Goal: Task Accomplishment & Management: Complete application form

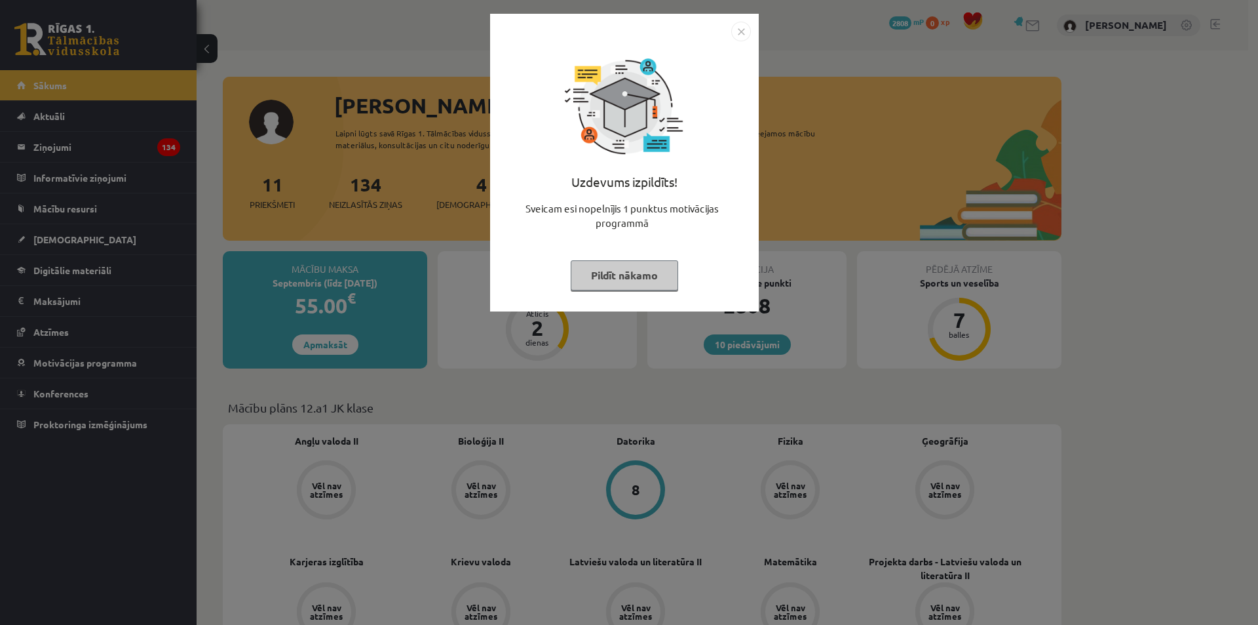
click at [739, 31] on img "Close" at bounding box center [741, 32] width 20 height 20
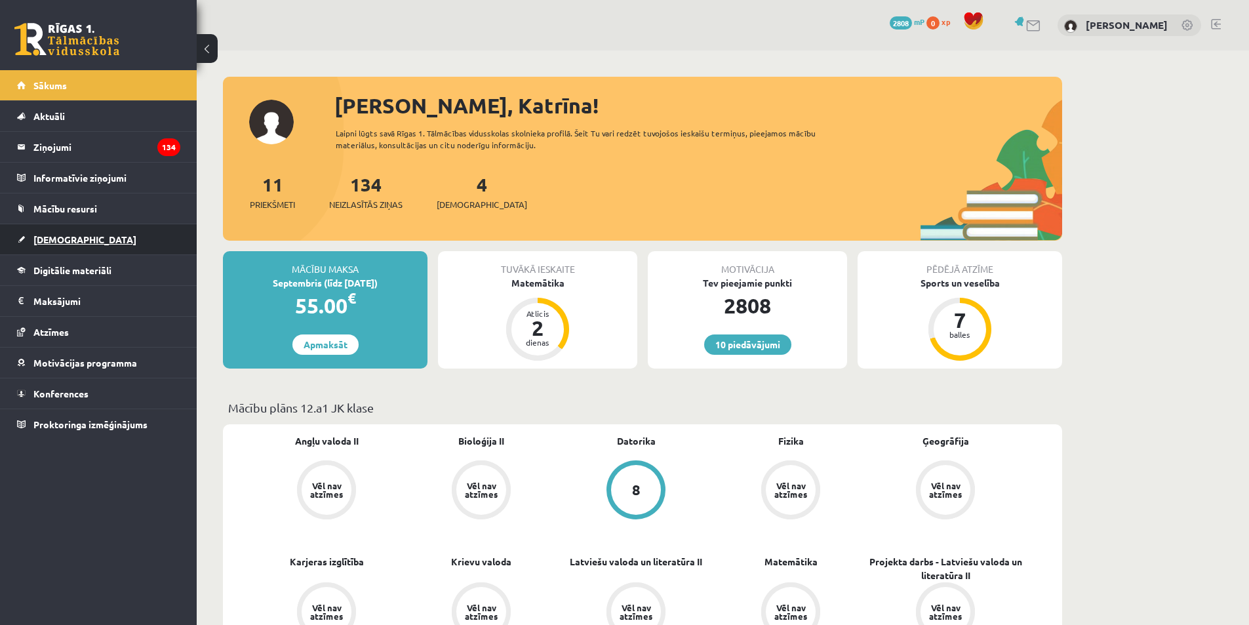
click at [125, 247] on link "[DEMOGRAPHIC_DATA]" at bounding box center [98, 239] width 163 height 30
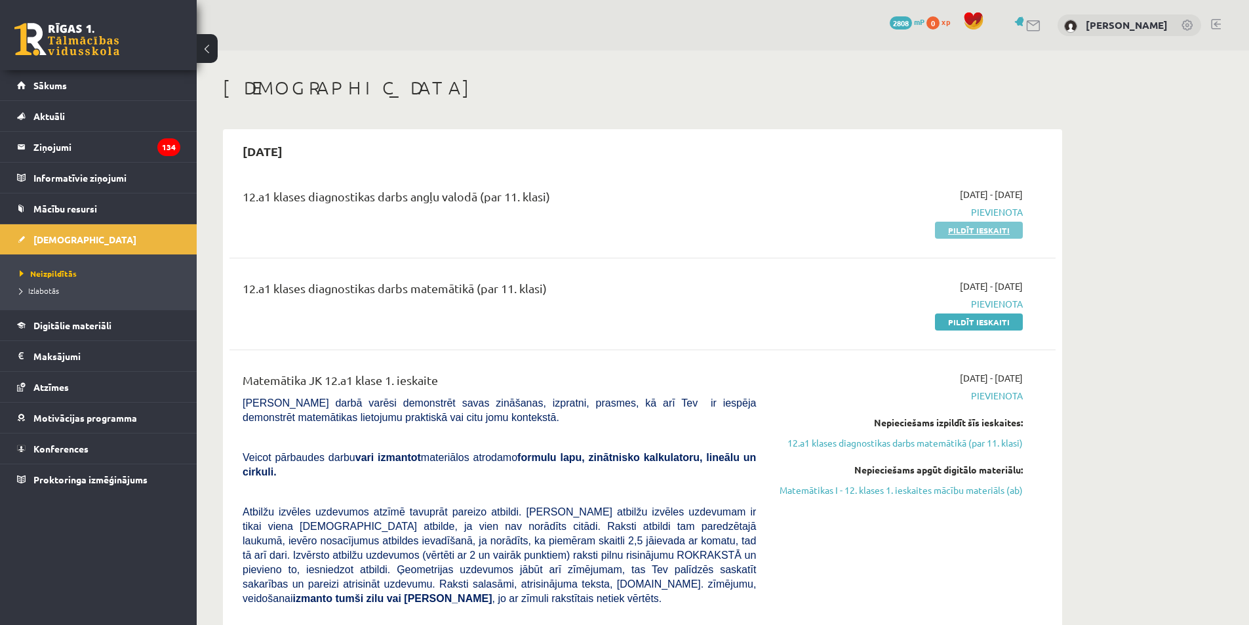
click at [961, 233] on link "Pildīt ieskaiti" at bounding box center [979, 230] width 88 height 17
click at [992, 229] on link "Pildīt ieskaiti" at bounding box center [979, 230] width 88 height 17
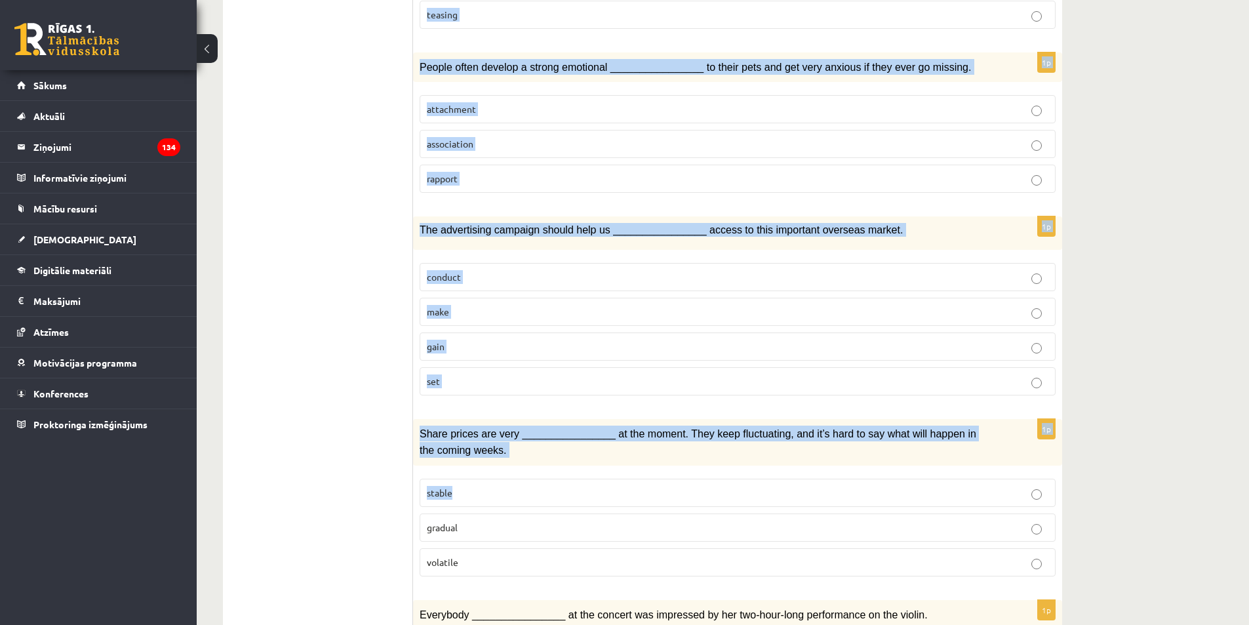
scroll to position [1771, 0]
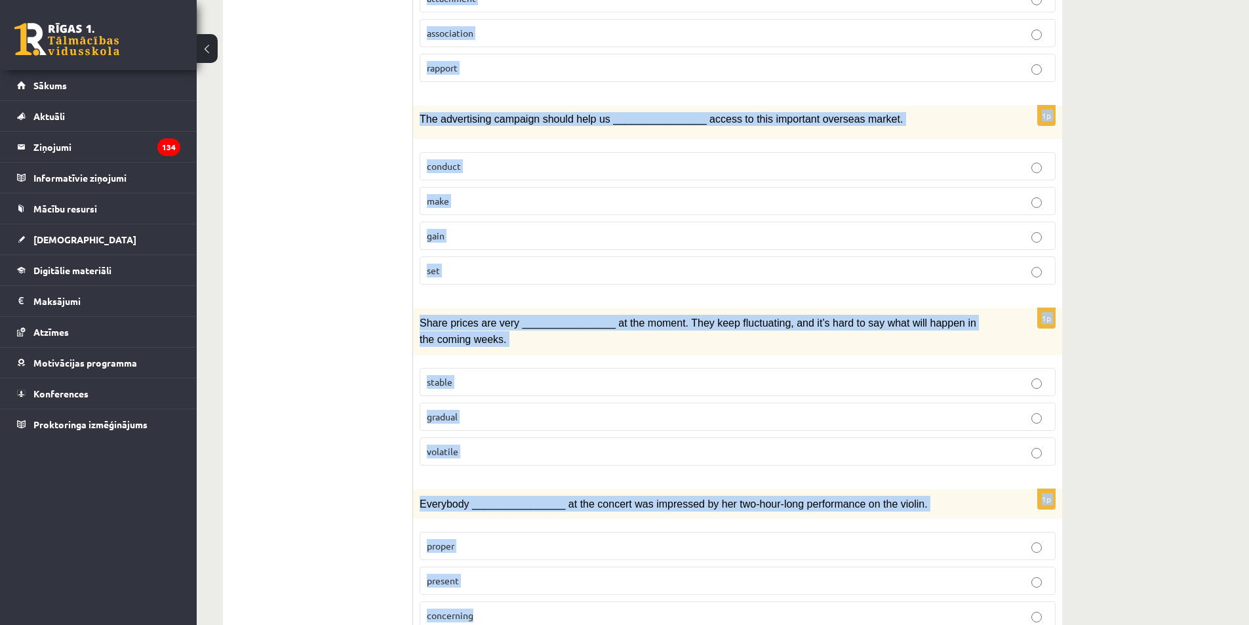
drag, startPoint x: 417, startPoint y: 226, endPoint x: 908, endPoint y: 571, distance: 600.2
copy form "L ipsum dolors ametconse adi elitse doei tem incididuntutl E’d magna al eni adm…"
click at [842, 498] on span "Everybody ________________ at the concert was impressed by her two-hour-long pe…" at bounding box center [673, 503] width 508 height 11
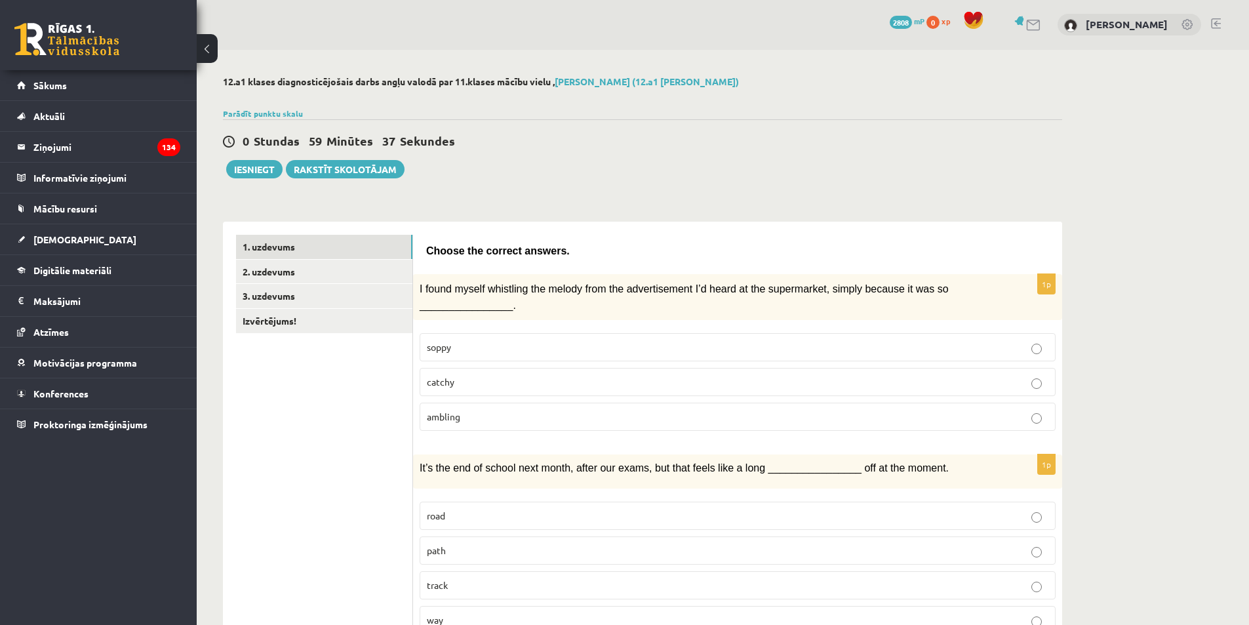
scroll to position [0, 0]
click at [532, 380] on p "catchy" at bounding box center [737, 383] width 621 height 14
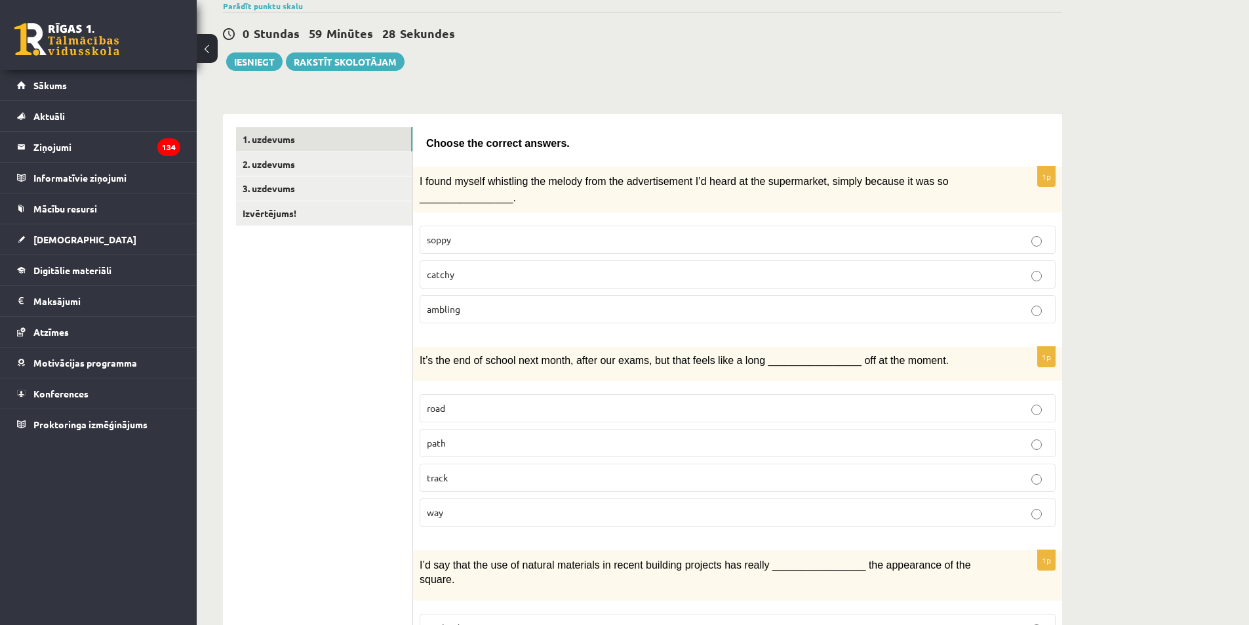
scroll to position [131, 0]
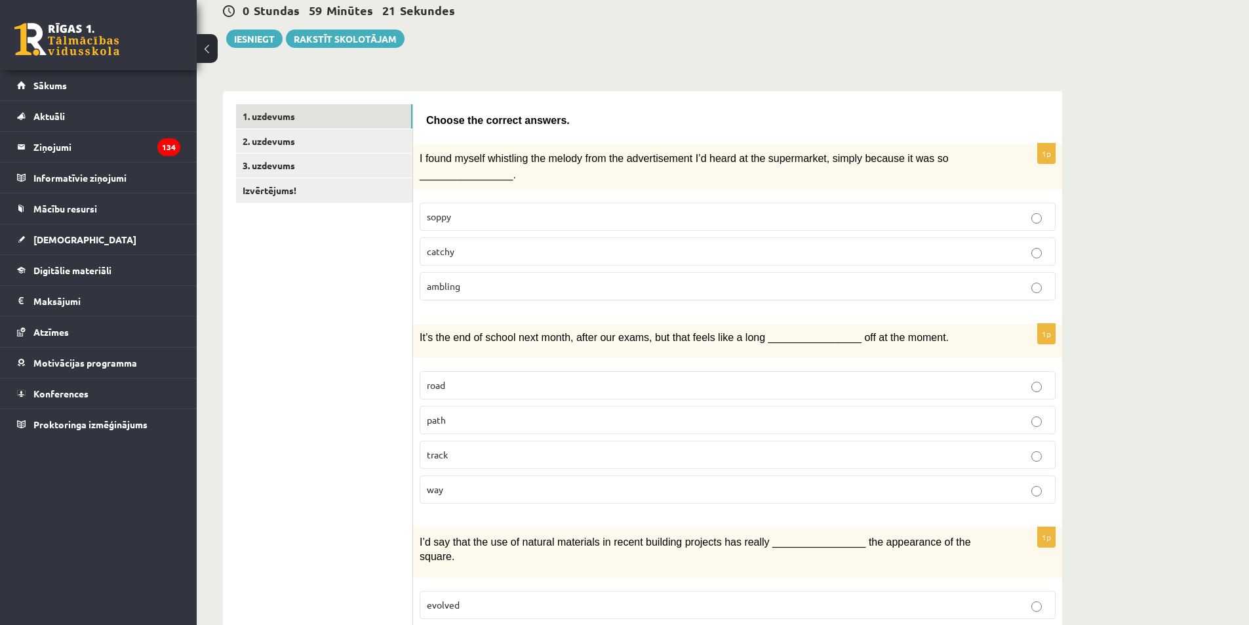
click at [456, 497] on label "way" at bounding box center [737, 489] width 636 height 28
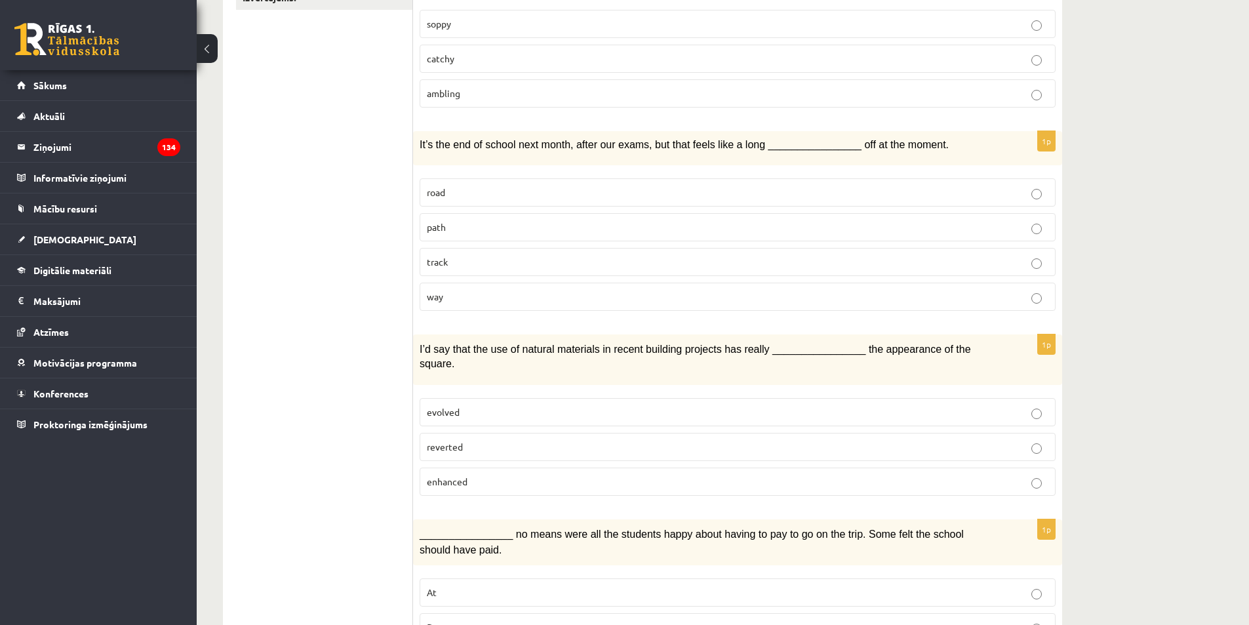
scroll to position [328, 0]
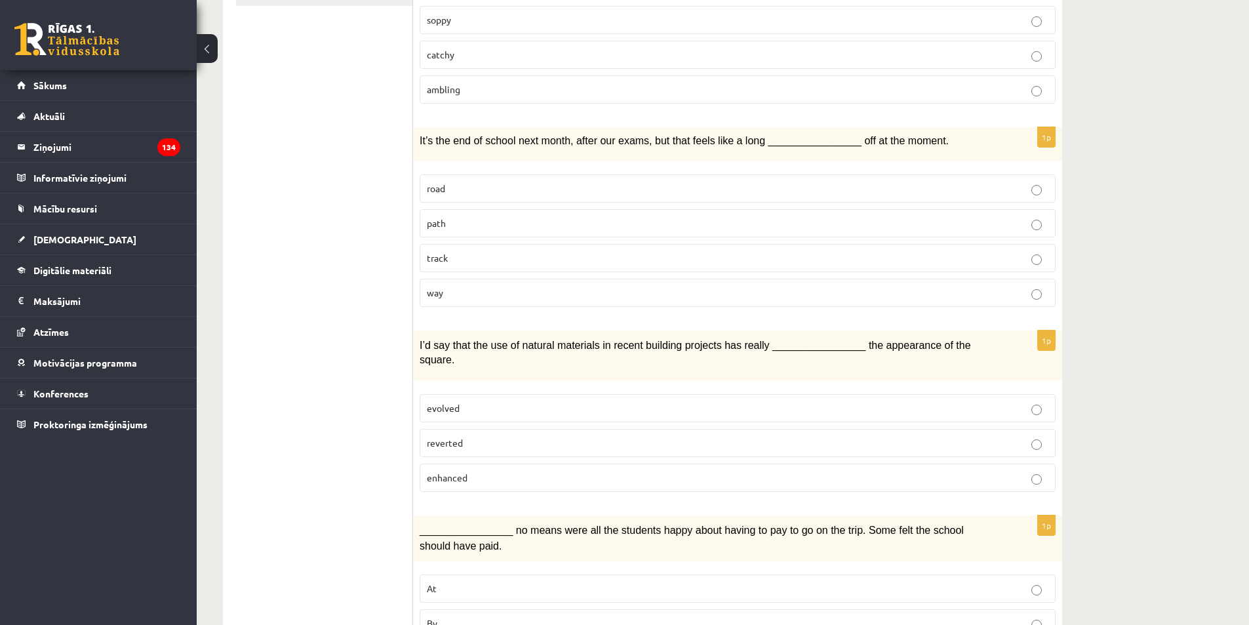
click at [494, 471] on p "enhanced" at bounding box center [737, 478] width 621 height 14
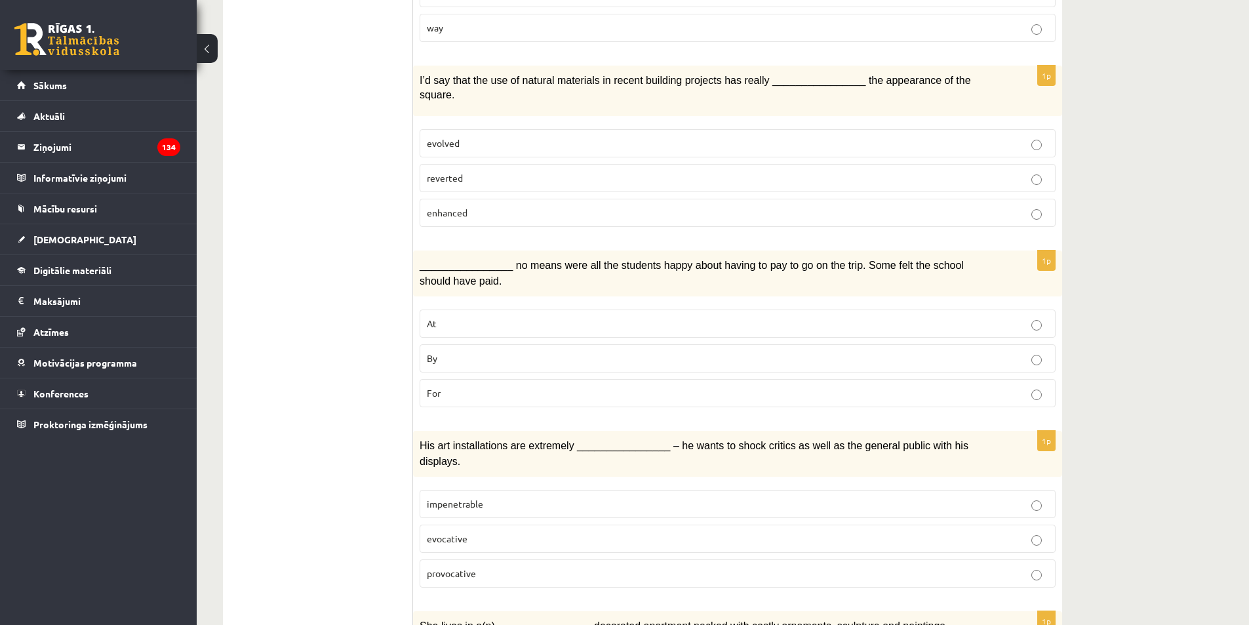
scroll to position [655, 0]
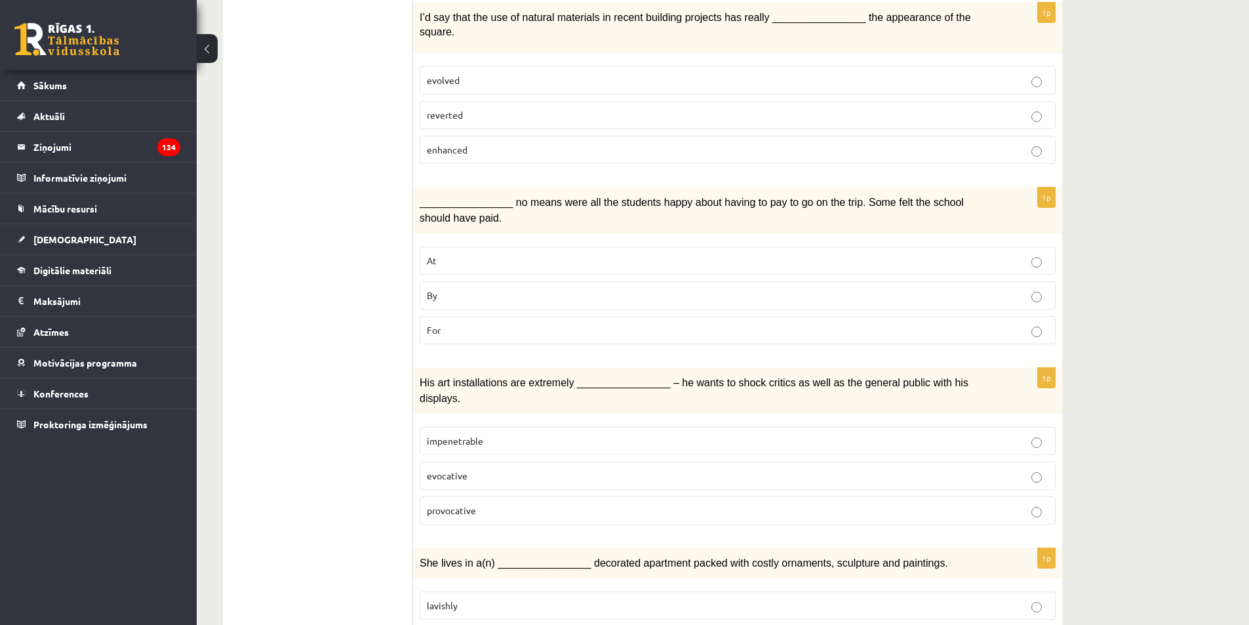
click at [471, 288] on p "By" at bounding box center [737, 295] width 621 height 14
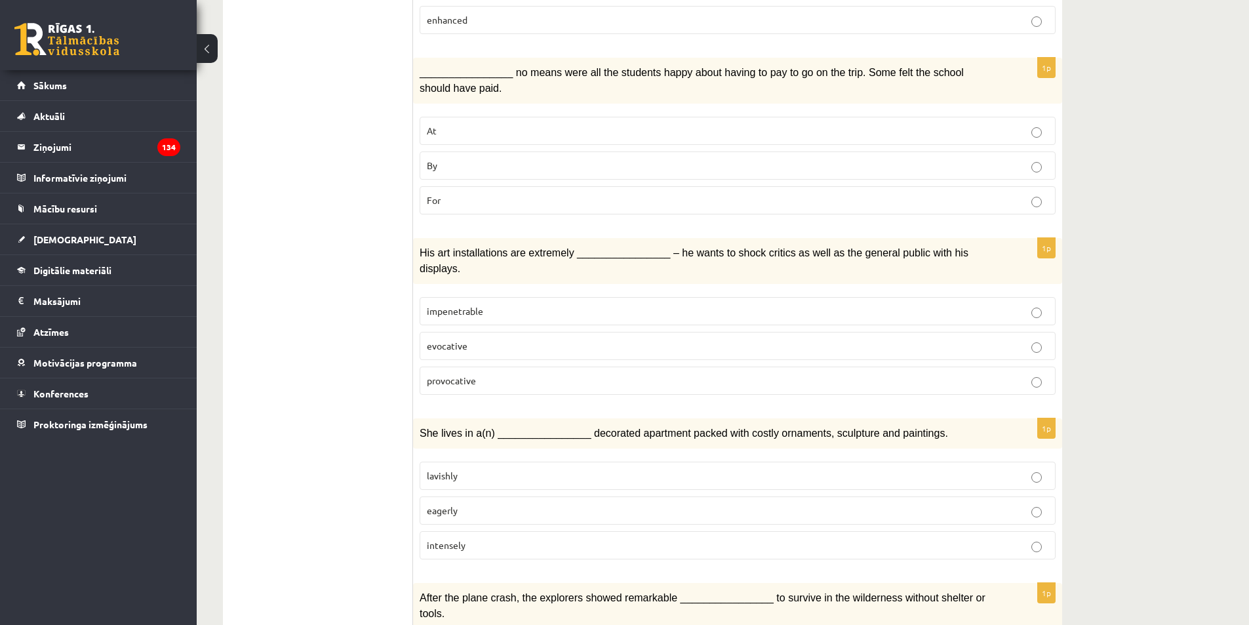
scroll to position [786, 0]
click at [522, 372] on p "provocative" at bounding box center [737, 379] width 621 height 14
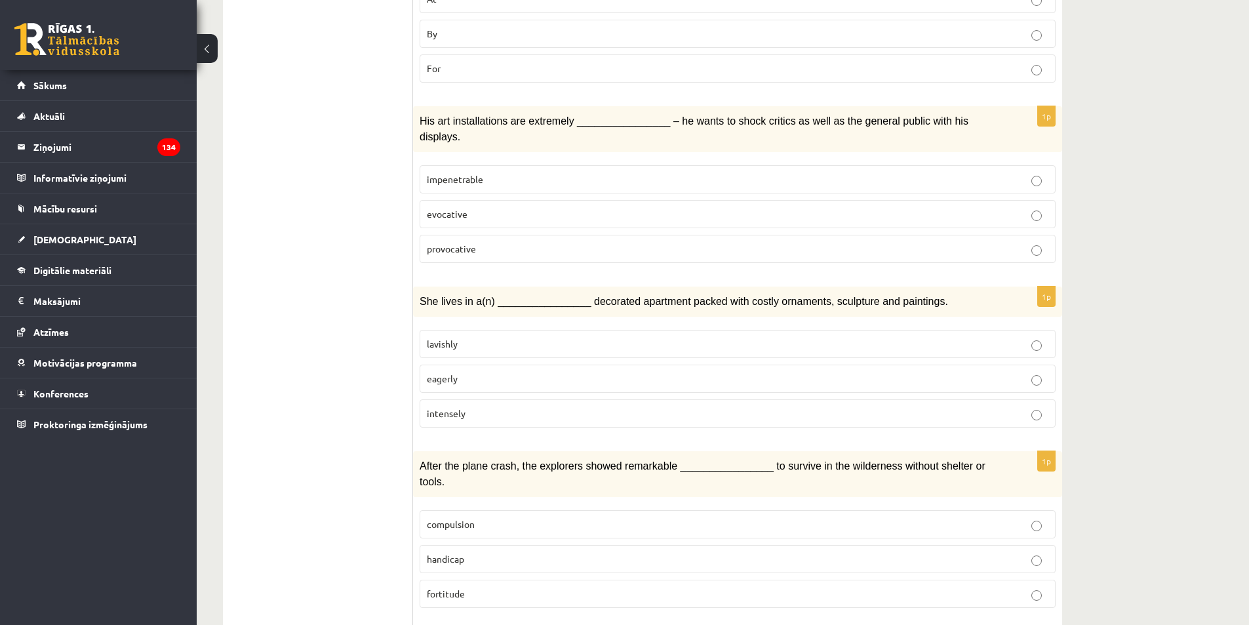
scroll to position [918, 0]
click at [505, 336] on p "lavishly" at bounding box center [737, 343] width 621 height 14
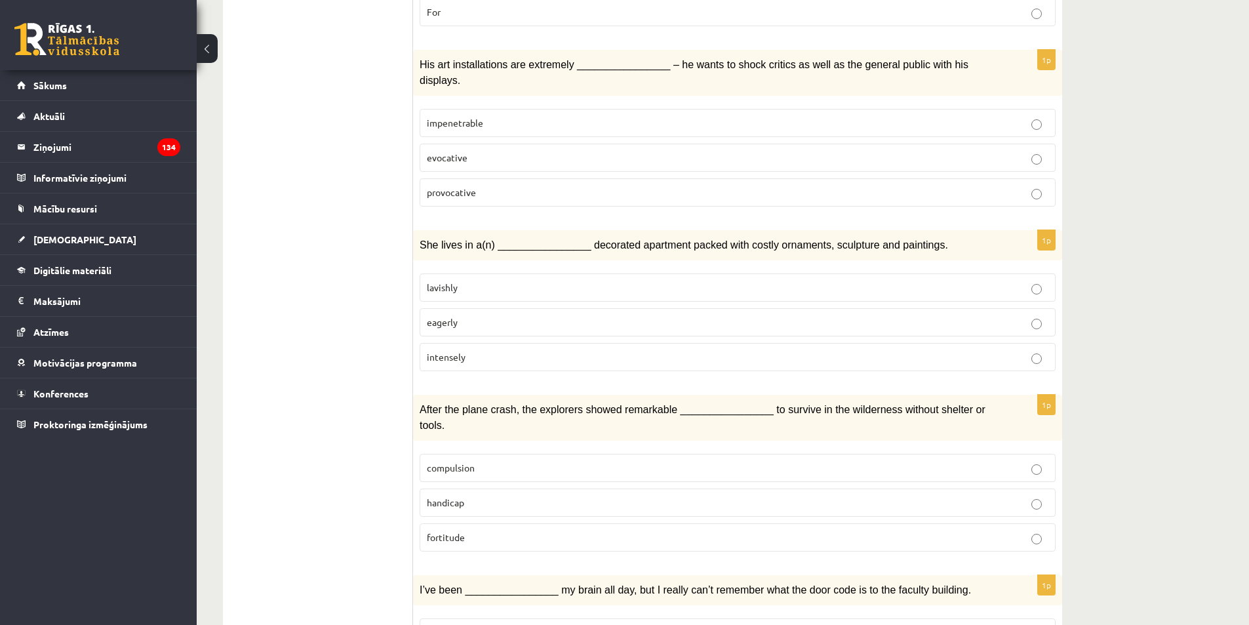
scroll to position [1049, 0]
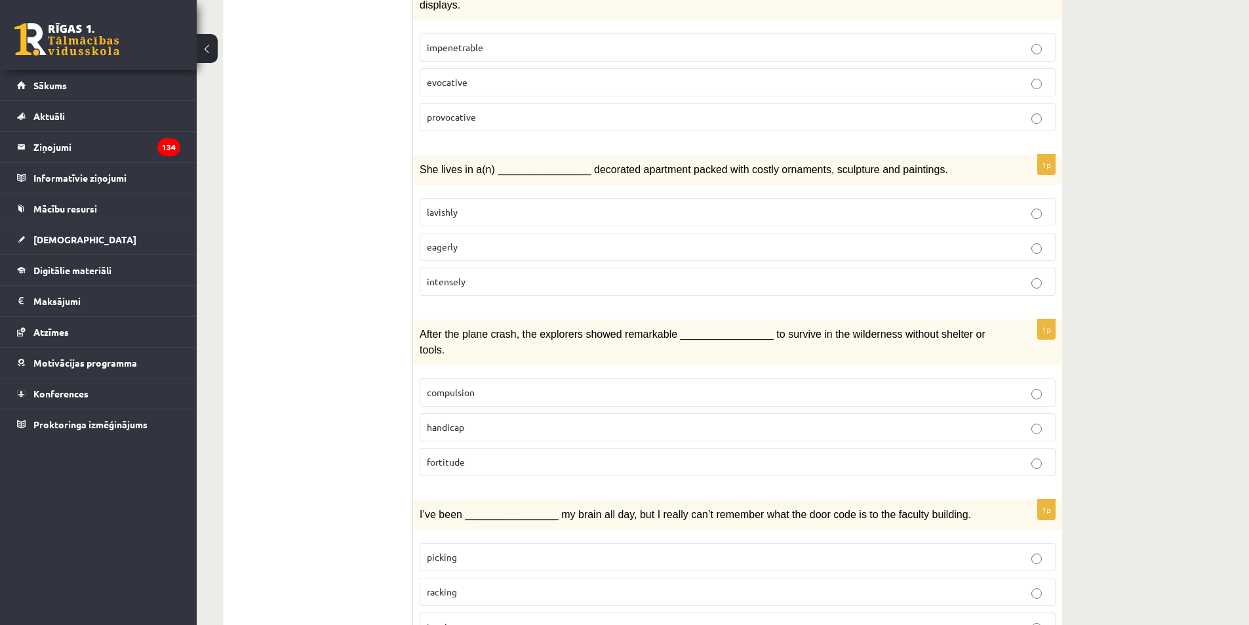
click at [491, 455] on p "fortitude" at bounding box center [737, 462] width 621 height 14
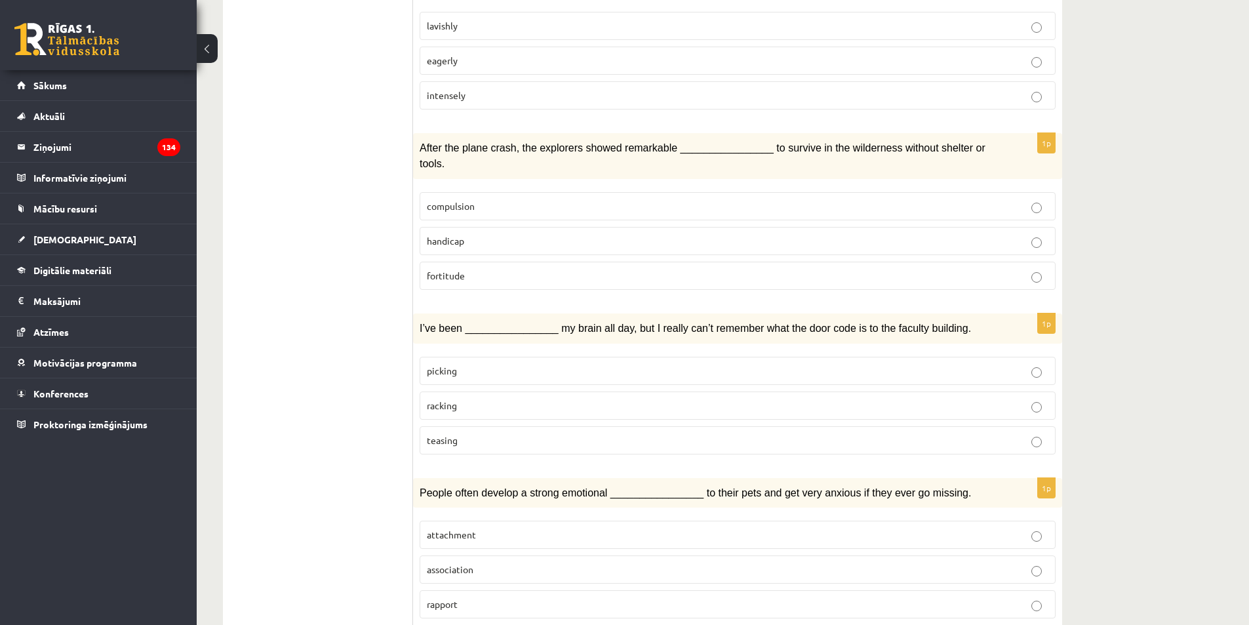
scroll to position [1311, 0]
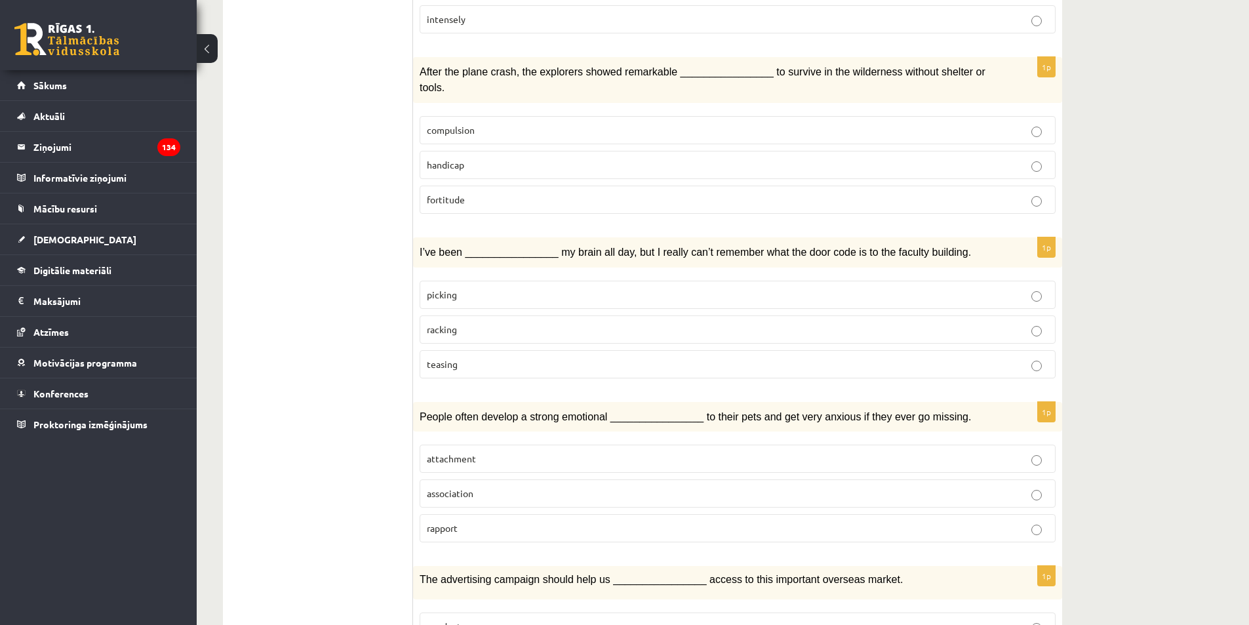
click at [467, 322] on p "racking" at bounding box center [737, 329] width 621 height 14
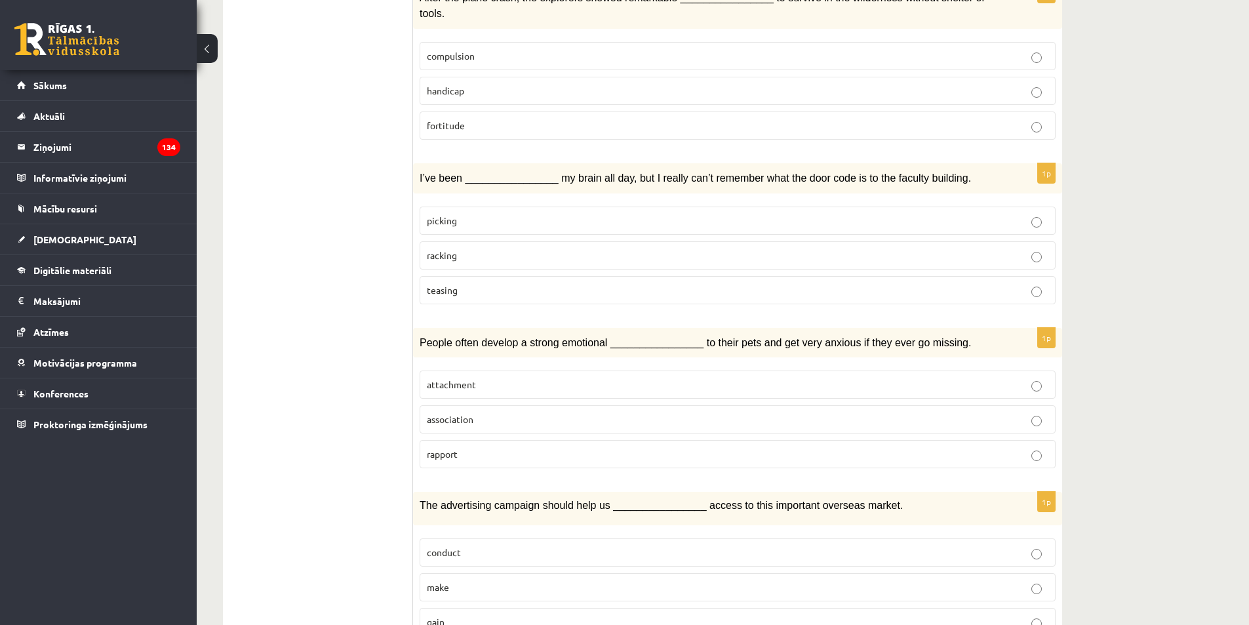
scroll to position [1442, 0]
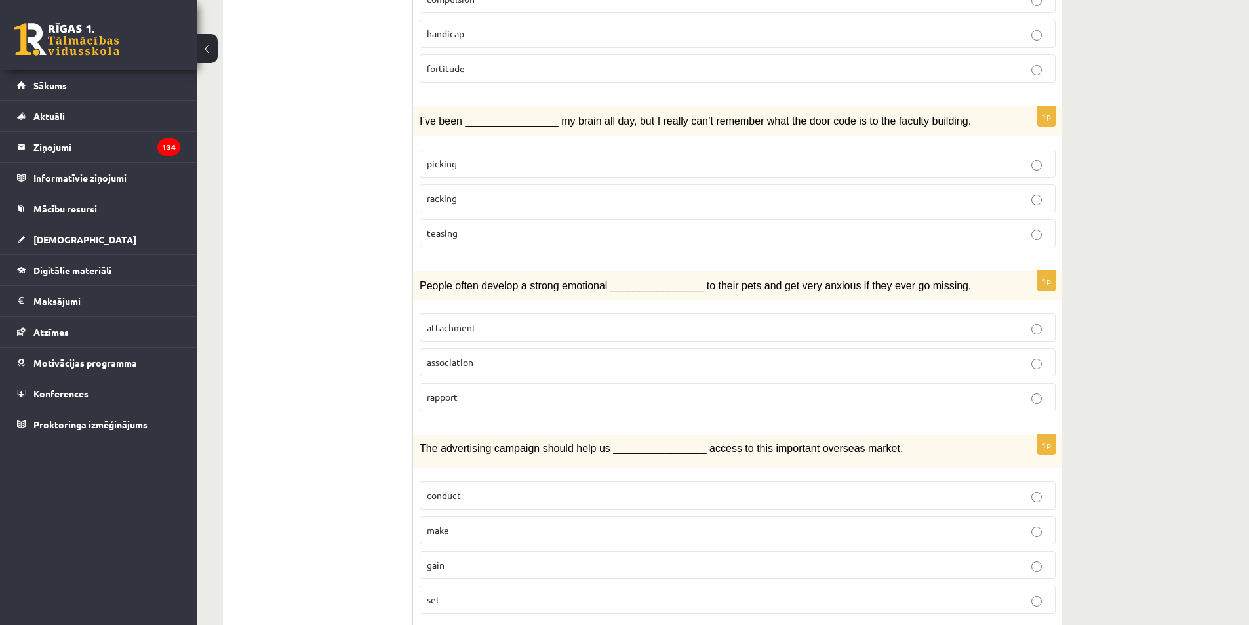
click at [478, 313] on label "attachment" at bounding box center [737, 327] width 636 height 28
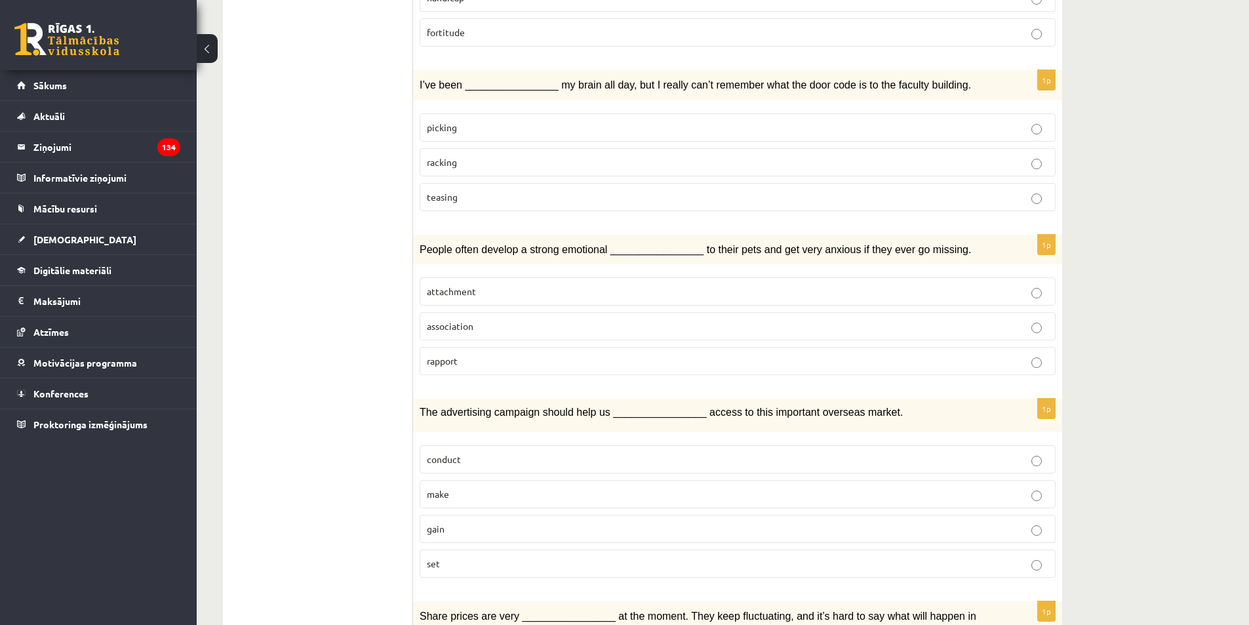
scroll to position [1507, 0]
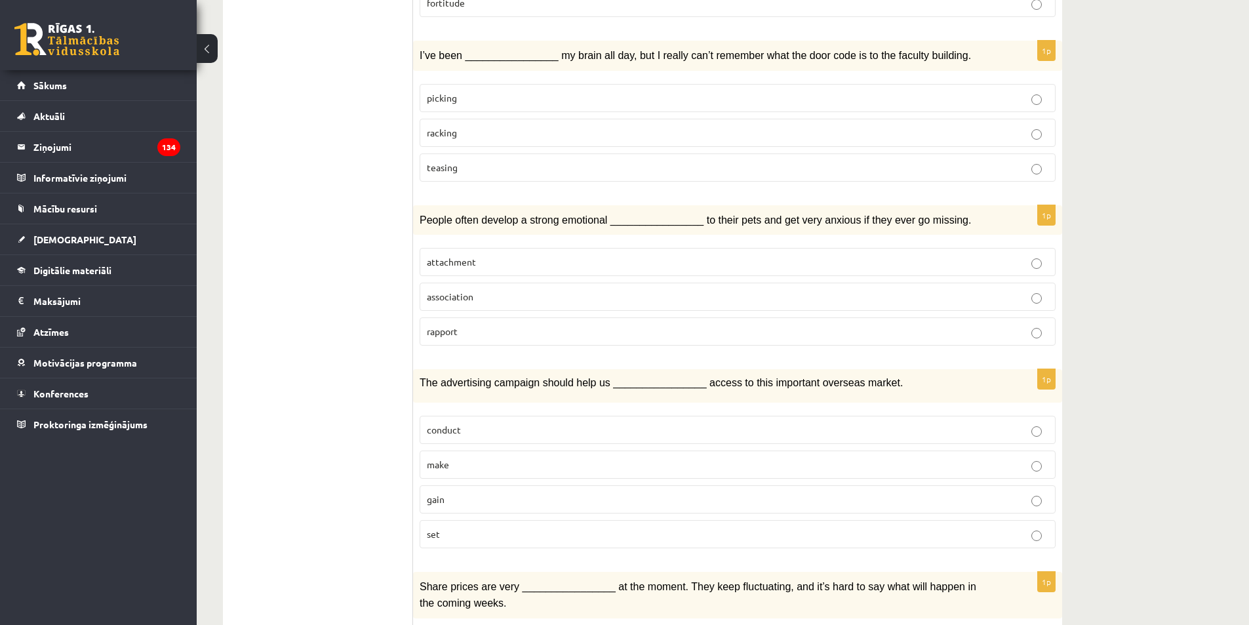
click at [480, 492] on p "gain" at bounding box center [737, 499] width 621 height 14
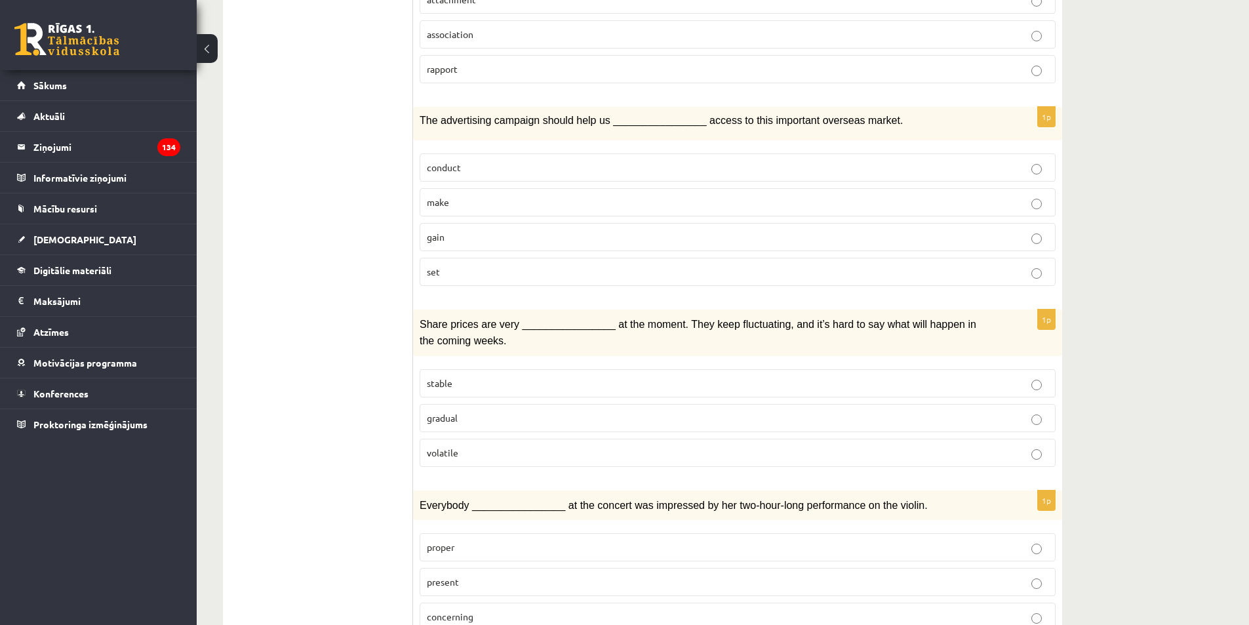
scroll to position [1771, 0]
click at [480, 444] on p "volatile" at bounding box center [737, 451] width 621 height 14
click at [486, 573] on p "present" at bounding box center [737, 580] width 621 height 14
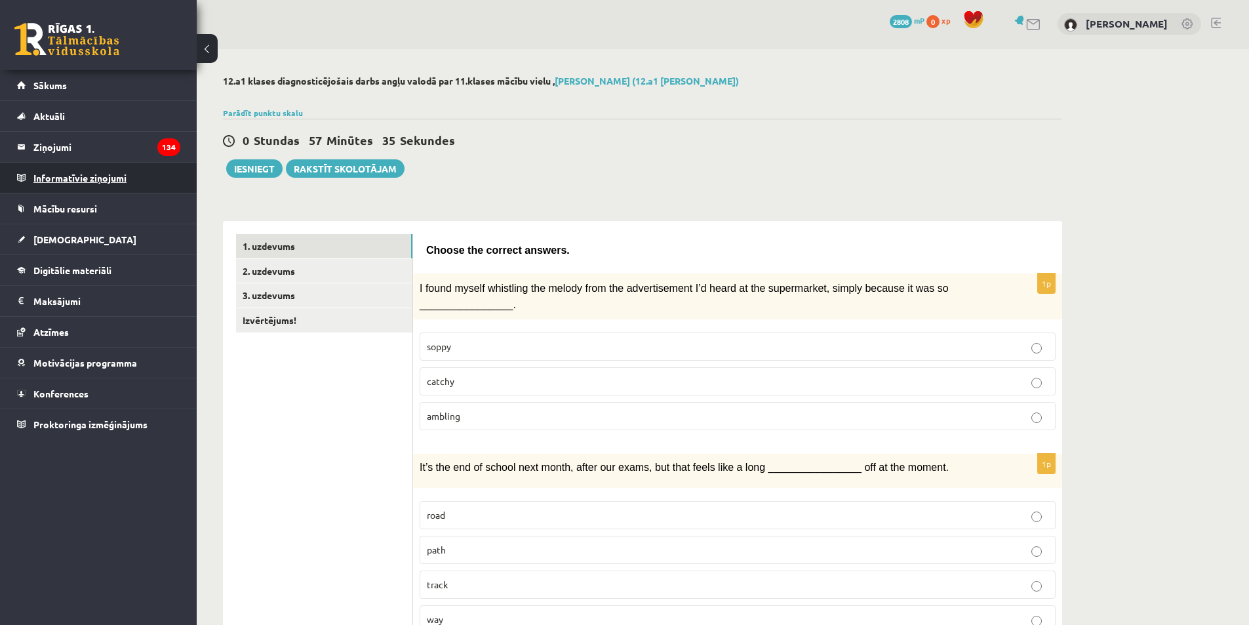
scroll to position [0, 0]
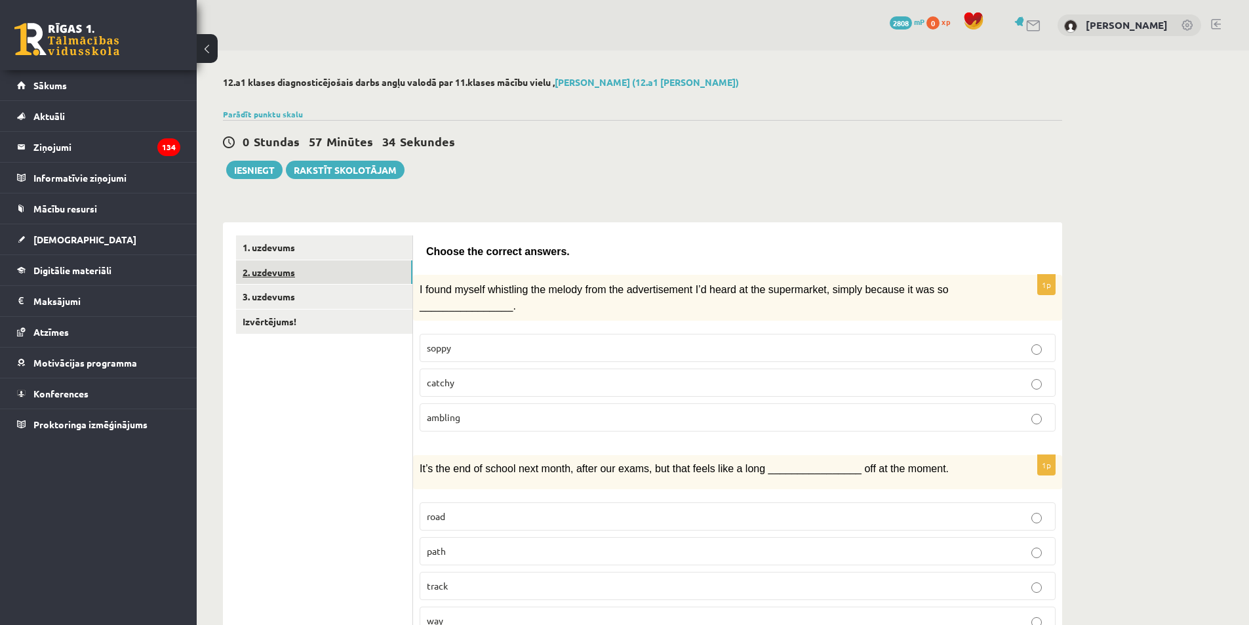
click at [332, 267] on link "2. uzdevums" at bounding box center [324, 272] width 176 height 24
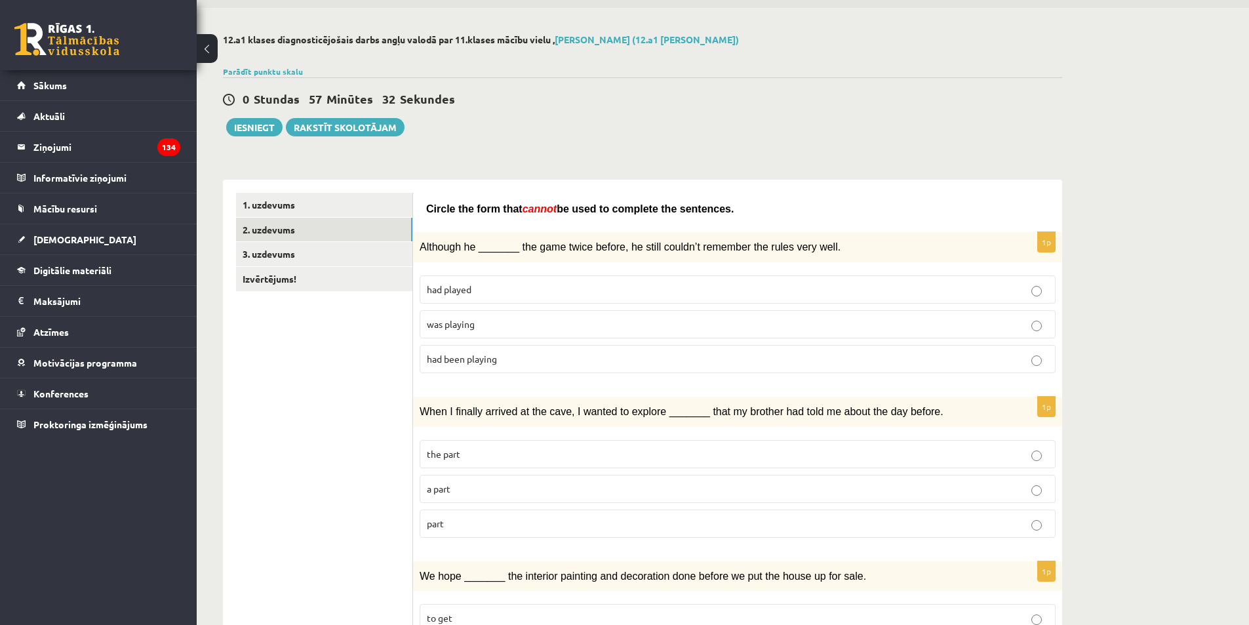
scroll to position [66, 0]
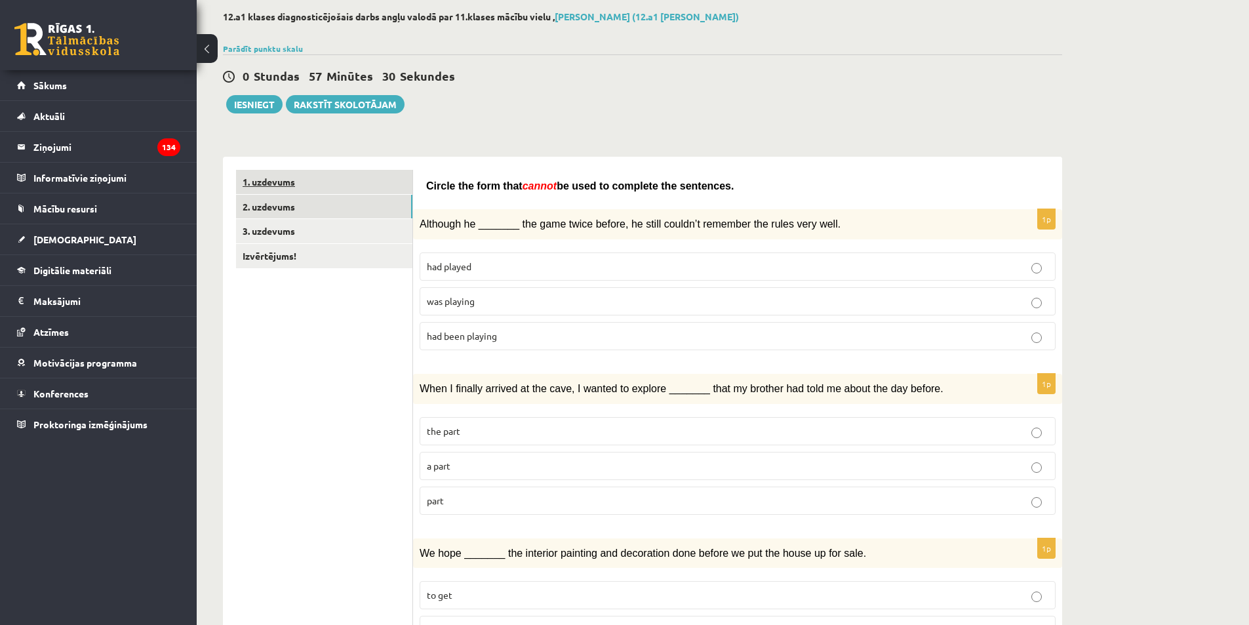
click at [350, 189] on link "1. uzdevums" at bounding box center [324, 182] width 176 height 24
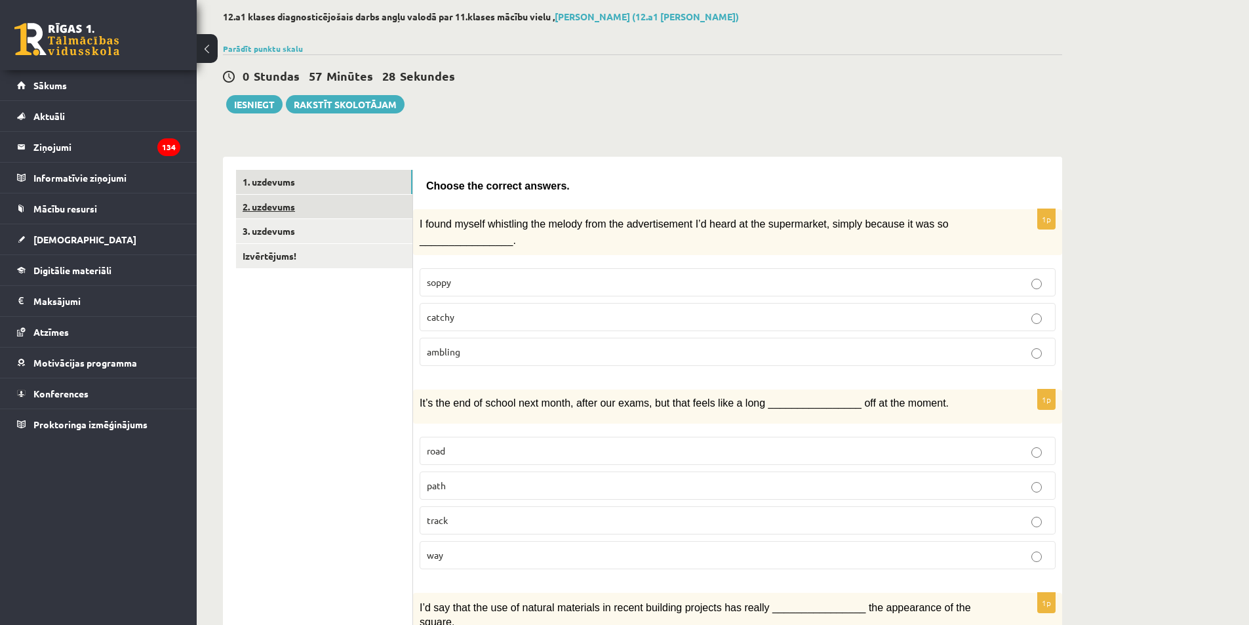
click at [332, 203] on link "2. uzdevums" at bounding box center [324, 207] width 176 height 24
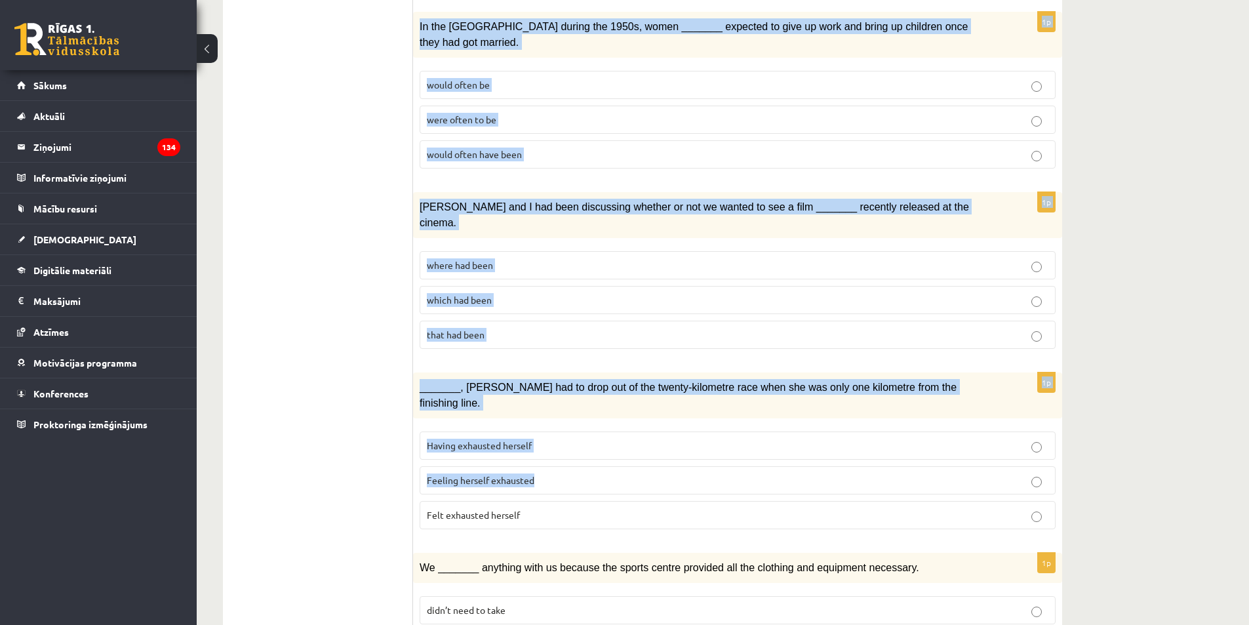
scroll to position [1313, 0]
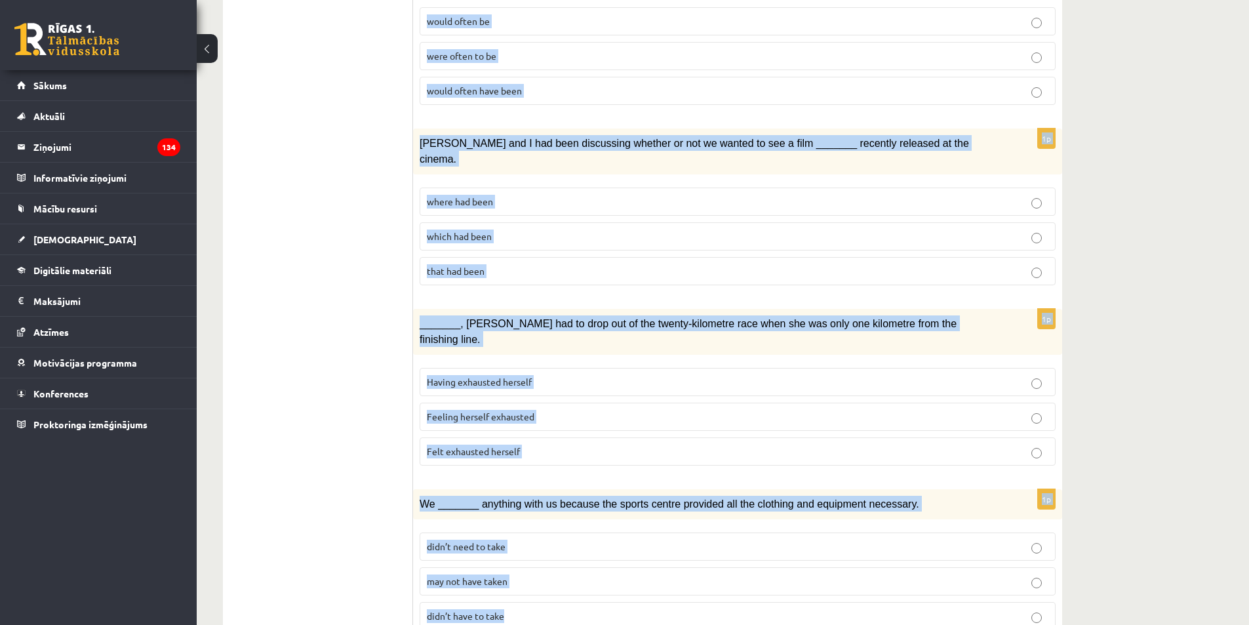
drag, startPoint x: 429, startPoint y: 185, endPoint x: 844, endPoint y: 556, distance: 557.0
copy form "Circle the form that cannot be used to complete the sentences. 1p Although he _…"
click at [788, 498] on span "We _______ anything with us because the sports centre provided all the clothing…" at bounding box center [668, 503] width 499 height 11
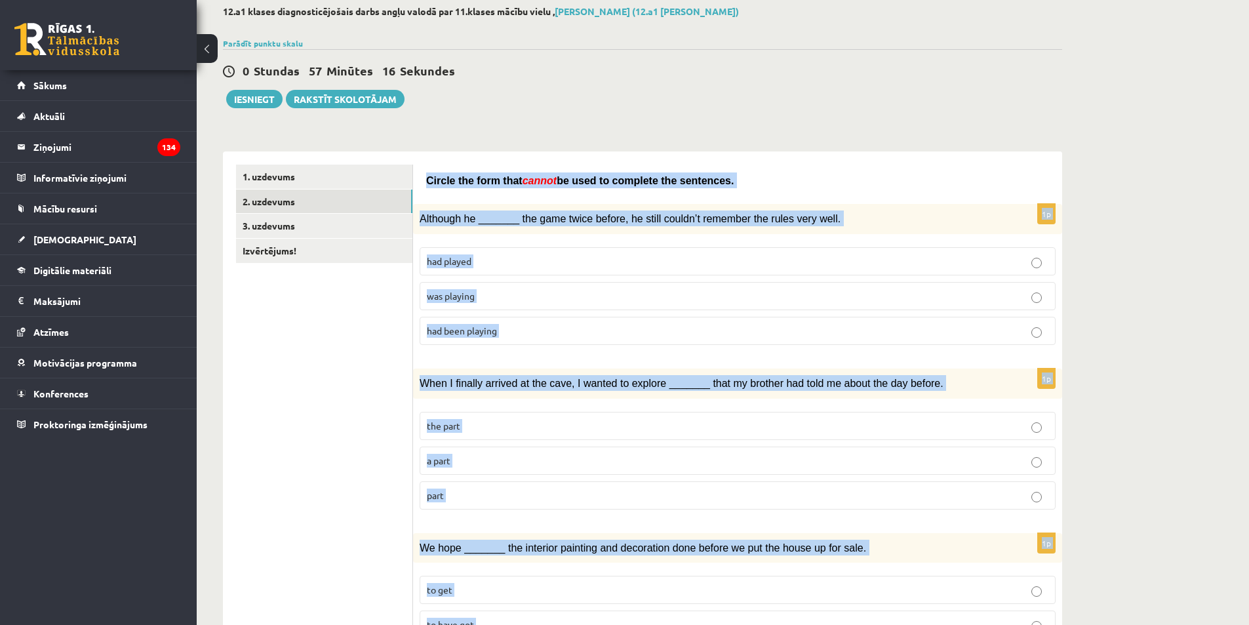
scroll to position [2, 0]
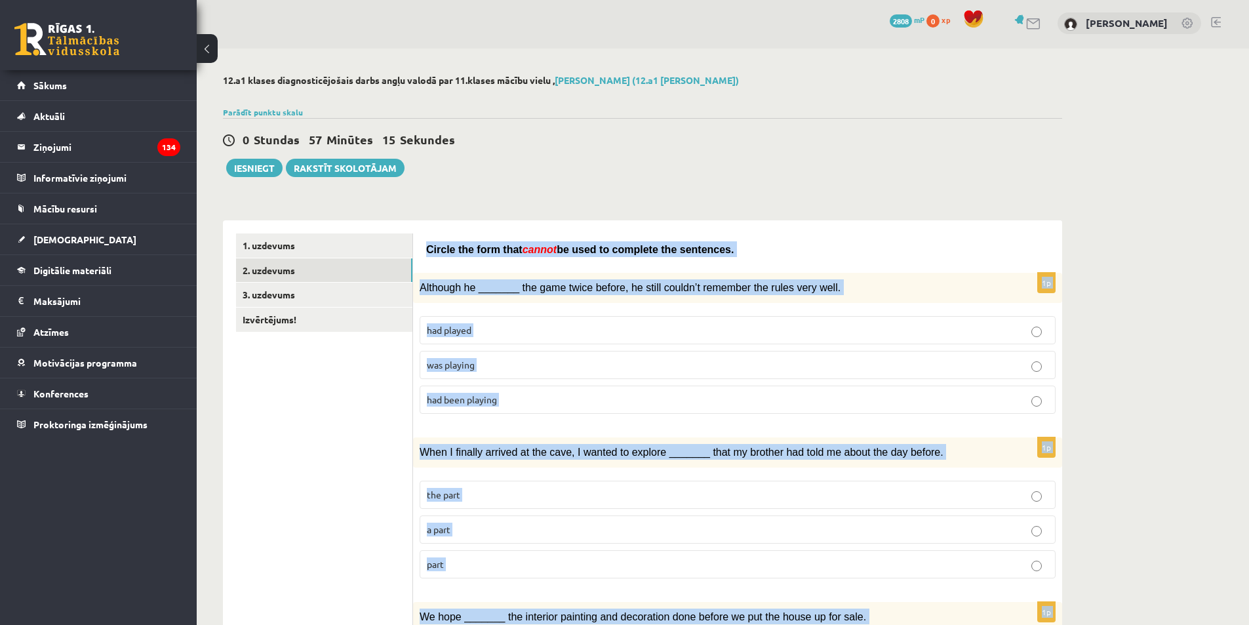
click at [807, 241] on div "Circle the form that cannot be used to complete the sentences." at bounding box center [737, 246] width 623 height 26
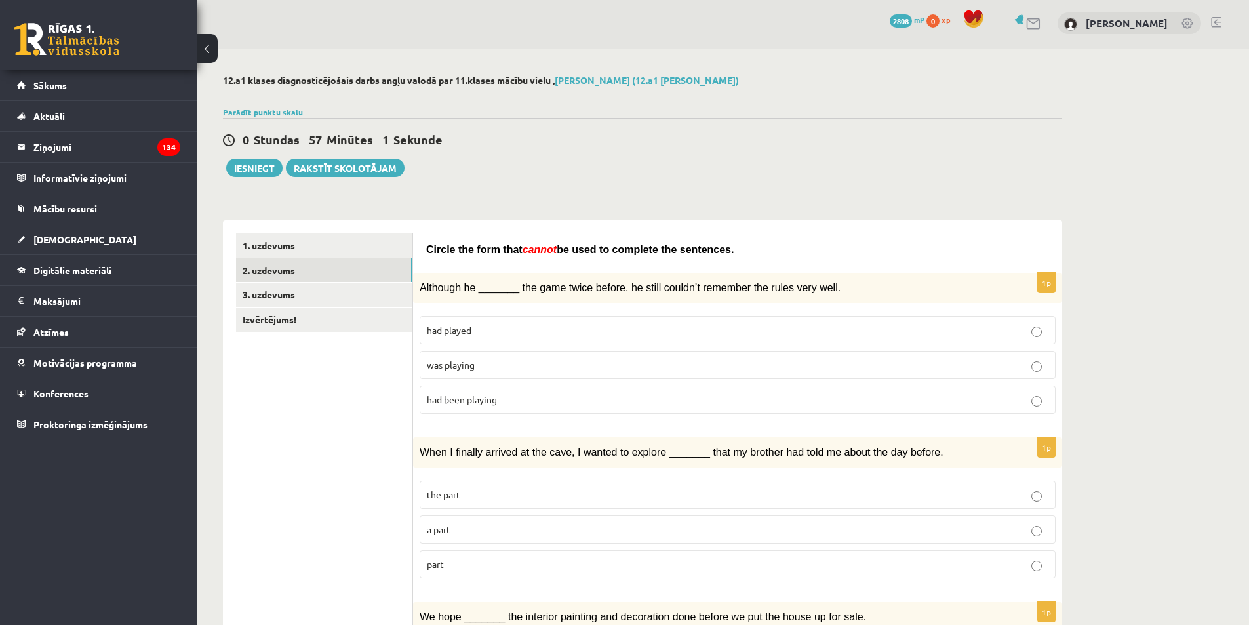
click at [470, 363] on span "was playing" at bounding box center [451, 364] width 48 height 12
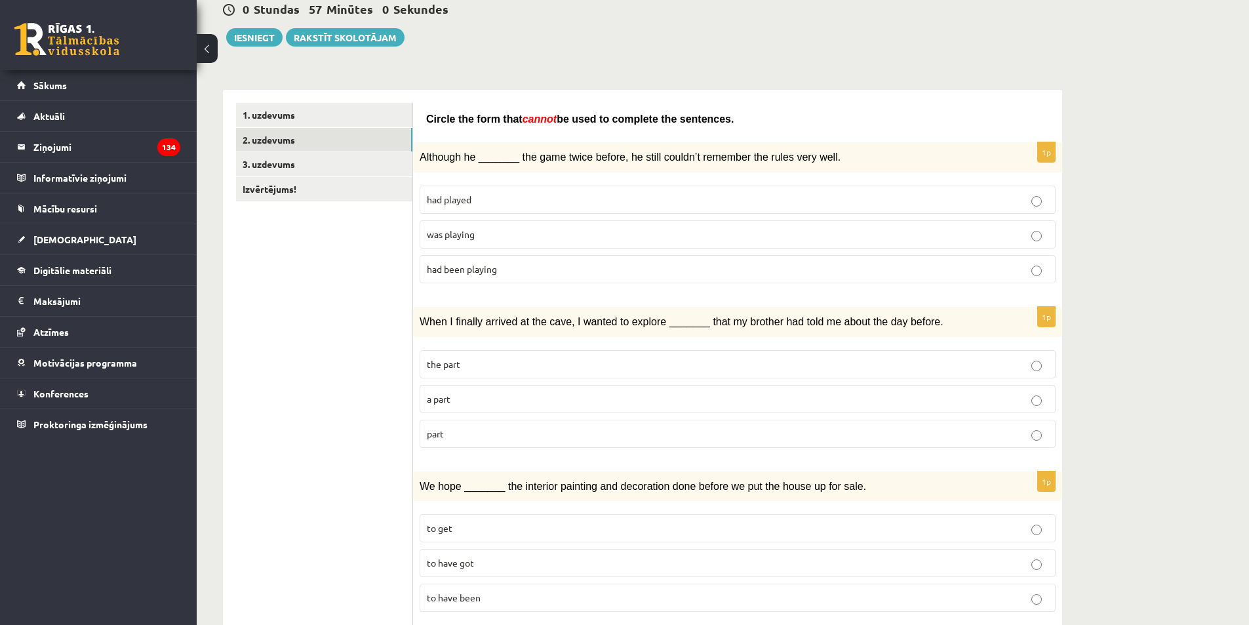
scroll to position [133, 0]
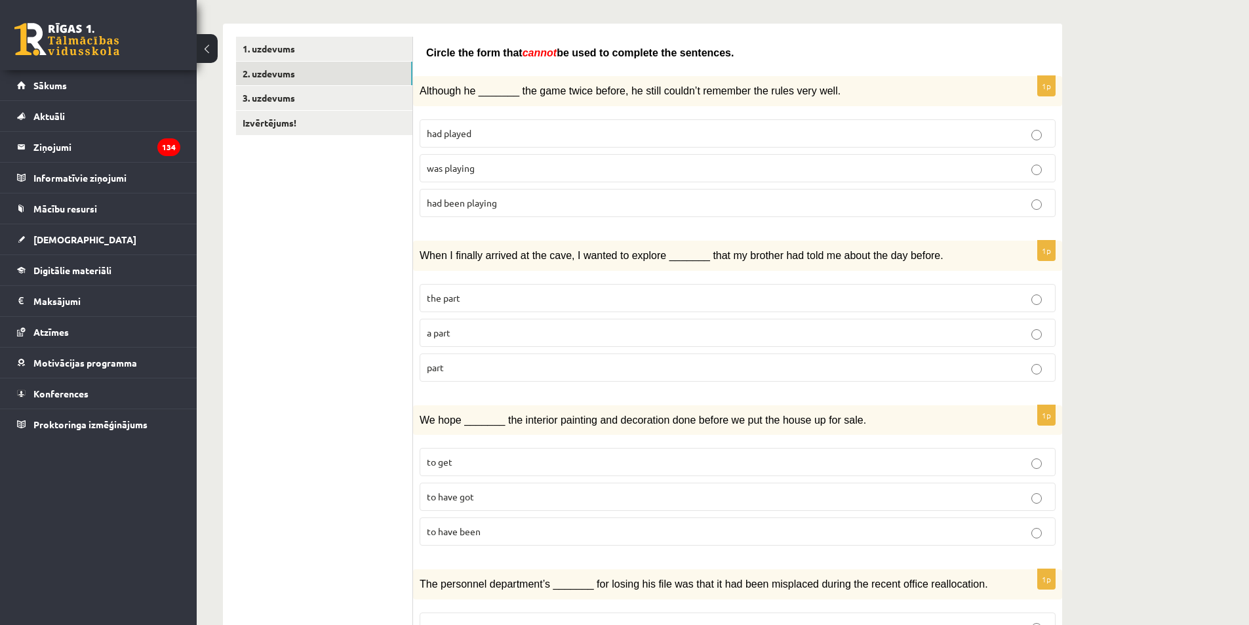
click at [477, 374] on label "part" at bounding box center [737, 367] width 636 height 28
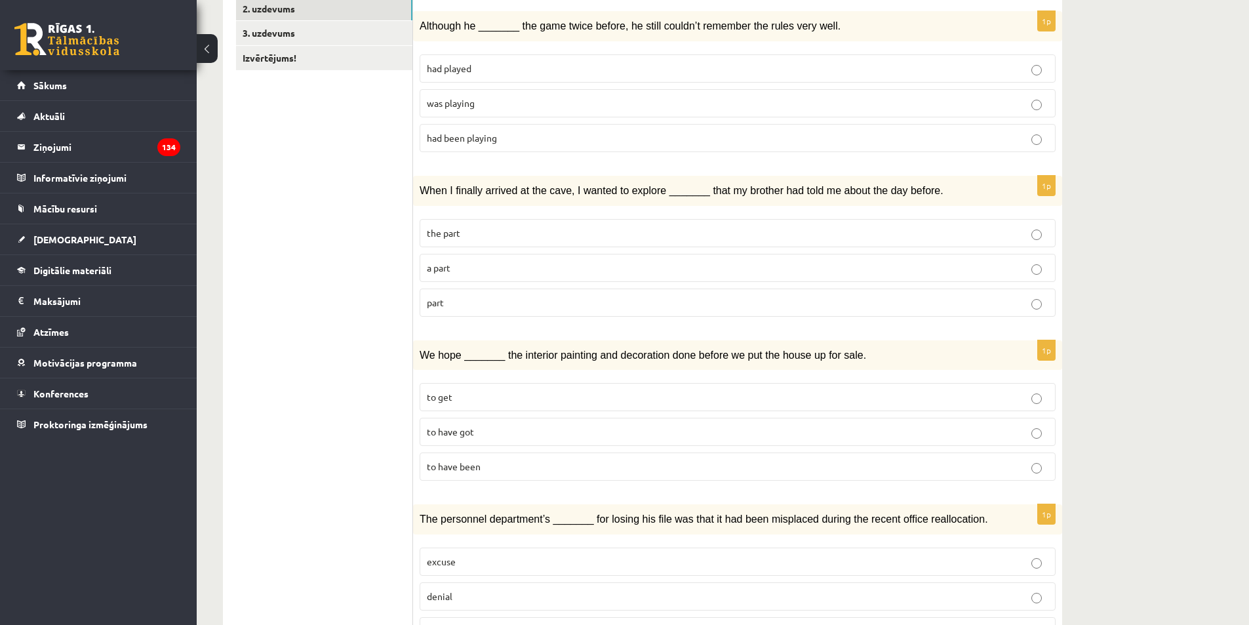
scroll to position [264, 0]
click at [504, 465] on p "to have been" at bounding box center [737, 466] width 621 height 14
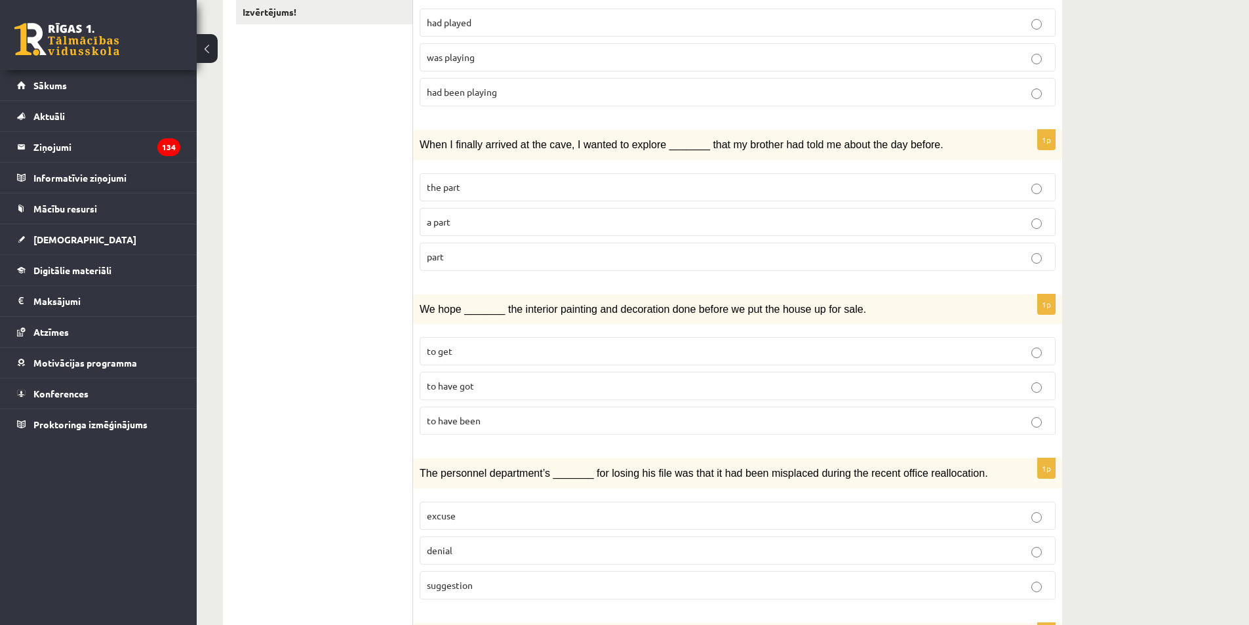
scroll to position [461, 0]
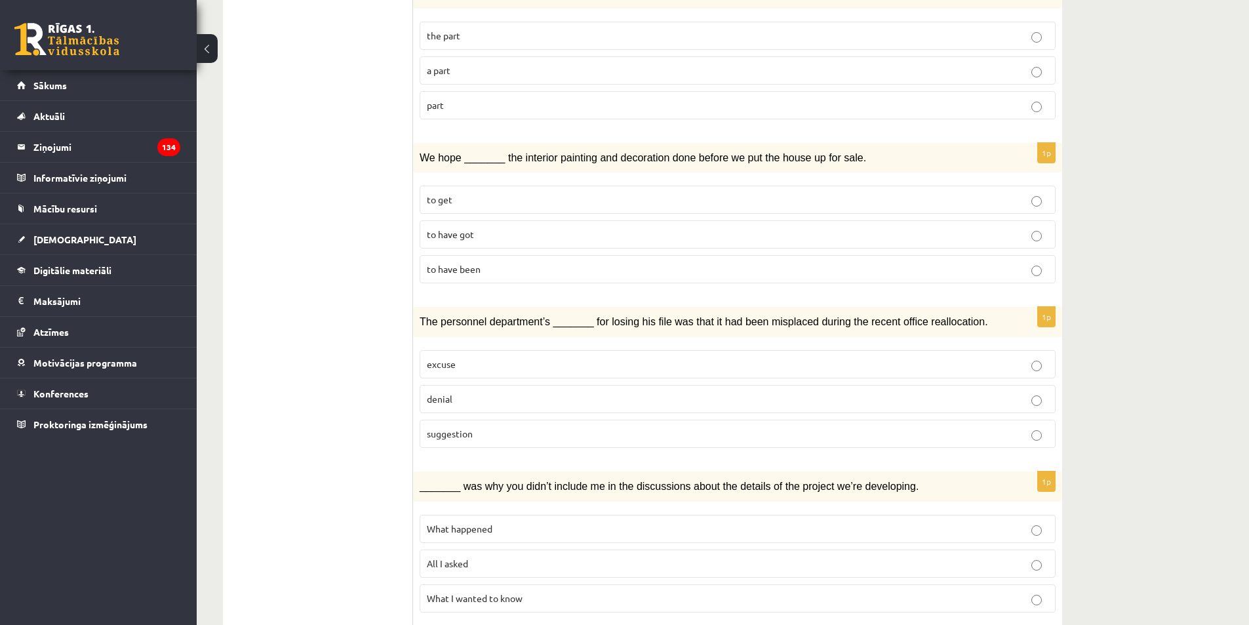
click at [483, 392] on p "denial" at bounding box center [737, 399] width 621 height 14
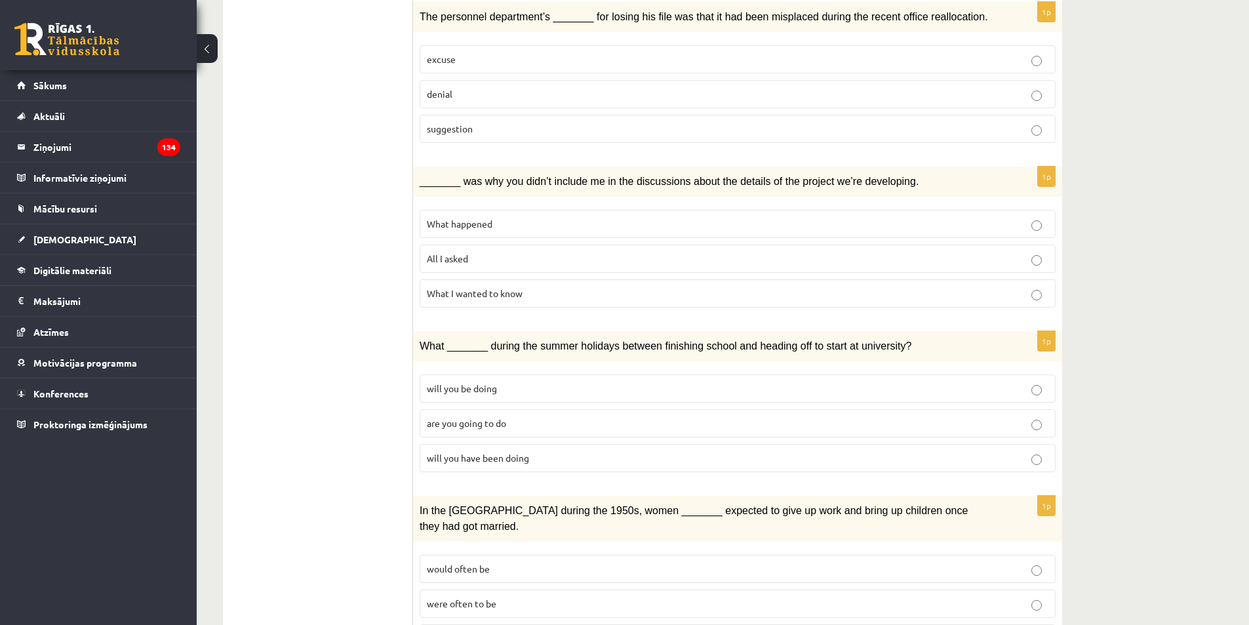
scroll to position [788, 0]
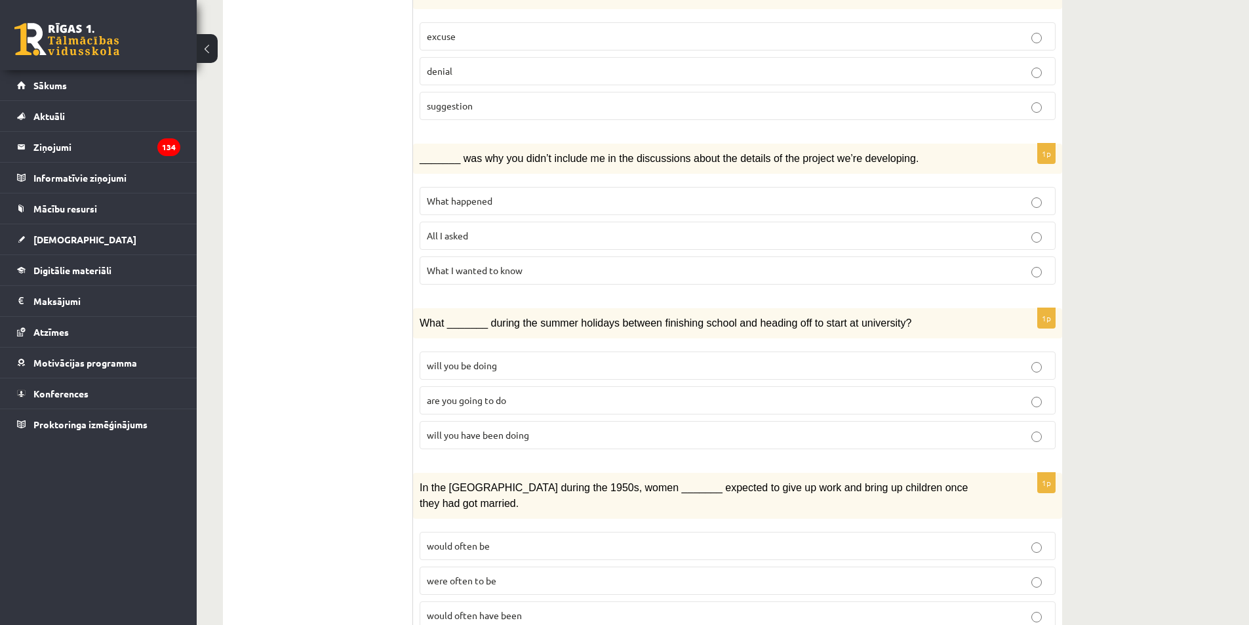
click at [494, 200] on p "What happened" at bounding box center [737, 201] width 621 height 14
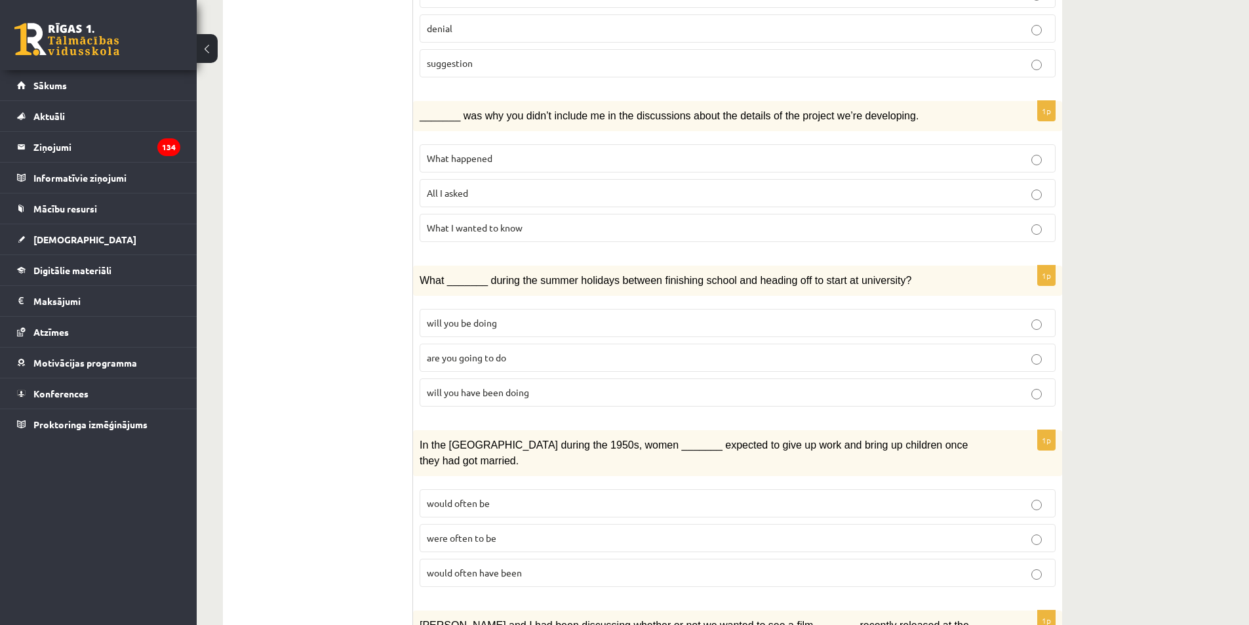
scroll to position [854, 0]
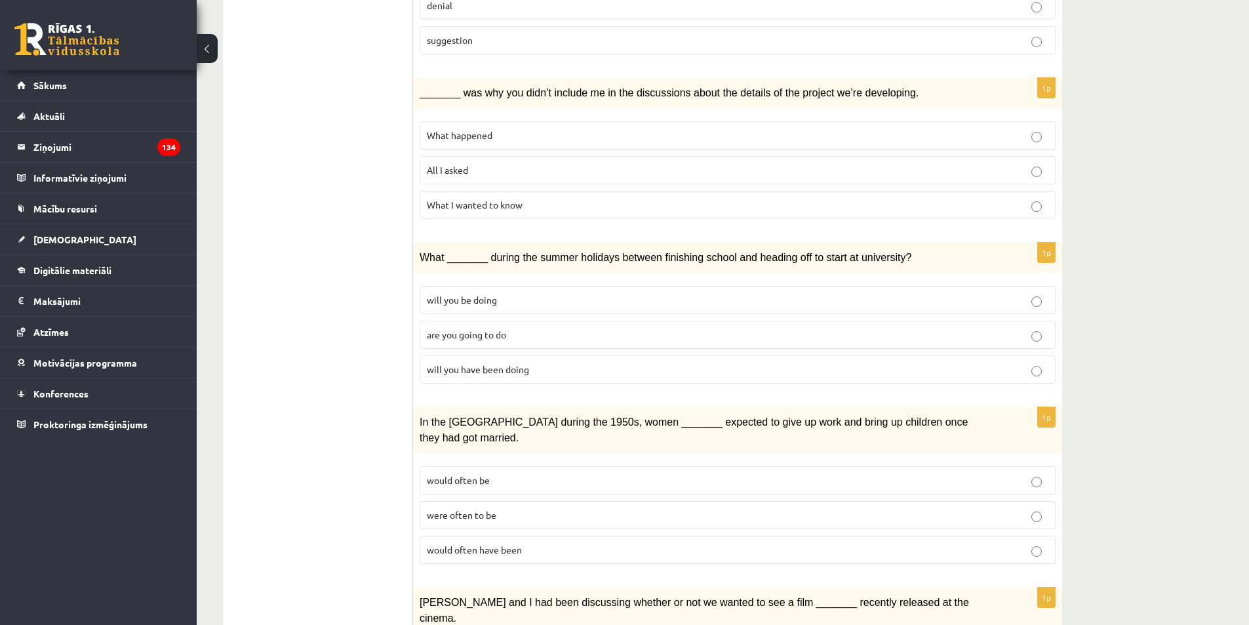
click at [511, 370] on span "will you have been doing" at bounding box center [478, 369] width 102 height 12
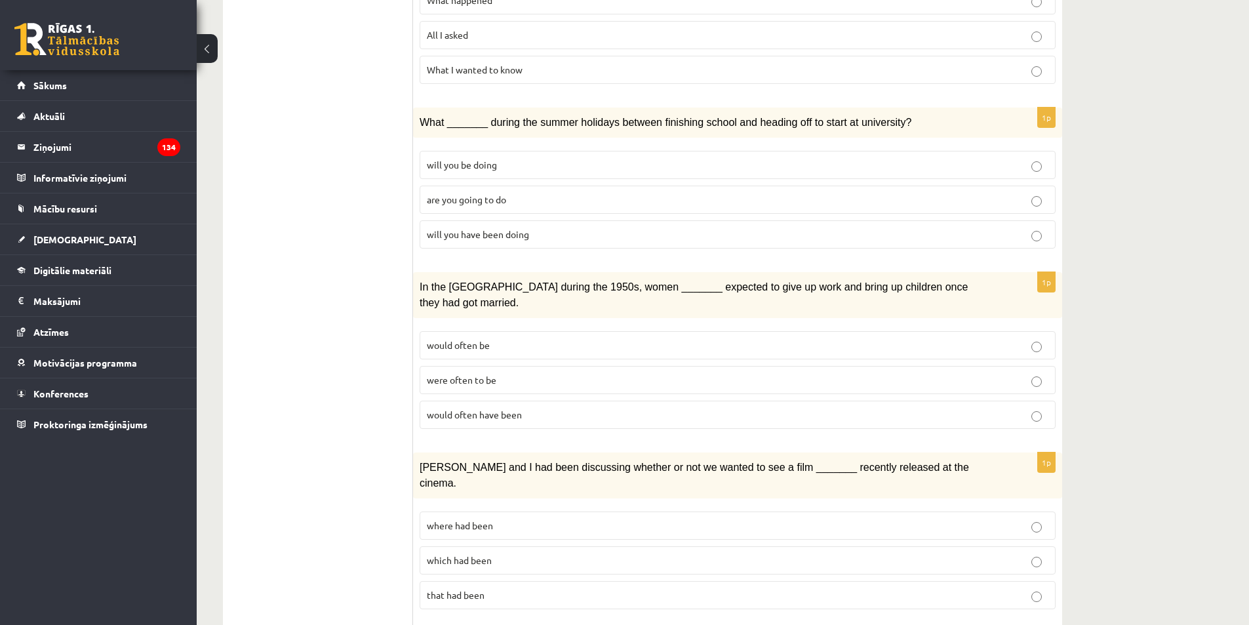
scroll to position [985, 0]
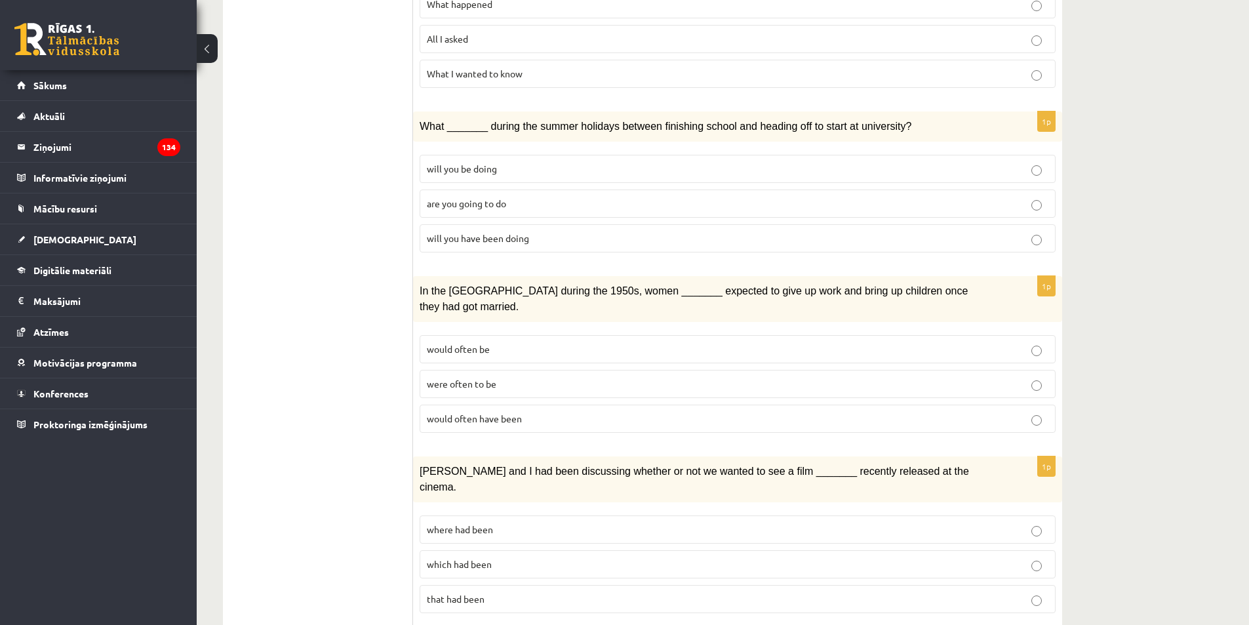
click at [484, 343] on span "would often be" at bounding box center [458, 349] width 63 height 12
click at [562, 412] on p "would often have been" at bounding box center [737, 419] width 621 height 14
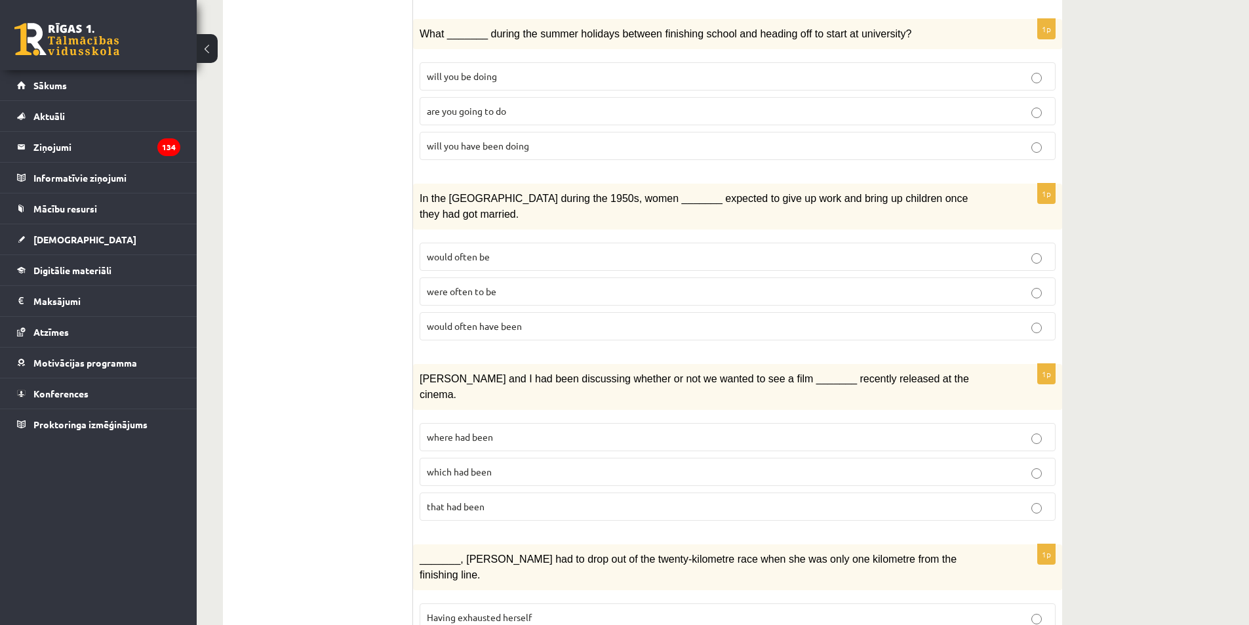
scroll to position [1116, 0]
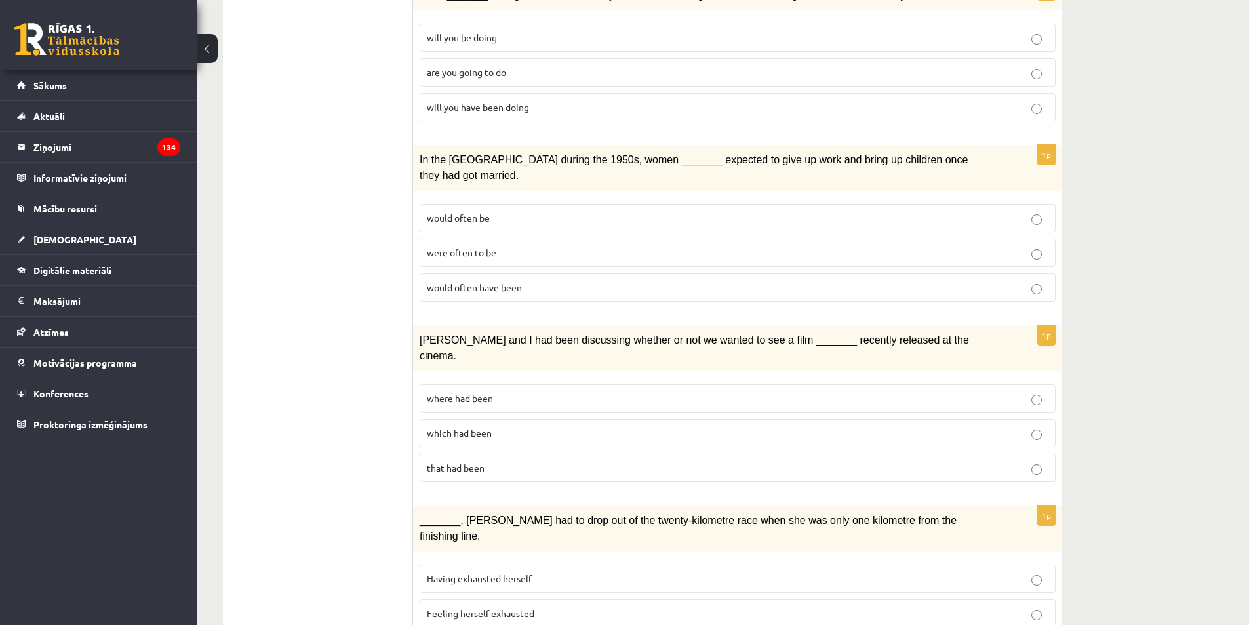
click at [540, 391] on p "where had been" at bounding box center [737, 398] width 621 height 14
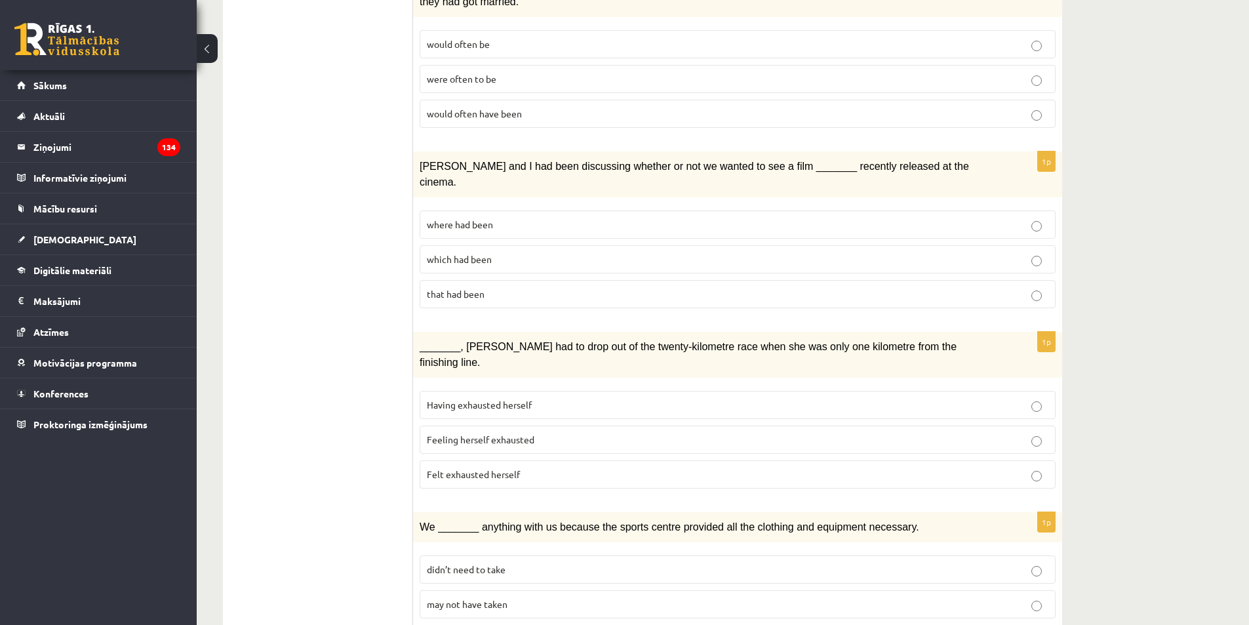
scroll to position [1313, 0]
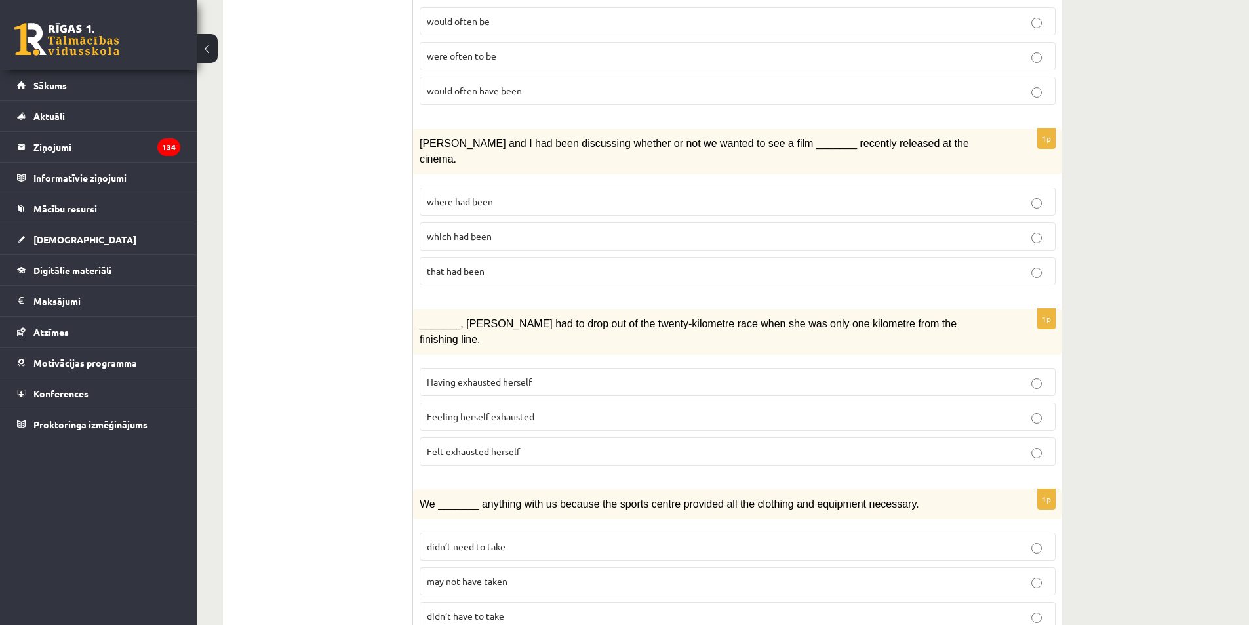
click at [511, 445] on span "Felt exhausted herself" at bounding box center [473, 451] width 93 height 12
click at [514, 574] on p "may not have taken" at bounding box center [737, 581] width 621 height 14
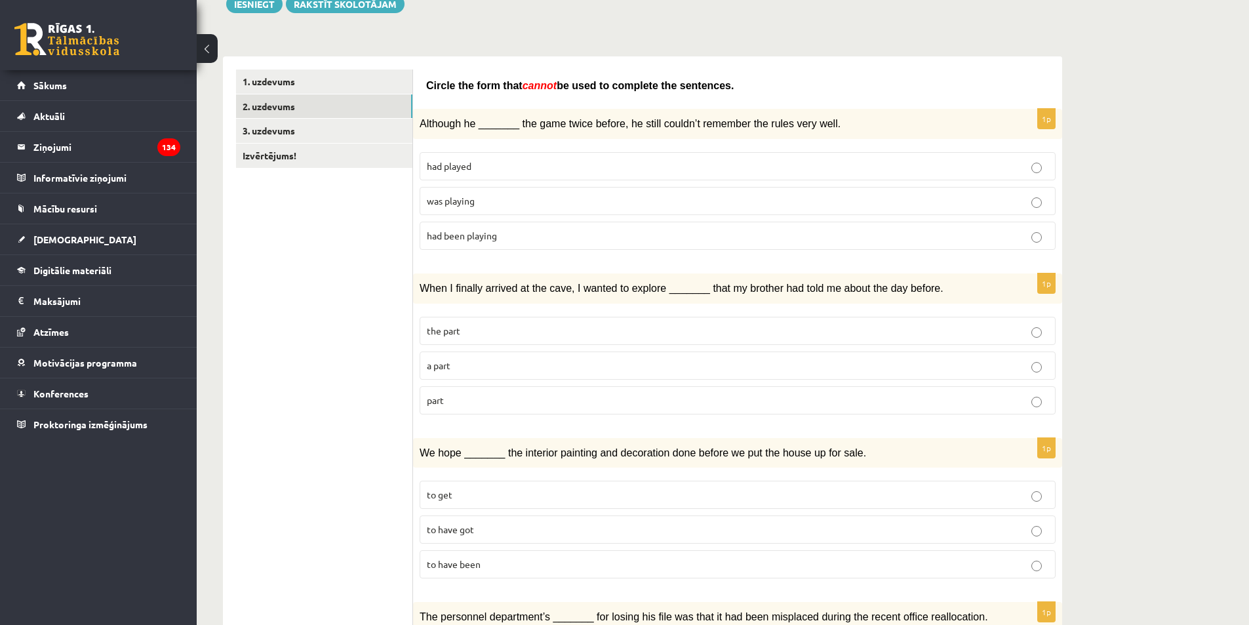
scroll to position [2, 0]
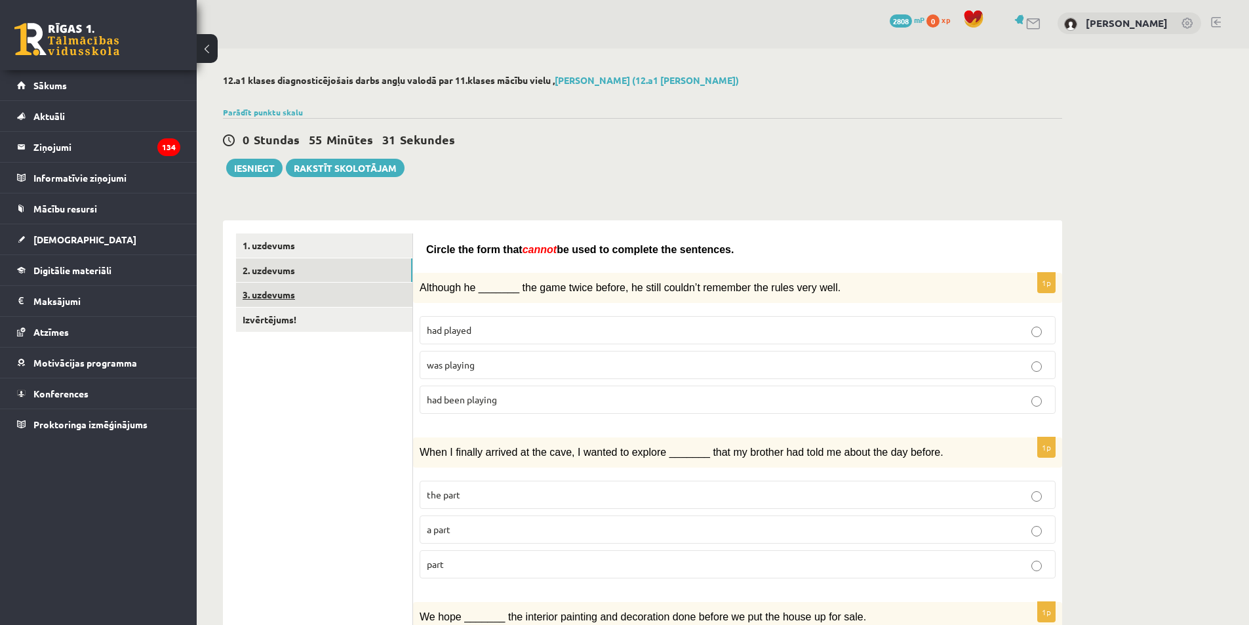
click at [378, 293] on link "3. uzdevums" at bounding box center [324, 294] width 176 height 24
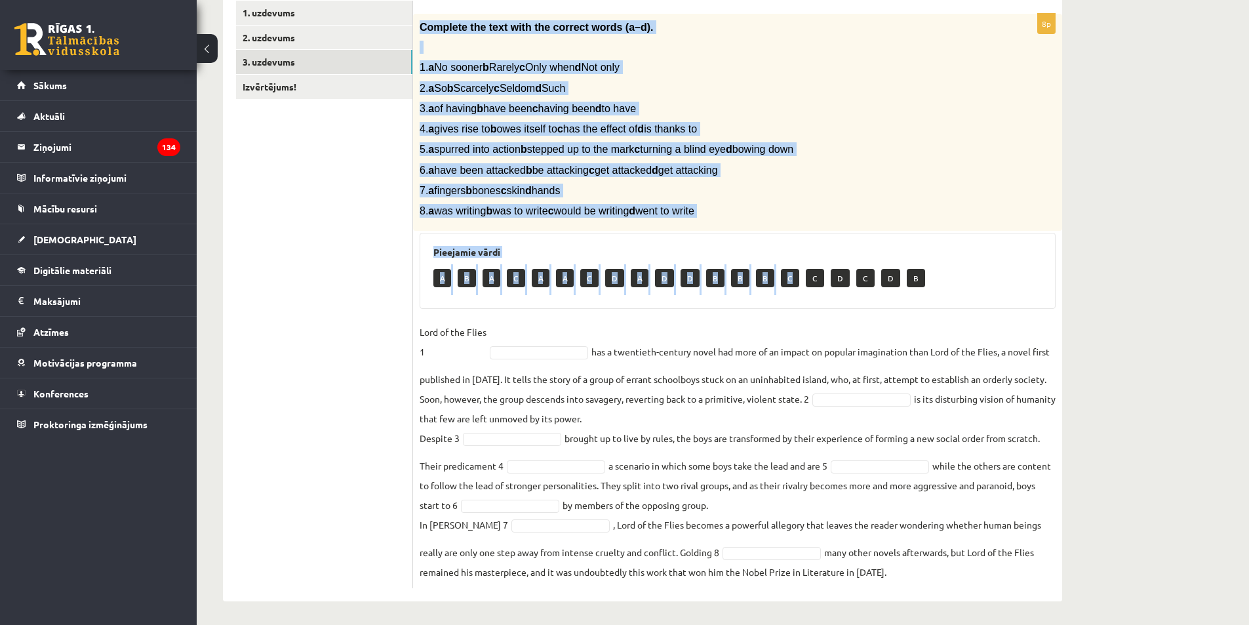
scroll to position [238, 0]
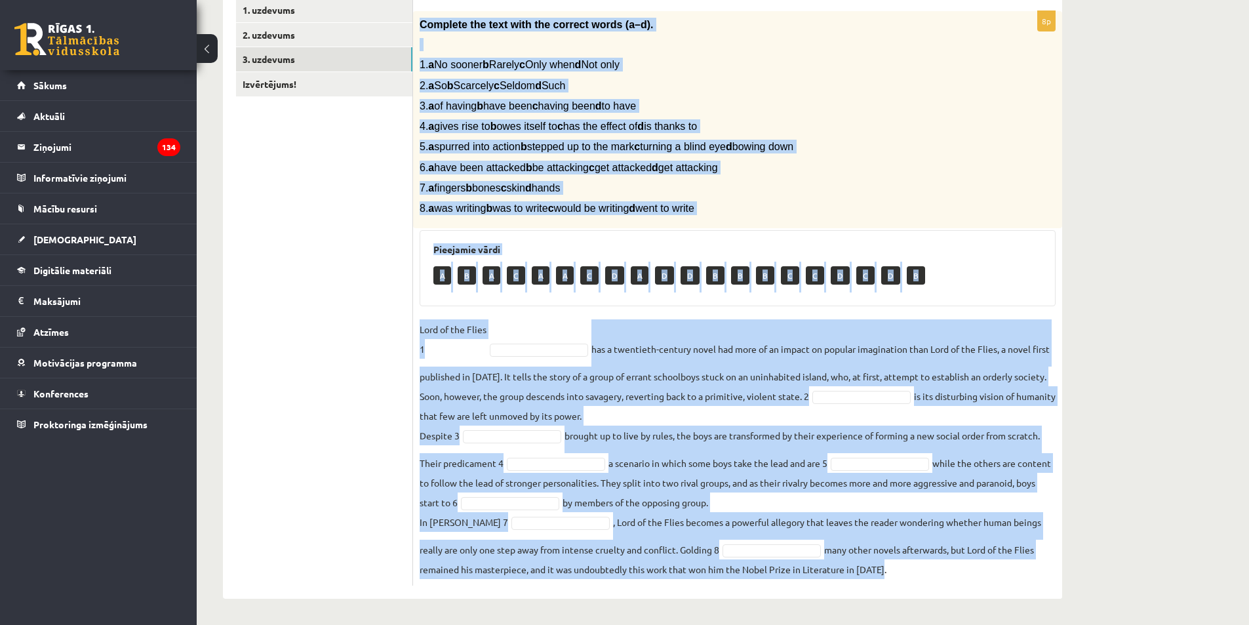
drag, startPoint x: 421, startPoint y: 151, endPoint x: 939, endPoint y: 582, distance: 673.4
click at [939, 582] on div "8p Complete the text with the correct words (a–d). 1. a No sooner b Rarely c On…" at bounding box center [737, 298] width 649 height 574
copy div "Complete the text with the correct words (a–d). 1. a No sooner b Rarely c Only …"
click at [746, 383] on fieldset "Lord of the Flies 1 has a twentieth-century novel had more of an impact on popu…" at bounding box center [737, 449] width 636 height 260
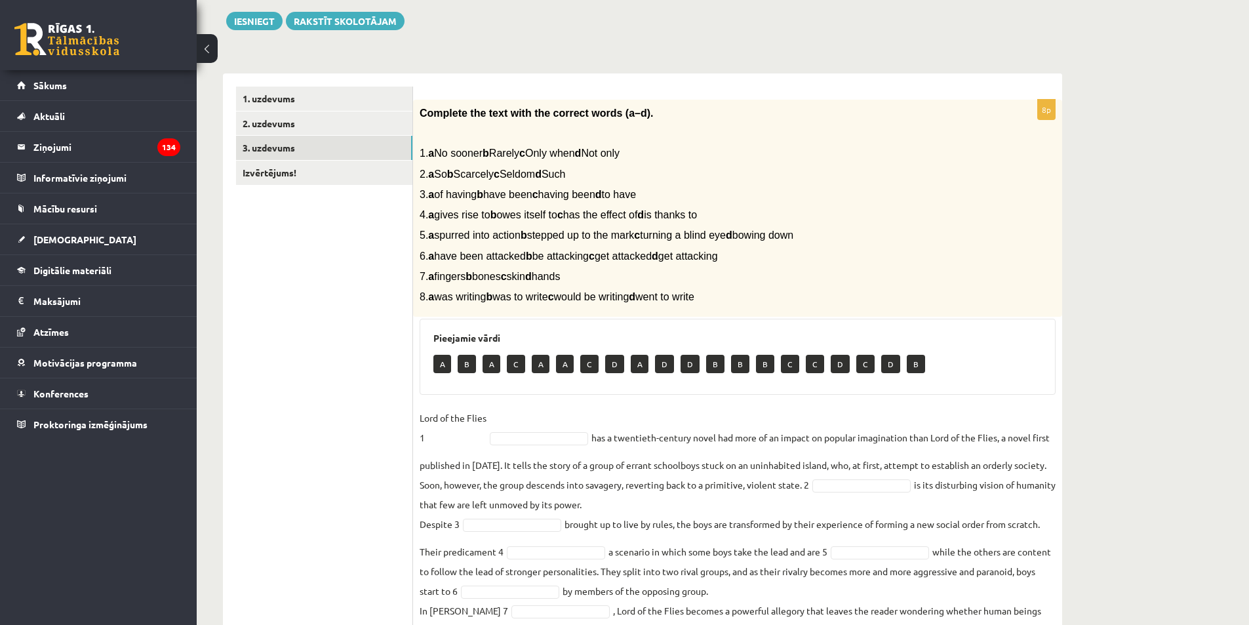
scroll to position [172, 0]
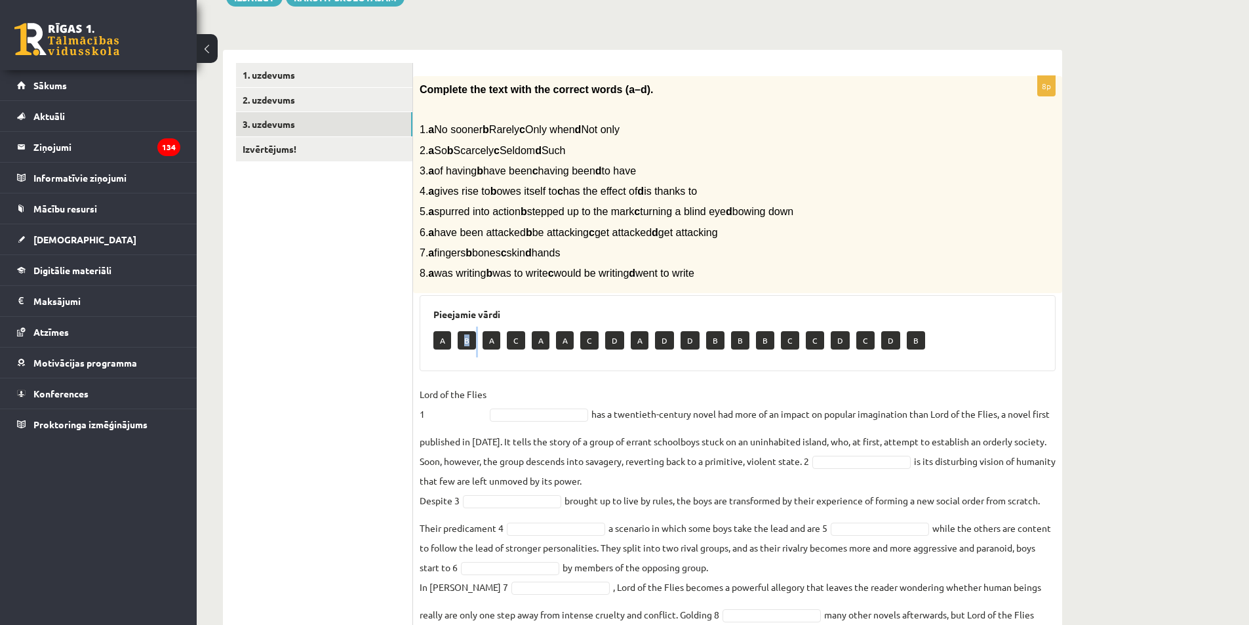
drag, startPoint x: 463, startPoint y: 343, endPoint x: 480, endPoint y: 364, distance: 27.0
click at [480, 364] on div "Pieejamie vārdi A B A C A A C D A D D B B B C C D C D B" at bounding box center [737, 333] width 636 height 76
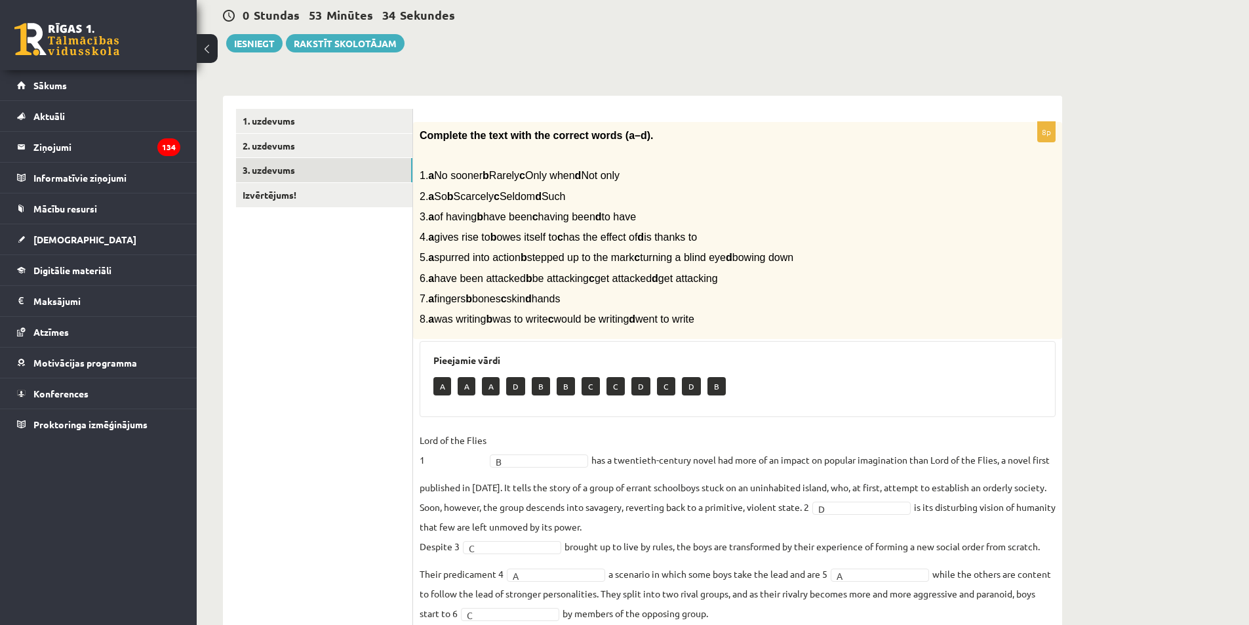
scroll to position [0, 0]
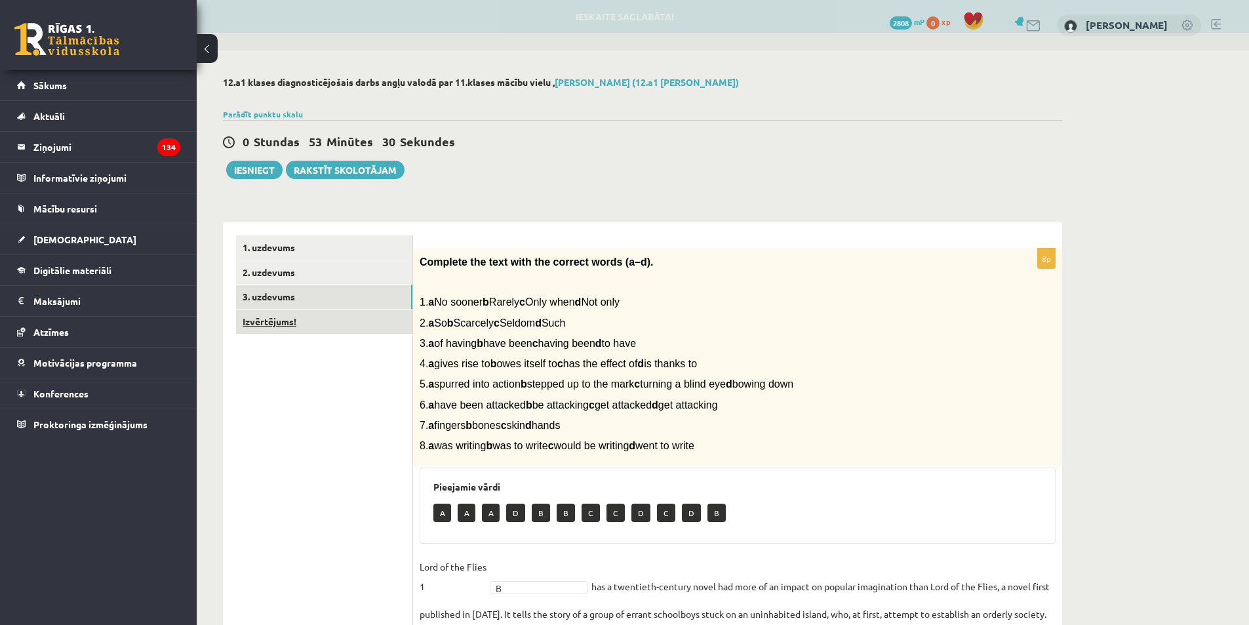
click at [387, 324] on link "Izvērtējums!" at bounding box center [324, 321] width 176 height 24
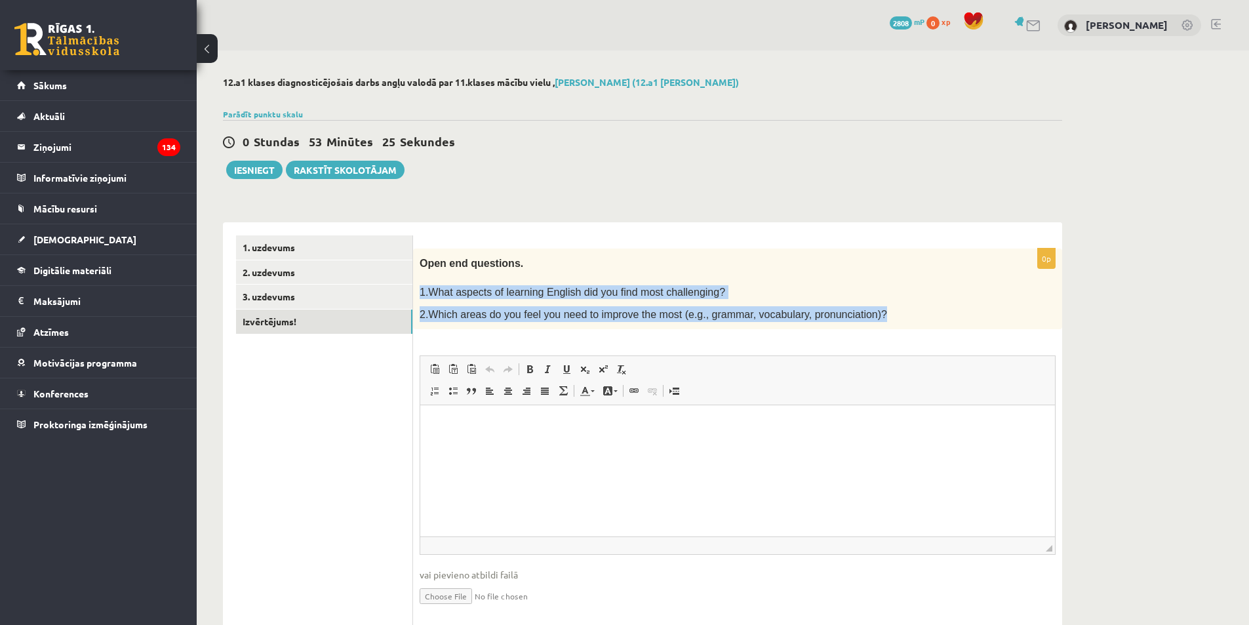
drag, startPoint x: 418, startPoint y: 290, endPoint x: 872, endPoint y: 311, distance: 454.0
click at [872, 311] on div "Open end questions. 1.What aspects of learning English did you find most challe…" at bounding box center [737, 288] width 649 height 81
copy div "1.What aspects of learning English did you find most challenging? 2.Which areas…"
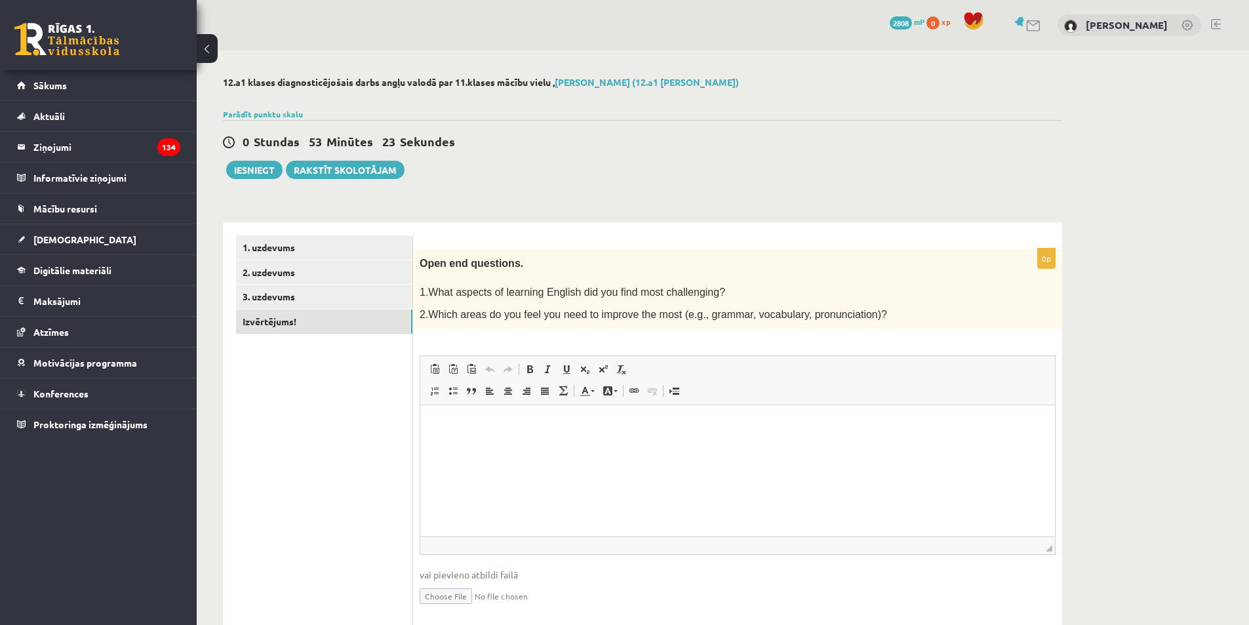
click at [674, 245] on form "0p Open end questions. 1.What aspects of learning English did you find most cha…" at bounding box center [737, 431] width 623 height 393
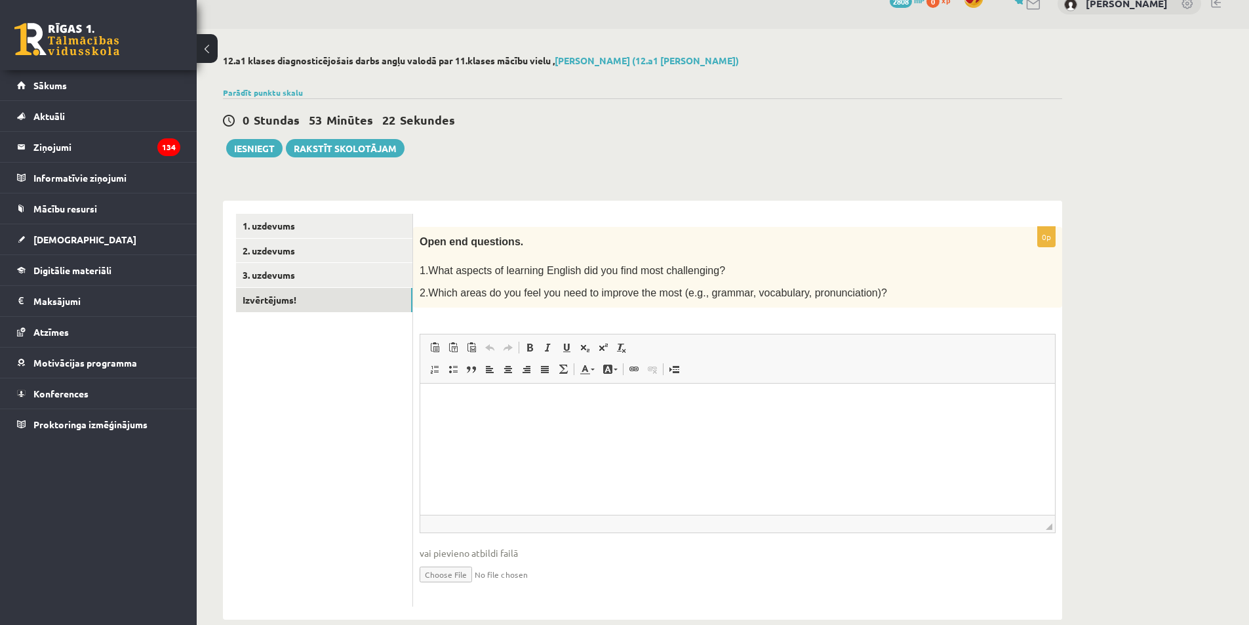
scroll to position [43, 0]
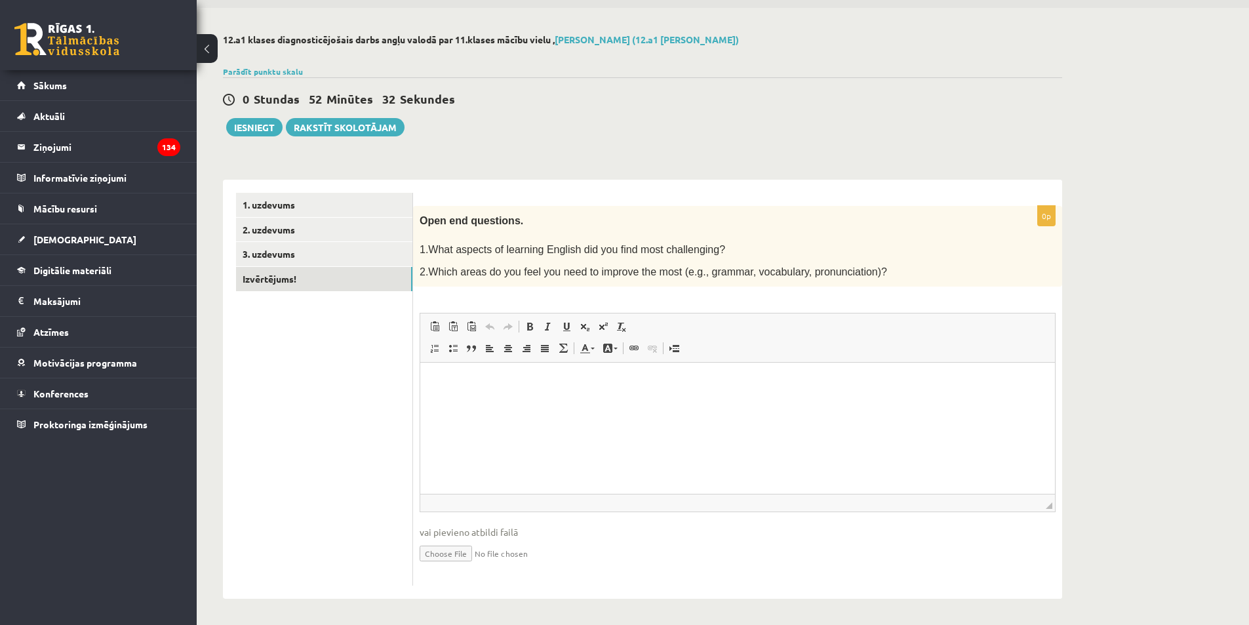
click at [477, 391] on html at bounding box center [737, 382] width 634 height 40
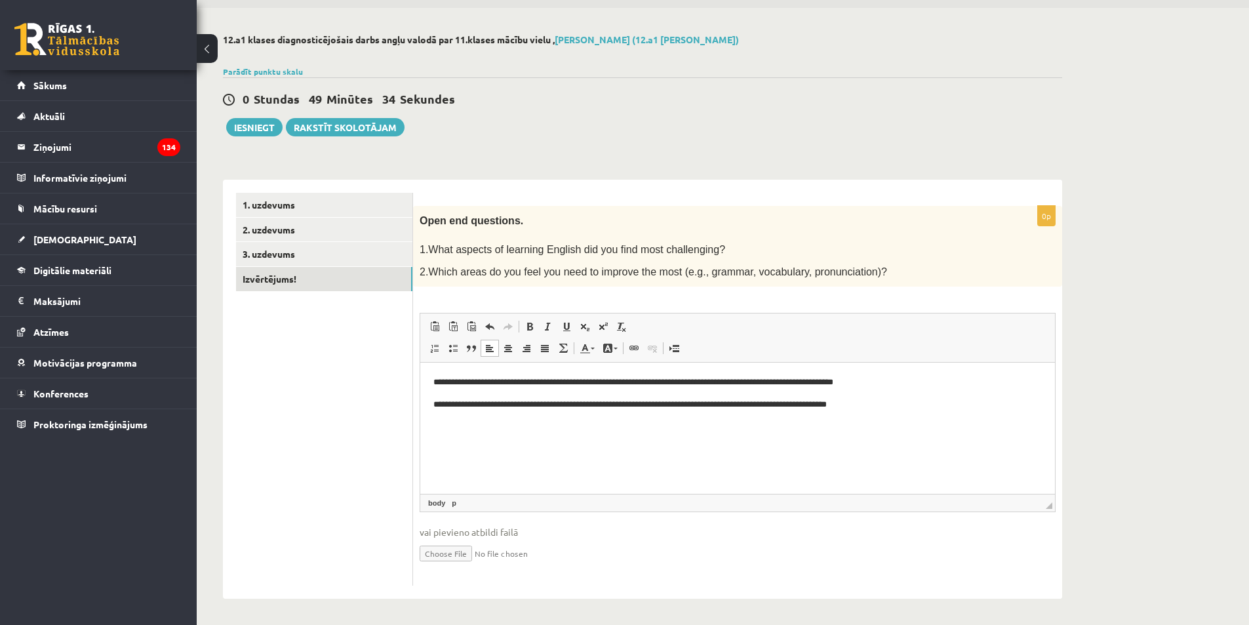
click at [1165, 469] on div "12.a1 klases diagnosticējošais darbs angļu valodā par 11.klases mācību vielu , …" at bounding box center [723, 316] width 1052 height 617
click at [309, 258] on link "3. uzdevums" at bounding box center [324, 254] width 176 height 24
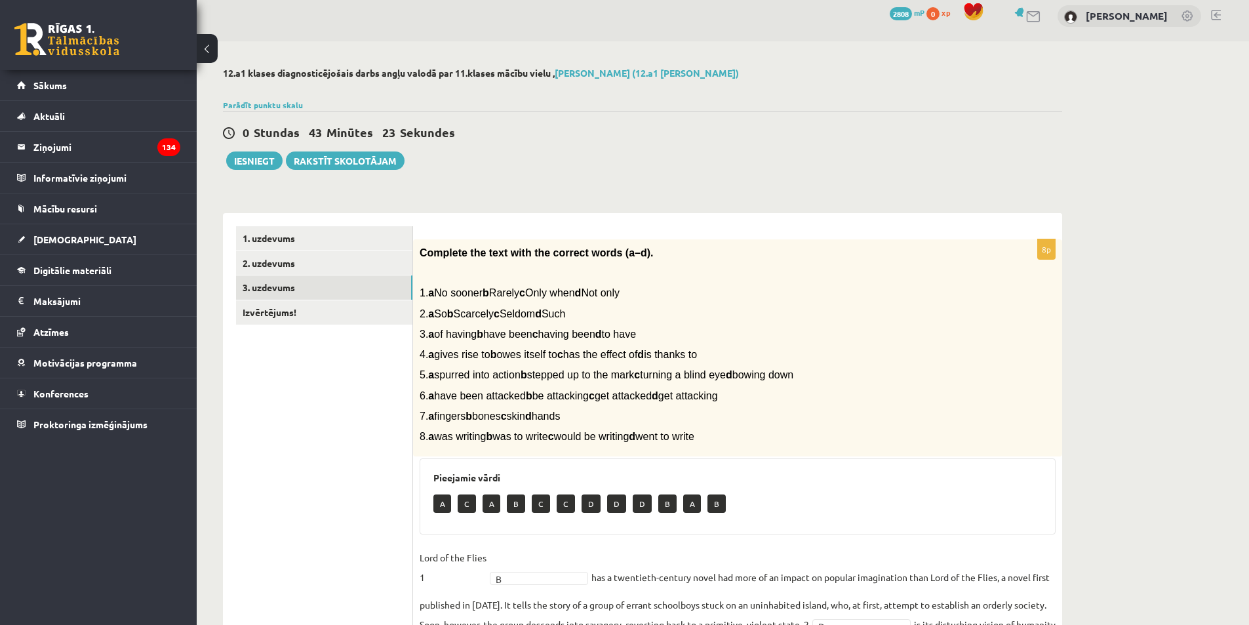
scroll to position [0, 0]
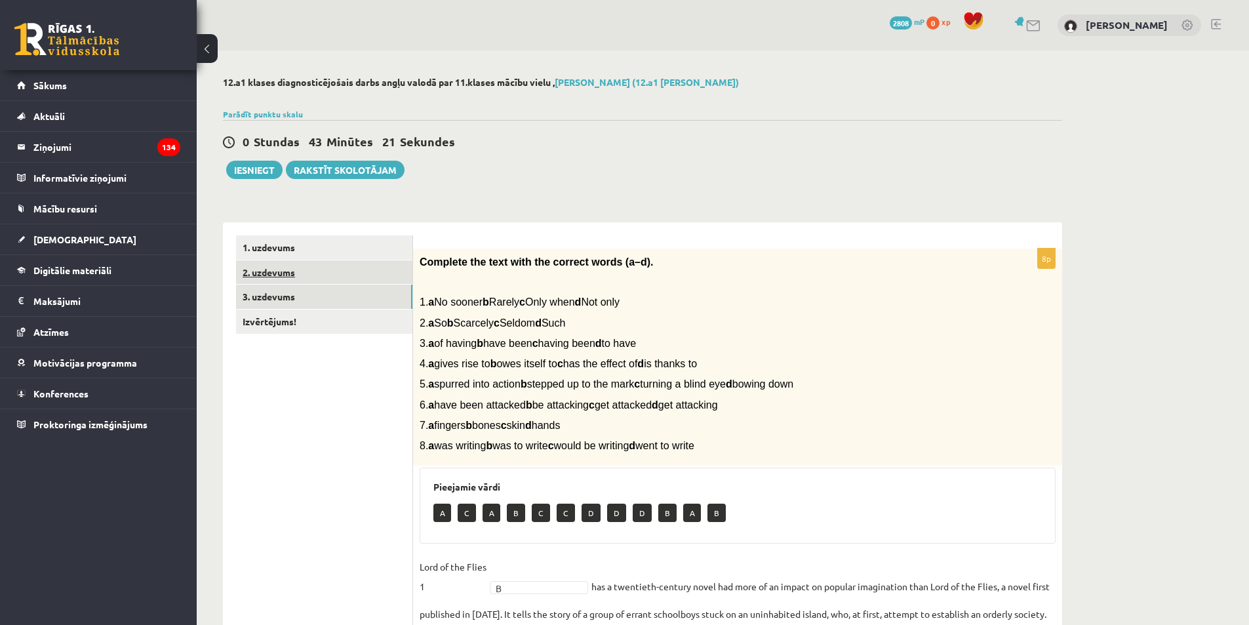
click at [298, 272] on link "2. uzdevums" at bounding box center [324, 272] width 176 height 24
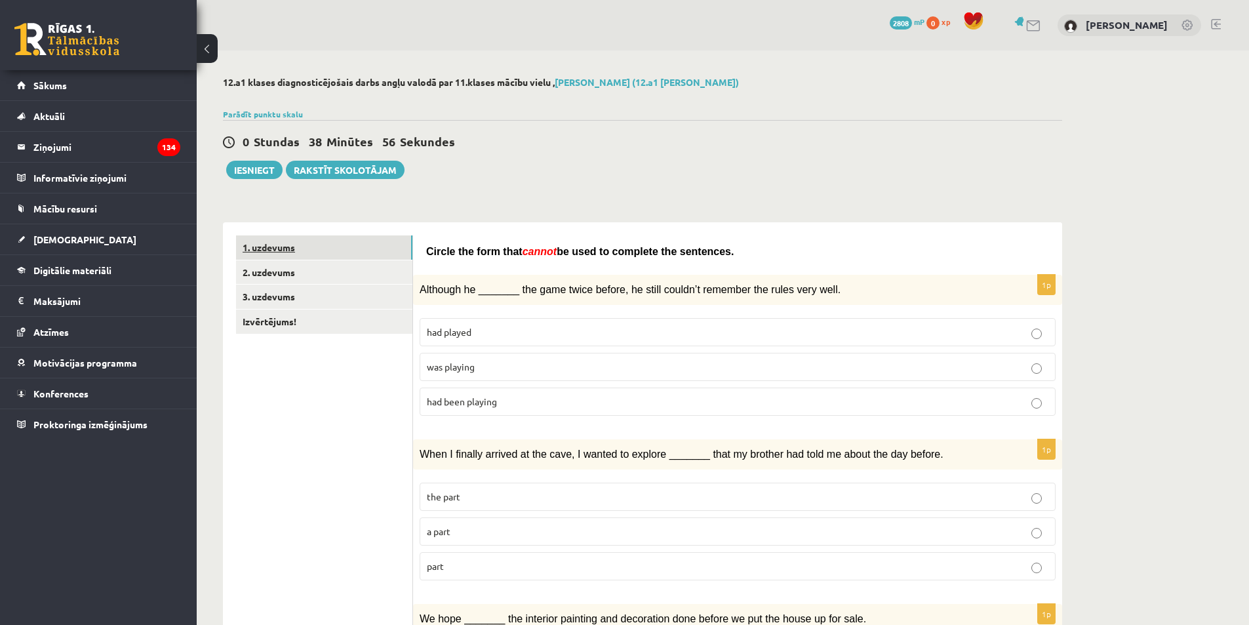
click at [343, 251] on link "1. uzdevums" at bounding box center [324, 247] width 176 height 24
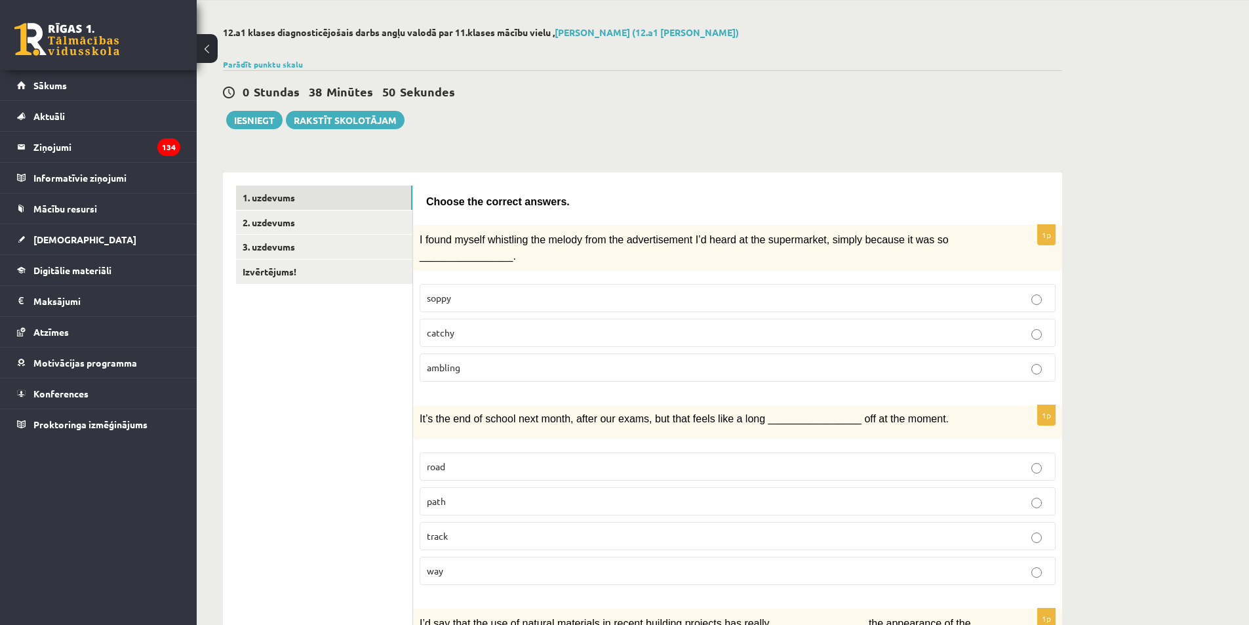
scroll to position [39, 0]
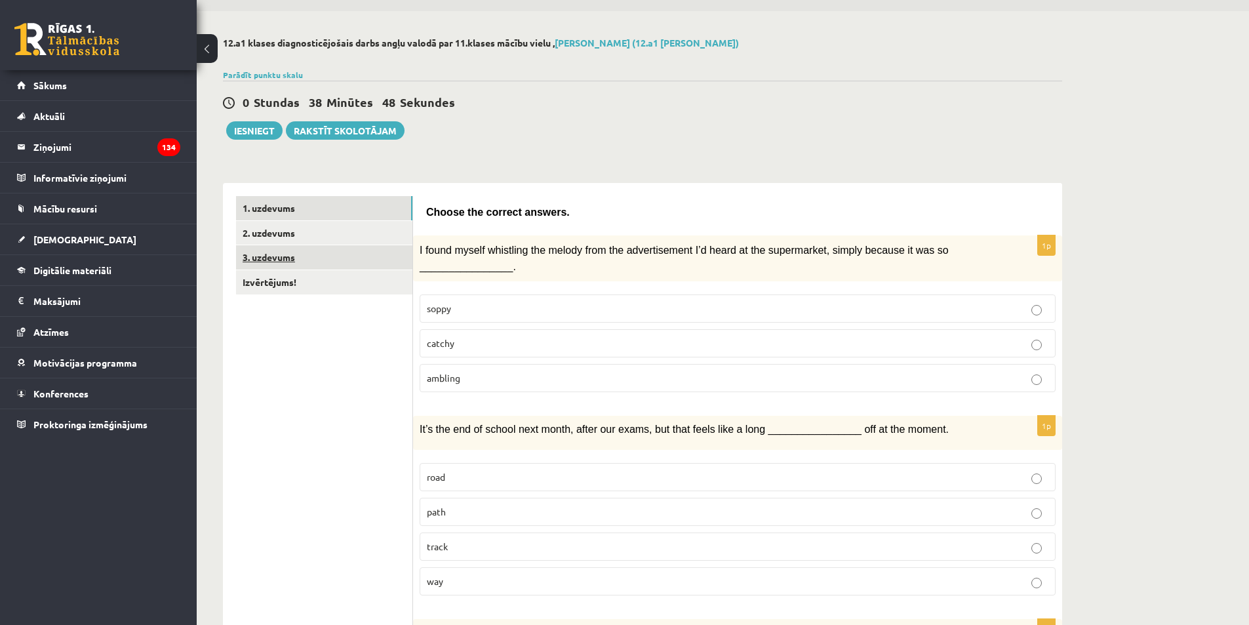
click at [318, 250] on link "3. uzdevums" at bounding box center [324, 257] width 176 height 24
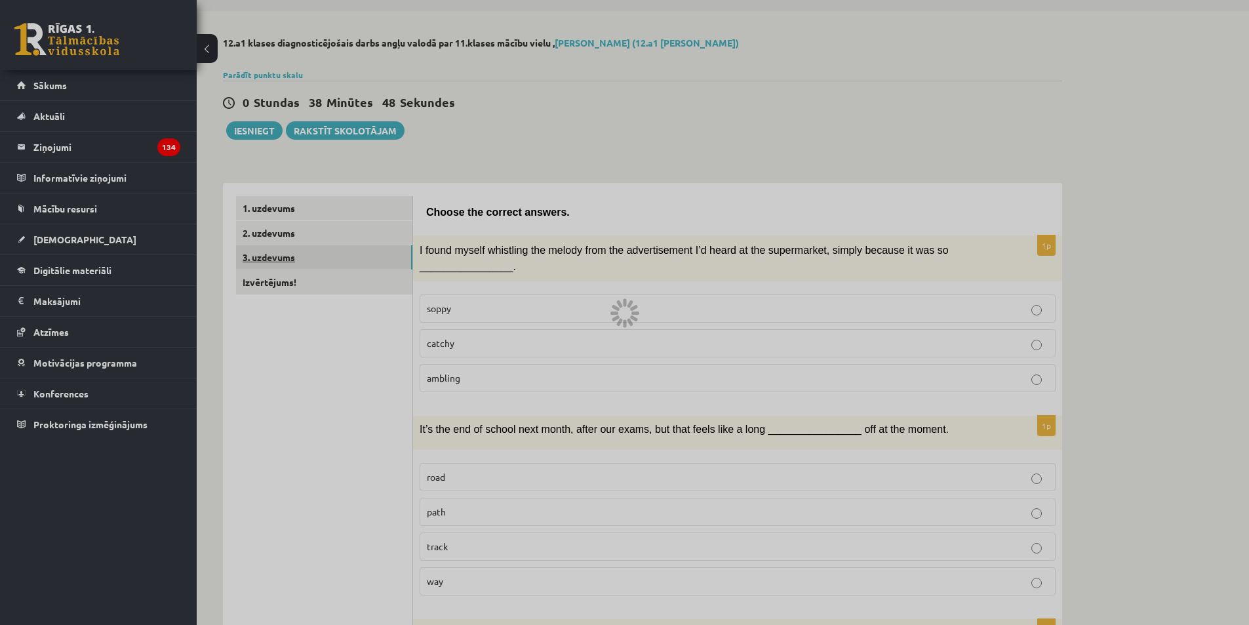
click at [318, 250] on div at bounding box center [624, 312] width 1249 height 625
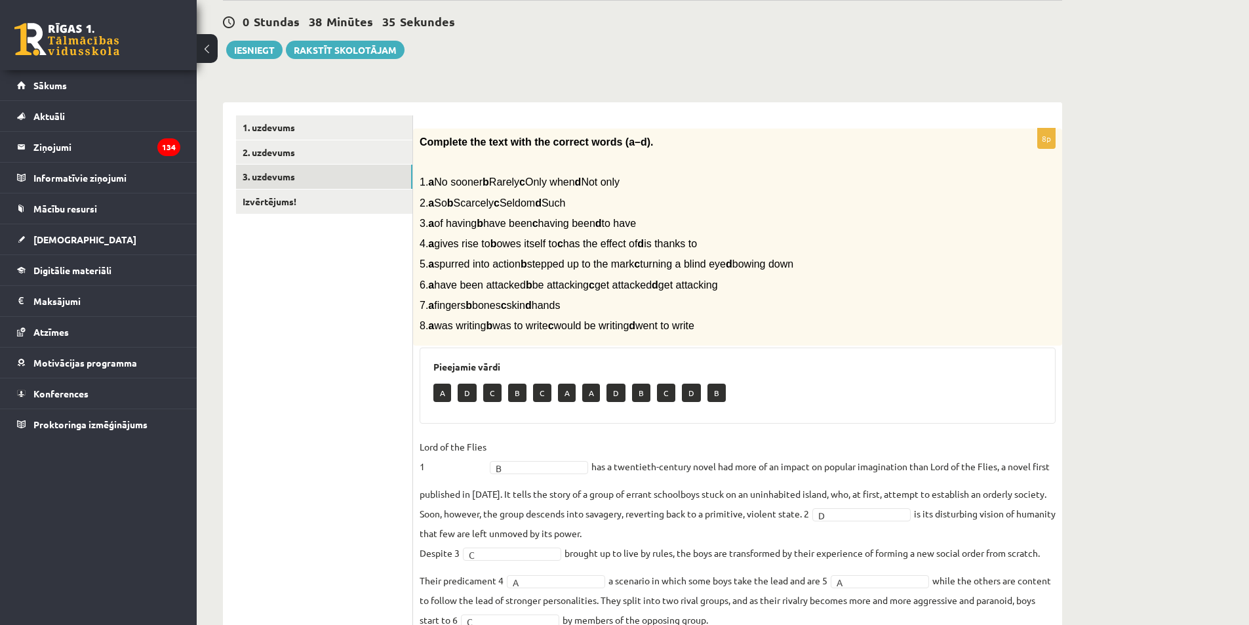
scroll to position [0, 0]
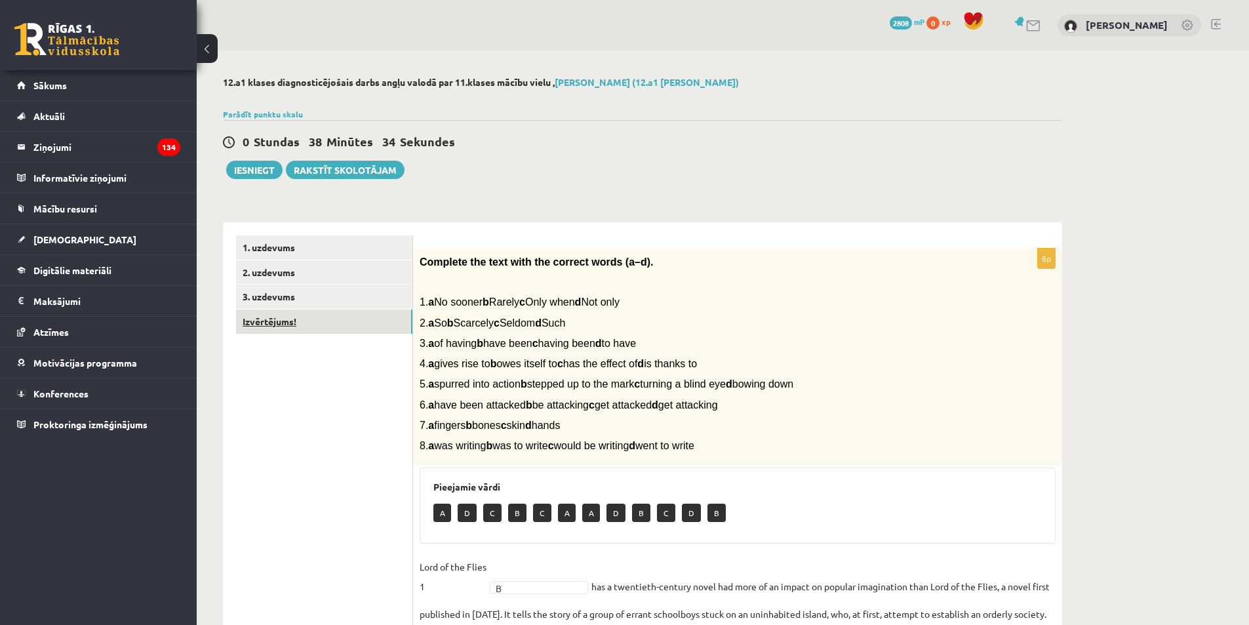
click at [288, 317] on link "Izvērtējums!" at bounding box center [324, 321] width 176 height 24
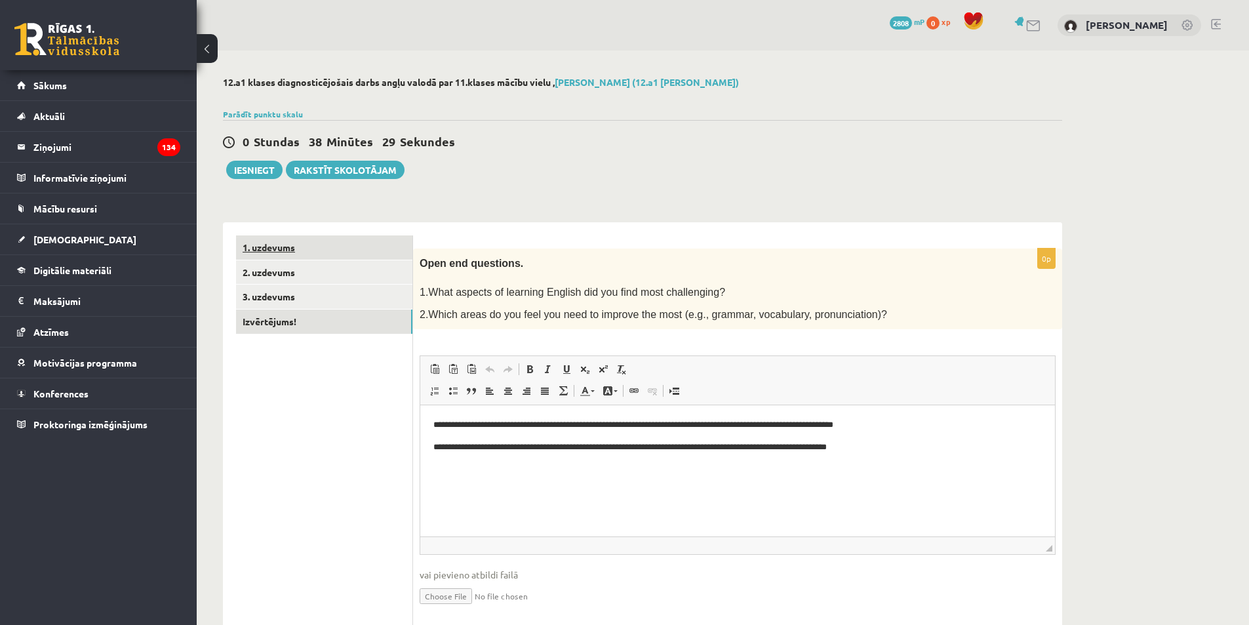
click at [305, 250] on link "1. uzdevums" at bounding box center [324, 247] width 176 height 24
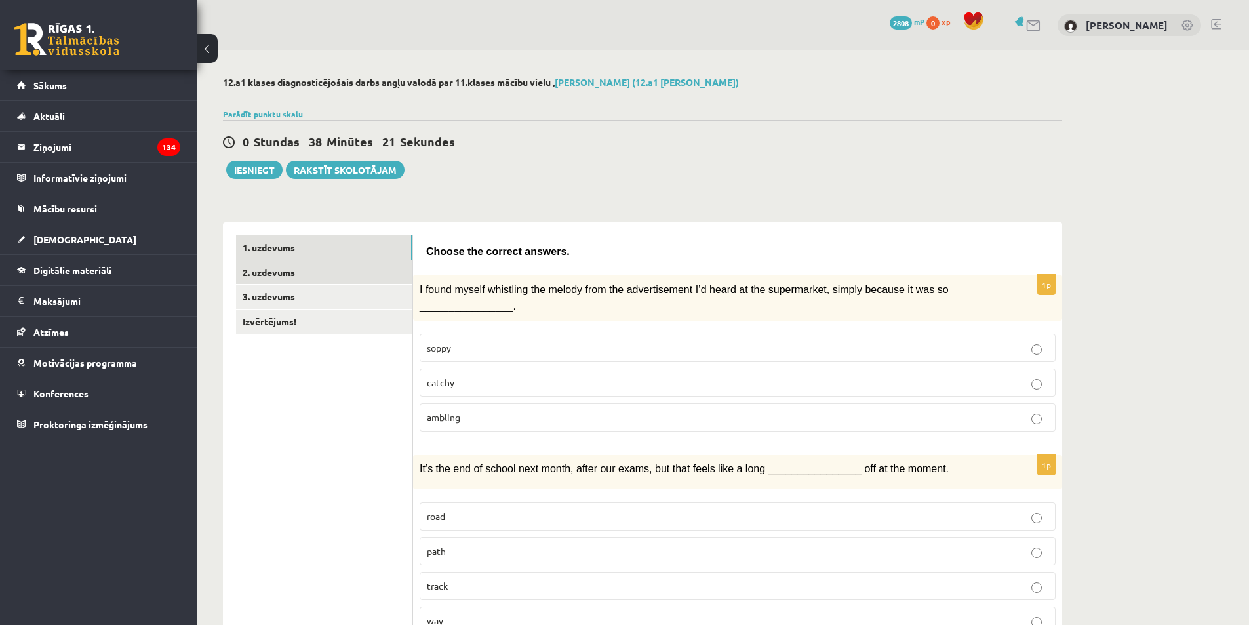
click at [324, 276] on link "2. uzdevums" at bounding box center [324, 272] width 176 height 24
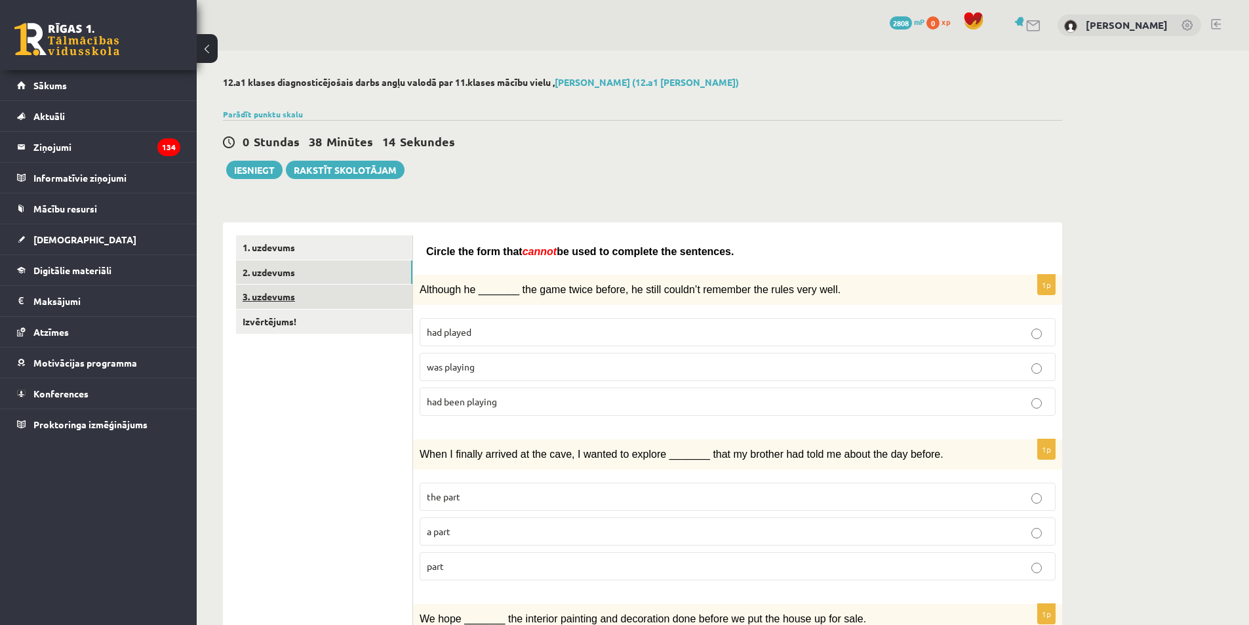
click at [313, 304] on link "3. uzdevums" at bounding box center [324, 296] width 176 height 24
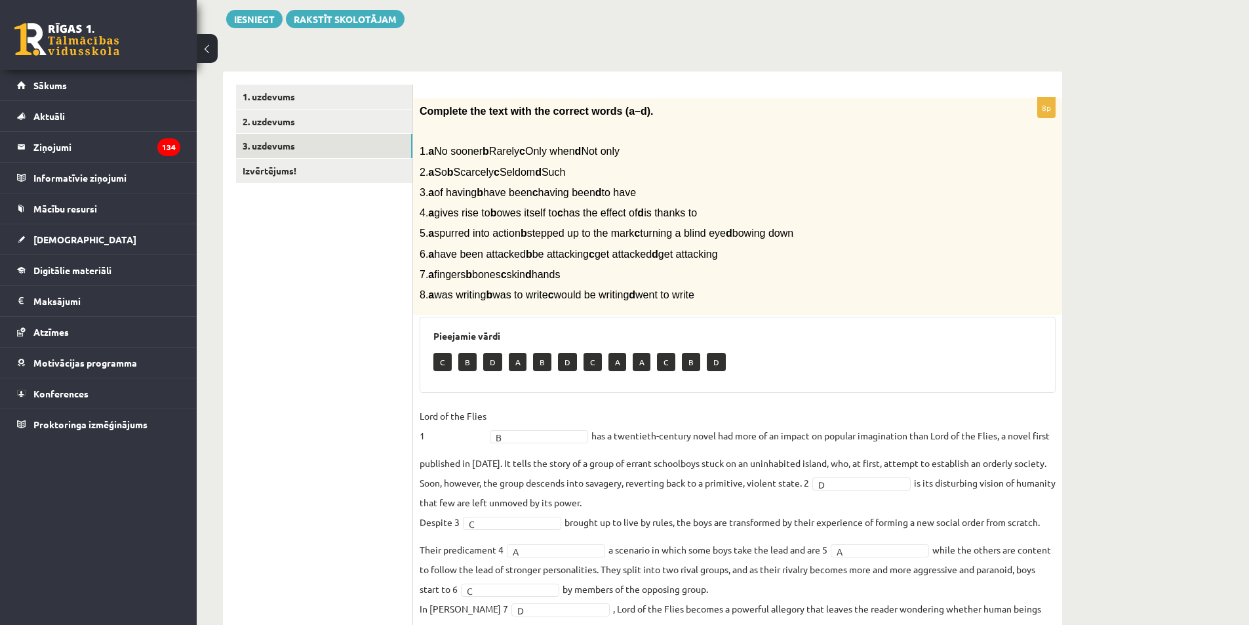
scroll to position [42, 0]
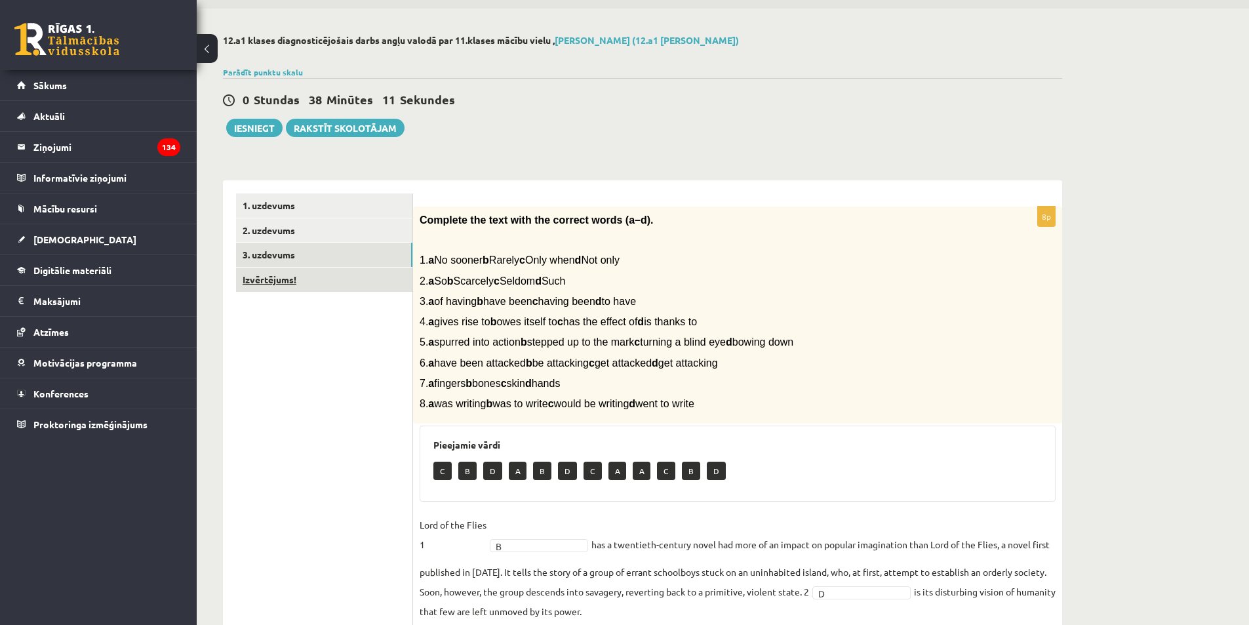
click at [317, 282] on link "Izvērtējums!" at bounding box center [324, 279] width 176 height 24
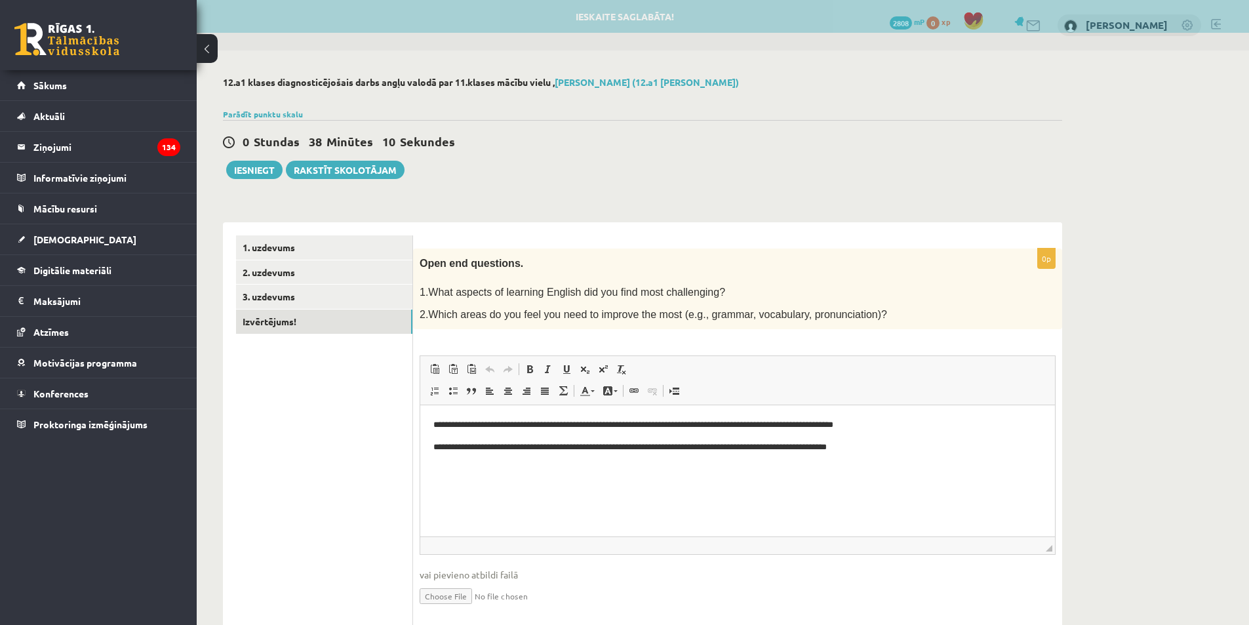
scroll to position [0, 0]
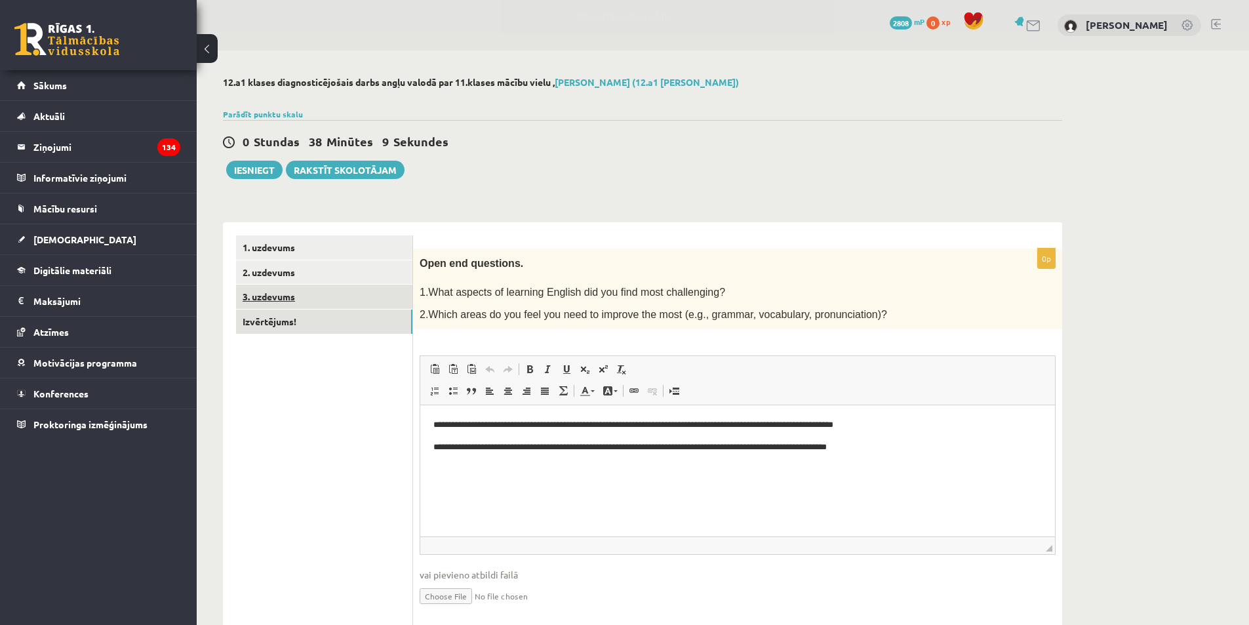
click at [318, 301] on link "3. uzdevums" at bounding box center [324, 296] width 176 height 24
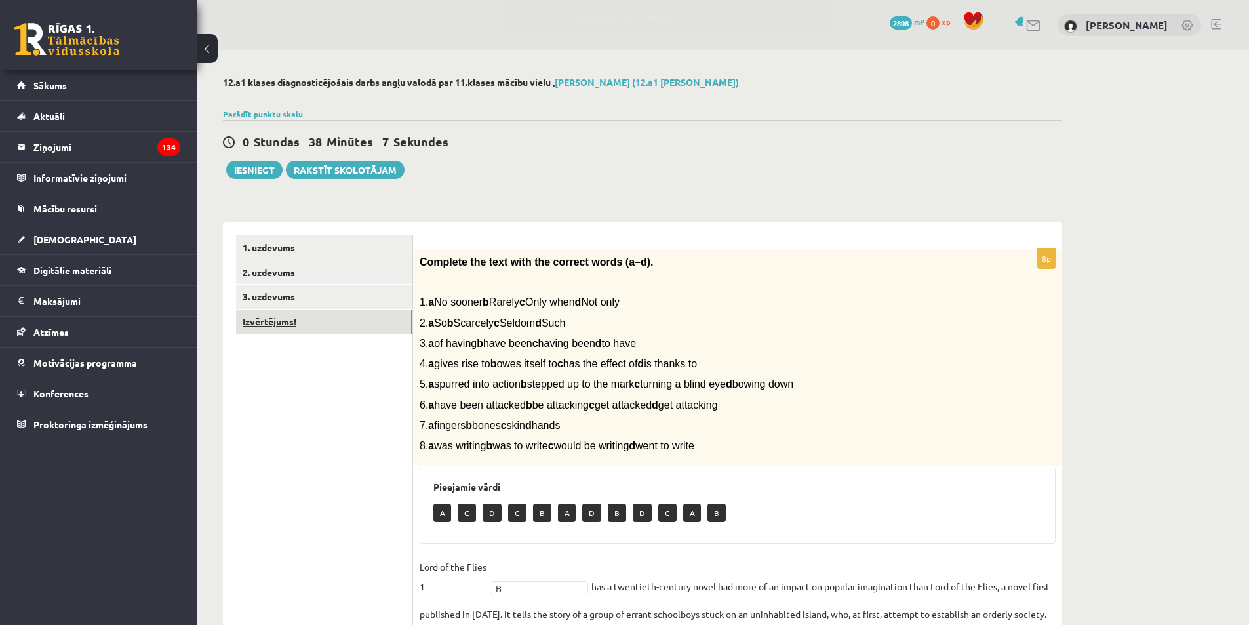
click at [318, 323] on link "Izvērtējums!" at bounding box center [324, 321] width 176 height 24
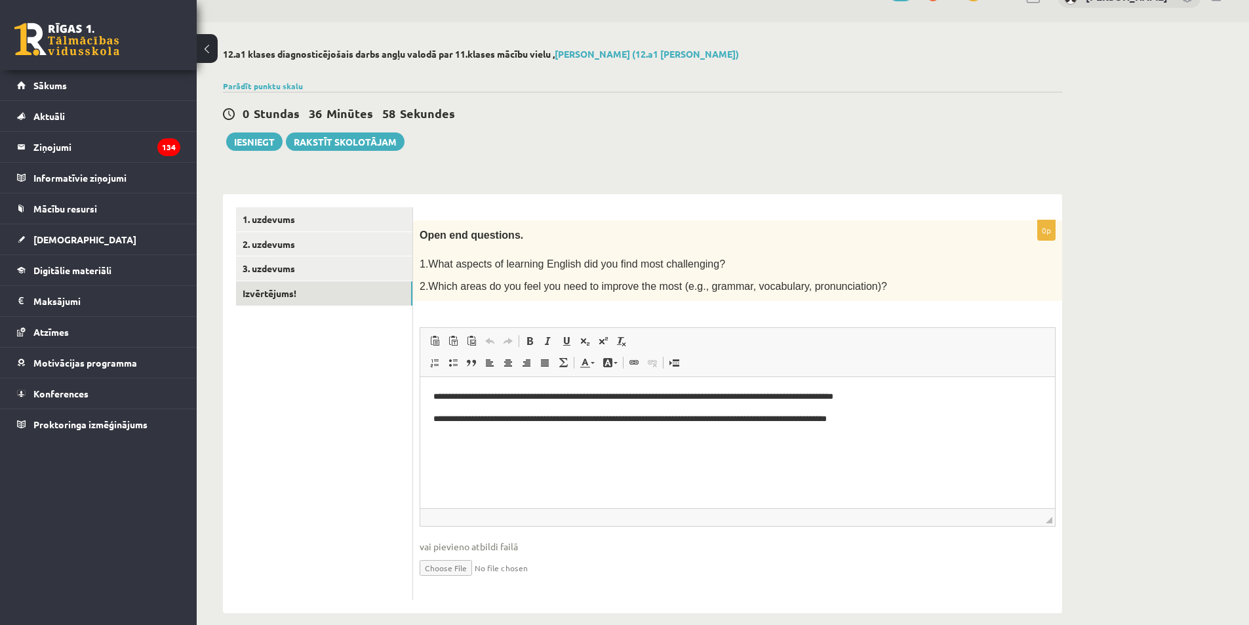
scroll to position [43, 0]
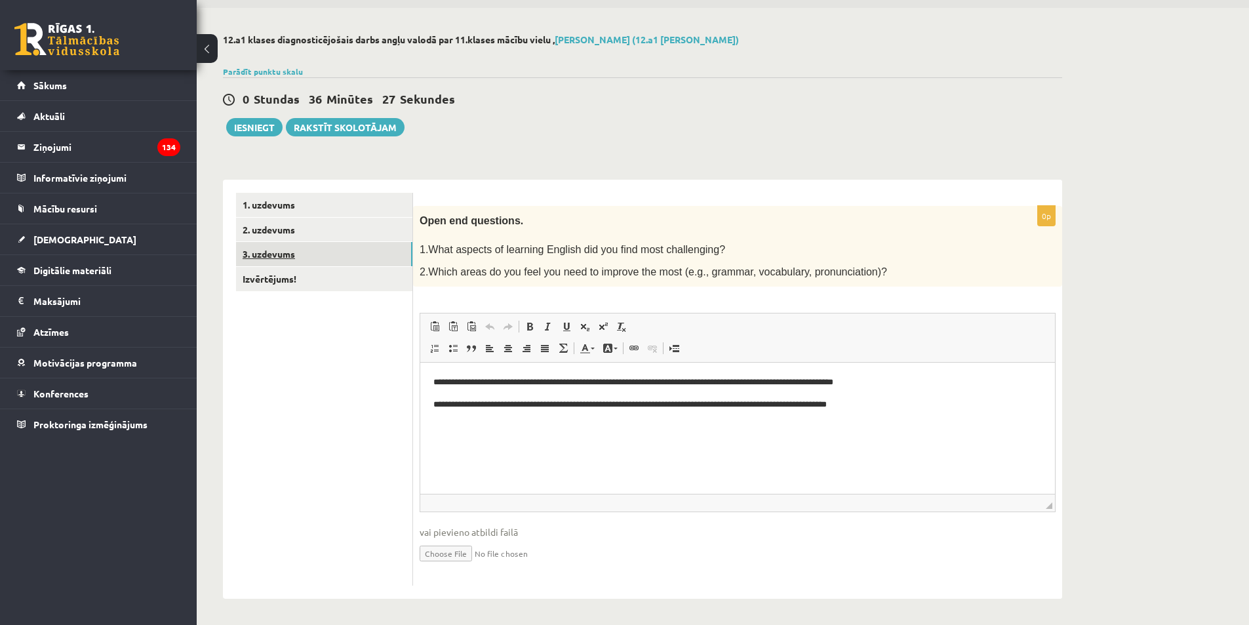
click at [308, 262] on link "3. uzdevums" at bounding box center [324, 254] width 176 height 24
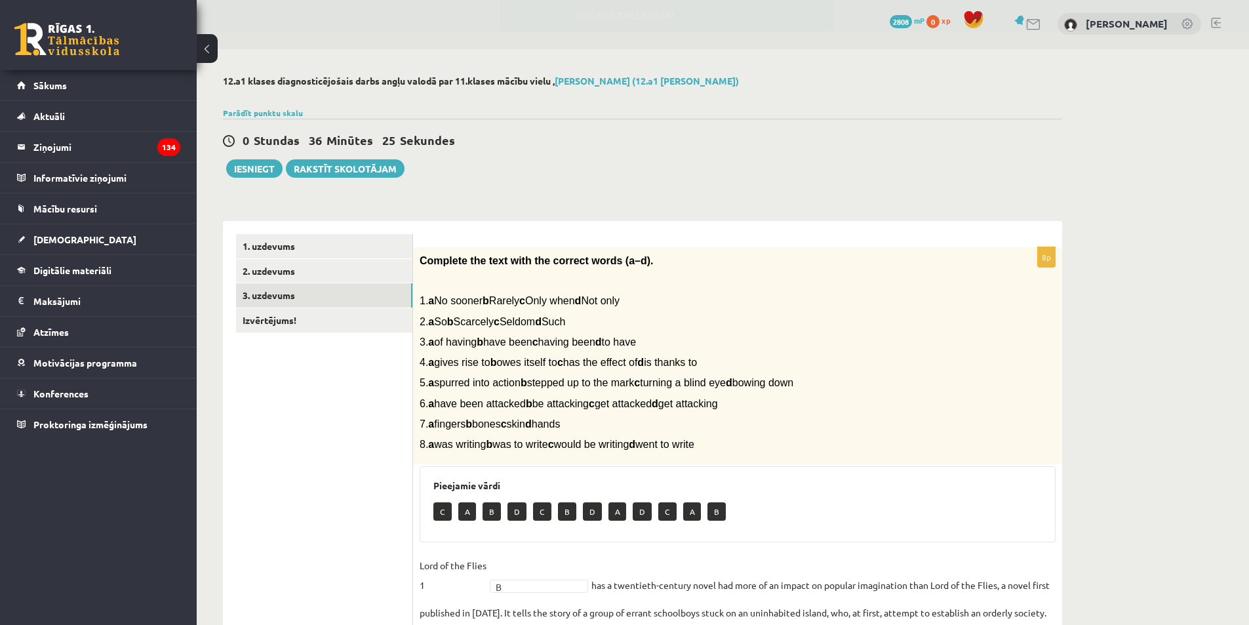
scroll to position [0, 0]
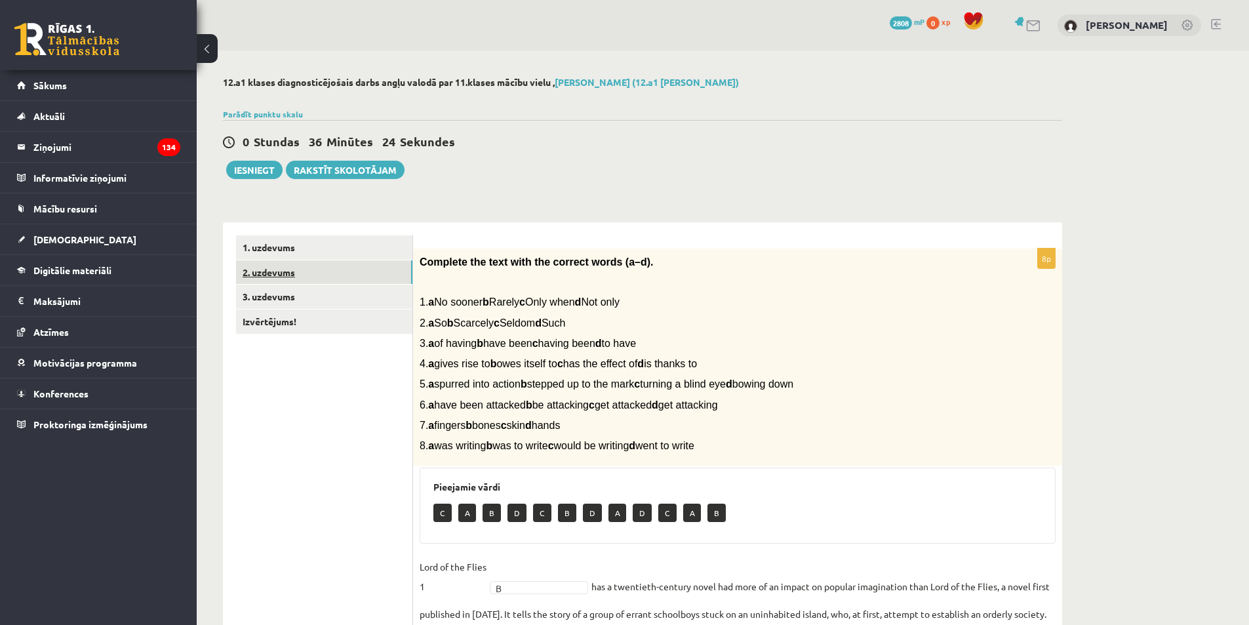
click at [303, 282] on link "2. uzdevums" at bounding box center [324, 272] width 176 height 24
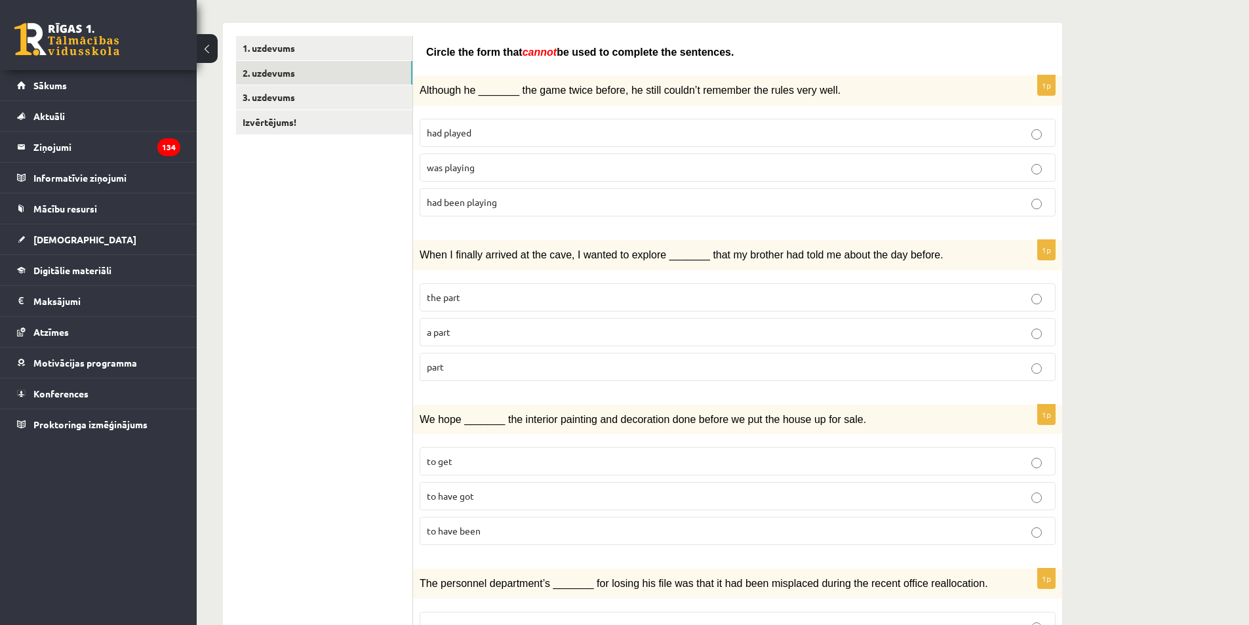
scroll to position [3, 0]
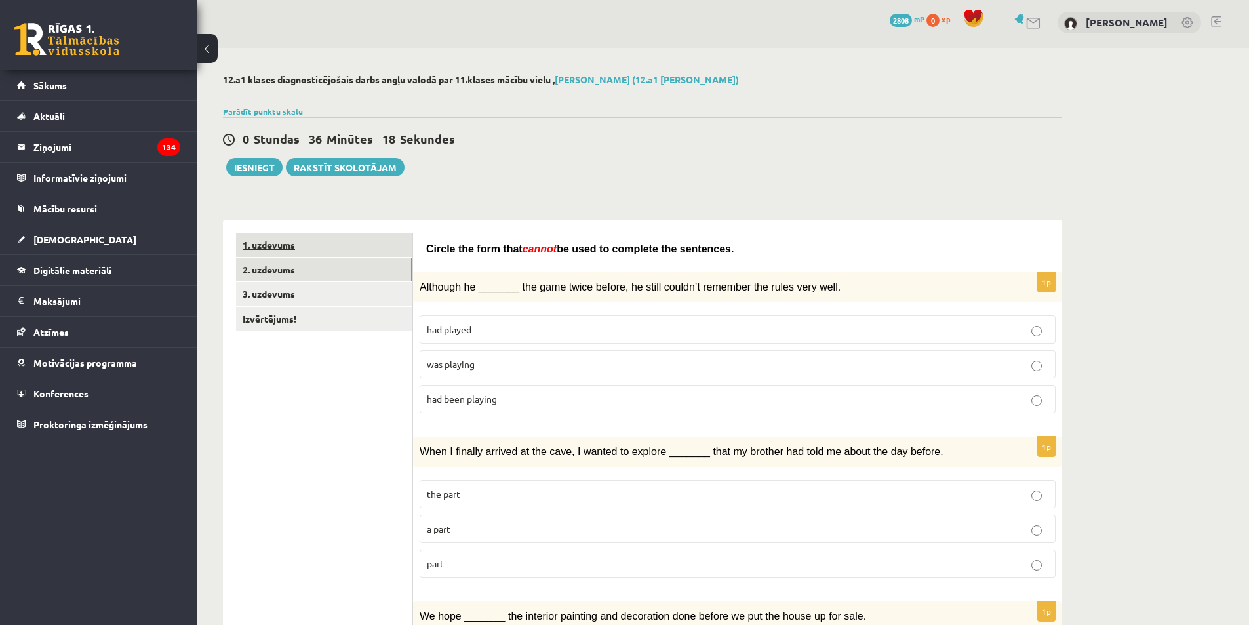
click at [310, 247] on link "1. uzdevums" at bounding box center [324, 245] width 176 height 24
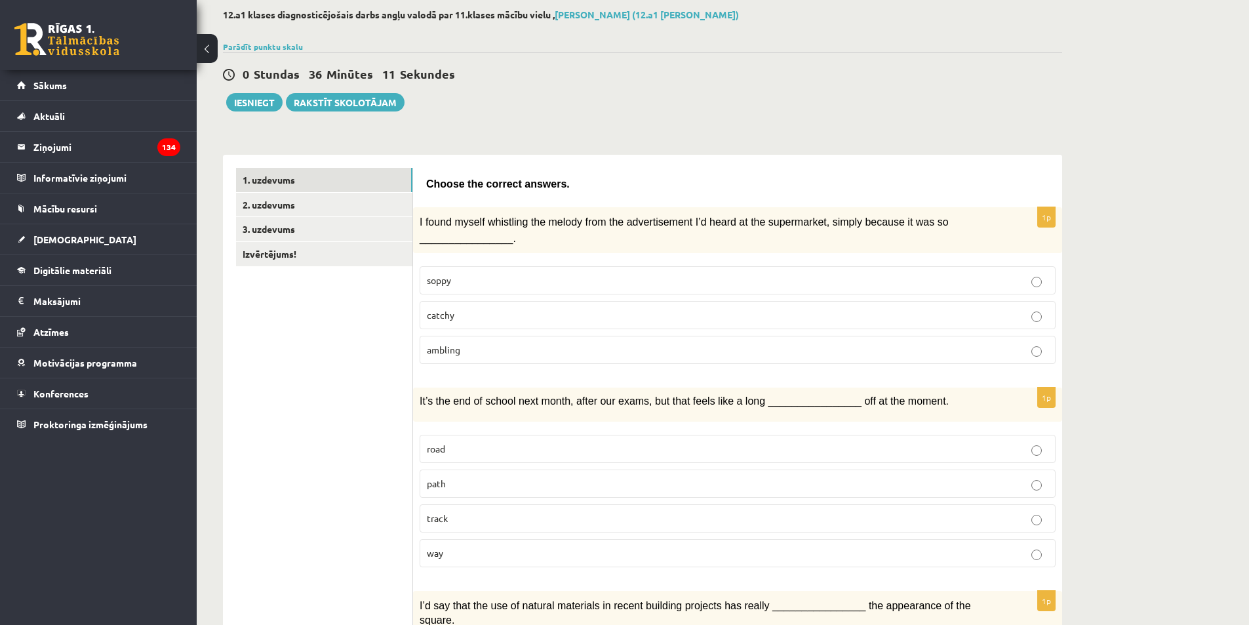
scroll to position [0, 0]
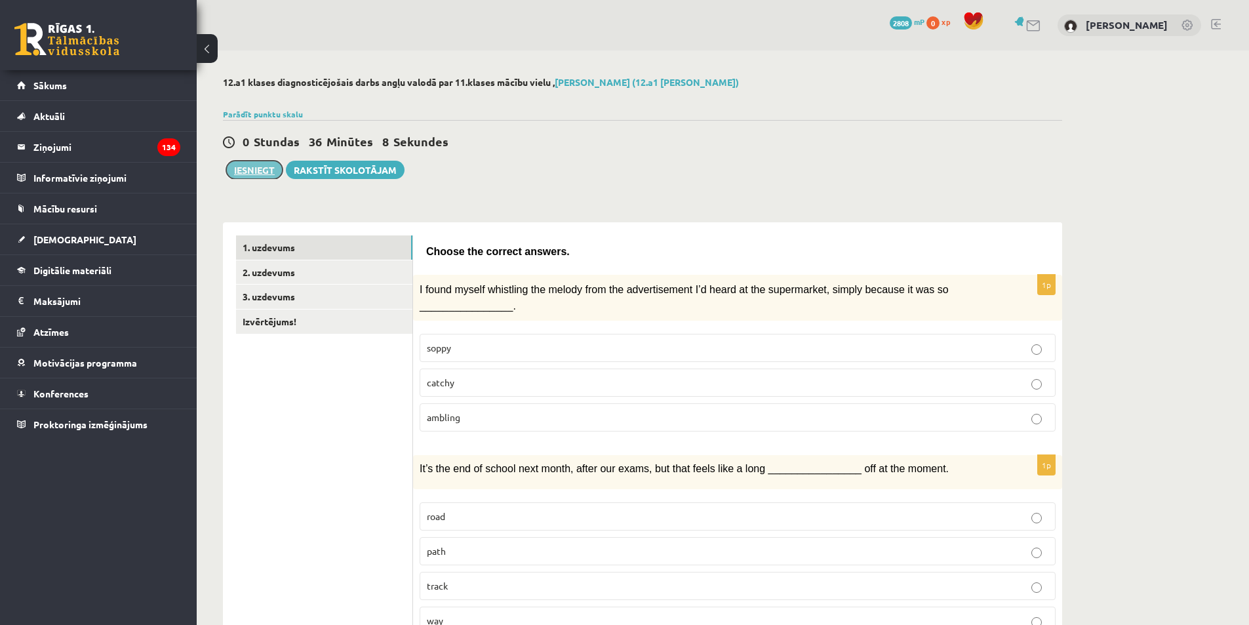
click at [249, 175] on button "Iesniegt" at bounding box center [254, 170] width 56 height 18
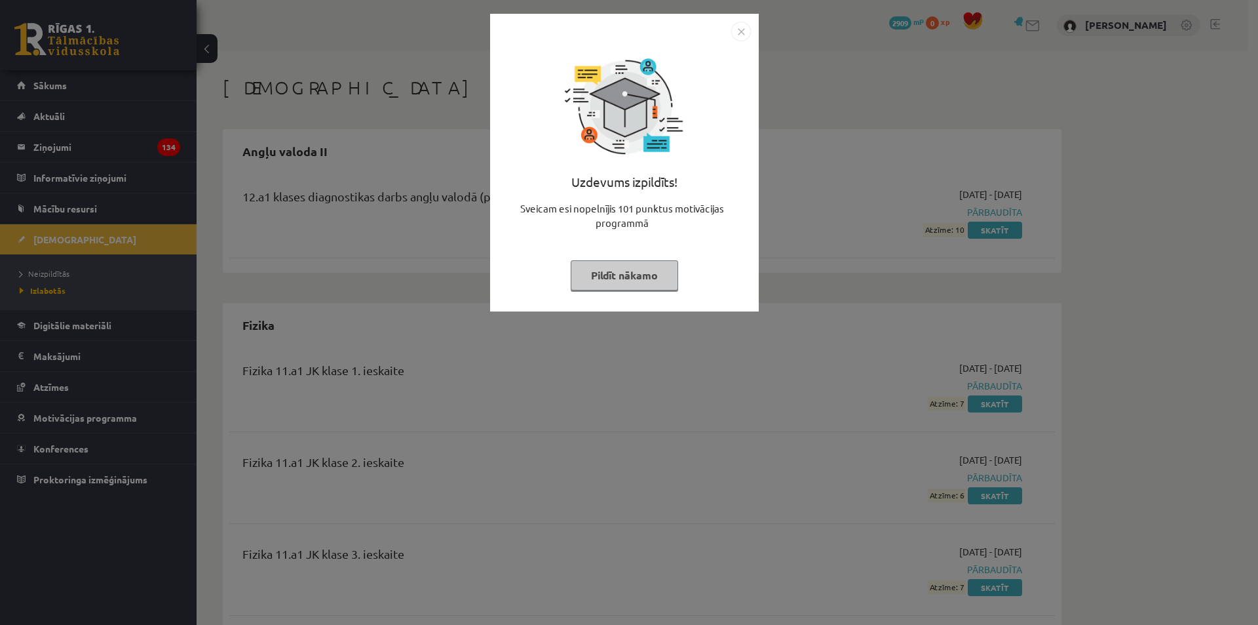
click at [749, 30] on img "Close" at bounding box center [741, 32] width 20 height 20
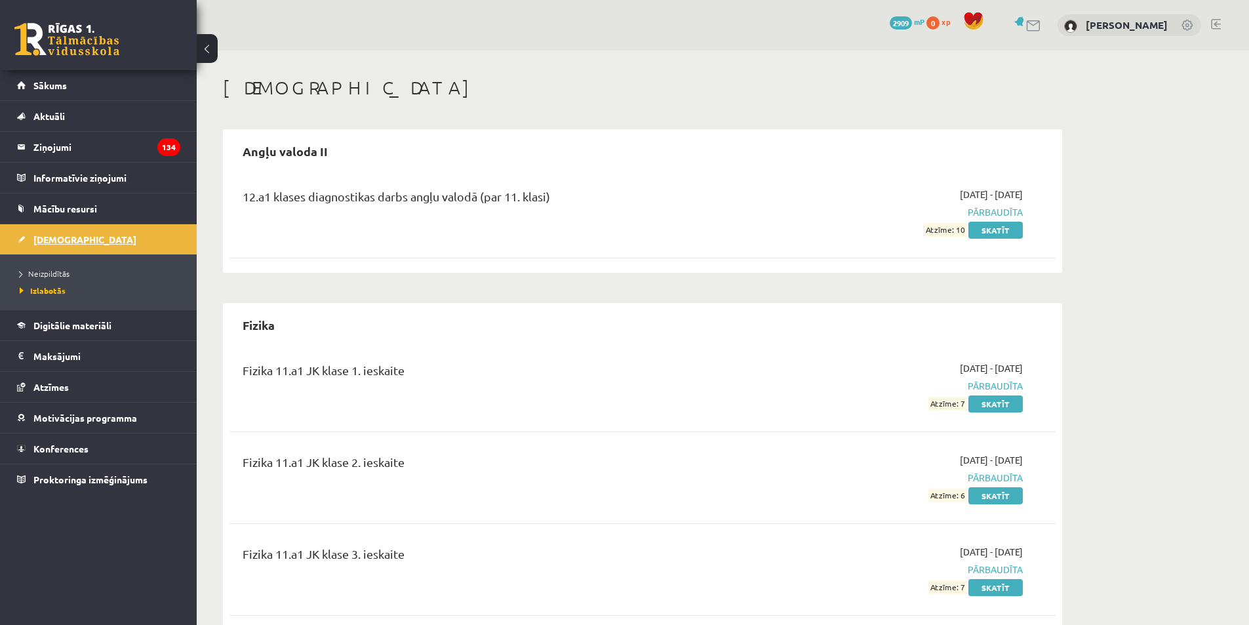
click at [115, 235] on link "[DEMOGRAPHIC_DATA]" at bounding box center [98, 239] width 163 height 30
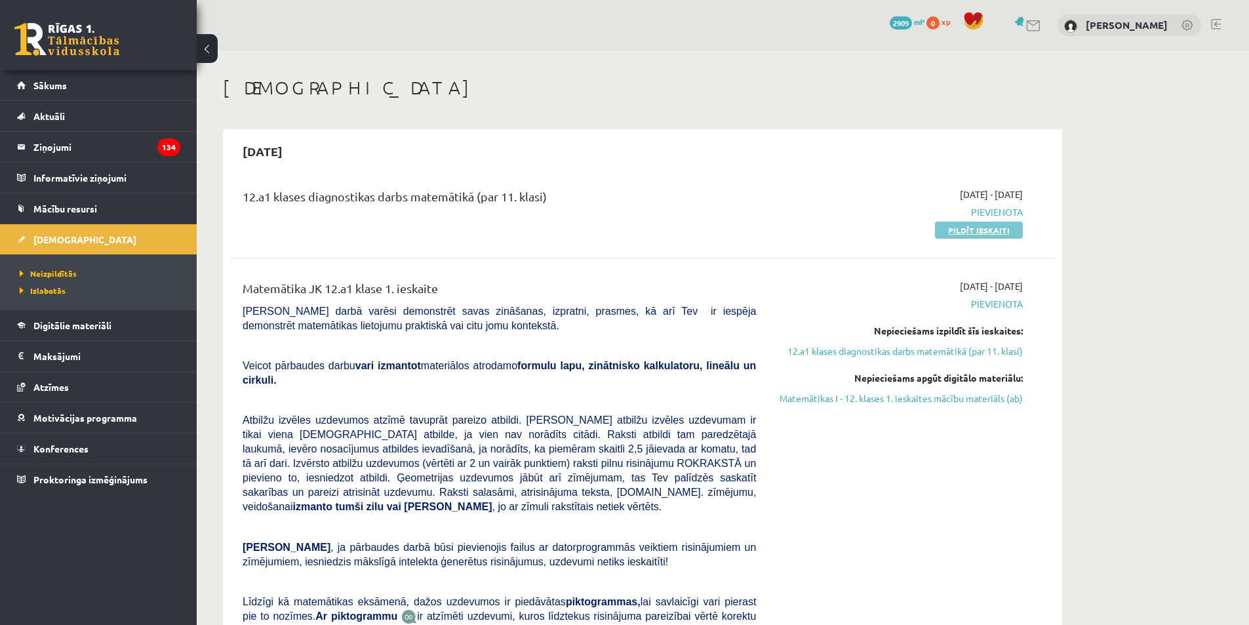
click at [949, 235] on link "Pildīt ieskaiti" at bounding box center [979, 230] width 88 height 17
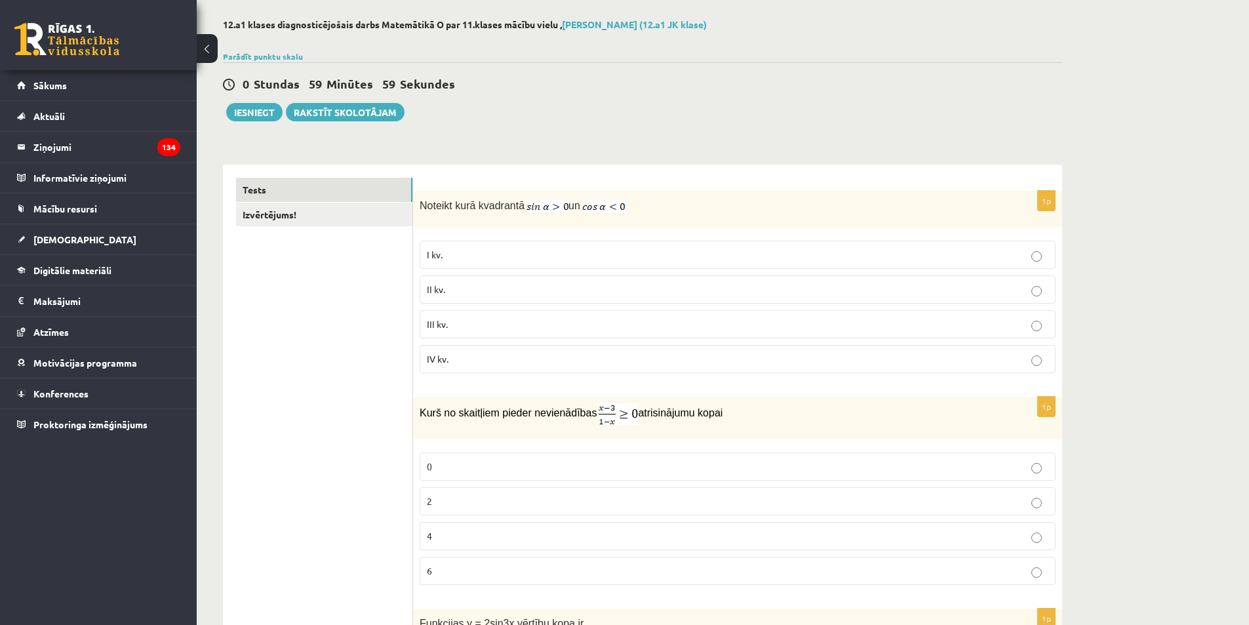
scroll to position [66, 0]
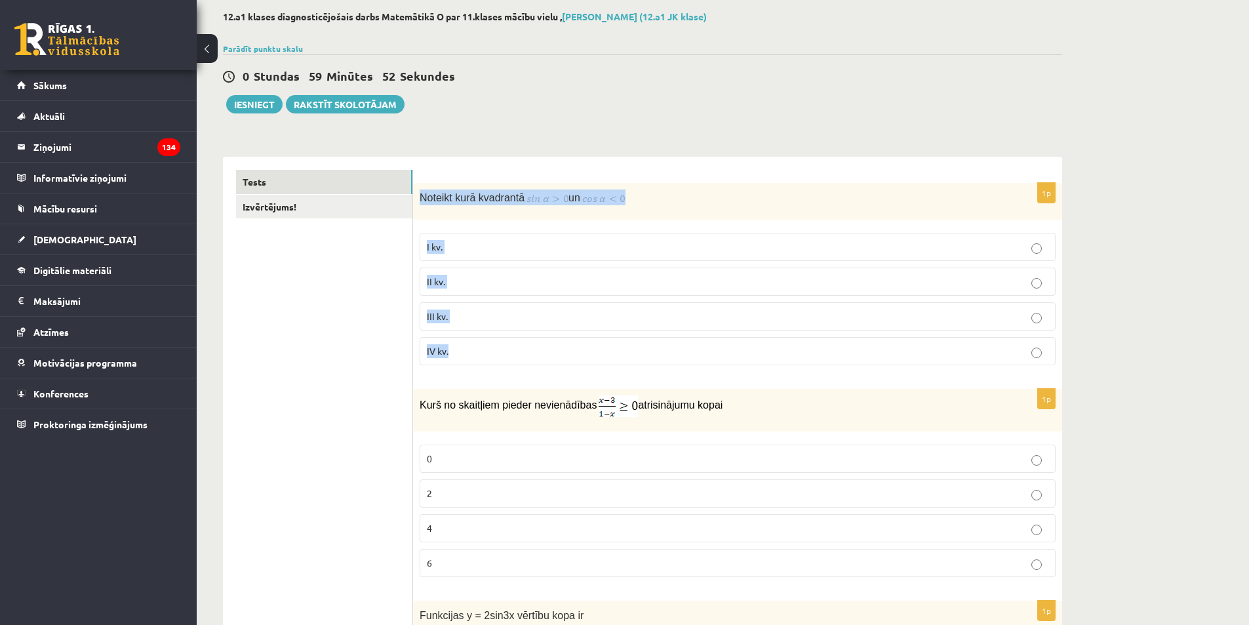
drag, startPoint x: 418, startPoint y: 198, endPoint x: 664, endPoint y: 366, distance: 297.9
click at [664, 366] on div "1p Noteikt kurā kvadrantā un I kv. II kv. III kv. IV kv." at bounding box center [737, 279] width 649 height 193
copy div "Noteikt kurā kvadrantā un I kv. II kv. III kv. IV kv."
click at [476, 283] on p "II kv." at bounding box center [737, 282] width 621 height 14
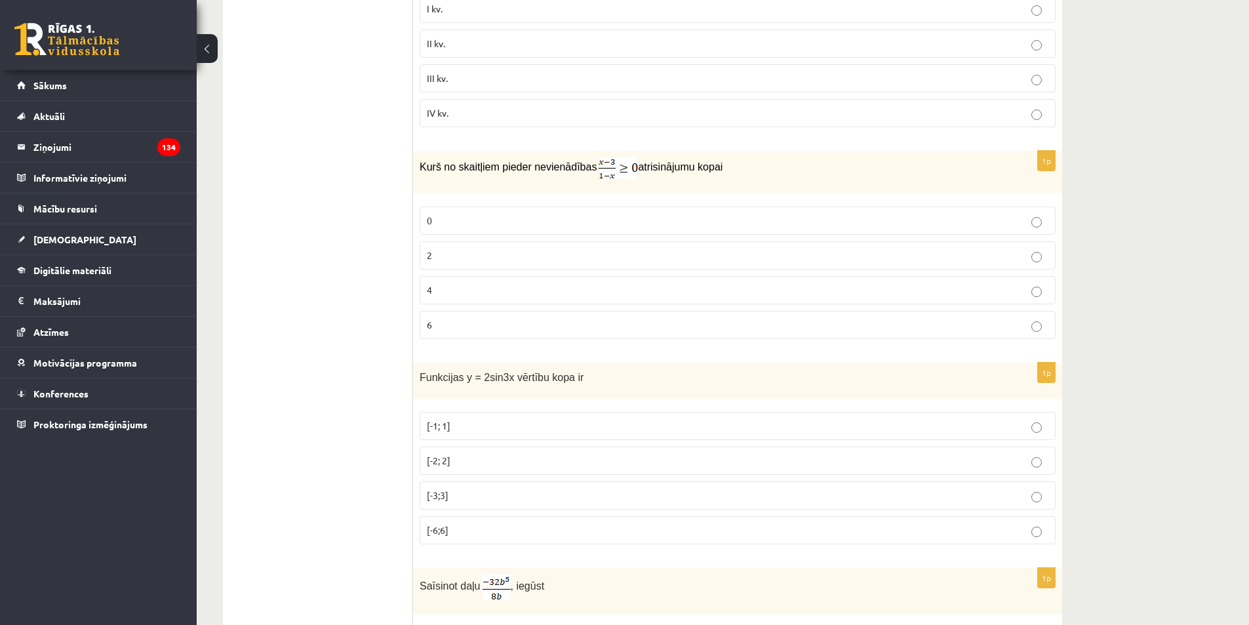
scroll to position [328, 0]
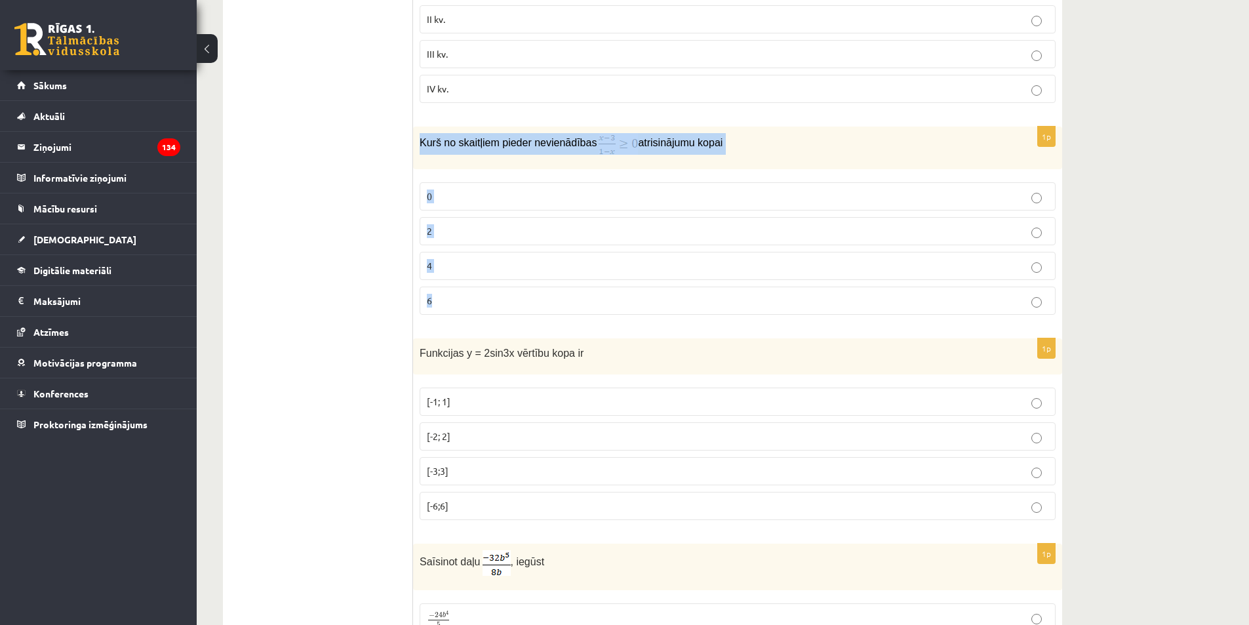
drag, startPoint x: 423, startPoint y: 140, endPoint x: 545, endPoint y: 298, distance: 199.9
click at [545, 298] on div "1p Kurš no skaitļiem pieder nevienādības atrisinājumu kopai 0 2 4 6" at bounding box center [737, 225] width 649 height 199
copy div "Kurš no skaitļiem pieder nevienādības atrisinājumu kopai 0 2 4 6"
click at [513, 141] on span "Kurš no skaitļiem pieder nevienādības" at bounding box center [507, 142] width 177 height 11
click at [504, 226] on p "2" at bounding box center [737, 231] width 621 height 14
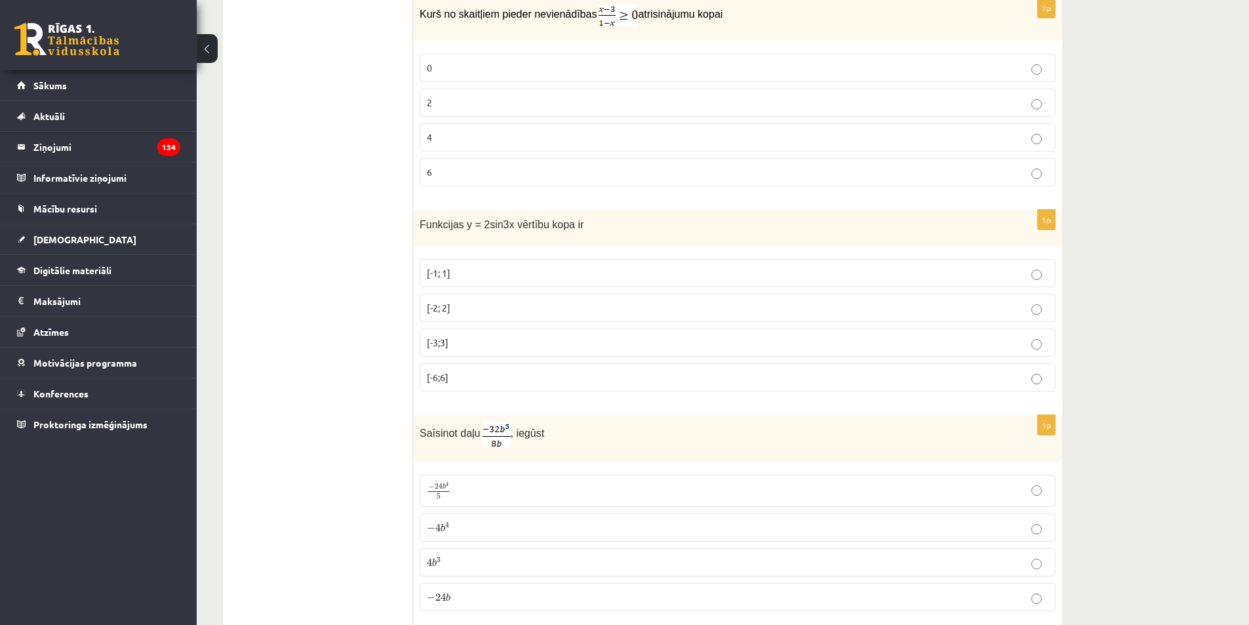
scroll to position [459, 0]
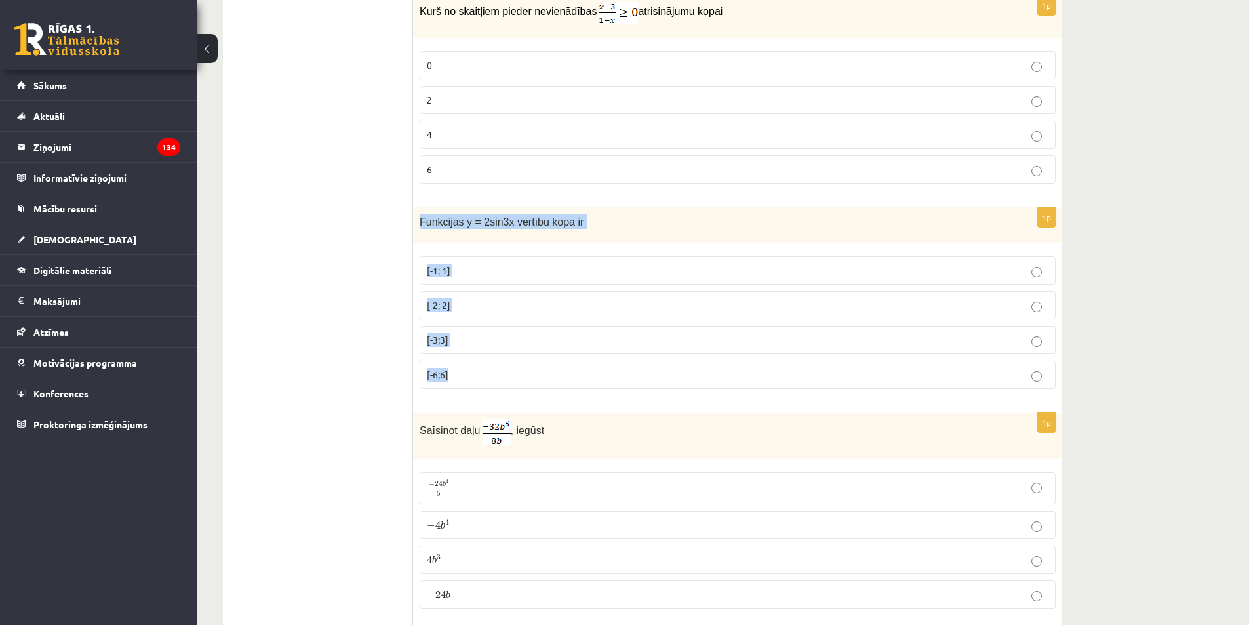
drag, startPoint x: 417, startPoint y: 217, endPoint x: 501, endPoint y: 380, distance: 183.2
click at [501, 380] on div "1p Funkcijas y = 2sin3x vērtību kopa ir [-1; 1] [-2; 2] [-3;3] [-6;6]" at bounding box center [737, 303] width 649 height 192
copy div "Funkcijas y = 2sin3x vērtību kopa ir [-1; 1] [-2; 2] [-3;3] [-6;6]"
click at [516, 236] on div "Funkcijas y = 2sin3x vērtību kopa ir" at bounding box center [737, 225] width 649 height 36
click at [438, 296] on label "[-2; 2]" at bounding box center [737, 305] width 636 height 28
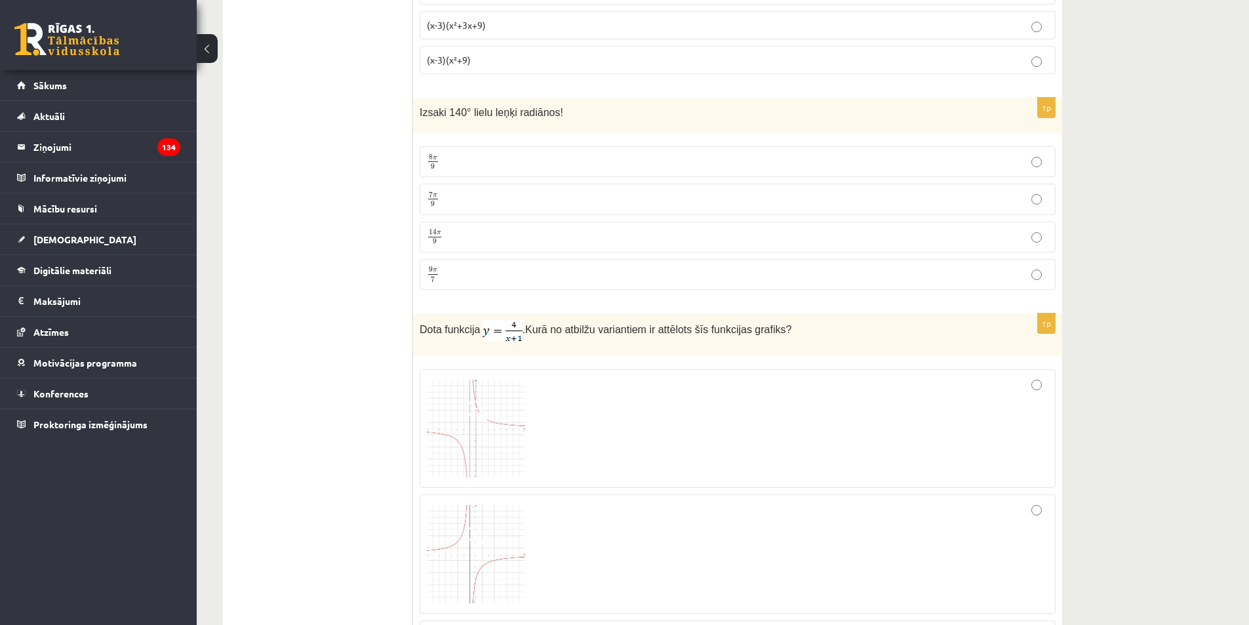
scroll to position [1966, 0]
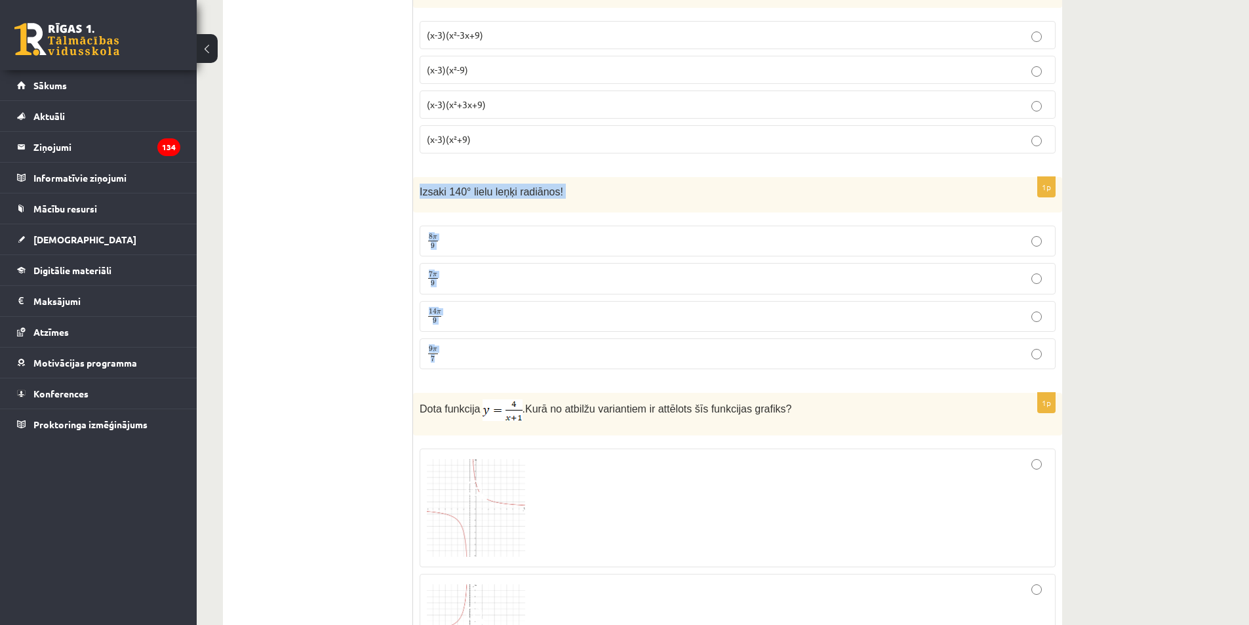
drag, startPoint x: 419, startPoint y: 188, endPoint x: 507, endPoint y: 322, distance: 160.2
click at [507, 339] on div "1p Izsaki 140° lielu leņķi radiānos! 8 π 9 8 π 9 7 π 9 7 π 9 14 π 9 14 π 9 9 π …" at bounding box center [737, 278] width 649 height 203
copy div "Izsaki 140° lielu leņķi radiānos! 8 π 9 8 π 9 7 π 9 7 π 9 14 π 9 14 π 9 9 π 7"
click at [485, 200] on div "Izsaki 140° lielu leņķi radiānos!" at bounding box center [737, 195] width 649 height 36
click at [479, 277] on p "7 π 9 7 π 9" at bounding box center [737, 278] width 621 height 16
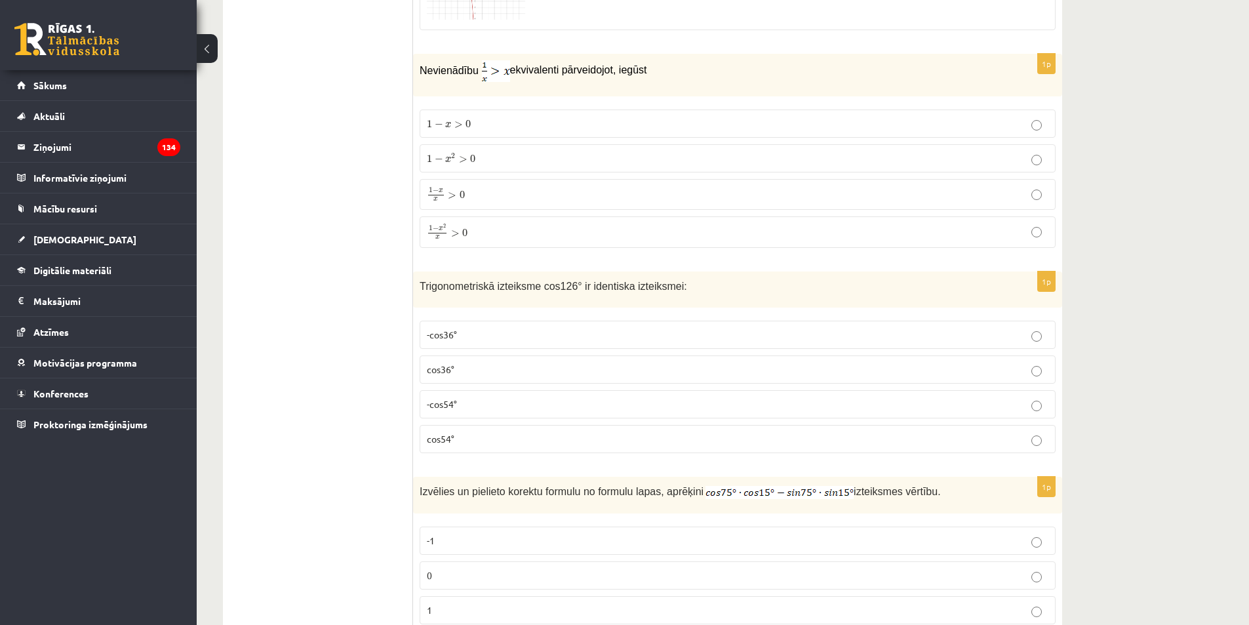
scroll to position [2949, 0]
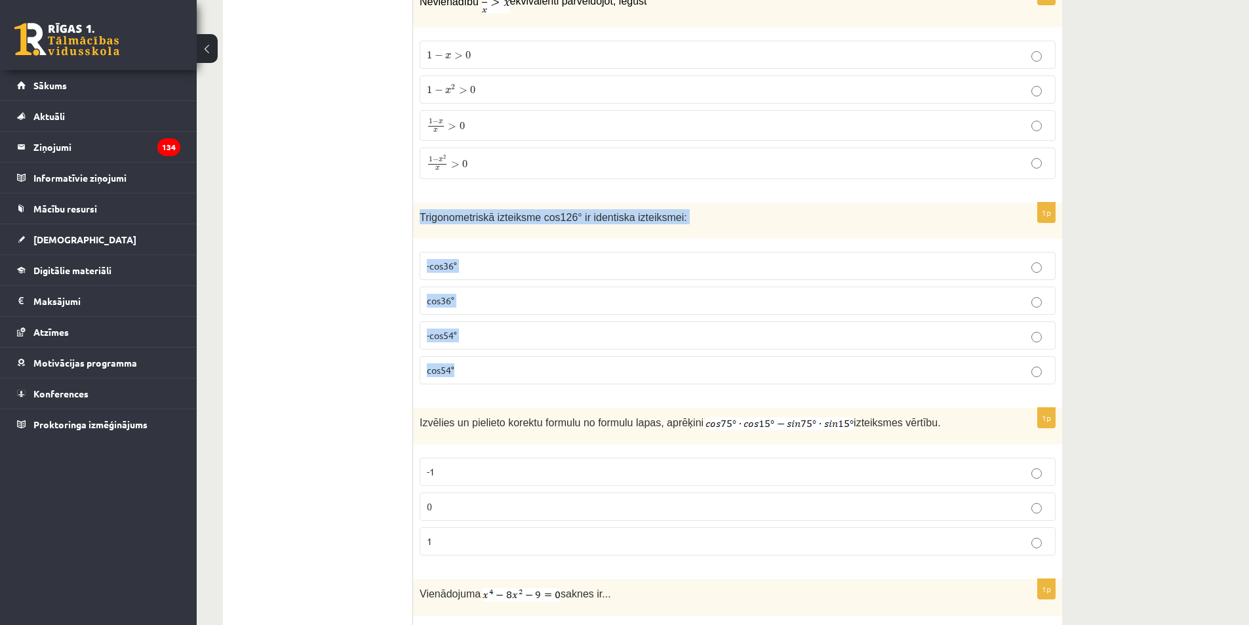
drag, startPoint x: 418, startPoint y: 212, endPoint x: 497, endPoint y: 366, distance: 172.4
click at [497, 366] on div "1p Trigonometriskā izteiksme cos126° ir identiska izteiksmei: -cos36° cos36° -c…" at bounding box center [737, 299] width 649 height 192
copy div "Trigonometriskā izteiksme cos126° ir identiska izteiksmei: -cos36° cos36° -cos5…"
click at [493, 220] on span "Trigonometriskā izteiksme cos126° ir identiska izteiksmei:" at bounding box center [552, 217] width 267 height 11
click at [466, 333] on p "-cos54°" at bounding box center [737, 335] width 621 height 14
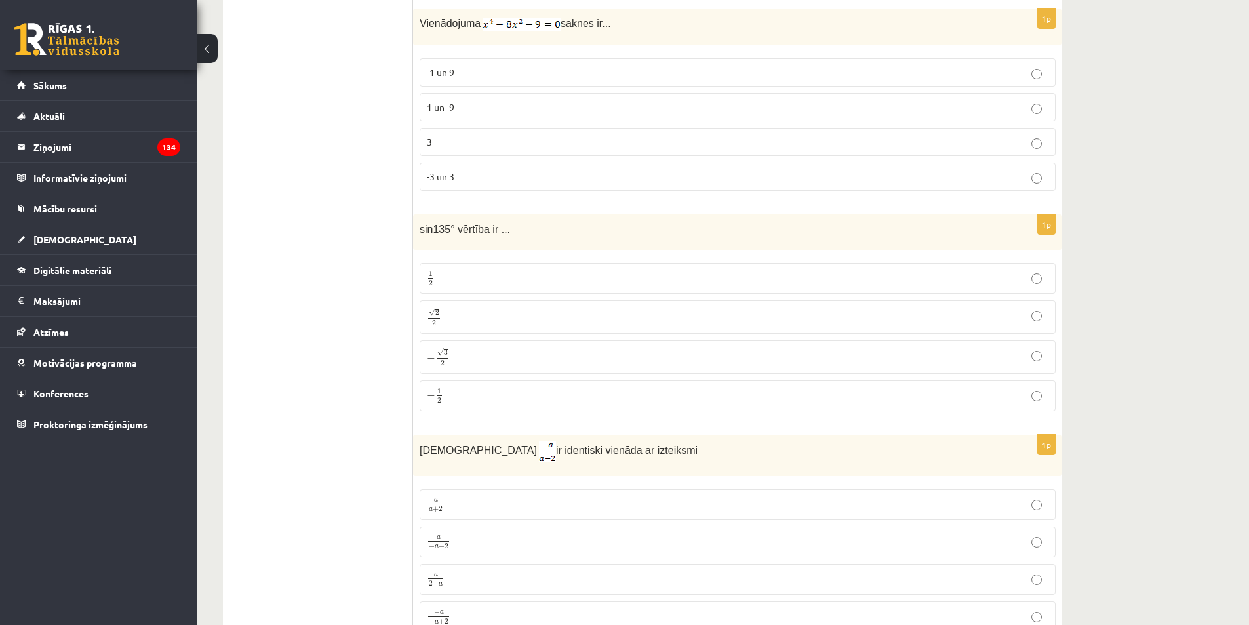
scroll to position [3539, 0]
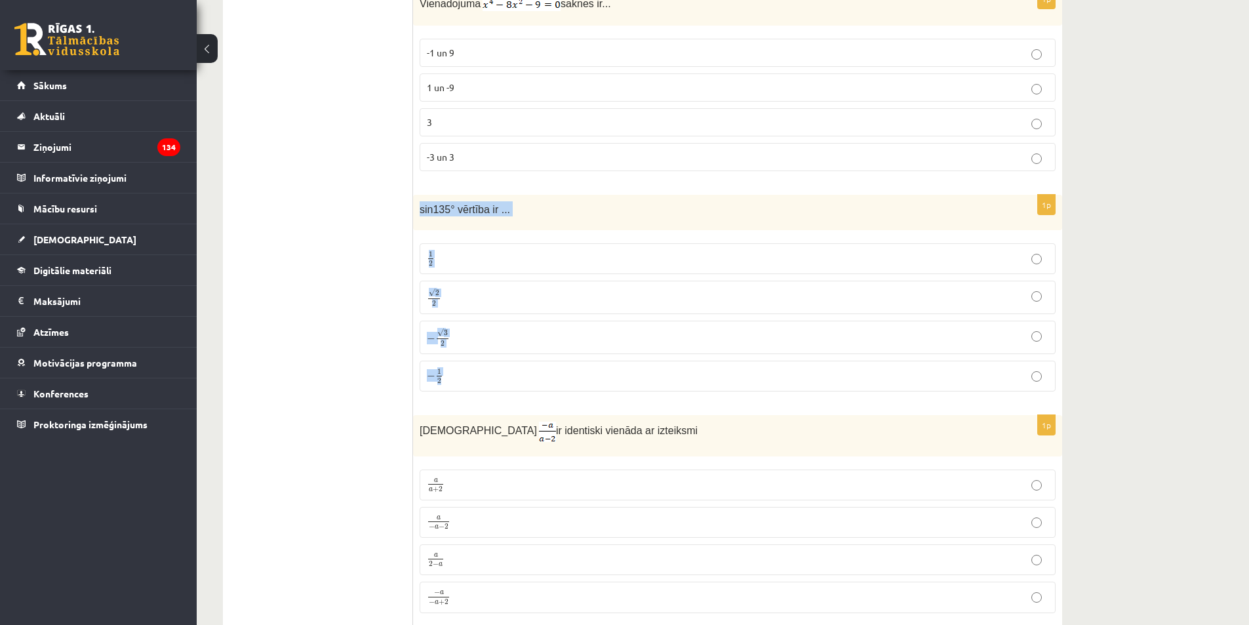
drag, startPoint x: 430, startPoint y: 206, endPoint x: 516, endPoint y: 376, distance: 190.5
click at [516, 376] on div "1p sin135° vērtība ir ... 1 2 1 2 √ 2 2 2 2 − √ 3 2 − 3 2 − 1 2 − 1 2" at bounding box center [737, 298] width 649 height 207
copy div "sin135° vērtība ir ... 1 2 1 2 √ 2 2 2 2 − √ 3 2 − 3 2 − 1 2"
click at [503, 214] on div "sin135° vērtība ir ..." at bounding box center [737, 213] width 649 height 36
click at [454, 281] on label "√ 2 2 2 2" at bounding box center [737, 297] width 636 height 33
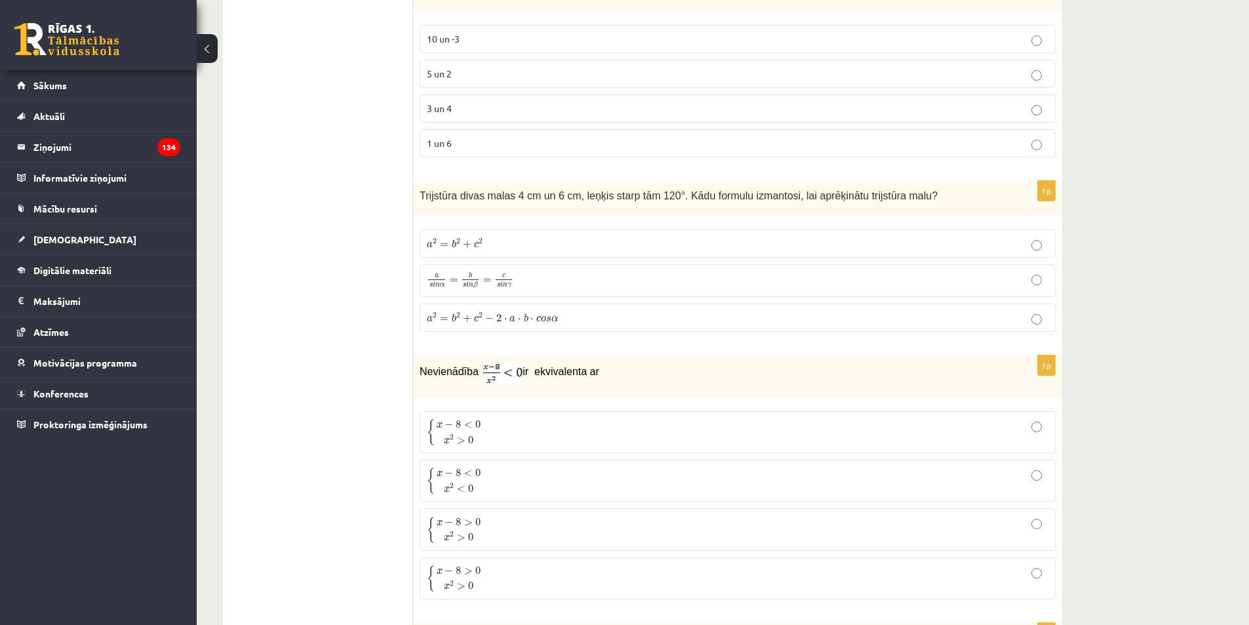
scroll to position [4457, 0]
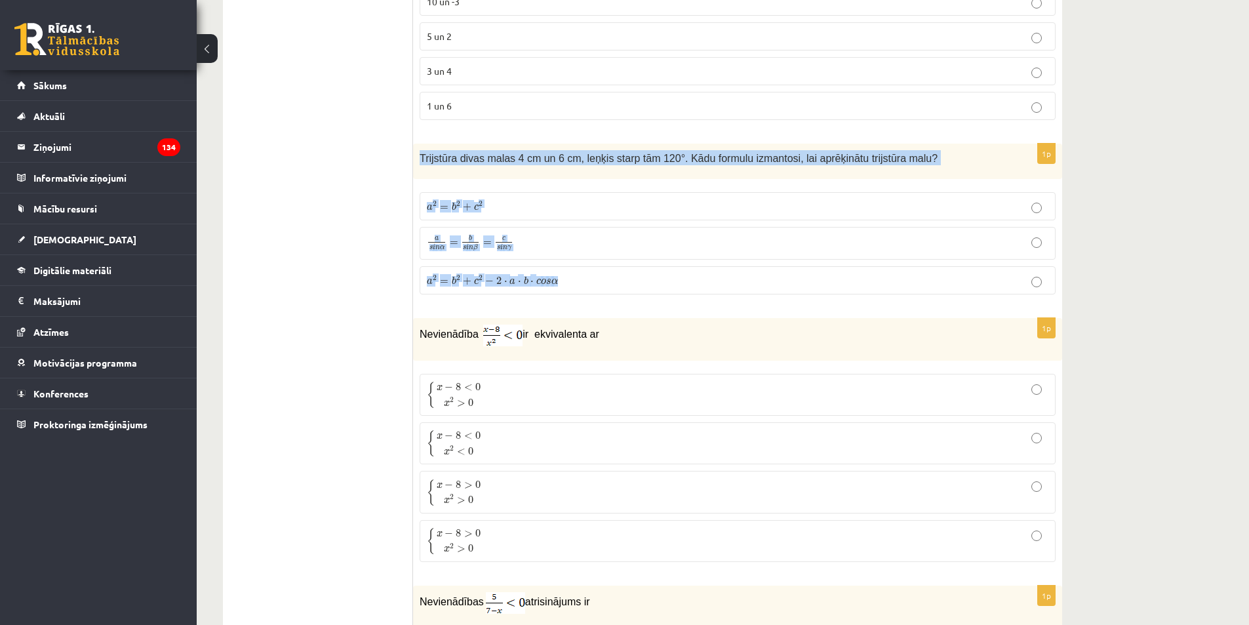
drag, startPoint x: 418, startPoint y: 149, endPoint x: 573, endPoint y: 271, distance: 197.5
click at [573, 271] on div "1p Trijstūra divas malas 4 cm un 6 cm, leņķis starp tām 120°. Kādu formulu izma…" at bounding box center [737, 224] width 649 height 161
copy div "Trijstūra divas malas 4 cm un 6 cm, leņķis starp tām 120°. Kādu formulu izmanto…"
click at [543, 159] on span "Trijstūra divas malas 4 cm un 6 cm, leņķis starp tām 120°. Kādu formulu izmanto…" at bounding box center [678, 158] width 518 height 11
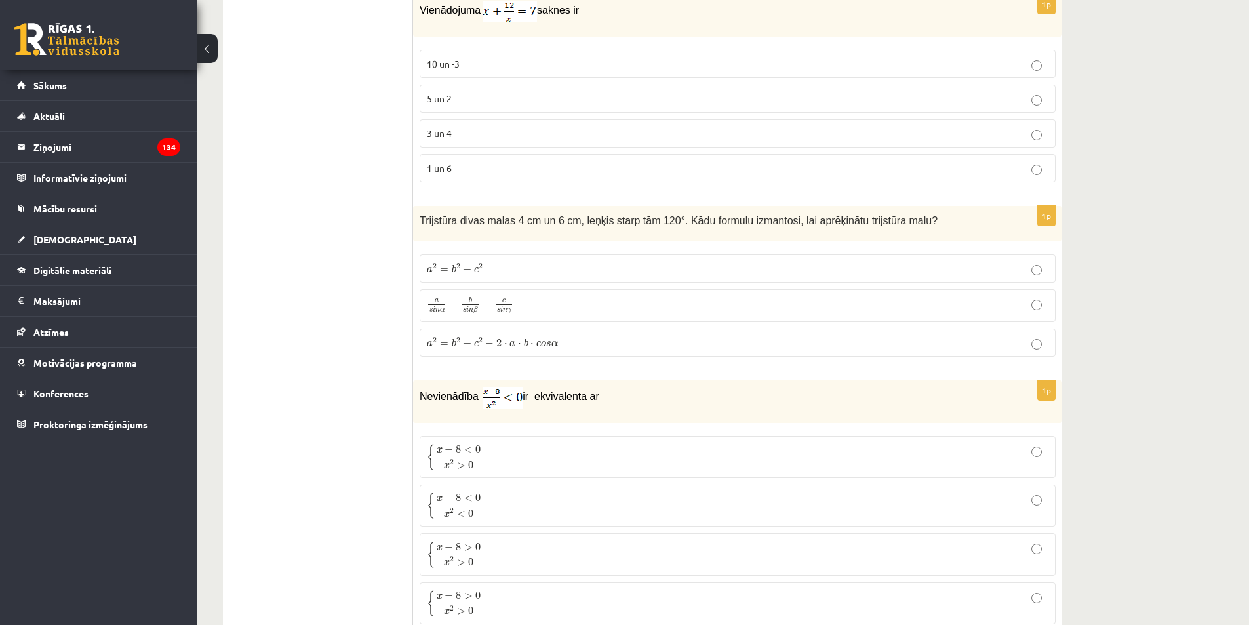
scroll to position [4391, 0]
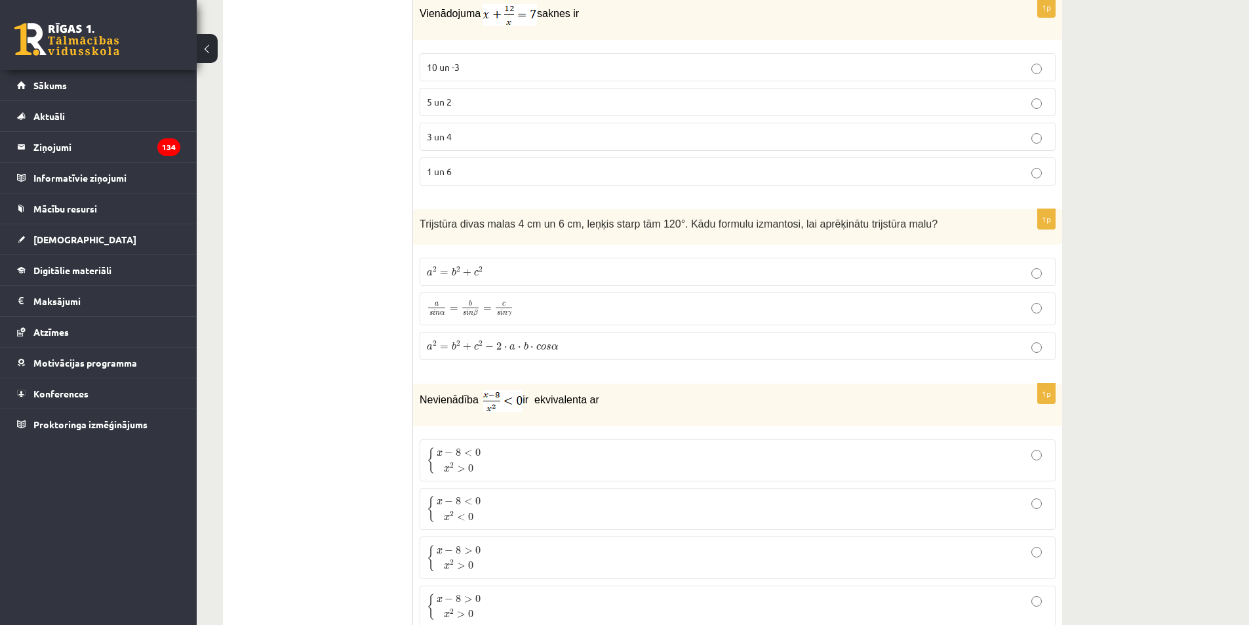
click at [520, 332] on label "a 2 = b 2 + c 2 − 2 ⋅ a ⋅ b ⋅ c o s α a 2 = b 2 + c 2 − 2 ⋅ a ⋅ b ⋅ c o s α" at bounding box center [737, 346] width 636 height 28
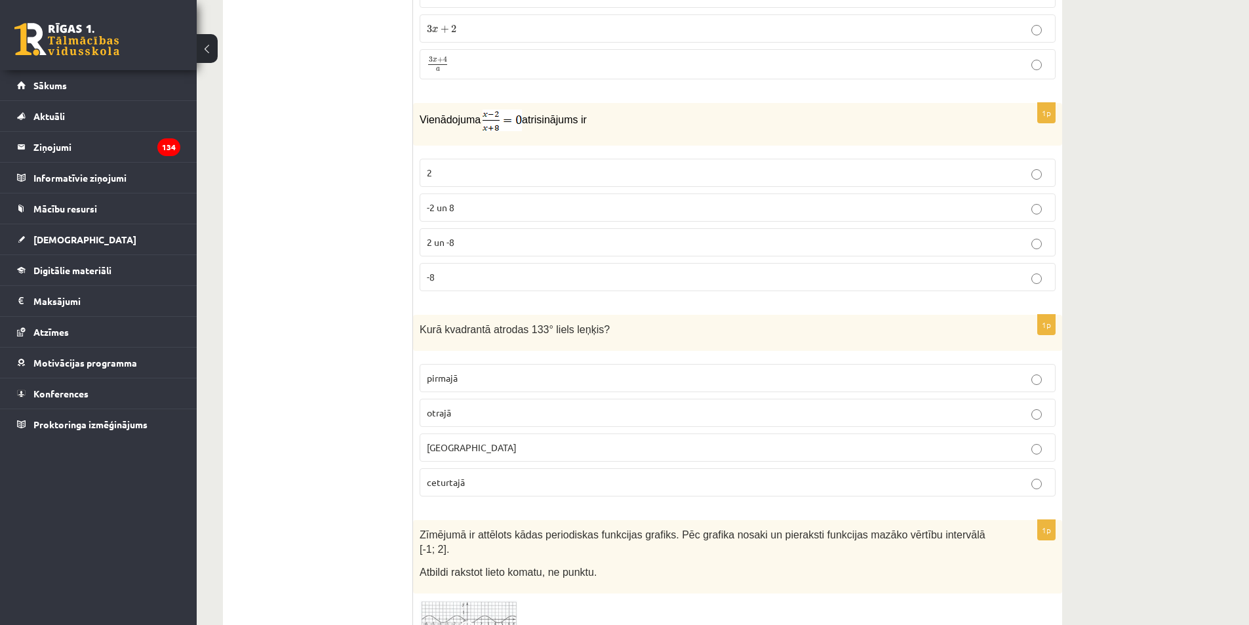
scroll to position [6095, 0]
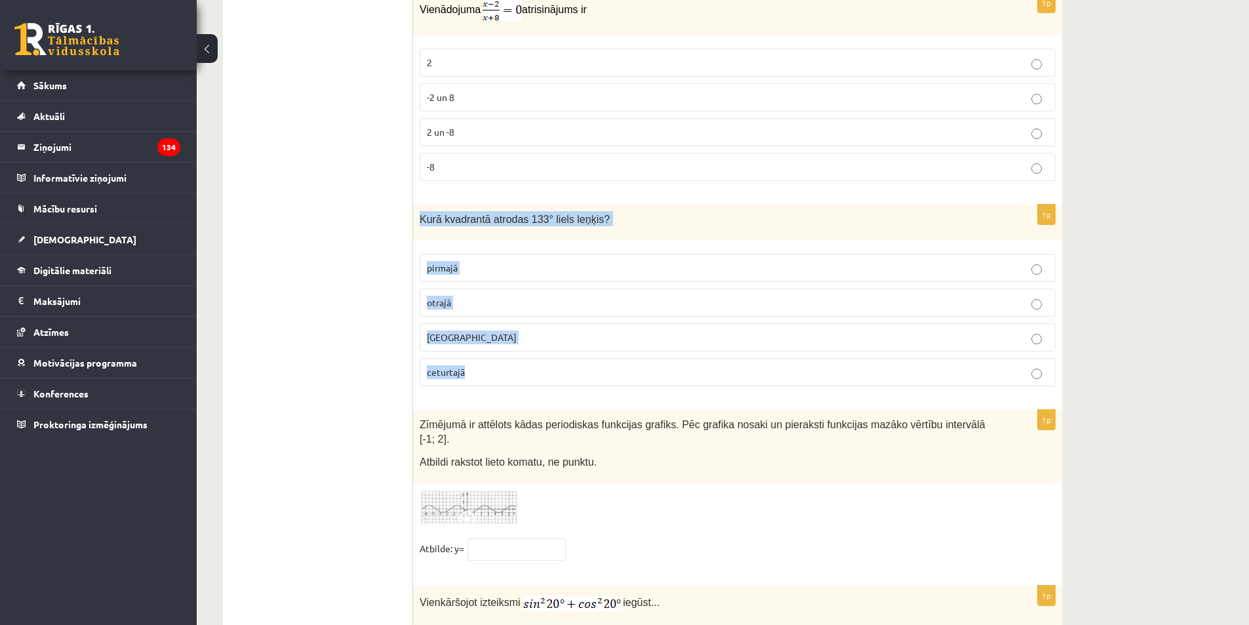
drag, startPoint x: 417, startPoint y: 209, endPoint x: 522, endPoint y: 360, distance: 184.2
click at [522, 360] on div "1p Kurā kvadrantā atrodas 133° liels leņķis? pirmajā otrajā trešajā ceturtajā" at bounding box center [737, 300] width 649 height 192
copy div "Kurā kvadrantā atrodas 133° liels leņķis? pirmajā otrajā trešajā ceturtajā"
click at [507, 224] on div "Kurā kvadrantā atrodas 133° liels leņķis?" at bounding box center [737, 222] width 649 height 36
click at [480, 298] on p "otrajā" at bounding box center [737, 303] width 621 height 14
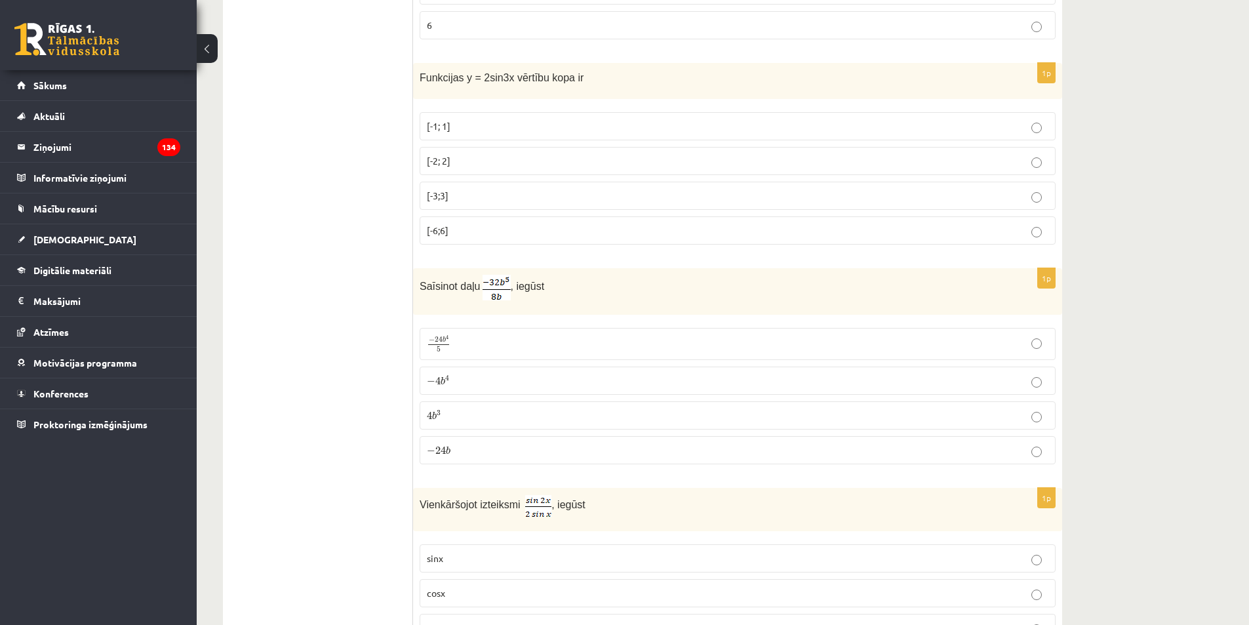
scroll to position [632, 0]
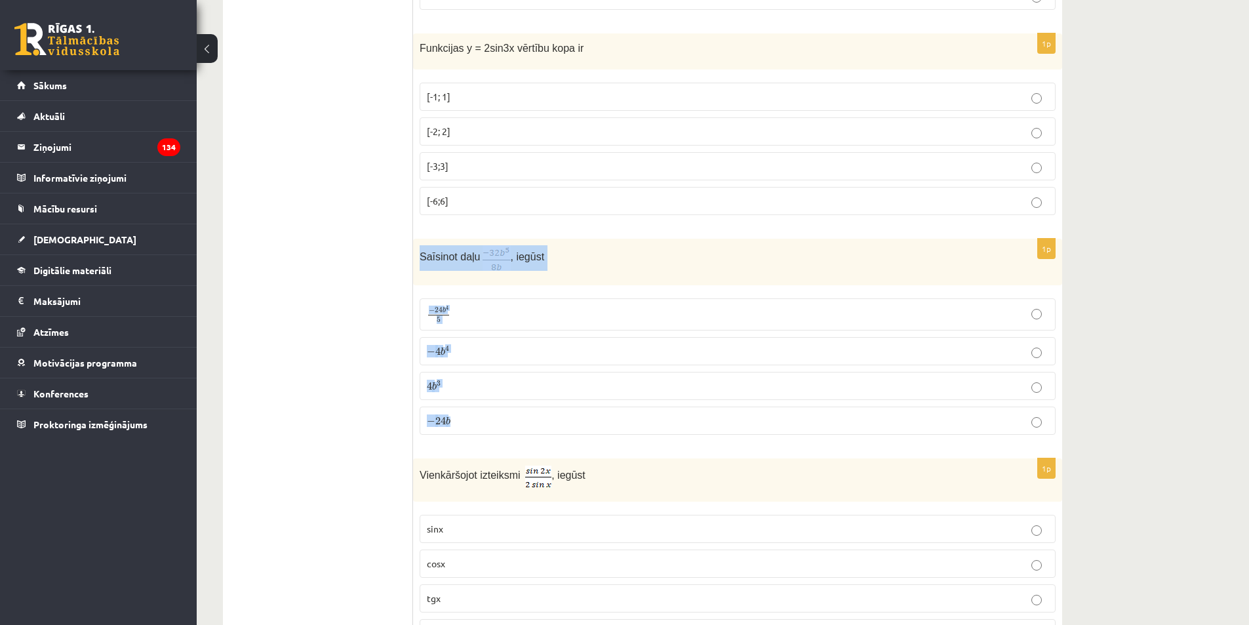
drag, startPoint x: 417, startPoint y: 256, endPoint x: 553, endPoint y: 431, distance: 221.9
click at [553, 431] on div "1p Saīsinot daļu , iegūst − 24 b 4 5 − 24 b 4 5 − 4 b 4 − 4 b 4 4 b 3 4 b 3 − 2…" at bounding box center [737, 342] width 649 height 207
copy div "Saīsinot daļu , iegūst − 24 b 4 5 − 24 b 4 5 − 4 b 4 − 4 b 4 4 b 3 4 b 3 − 24 b"
click at [634, 252] on p "Saīsinot daļu , iegūst" at bounding box center [704, 258] width 570 height 26
click at [478, 355] on p "− 4 b 4 − 4 b 4" at bounding box center [737, 351] width 621 height 14
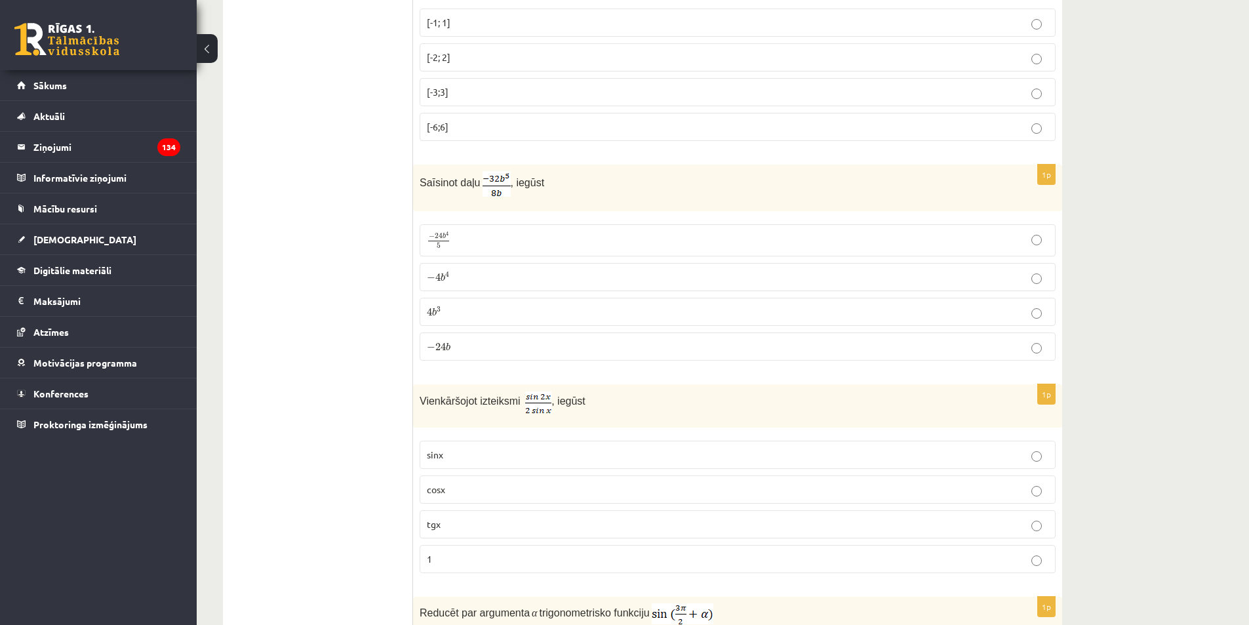
scroll to position [895, 0]
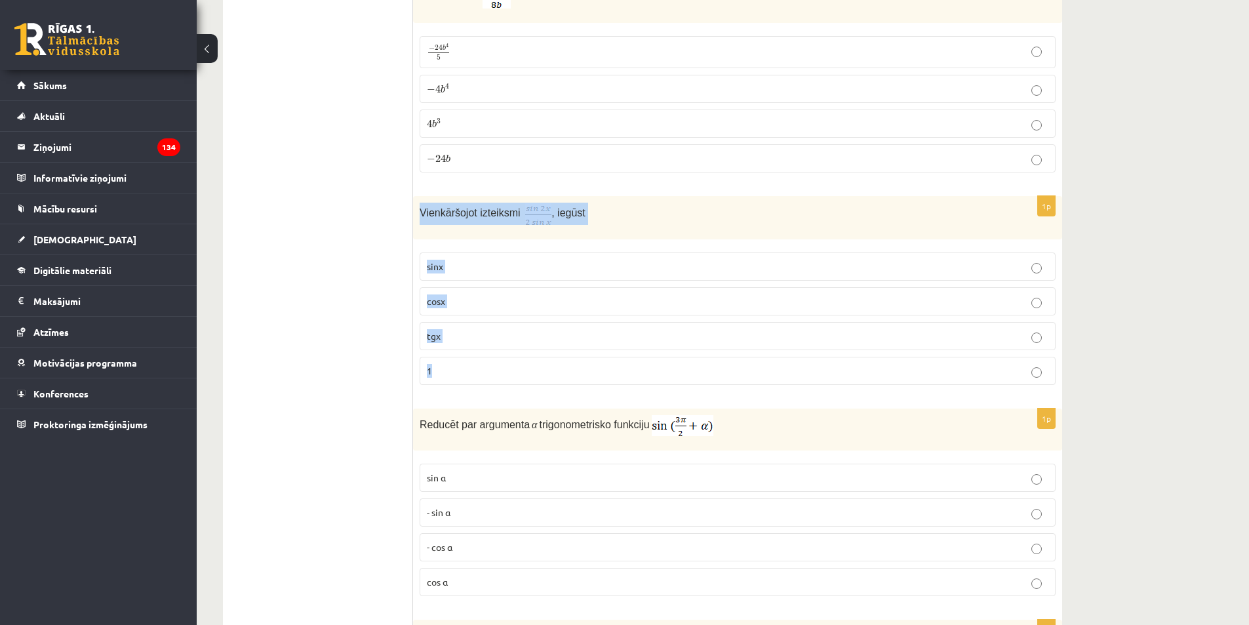
drag, startPoint x: 419, startPoint y: 210, endPoint x: 516, endPoint y: 359, distance: 178.1
click at [516, 359] on div "1p Vienkāršojot izteiksmi , iegūst sinx cosx tgx 1" at bounding box center [737, 295] width 649 height 199
copy div "Vienkāršojot izteiksmi , iegūst sinx cosx tgx 1"
click at [492, 222] on p "Vienkāršojot izteiksmi , iegūst" at bounding box center [704, 214] width 570 height 22
click at [494, 305] on p "cosx" at bounding box center [737, 301] width 621 height 14
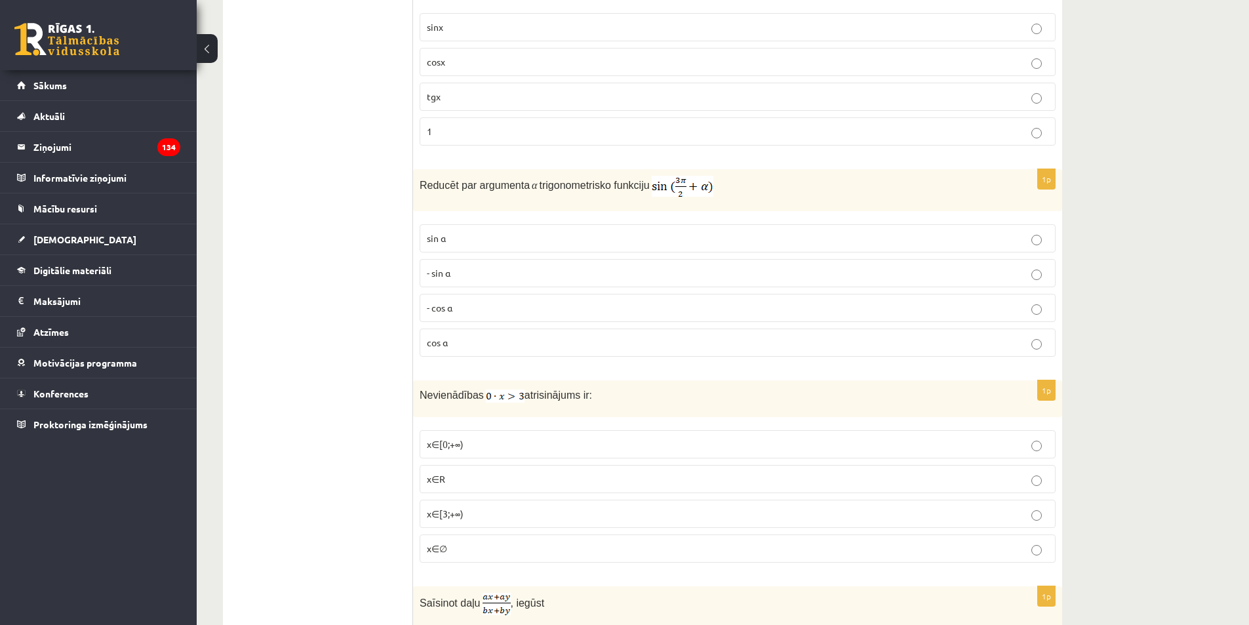
scroll to position [1157, 0]
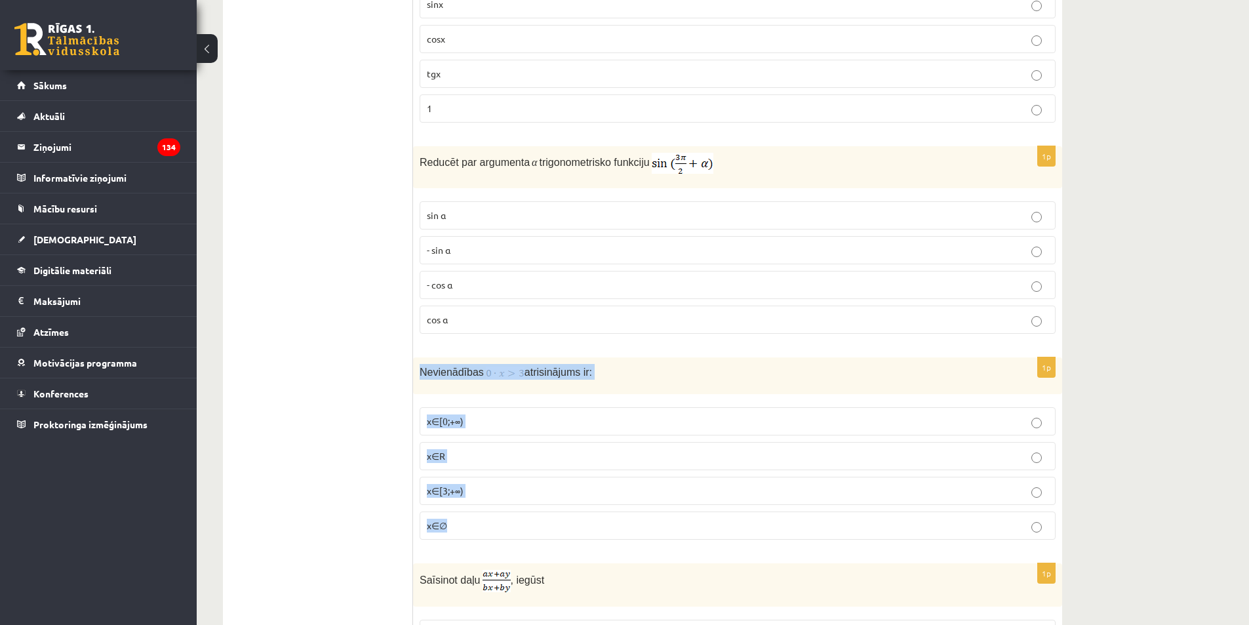
drag, startPoint x: 418, startPoint y: 365, endPoint x: 521, endPoint y: 522, distance: 187.4
click at [521, 522] on div "1p Nevienādības atrisinājums ir: x∈[0;+∞) x∈R x∈[3;+∞) x∈∅" at bounding box center [737, 453] width 649 height 193
drag, startPoint x: 469, startPoint y: 368, endPoint x: 489, endPoint y: 374, distance: 21.2
click at [489, 374] on img at bounding box center [505, 372] width 39 height 13
click at [478, 377] on span "Nevienādības" at bounding box center [451, 371] width 64 height 11
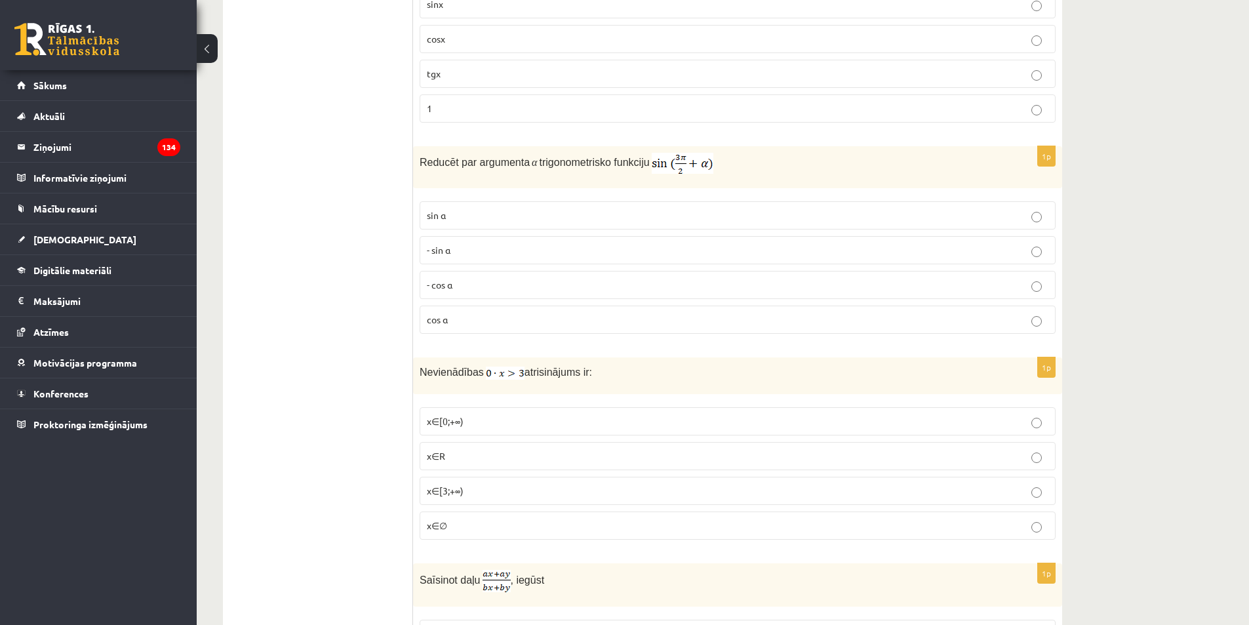
click at [518, 516] on label "x∈∅" at bounding box center [737, 525] width 636 height 28
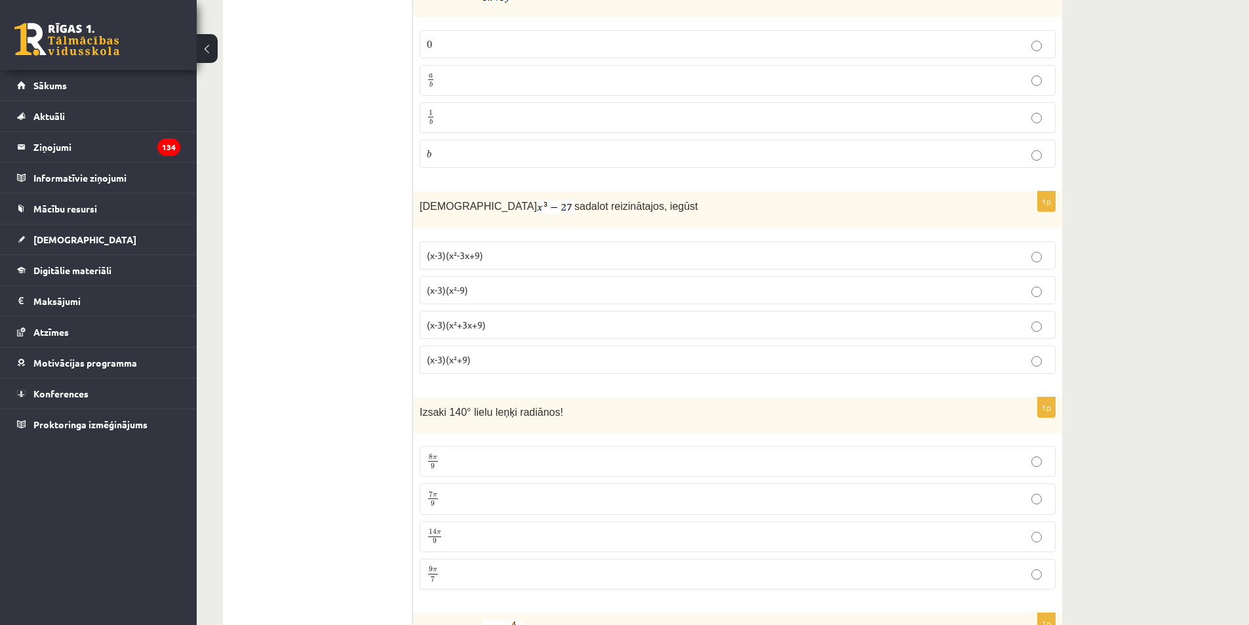
scroll to position [1747, 0]
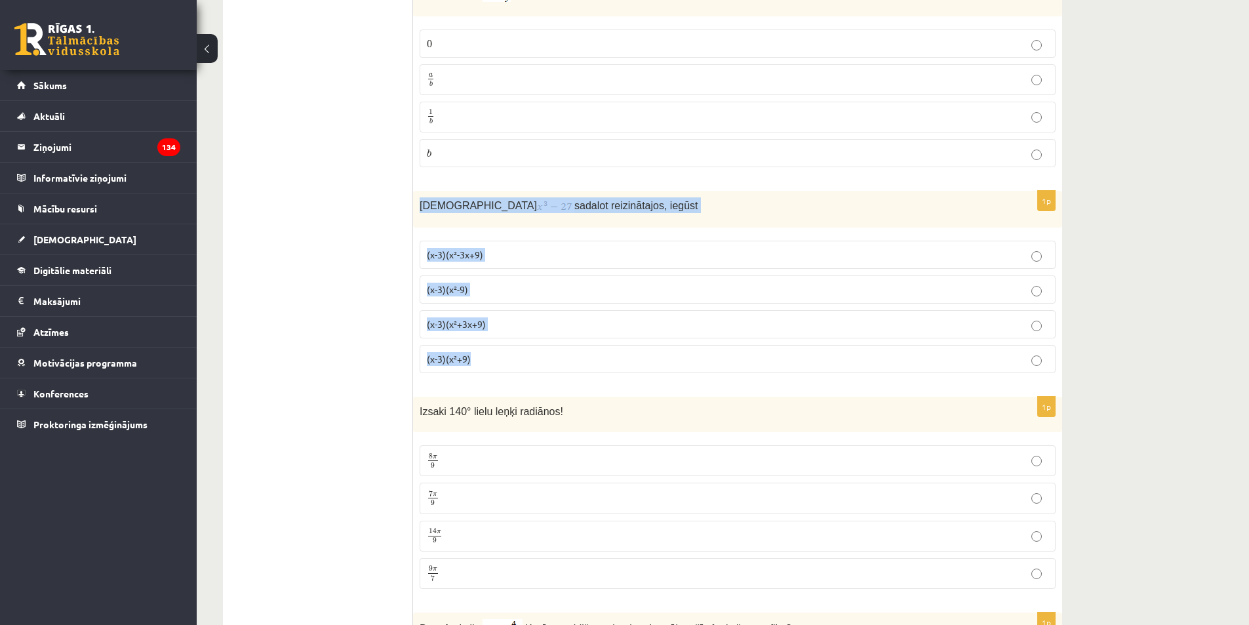
drag, startPoint x: 418, startPoint y: 206, endPoint x: 503, endPoint y: 368, distance: 183.5
click at [503, 368] on div "1p Izteiksmi sadalot reizinātajos, iegūst (x-3)(x²-3x+9) (x-3)(x²-9) (x-3)(x²+3…" at bounding box center [737, 287] width 649 height 193
click at [502, 324] on p "(x-3)(x²+3x+9)" at bounding box center [737, 324] width 621 height 14
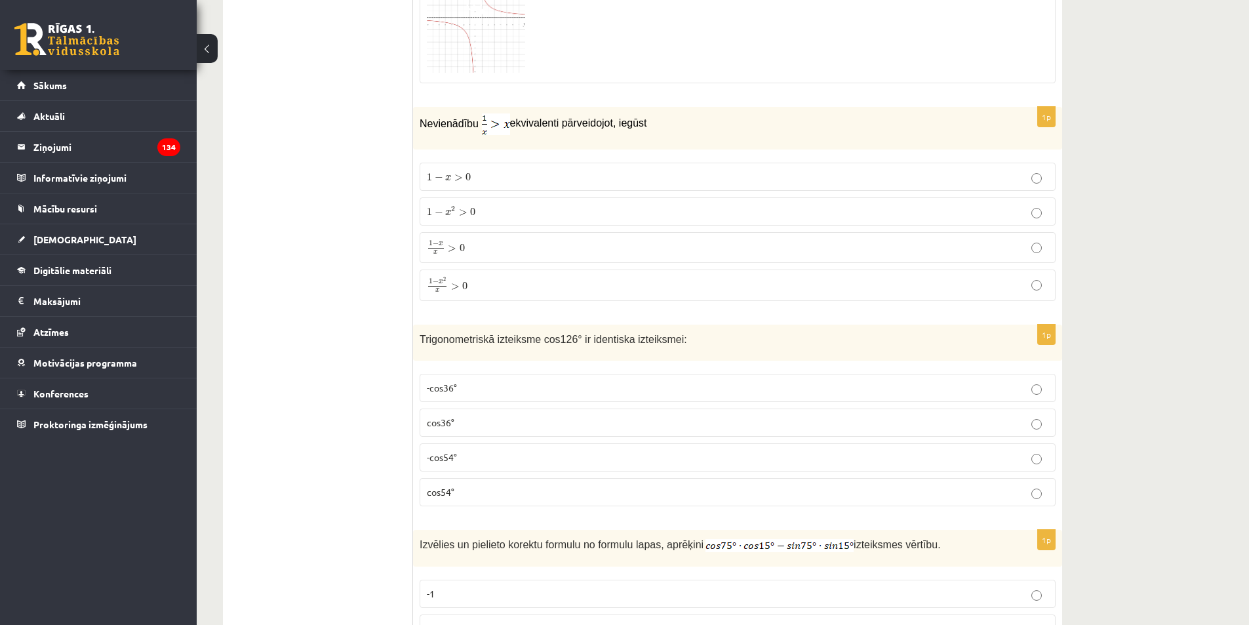
scroll to position [2861, 0]
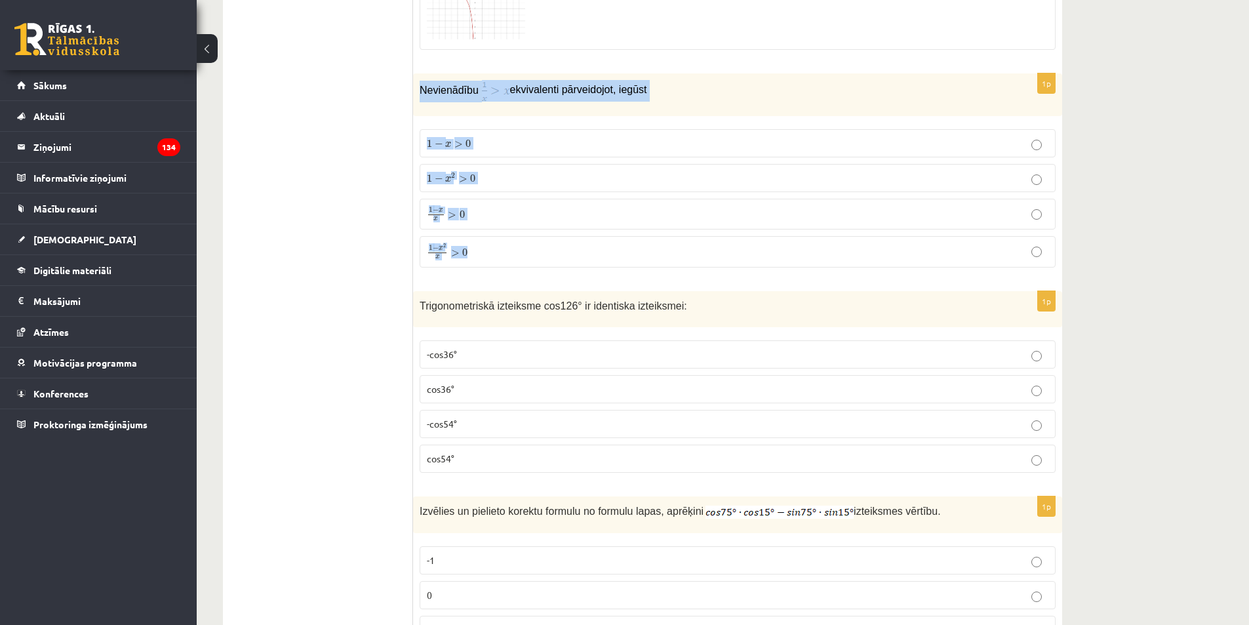
drag, startPoint x: 418, startPoint y: 85, endPoint x: 521, endPoint y: 242, distance: 188.0
click at [521, 242] on div "1p Nevienādību ekvivalenti pārveidojot, iegūst 1 − x > 0 1 − x > 0 1 − x 2 > 0 …" at bounding box center [737, 175] width 649 height 204
click at [473, 104] on div "Nevienādību ekvivalenti pārveidojot, iegūst" at bounding box center [737, 94] width 649 height 43
click at [483, 95] on img at bounding box center [496, 91] width 28 height 22
click at [450, 91] on span "Nevienādību" at bounding box center [448, 90] width 59 height 11
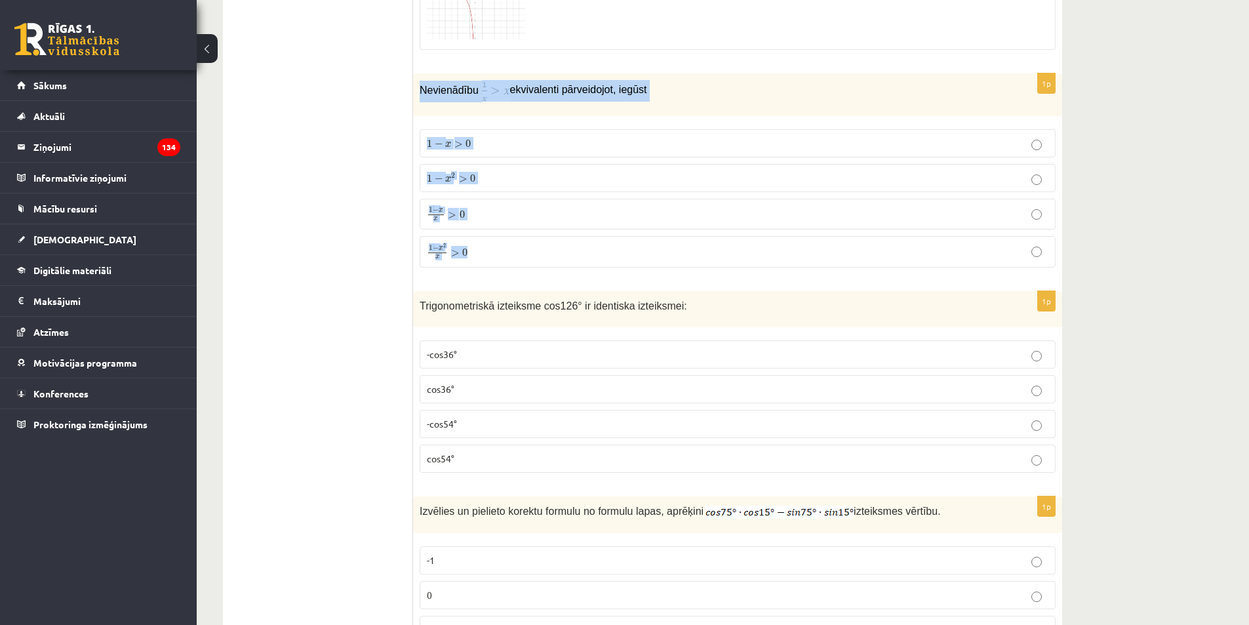
click at [450, 91] on span "Nevienādību" at bounding box center [448, 90] width 59 height 11
click at [718, 90] on p "Nevienādību ekvivalenti pārveidojot, iegūst" at bounding box center [704, 91] width 570 height 22
click at [678, 104] on div "Nevienādību ekvivalenti pārveidojot, iegūst" at bounding box center [737, 94] width 649 height 43
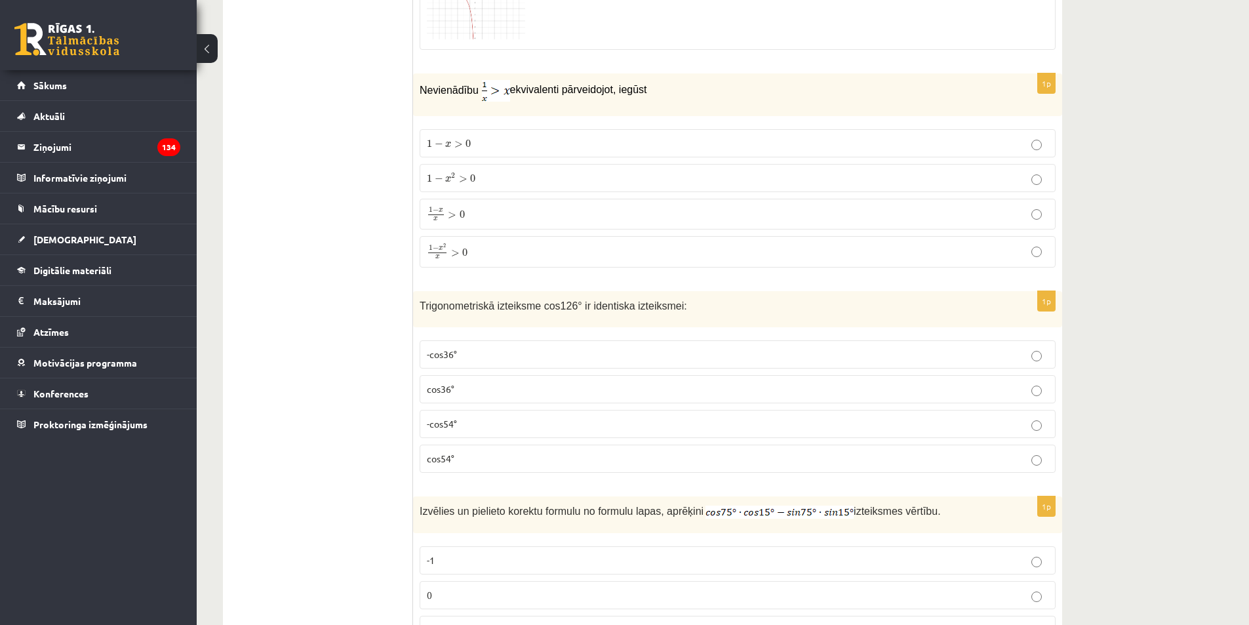
click at [656, 123] on fieldset "1 − x > 0 1 − x > 0 1 − x 2 > 0 1 − x 2 > 0 1 − x x > 0 1 − x x > 0 1 − x 2 x >…" at bounding box center [737, 197] width 636 height 149
click at [505, 183] on p "1 − x 2 > 0 1 − x 2 > 0" at bounding box center [737, 178] width 621 height 14
click at [493, 246] on p "1 − x 2 x > 0 1 − x 2 x > 0" at bounding box center [737, 251] width 621 height 17
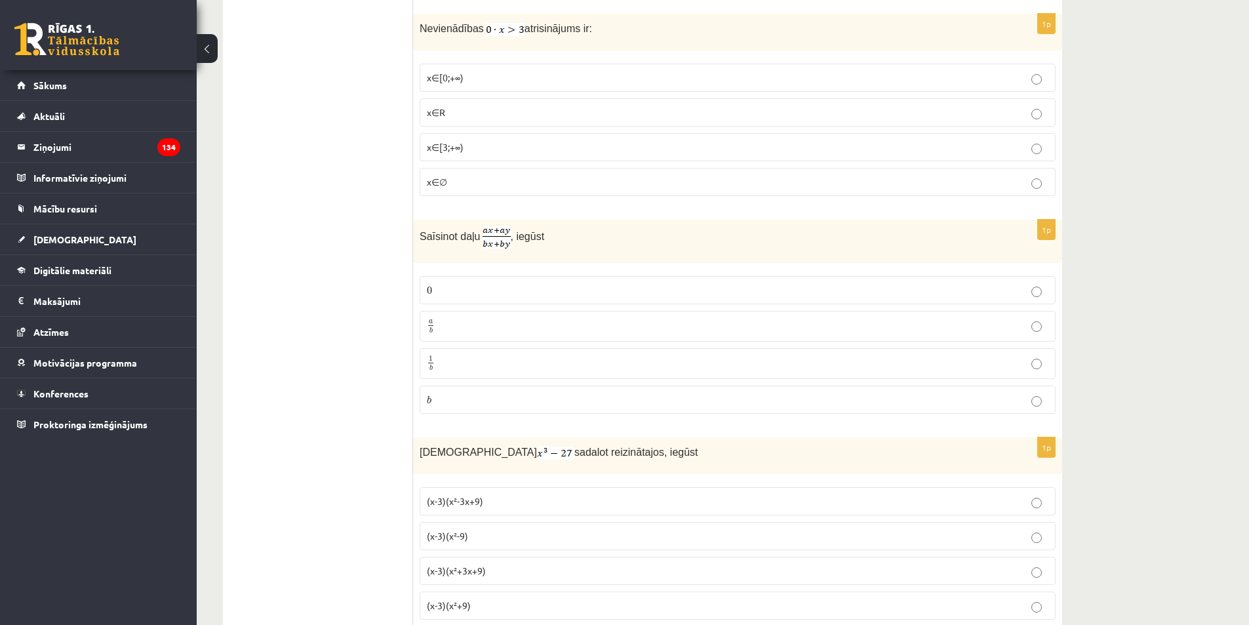
scroll to position [1507, 0]
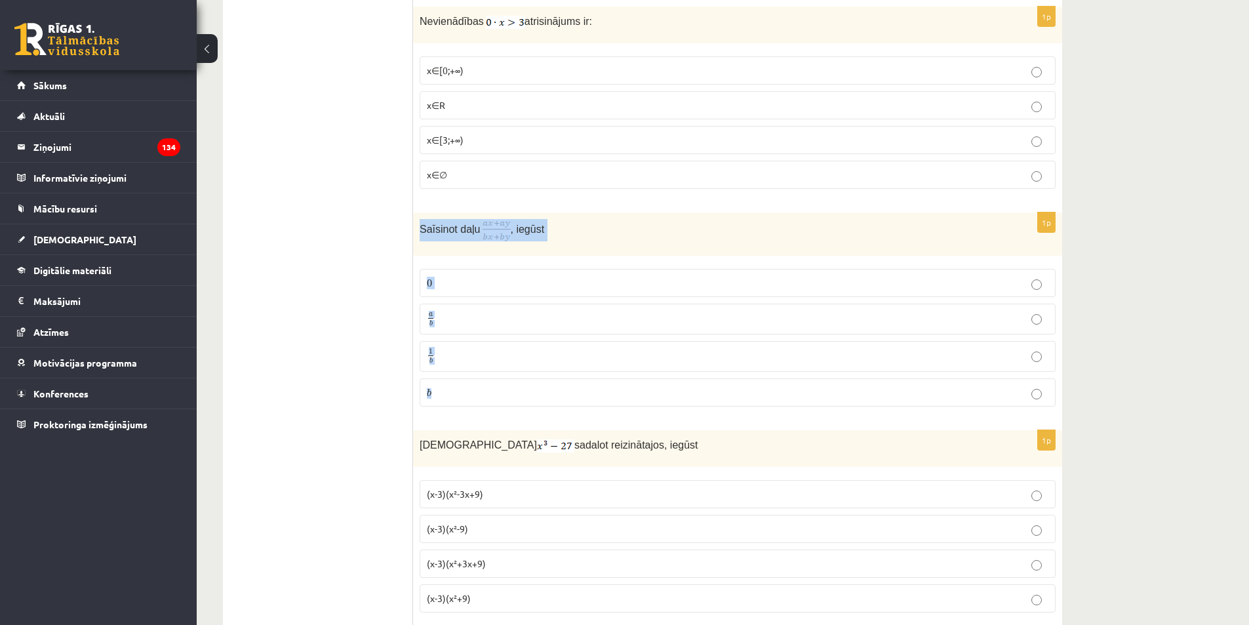
drag, startPoint x: 418, startPoint y: 228, endPoint x: 540, endPoint y: 391, distance: 203.2
click at [540, 391] on div "1p Saīsinot daļu , iegūst 0 0 a b a b 1 b 1 b b b" at bounding box center [737, 314] width 649 height 204
click at [602, 239] on p "Saīsinot daļu , iegūst" at bounding box center [704, 230] width 570 height 22
click at [601, 238] on p "Saīsinot daļu , iegūst" at bounding box center [704, 230] width 570 height 22
click at [578, 235] on p "Saīsinot daļu , iegūst" at bounding box center [704, 230] width 570 height 22
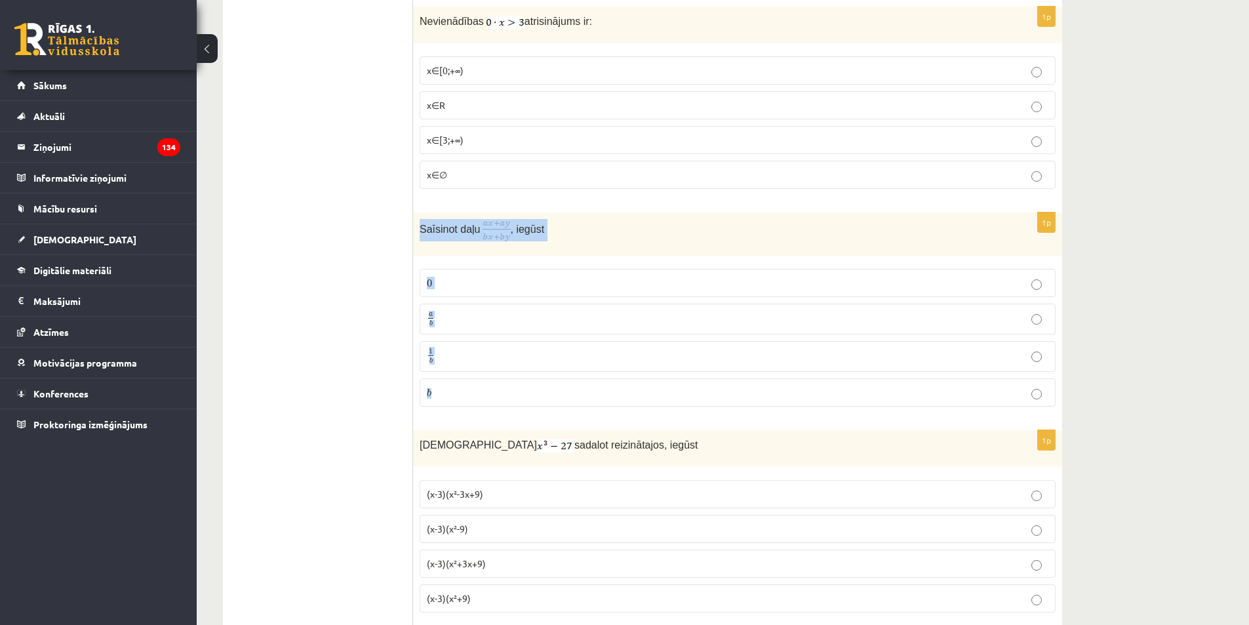
click at [539, 235] on p "Saīsinot daļu , iegūst" at bounding box center [704, 230] width 570 height 22
click at [471, 315] on p "a b a b" at bounding box center [737, 319] width 621 height 16
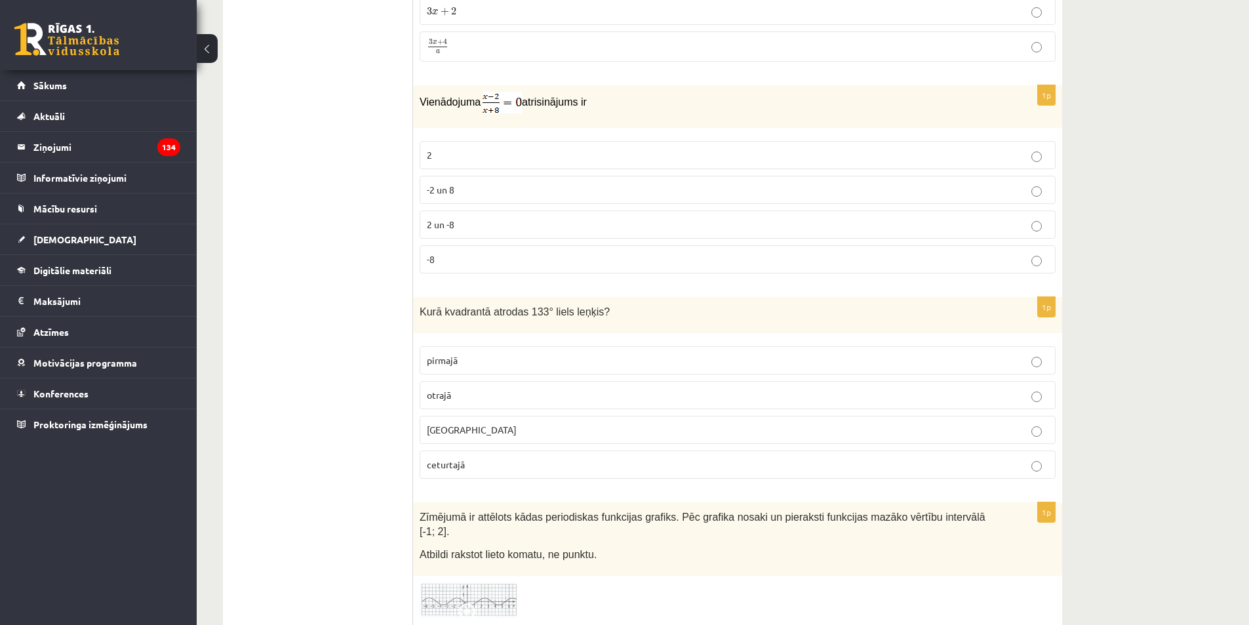
scroll to position [5810, 0]
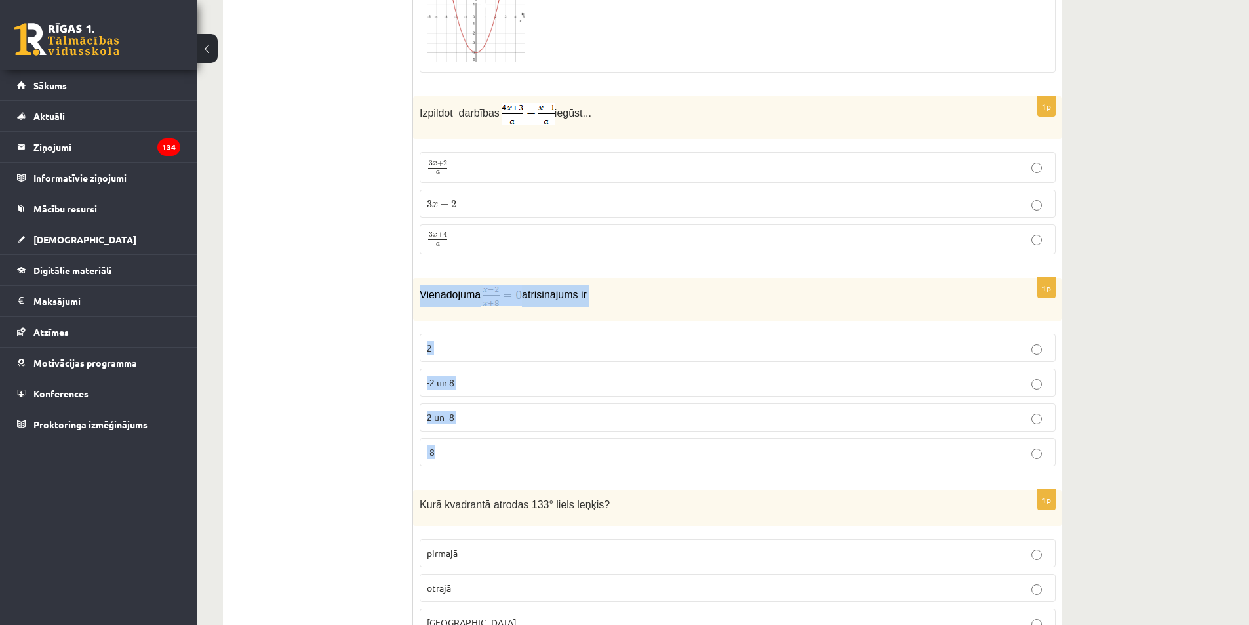
drag, startPoint x: 421, startPoint y: 288, endPoint x: 555, endPoint y: 434, distance: 197.6
click at [554, 439] on div "1p Vienādojuma atrisinājums ir 2 -2 un 8 2 un -8 -8" at bounding box center [737, 377] width 649 height 199
click at [458, 341] on p "2" at bounding box center [737, 348] width 621 height 14
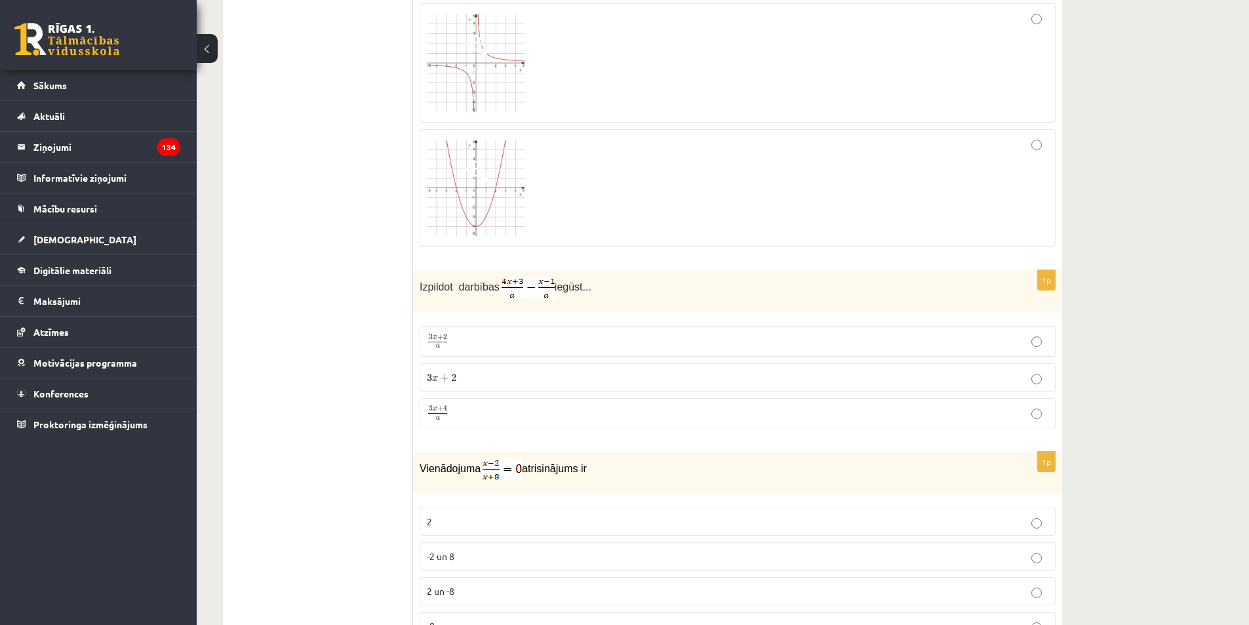
scroll to position [5613, 0]
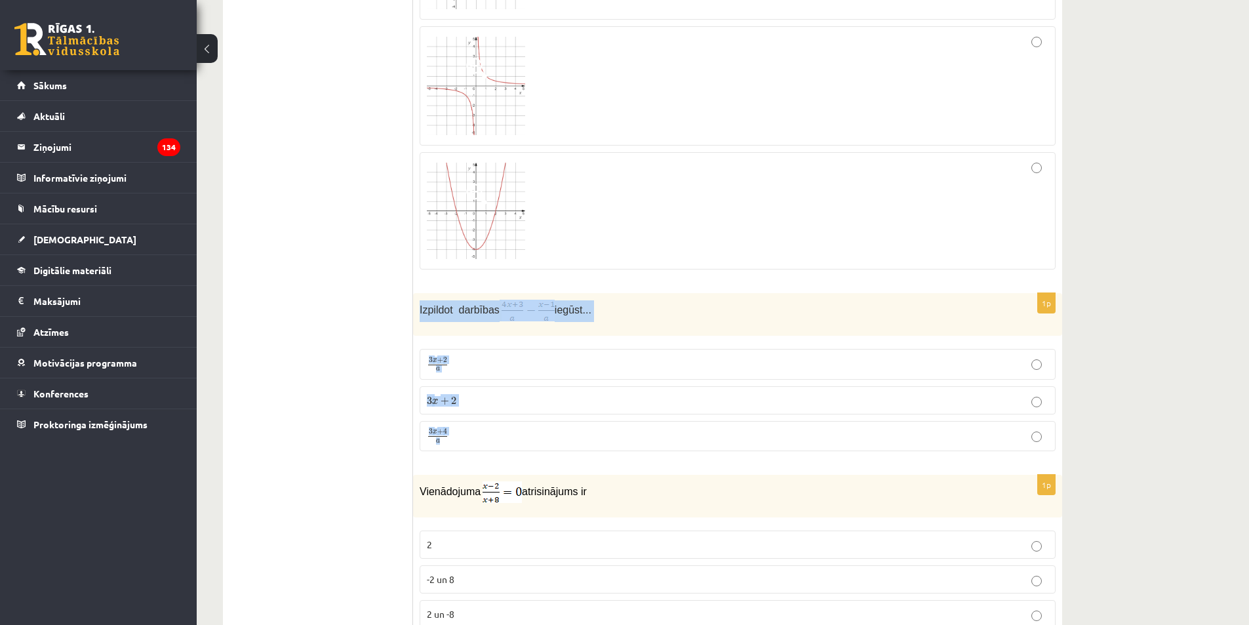
drag, startPoint x: 417, startPoint y: 303, endPoint x: 571, endPoint y: 433, distance: 200.5
click at [571, 433] on div "1p Izpildot darbības iegūst... 3 x + 2 a 3 x + 2 a 3 x + 2 3 x + 2 3 x + 4 a 3 …" at bounding box center [737, 377] width 649 height 168
click at [638, 300] on p "Izpildot darbības iegūst..." at bounding box center [704, 311] width 570 height 22
click at [503, 443] on label "3 x + 4 a 3 x + 4 a" at bounding box center [737, 436] width 636 height 31
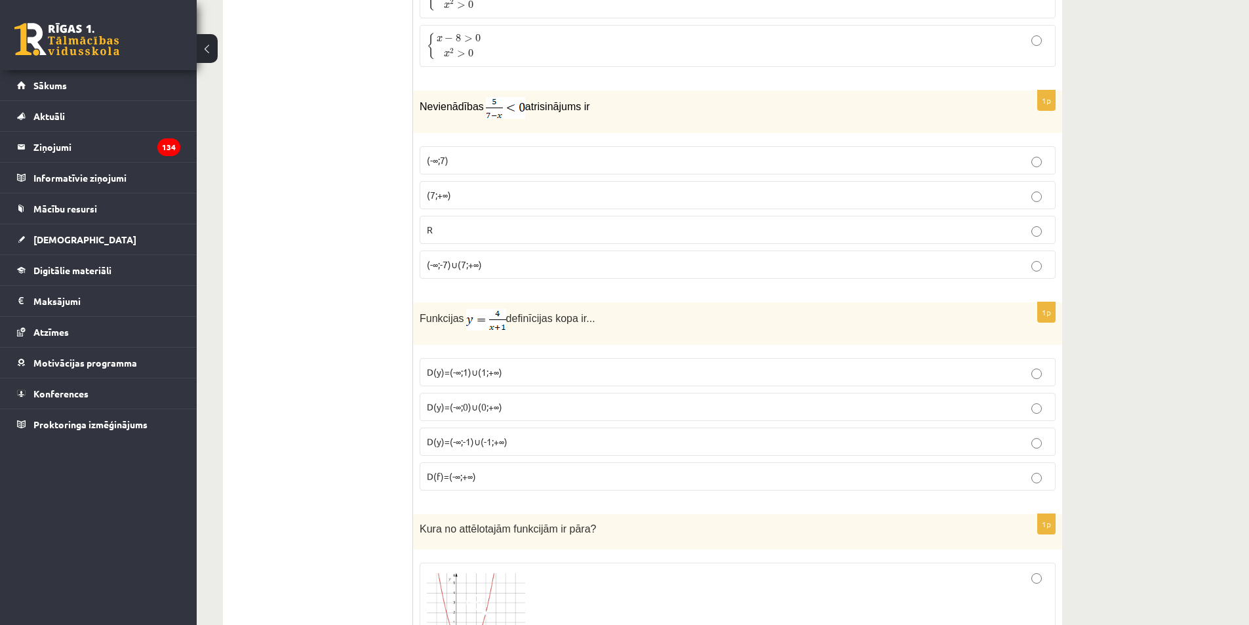
scroll to position [4958, 0]
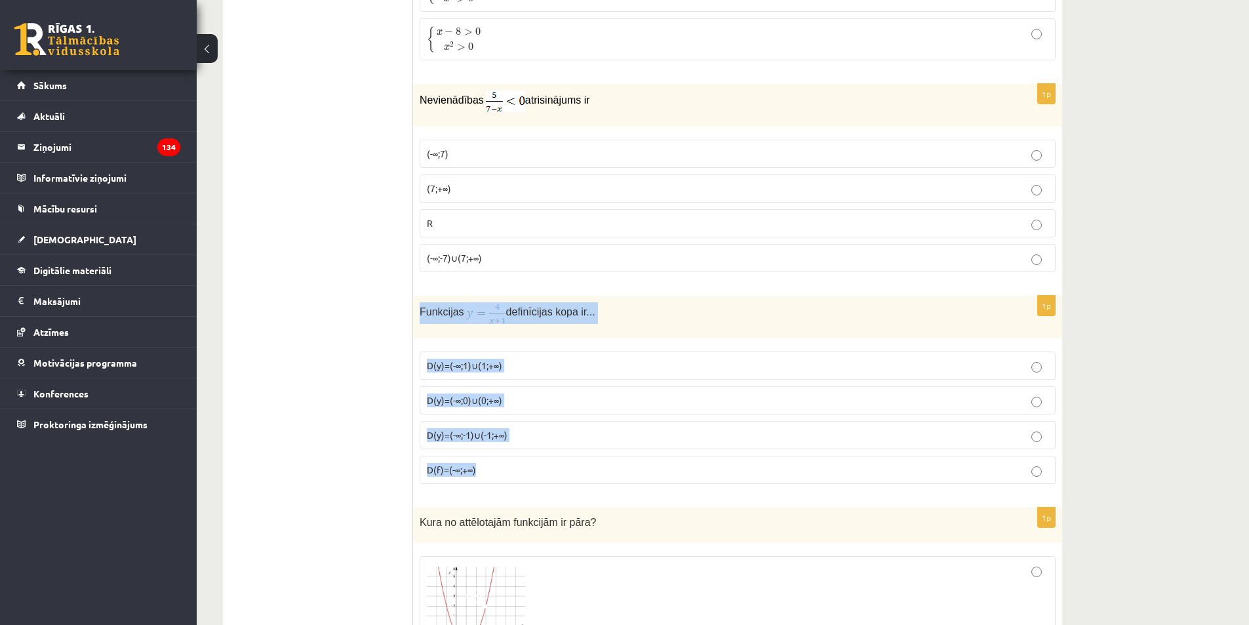
drag, startPoint x: 417, startPoint y: 306, endPoint x: 573, endPoint y: 454, distance: 215.1
click at [573, 454] on div "1p Funkcijas definīcijas kopa ir... D(y)=(-∞;1)∪(1;+∞) D(y)=(-∞;0)∪(0;+∞) D(y)=…" at bounding box center [737, 395] width 649 height 199
drag, startPoint x: 444, startPoint y: 305, endPoint x: 442, endPoint y: 312, distance: 7.3
click at [616, 302] on p "Funkcijas definīcijas kopa ir..." at bounding box center [704, 313] width 570 height 22
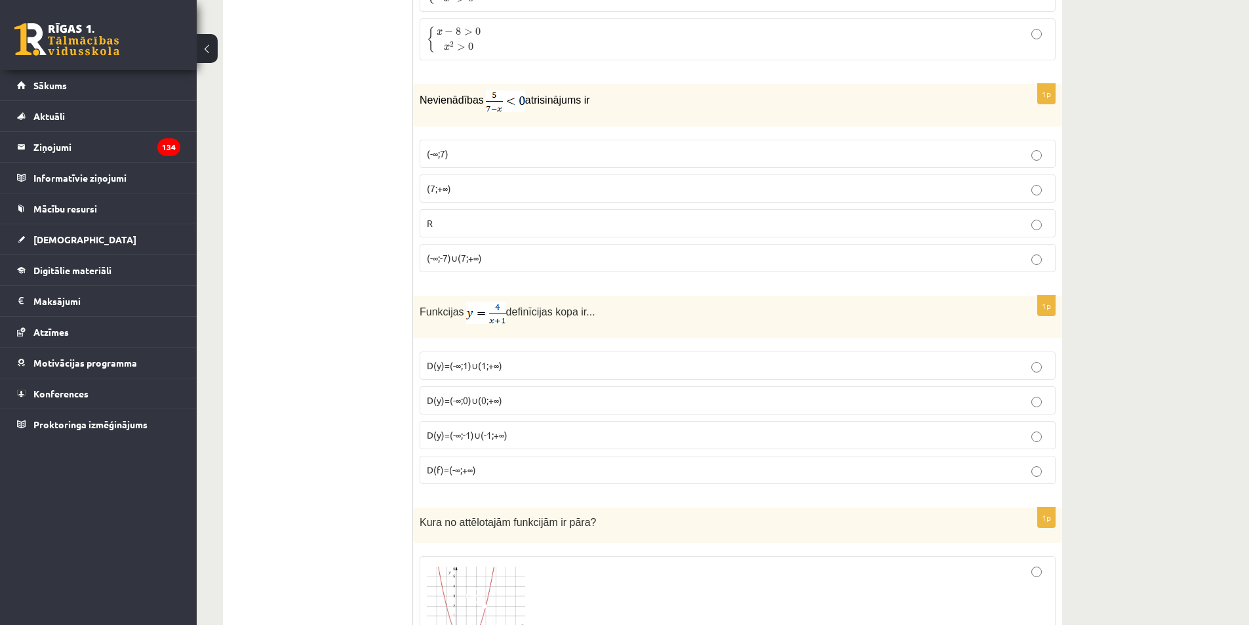
click at [495, 422] on label "D(y)=(-∞;-1)∪(-1;+∞)" at bounding box center [737, 435] width 636 height 28
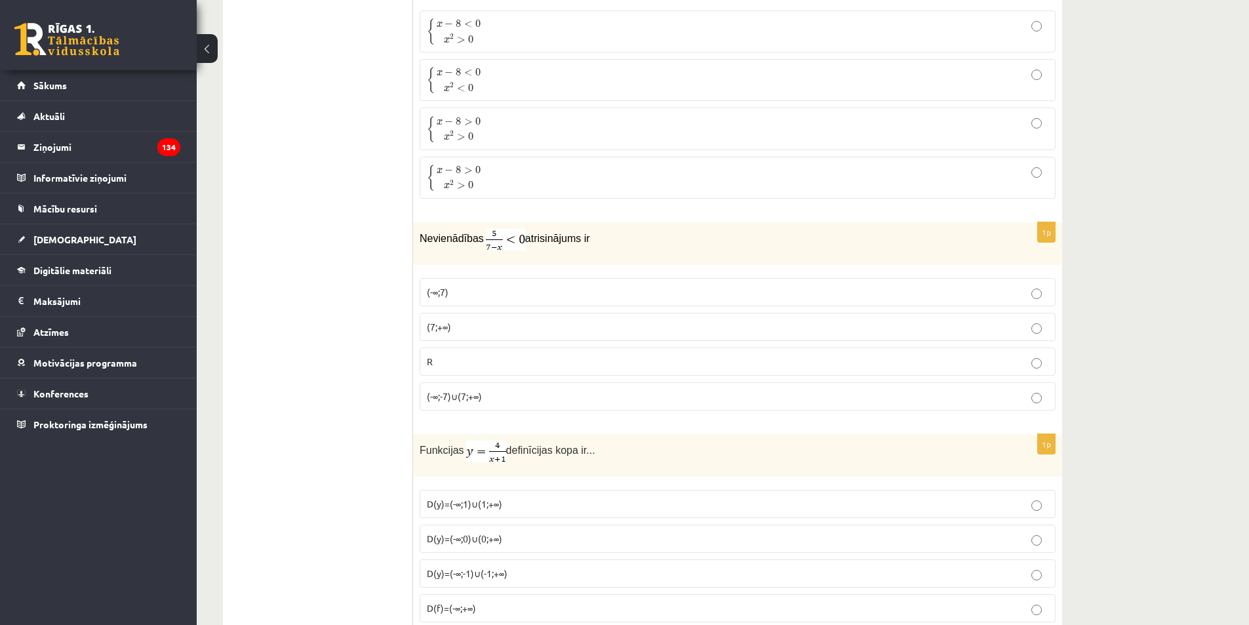
scroll to position [4827, 0]
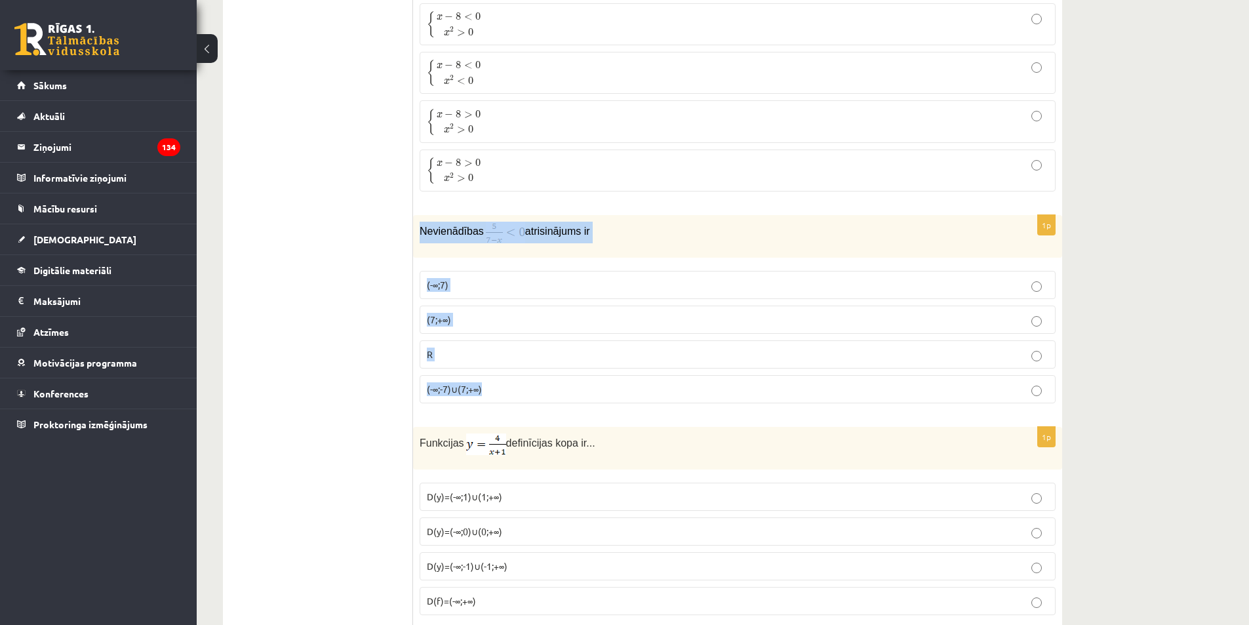
drag, startPoint x: 418, startPoint y: 226, endPoint x: 557, endPoint y: 389, distance: 214.3
click at [557, 389] on div "1p Nevienādības atrisinājums ir (-∞;7) (7;+∞) R (-∞;-7)∪(7;+∞)" at bounding box center [737, 314] width 649 height 199
click at [460, 229] on span "Nevienādības" at bounding box center [451, 230] width 64 height 11
click at [524, 316] on p "(7;+∞)" at bounding box center [737, 320] width 621 height 14
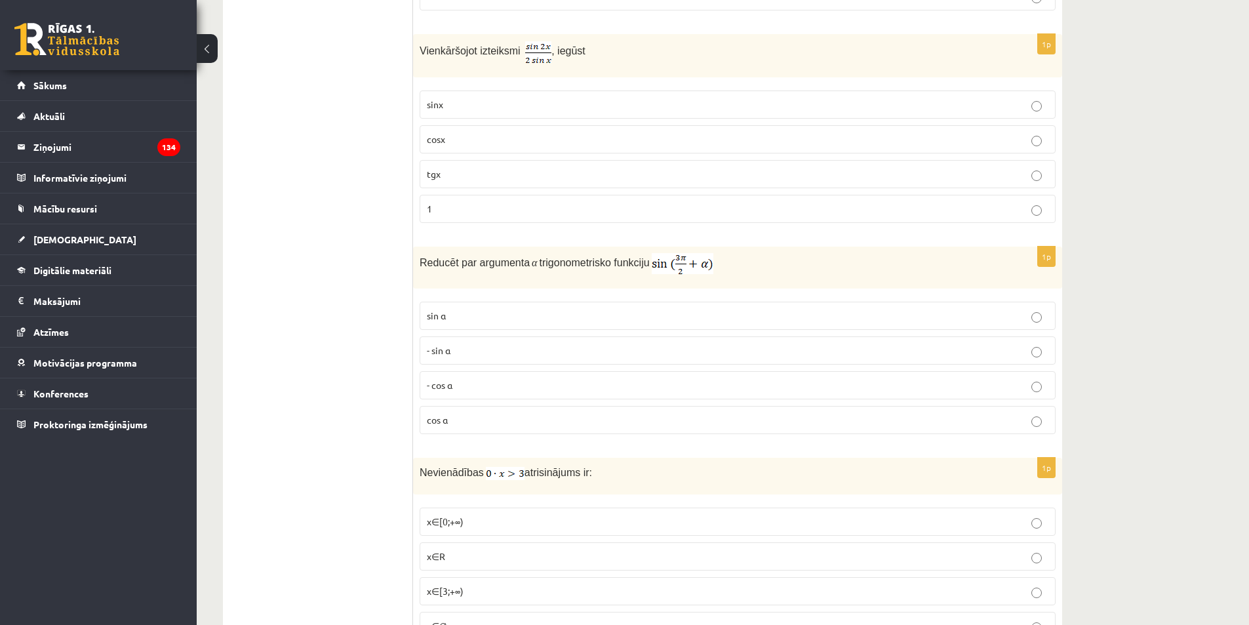
scroll to position [1049, 0]
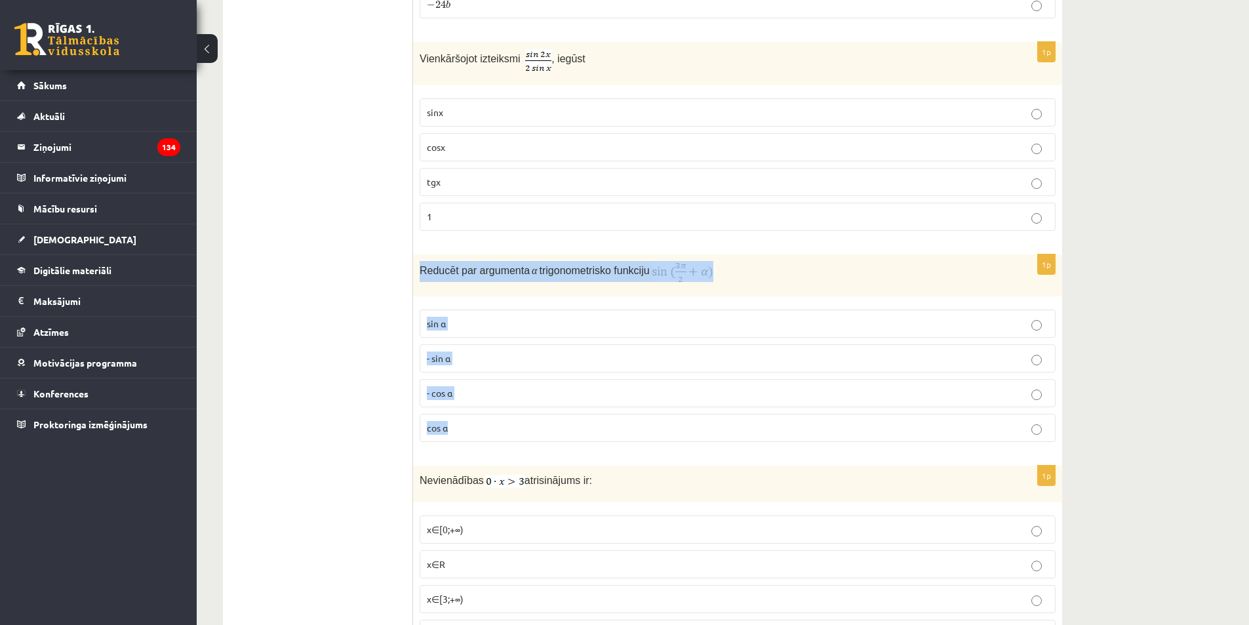
drag, startPoint x: 415, startPoint y: 269, endPoint x: 610, endPoint y: 426, distance: 250.4
click at [610, 426] on div "1p Reducēt par argumenta α trigonometrisko funkciju sin⁡ α - sin ⁡α - cos ⁡α co…" at bounding box center [737, 353] width 649 height 198
click at [485, 393] on p "- cos ⁡α" at bounding box center [737, 393] width 621 height 14
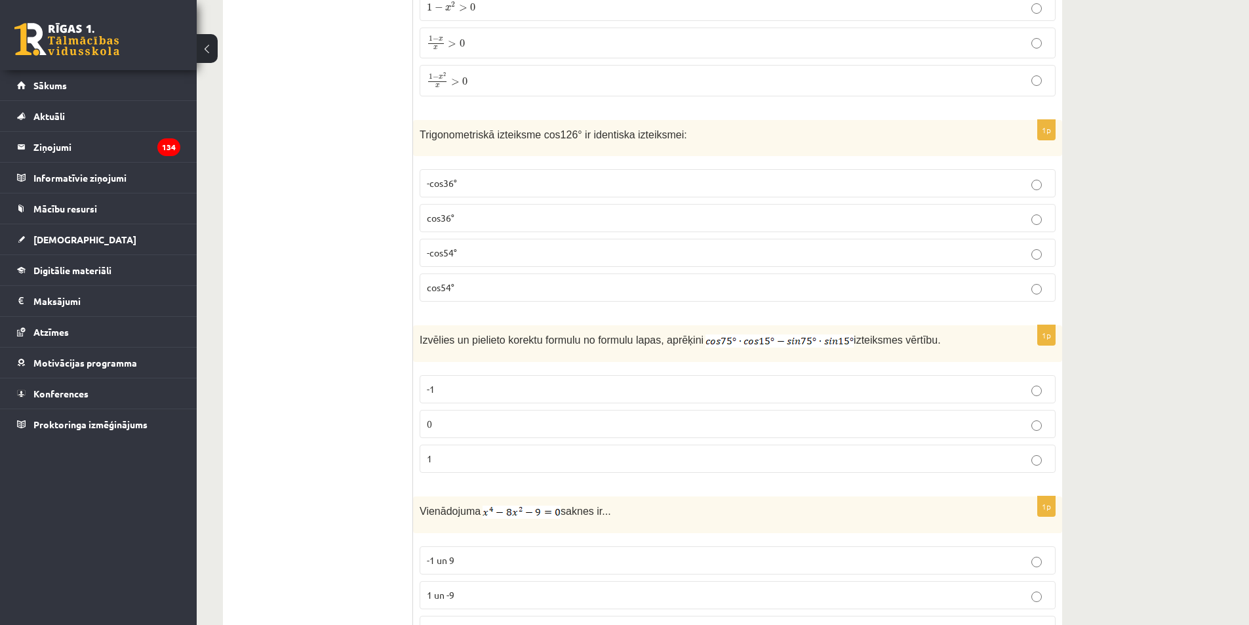
scroll to position [3146, 0]
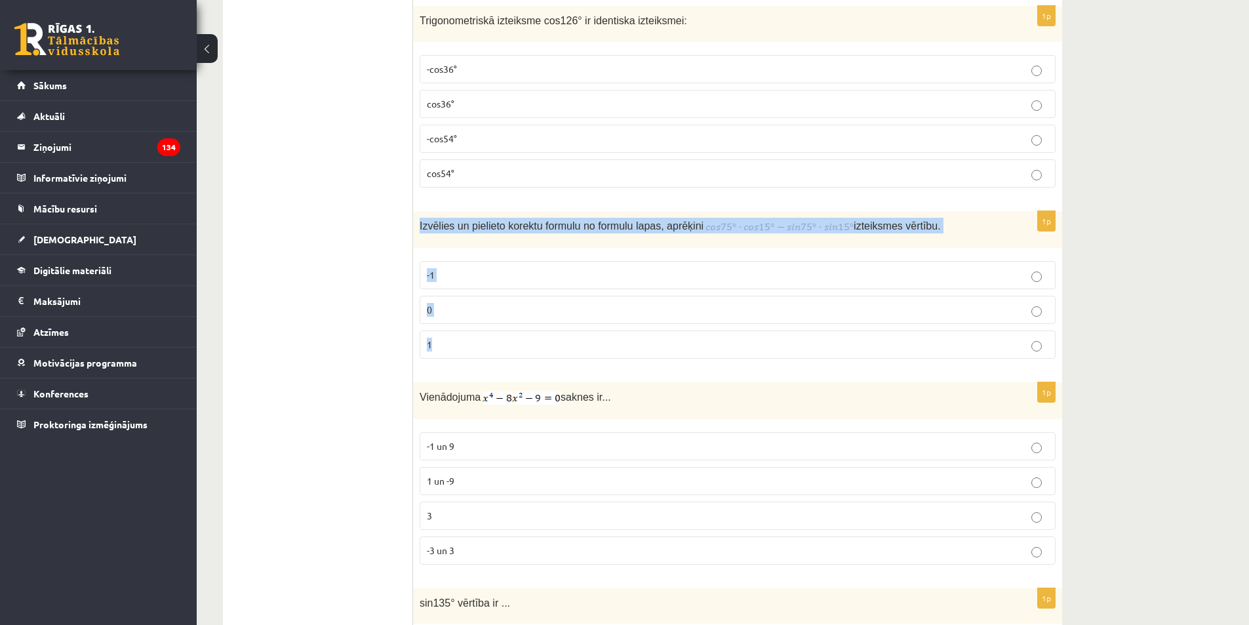
drag, startPoint x: 417, startPoint y: 225, endPoint x: 578, endPoint y: 332, distance: 193.2
click at [578, 332] on div "1p Izvēlies un pielieto korektu formulu no formulu lapas, aprēķini izteiksmes v…" at bounding box center [737, 290] width 649 height 158
click at [538, 231] on p "Izvēlies un pielieto korektu formulu no formulu lapas, aprēķini izteiksmes vērt…" at bounding box center [704, 226] width 570 height 16
click at [530, 250] on div "1p Izvēlies un pielieto korektu formulu no formulu lapas, aprēķini izteiksmes v…" at bounding box center [737, 290] width 649 height 158
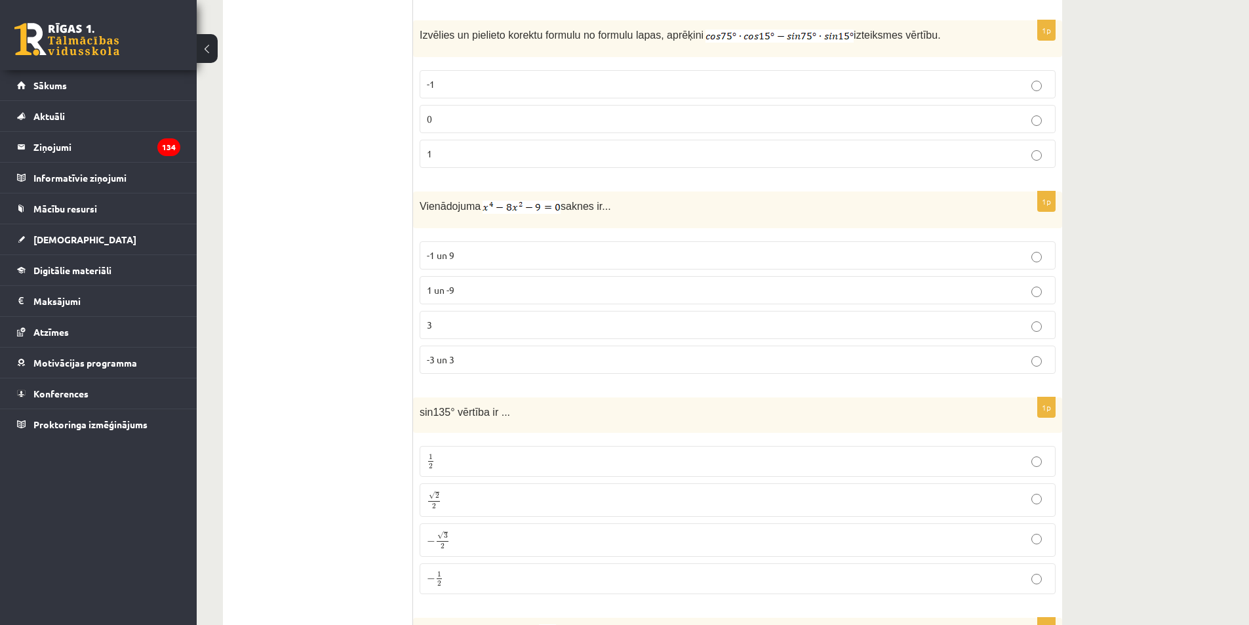
scroll to position [3342, 0]
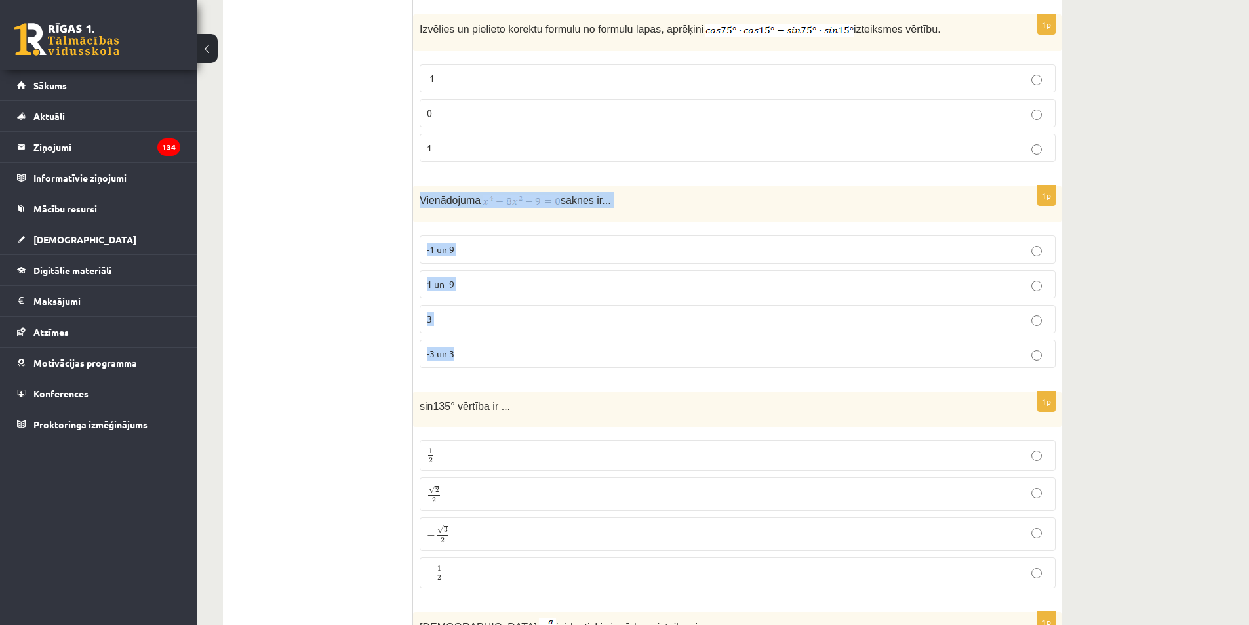
drag, startPoint x: 419, startPoint y: 195, endPoint x: 492, endPoint y: 211, distance: 75.2
click at [526, 357] on div "1p Vienādojuma saknes ir... -1 un 9 1 un -9 3 -3 un 3" at bounding box center [737, 281] width 649 height 193
click at [462, 195] on span "Vienādojuma" at bounding box center [449, 200] width 61 height 11
click at [502, 350] on p "-3 un 3" at bounding box center [737, 354] width 621 height 14
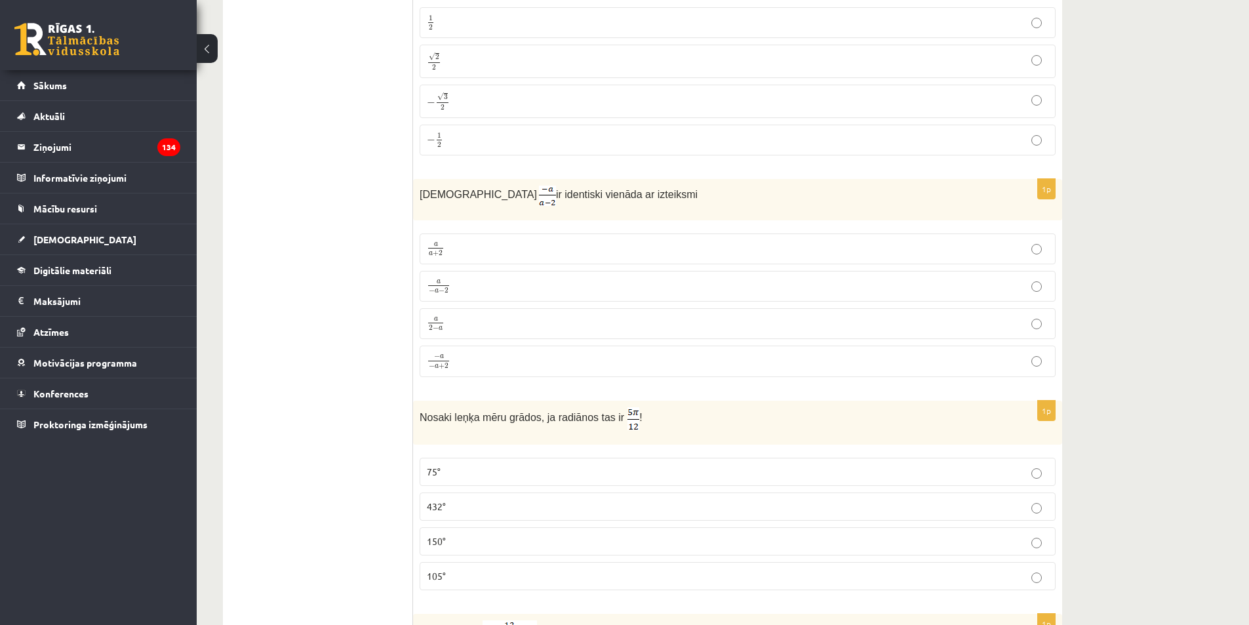
scroll to position [3776, 0]
drag, startPoint x: 420, startPoint y: 187, endPoint x: 586, endPoint y: 360, distance: 239.6
click at [586, 361] on div "1p Izteiksme ir identiski vienāda ar izteiksmi a a + 2 a a + 2 a − a − 2 a − a …" at bounding box center [737, 282] width 649 height 208
click at [691, 178] on div "Izteiksme ir identiski vienāda ar izteiksmi" at bounding box center [737, 198] width 649 height 41
click at [495, 317] on p "a 2 − a a 2 − a" at bounding box center [737, 322] width 621 height 16
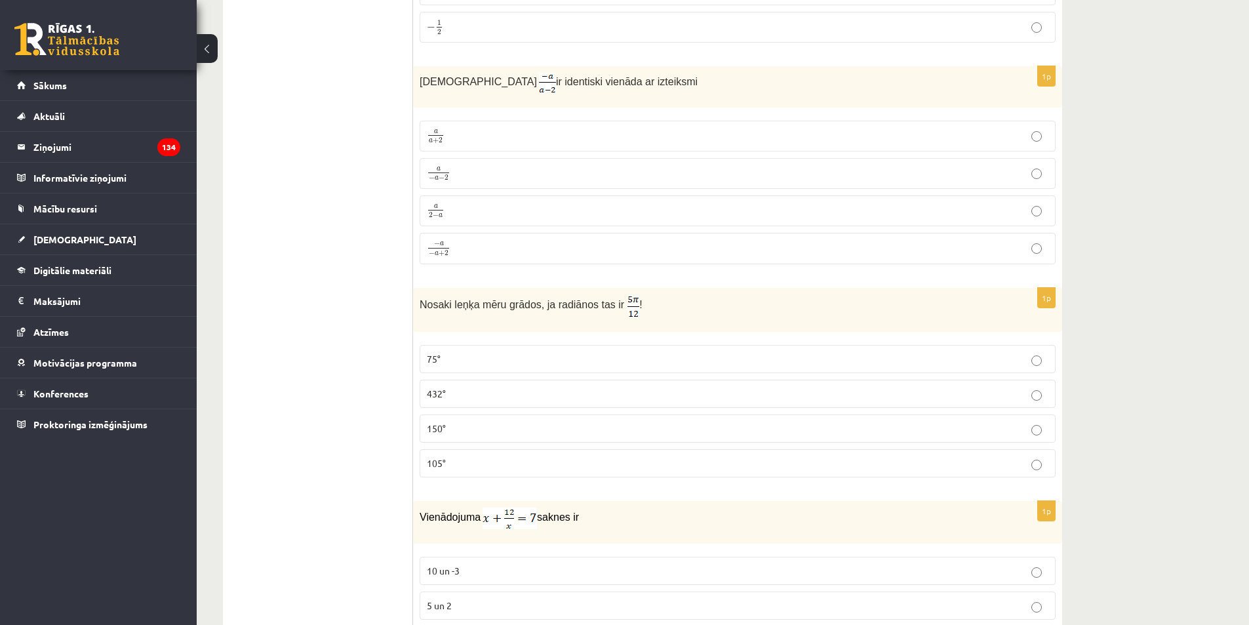
scroll to position [3907, 0]
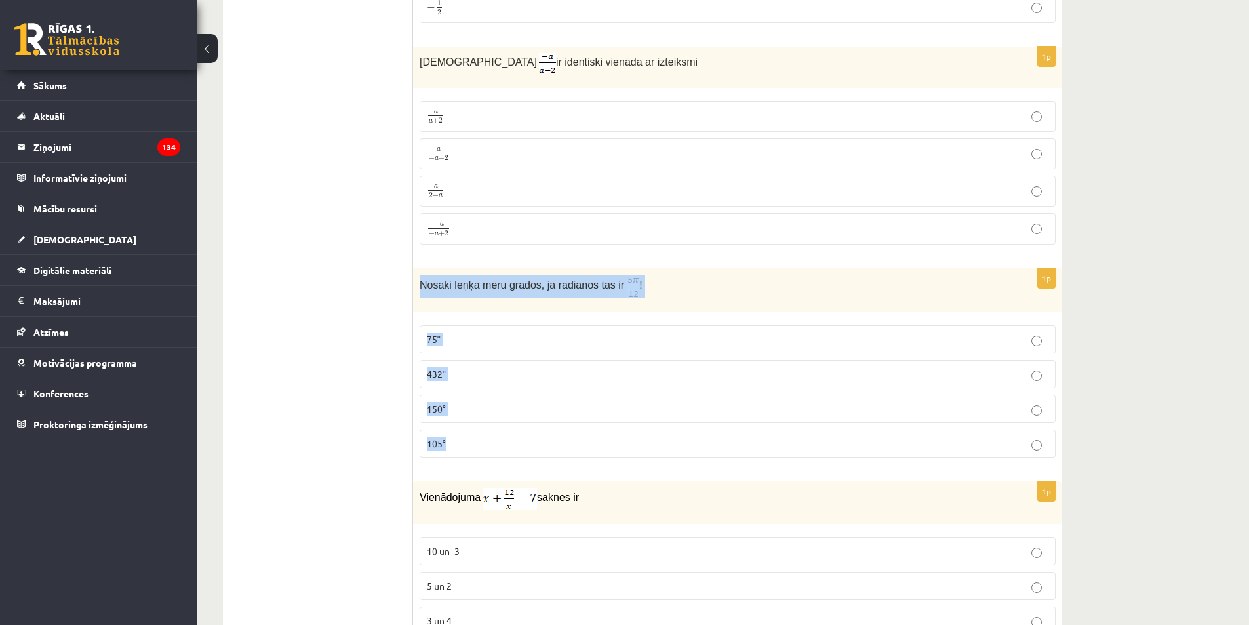
drag, startPoint x: 416, startPoint y: 280, endPoint x: 564, endPoint y: 395, distance: 187.7
click at [581, 433] on div "1p Nosaki leņķa mēru grādos, ja radiānos tas ir ! 75° 432° 150° 105°" at bounding box center [737, 368] width 649 height 200
click at [677, 284] on p "Nosaki leņķa mēru grādos, ja radiānos tas ir !" at bounding box center [704, 286] width 570 height 23
click at [650, 281] on p "Nosaki leņķa mēru grādos, ja radiānos tas ir !" at bounding box center [704, 286] width 570 height 23
click at [484, 327] on label "75°" at bounding box center [737, 339] width 636 height 28
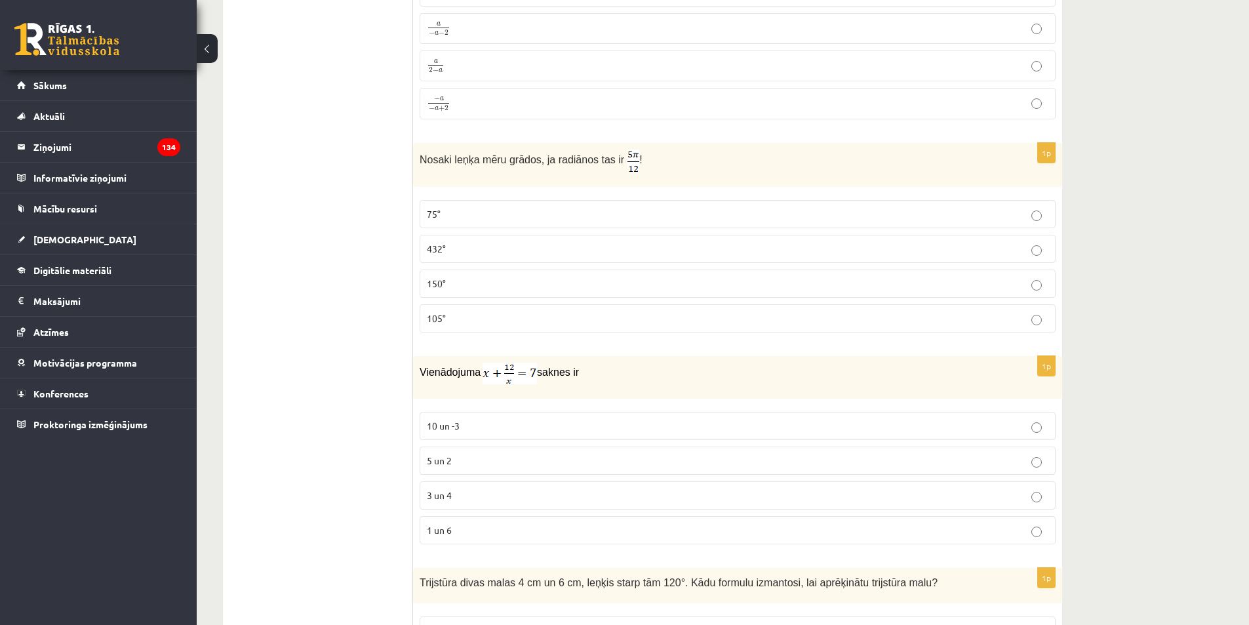
scroll to position [4106, 0]
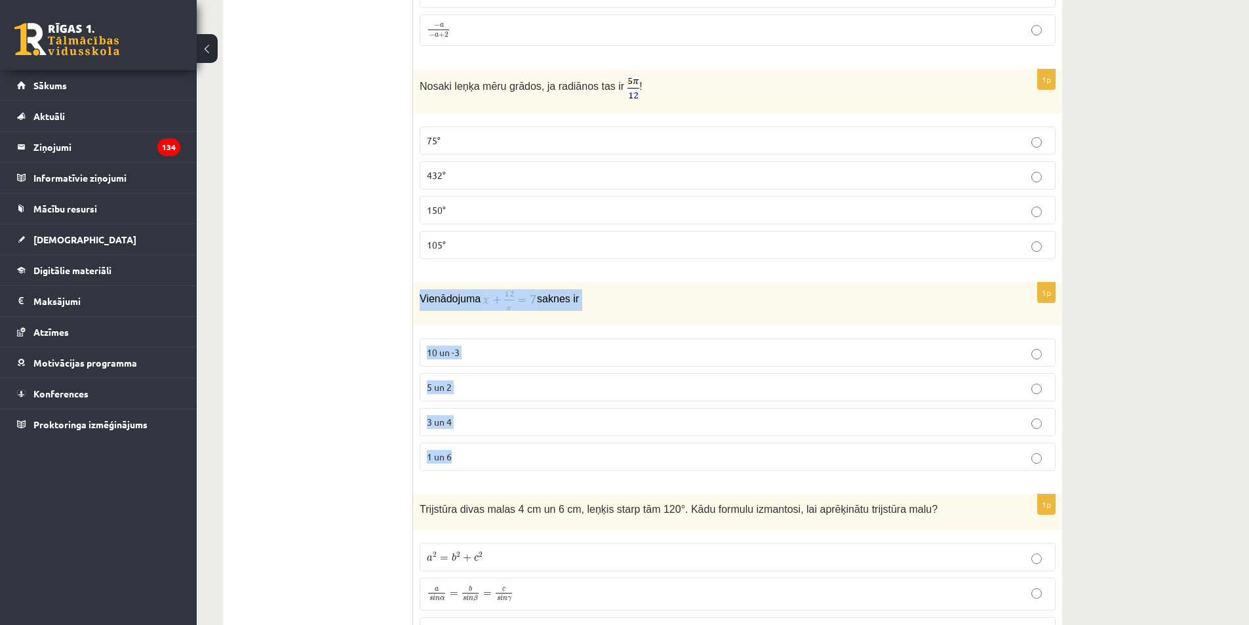
drag, startPoint x: 414, startPoint y: 291, endPoint x: 546, endPoint y: 440, distance: 199.2
click at [546, 440] on div "1p Vienādojuma saknes ir 10 un -3 5 un 2 3 un 4 1 un 6" at bounding box center [737, 381] width 649 height 199
click at [471, 300] on span "Vienādojuma" at bounding box center [449, 298] width 61 height 11
click at [459, 417] on p "3 un 4" at bounding box center [737, 422] width 621 height 14
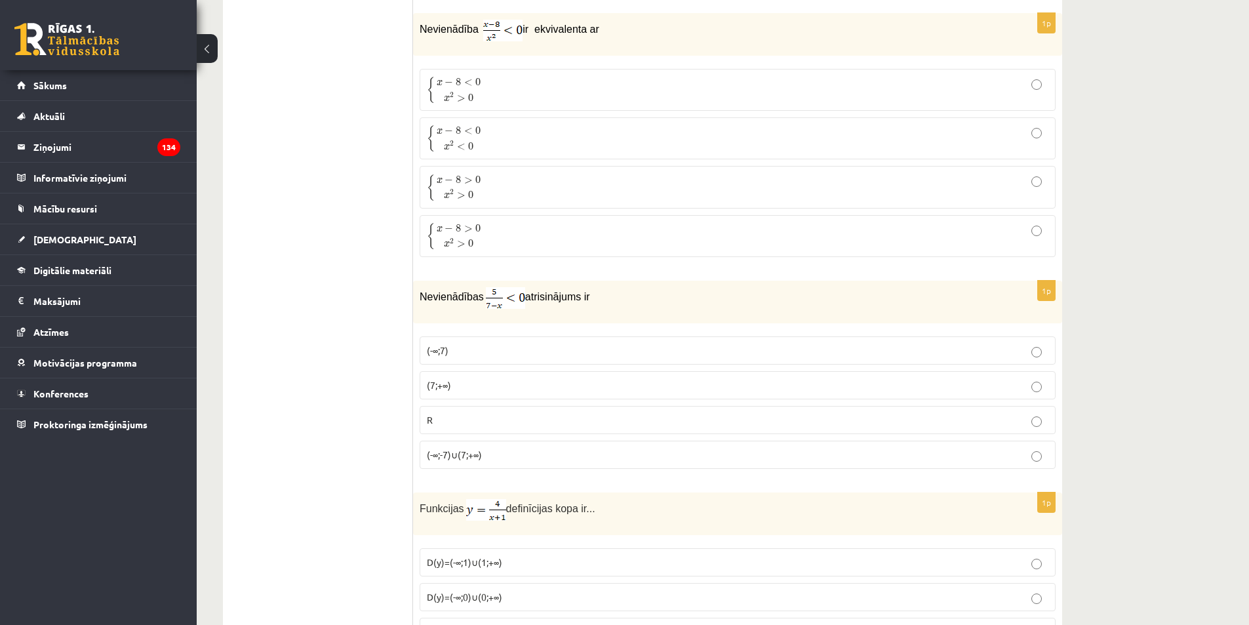
scroll to position [4565, 0]
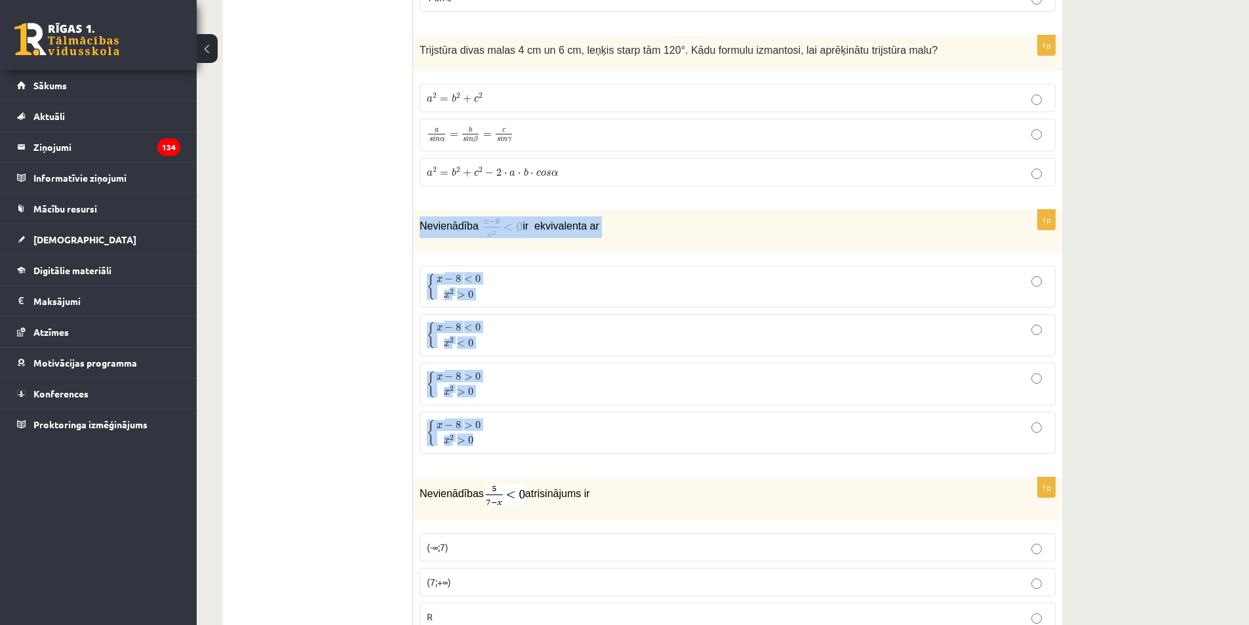
drag, startPoint x: 418, startPoint y: 223, endPoint x: 540, endPoint y: 413, distance: 225.2
click at [546, 439] on div "1p Nevienādība ir ekvivalenta ar { x − 8 < 0 x 2 > 0 { x − 8 < 0 x 2 > 0 { x − …" at bounding box center [737, 337] width 649 height 254
click at [463, 223] on span "Nevienādība" at bounding box center [450, 225] width 62 height 11
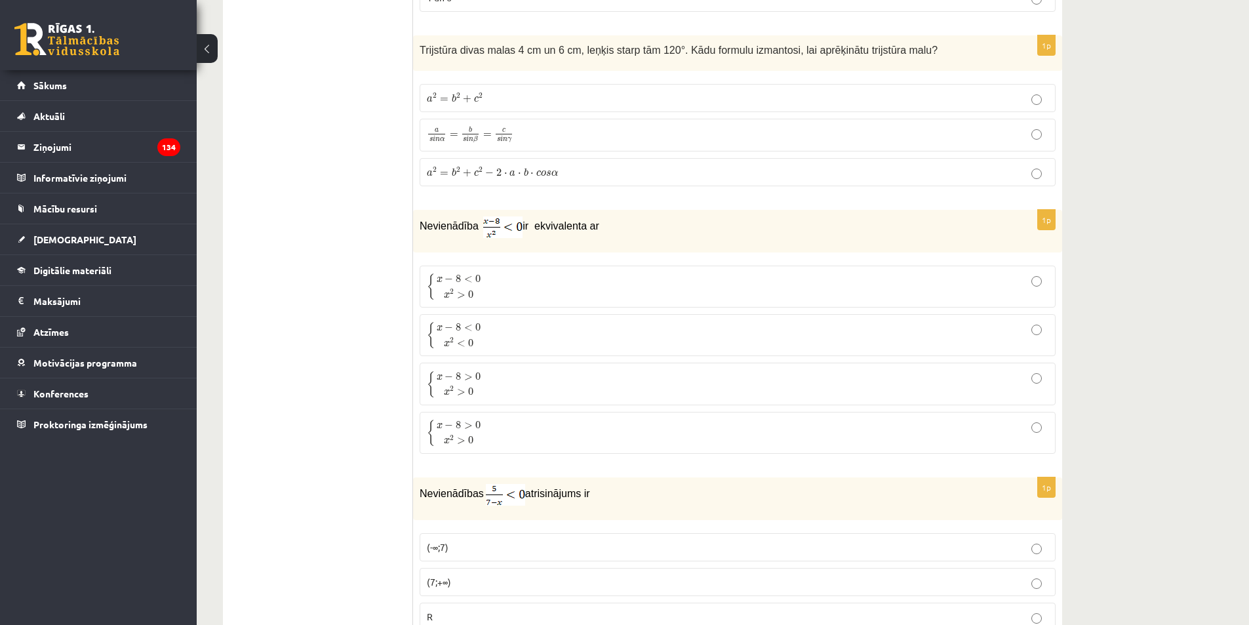
click at [526, 282] on p "{ x − 8 < 0 x 2 > 0 { x − 8 < 0 x 2 > 0" at bounding box center [737, 287] width 621 height 28
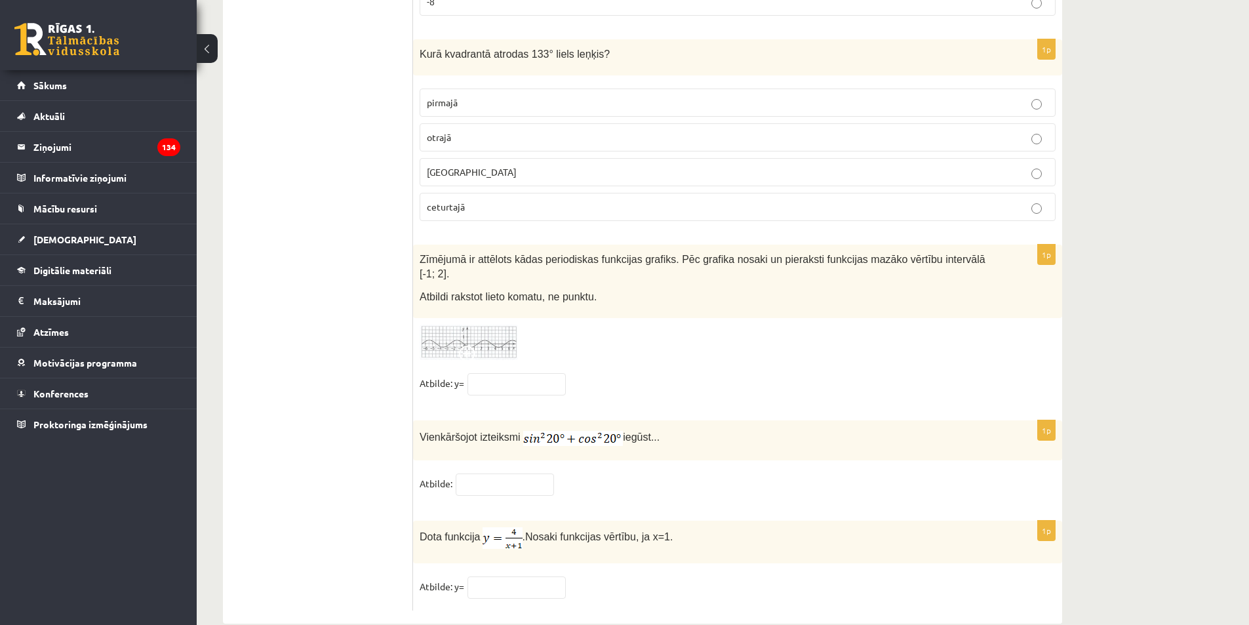
scroll to position [6269, 0]
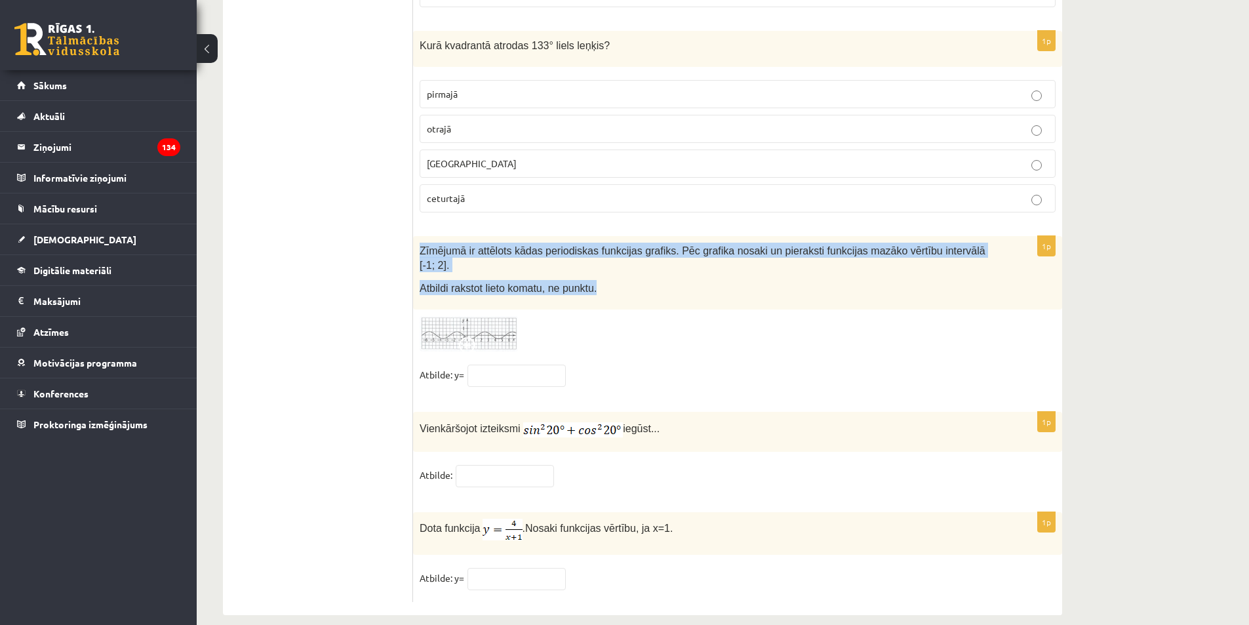
drag, startPoint x: 417, startPoint y: 242, endPoint x: 600, endPoint y: 289, distance: 188.7
click at [600, 289] on div "Zīmējumā ir attēlots kādas periodiskas funkcijas grafiks. Pēc grafika nosaki un…" at bounding box center [737, 272] width 649 height 73
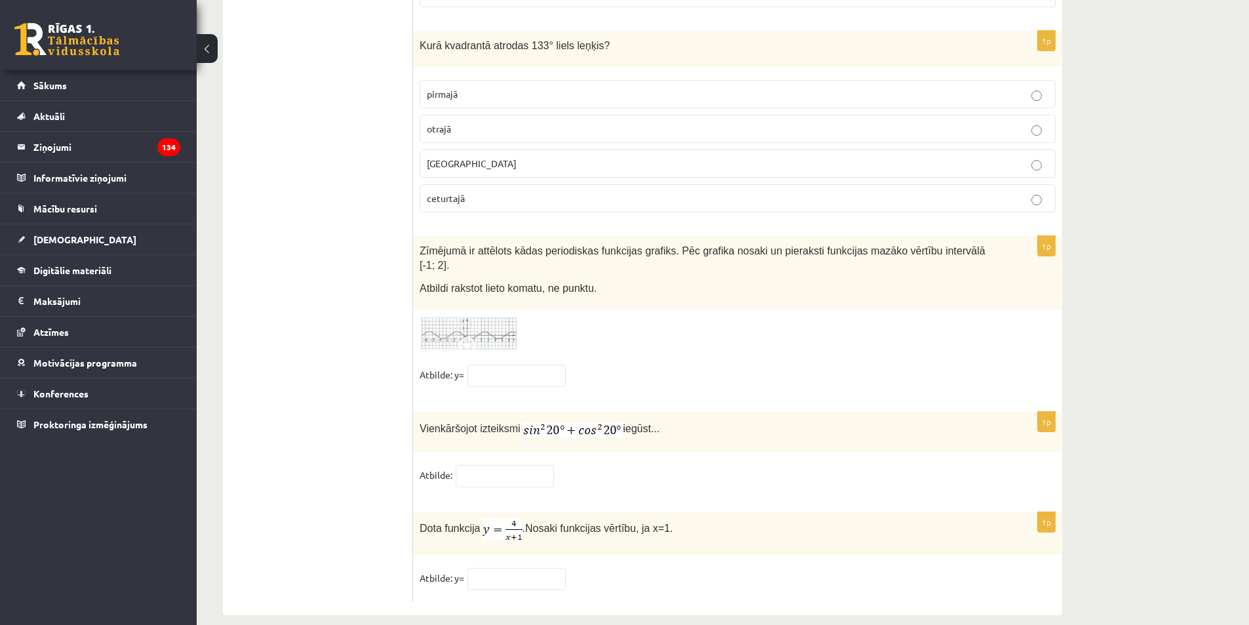
click at [602, 316] on div at bounding box center [737, 334] width 636 height 36
click at [486, 316] on img at bounding box center [468, 334] width 98 height 36
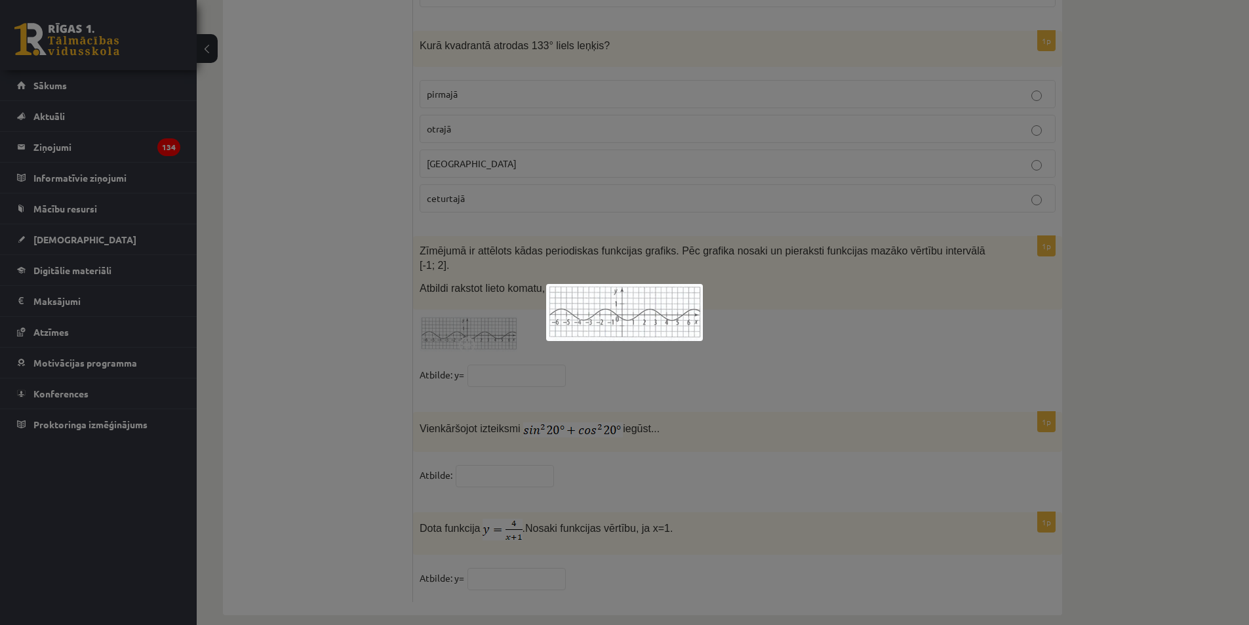
click at [625, 358] on div at bounding box center [624, 312] width 1249 height 625
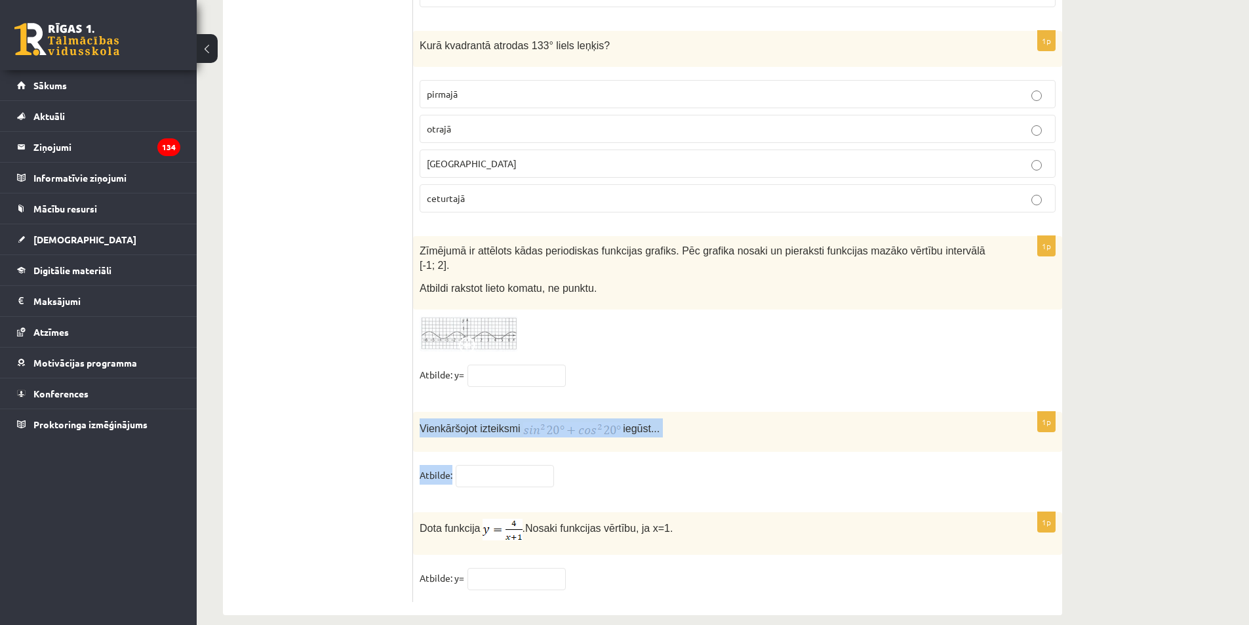
drag, startPoint x: 426, startPoint y: 405, endPoint x: 613, endPoint y: 469, distance: 197.5
click at [613, 469] on div "1p Vienkāršojot izteiksmi iegūst... Atbilde:" at bounding box center [737, 455] width 649 height 87
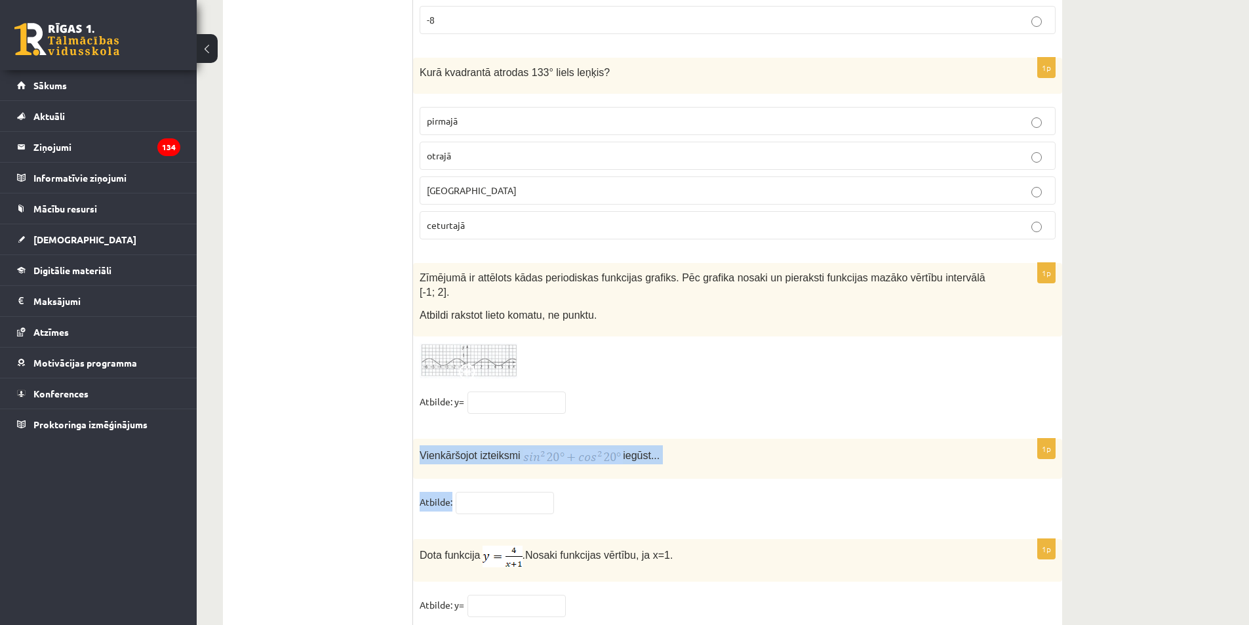
scroll to position [6203, 0]
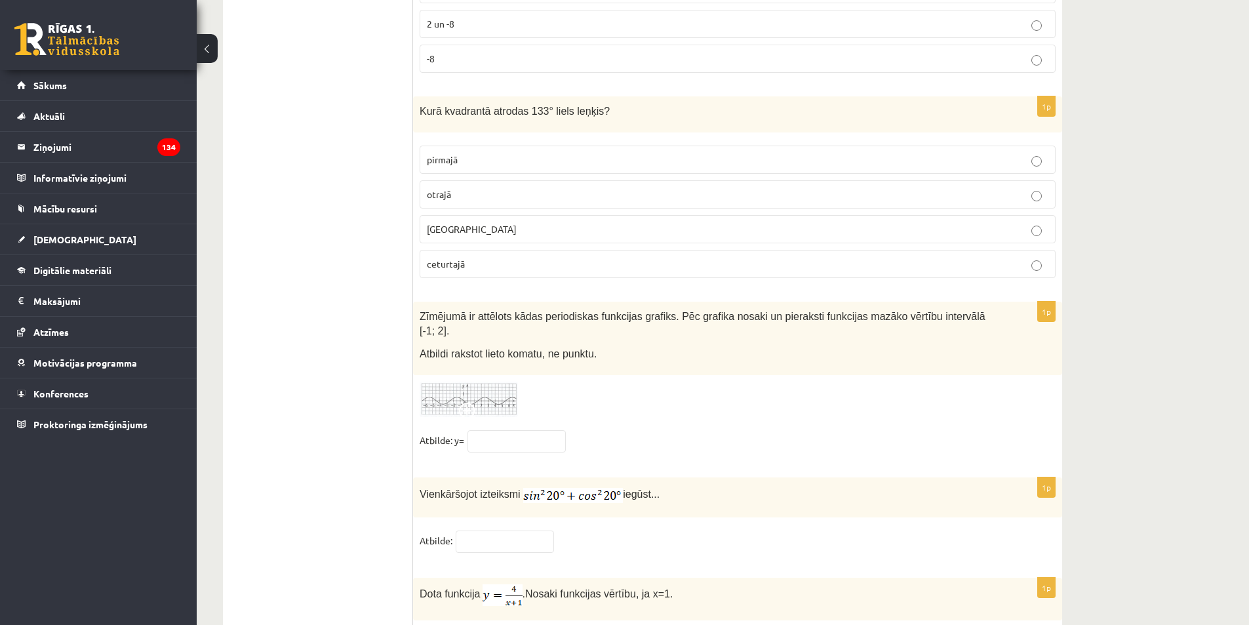
click at [538, 106] on span "Kurā kvadrantā atrodas 133° liels leņķis?" at bounding box center [514, 111] width 190 height 11
click at [539, 109] on span "Kurā kvadrantā atrodas 133° liels leņķis?" at bounding box center [514, 111] width 190 height 11
click at [512, 530] on input "text" at bounding box center [504, 541] width 98 height 22
type input "*"
click at [634, 511] on div "1p Vienkāršojot izteiksmi iegūst... Atbilde: *" at bounding box center [737, 520] width 649 height 87
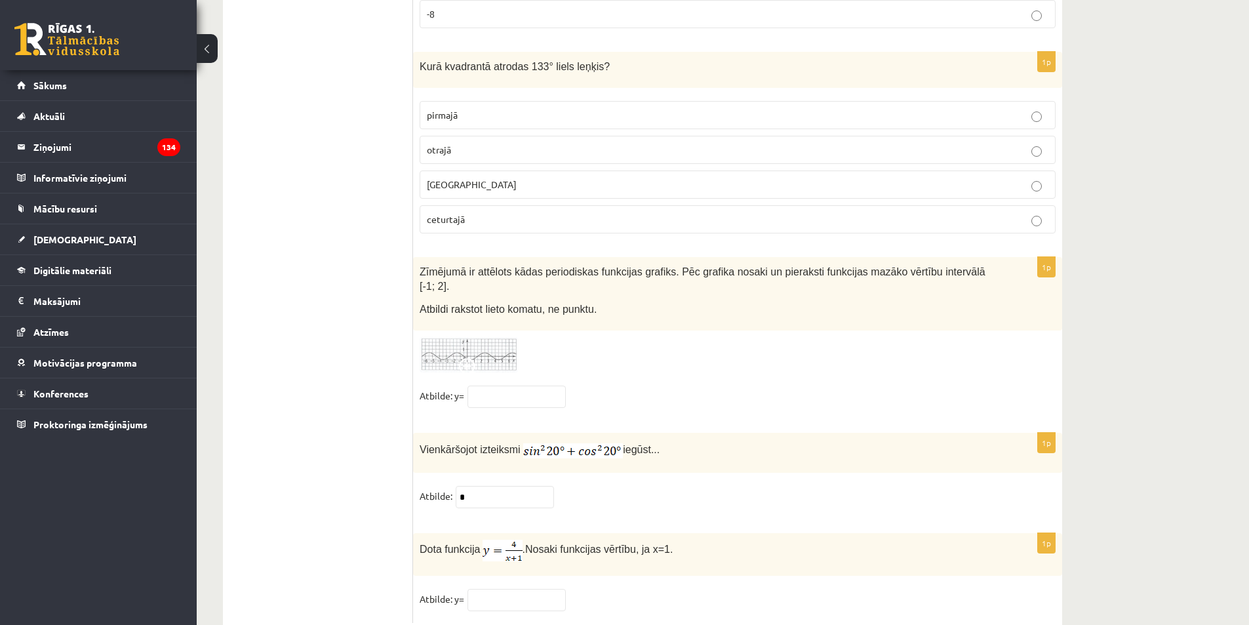
scroll to position [6269, 0]
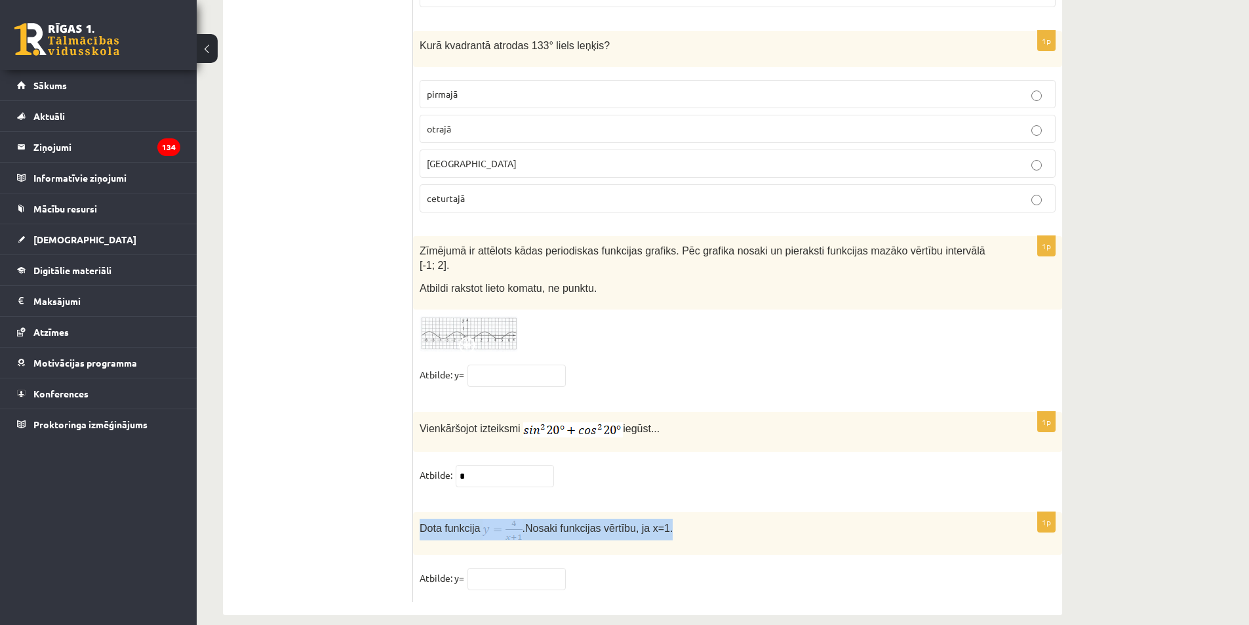
drag, startPoint x: 427, startPoint y: 503, endPoint x: 665, endPoint y: 506, distance: 238.6
click at [665, 518] on p "Dota funkcija . Nosaki funkcijas vērtību, ja x=1." at bounding box center [704, 529] width 570 height 22
click at [558, 547] on div "1p Dota funkcija . Nosaki funkcijas vērtību, ja x=1. Atbilde: y=" at bounding box center [737, 557] width 649 height 90
drag, startPoint x: 417, startPoint y: 510, endPoint x: 524, endPoint y: 561, distance: 119.0
click at [524, 561] on div "1p Dota funkcija . Nosaki funkcijas vērtību, ja x=1. Atbilde: y=" at bounding box center [737, 557] width 649 height 90
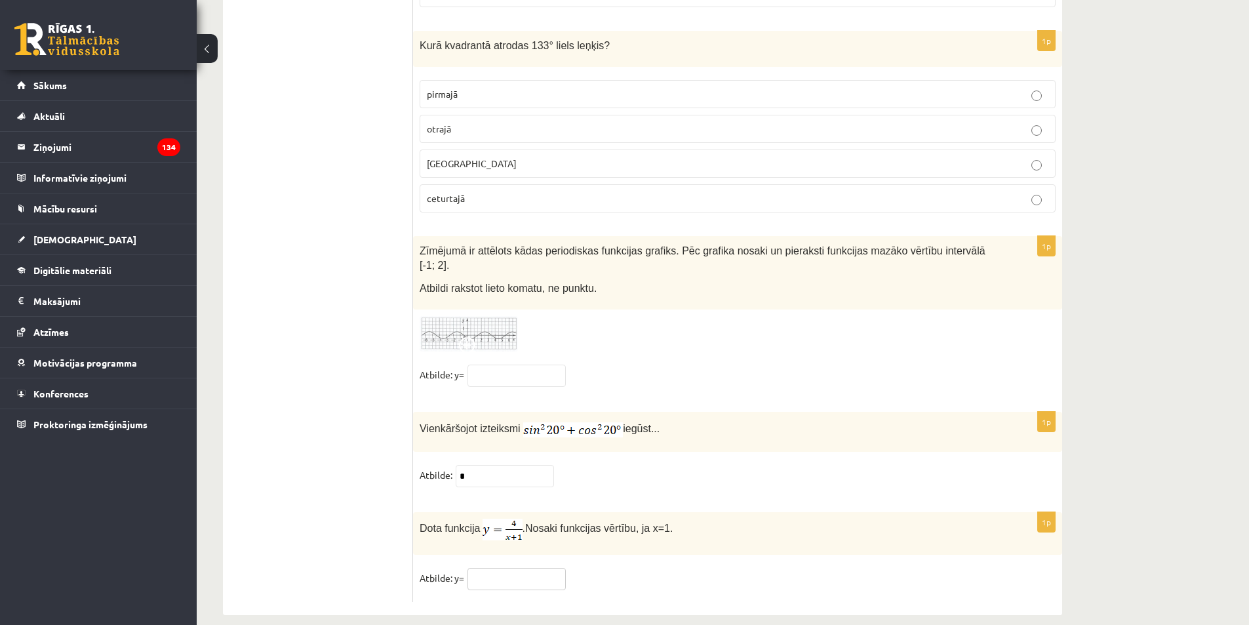
click at [501, 568] on input "text" at bounding box center [516, 579] width 98 height 22
type input "*"
click at [611, 568] on fieldset "Atbilde: y= *" at bounding box center [737, 582] width 636 height 28
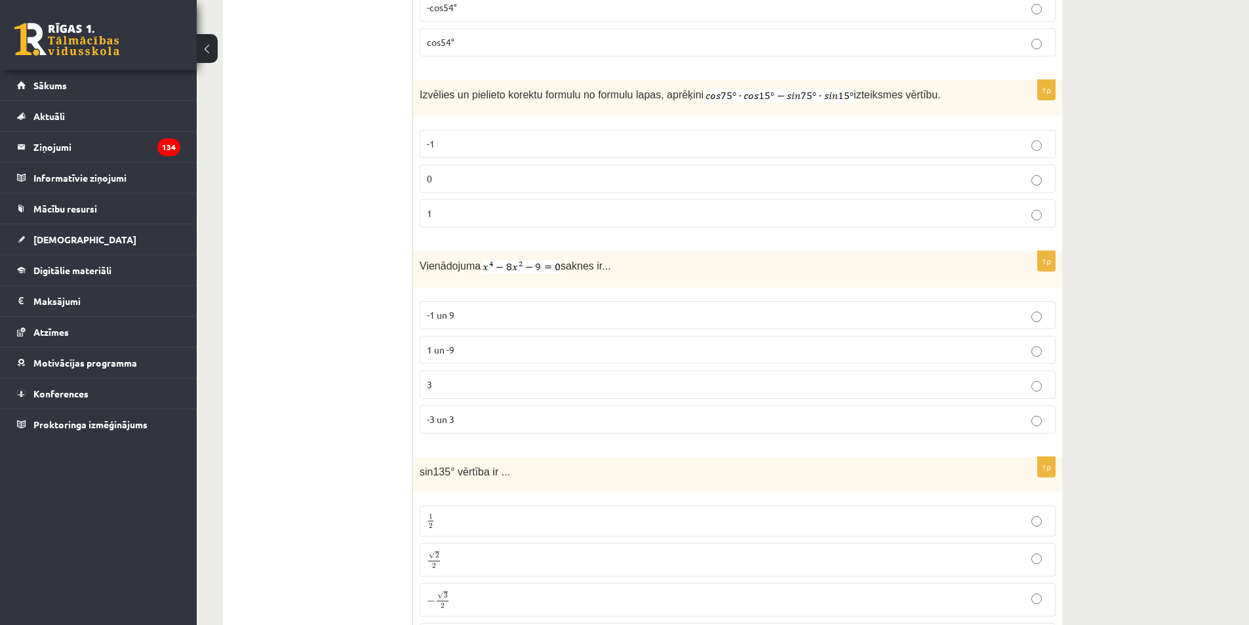
scroll to position [3209, 0]
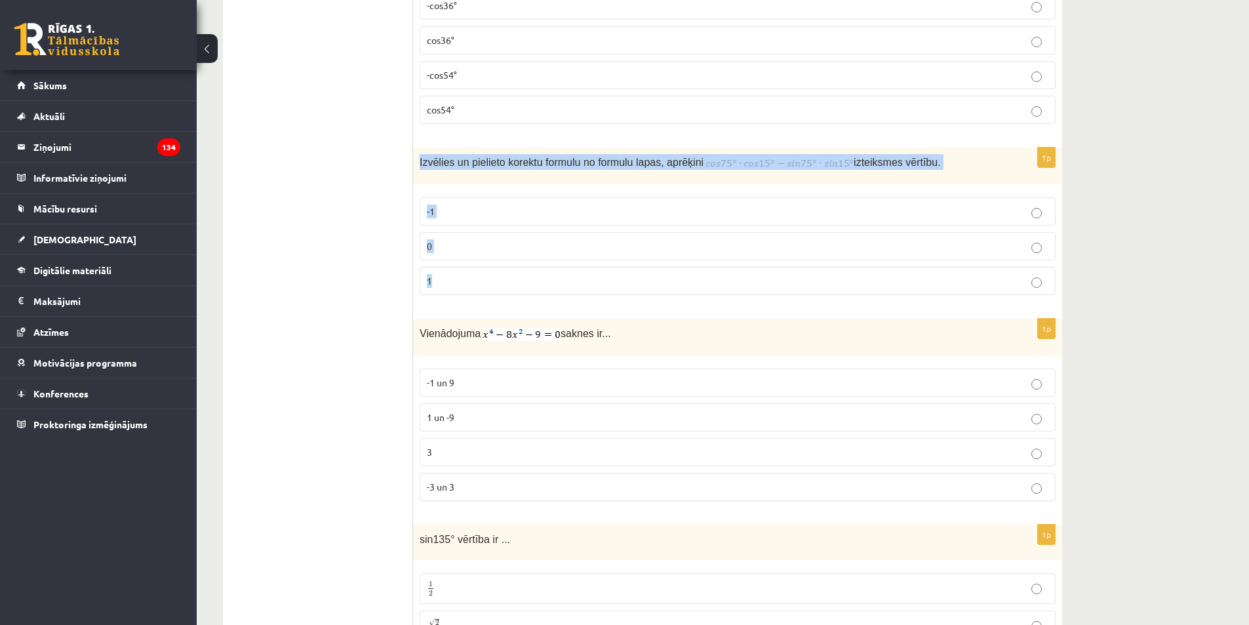
drag, startPoint x: 419, startPoint y: 161, endPoint x: 520, endPoint y: 216, distance: 114.4
click at [560, 278] on div "1p Izvēlies un pielieto korektu formulu no formulu lapas, aprēķini izteiksmes v…" at bounding box center [737, 226] width 649 height 158
click at [527, 245] on p "0" at bounding box center [737, 246] width 621 height 14
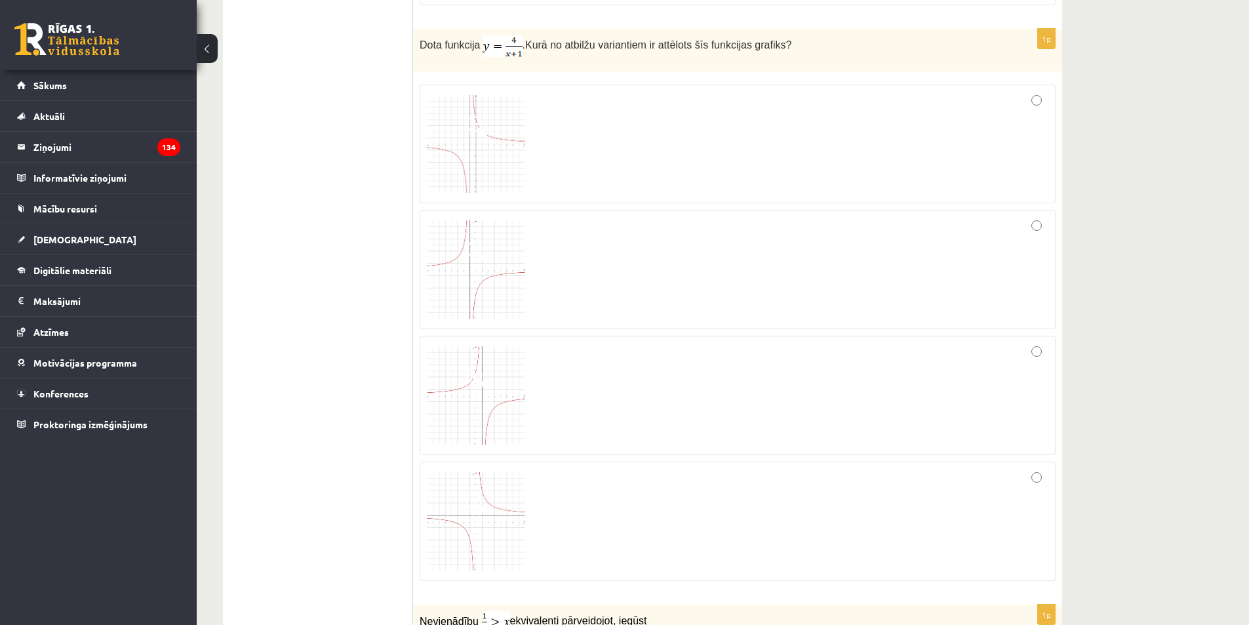
scroll to position [2338, 0]
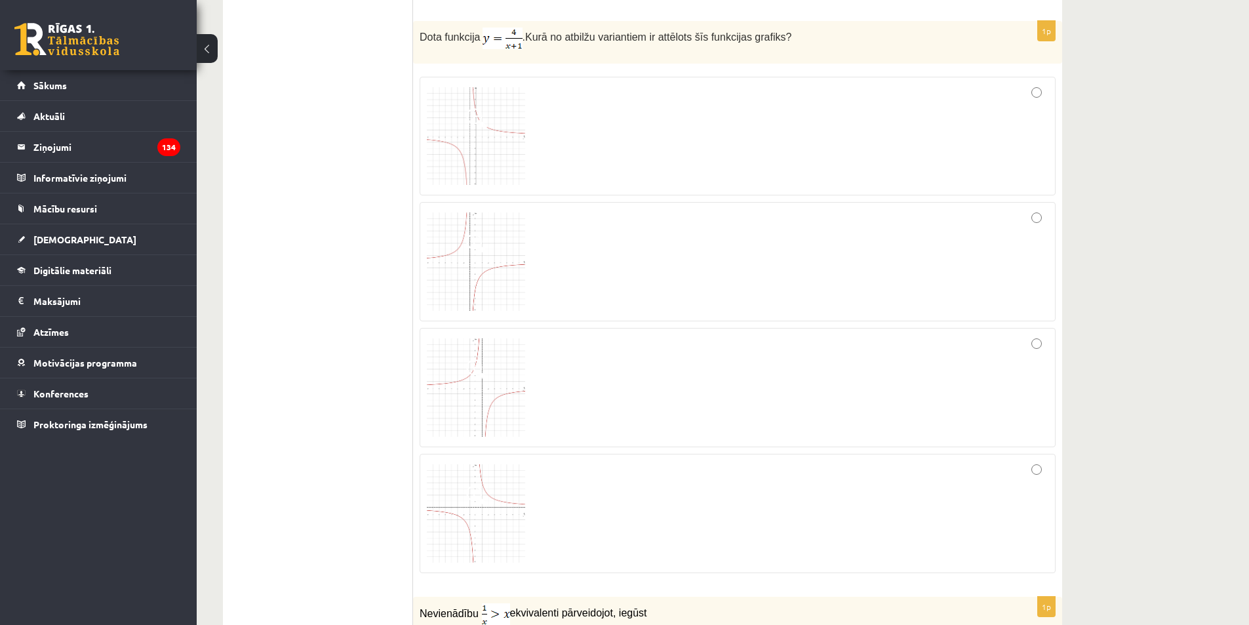
click at [503, 151] on img at bounding box center [476, 136] width 98 height 98
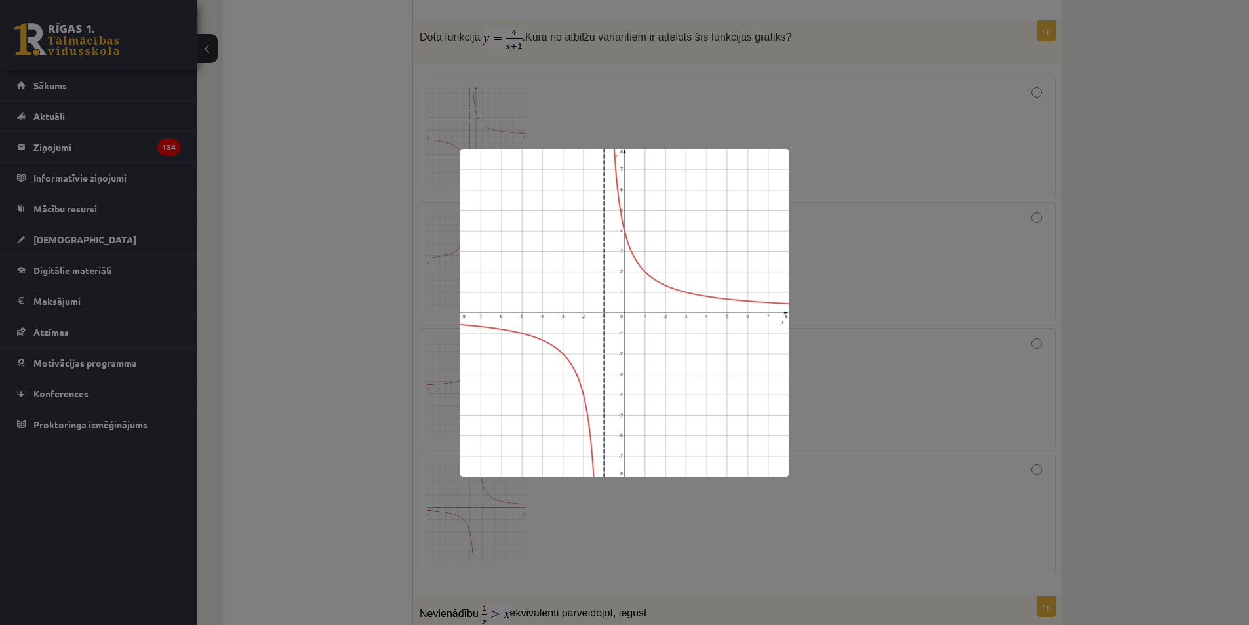
click at [1146, 324] on div at bounding box center [624, 312] width 1249 height 625
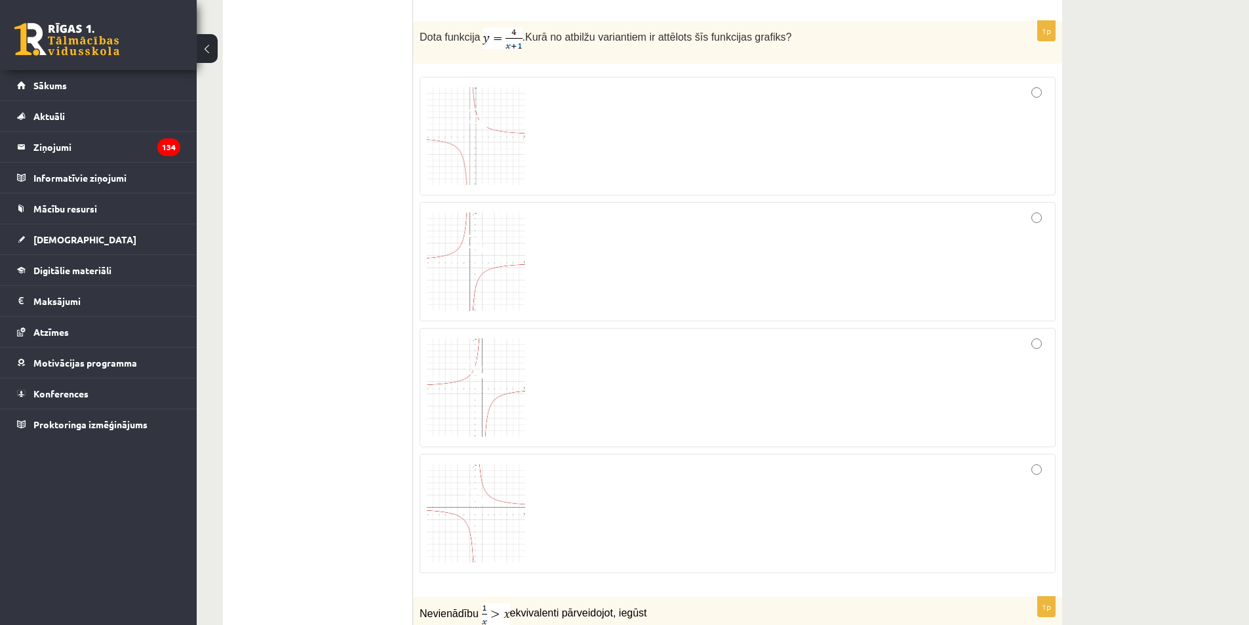
click at [494, 276] on img at bounding box center [476, 261] width 98 height 98
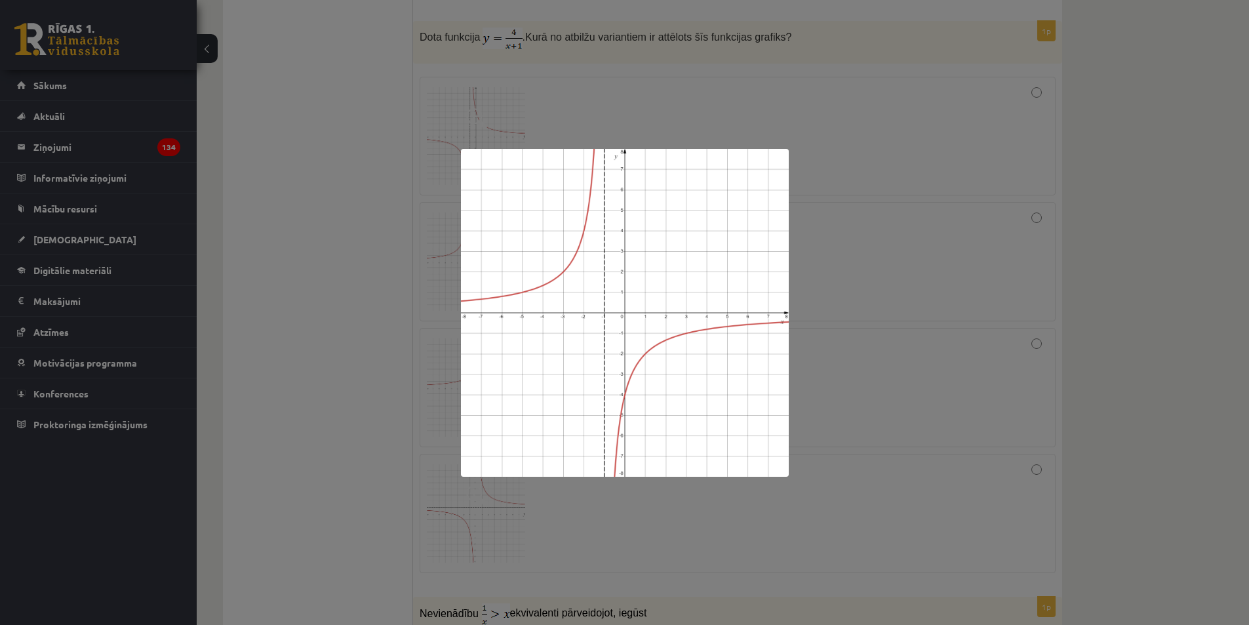
click at [1096, 290] on div at bounding box center [624, 312] width 1249 height 625
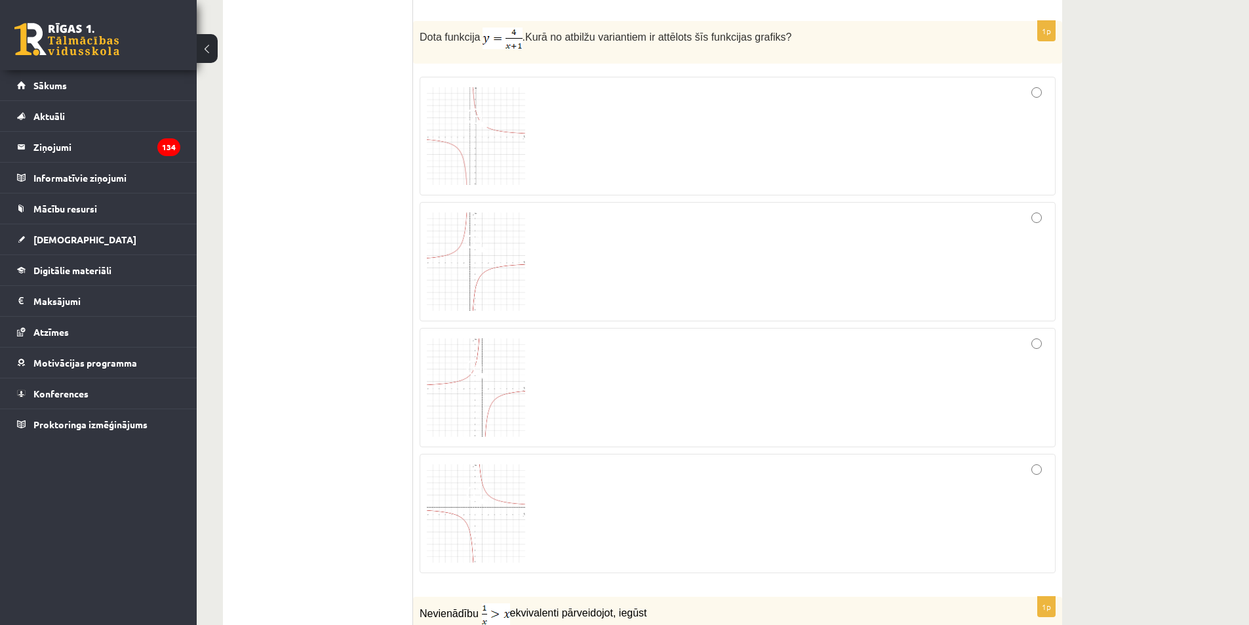
click at [480, 366] on span at bounding box center [476, 369] width 21 height 21
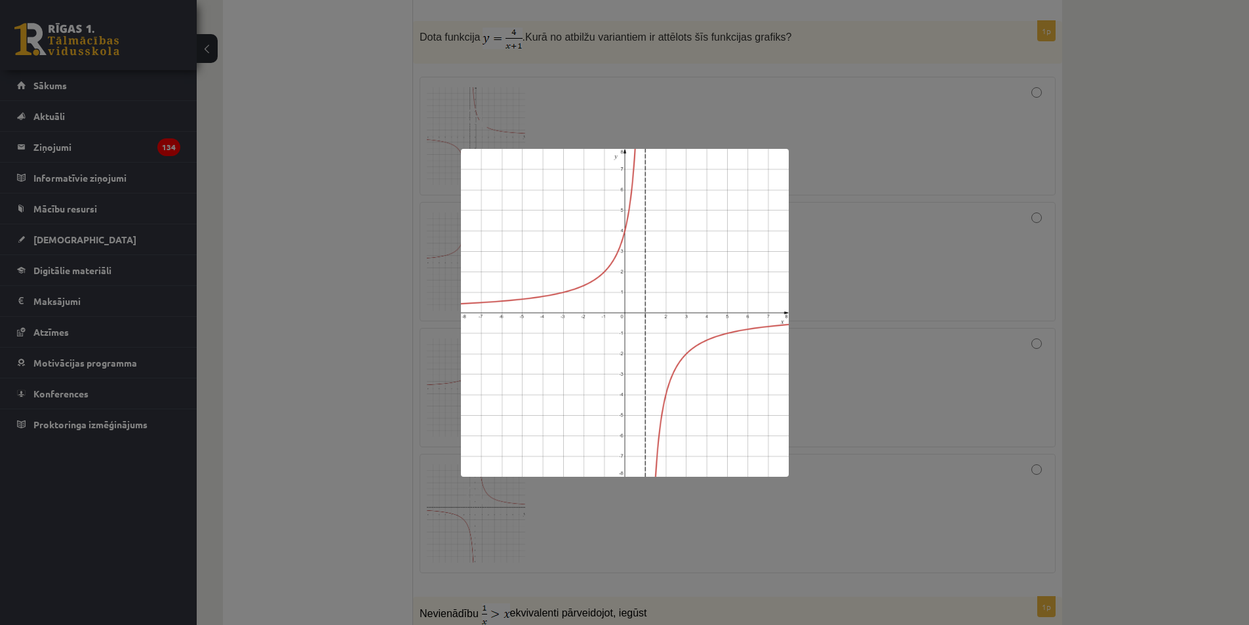
click at [1099, 376] on div at bounding box center [624, 312] width 1249 height 625
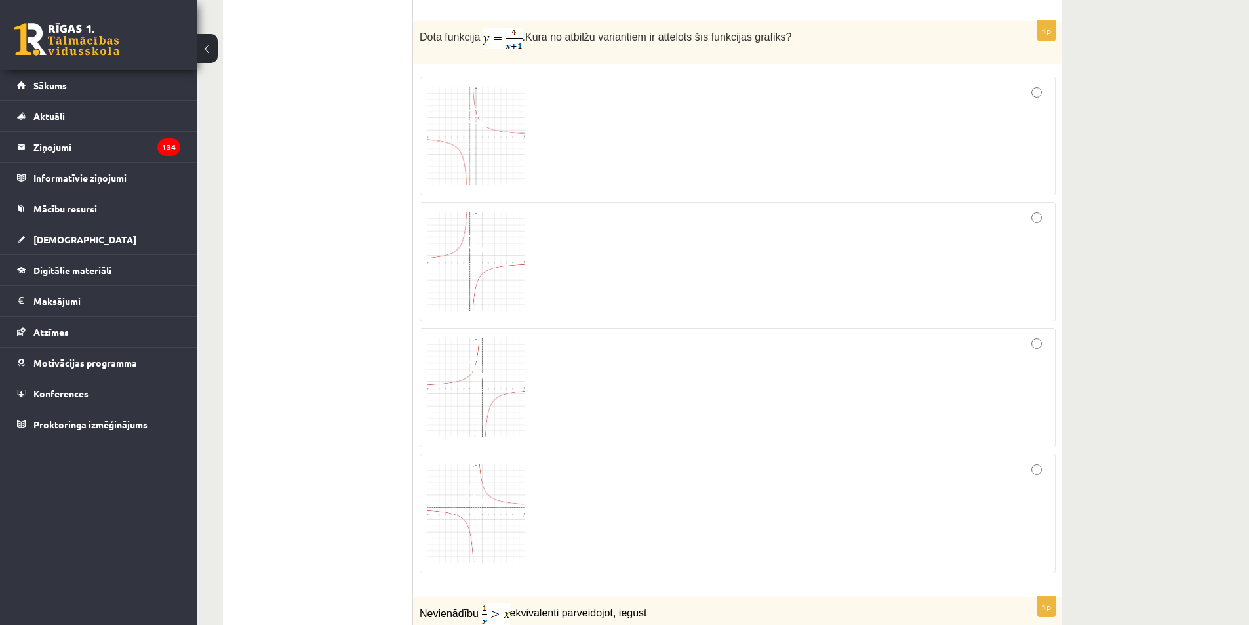
click at [480, 497] on span at bounding box center [476, 495] width 21 height 21
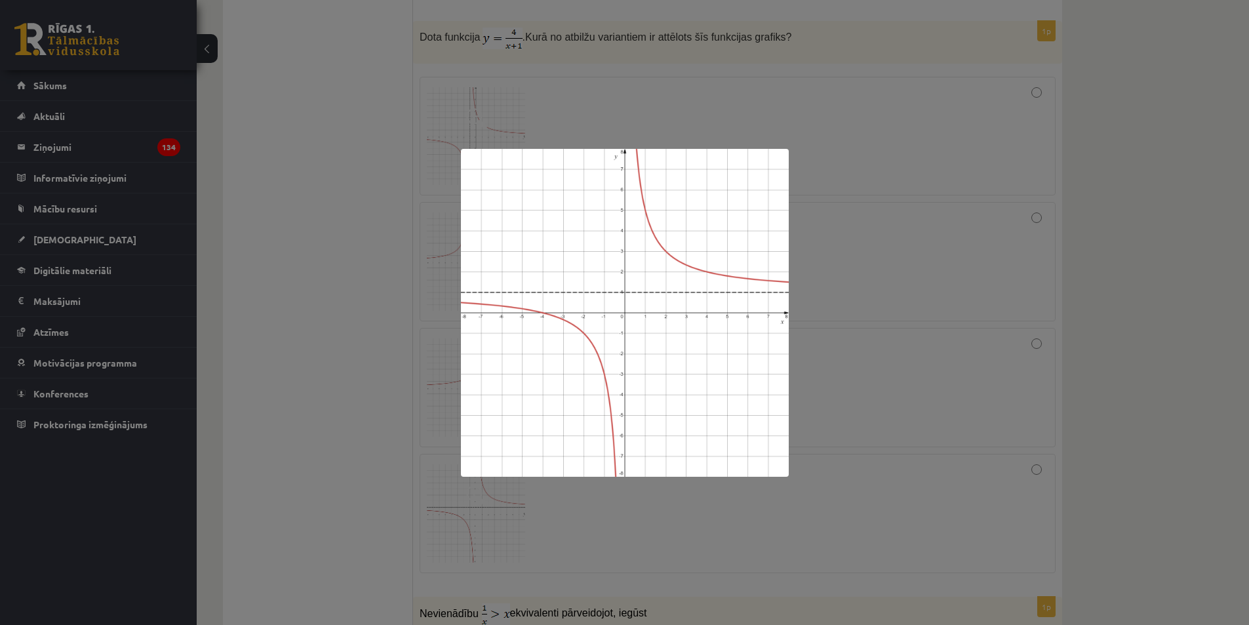
click at [1130, 338] on div at bounding box center [624, 312] width 1249 height 625
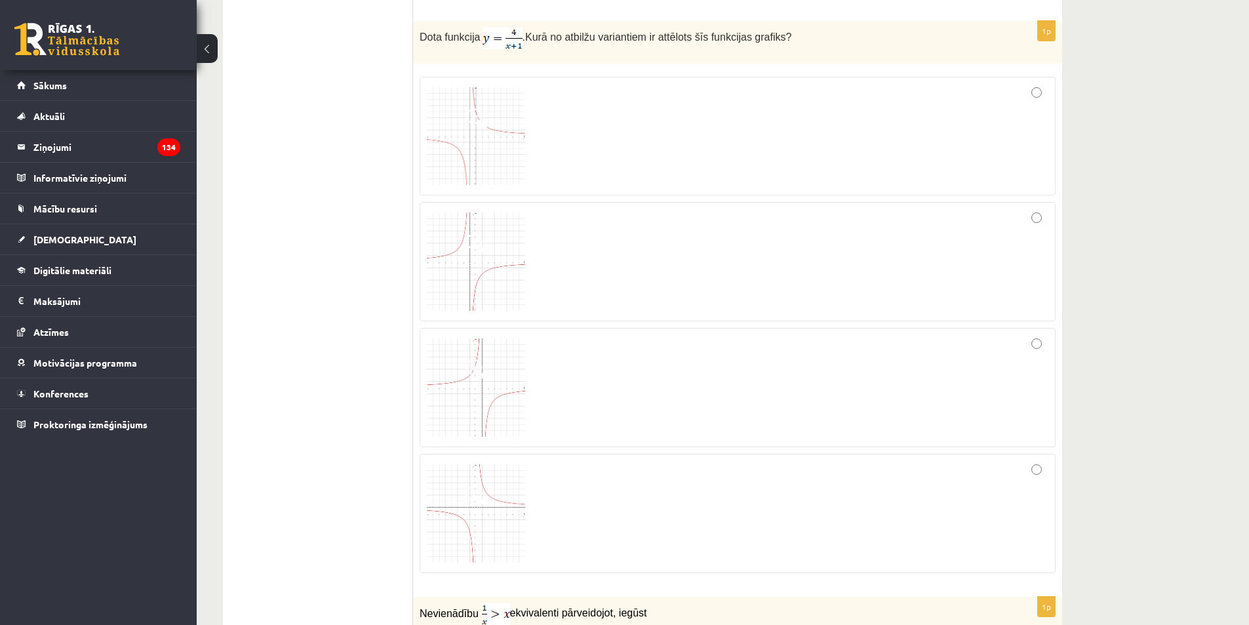
click at [484, 138] on img at bounding box center [476, 136] width 98 height 98
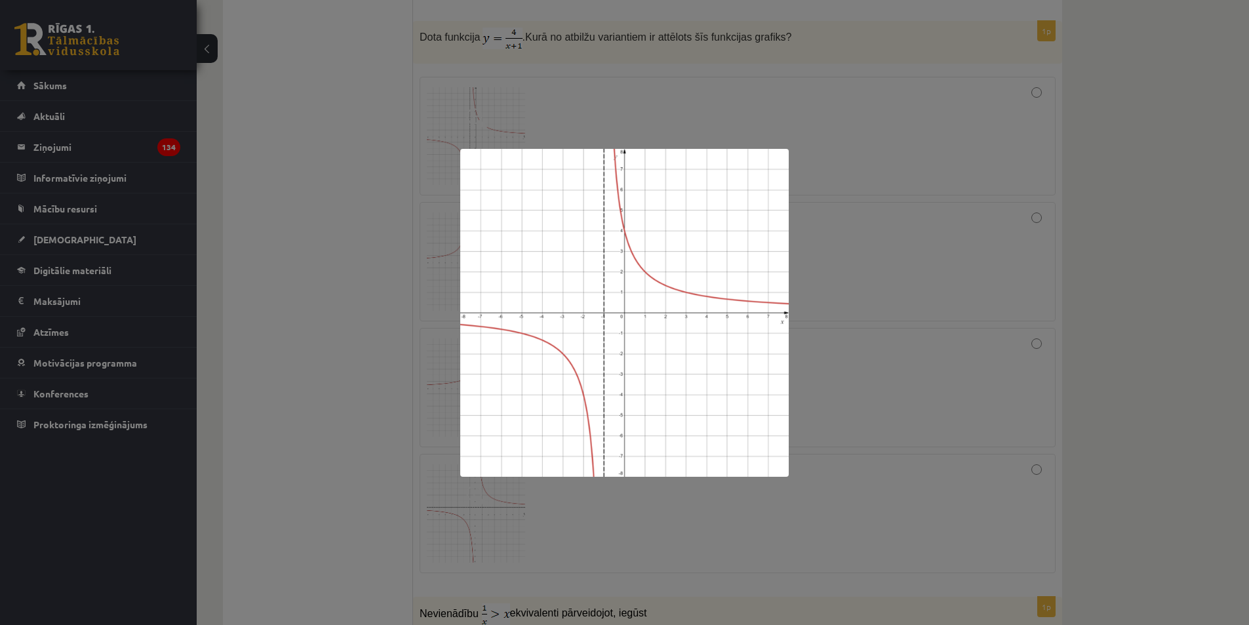
click at [1091, 304] on div at bounding box center [624, 312] width 1249 height 625
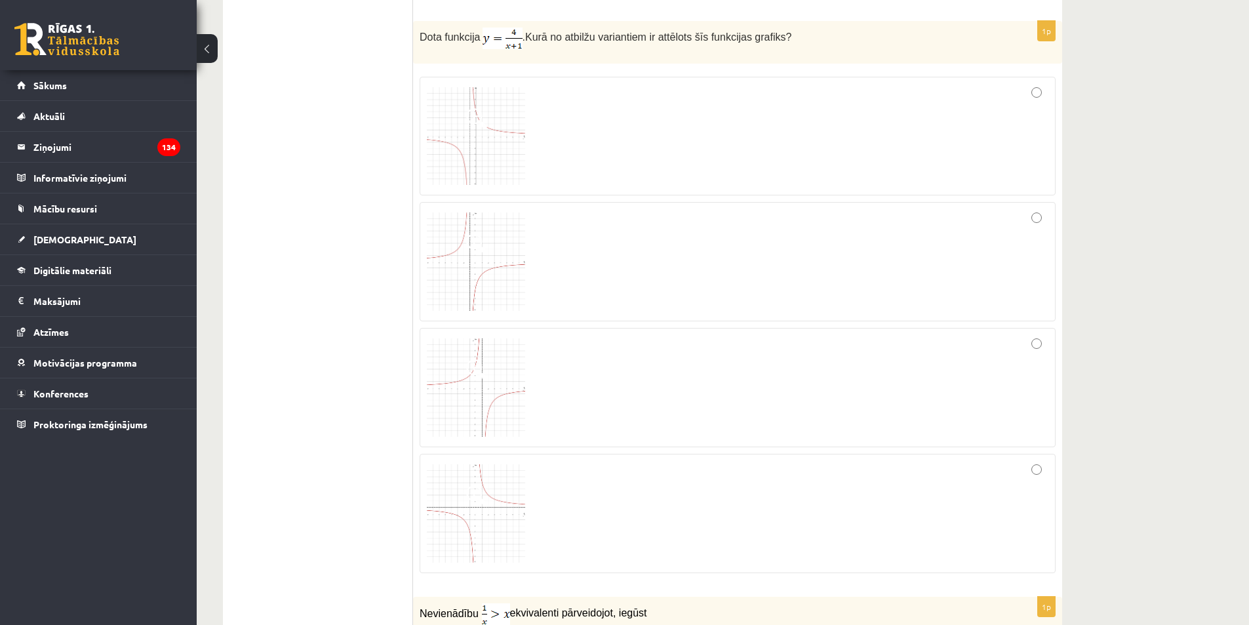
click at [491, 263] on img at bounding box center [476, 261] width 98 height 98
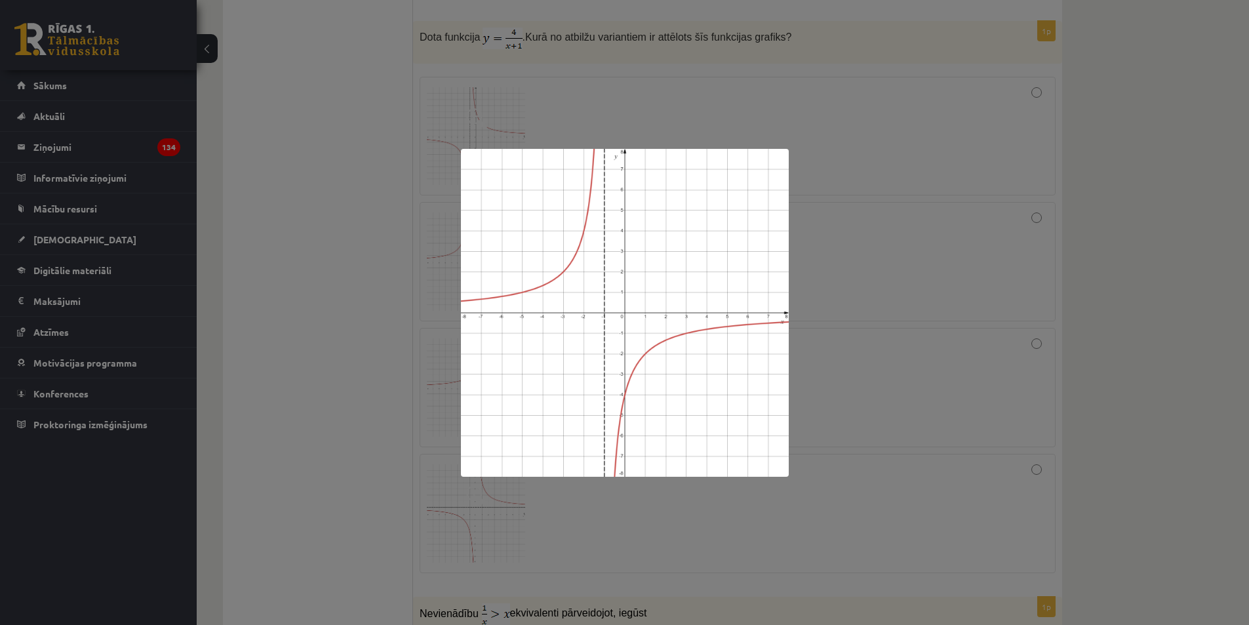
click at [1140, 331] on div at bounding box center [624, 312] width 1249 height 625
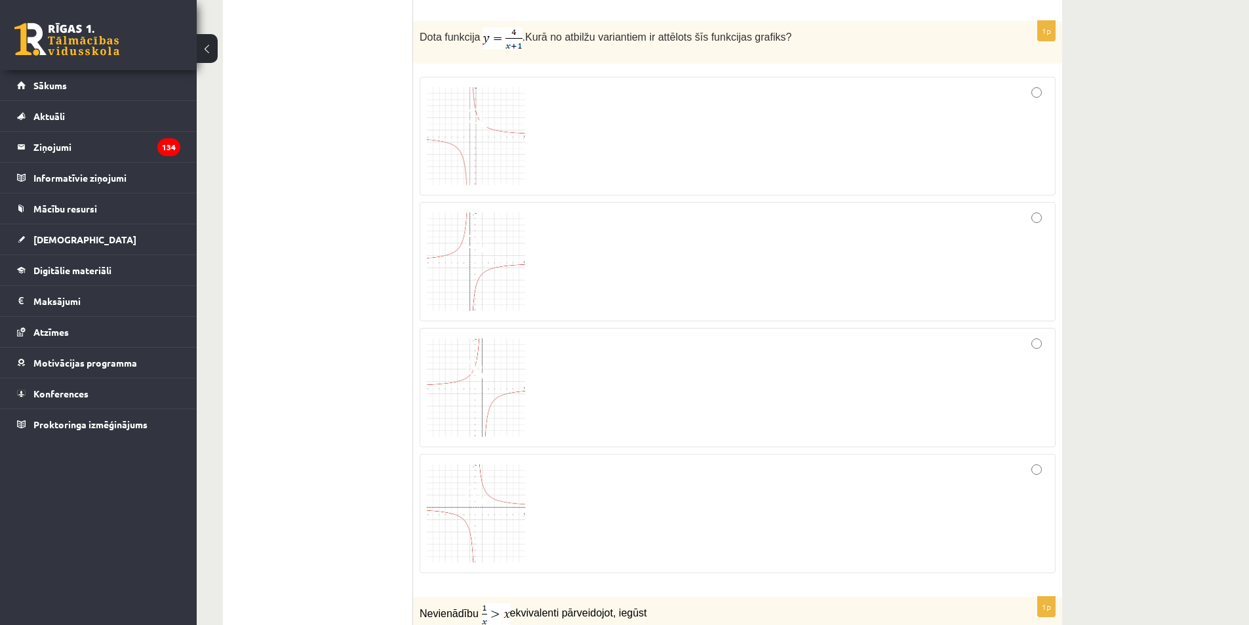
click at [480, 383] on img at bounding box center [476, 387] width 98 height 98
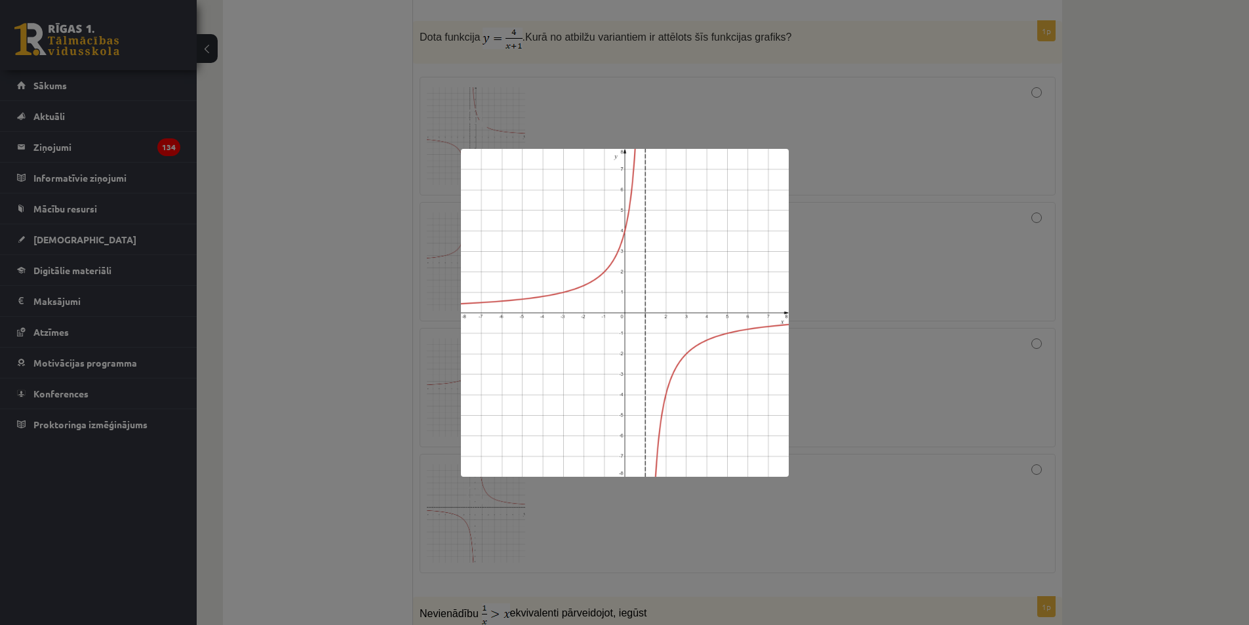
click at [1073, 338] on div at bounding box center [624, 312] width 1249 height 625
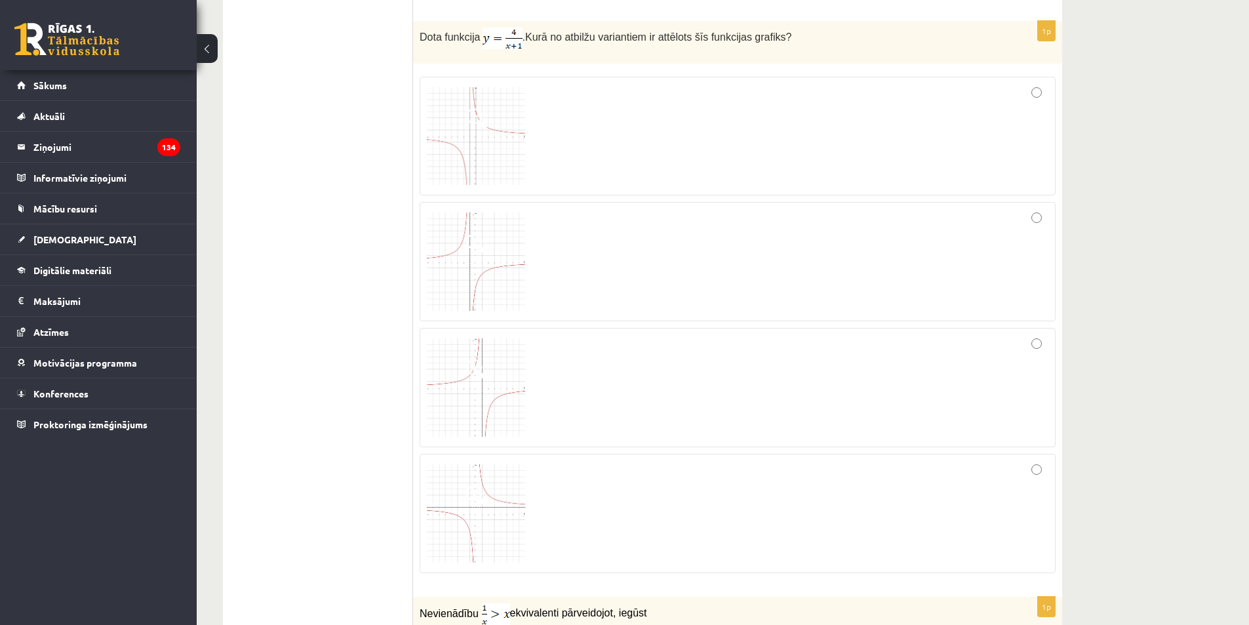
click at [1039, 351] on div at bounding box center [737, 387] width 621 height 105
click at [478, 130] on img at bounding box center [476, 136] width 98 height 98
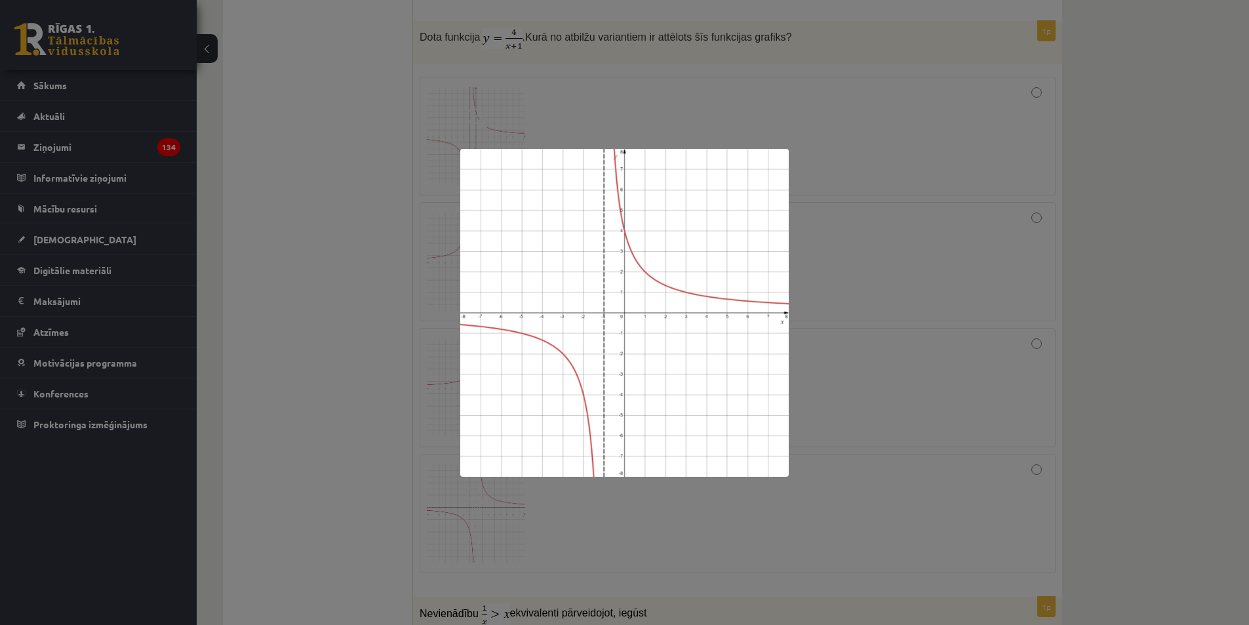
click at [1174, 245] on div at bounding box center [624, 312] width 1249 height 625
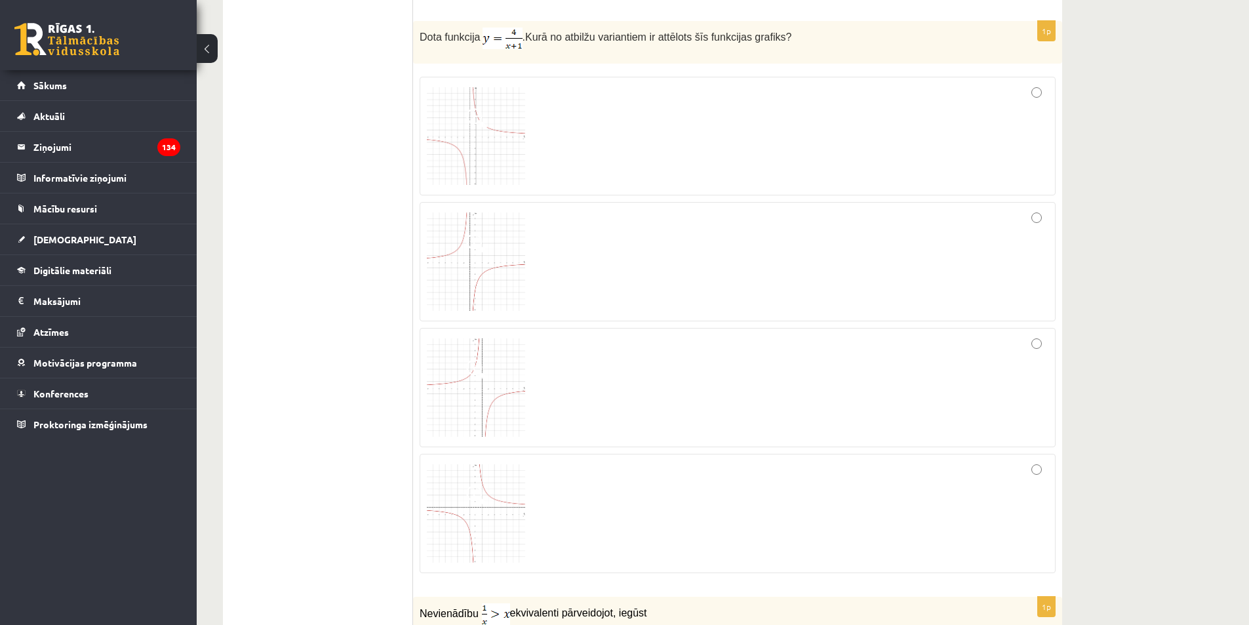
click at [482, 411] on img at bounding box center [476, 387] width 98 height 98
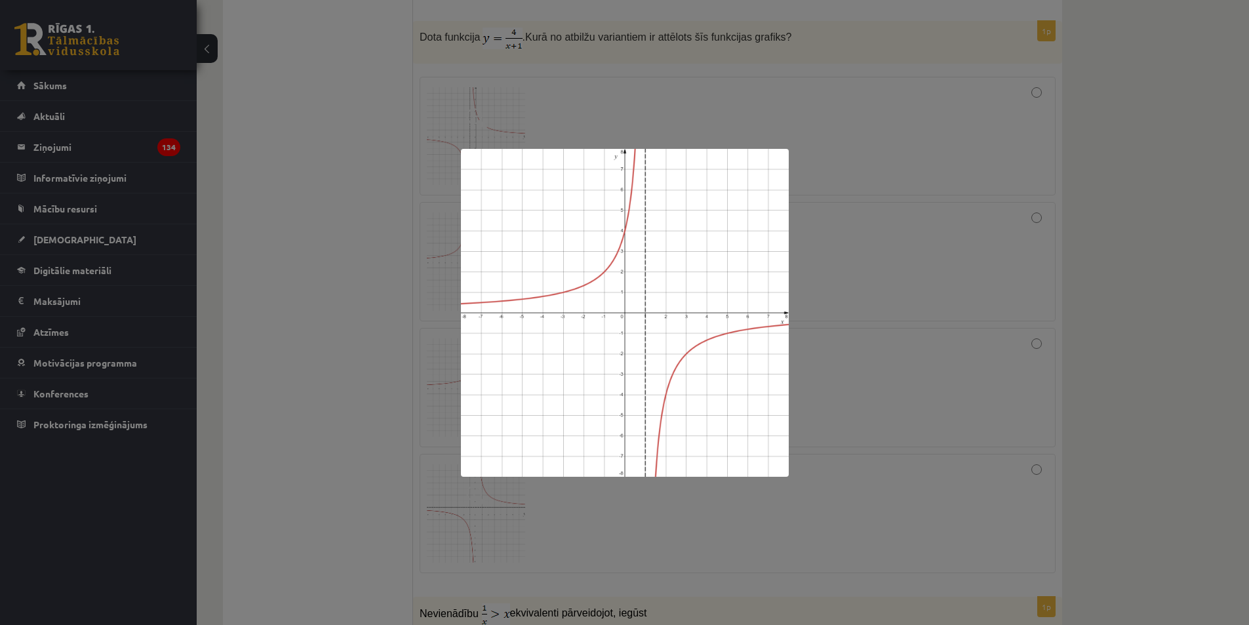
click at [1160, 328] on div at bounding box center [624, 312] width 1249 height 625
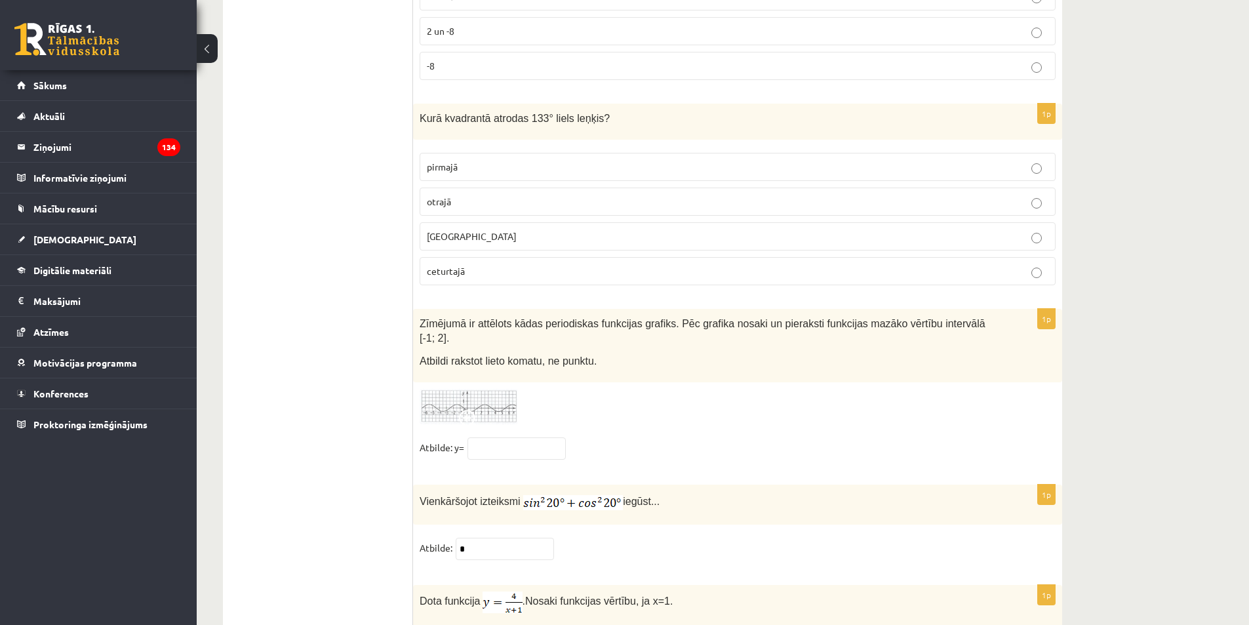
scroll to position [6269, 0]
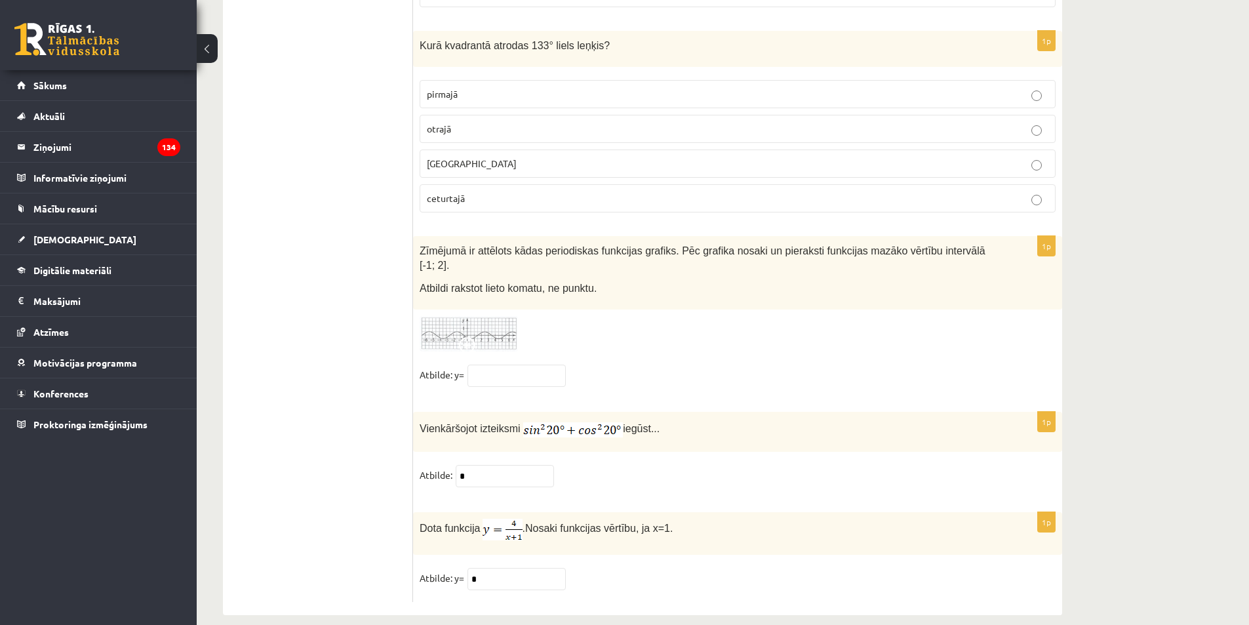
click at [480, 316] on img at bounding box center [468, 334] width 98 height 36
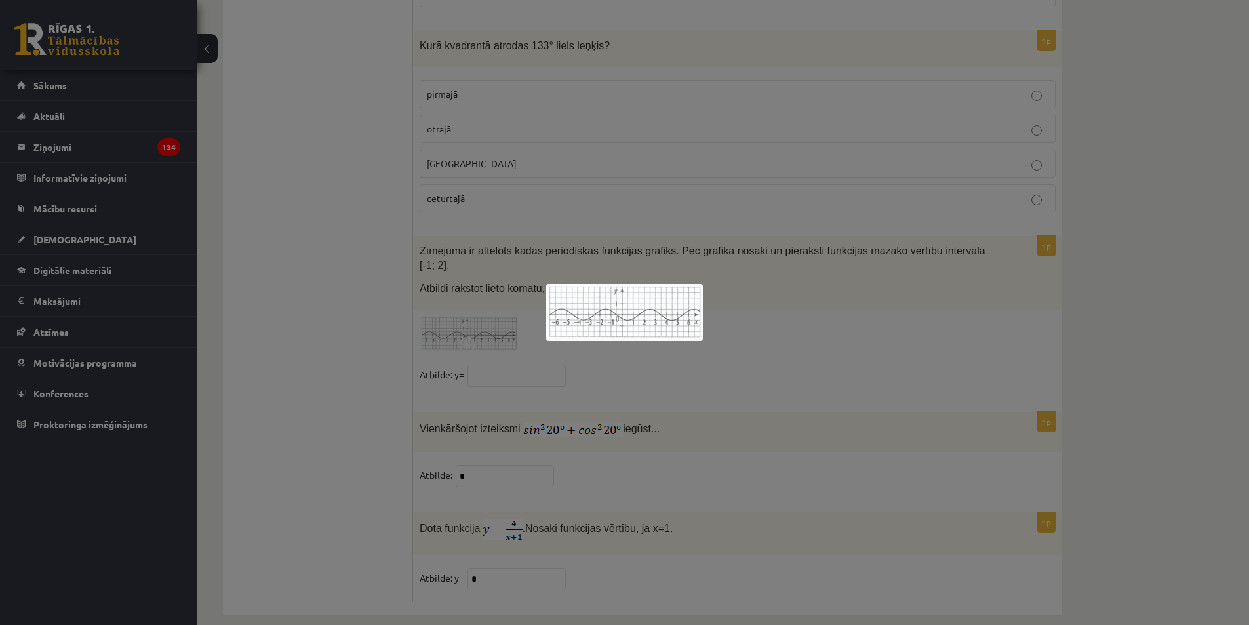
click at [505, 331] on div at bounding box center [624, 312] width 1249 height 625
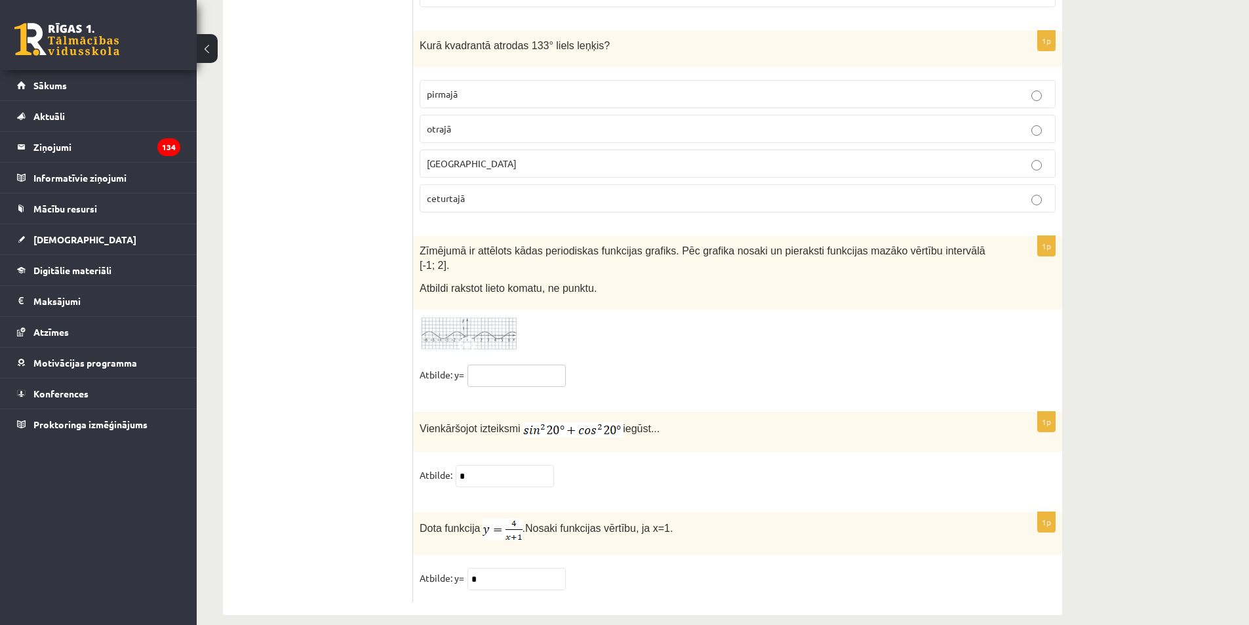
click at [498, 364] on input "text" at bounding box center [516, 375] width 98 height 22
type input "****"
click at [487, 330] on img at bounding box center [468, 334] width 98 height 36
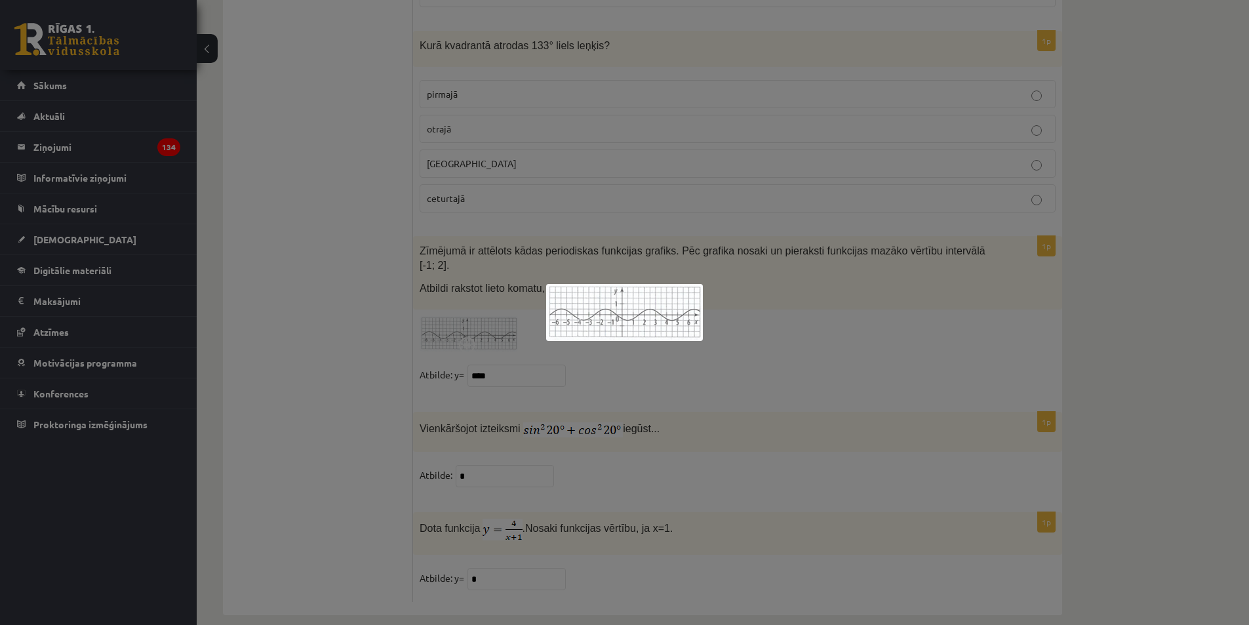
click at [704, 364] on div at bounding box center [624, 312] width 1249 height 625
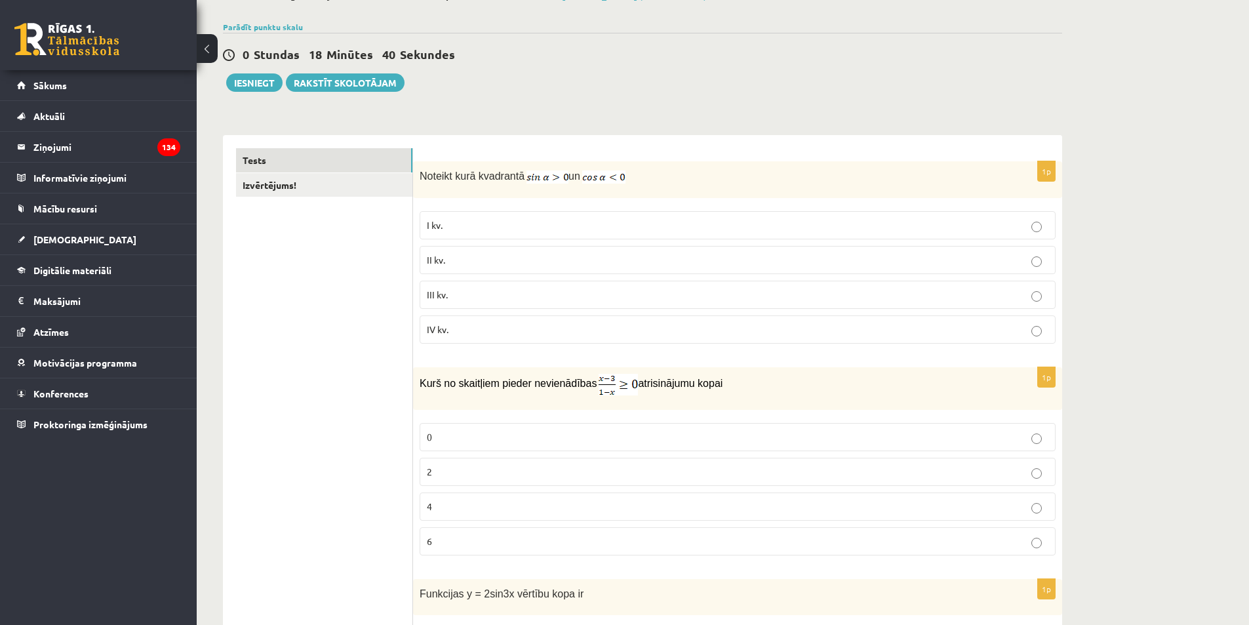
scroll to position [0, 0]
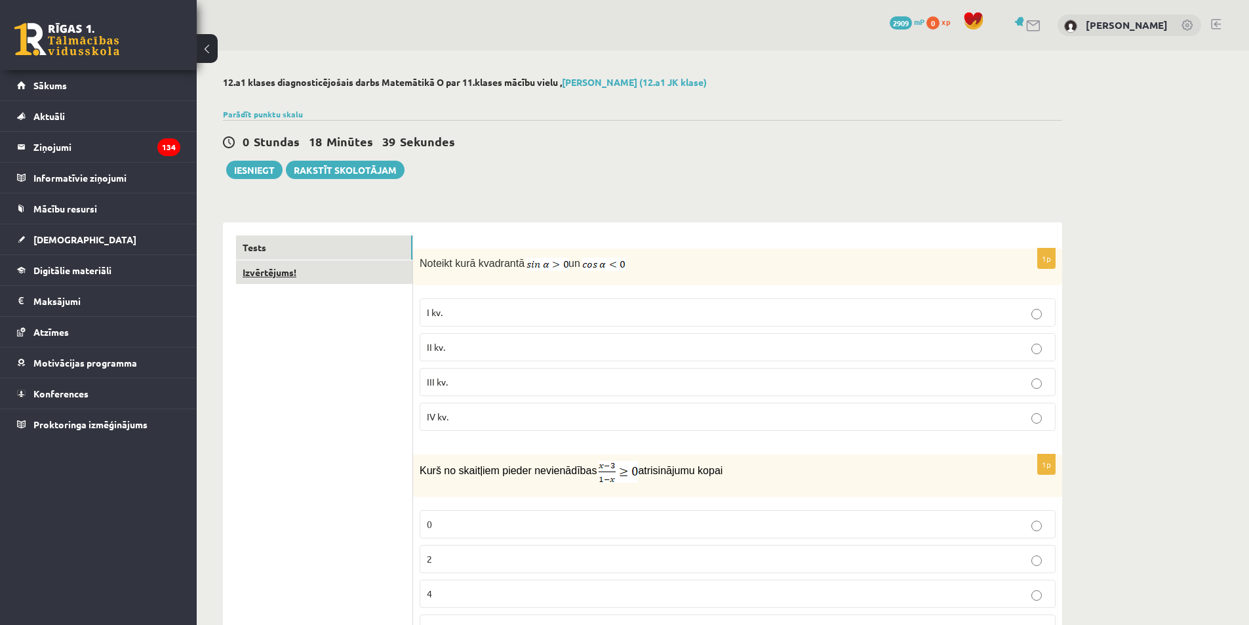
click at [353, 276] on link "Izvērtējums!" at bounding box center [324, 272] width 176 height 24
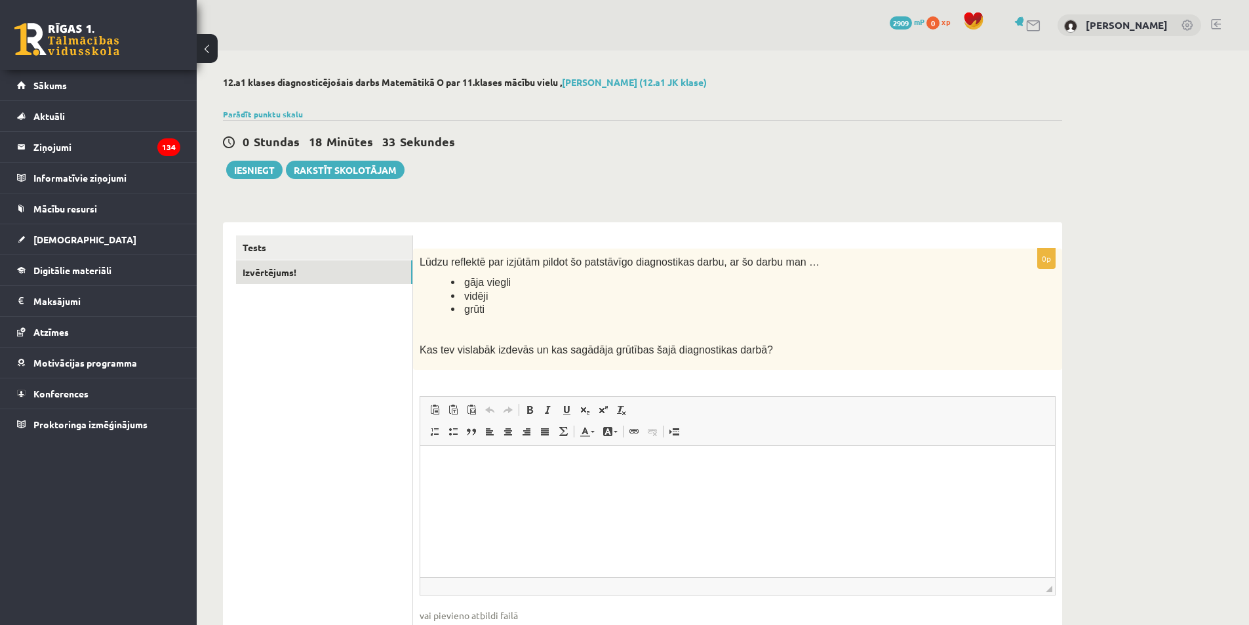
drag, startPoint x: 412, startPoint y: 256, endPoint x: 476, endPoint y: 276, distance: 67.2
click at [476, 277] on div "**********" at bounding box center [642, 451] width 839 height 459
click at [472, 328] on p at bounding box center [704, 328] width 570 height 13
drag, startPoint x: 416, startPoint y: 349, endPoint x: 740, endPoint y: 345, distance: 324.4
click at [740, 345] on div "Lūdzu reflektē par izjūtām pildot šo patstāvīgo diagnostikas darbu, ar šo darbu…" at bounding box center [737, 308] width 649 height 121
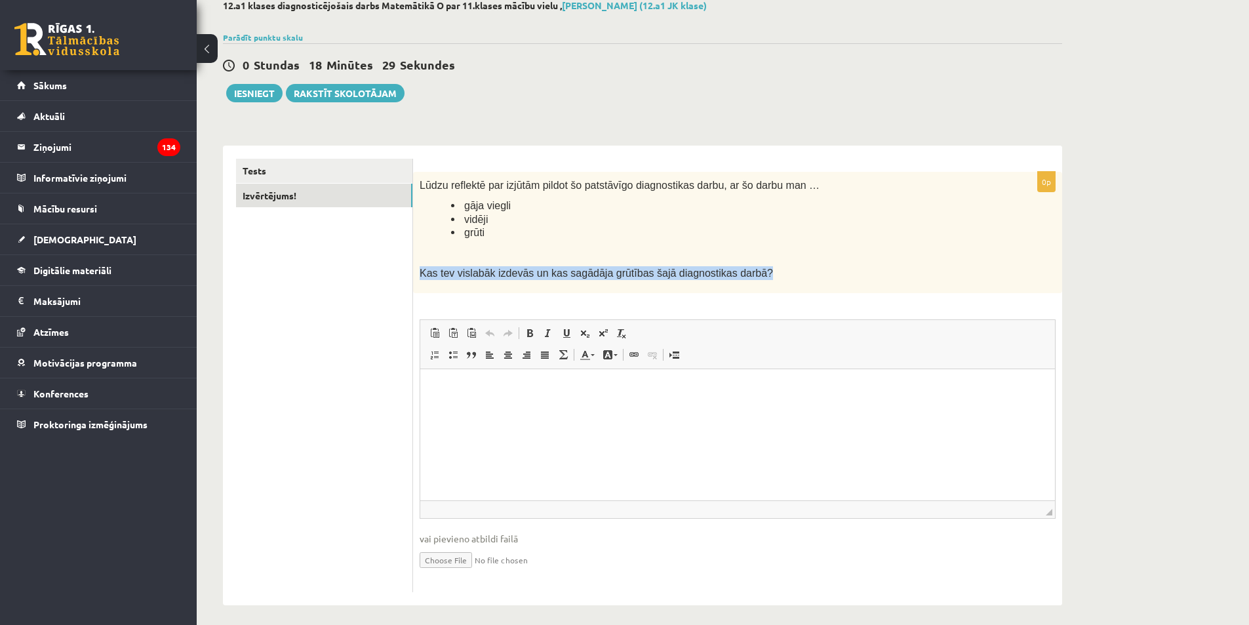
scroll to position [85, 0]
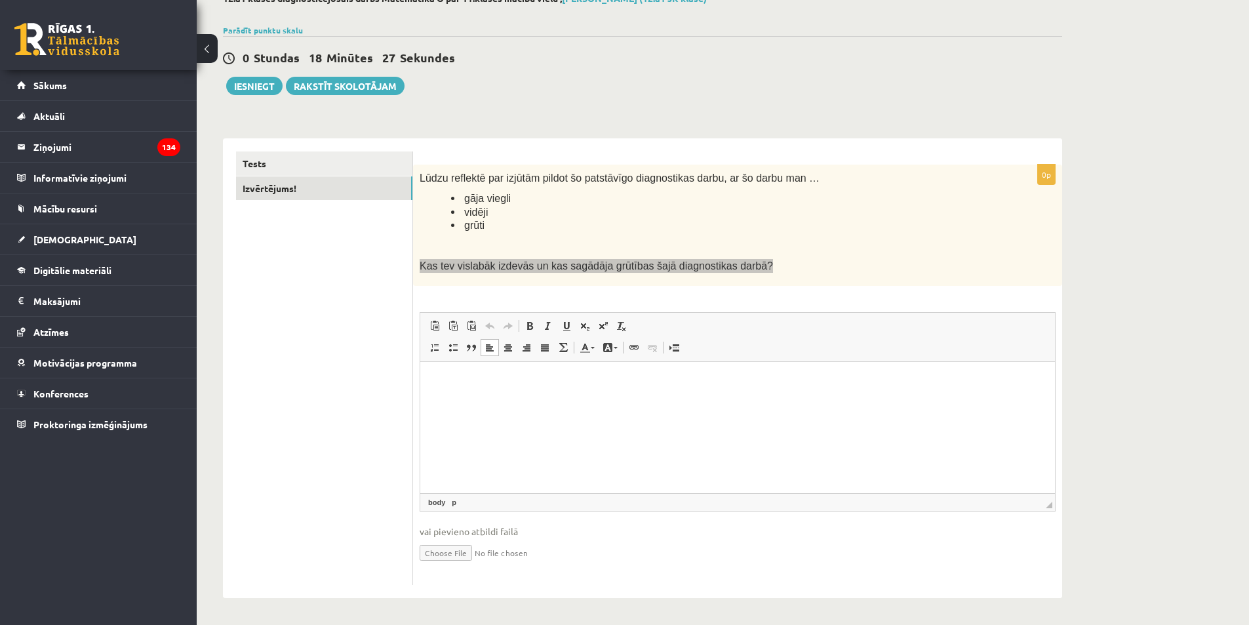
click at [495, 386] on p "Визуальный текстовый редактор, wiswyg-editor-user-answer-47024812435140" at bounding box center [737, 381] width 608 height 14
click at [821, 274] on div "Lūdzu reflektē par izjūtām pildot šo patstāvīgo diagnostikas darbu, ar šo darbu…" at bounding box center [737, 225] width 649 height 121
click at [542, 409] on p "Визуальный текстовый редактор, wiswyg-editor-user-answer-47024812435140" at bounding box center [737, 404] width 608 height 14
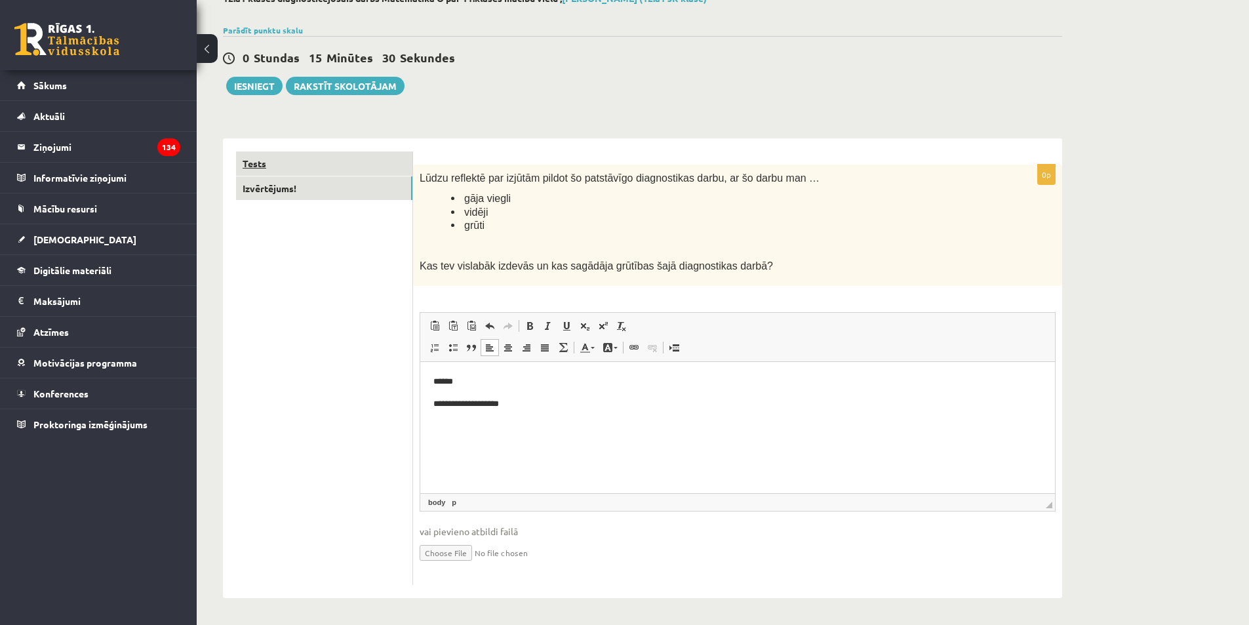
click at [269, 164] on link "Tests" at bounding box center [324, 163] width 176 height 24
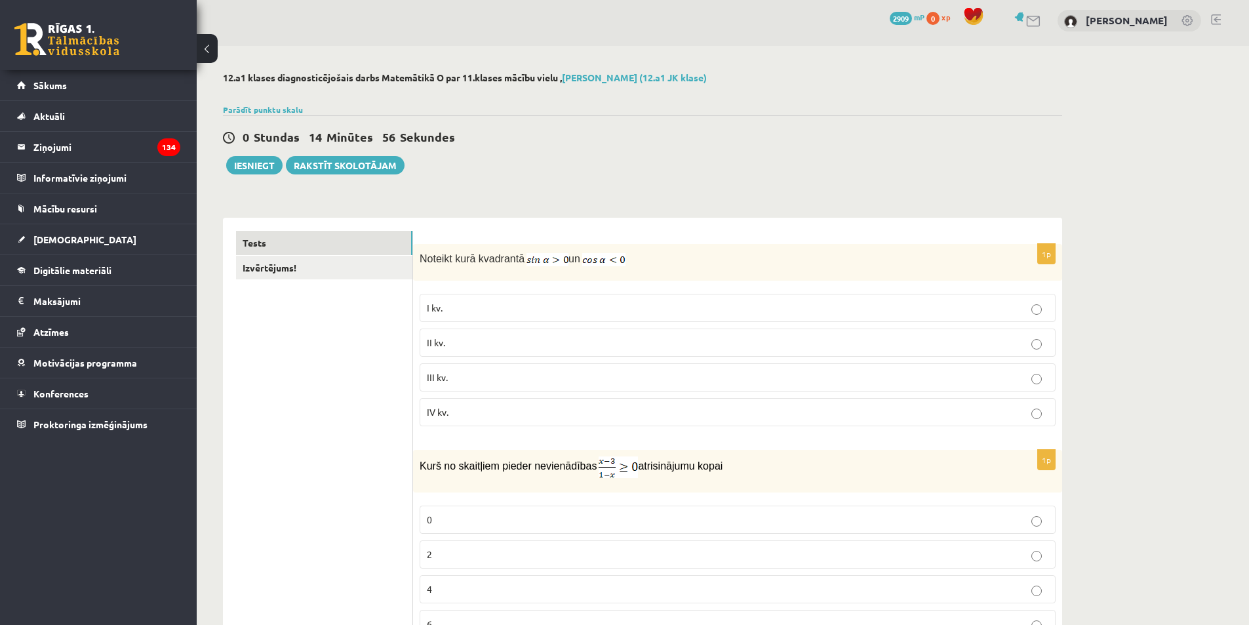
scroll to position [0, 0]
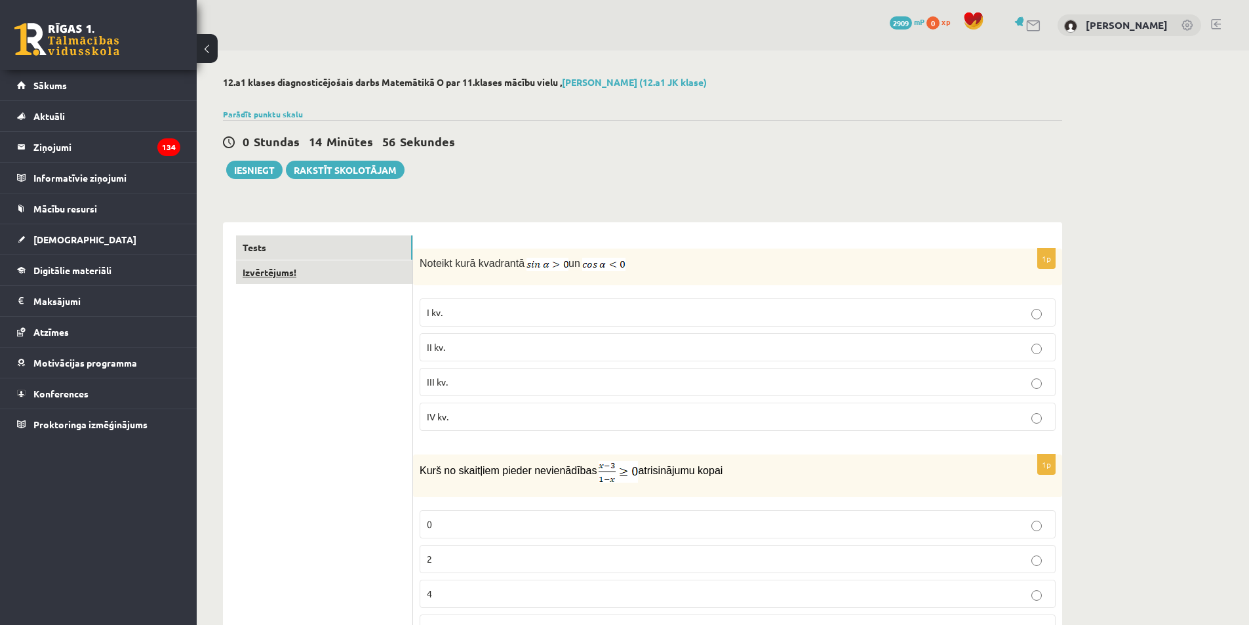
click at [285, 273] on link "Izvērtējums!" at bounding box center [324, 272] width 176 height 24
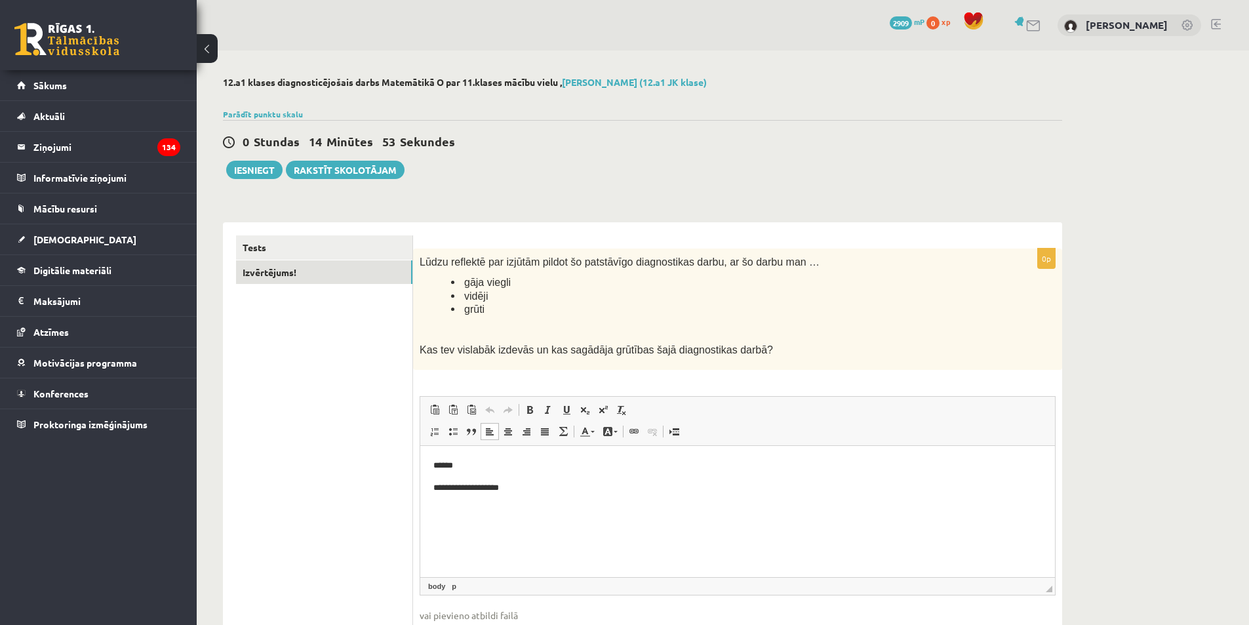
click at [593, 489] on p "**********" at bounding box center [737, 487] width 608 height 14
click at [347, 246] on link "Tests" at bounding box center [324, 247] width 176 height 24
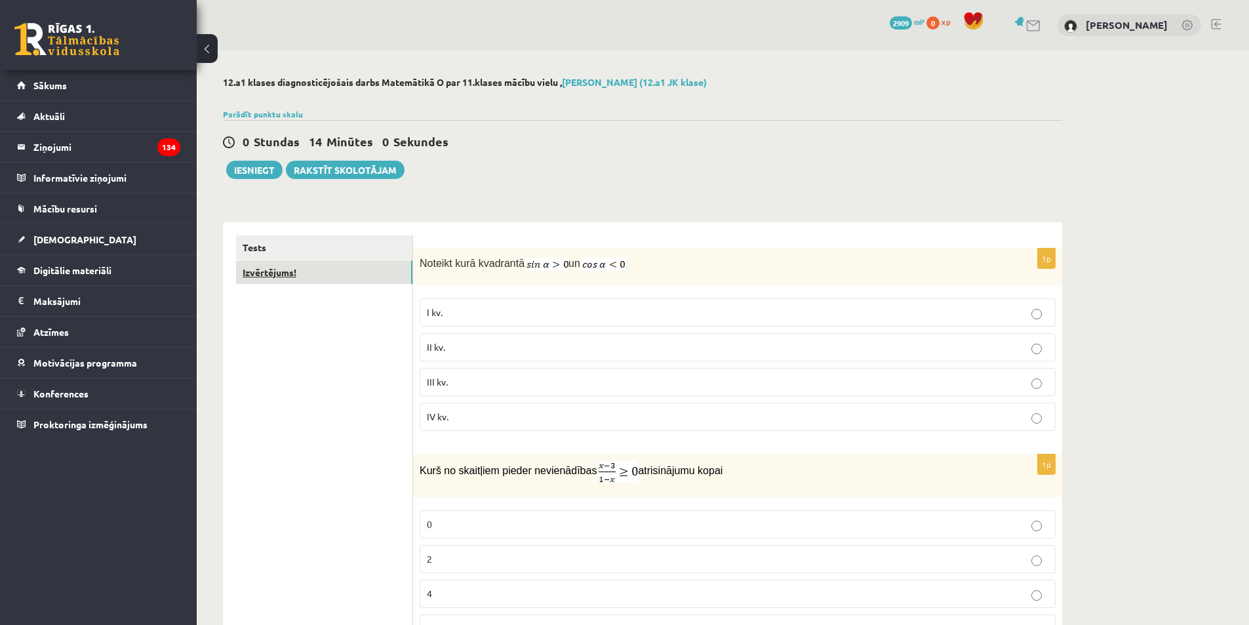
click at [307, 271] on link "Izvērtējums!" at bounding box center [324, 272] width 176 height 24
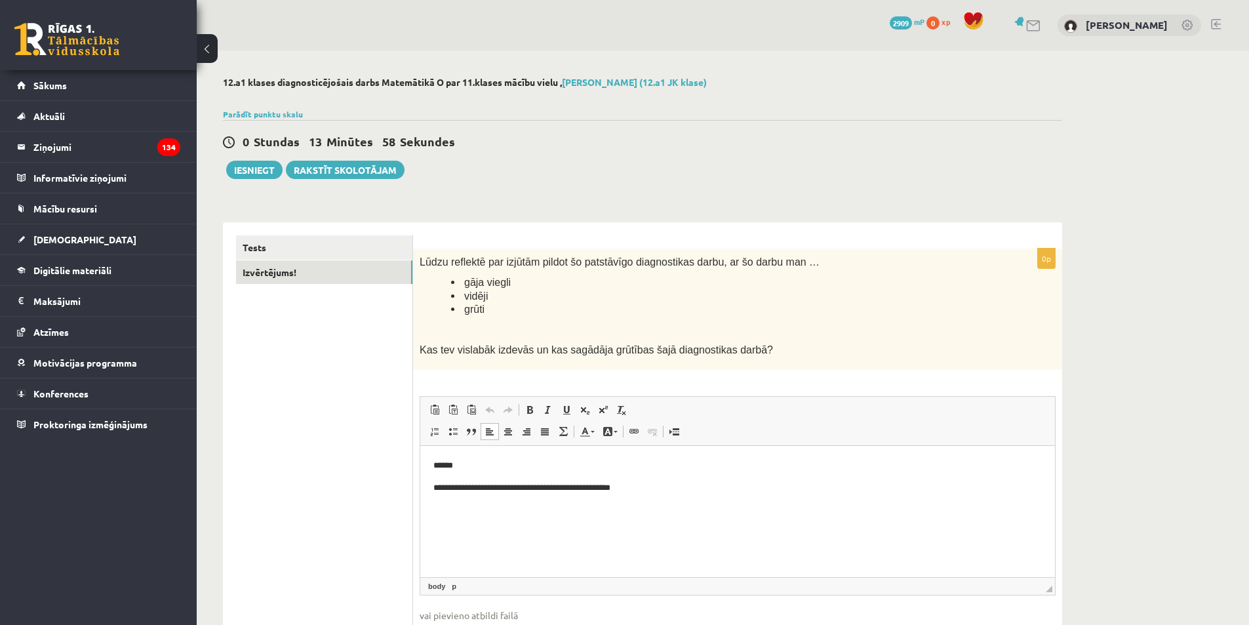
click at [688, 485] on p "**********" at bounding box center [737, 487] width 608 height 14
click at [264, 170] on button "Iesniegt" at bounding box center [254, 170] width 56 height 18
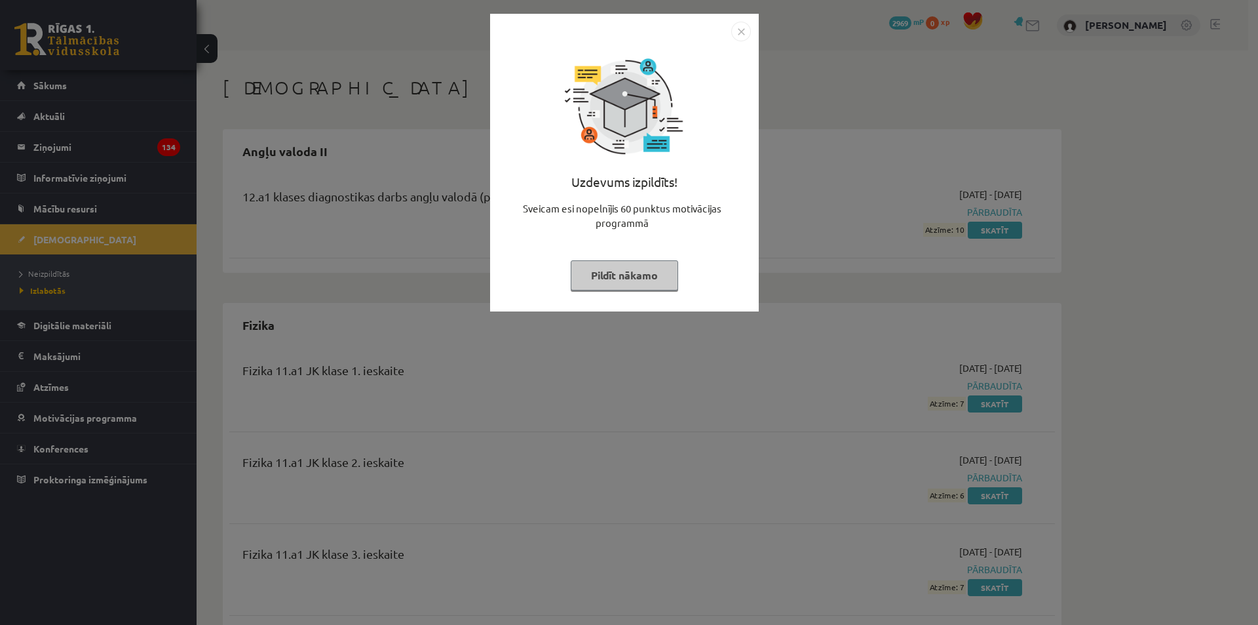
click at [738, 30] on img "Close" at bounding box center [741, 32] width 20 height 20
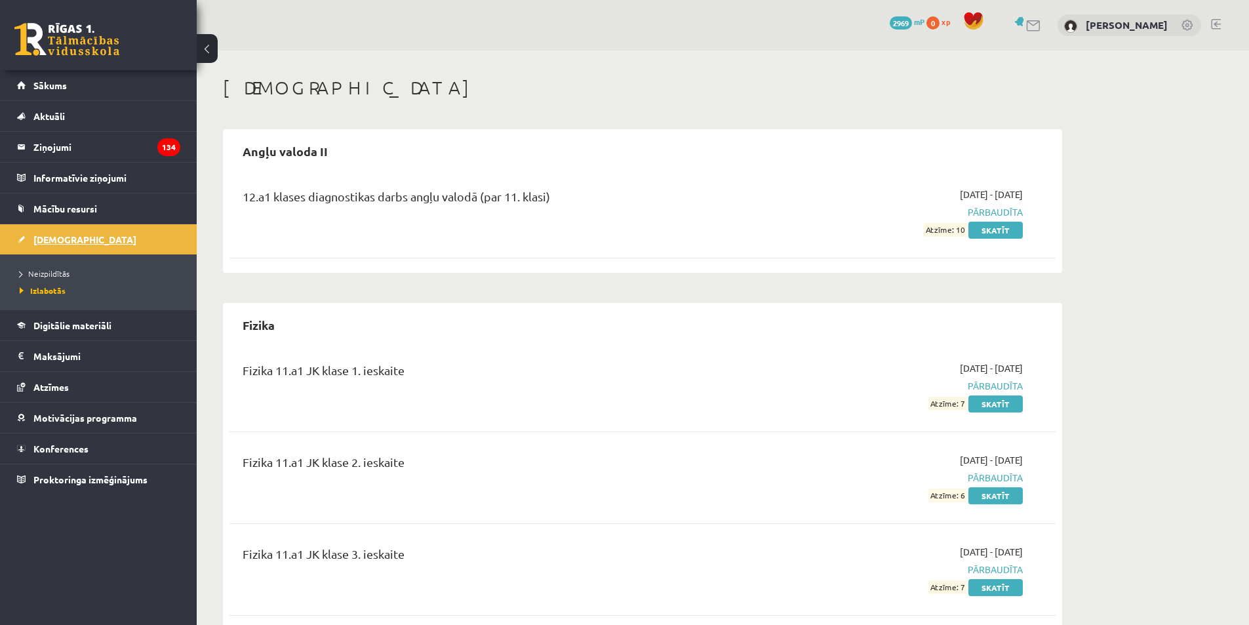
click at [125, 229] on link "[DEMOGRAPHIC_DATA]" at bounding box center [98, 239] width 163 height 30
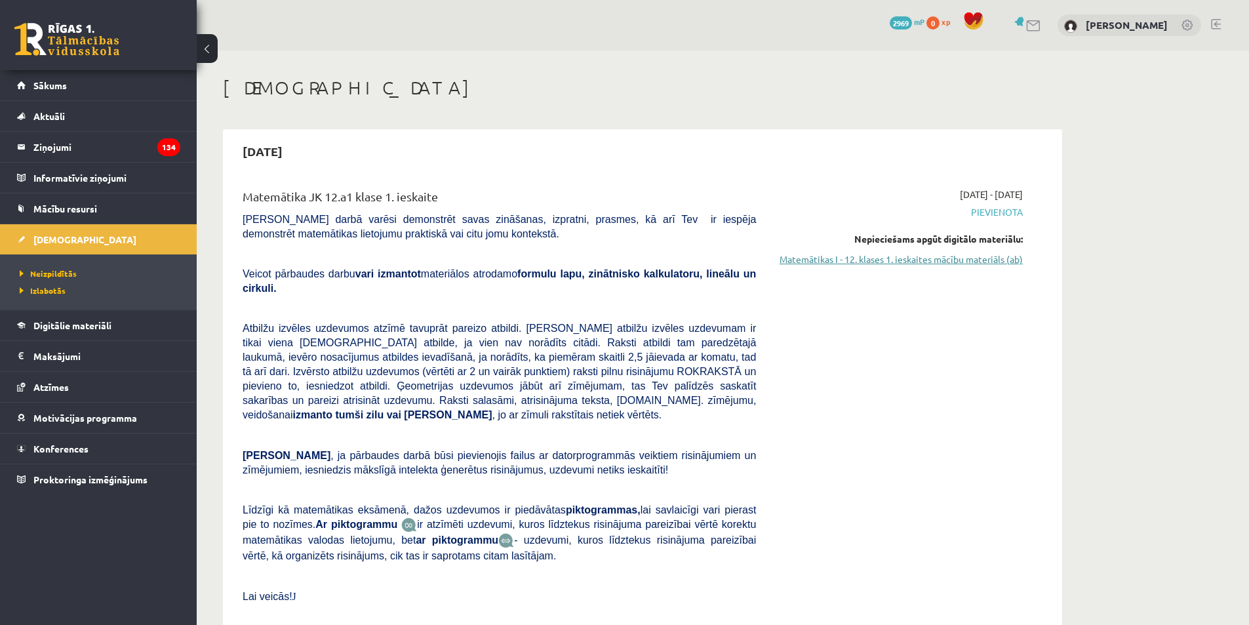
click at [883, 259] on link "Matemātikas I - 12. klases 1. ieskaites mācību materiāls (ab)" at bounding box center [898, 259] width 247 height 14
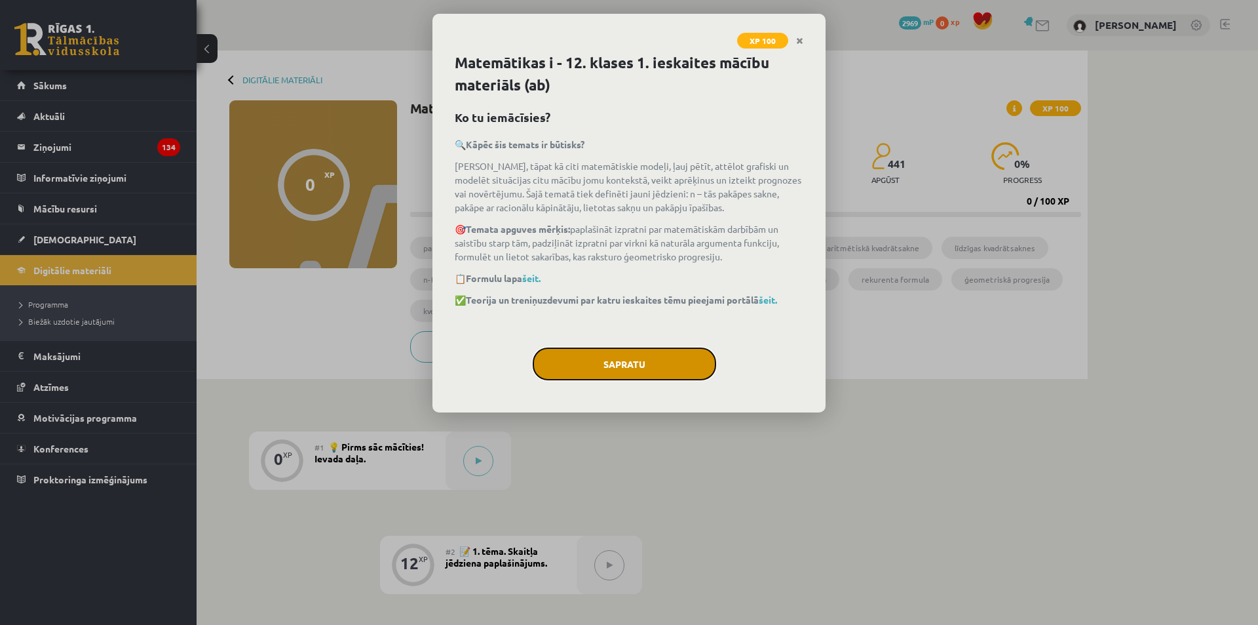
click at [642, 376] on button "Sapratu" at bounding box center [625, 363] width 184 height 33
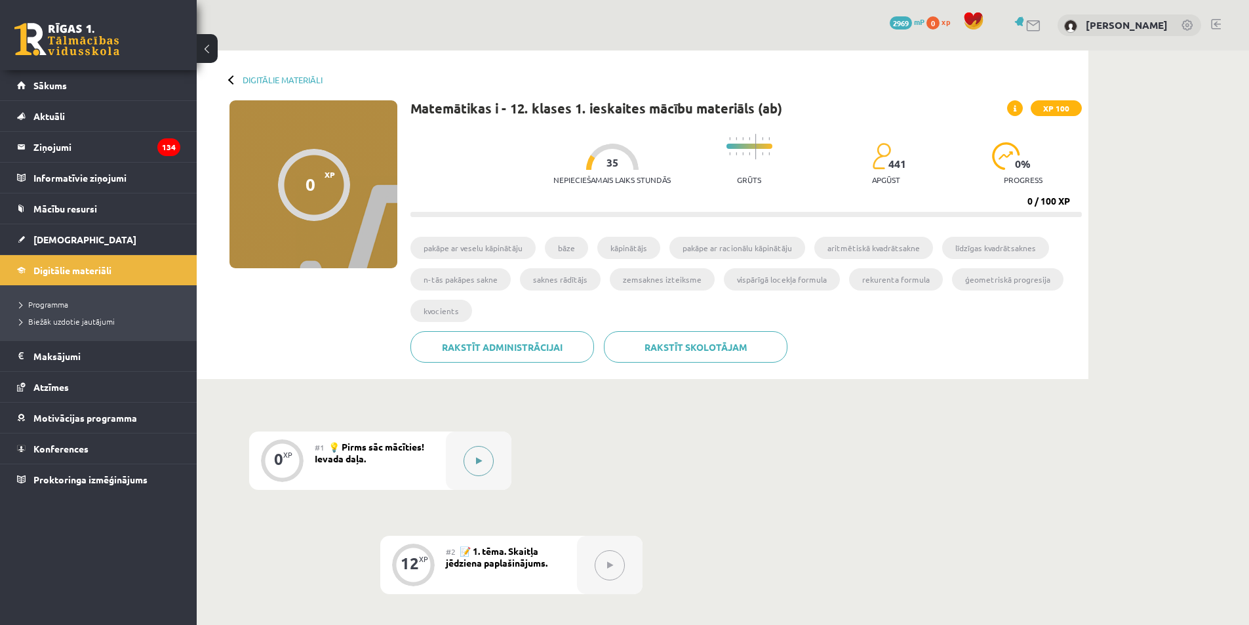
click at [482, 456] on button at bounding box center [478, 461] width 30 height 30
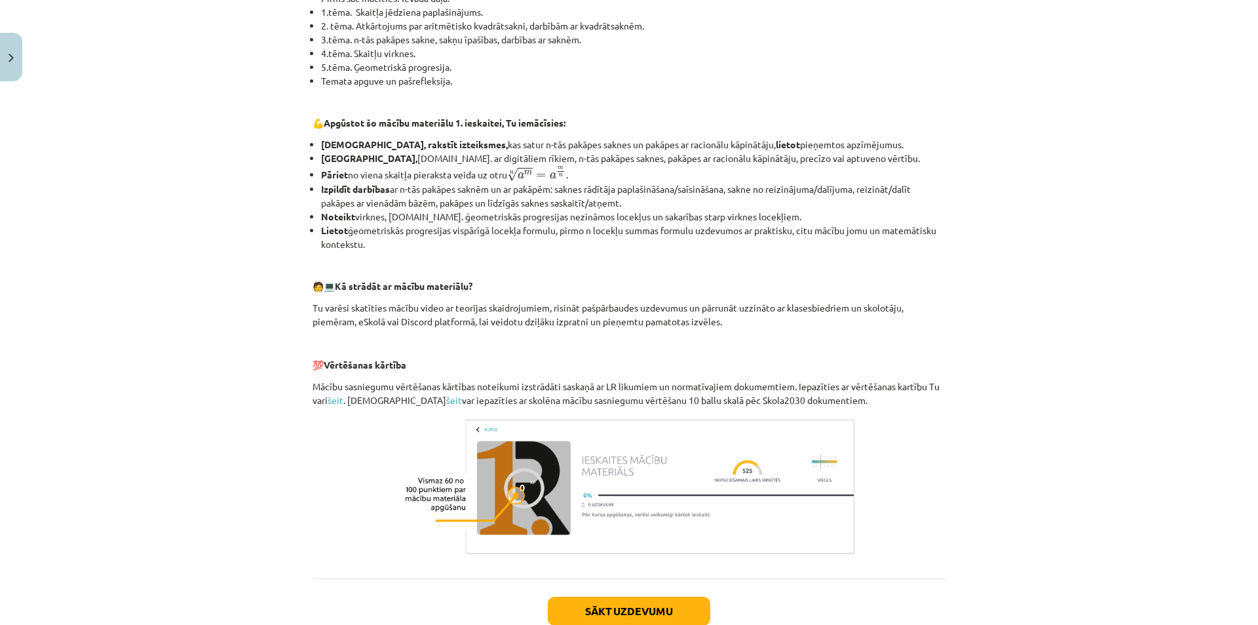
scroll to position [429, 0]
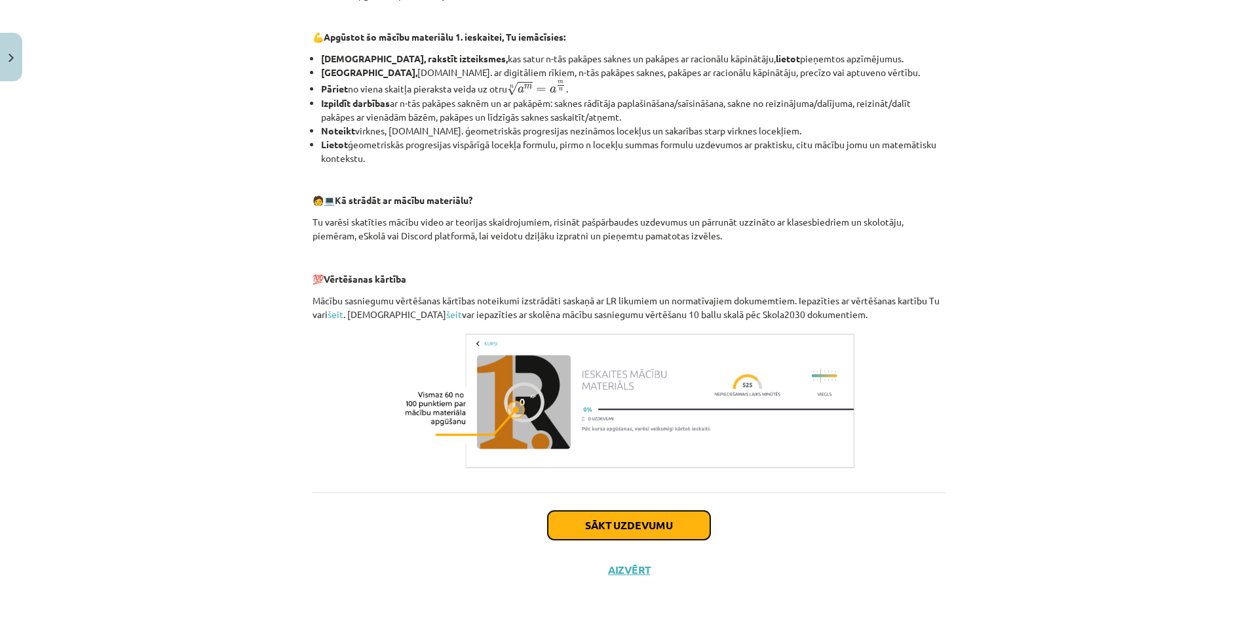
click at [640, 521] on button "Sākt uzdevumu" at bounding box center [629, 525] width 163 height 29
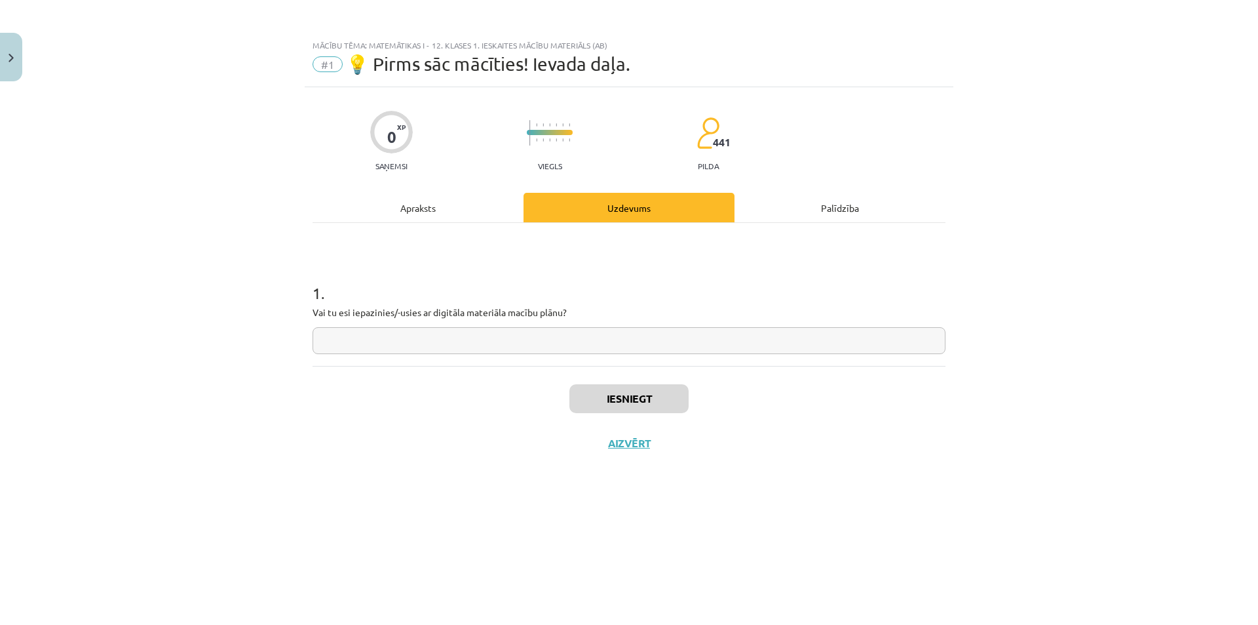
scroll to position [0, 0]
click at [366, 340] on input "text" at bounding box center [629, 340] width 633 height 27
type input "**"
click at [617, 393] on button "Iesniegt" at bounding box center [629, 398] width 119 height 29
click at [625, 436] on button "Nākamā nodarbība" at bounding box center [629, 451] width 128 height 30
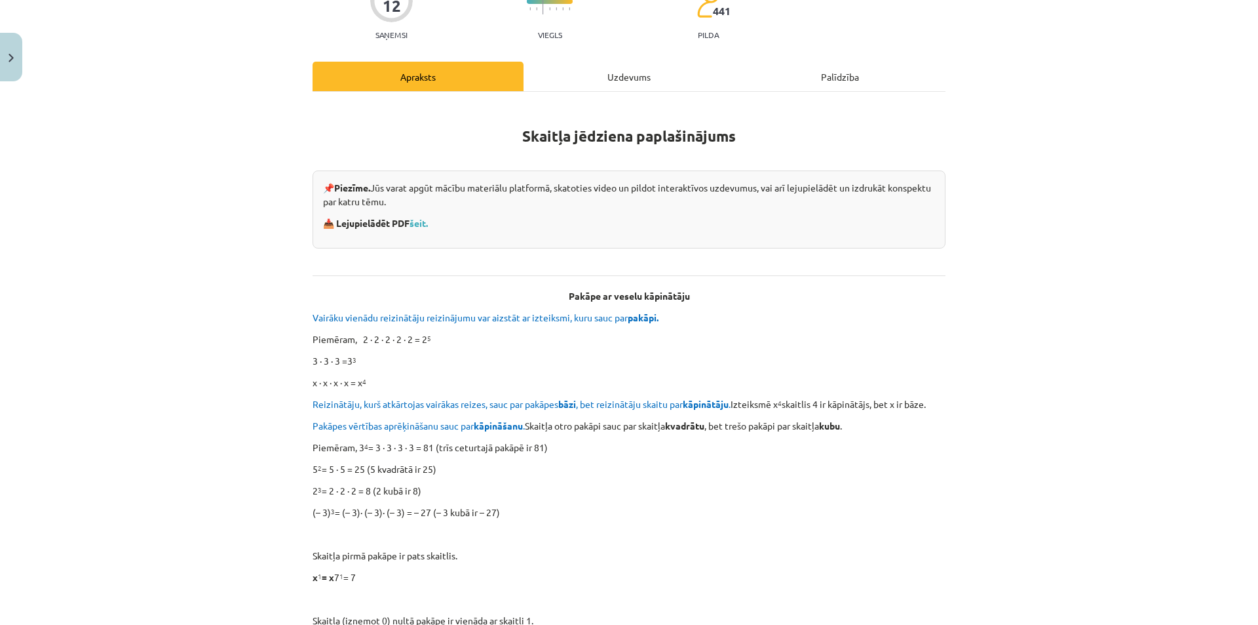
click at [621, 75] on div "Uzdevums" at bounding box center [629, 76] width 211 height 29
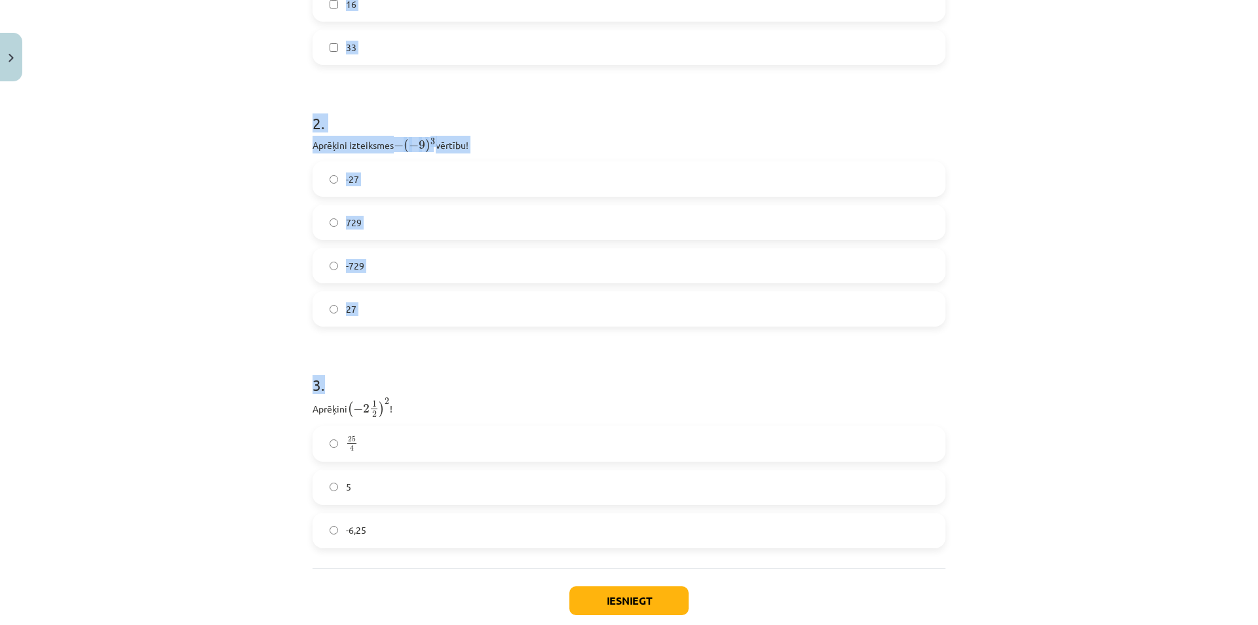
scroll to position [623, 0]
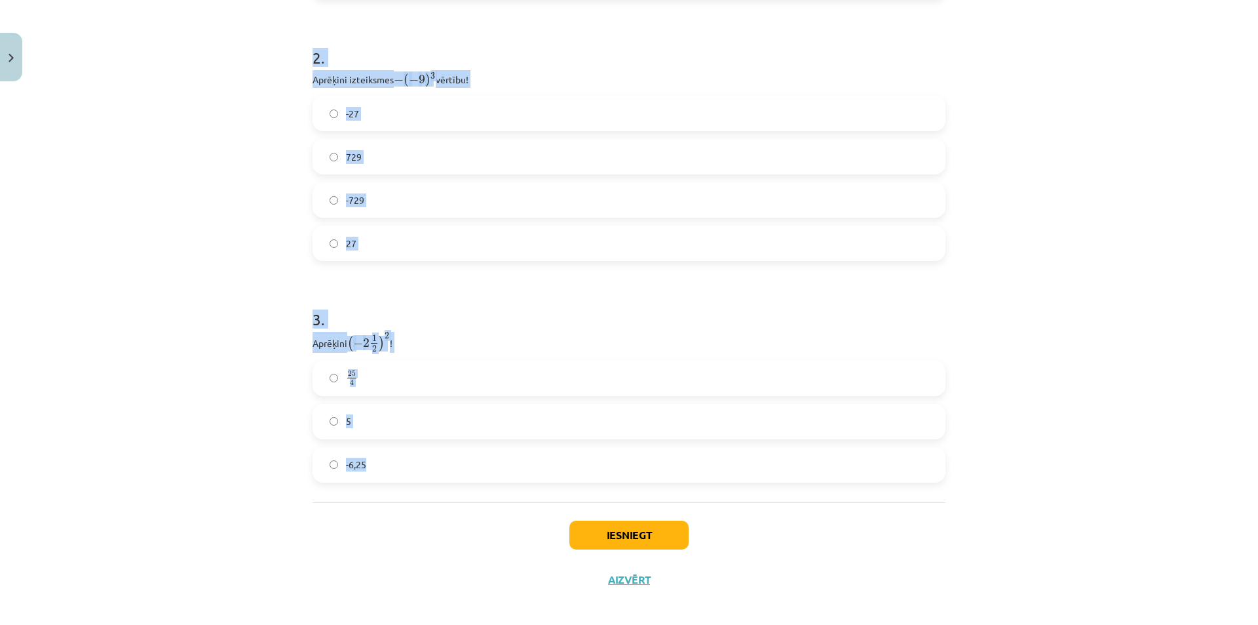
drag, startPoint x: 309, startPoint y: 210, endPoint x: 503, endPoint y: 454, distance: 311.2
click at [503, 454] on form "1 . Atzīmē visus skaitļus, kuri ir kāda vesela skaitļa kvadrāts! 49 100 77 60 3…" at bounding box center [629, 60] width 633 height 844
copy form "Atzīmē visus skaitļus, kuri ir kāda vesela skaitļa kvadrāts! 49 100 77 60 3 16 …"
click at [431, 290] on h1 "3 ." at bounding box center [629, 307] width 633 height 41
click at [442, 301] on h1 "3 ." at bounding box center [629, 307] width 633 height 41
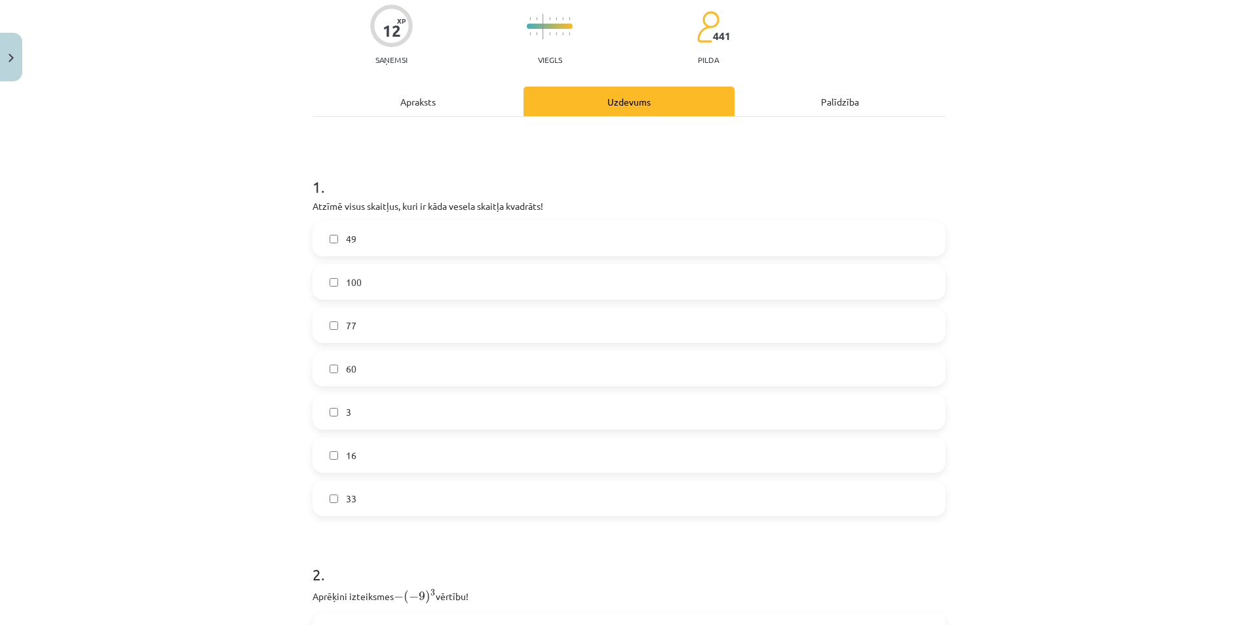
scroll to position [98, 0]
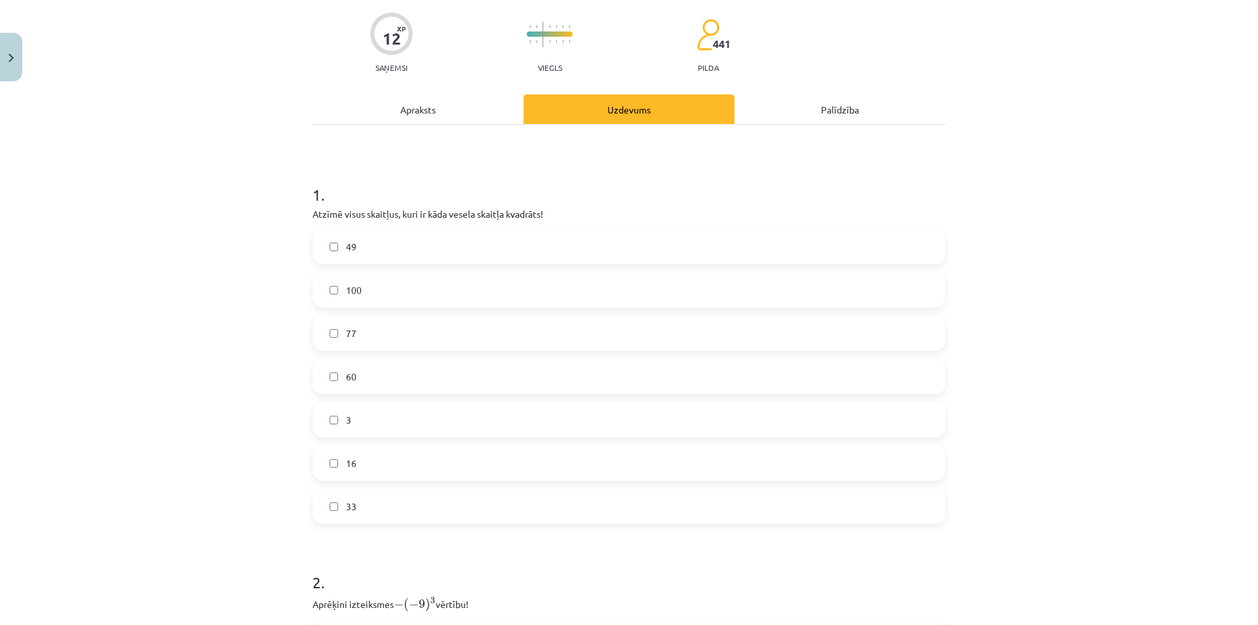
click at [382, 462] on label "16" at bounding box center [629, 462] width 630 height 33
click at [358, 246] on label "49" at bounding box center [629, 246] width 630 height 33
click at [366, 294] on label "100" at bounding box center [629, 289] width 630 height 33
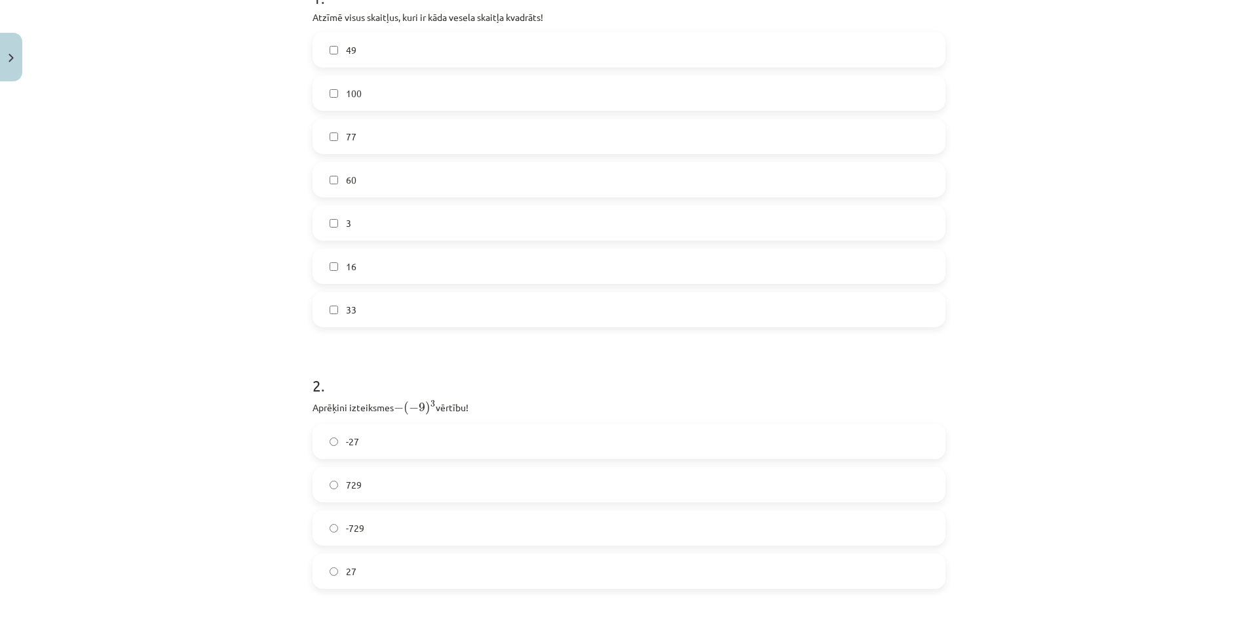
scroll to position [492, 0]
click at [348, 288] on span "729" at bounding box center [354, 288] width 16 height 14
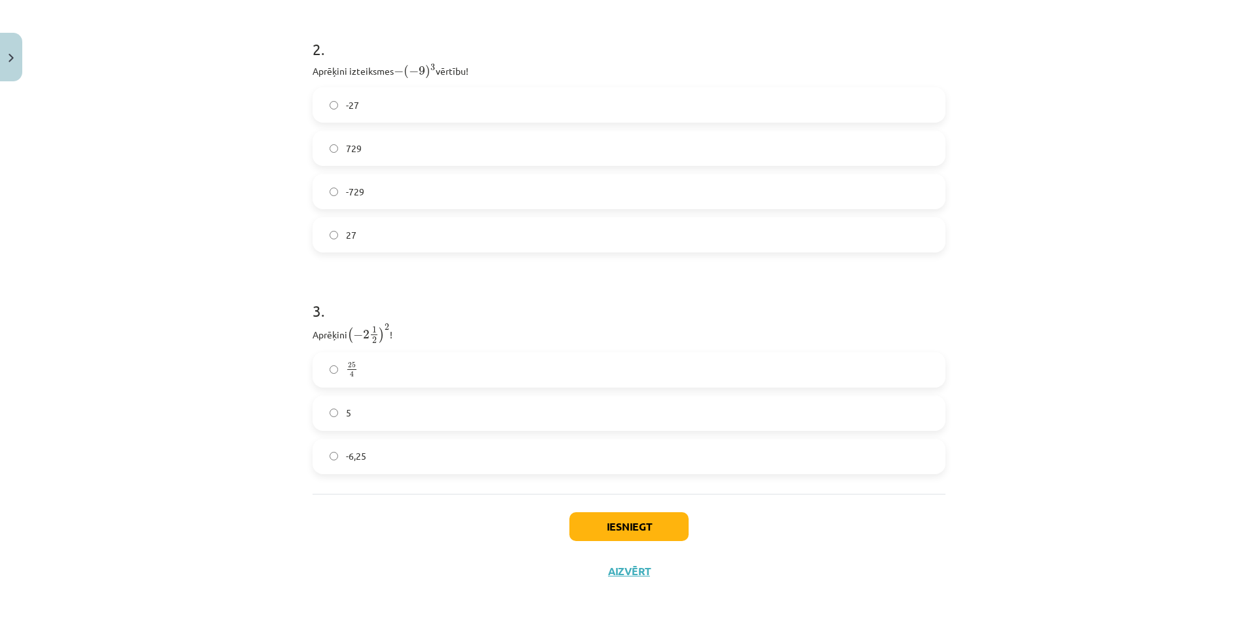
scroll to position [632, 0]
click at [383, 455] on label "-6,25" at bounding box center [629, 455] width 630 height 33
click at [619, 526] on button "Iesniegt" at bounding box center [629, 525] width 119 height 29
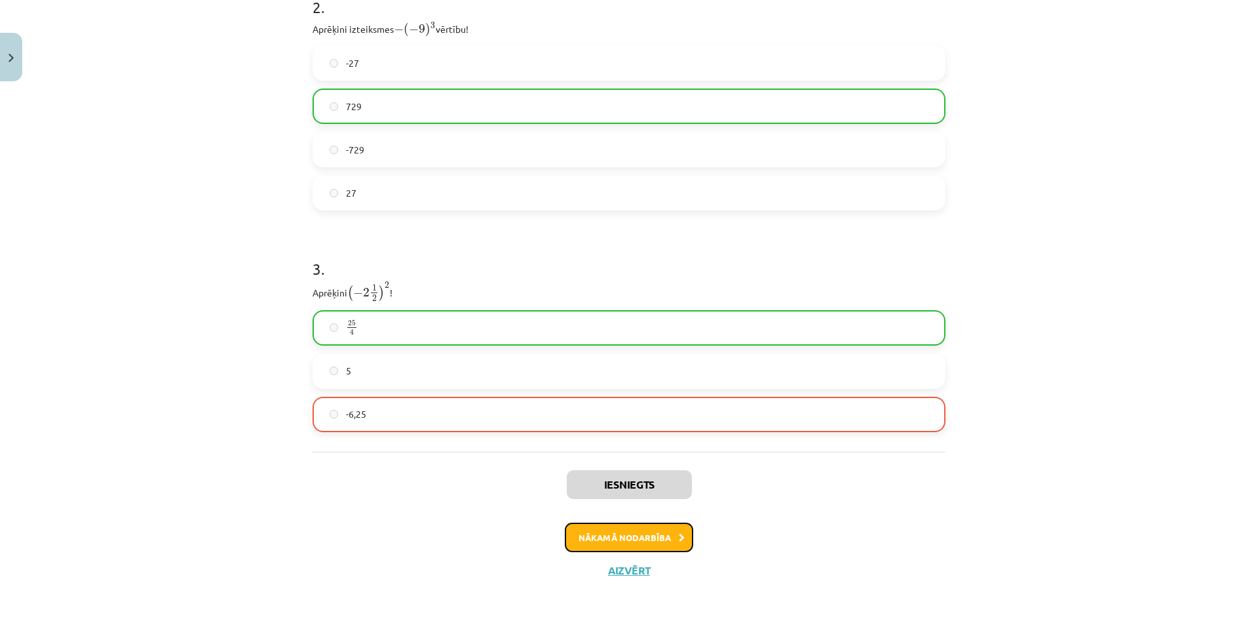
click at [607, 536] on button "Nākamā nodarbība" at bounding box center [629, 537] width 128 height 30
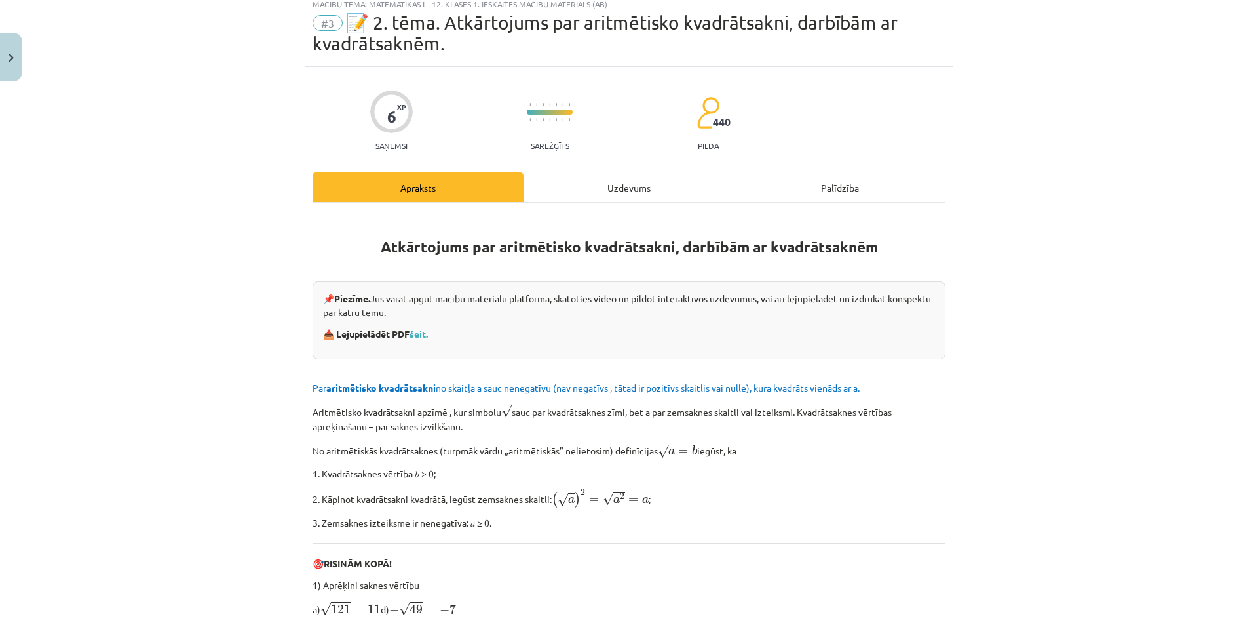
scroll to position [33, 0]
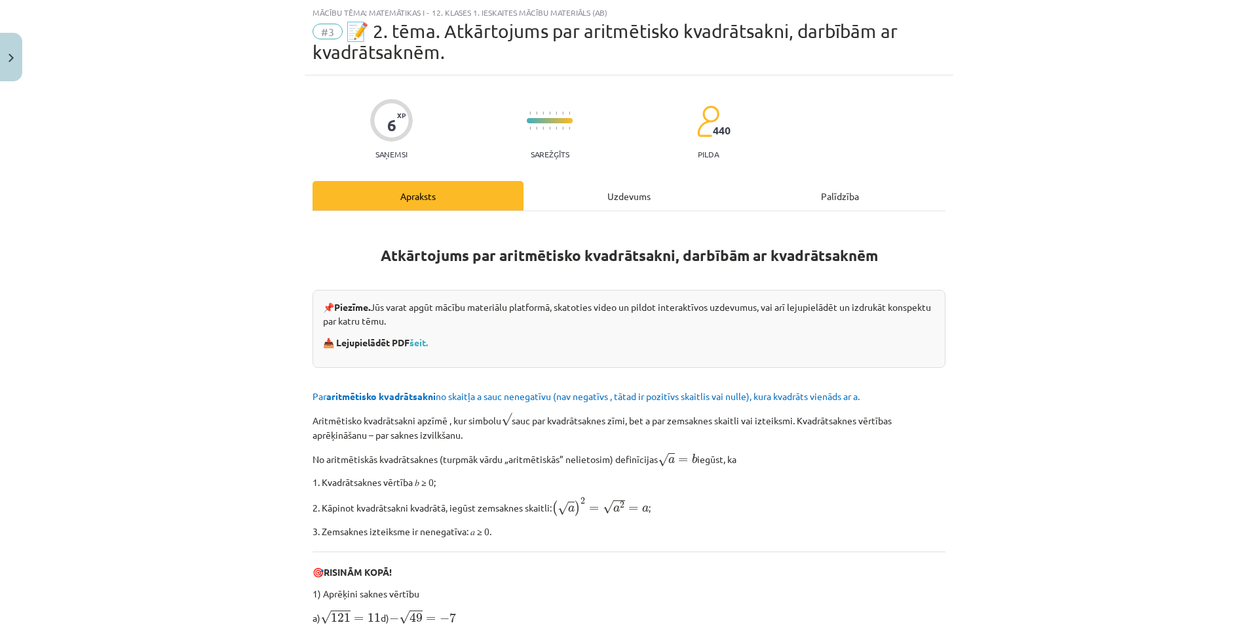
click at [602, 195] on div "Uzdevums" at bounding box center [629, 195] width 211 height 29
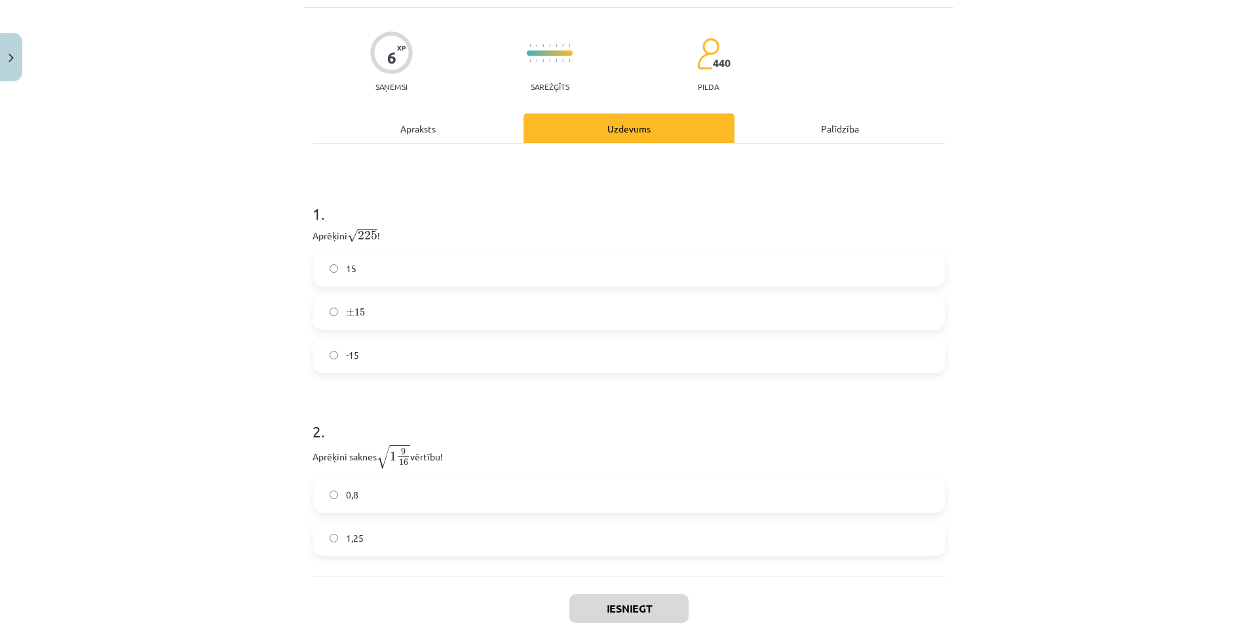
scroll to position [164, 0]
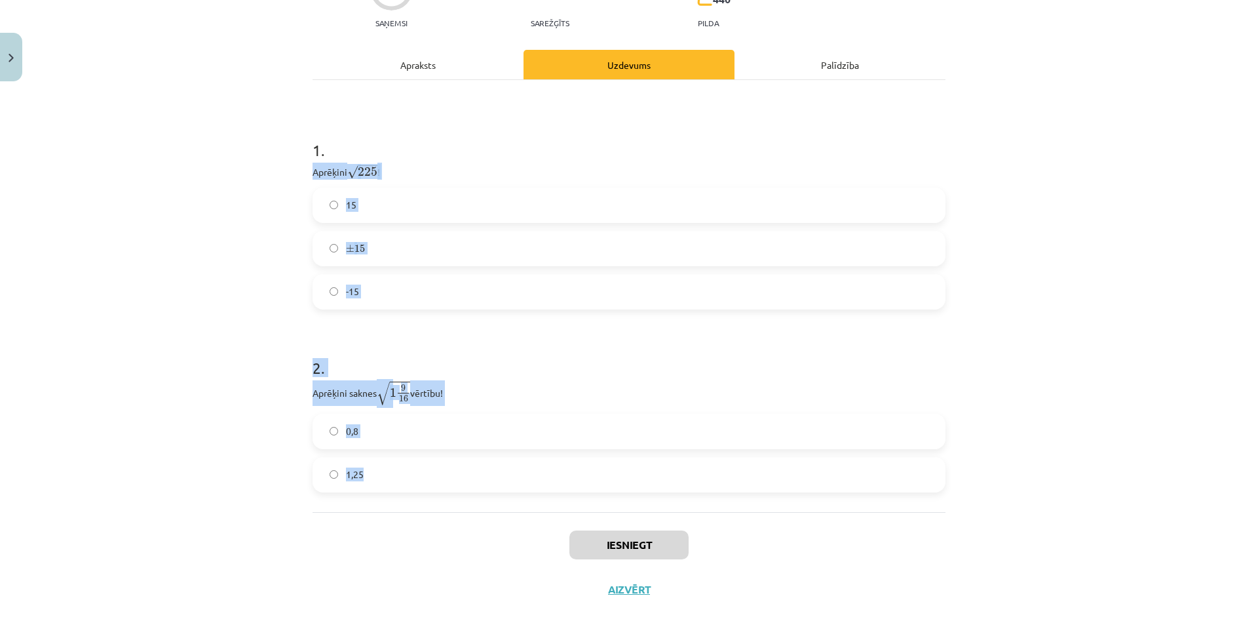
drag, startPoint x: 305, startPoint y: 171, endPoint x: 467, endPoint y: 431, distance: 306.1
click at [479, 466] on div "6 XP Saņemsi Sarežģīts 440 pilda Apraksts Uzdevums Palīdzība 1 . Aprēķini √ 225…" at bounding box center [629, 277] width 649 height 667
copy form "Aprēķini √ 225 225 ! 15 ± 15 ± 15 -15 2 . Aprēķini saknes √ 1 9 16 1 9 16 vērtī…"
click at [382, 201] on label "15" at bounding box center [629, 205] width 630 height 33
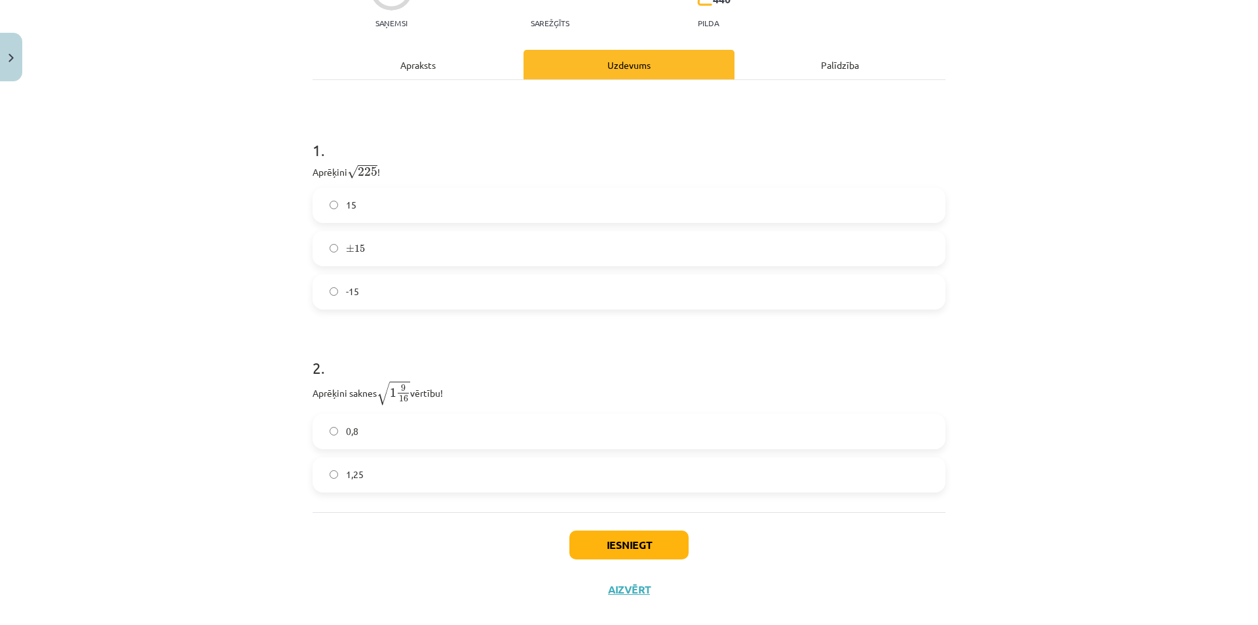
click at [380, 482] on label "1,25" at bounding box center [629, 474] width 630 height 33
drag, startPoint x: 306, startPoint y: 393, endPoint x: 455, endPoint y: 395, distance: 149.4
click at [455, 395] on div "6 XP Saņemsi Sarežģīts 440 pilda Apraksts Uzdevums Palīdzība 1 . Aprēķini √ 225…" at bounding box center [629, 277] width 649 height 667
copy p "Aprēķini saknes √ 1 9 16 1 9 16 vērtību!"
click at [461, 360] on h1 "2 ." at bounding box center [629, 356] width 633 height 41
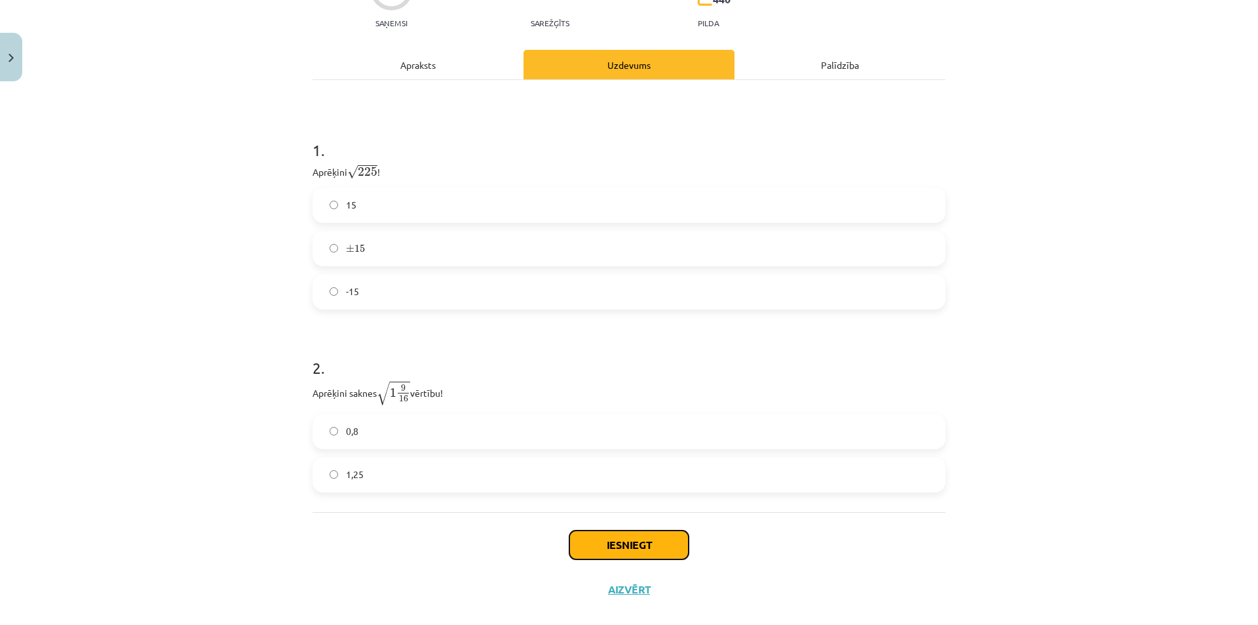
click at [635, 550] on button "Iesniegt" at bounding box center [629, 544] width 119 height 29
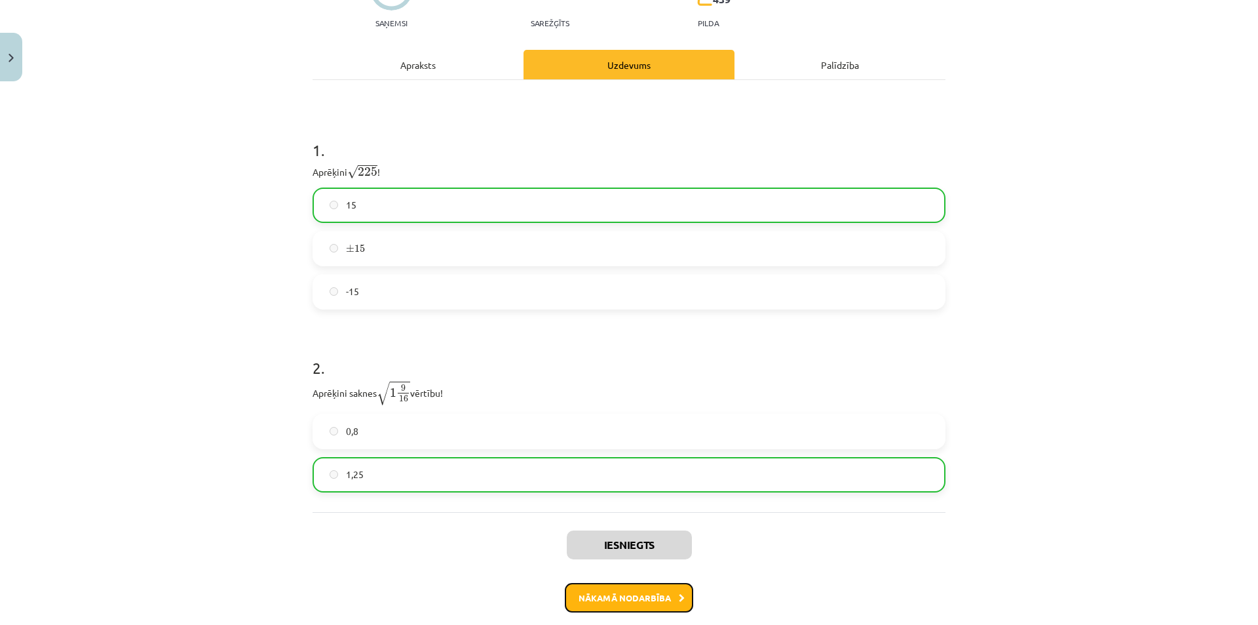
click at [637, 603] on button "Nākamā nodarbība" at bounding box center [629, 598] width 128 height 30
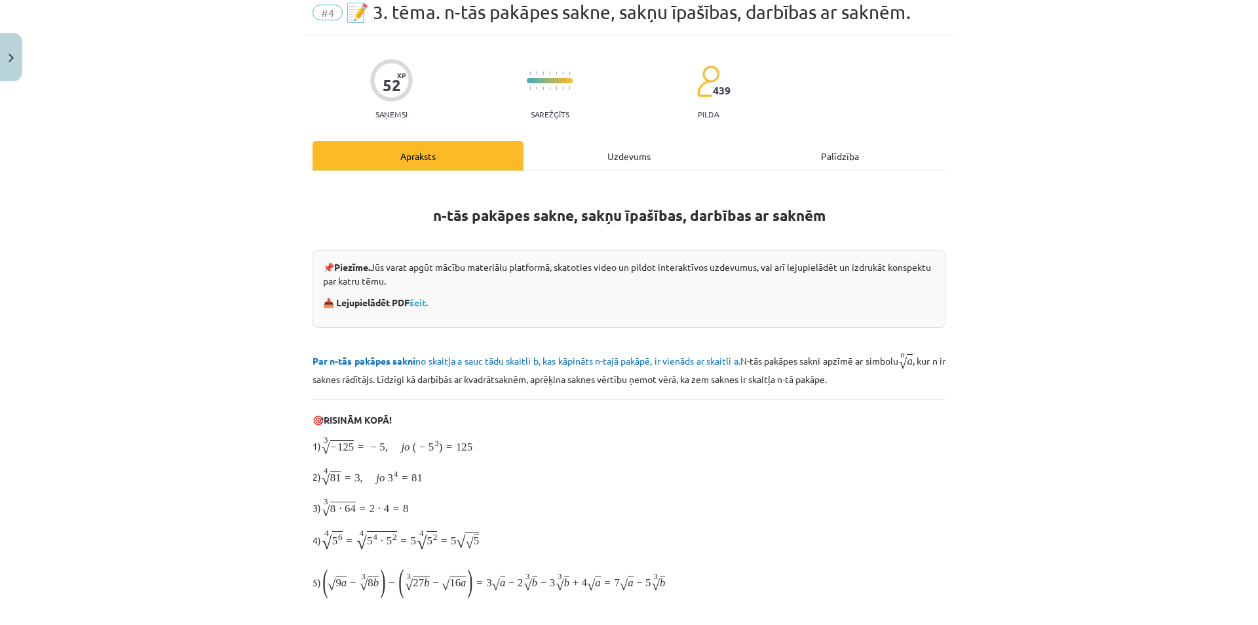
scroll to position [33, 0]
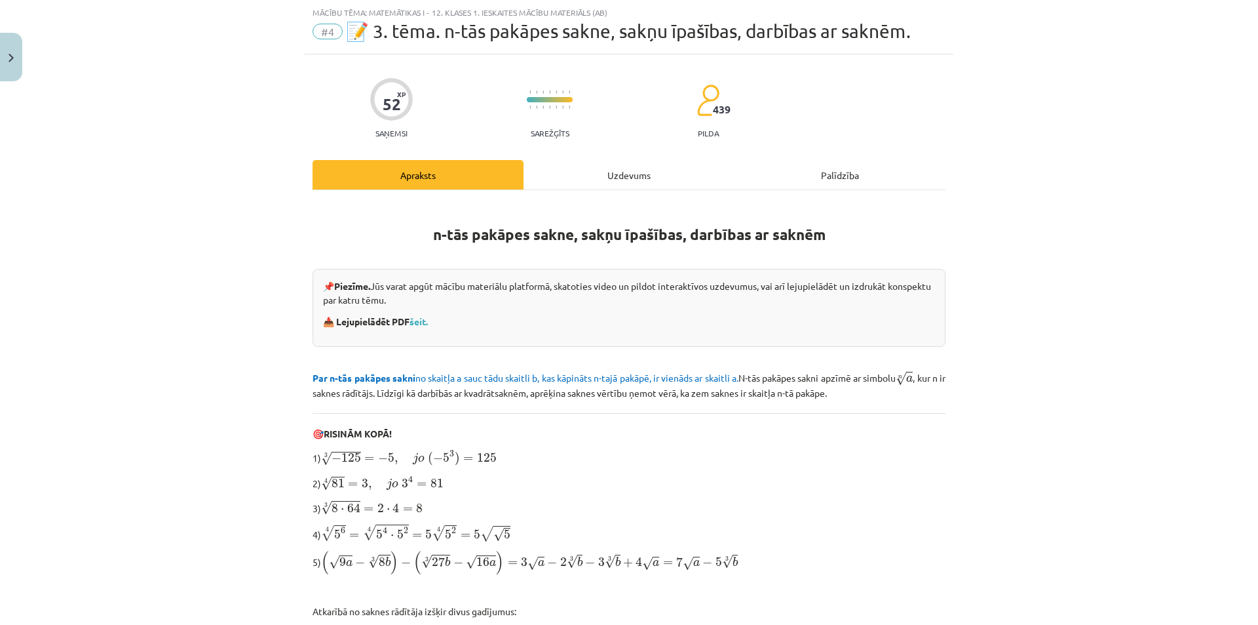
click at [600, 171] on div "Uzdevums" at bounding box center [629, 174] width 211 height 29
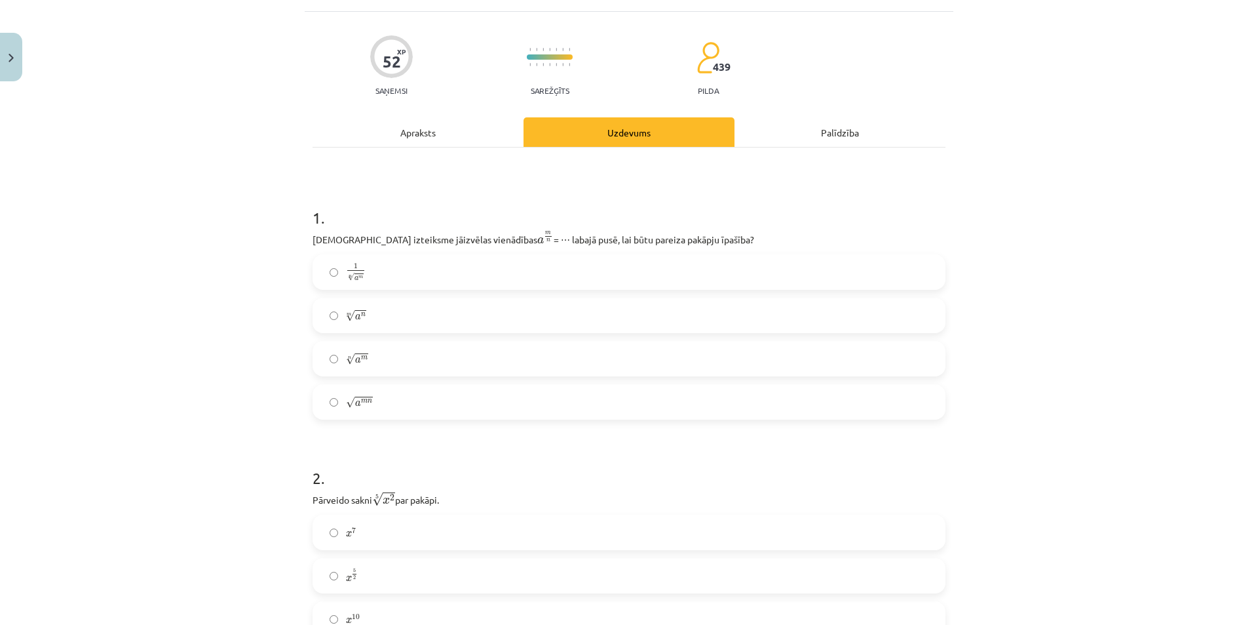
scroll to position [98, 0]
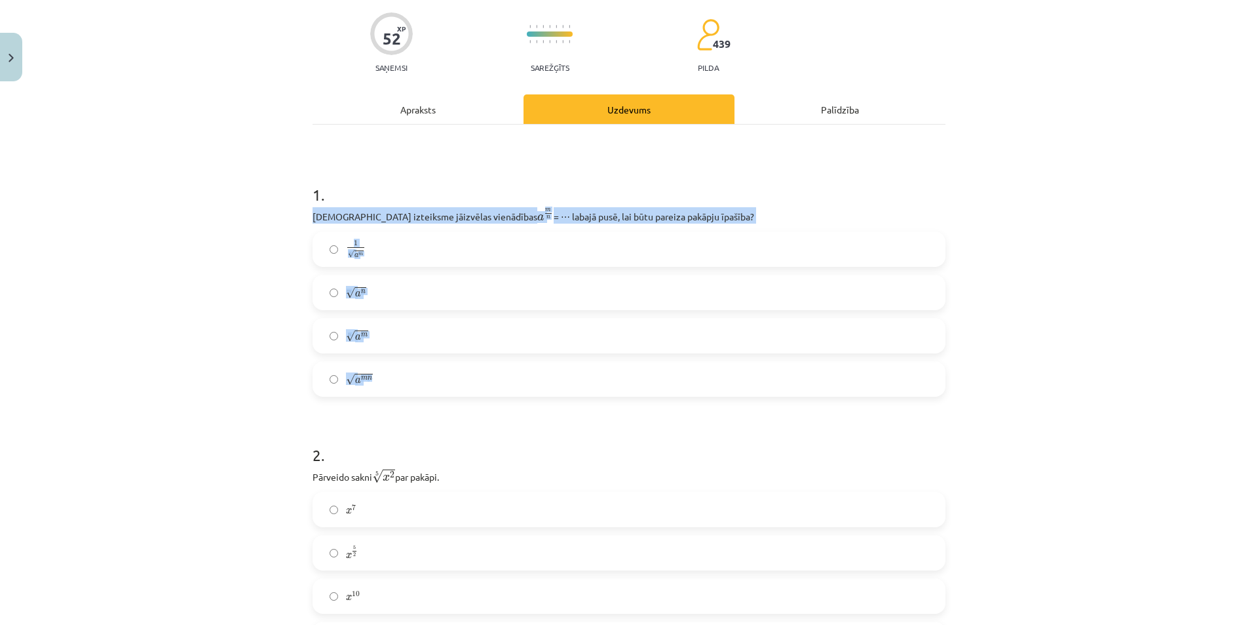
drag, startPoint x: 307, startPoint y: 220, endPoint x: 499, endPoint y: 393, distance: 257.6
click at [499, 393] on div "1 . Kura izteiksme jāizvēlas vienādības a m n a m n = ⋯ labajā pusē, lai būtu p…" at bounding box center [629, 280] width 633 height 234
copy div "Kura izteiksme jāizvēlas vienādības a m n a m n = ⋯ labajā pusē, lai būtu parei…"
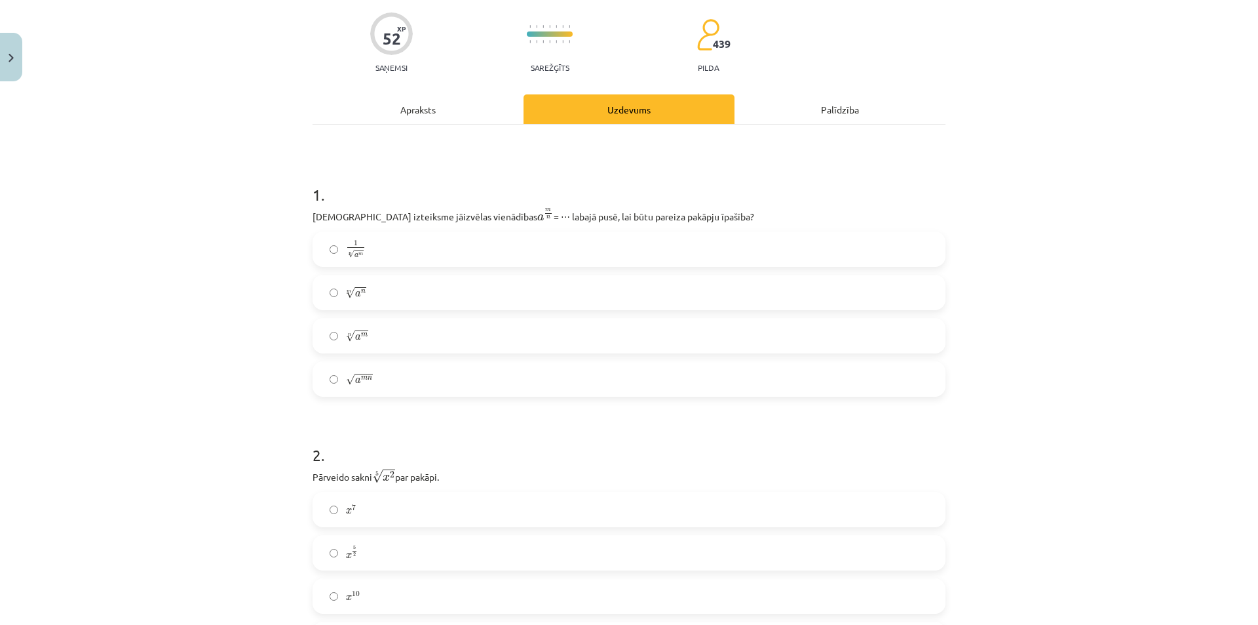
click at [390, 388] on label "√ a m n a m n" at bounding box center [629, 378] width 630 height 33
click at [391, 336] on label "n √ a m a m n" at bounding box center [629, 335] width 630 height 33
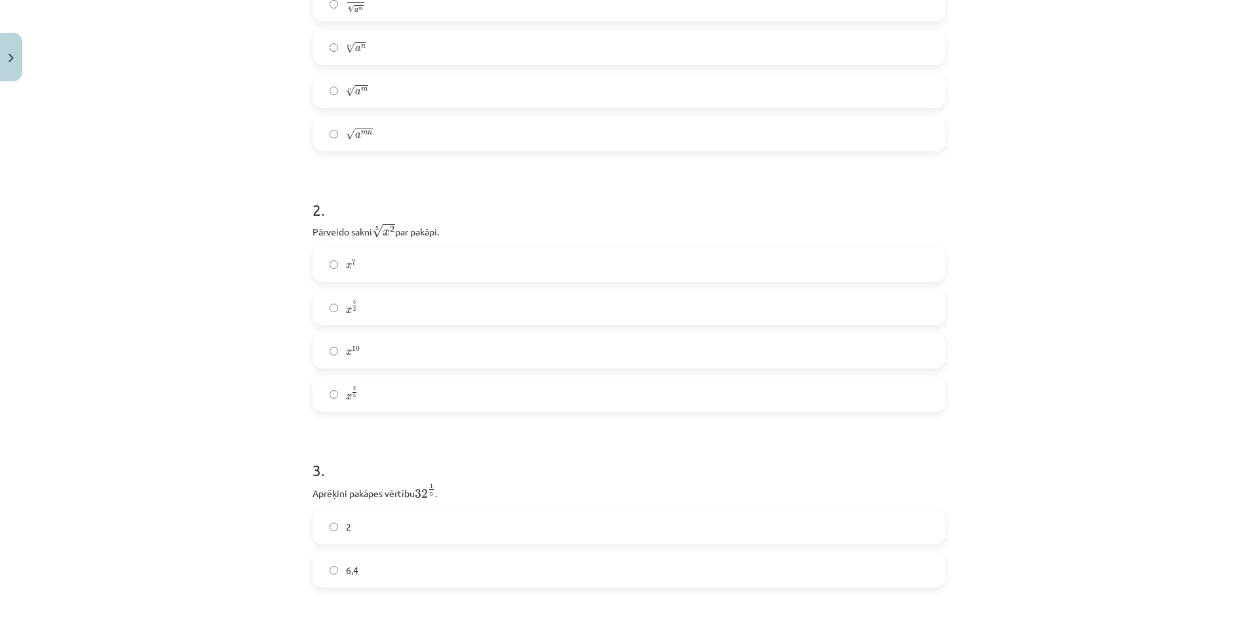
scroll to position [426, 0]
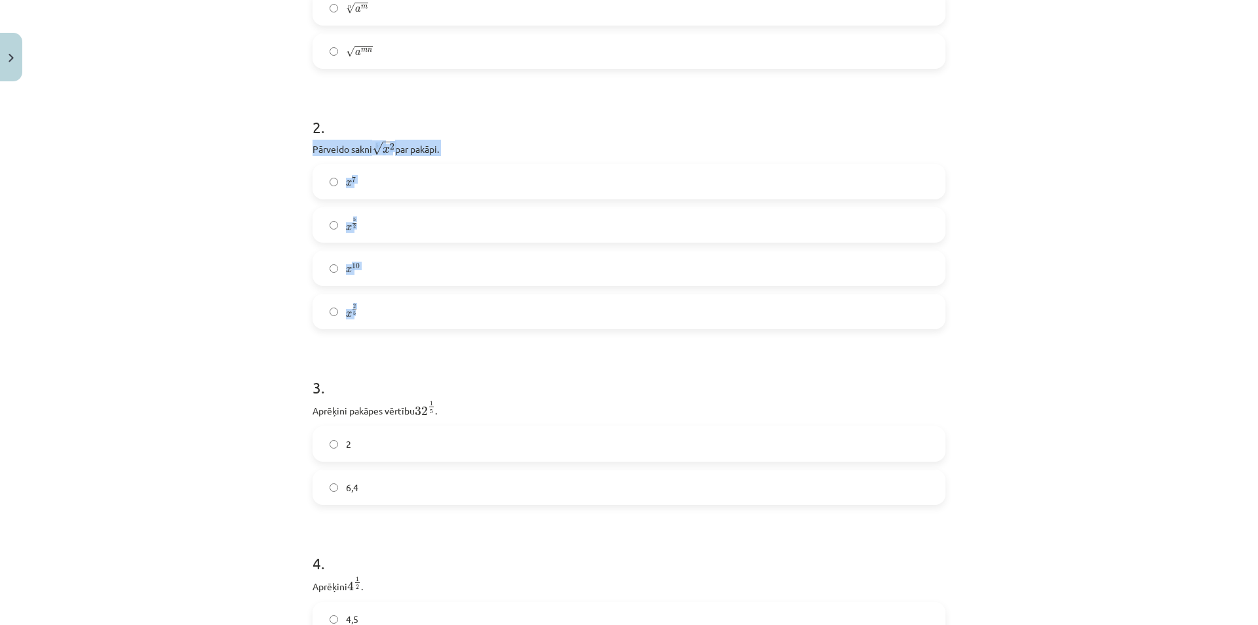
drag, startPoint x: 312, startPoint y: 143, endPoint x: 469, endPoint y: 319, distance: 236.3
copy div "Pārveido sakni 5 √ x 2 x 2 5 par pakāpi. x 7 x 7 x 5 2 x 5 2 x 10 x 10 x 2 5"
click at [359, 372] on h1 "3 ." at bounding box center [629, 375] width 633 height 41
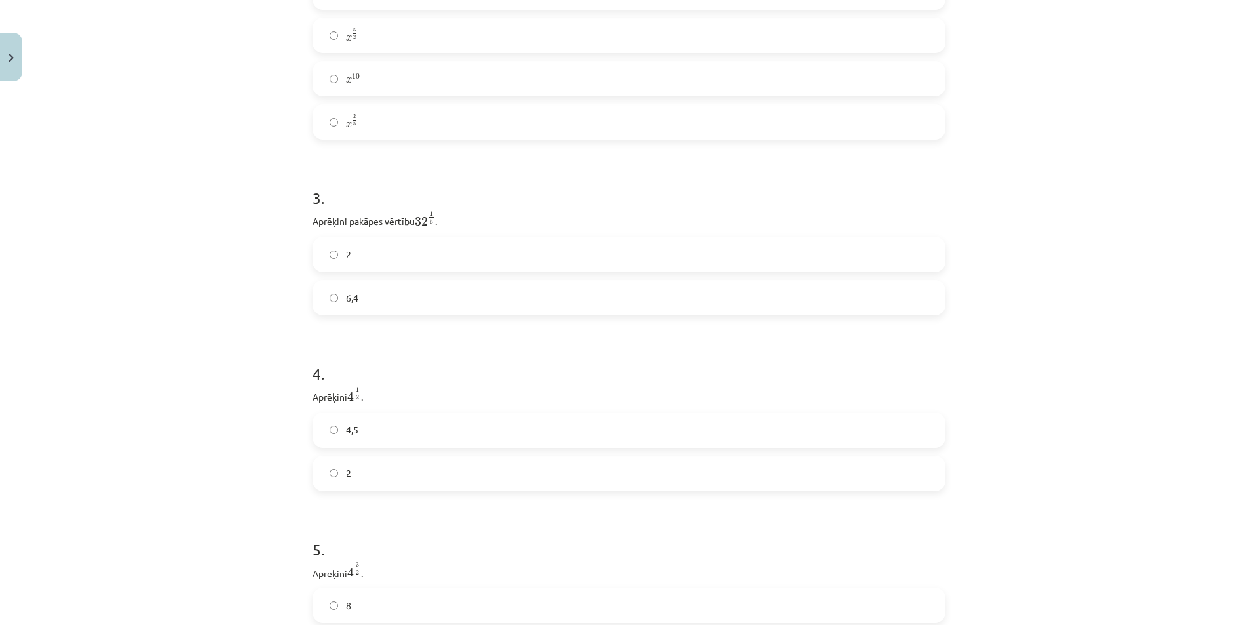
scroll to position [623, 0]
drag, startPoint x: 303, startPoint y: 216, endPoint x: 411, endPoint y: 304, distance: 139.2
copy div "Aprēķini pakāpes vērtību 32 1 5 32 1 5 . 2 6,4"
click at [417, 210] on span "32" at bounding box center [421, 214] width 13 height 9
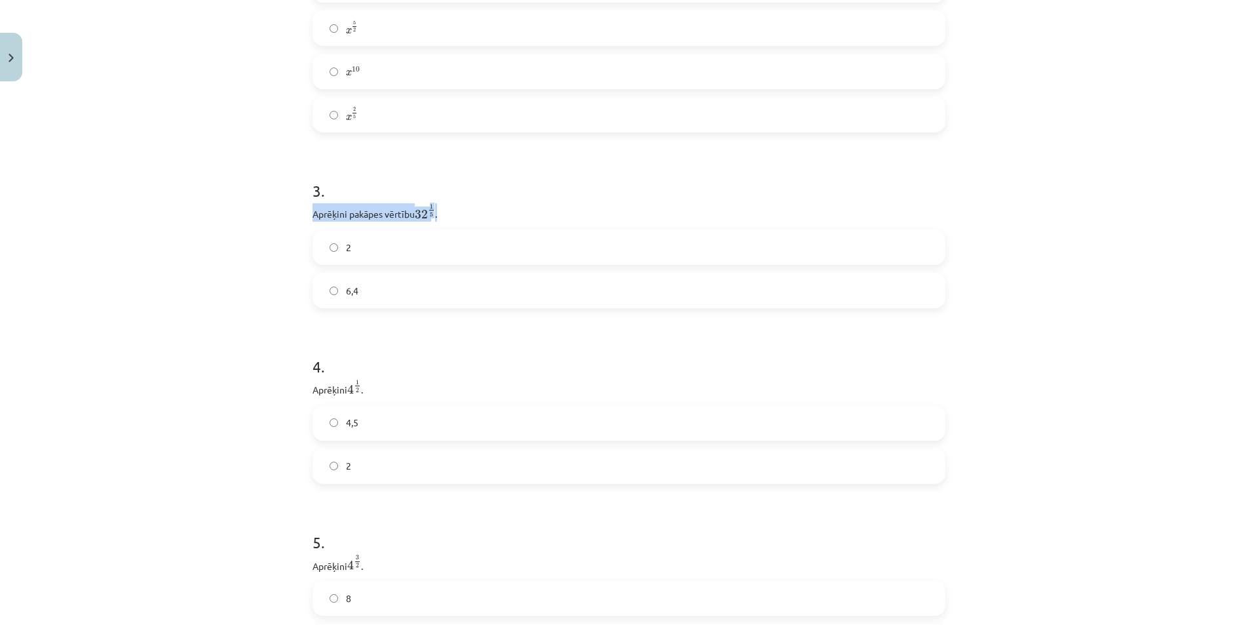
drag, startPoint x: 307, startPoint y: 212, endPoint x: 436, endPoint y: 205, distance: 129.3
click at [436, 205] on p "Aprēķini pakāpes vērtību 32 1 5 32 1 5 ." at bounding box center [629, 212] width 633 height 18
copy p "Aprēķini pakāpes vērtību 32 1 5 32 1 5 ."
click at [355, 248] on label "2" at bounding box center [629, 247] width 630 height 33
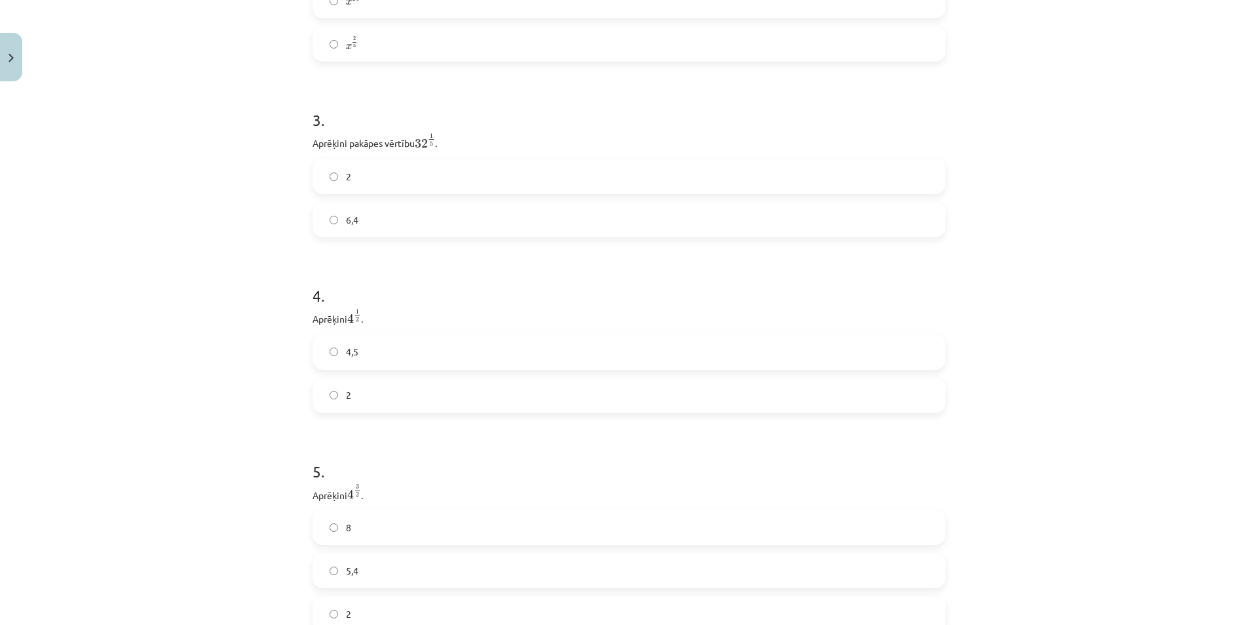
scroll to position [688, 0]
drag, startPoint x: 303, startPoint y: 322, endPoint x: 380, endPoint y: 414, distance: 119.6
copy div "Aprēķini 4 1 2 4 1 2 . 4,5 2"
click at [405, 403] on label "2" at bounding box center [629, 400] width 630 height 33
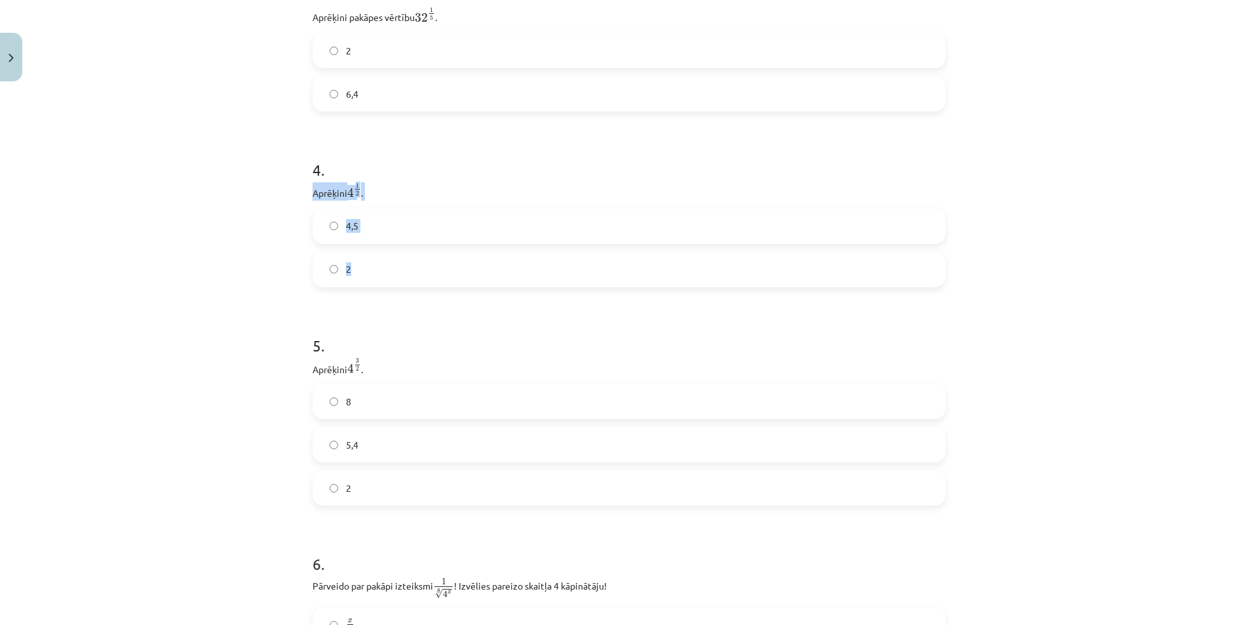
click at [376, 318] on h1 "5 ." at bounding box center [629, 333] width 633 height 41
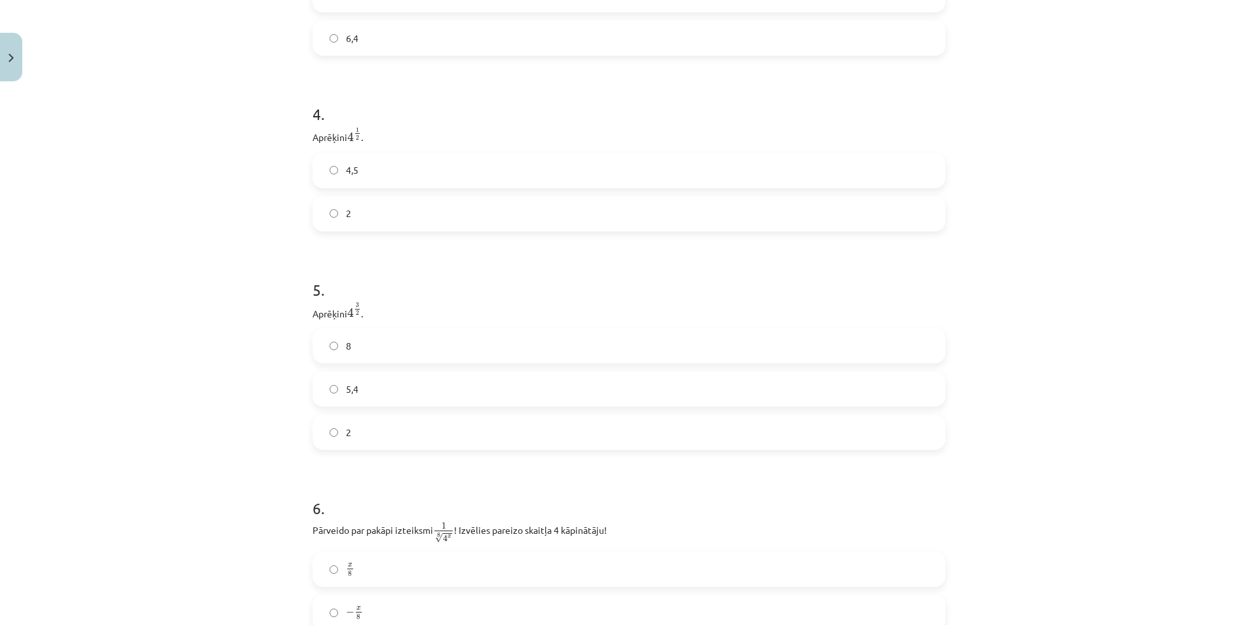
scroll to position [950, 0]
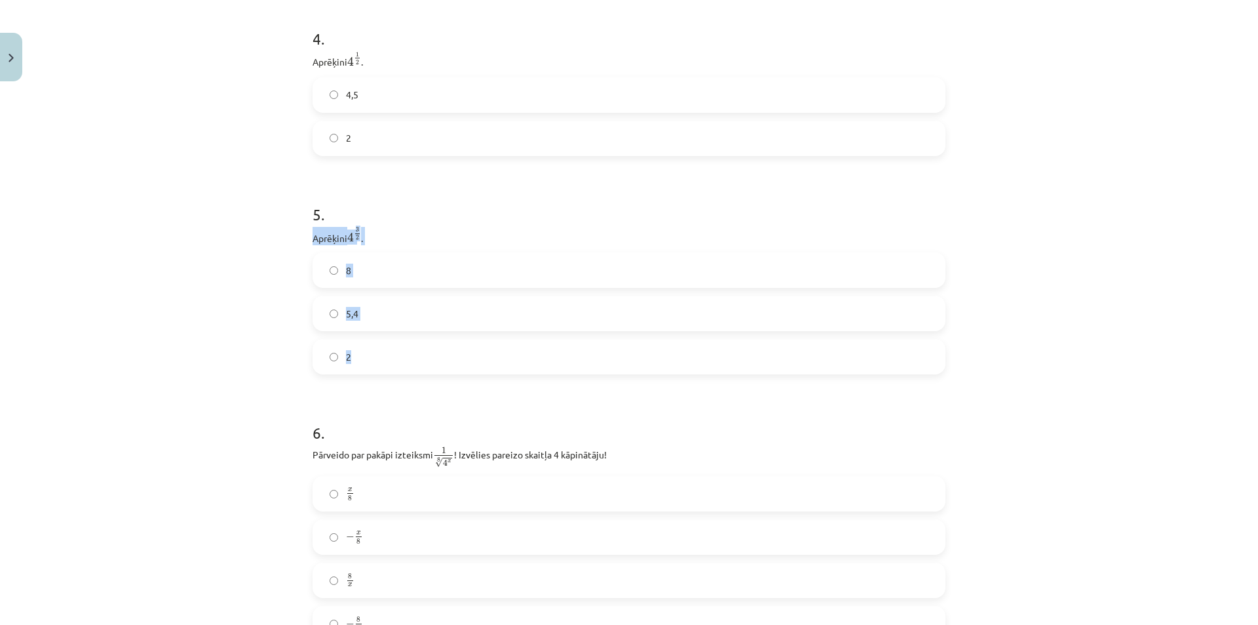
drag, startPoint x: 305, startPoint y: 236, endPoint x: 411, endPoint y: 355, distance: 159.2
copy div "Aprēķini 4 3 2 4 3 2 . 8 5,4 2"
click at [383, 262] on label "8" at bounding box center [629, 270] width 630 height 33
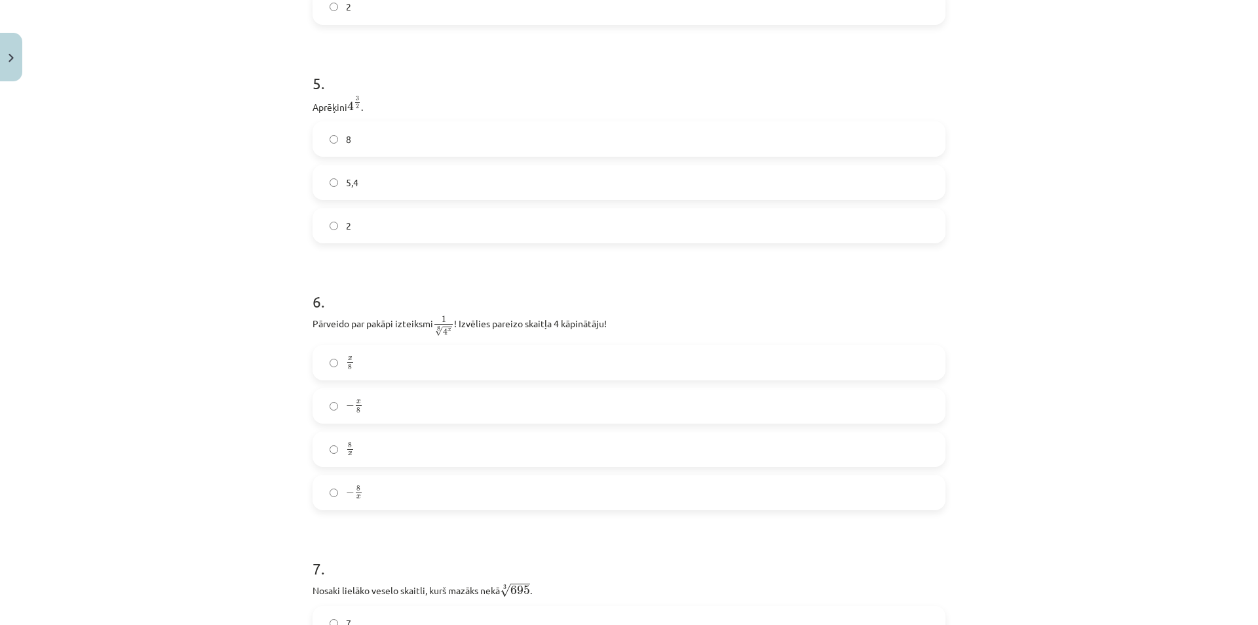
scroll to position [1212, 0]
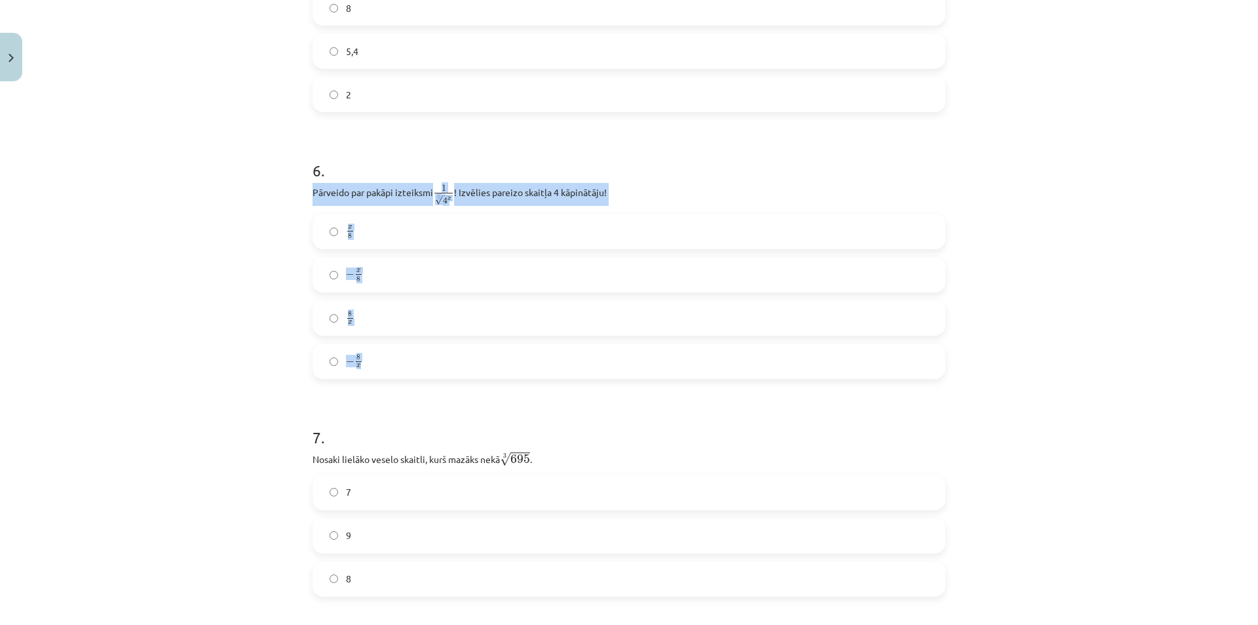
drag, startPoint x: 309, startPoint y: 191, endPoint x: 412, endPoint y: 376, distance: 212.4
click at [412, 377] on div "6 . Pārveido par pakāpi izteiksmi 1 8 √ 4 x 1 4 x 8 ! Izvēlies pareizo skaitļa …" at bounding box center [629, 258] width 633 height 241
click at [358, 421] on h1 "7 ." at bounding box center [629, 425] width 633 height 41
drag, startPoint x: 311, startPoint y: 191, endPoint x: 464, endPoint y: 374, distance: 238.7
click at [464, 374] on div "6 . Pārveido par pakāpi izteiksmi 1 8 √ 4 x 1 4 x 8 ! Izvēlies pareizo skaitļa …" at bounding box center [629, 258] width 633 height 241
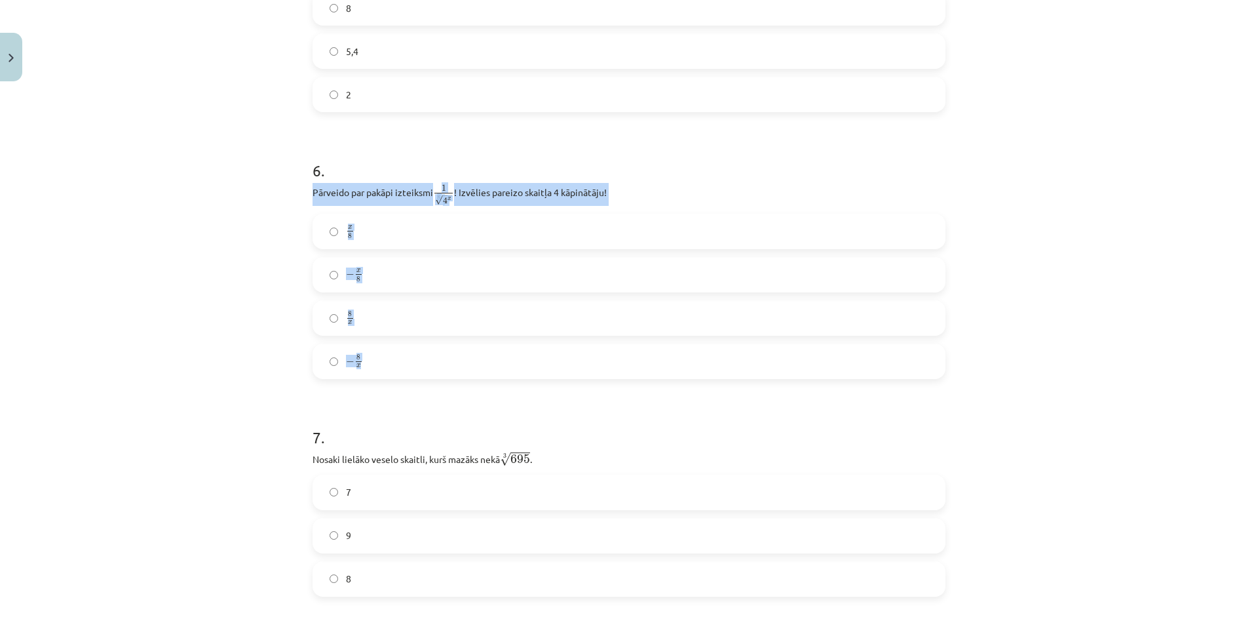
click at [372, 236] on label "x 8 x 8" at bounding box center [629, 231] width 630 height 33
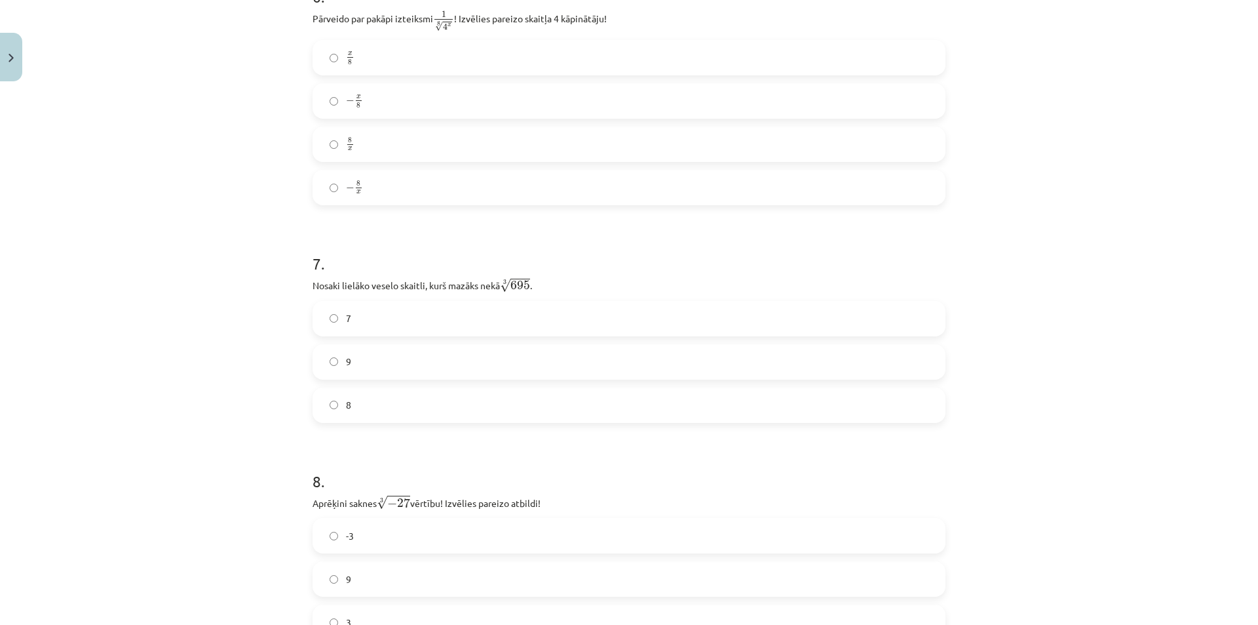
scroll to position [1409, 0]
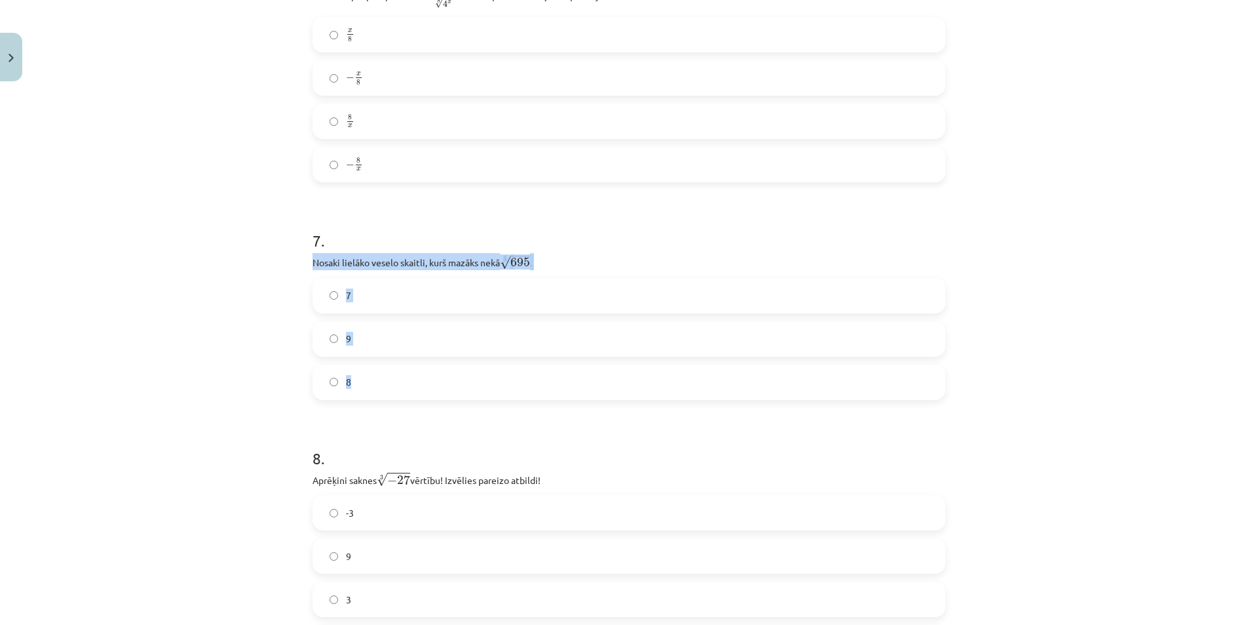
drag, startPoint x: 306, startPoint y: 258, endPoint x: 414, endPoint y: 331, distance: 129.8
click at [417, 372] on div "52 XP Saņemsi Sarežģīts 439 pilda Apraksts Uzdevums Palīdzība 1 . Kura izteiksm…" at bounding box center [629, 322] width 649 height 3289
click at [358, 397] on label "8" at bounding box center [629, 382] width 630 height 33
click at [357, 421] on form "1 . Kura izteiksme jāizvēlas vienādības a m n a m n = ⋯ labajā pusē, lai būtu p…" at bounding box center [629, 350] width 633 height 2996
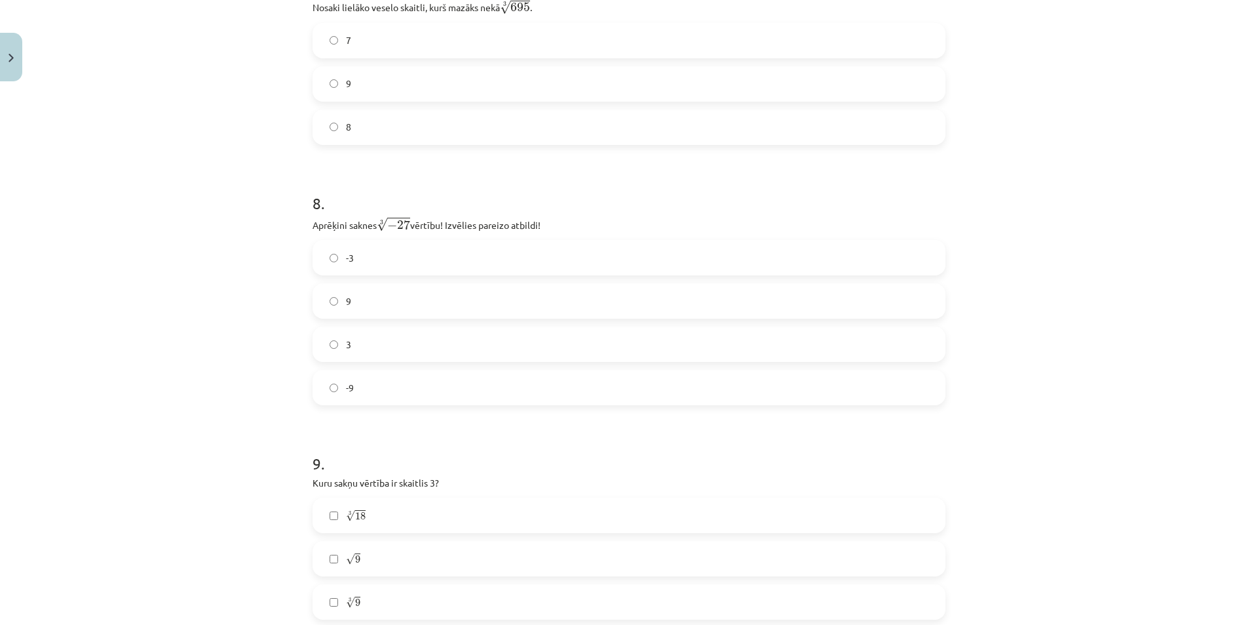
scroll to position [1671, 0]
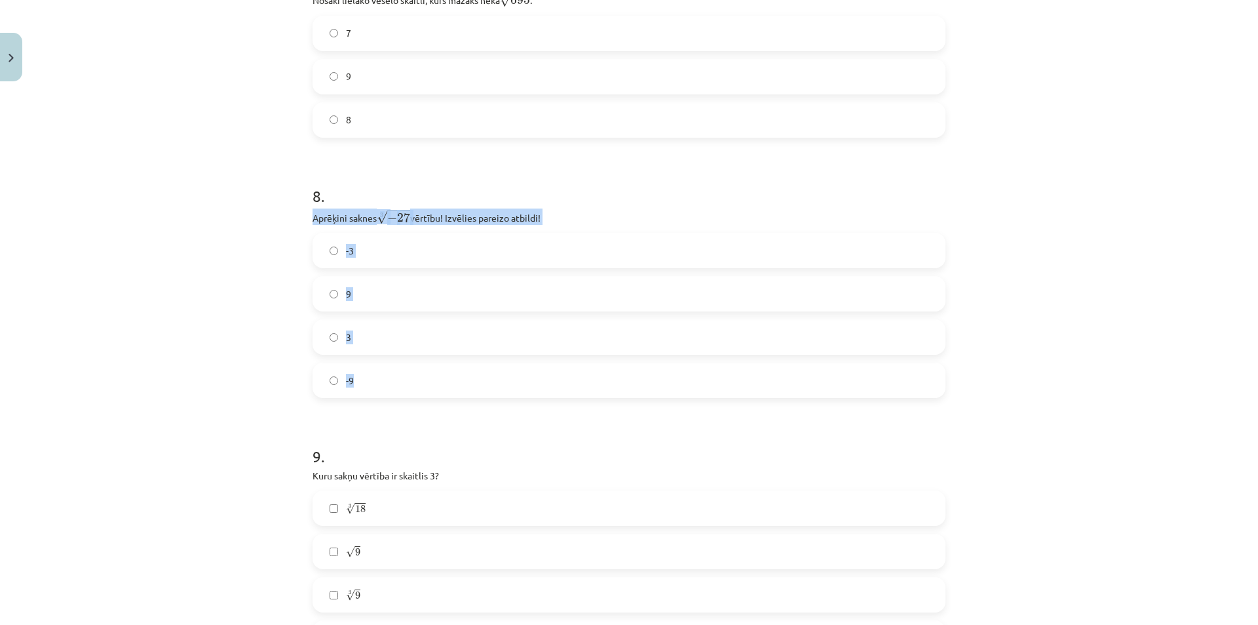
drag, startPoint x: 304, startPoint y: 216, endPoint x: 416, endPoint y: 389, distance: 205.6
click at [416, 389] on div "52 XP Saņemsi Sarežģīts 439 pilda Apraksts Uzdevums Palīdzība 1 . Kura izteiksm…" at bounding box center [629, 60] width 649 height 3289
click at [360, 256] on label "-3" at bounding box center [629, 250] width 630 height 33
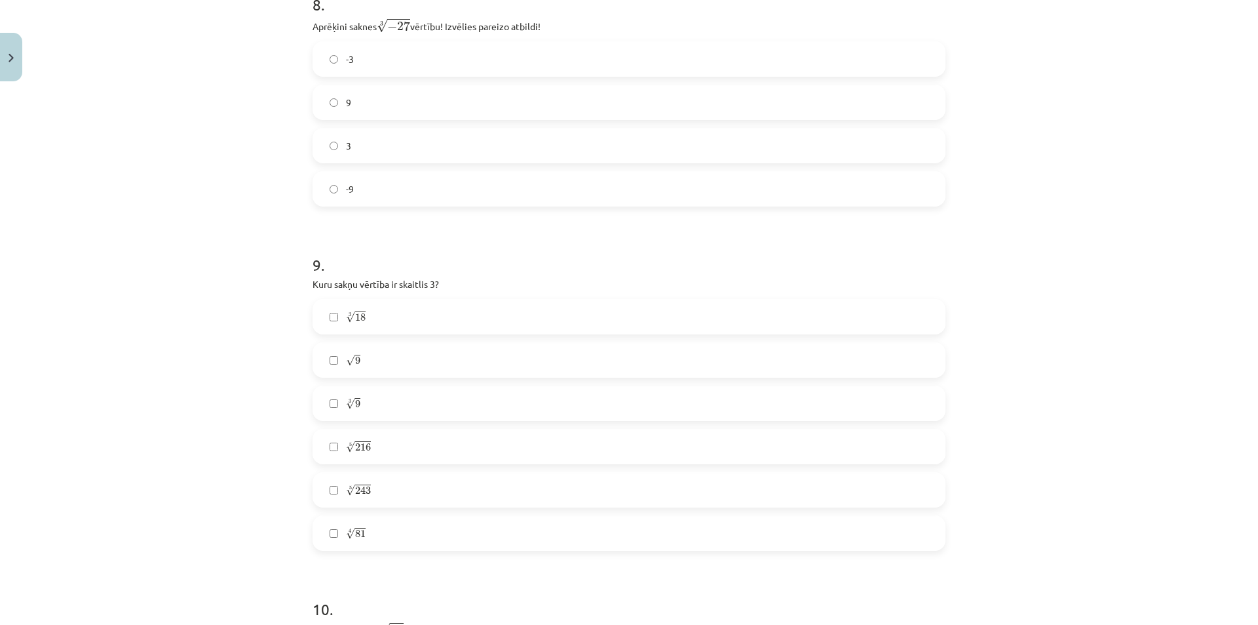
scroll to position [1868, 0]
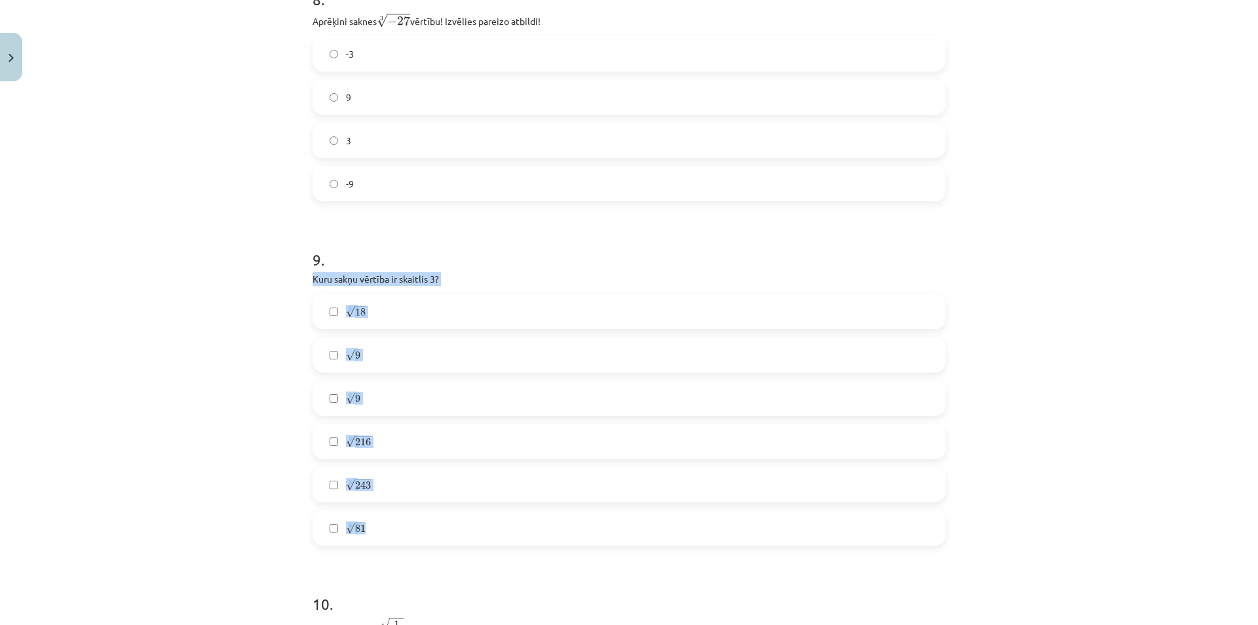
drag, startPoint x: 307, startPoint y: 282, endPoint x: 423, endPoint y: 532, distance: 274.7
click at [365, 243] on h1 "9 ." at bounding box center [629, 247] width 633 height 41
click at [372, 351] on label "√ 9 9" at bounding box center [629, 354] width 630 height 33
click at [452, 480] on label "5 √ 243 243 5" at bounding box center [629, 484] width 630 height 33
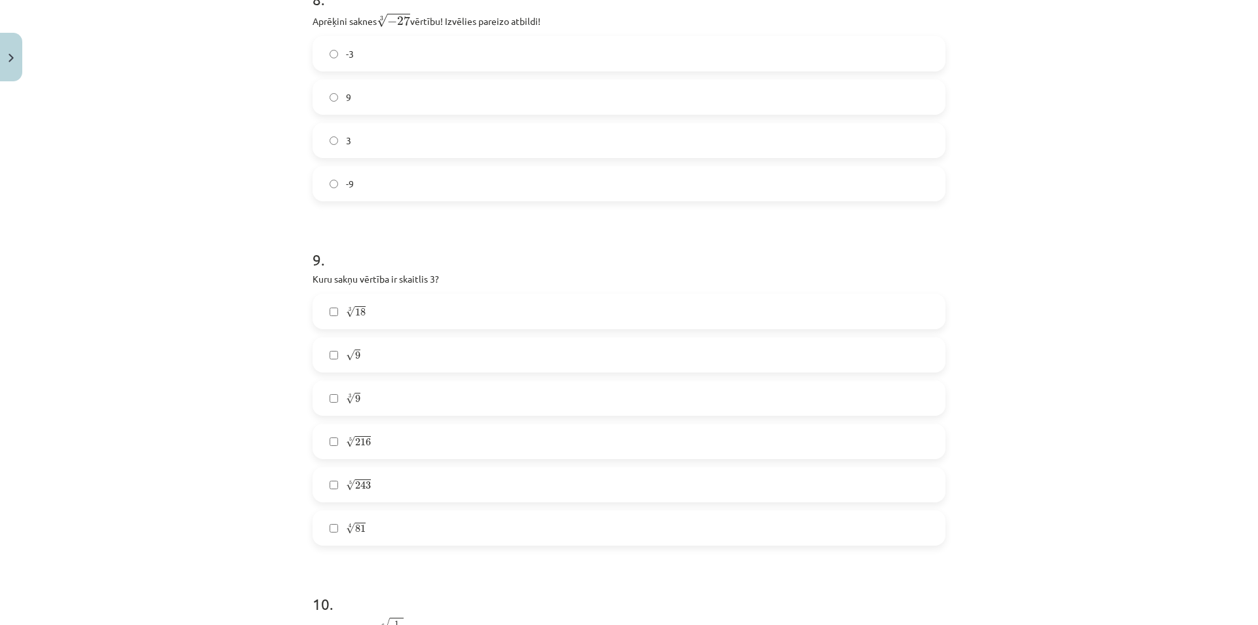
click at [400, 531] on label "4 √ 81 81 4" at bounding box center [629, 527] width 630 height 33
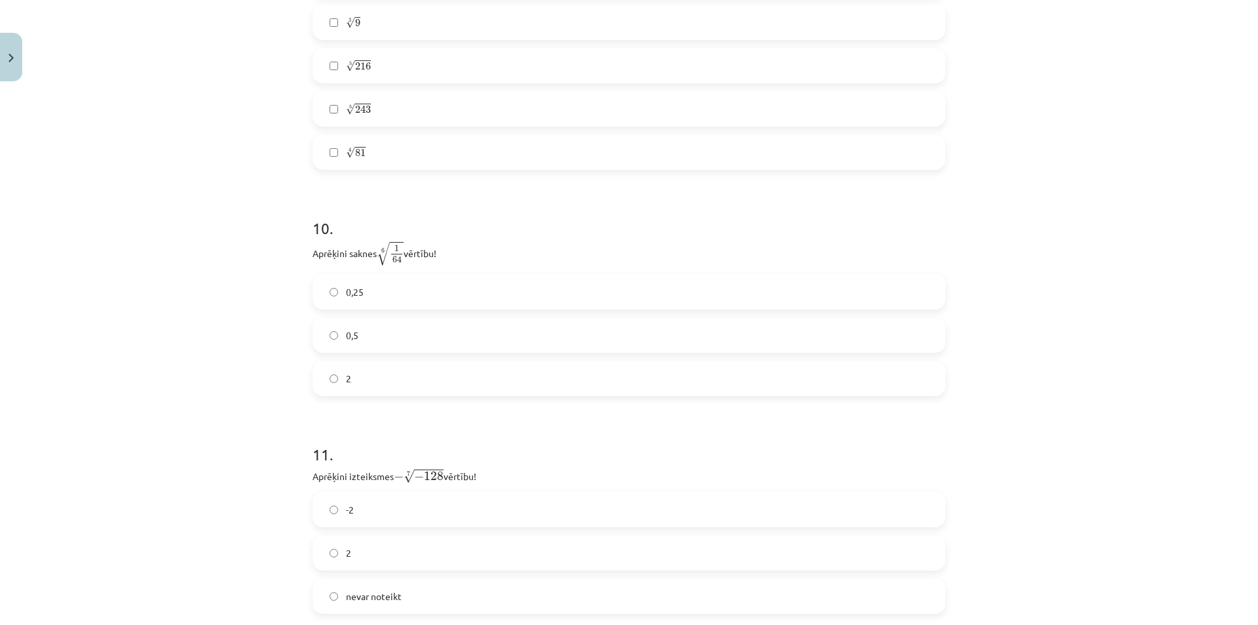
scroll to position [2261, 0]
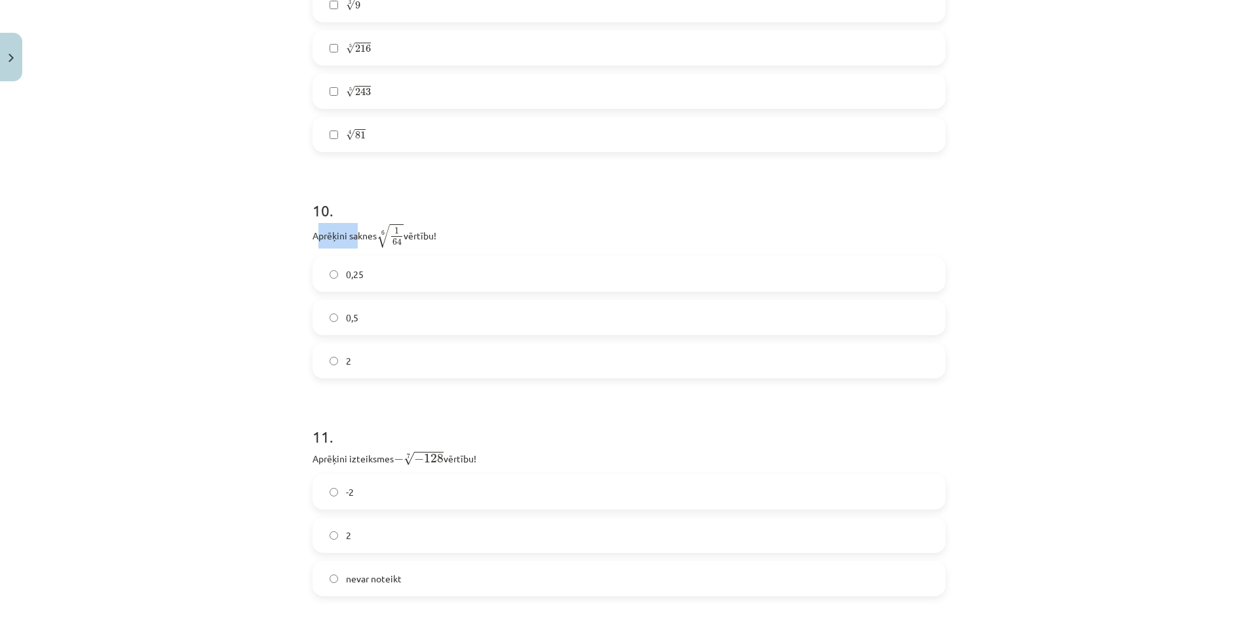
drag, startPoint x: 311, startPoint y: 237, endPoint x: 357, endPoint y: 244, distance: 45.8
click at [357, 244] on p "Aprēķini saknes 6 √ 1 64 1 64 6 vērtību!" at bounding box center [629, 236] width 633 height 26
click at [356, 243] on p "Aprēķini saknes 6 √ 1 64 1 64 6 vērtību!" at bounding box center [629, 236] width 633 height 26
click at [320, 237] on p "Aprēķini saknes 6 √ 1 64 1 64 6 vērtību!" at bounding box center [629, 236] width 633 height 26
click at [313, 239] on p "Aprēķini saknes 6 √ 1 64 1 64 6 vērtību!" at bounding box center [629, 236] width 633 height 26
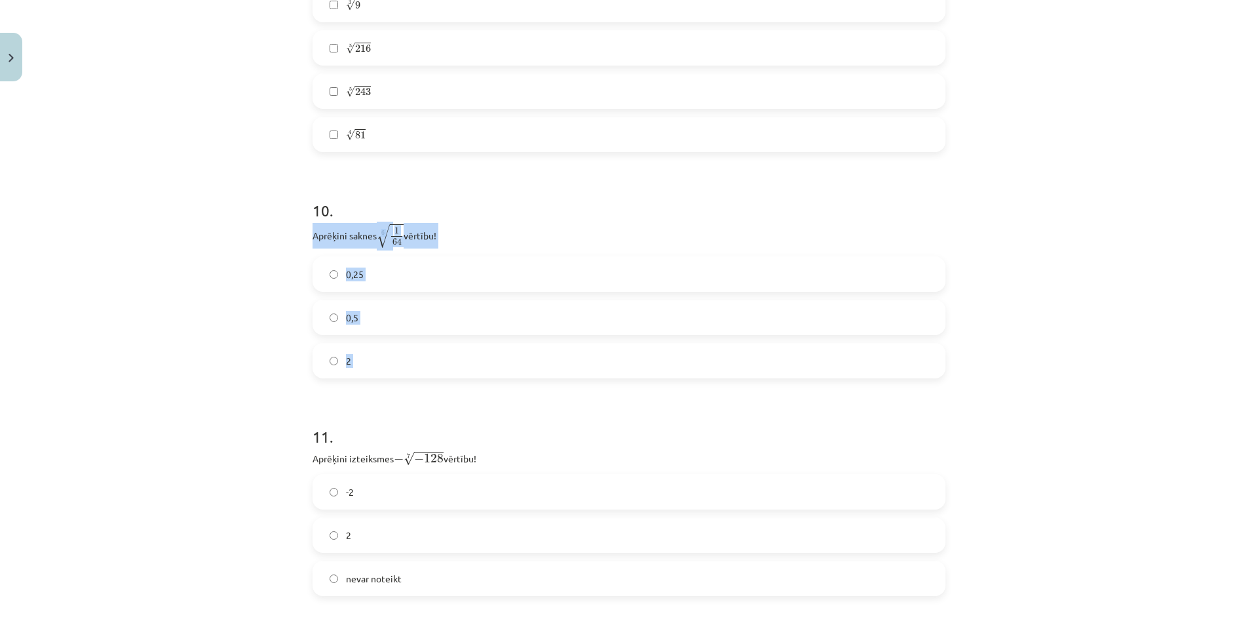
drag, startPoint x: 307, startPoint y: 239, endPoint x: 412, endPoint y: 368, distance: 165.9
click at [412, 368] on div "10 . Aprēķini saknes 6 √ 1 64 1 64 6 vērtību! 0,25 0,5 2" at bounding box center [629, 278] width 633 height 200
click at [477, 210] on h1 "10 ." at bounding box center [629, 198] width 633 height 41
click at [353, 312] on span "0,5" at bounding box center [352, 318] width 12 height 14
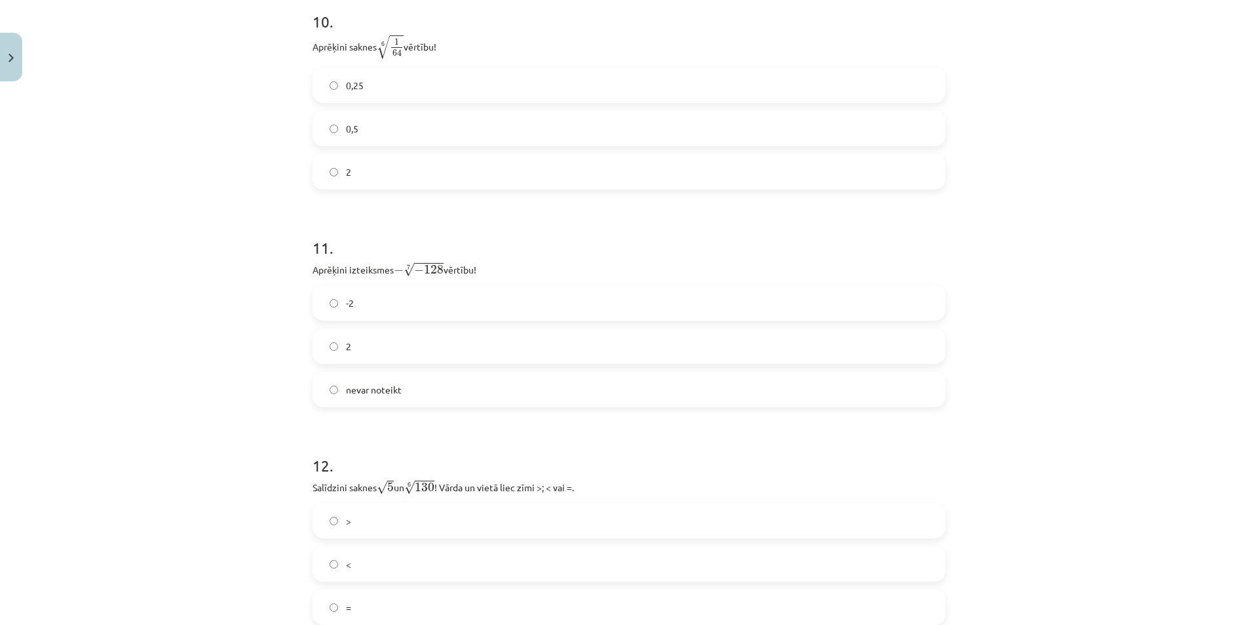
scroll to position [2458, 0]
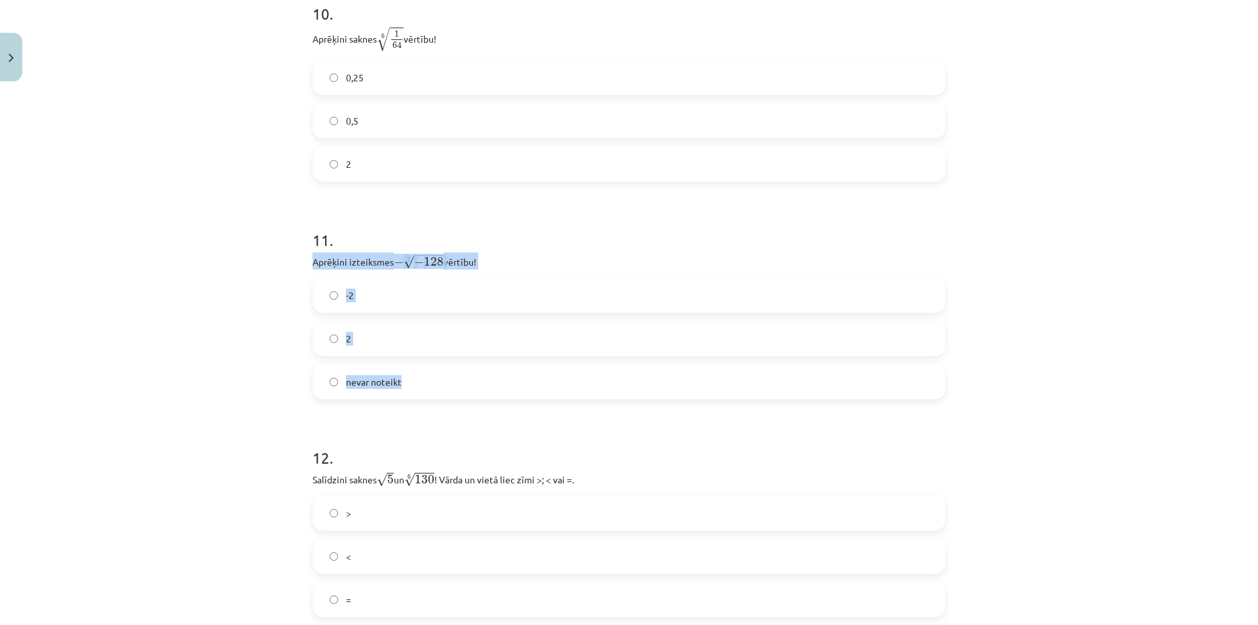
drag, startPoint x: 305, startPoint y: 258, endPoint x: 456, endPoint y: 386, distance: 198.1
click at [379, 284] on label "-2" at bounding box center [629, 295] width 630 height 33
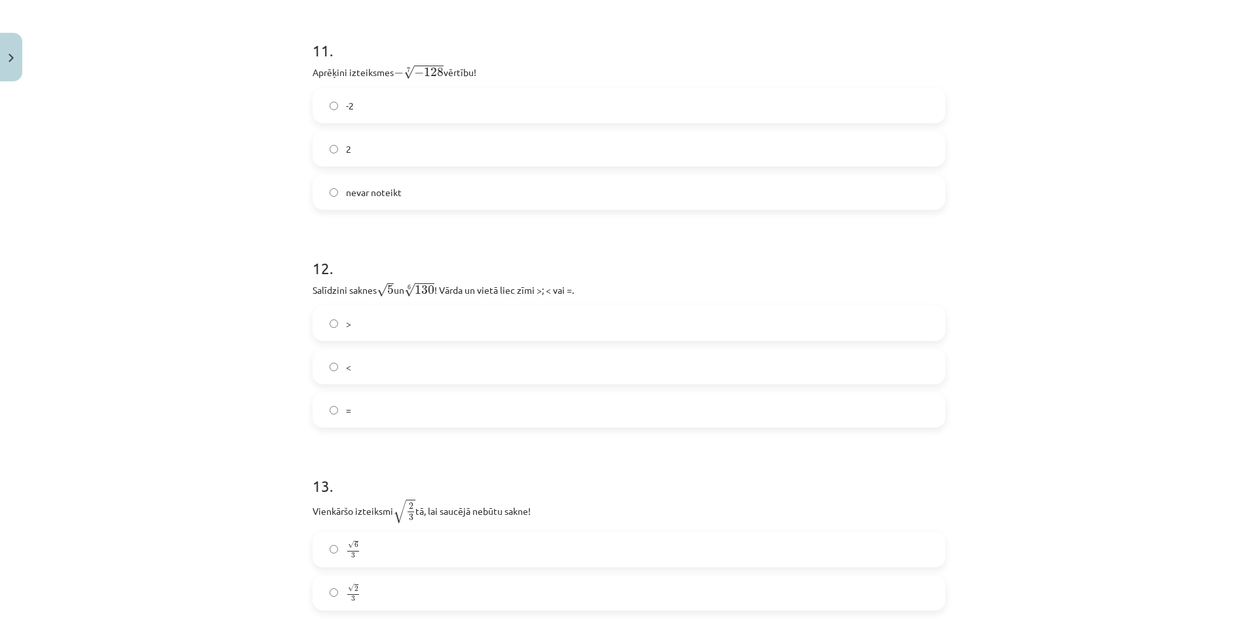
scroll to position [2654, 0]
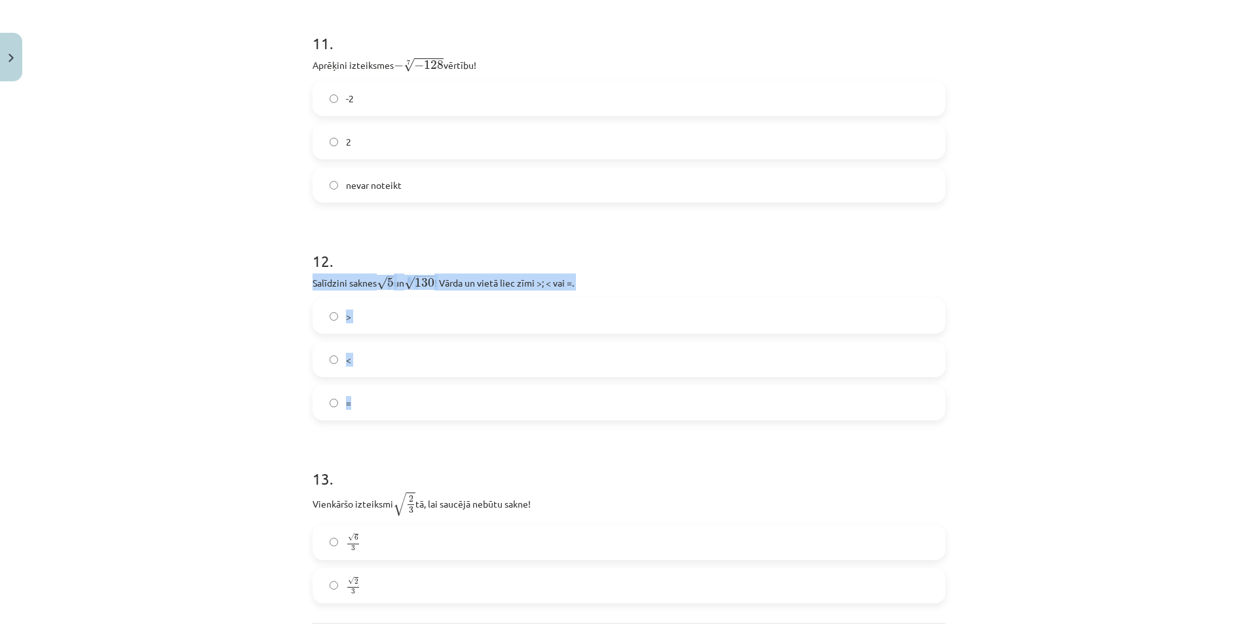
drag, startPoint x: 309, startPoint y: 284, endPoint x: 421, endPoint y: 409, distance: 167.6
click at [421, 409] on div "12 . Salīdzini saknes √ 5 5 un 6 √ 130 130 6 ! Vārda un vietā liec zīmi >; < va…" at bounding box center [629, 324] width 633 height 191
click at [360, 309] on label ">" at bounding box center [629, 316] width 630 height 33
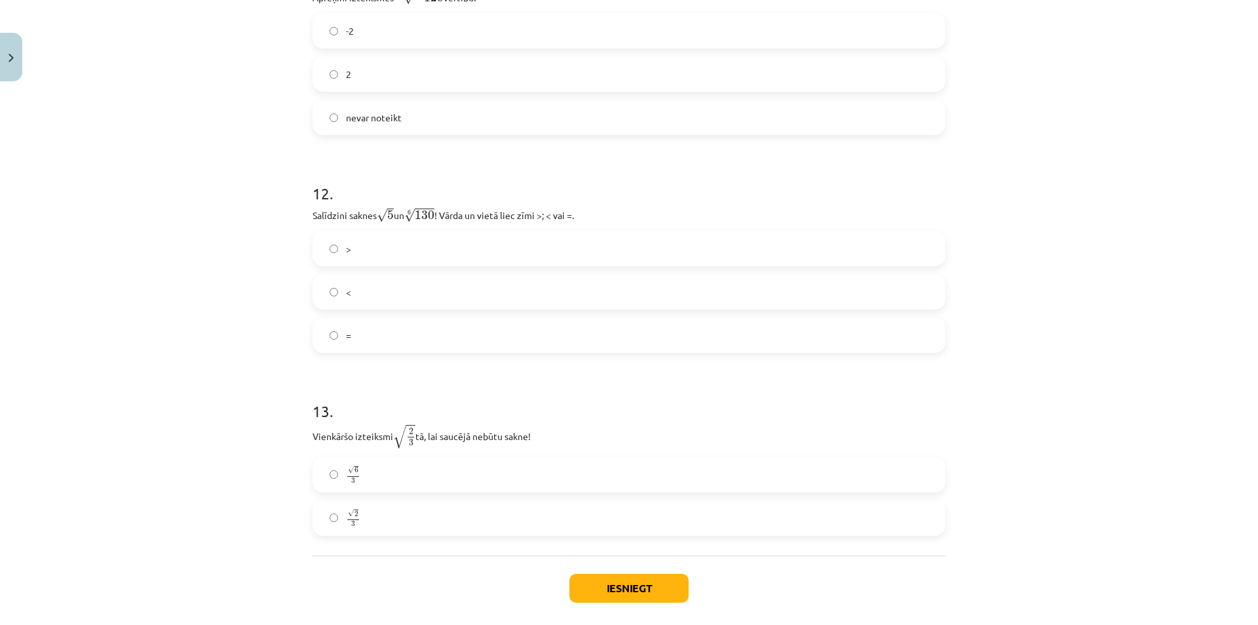
scroll to position [2785, 0]
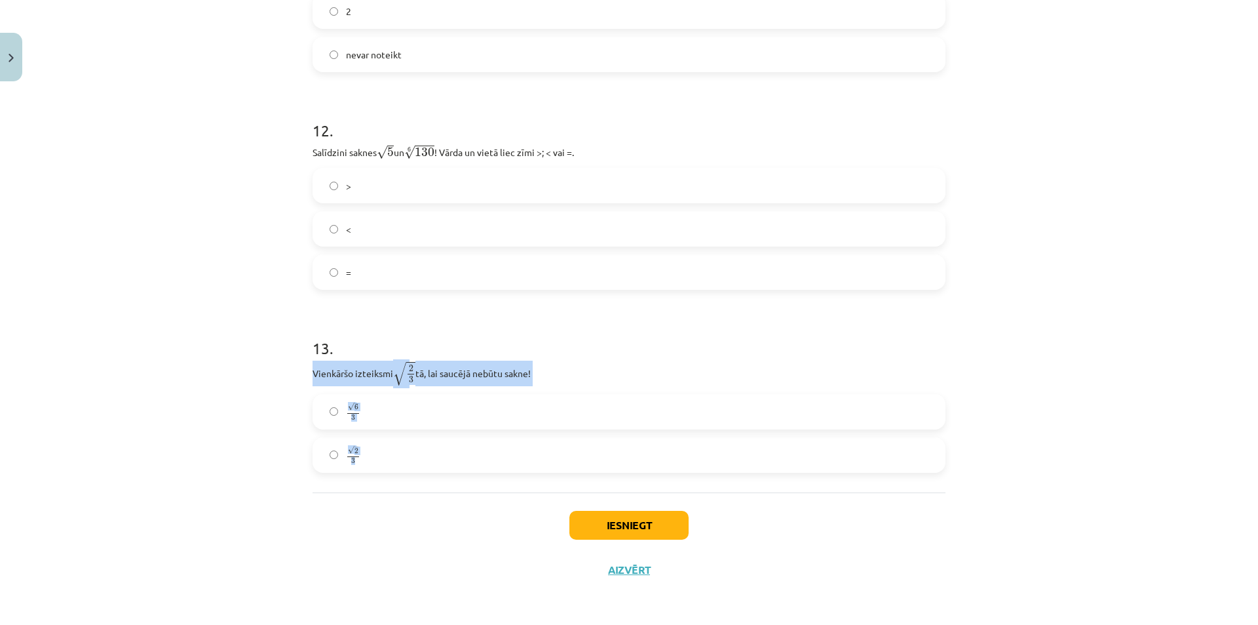
drag, startPoint x: 311, startPoint y: 372, endPoint x: 427, endPoint y: 454, distance: 142.0
click at [427, 454] on div "13 . Vienkāršo izteiksmi √ 2 3 2 3 tā, lai saucējā nebūtu sakne! √ 6 3 6 3 √ 2 …" at bounding box center [629, 394] width 633 height 157
click at [398, 465] on label "√ 2 3 2 3" at bounding box center [629, 454] width 630 height 33
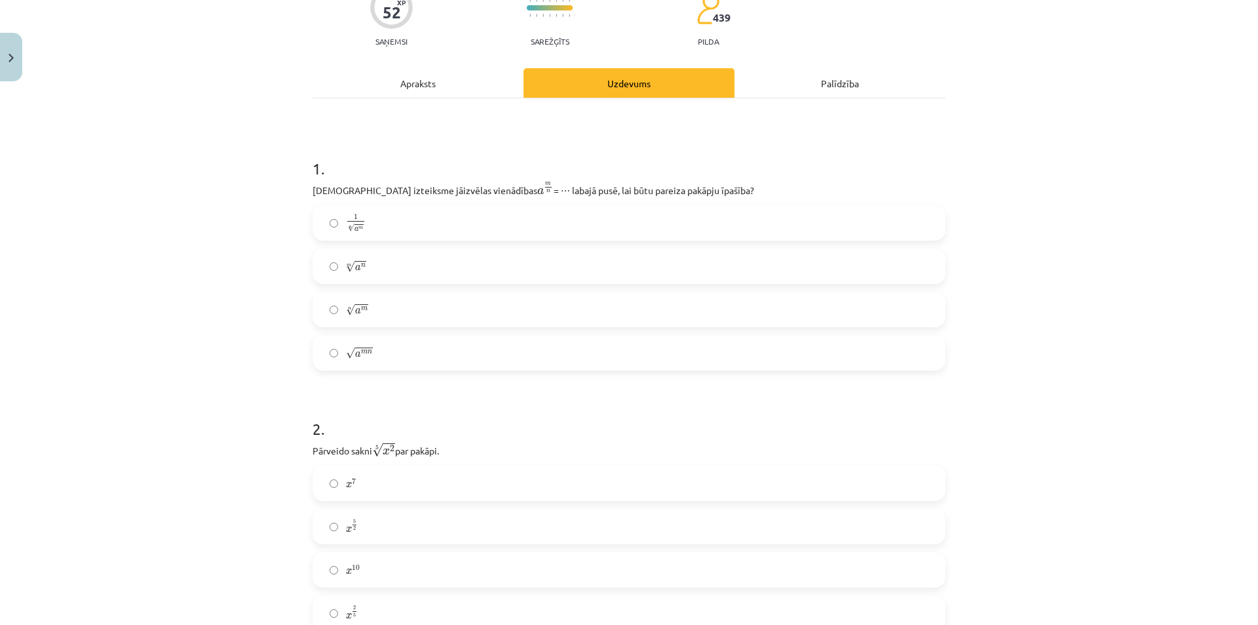
scroll to position [262, 0]
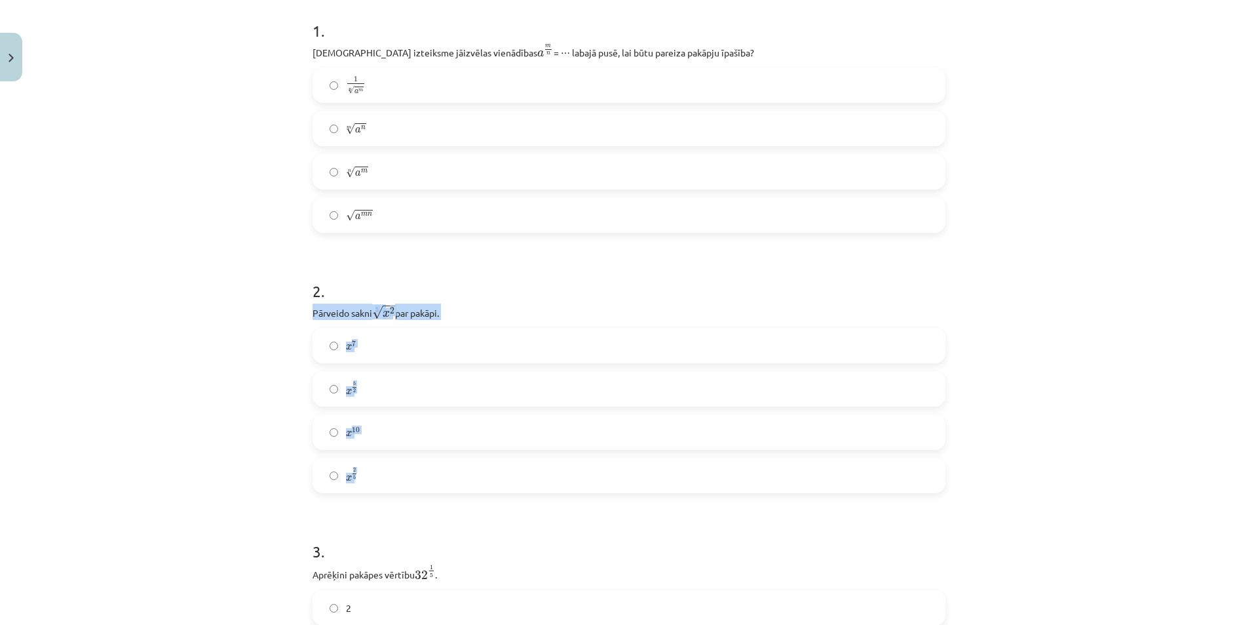
drag, startPoint x: 308, startPoint y: 309, endPoint x: 431, endPoint y: 468, distance: 200.4
click at [431, 468] on div "2 . Pārveido sakni 5 √ x 2 x 2 5 par pakāpi. x 7 x 7 x 5 2 x 5 2 x 10 x 10 x 2 …" at bounding box center [629, 376] width 633 height 234
click at [420, 531] on h1 "3 ." at bounding box center [629, 539] width 633 height 41
click at [386, 480] on label "x 2 5 x 2 5" at bounding box center [629, 475] width 630 height 33
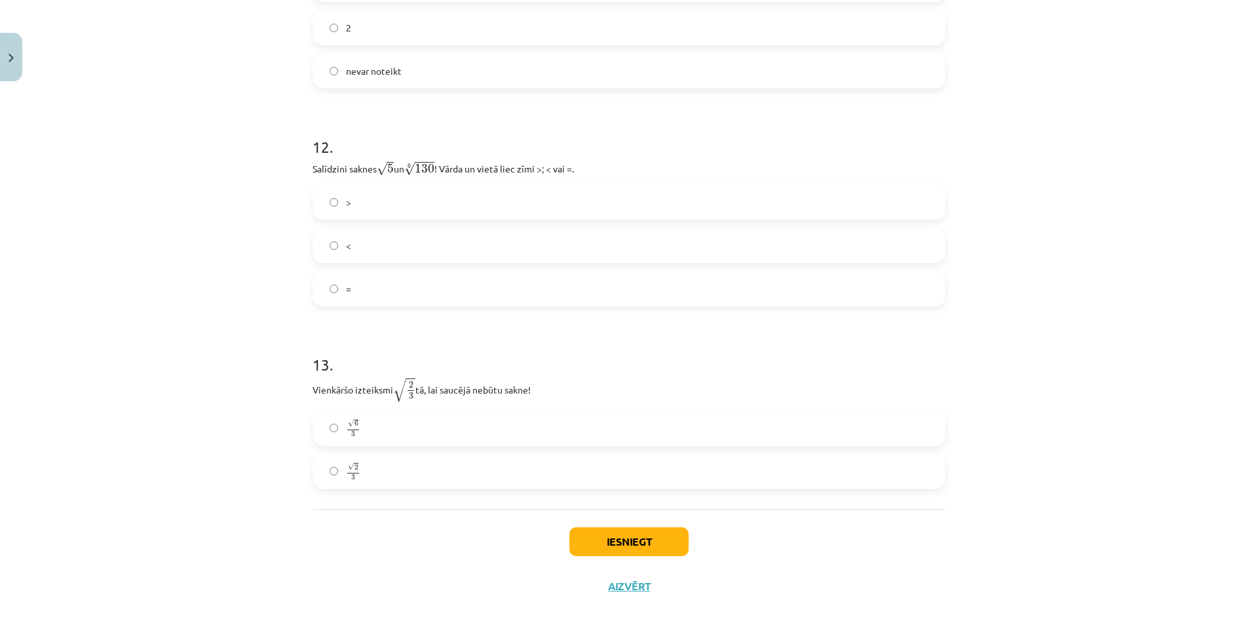
scroll to position [2785, 0]
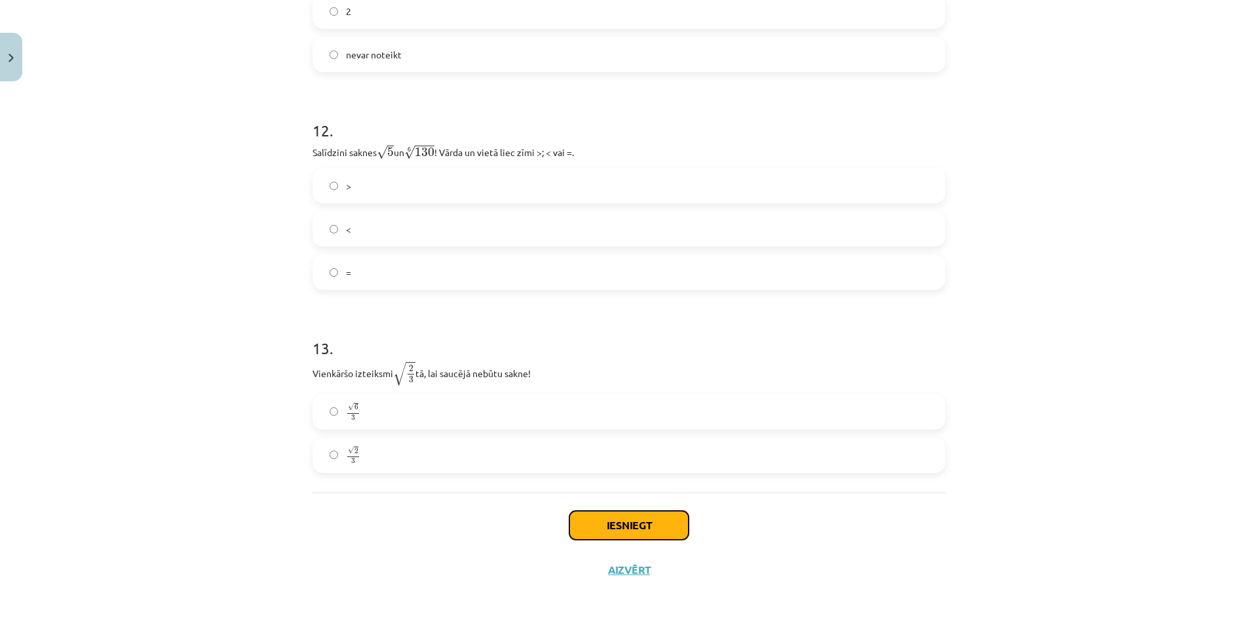
click at [658, 520] on button "Iesniegt" at bounding box center [629, 525] width 119 height 29
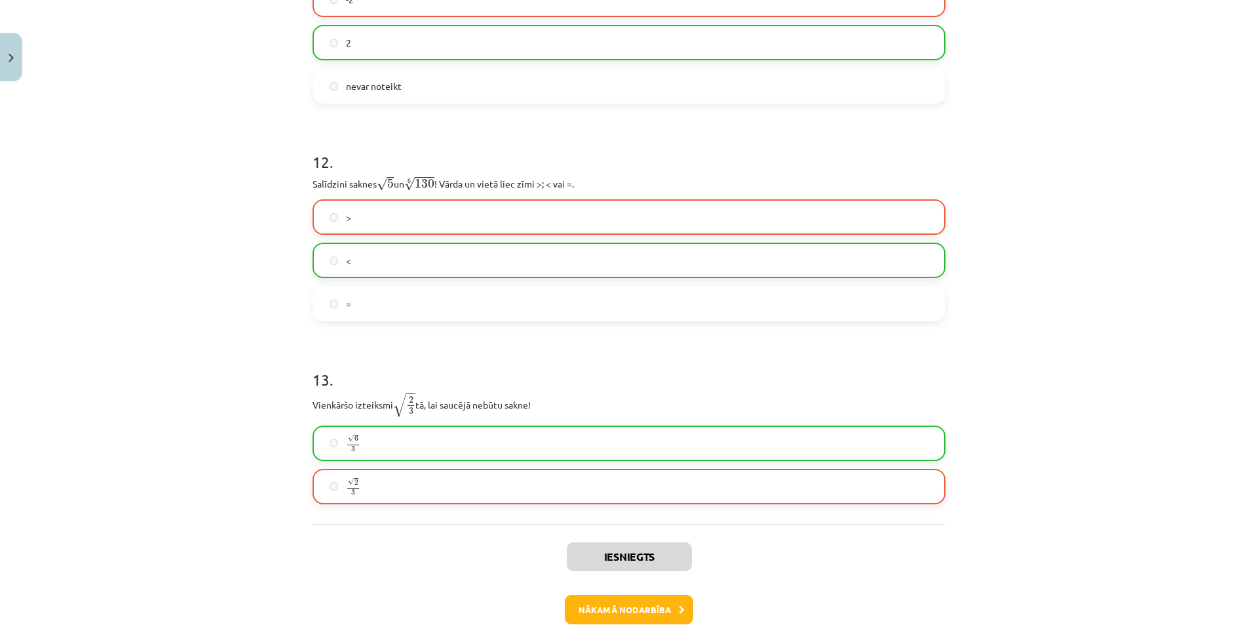
scroll to position [2827, 0]
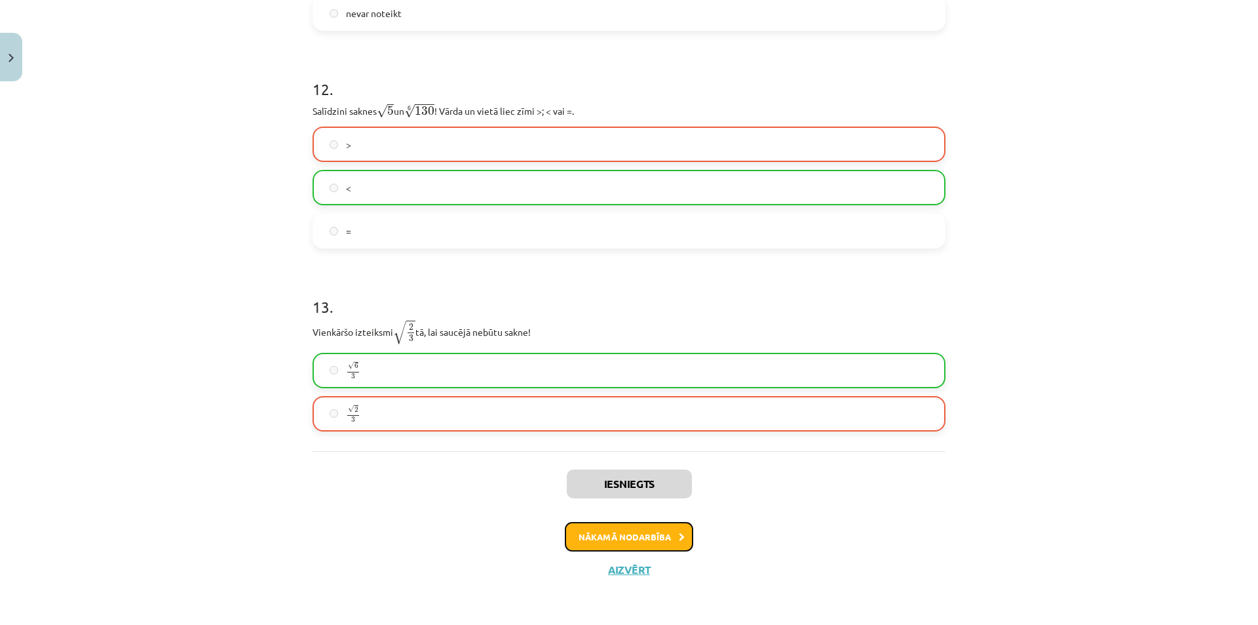
click at [642, 538] on button "Nākamā nodarbība" at bounding box center [629, 537] width 128 height 30
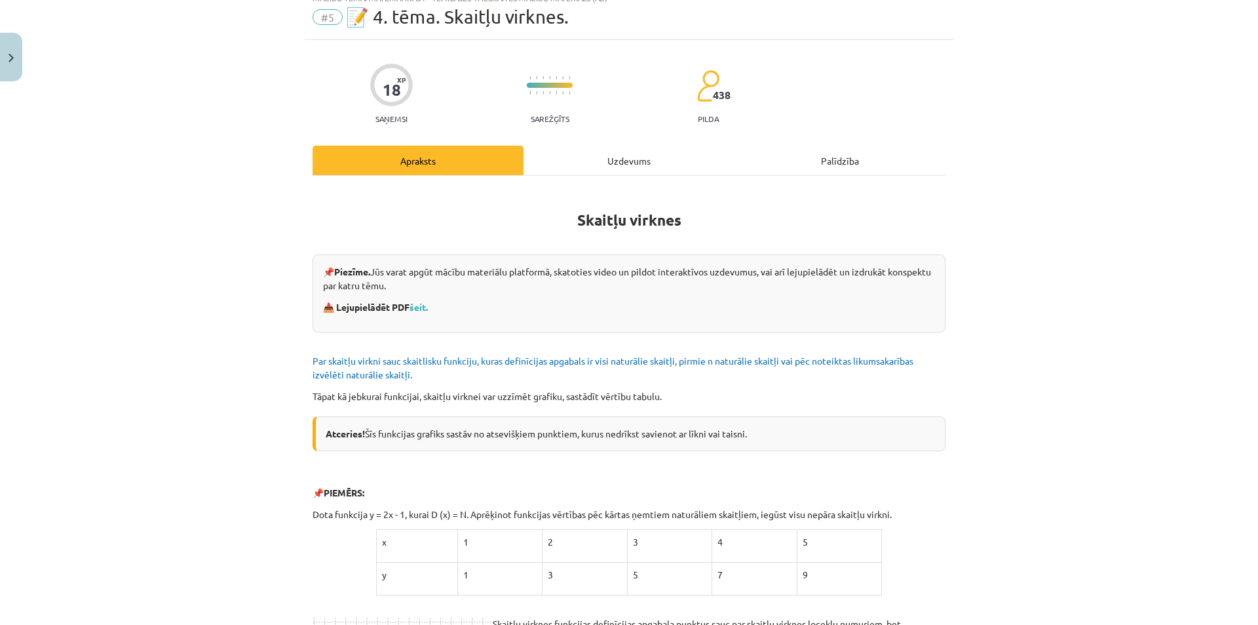
scroll to position [33, 0]
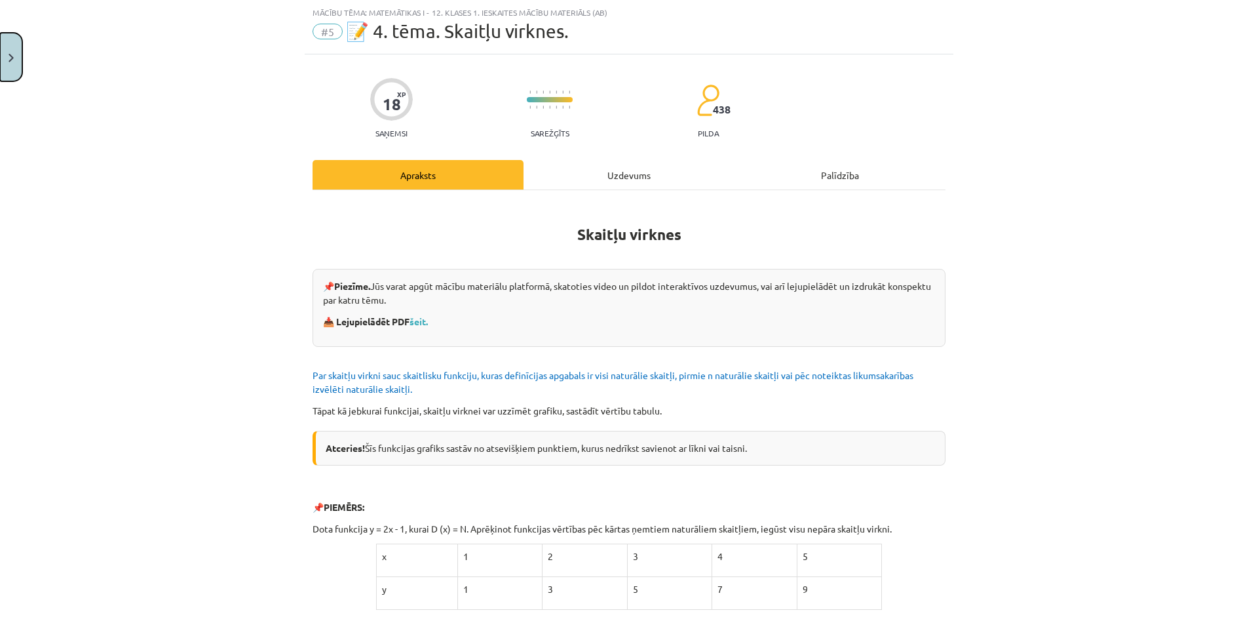
click at [7, 69] on button "Close" at bounding box center [11, 57] width 22 height 48
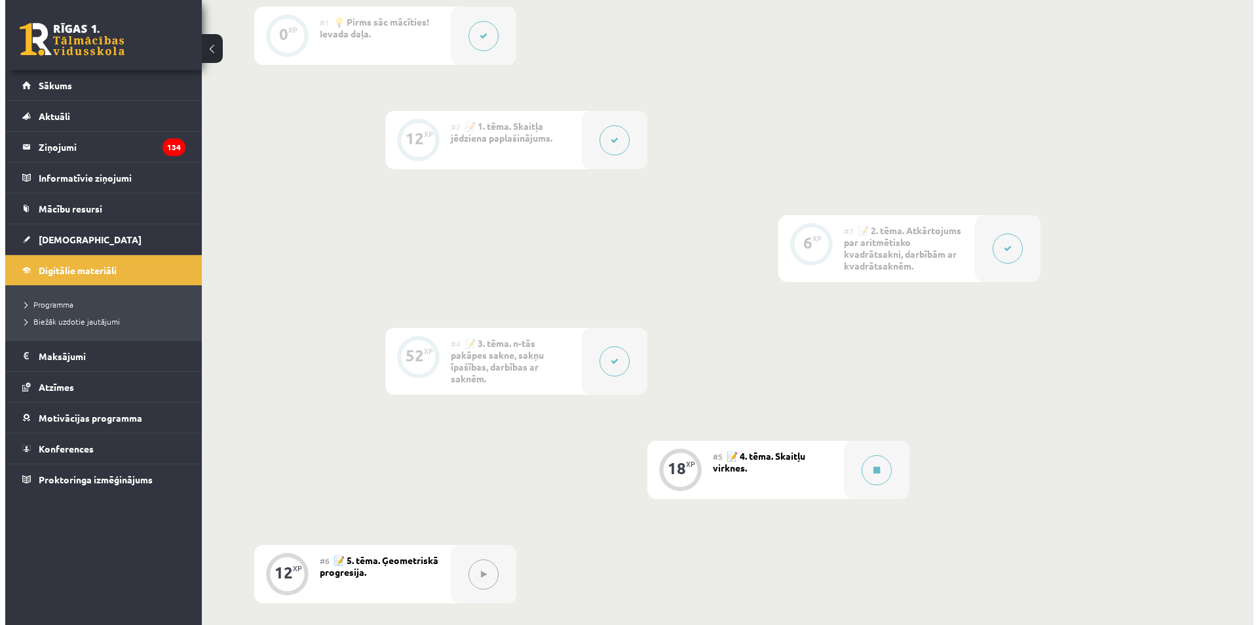
scroll to position [459, 0]
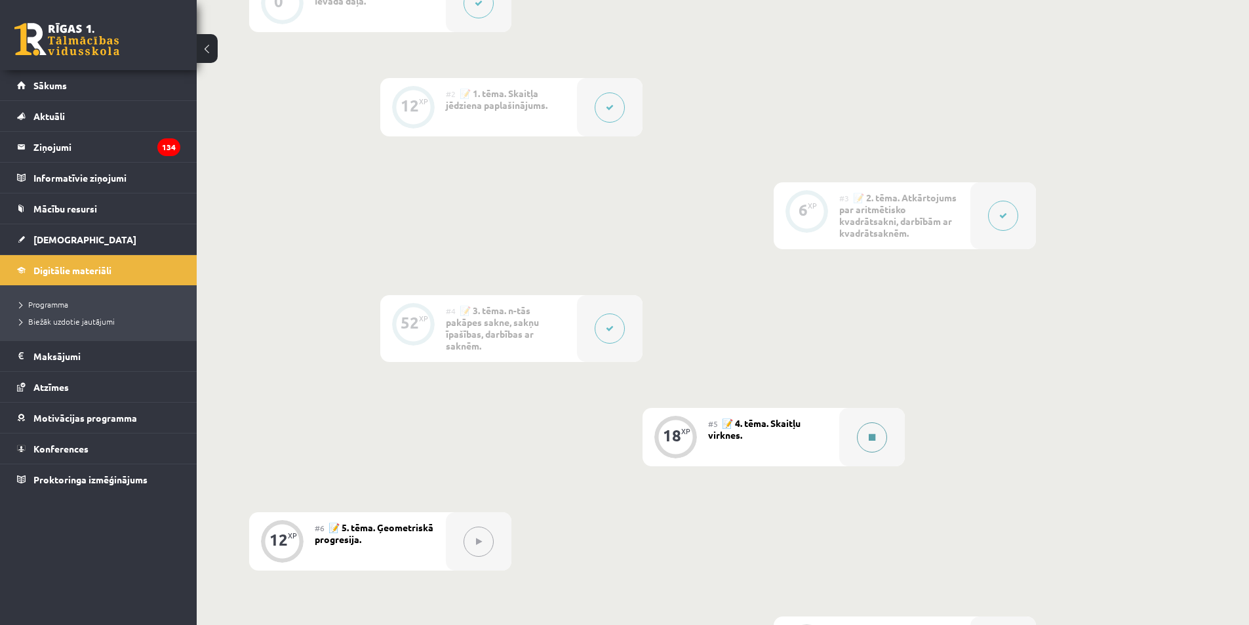
click at [864, 425] on button at bounding box center [872, 437] width 30 height 30
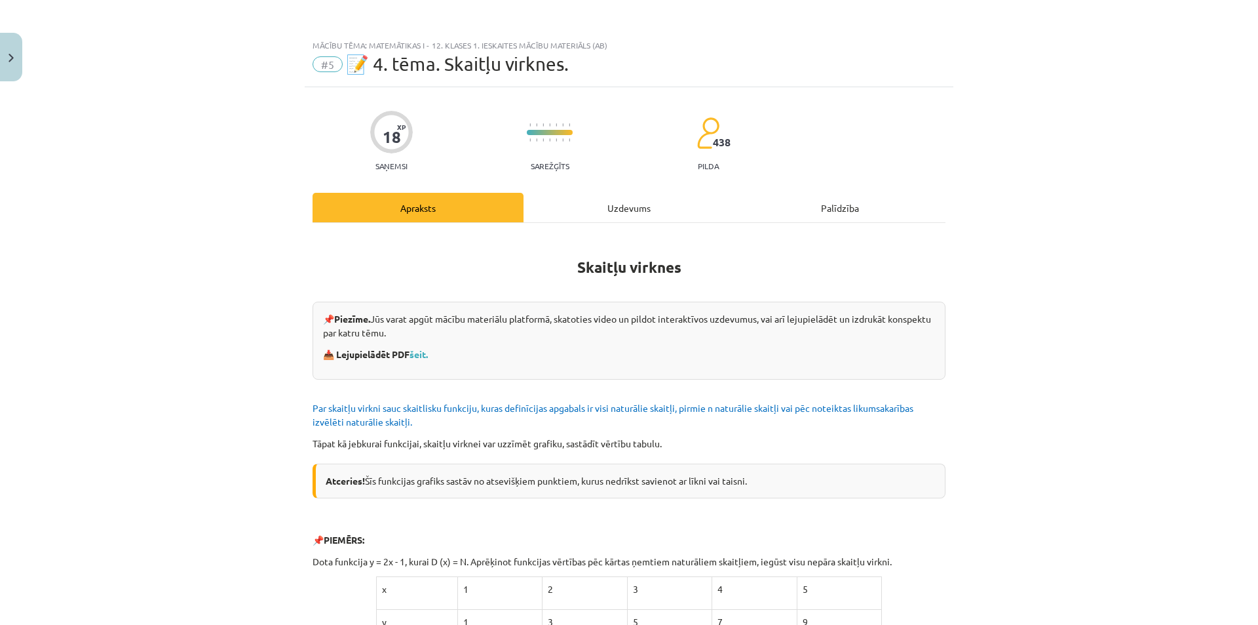
click at [632, 207] on div "Uzdevums" at bounding box center [629, 207] width 211 height 29
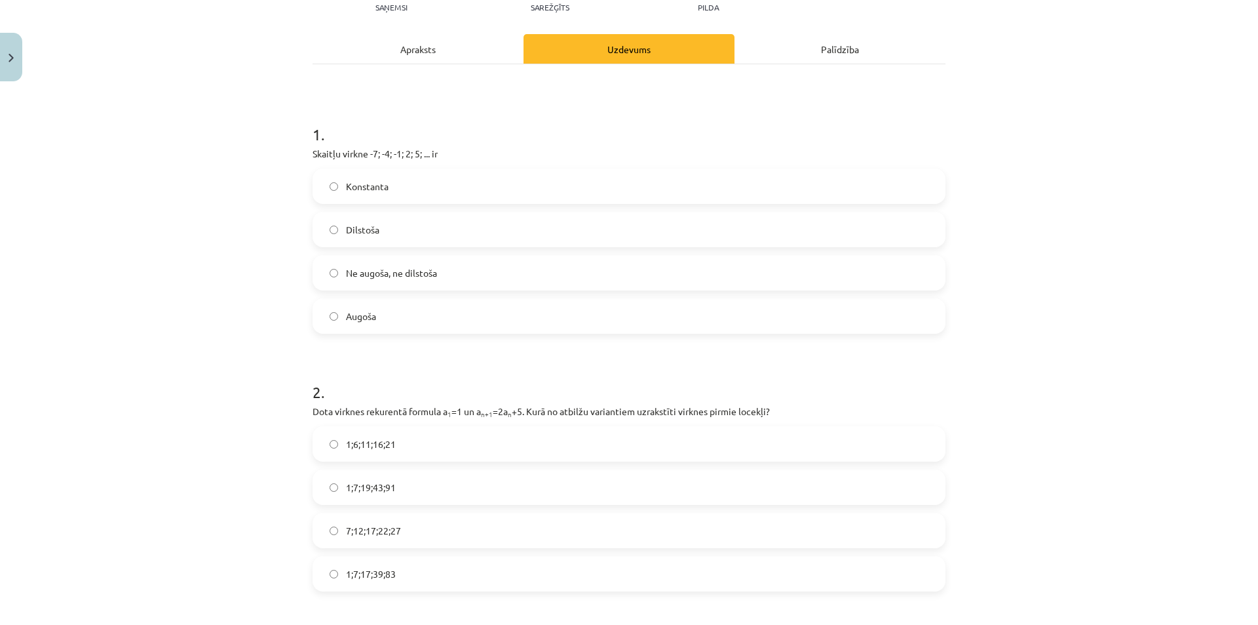
scroll to position [164, 0]
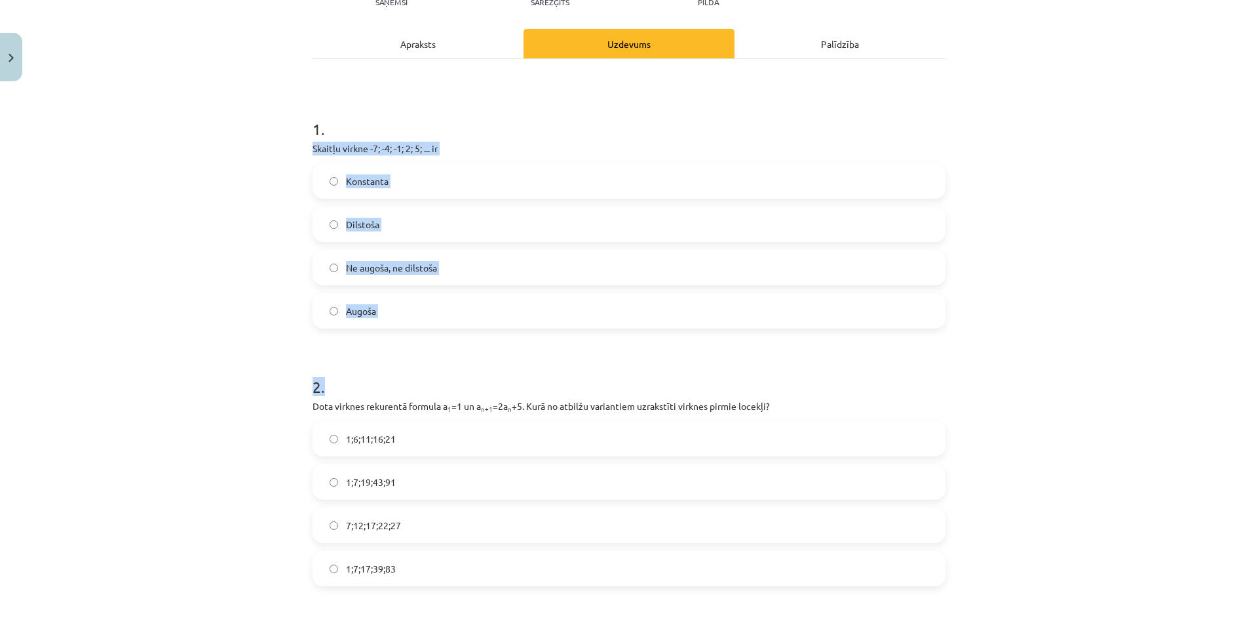
drag, startPoint x: 305, startPoint y: 144, endPoint x: 488, endPoint y: 328, distance: 259.5
click at [464, 138] on div "1 . Skaitļu virkne -7; -4; -1; 2; 5; ... ir Konstanta Dilstoša Ne augoša, ne di…" at bounding box center [629, 212] width 633 height 231
drag, startPoint x: 307, startPoint y: 145, endPoint x: 427, endPoint y: 305, distance: 199.9
click at [427, 305] on div "1 . Skaitļu virkne -7; -4; -1; 2; 5; ... ir Konstanta Dilstoša Ne augoša, ne di…" at bounding box center [629, 212] width 633 height 231
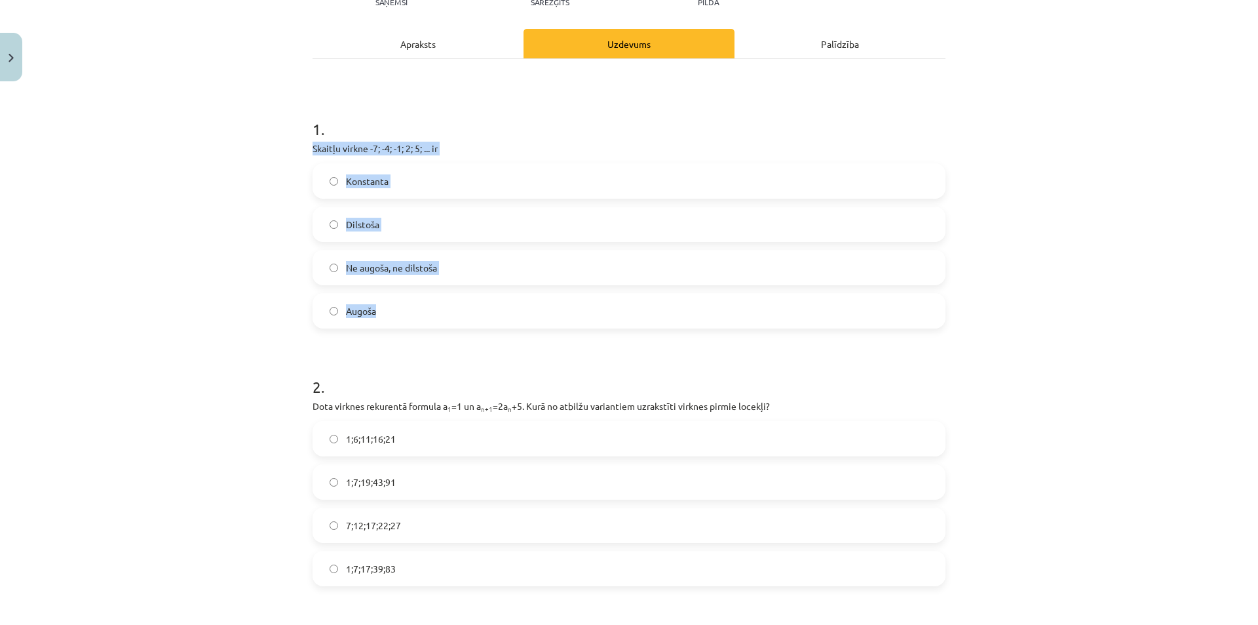
click at [381, 316] on label "Augoša" at bounding box center [629, 310] width 630 height 33
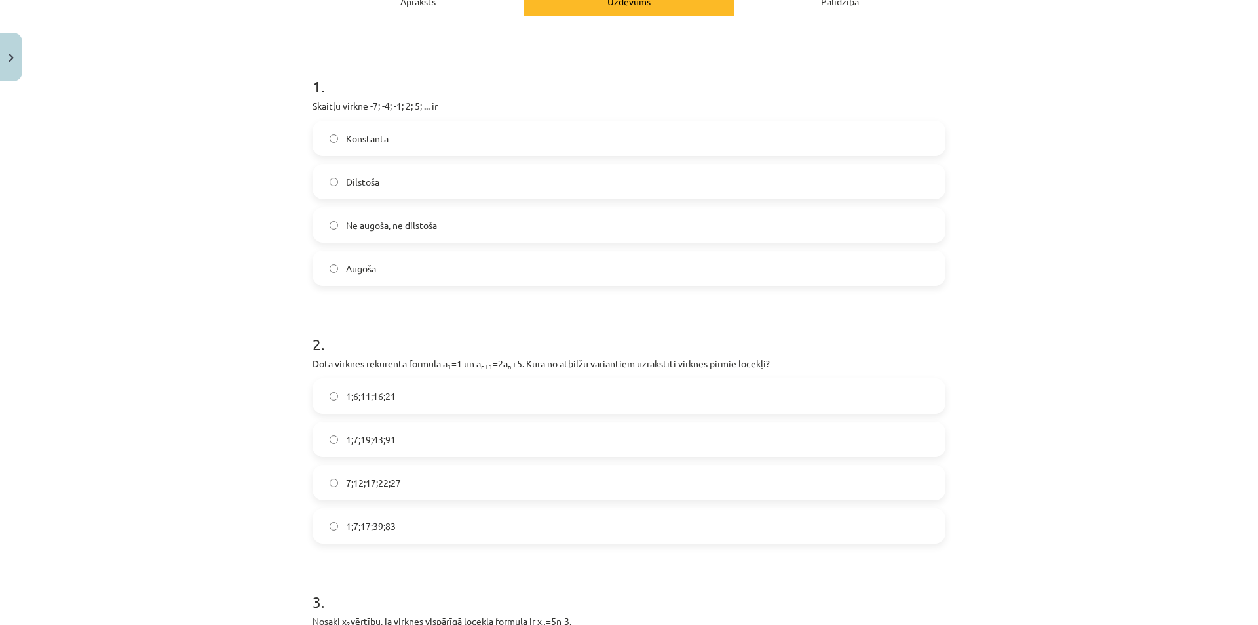
scroll to position [229, 0]
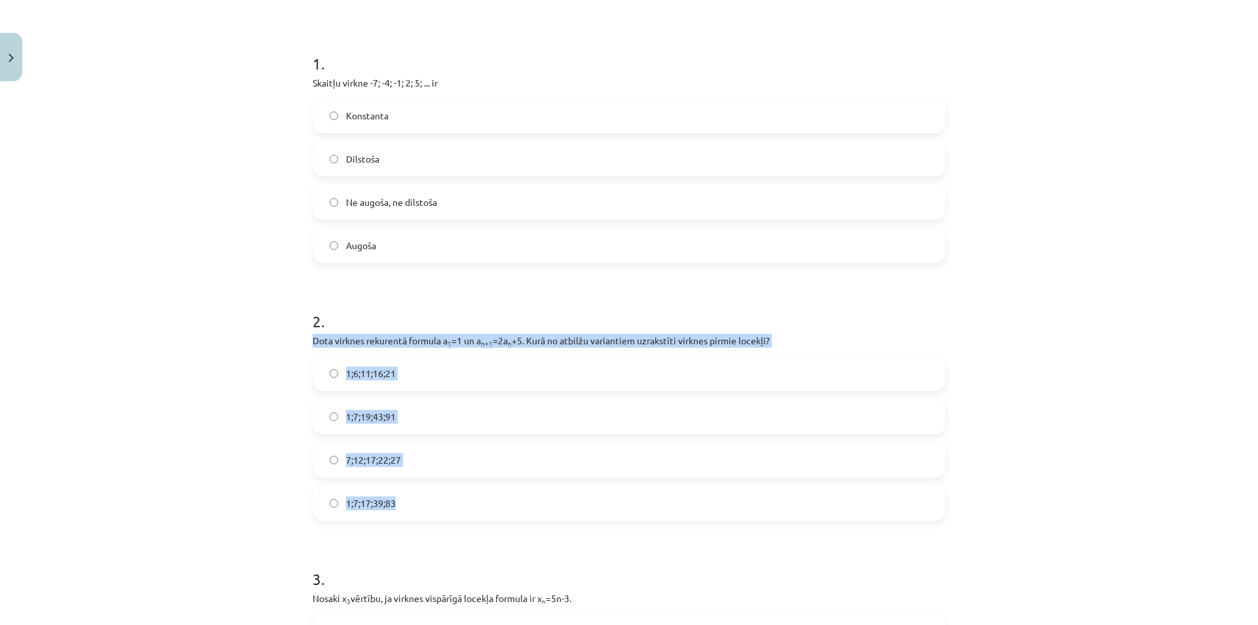
drag, startPoint x: 306, startPoint y: 340, endPoint x: 379, endPoint y: 372, distance: 79.5
click at [406, 412] on label "1;7;19;43;91" at bounding box center [629, 416] width 630 height 33
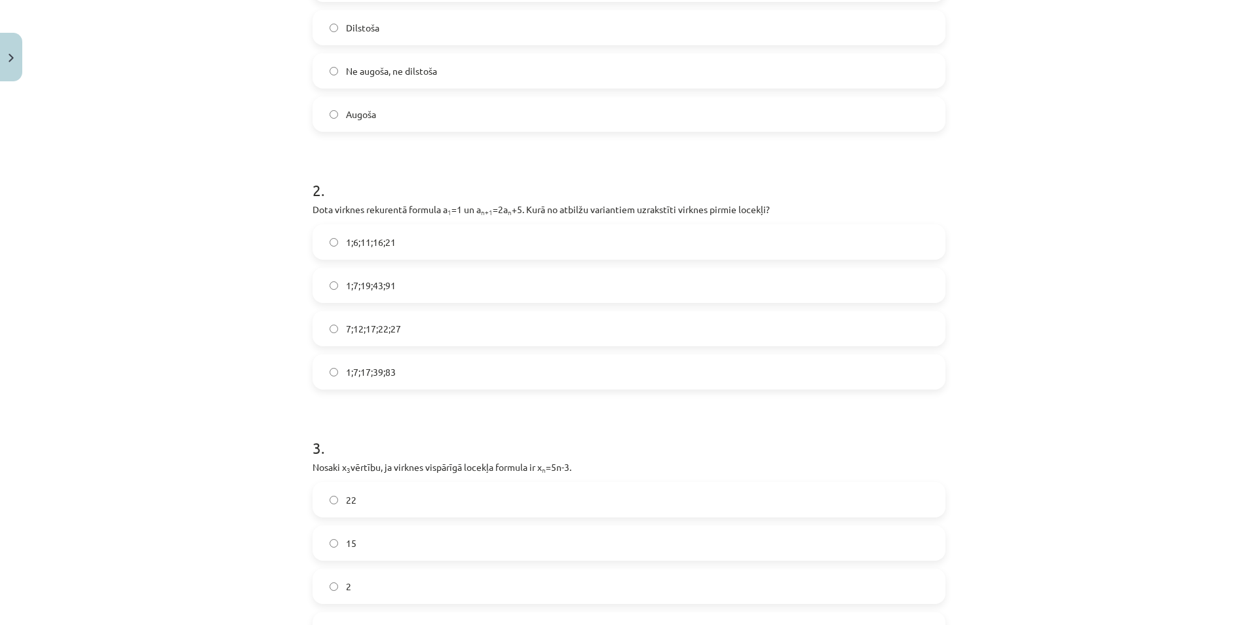
scroll to position [557, 0]
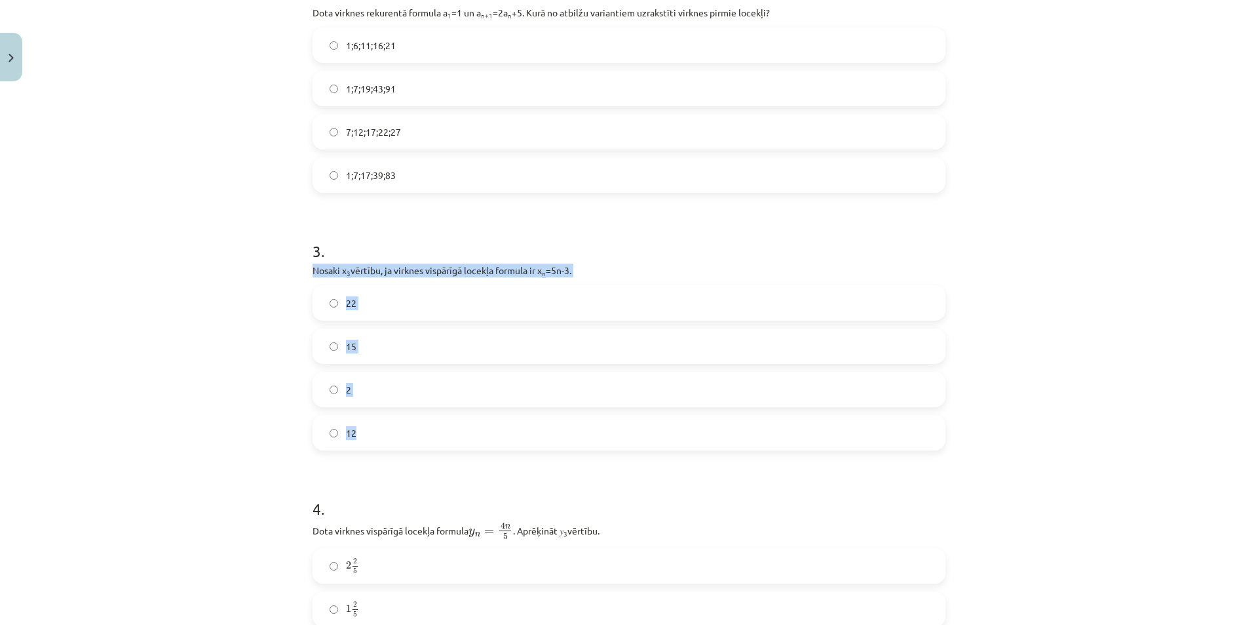
drag, startPoint x: 303, startPoint y: 267, endPoint x: 436, endPoint y: 444, distance: 222.3
click at [436, 444] on div "18 XP Saņemsi Sarežģīts 438 pilda Apraksts Uzdevums Palīdzība 1 . Skaitļu virkn…" at bounding box center [629, 438] width 649 height 1817
click at [369, 427] on label "12" at bounding box center [629, 432] width 630 height 33
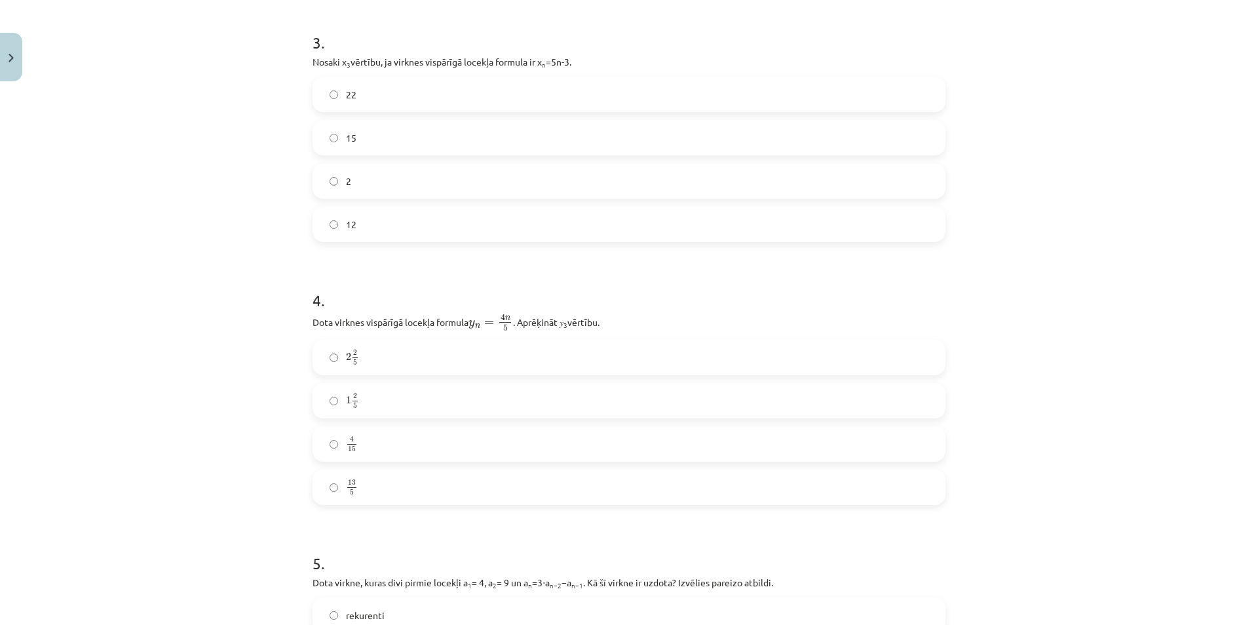
scroll to position [885, 0]
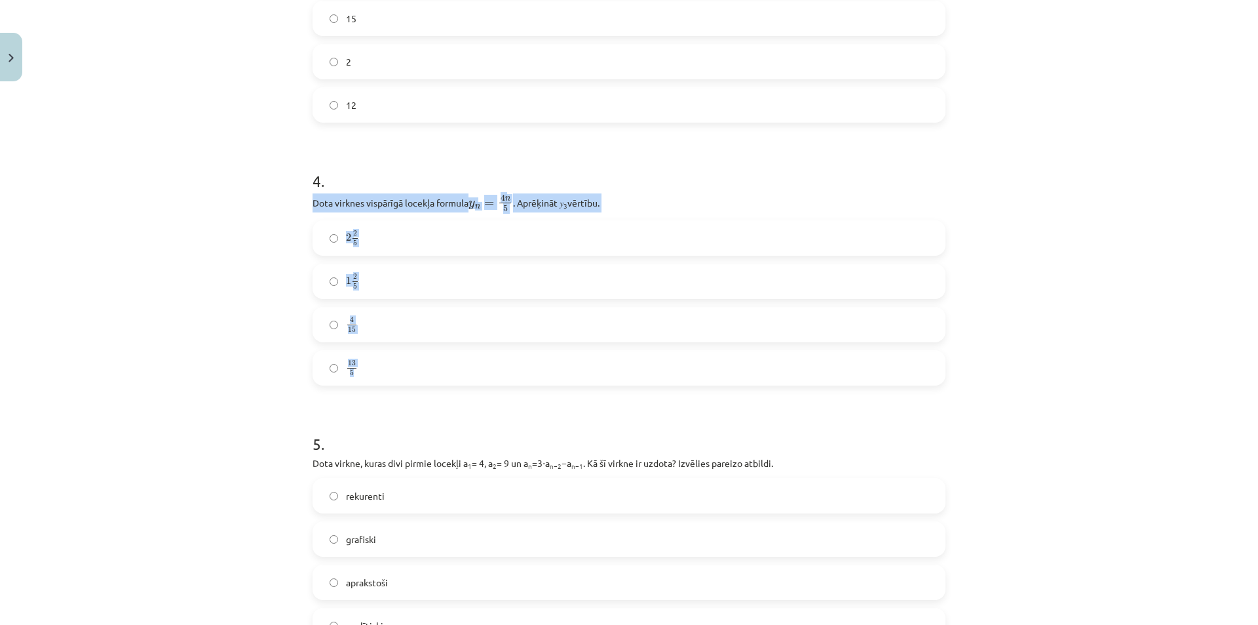
drag, startPoint x: 304, startPoint y: 201, endPoint x: 400, endPoint y: 365, distance: 190.3
click at [400, 365] on div "18 XP Saņemsi Sarežģīts 438 pilda Apraksts Uzdevums Palīdzība 1 . Skaitļu virkn…" at bounding box center [629, 110] width 649 height 1817
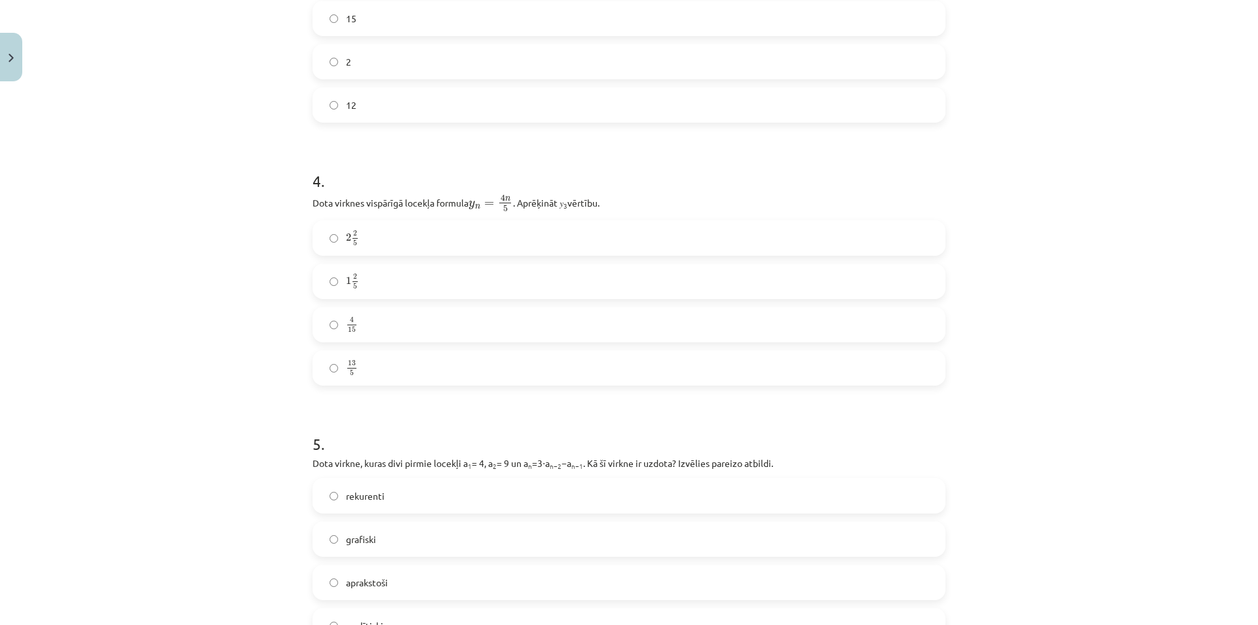
click at [401, 431] on h1 "5 ." at bounding box center [629, 432] width 633 height 41
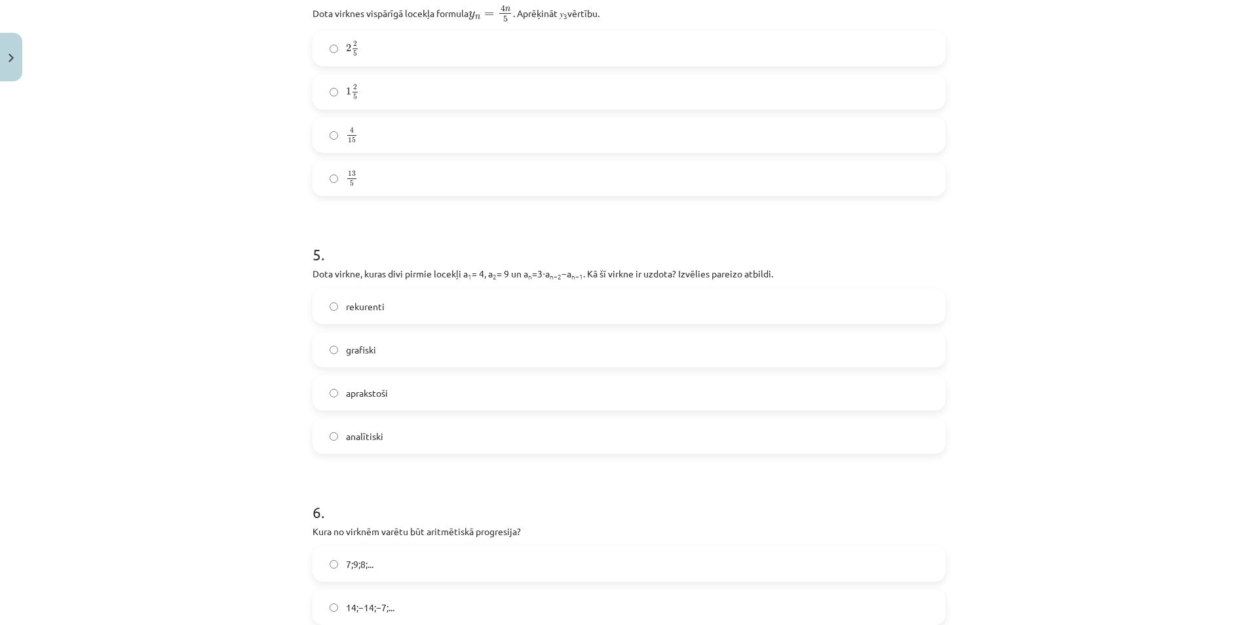
scroll to position [1081, 0]
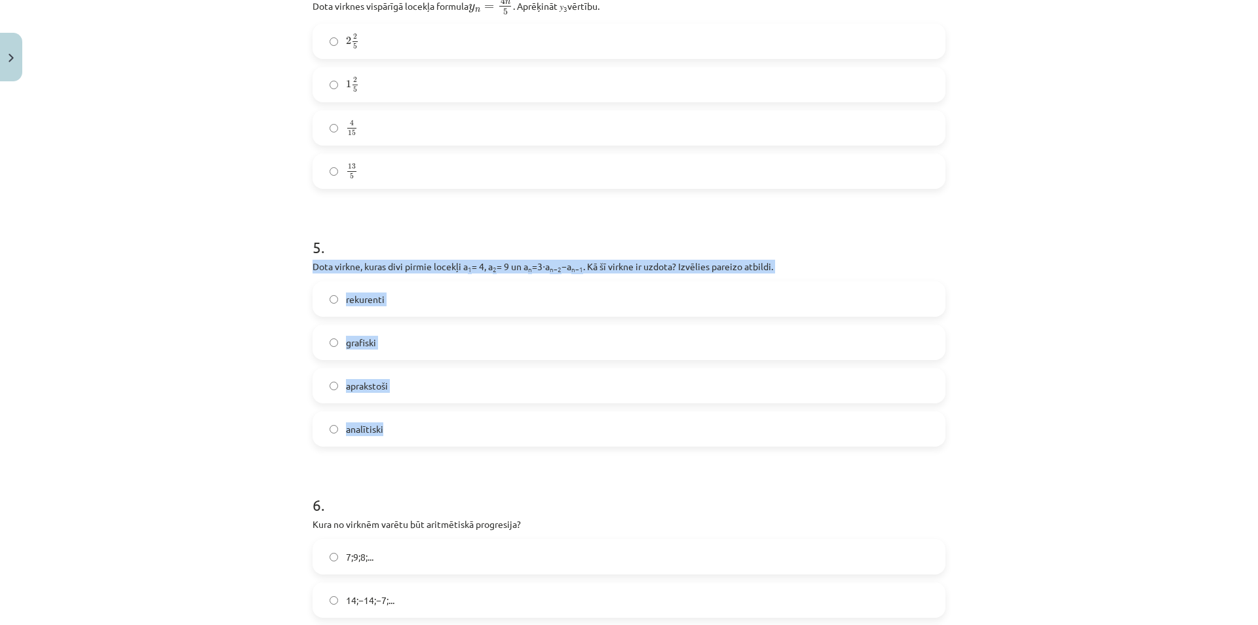
drag, startPoint x: 303, startPoint y: 264, endPoint x: 433, endPoint y: 429, distance: 209.6
click at [389, 294] on label "rekurenti" at bounding box center [629, 298] width 630 height 33
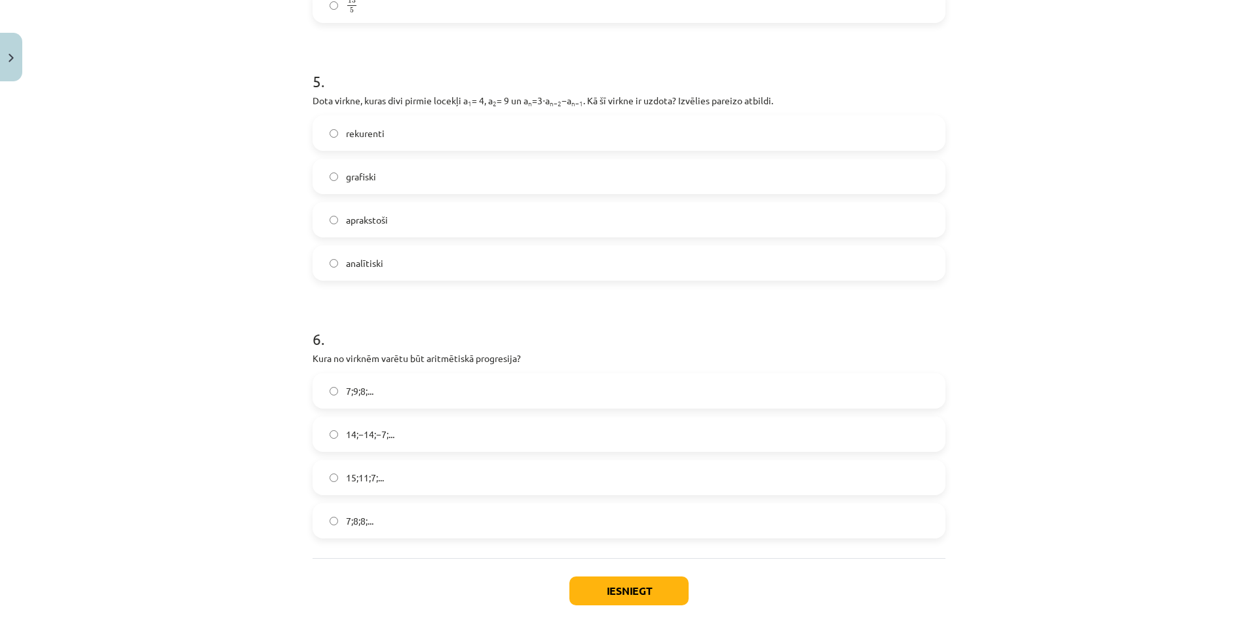
scroll to position [1278, 0]
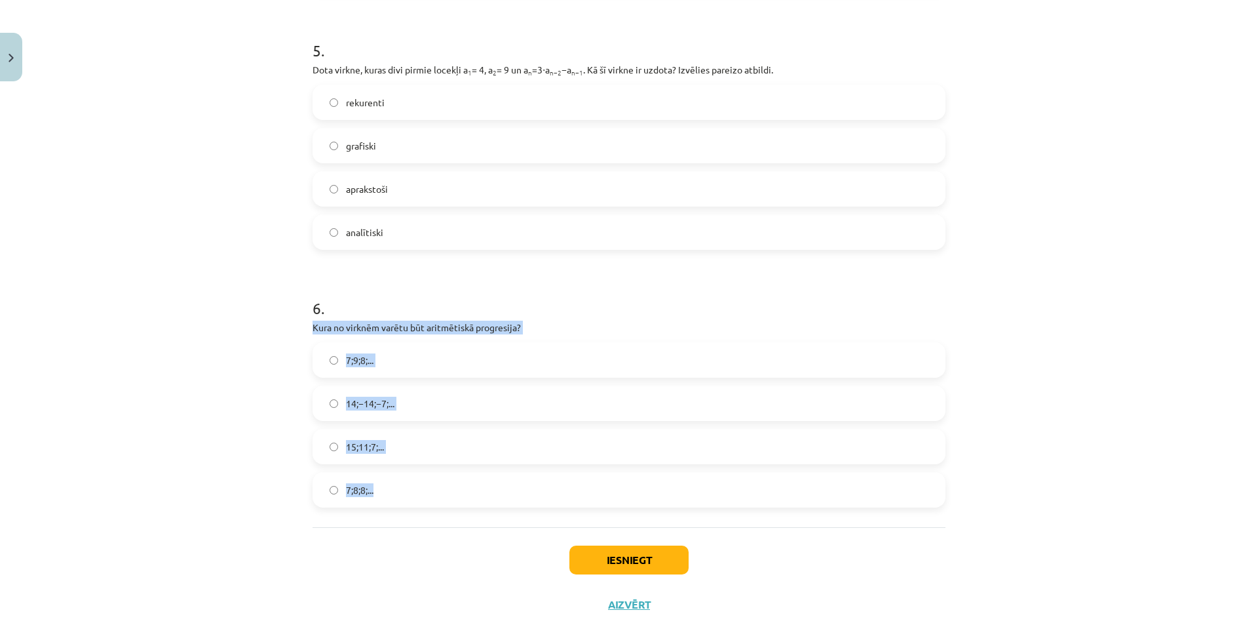
drag, startPoint x: 305, startPoint y: 323, endPoint x: 384, endPoint y: 379, distance: 97.3
click at [405, 450] on label "15;11;7;..." at bounding box center [629, 446] width 630 height 33
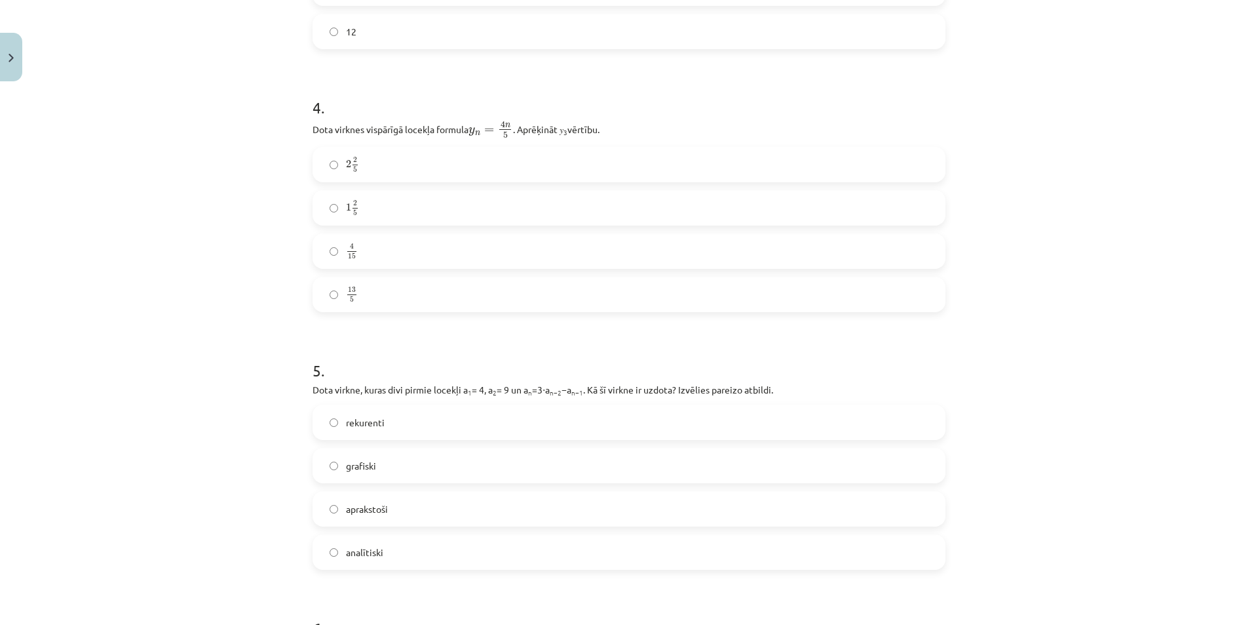
scroll to position [819, 0]
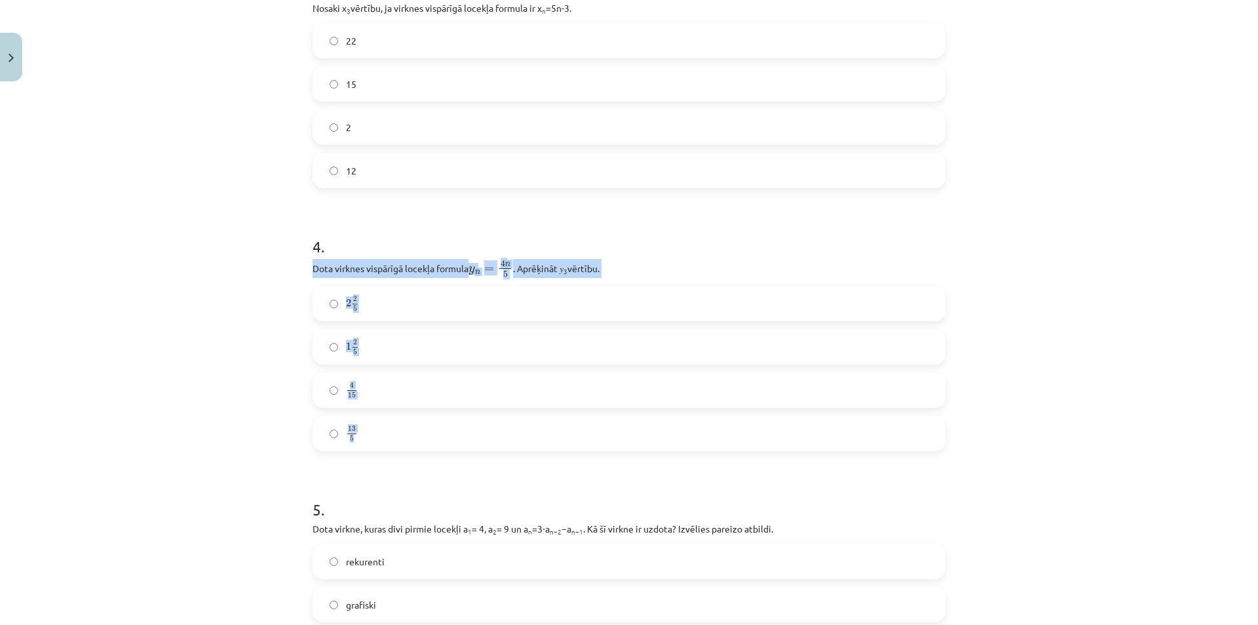
drag, startPoint x: 304, startPoint y: 266, endPoint x: 441, endPoint y: 446, distance: 225.9
click at [441, 446] on div "18 XP Saņemsi Sarežģīts 438 pilda Apraksts Uzdevums Palīdzība 1 . Skaitļu virkn…" at bounding box center [629, 176] width 649 height 1817
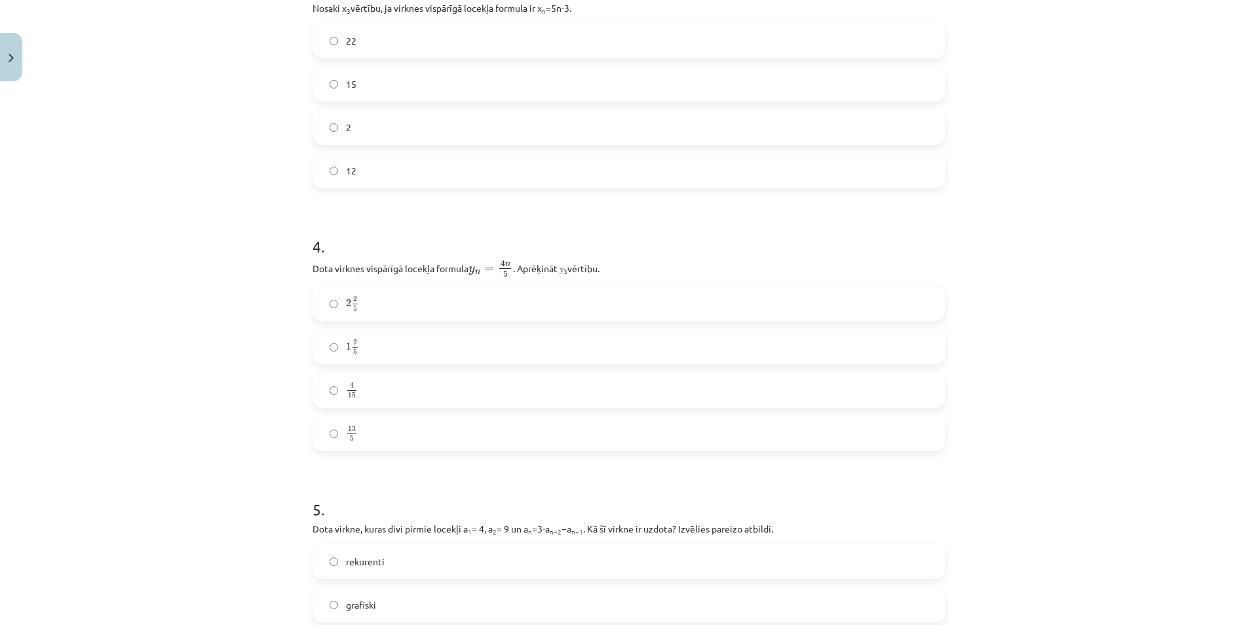
click at [429, 482] on h1 "5 ." at bounding box center [629, 497] width 633 height 41
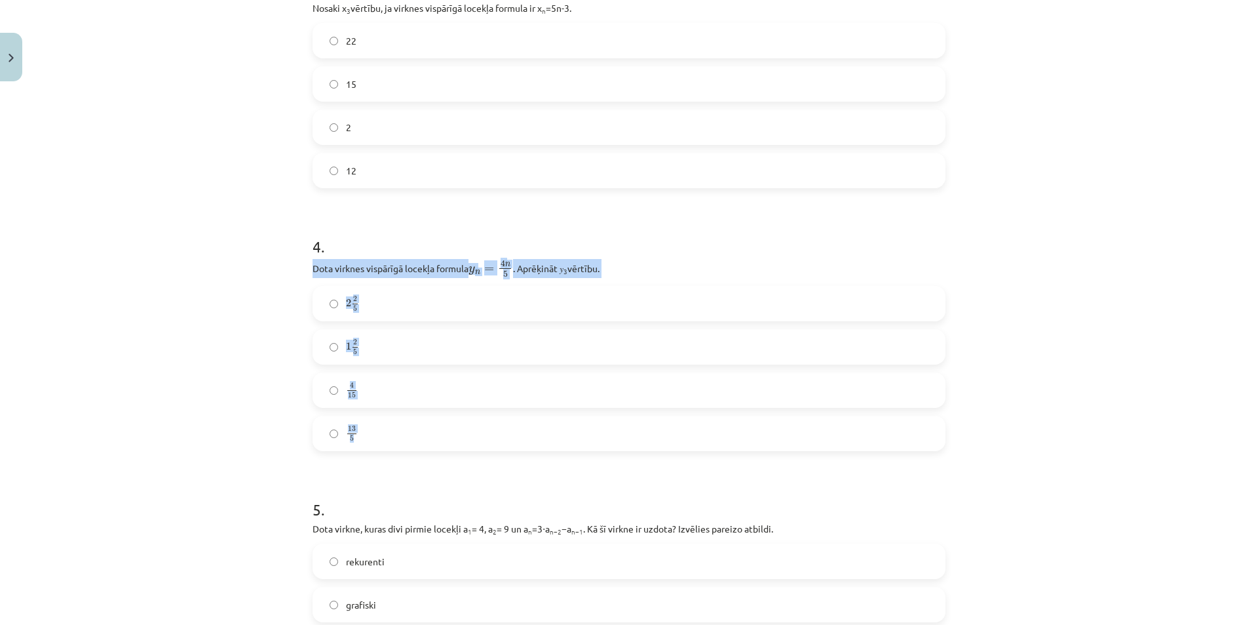
drag, startPoint x: 307, startPoint y: 268, endPoint x: 508, endPoint y: 440, distance: 264.4
click at [508, 440] on div "4 . Dota virknes vispārīgā locekļa formula y n = 4 n 5 y n = 4 n 5 . Aprēķināt …" at bounding box center [629, 332] width 633 height 237
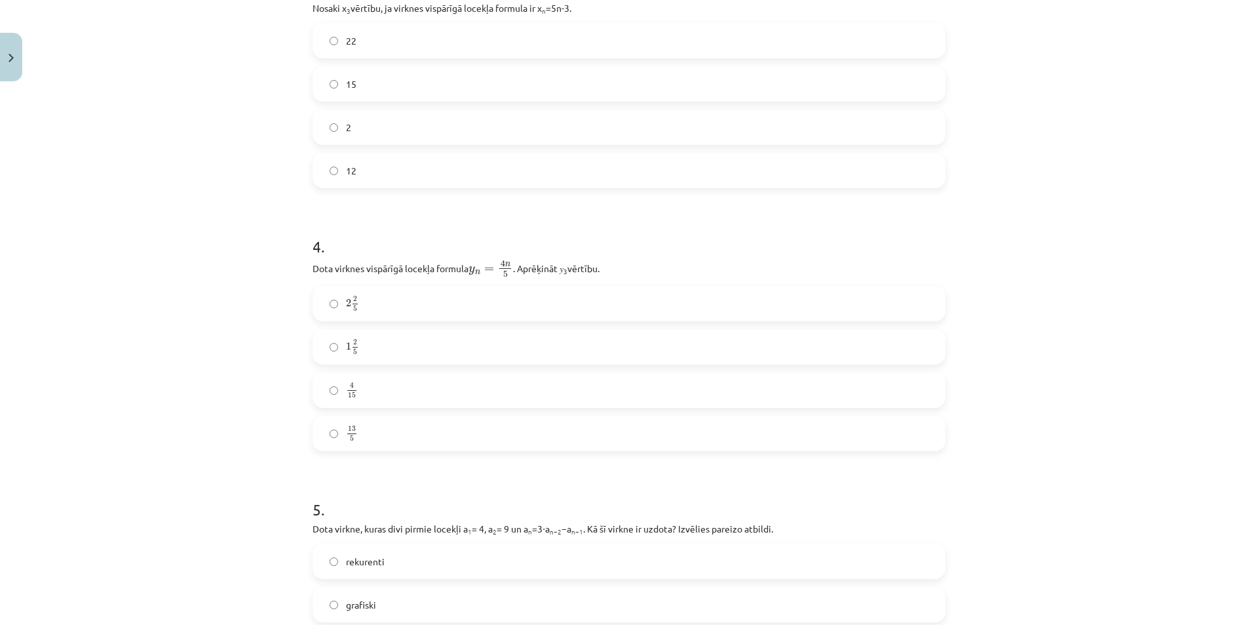
click at [416, 477] on h1 "5 ." at bounding box center [629, 497] width 633 height 41
drag, startPoint x: 373, startPoint y: 298, endPoint x: 389, endPoint y: 347, distance: 51.0
click at [373, 298] on label "2 2 5 2 2 5" at bounding box center [629, 303] width 630 height 33
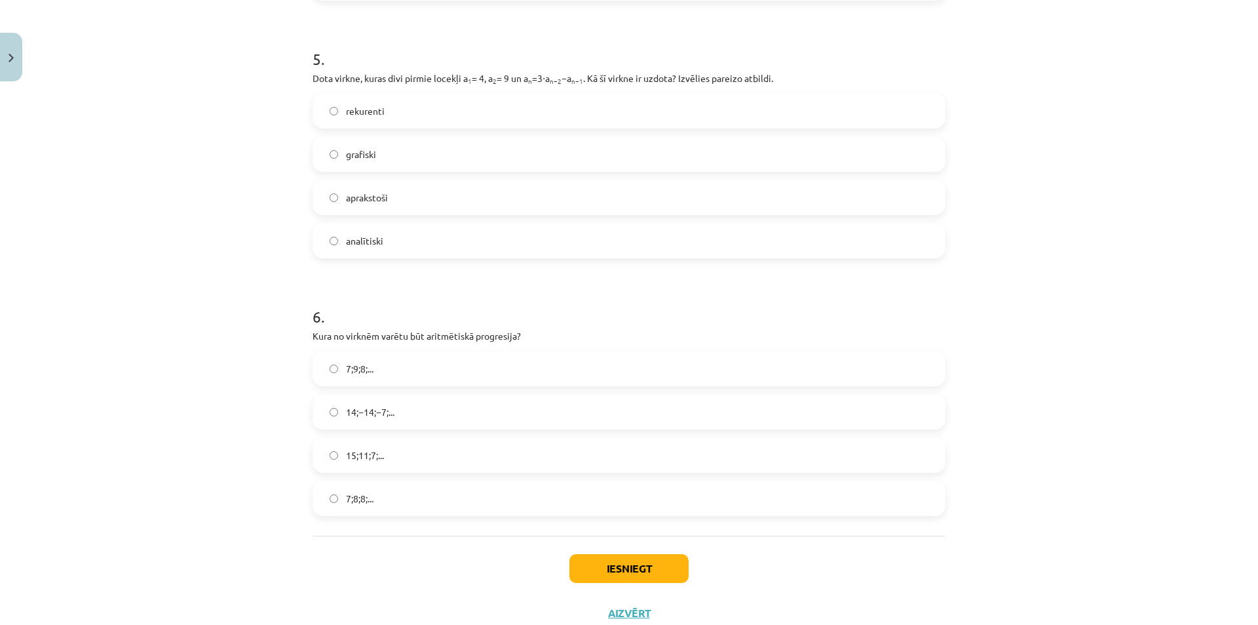
scroll to position [1313, 0]
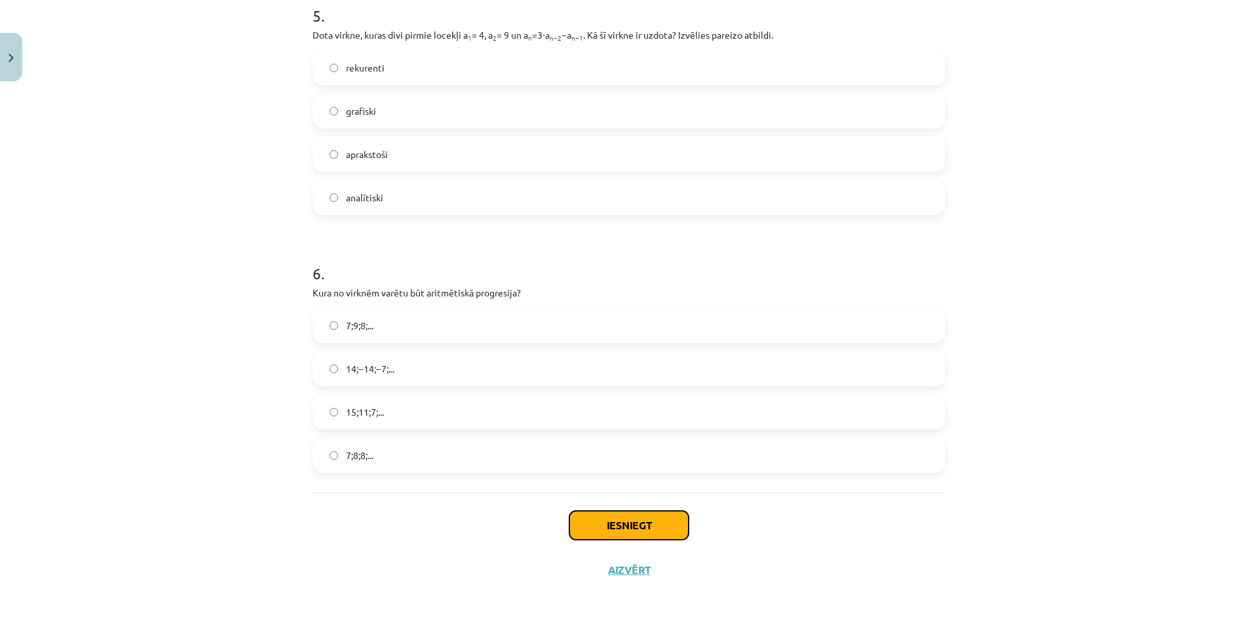
click at [663, 528] on button "Iesniegt" at bounding box center [629, 525] width 119 height 29
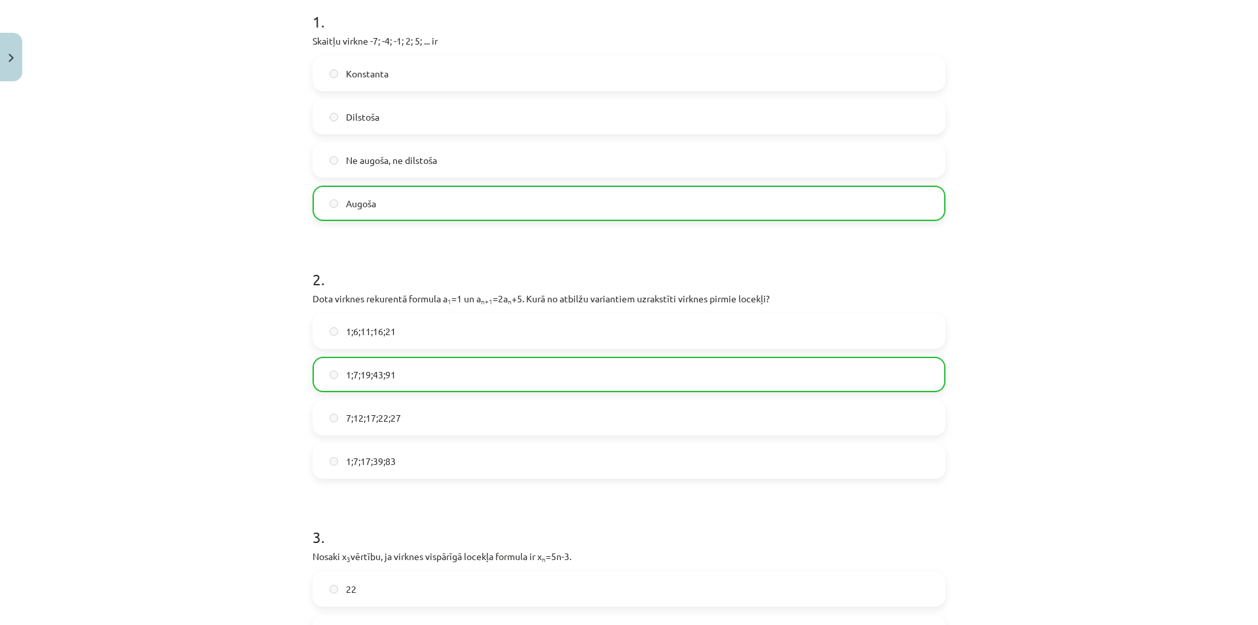
scroll to position [1354, 0]
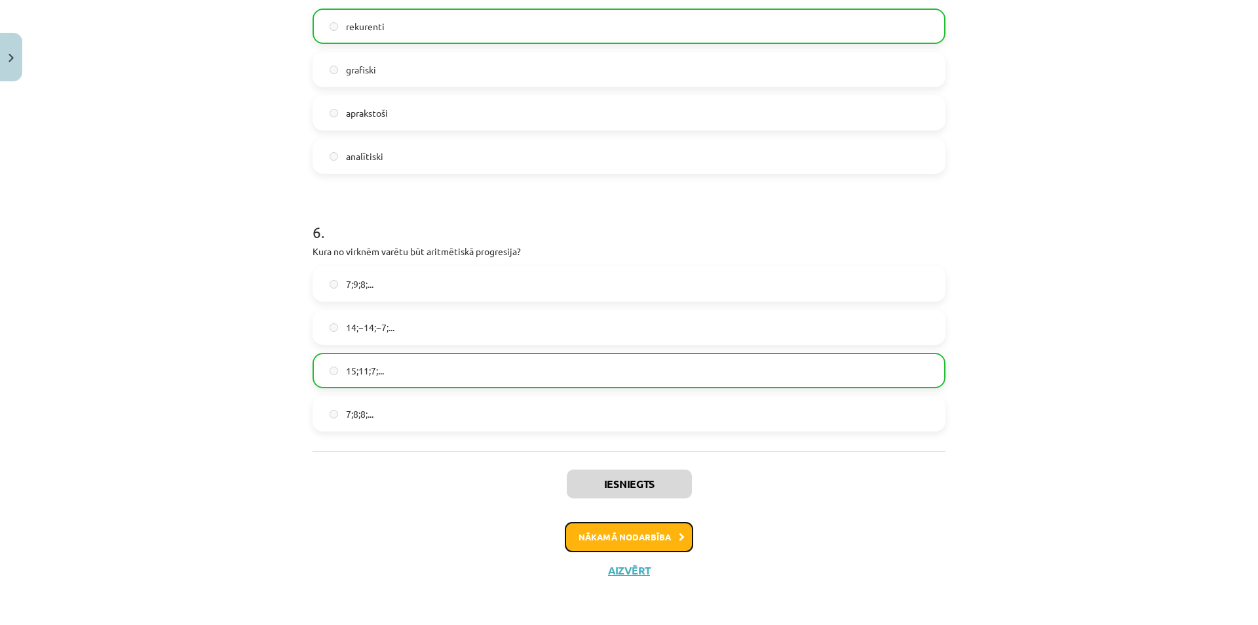
click at [613, 529] on button "Nākamā nodarbība" at bounding box center [629, 537] width 128 height 30
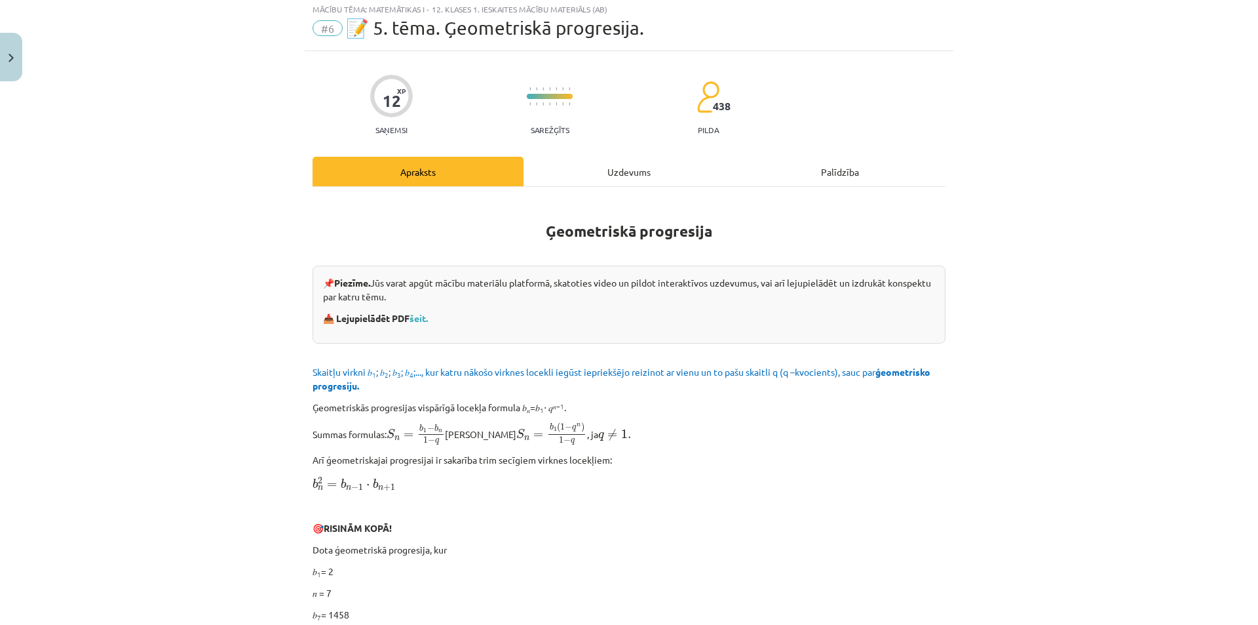
scroll to position [33, 0]
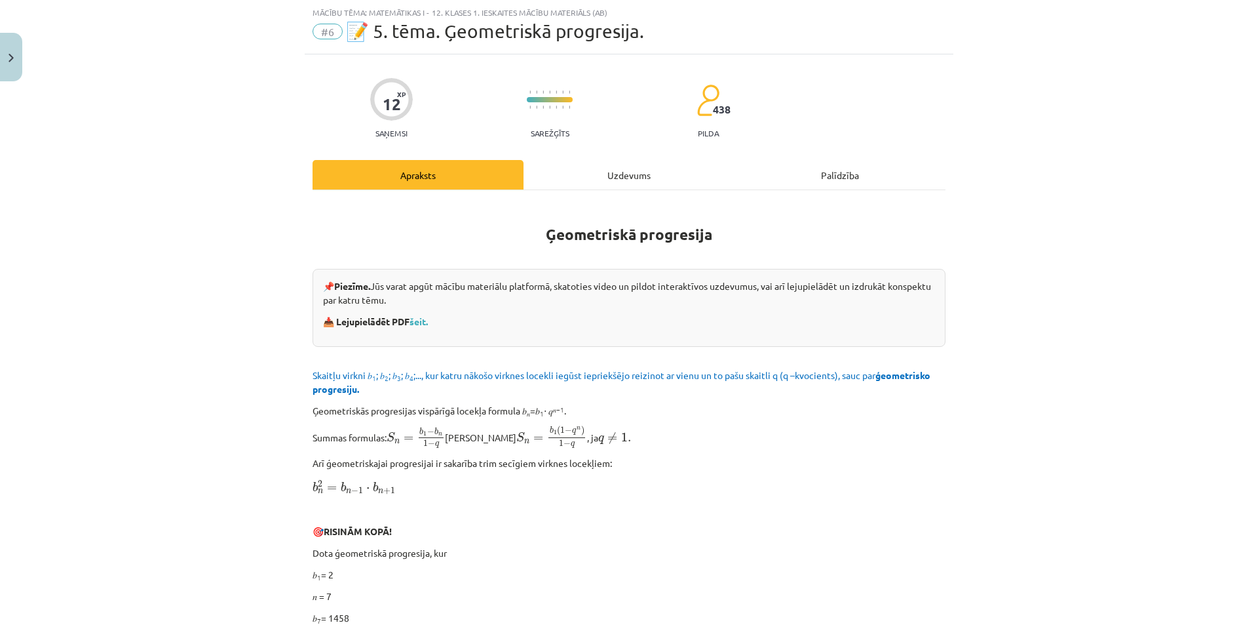
click at [582, 176] on div "Uzdevums" at bounding box center [629, 174] width 211 height 29
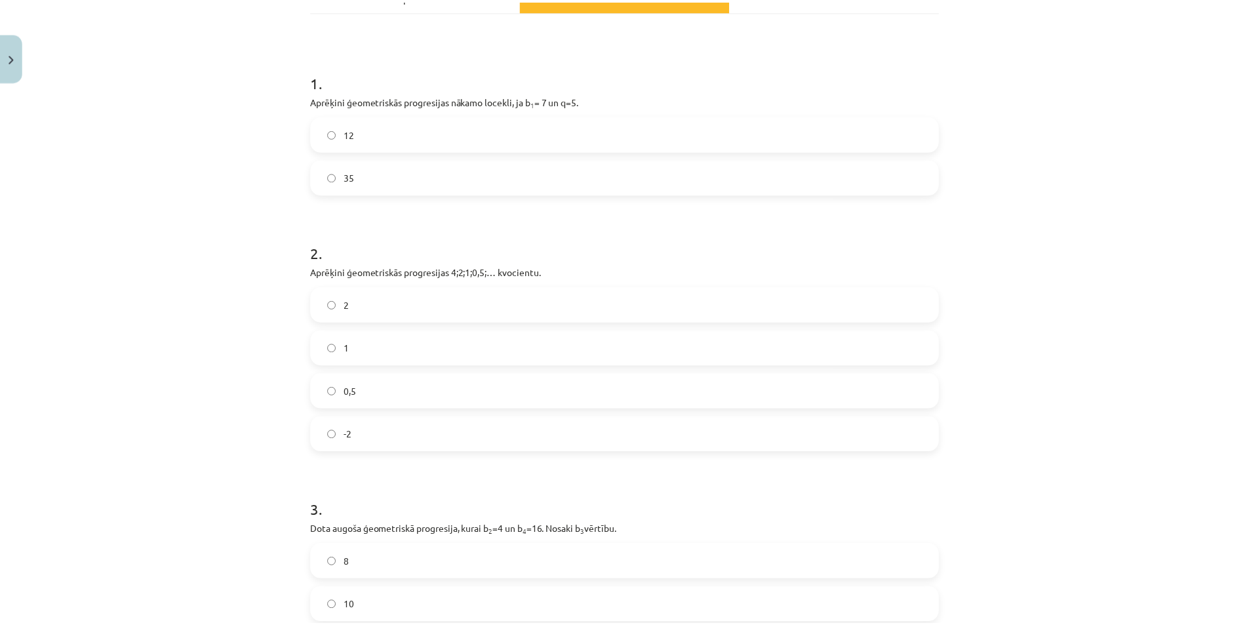
scroll to position [229, 0]
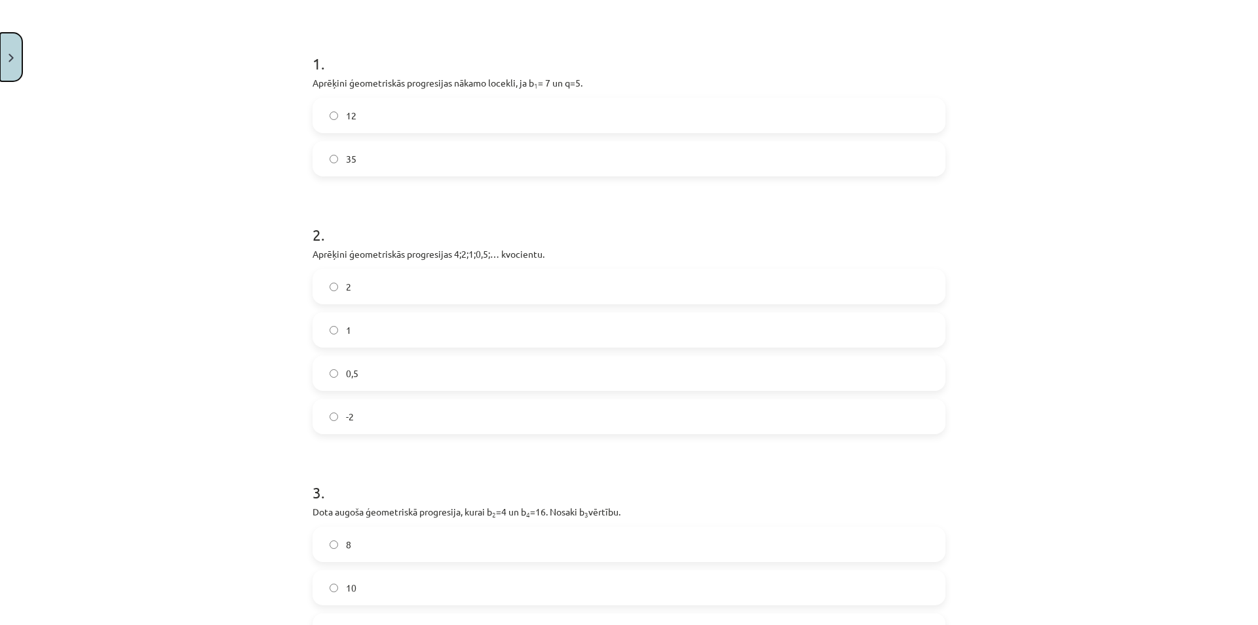
click at [9, 67] on button "Close" at bounding box center [11, 57] width 22 height 48
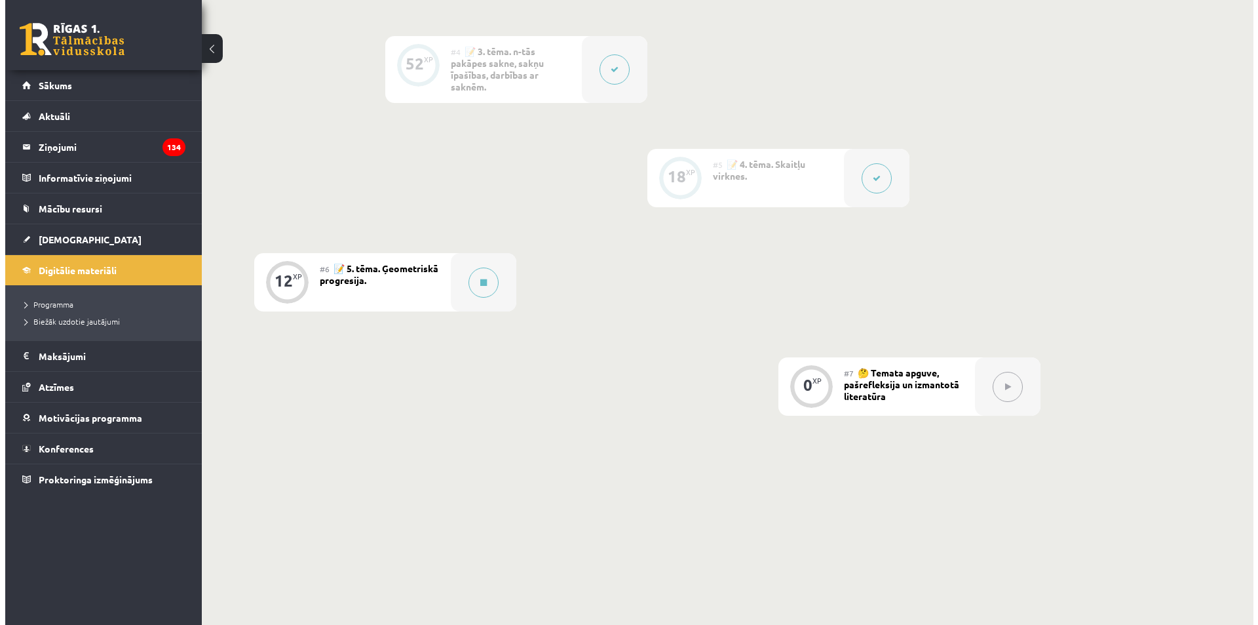
scroll to position [721, 0]
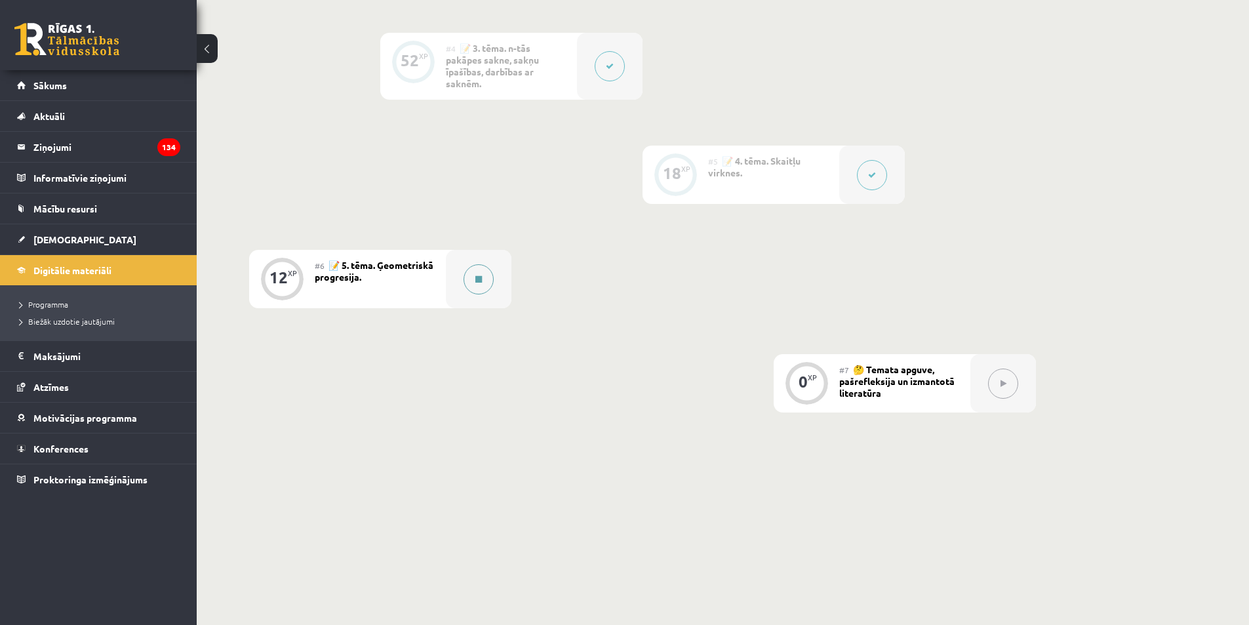
click at [465, 281] on button at bounding box center [478, 279] width 30 height 30
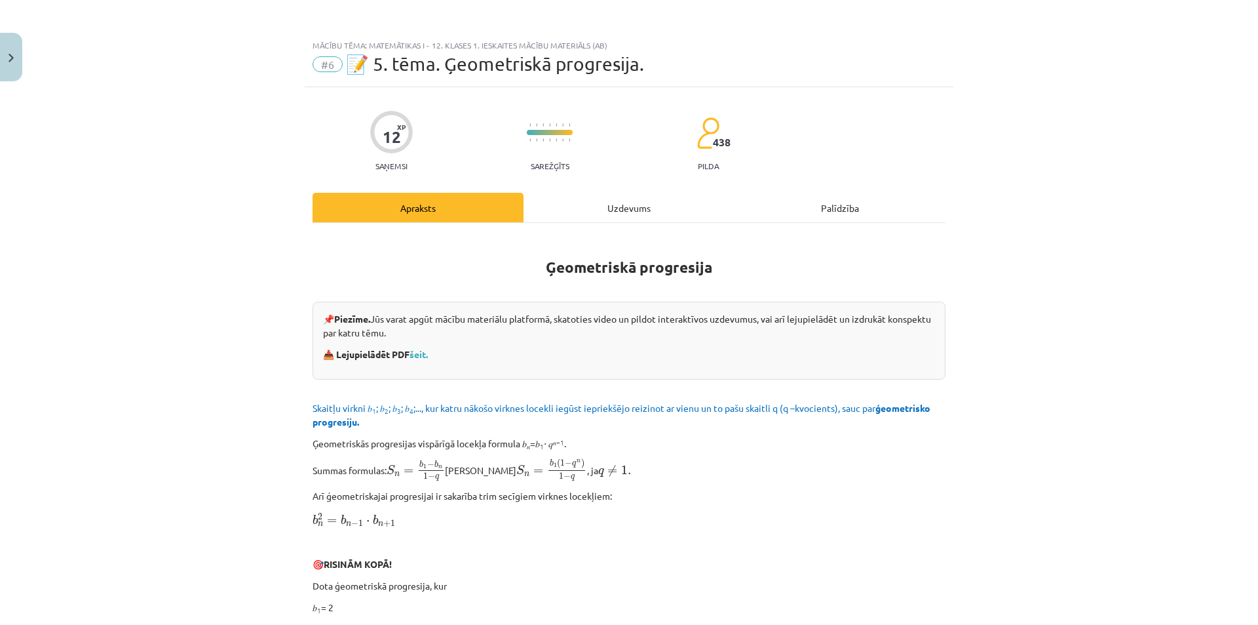
click at [614, 201] on div "Uzdevums" at bounding box center [629, 207] width 211 height 29
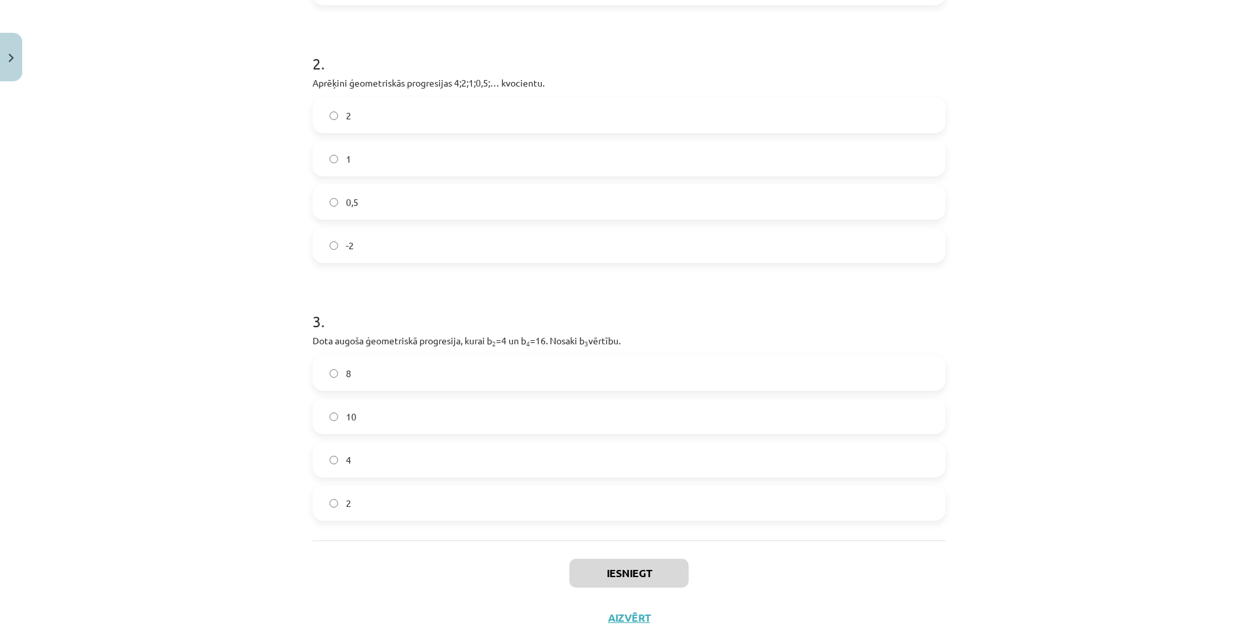
scroll to position [448, 0]
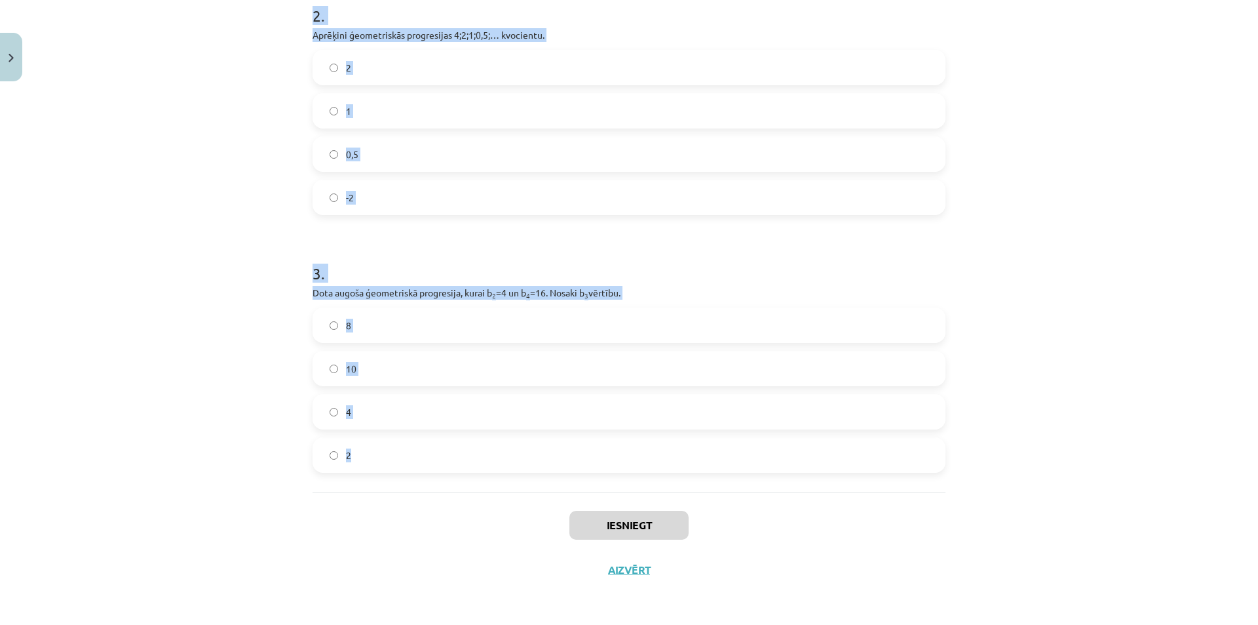
drag, startPoint x: 309, startPoint y: 306, endPoint x: 681, endPoint y: 471, distance: 406.4
click at [681, 471] on form "1 . Aprēķini ģeometriskās progresijas nākamo locekli, ja b 1 = 7 un q=5. 12 35 …" at bounding box center [629, 143] width 633 height 660
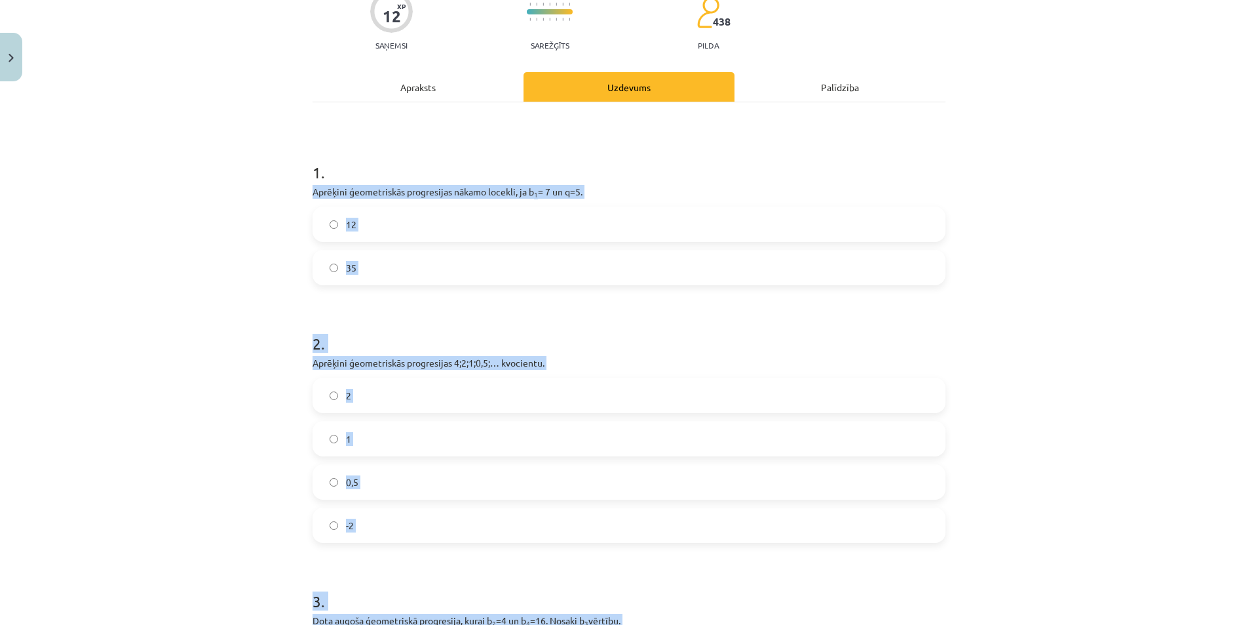
click at [391, 263] on label "35" at bounding box center [629, 267] width 630 height 33
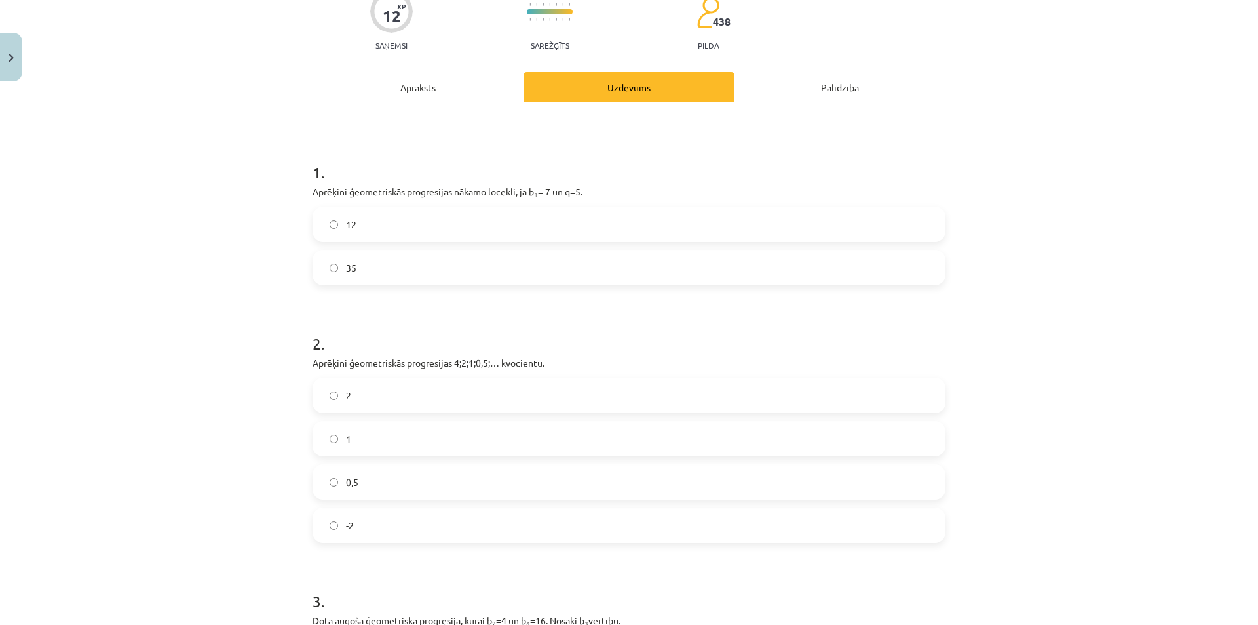
scroll to position [317, 0]
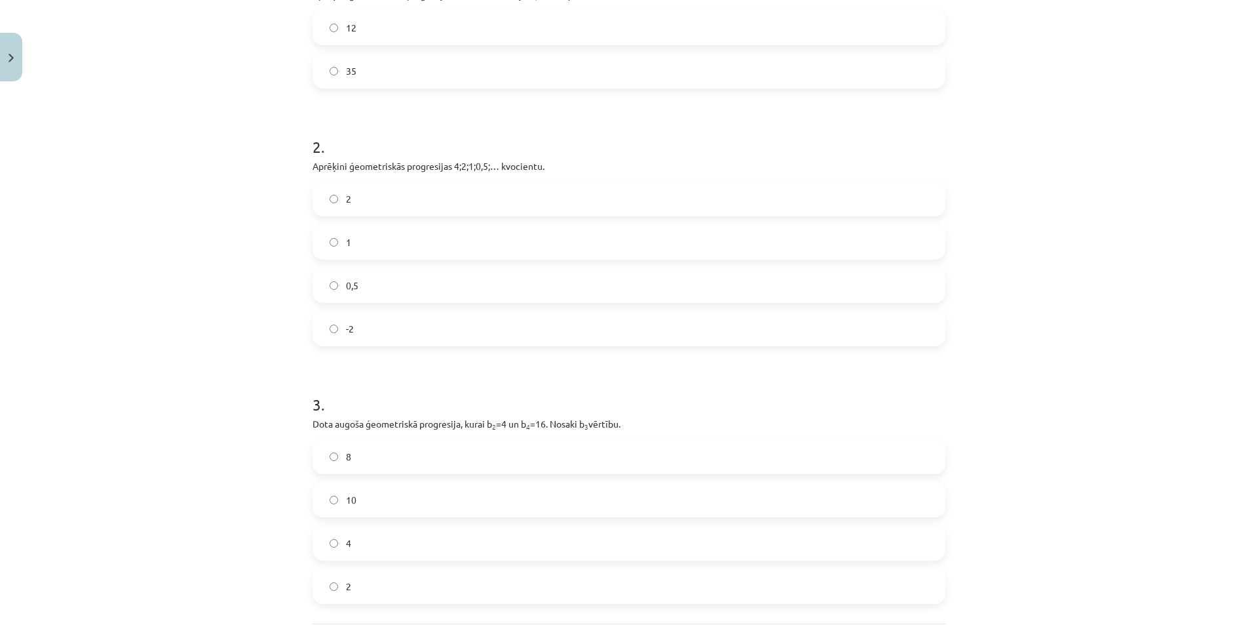
click at [369, 284] on label "0,5" at bounding box center [629, 285] width 630 height 33
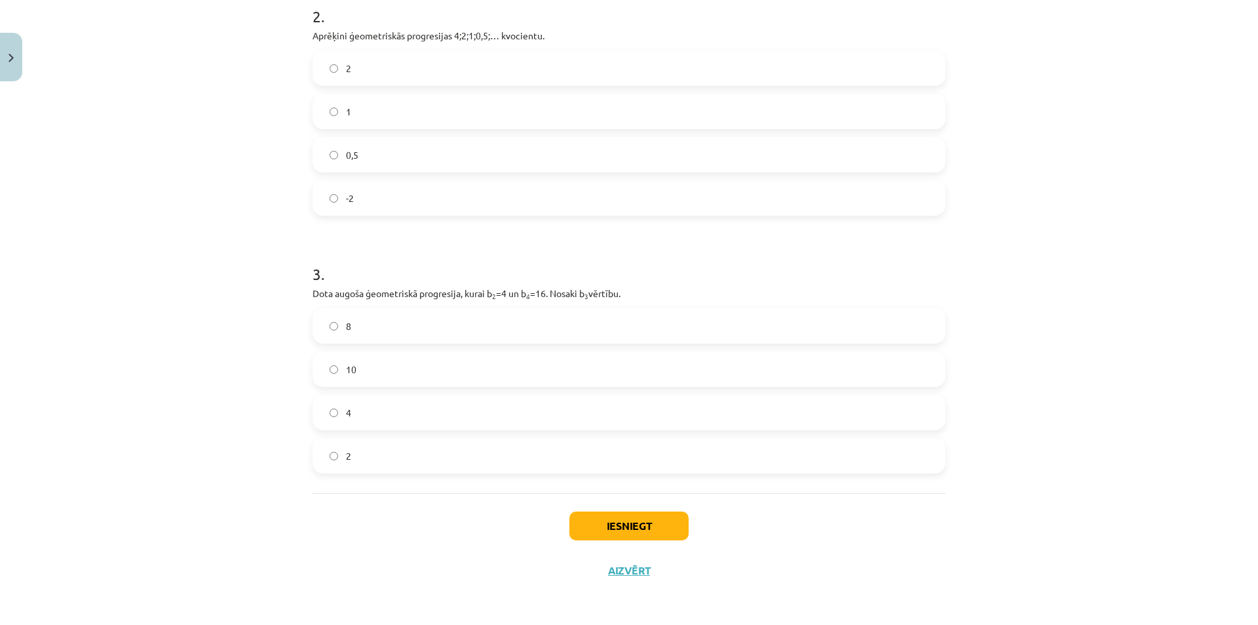
scroll to position [448, 0]
click at [355, 317] on label "8" at bounding box center [629, 325] width 630 height 33
click at [589, 526] on button "Iesniegt" at bounding box center [629, 525] width 119 height 29
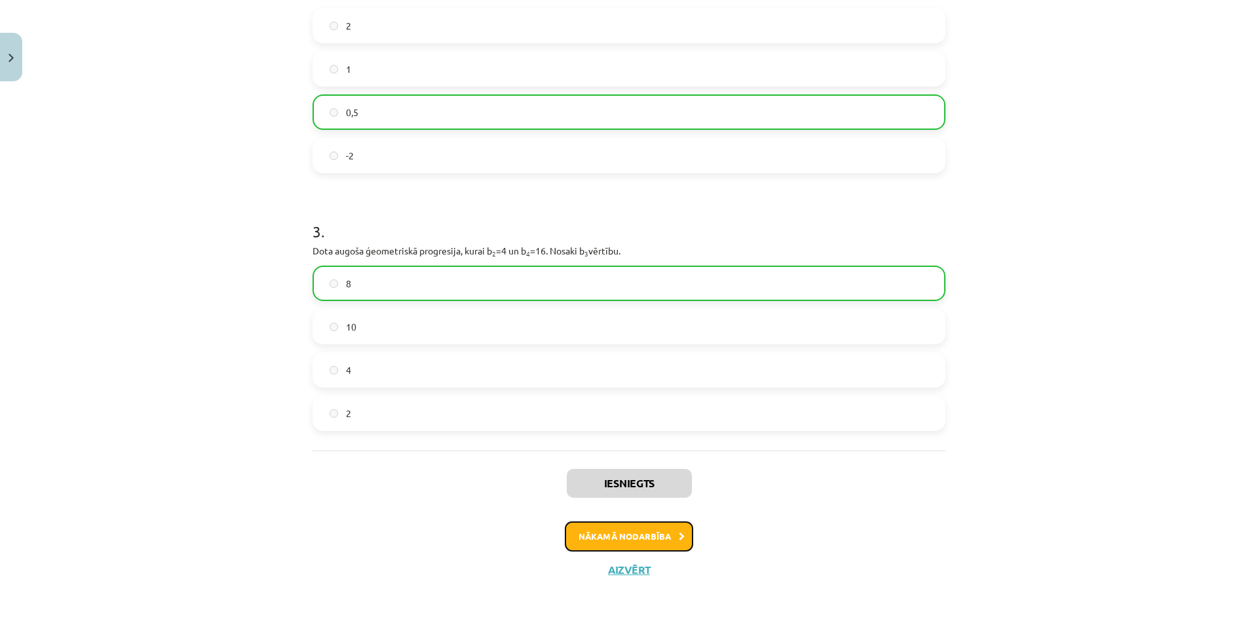
click at [575, 538] on button "Nākamā nodarbība" at bounding box center [629, 536] width 128 height 30
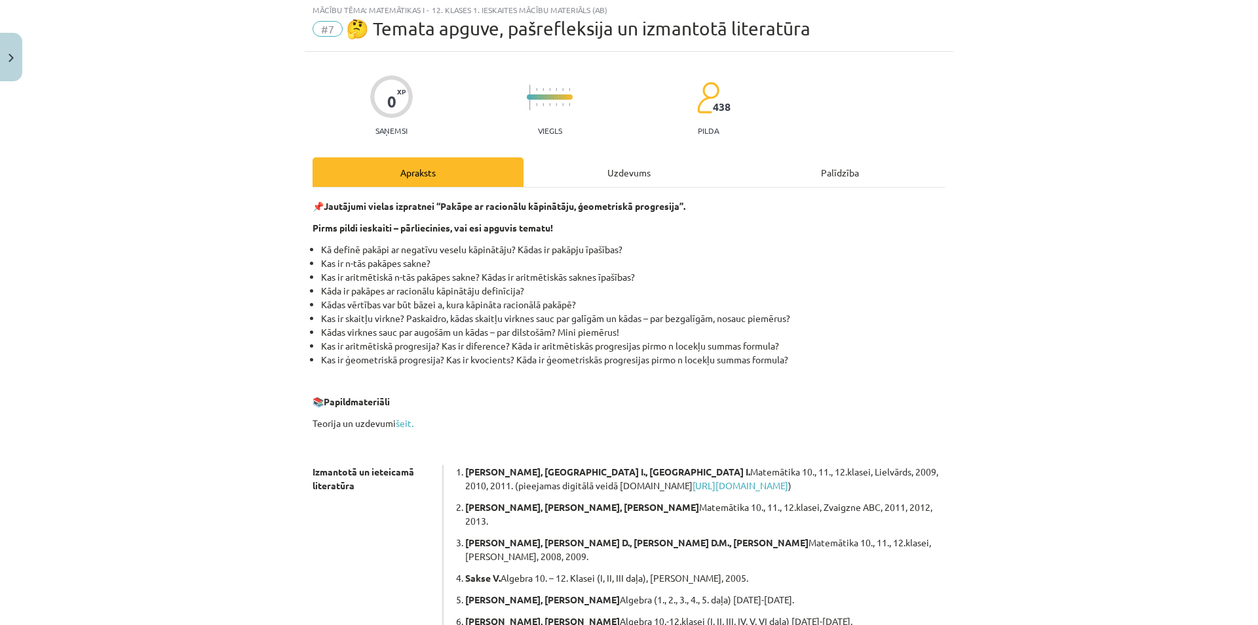
scroll to position [33, 0]
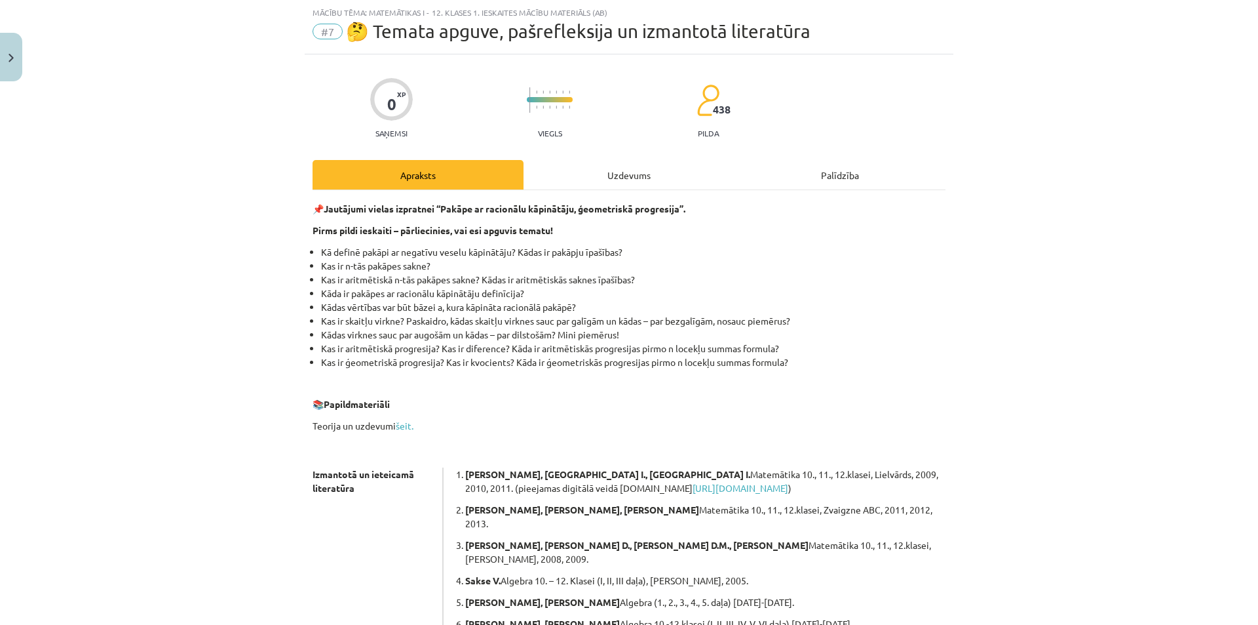
click at [615, 176] on div "Uzdevums" at bounding box center [629, 174] width 211 height 29
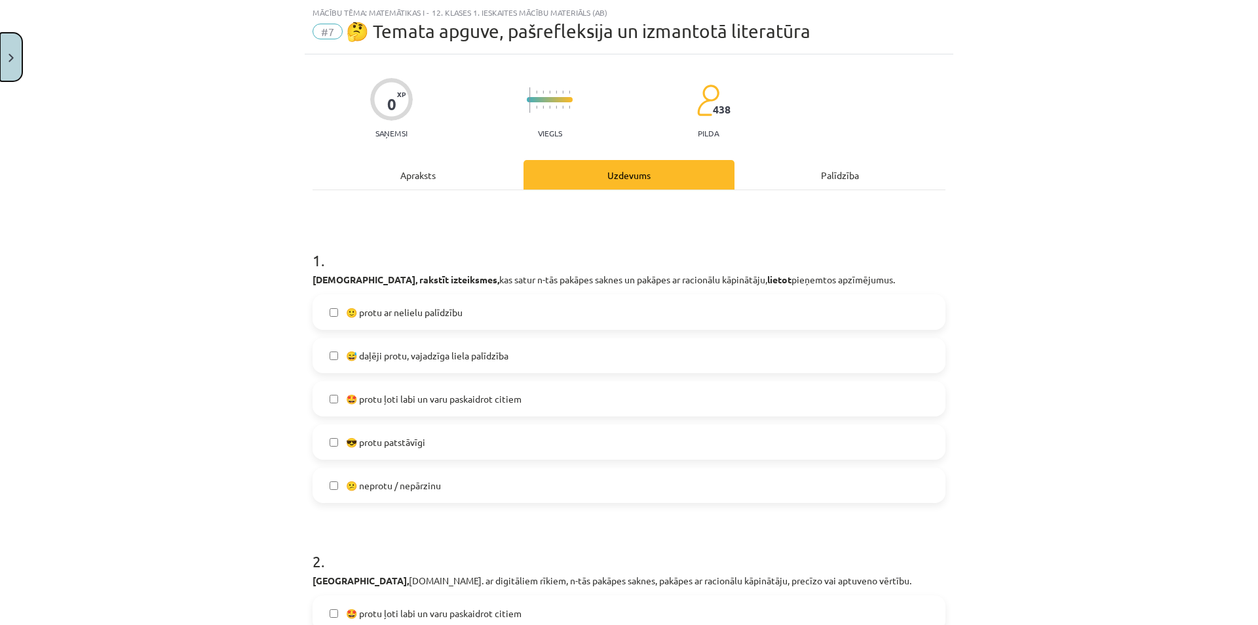
click at [13, 74] on button "Close" at bounding box center [11, 57] width 22 height 48
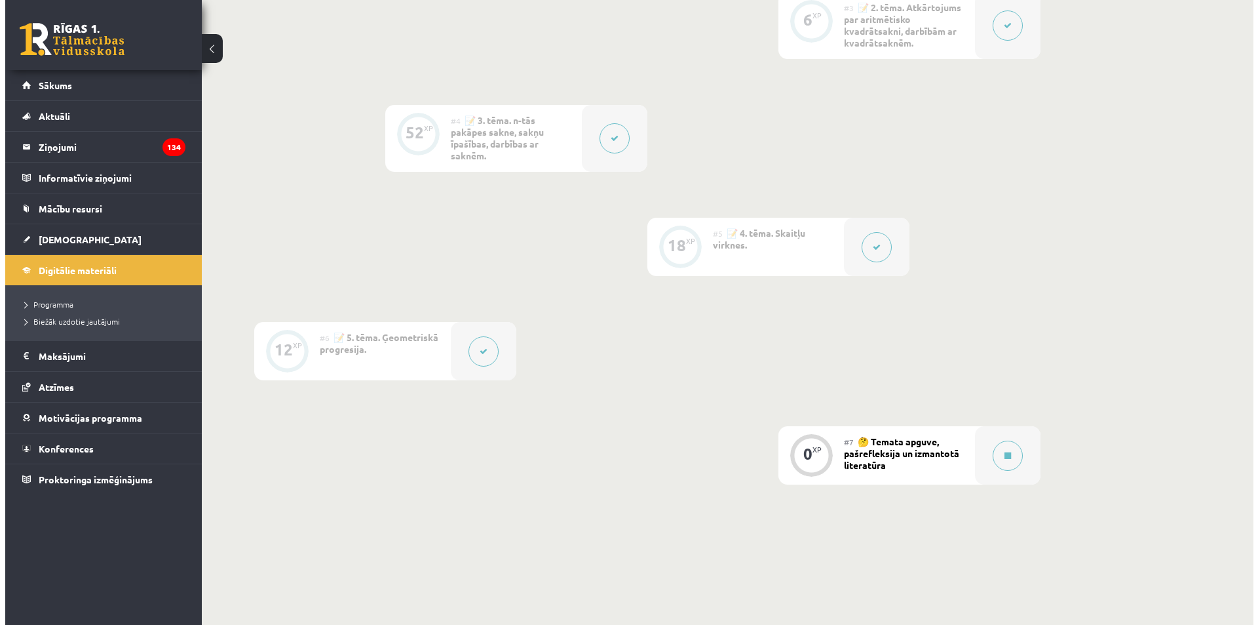
scroll to position [655, 0]
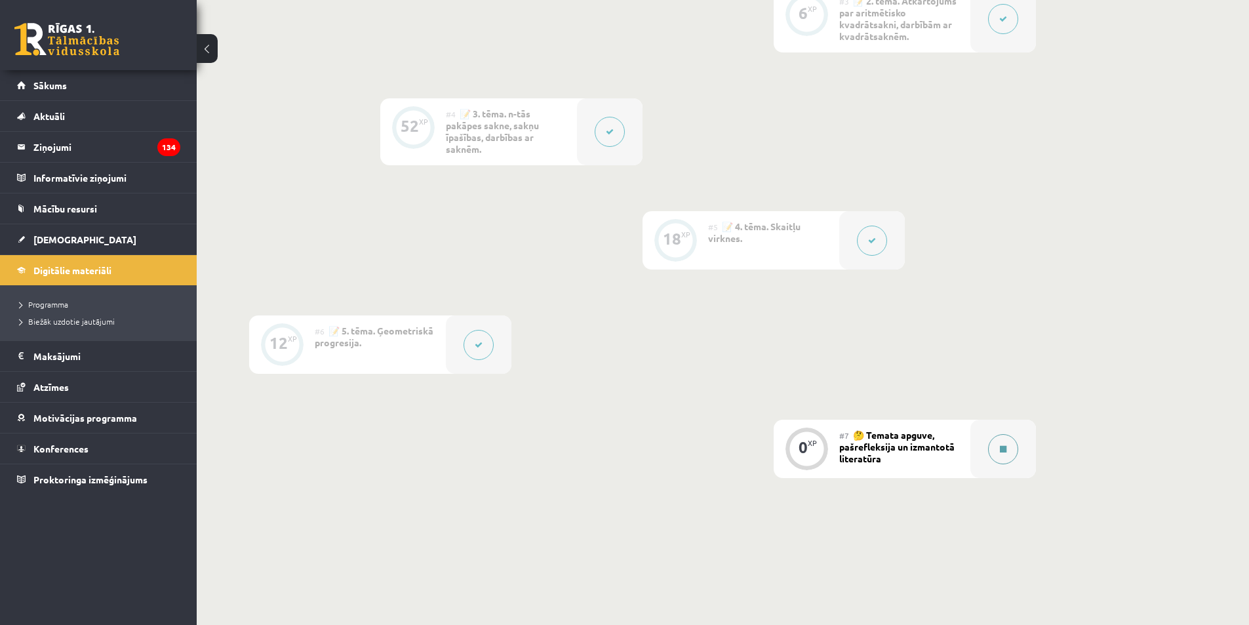
click at [996, 458] on button at bounding box center [1003, 449] width 30 height 30
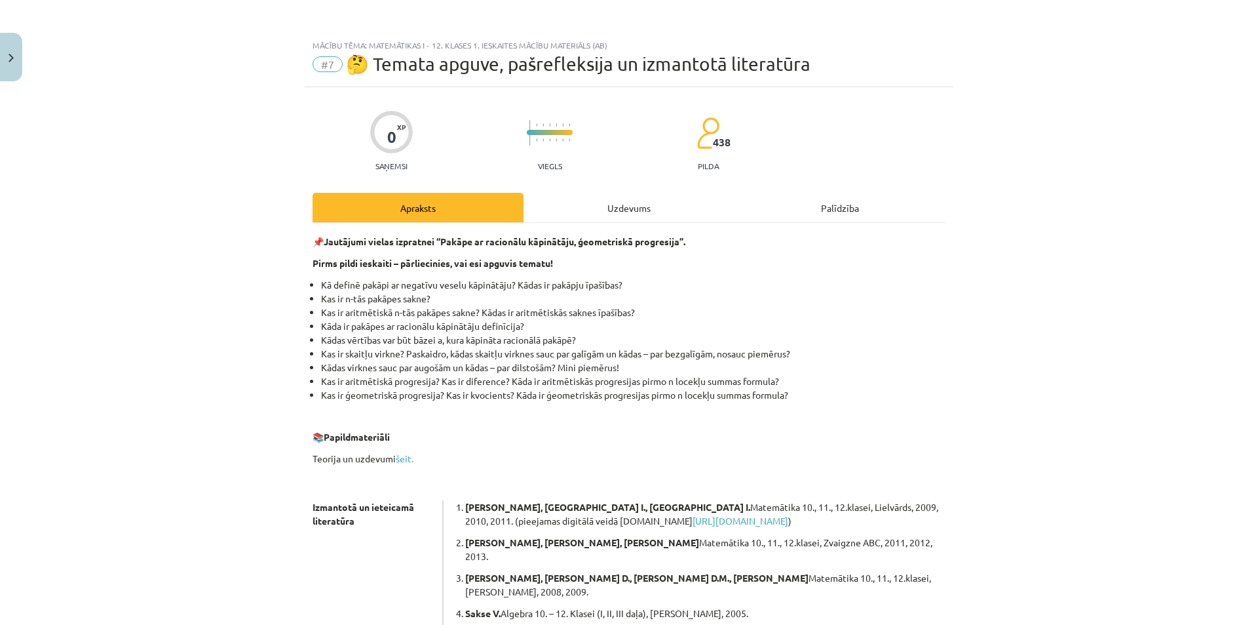
click at [632, 204] on div "Uzdevums" at bounding box center [629, 207] width 211 height 29
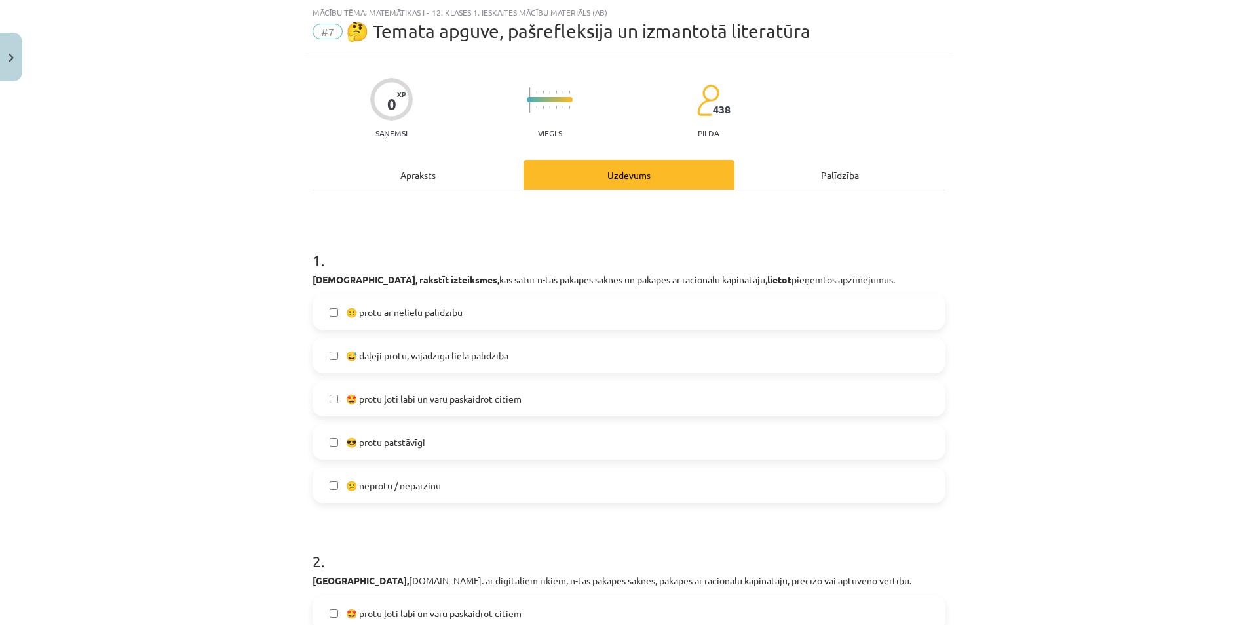
scroll to position [98, 0]
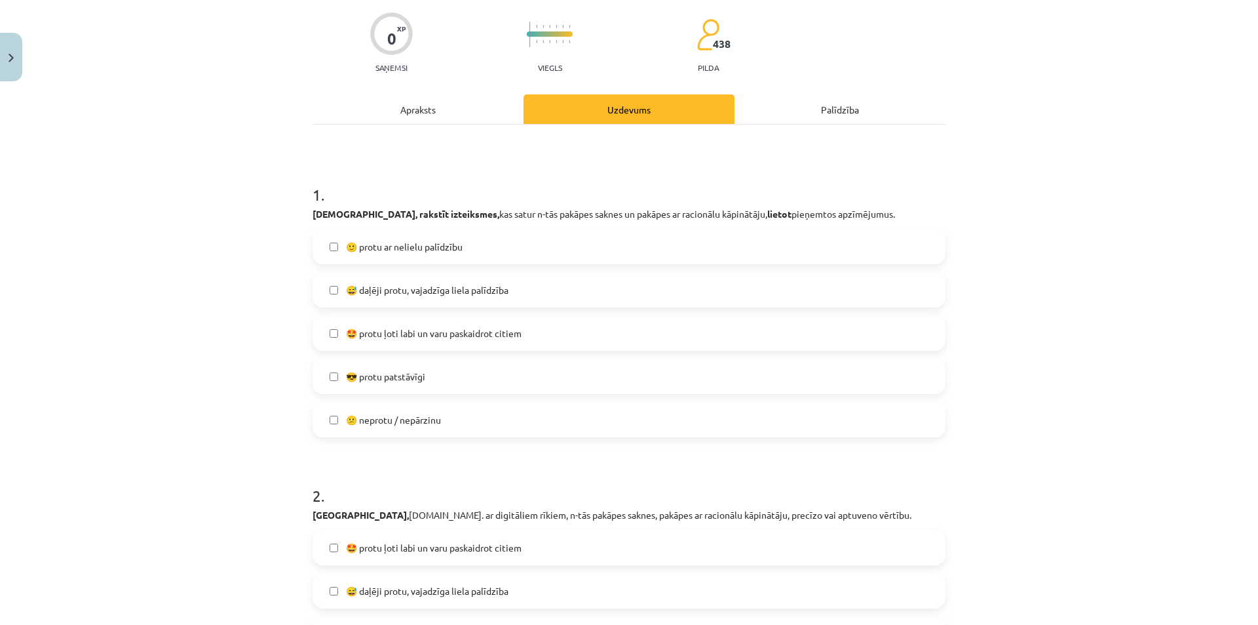
click at [460, 239] on label "🙂 protu ar nelielu palīdzību" at bounding box center [629, 246] width 630 height 33
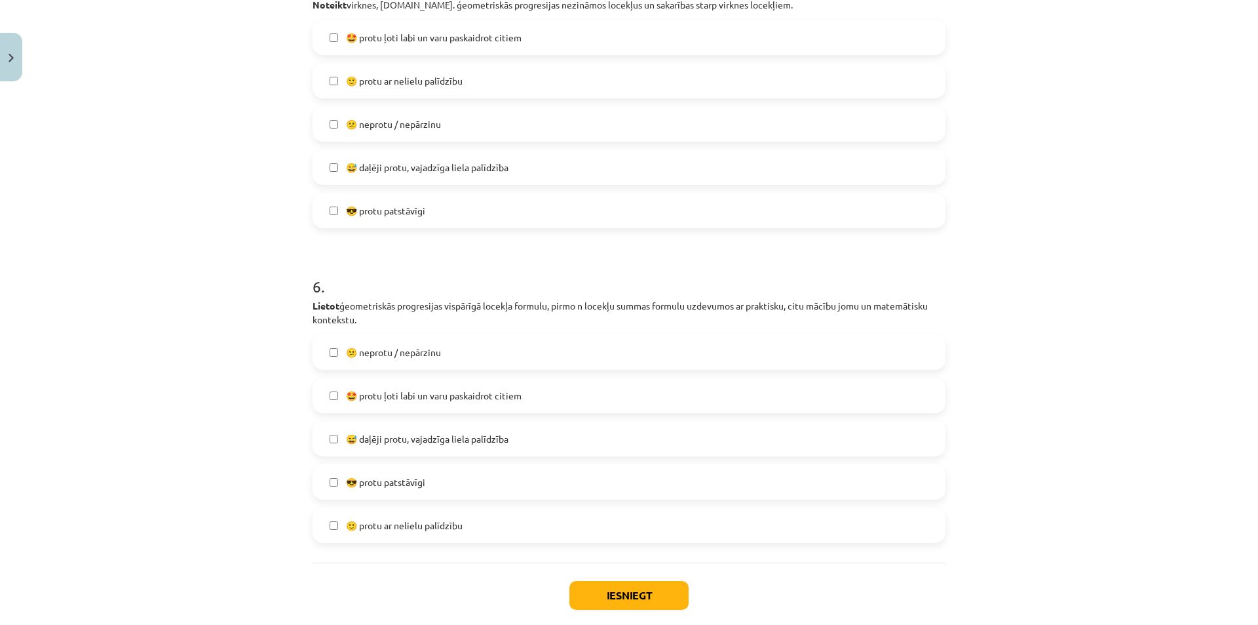
scroll to position [1598, 0]
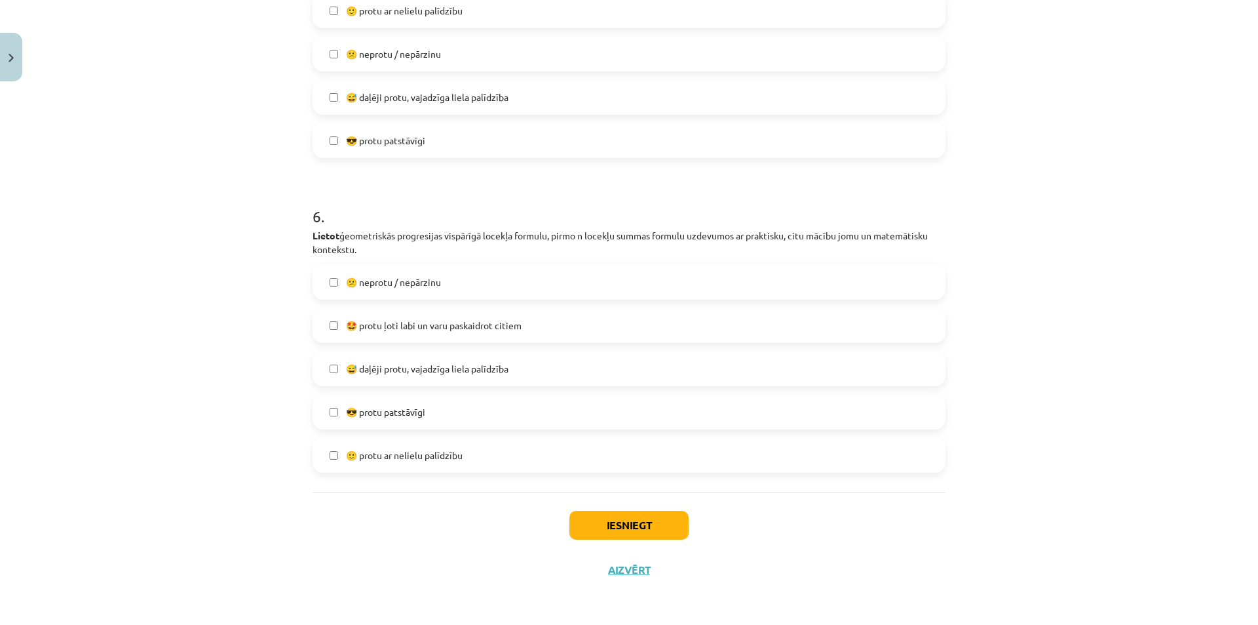
click at [447, 451] on span "🙂 protu ar nelielu palīdzību" at bounding box center [404, 455] width 117 height 14
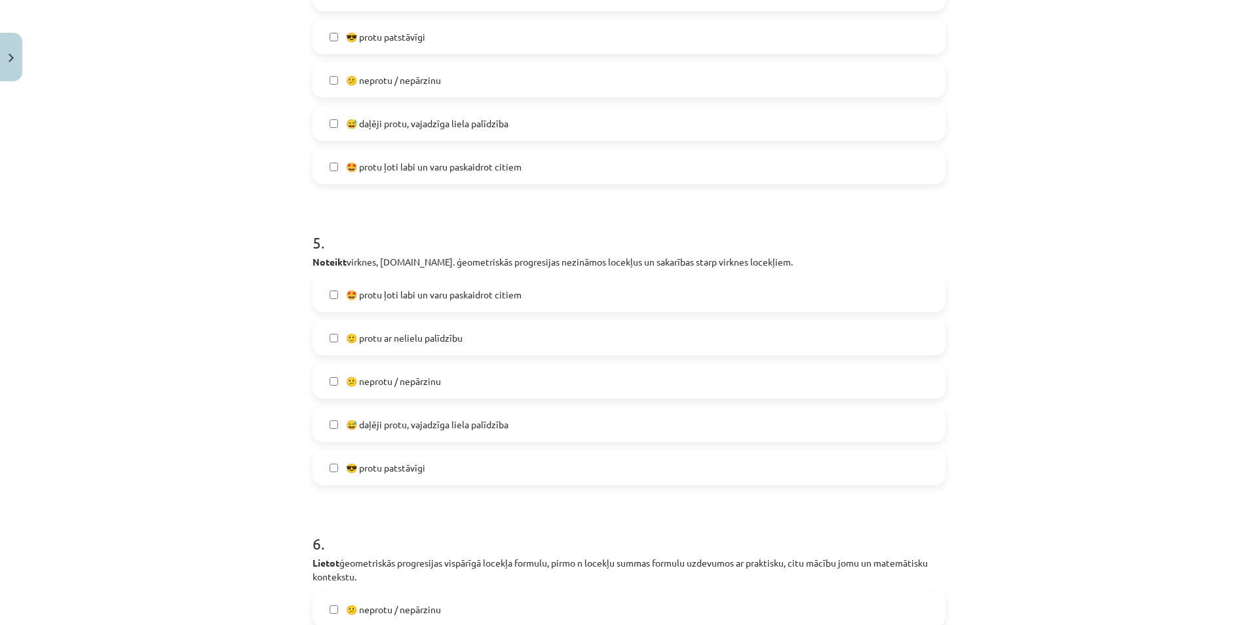
scroll to position [1270, 0]
click at [438, 336] on span "🙂 protu ar nelielu palīdzību" at bounding box center [404, 339] width 117 height 14
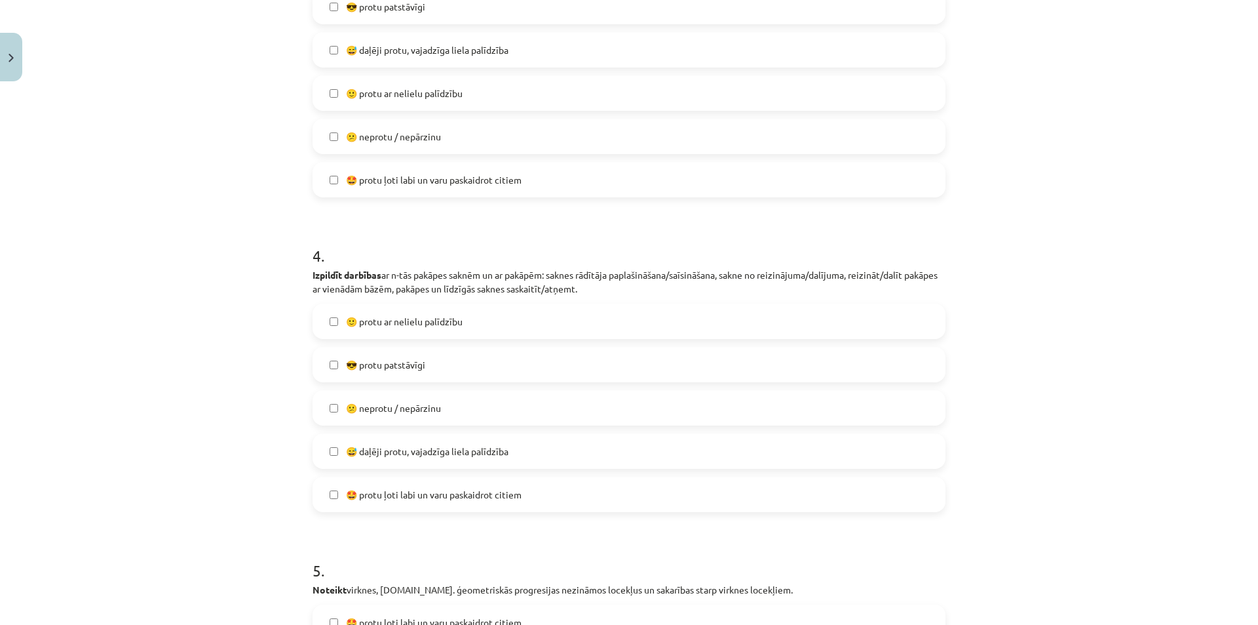
scroll to position [942, 0]
click at [412, 325] on span "🙂 protu ar nelielu palīdzību" at bounding box center [404, 322] width 117 height 14
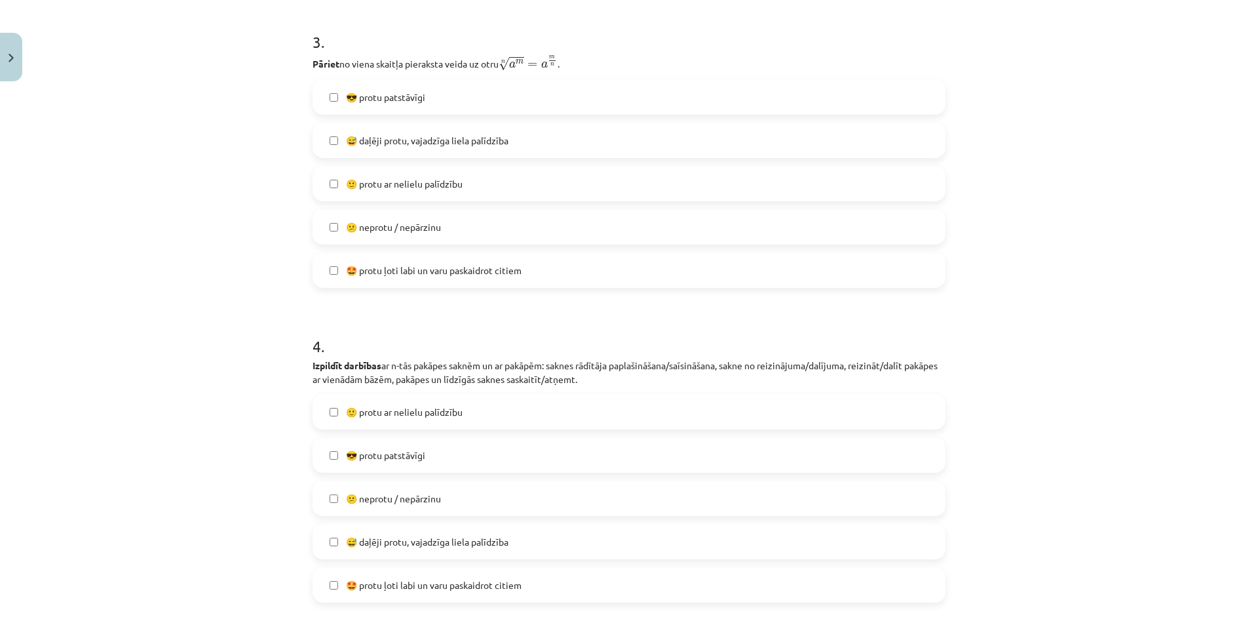
scroll to position [746, 0]
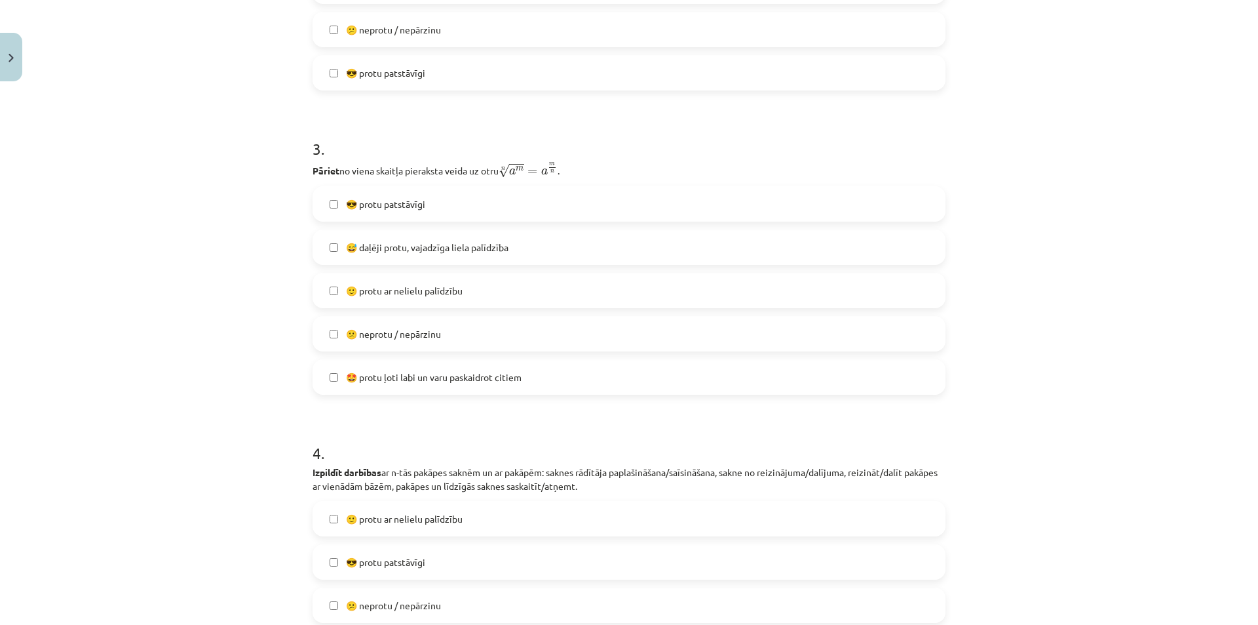
click at [407, 284] on span "🙂 protu ar nelielu palīdzību" at bounding box center [404, 291] width 117 height 14
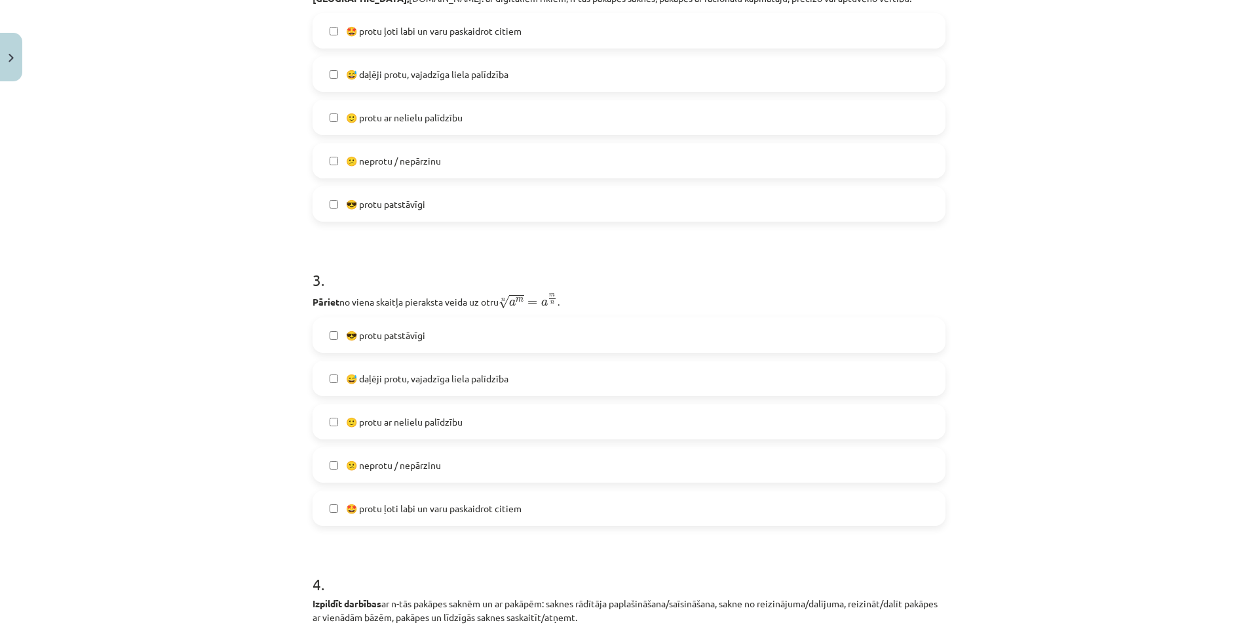
scroll to position [484, 0]
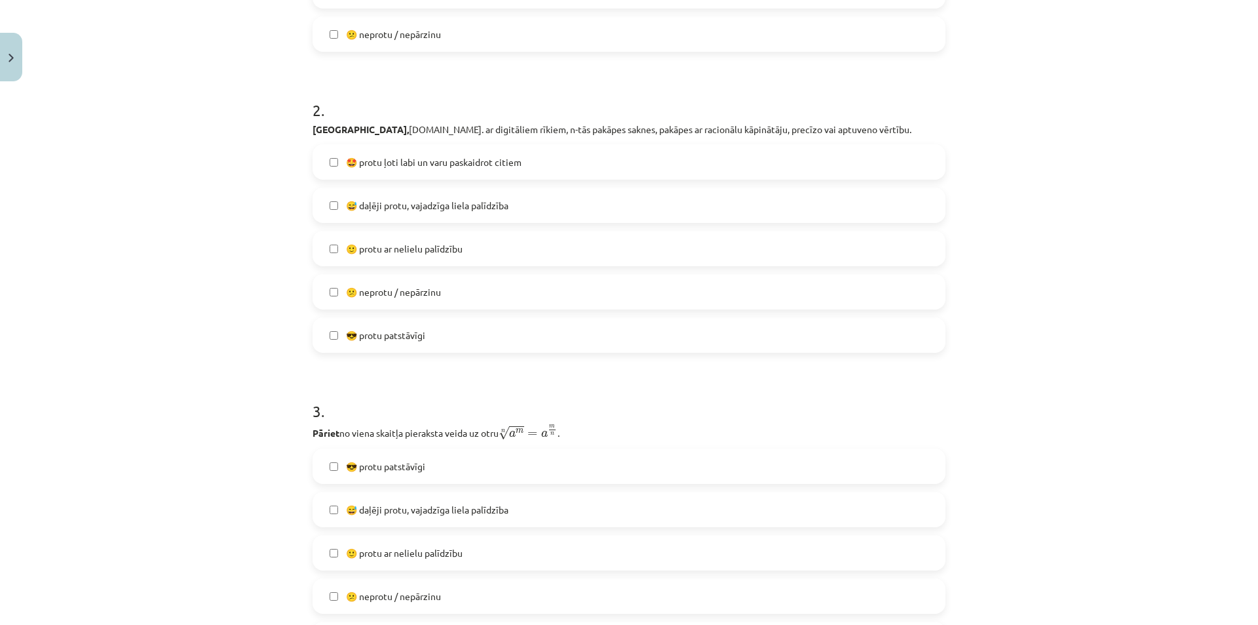
click at [420, 250] on span "🙂 protu ar nelielu palīdzību" at bounding box center [404, 249] width 117 height 14
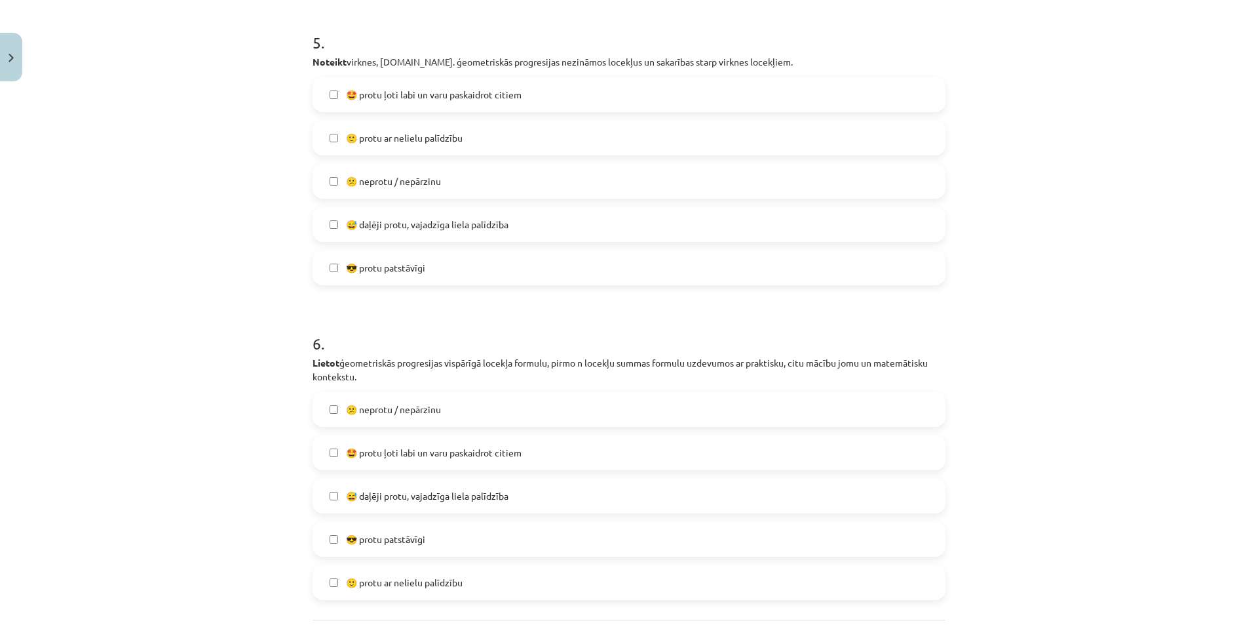
scroll to position [1598, 0]
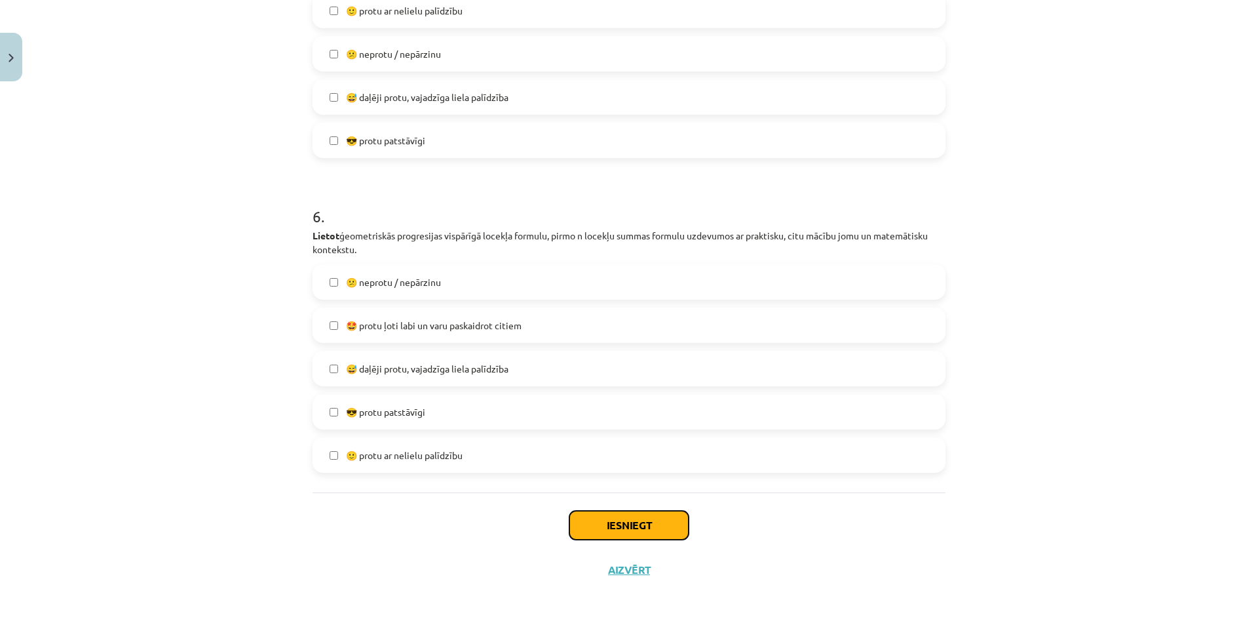
click at [589, 526] on button "Iesniegt" at bounding box center [629, 525] width 119 height 29
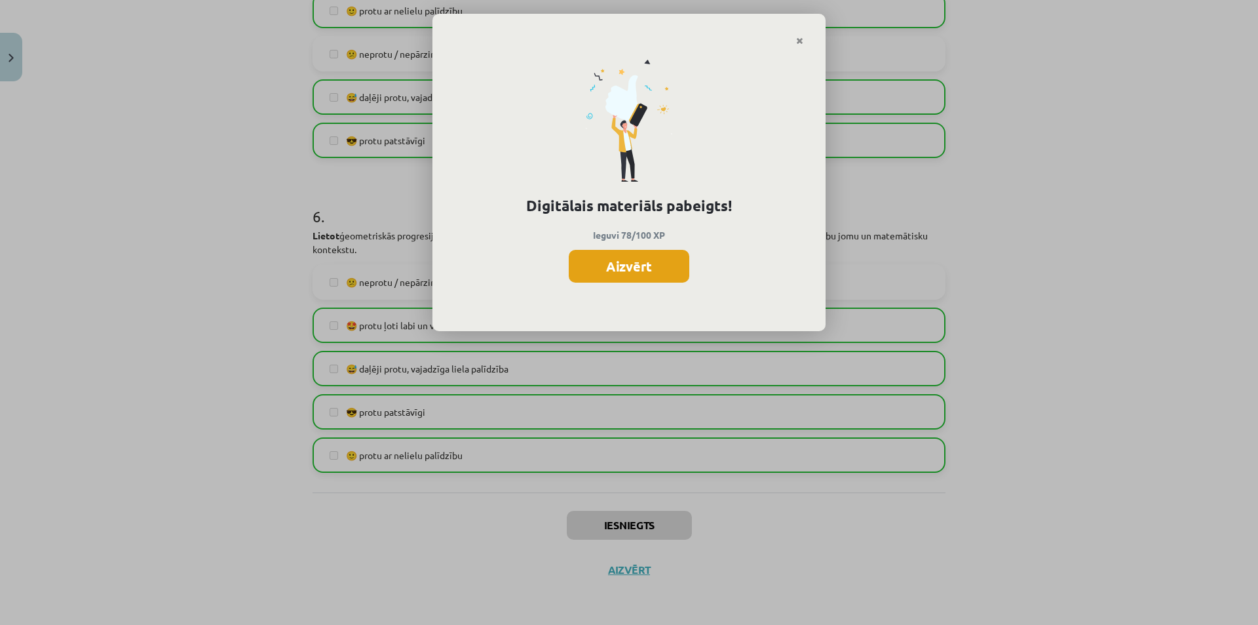
click at [630, 268] on button "Aizvērt" at bounding box center [629, 266] width 121 height 33
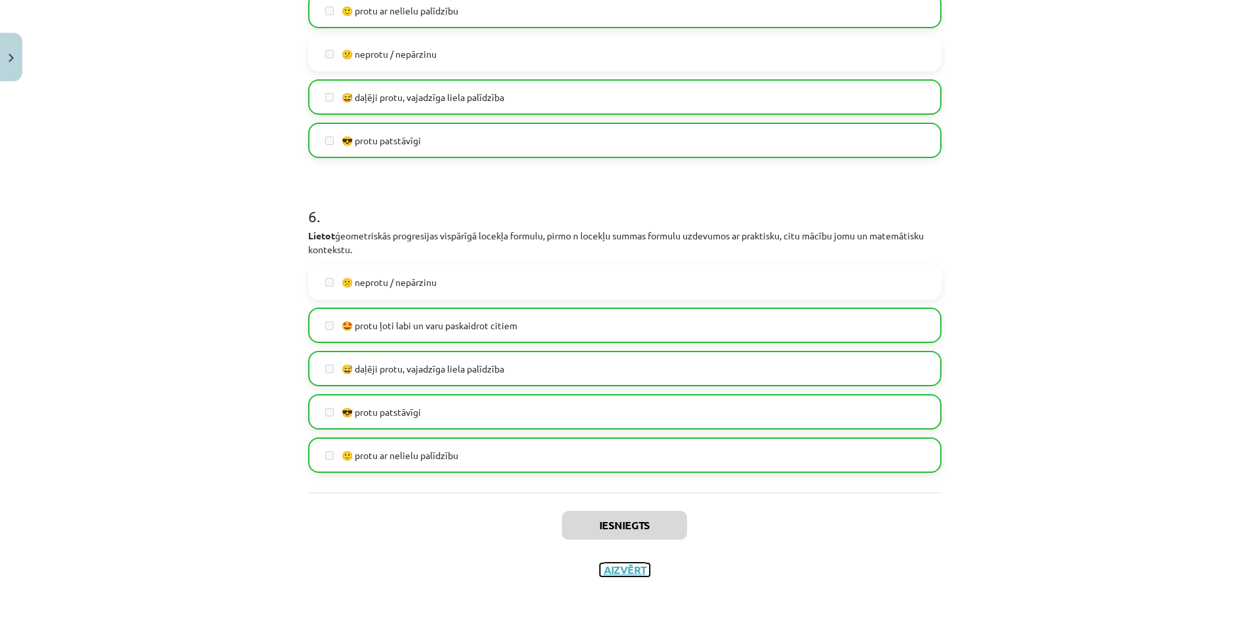
click at [621, 569] on button "Aizvērt" at bounding box center [625, 569] width 50 height 13
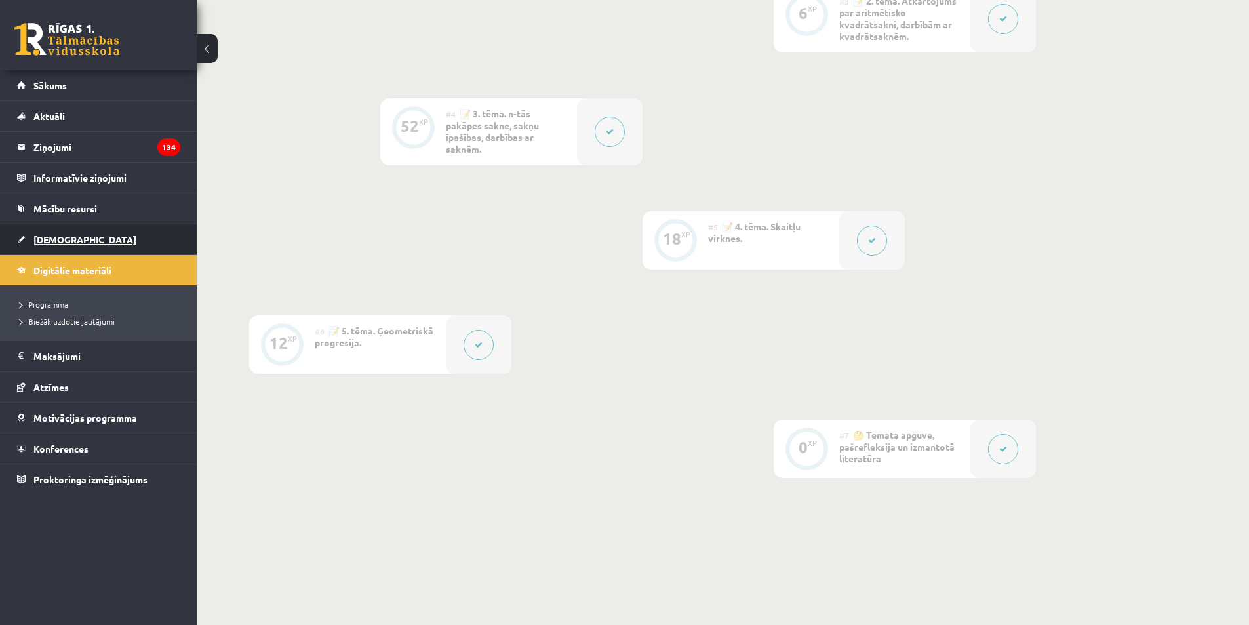
click at [83, 244] on link "[DEMOGRAPHIC_DATA]" at bounding box center [98, 239] width 163 height 30
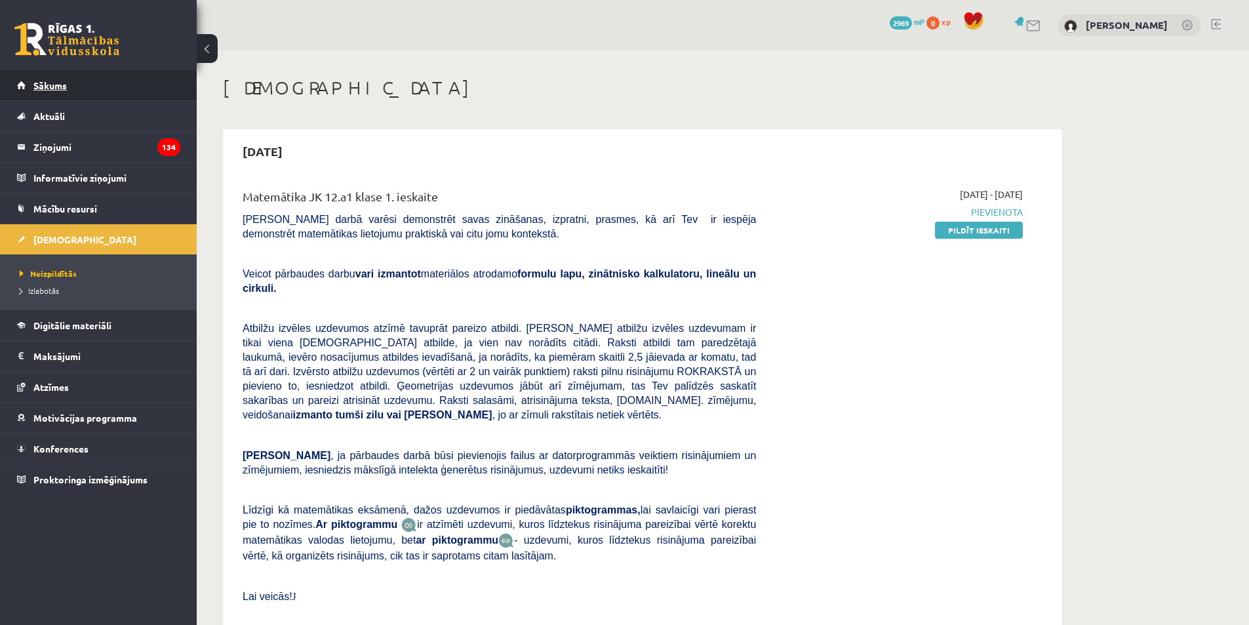
click at [109, 84] on link "Sākums" at bounding box center [98, 85] width 163 height 30
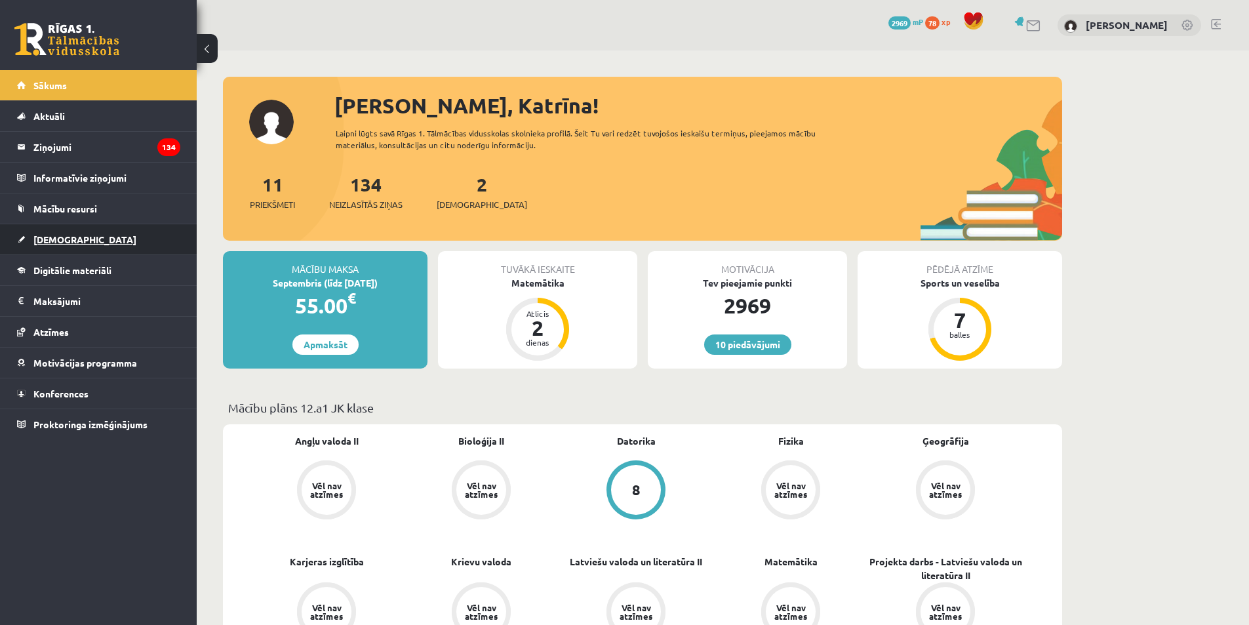
click at [69, 241] on span "[DEMOGRAPHIC_DATA]" at bounding box center [84, 239] width 103 height 12
click at [98, 235] on link "[DEMOGRAPHIC_DATA]" at bounding box center [98, 239] width 163 height 30
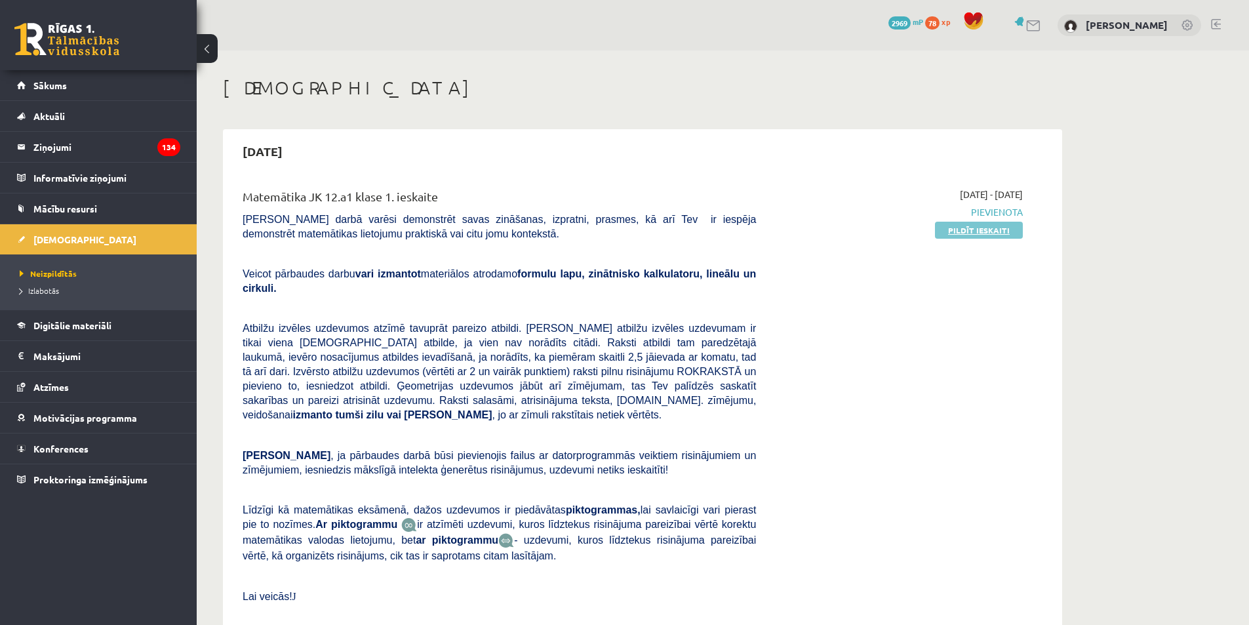
click at [1000, 231] on link "Pildīt ieskaiti" at bounding box center [979, 230] width 88 height 17
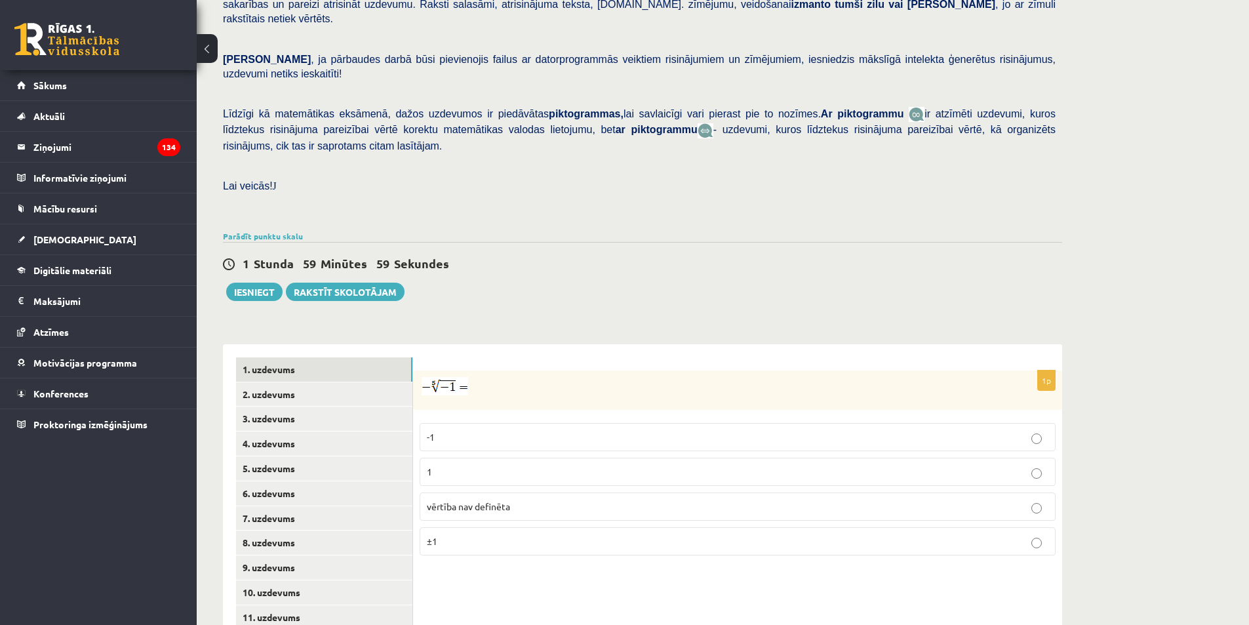
scroll to position [339, 0]
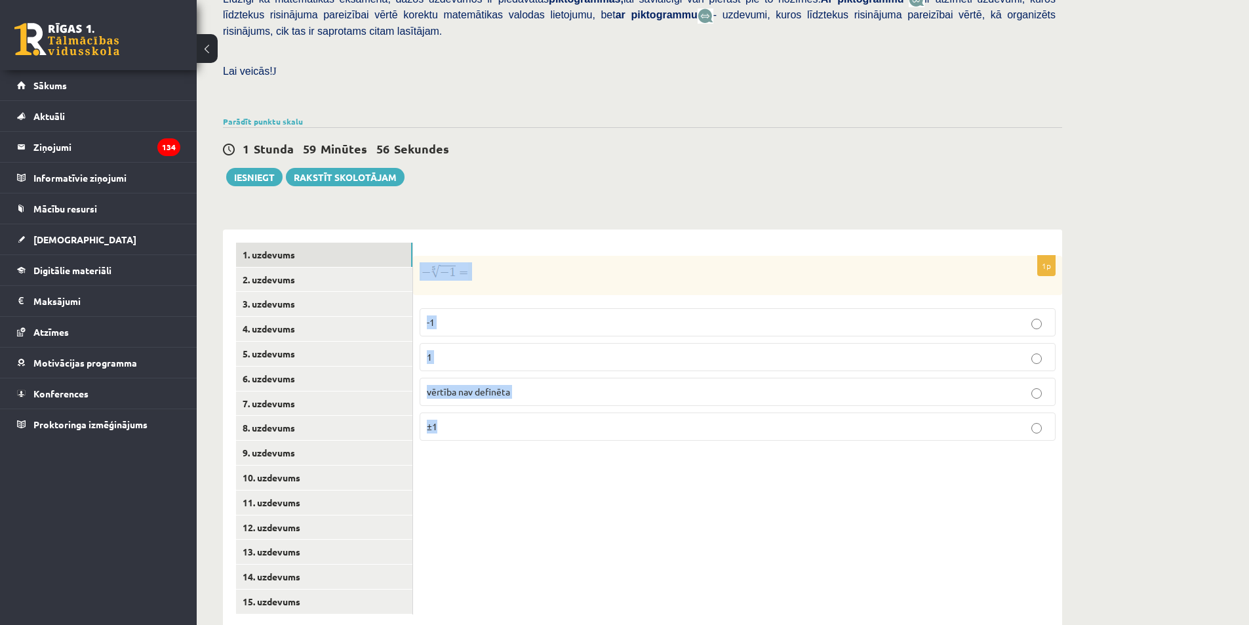
drag, startPoint x: 421, startPoint y: 245, endPoint x: 540, endPoint y: 385, distance: 183.6
click at [540, 385] on div "1p -1 1 vērtība nav definēta ±1" at bounding box center [737, 353] width 649 height 195
copy div "-1 1 vērtība nav definēta ±1"
click at [464, 385] on span "vērtība nav definēta" at bounding box center [468, 391] width 83 height 12
click at [314, 267] on link "2. uzdevums" at bounding box center [324, 279] width 176 height 24
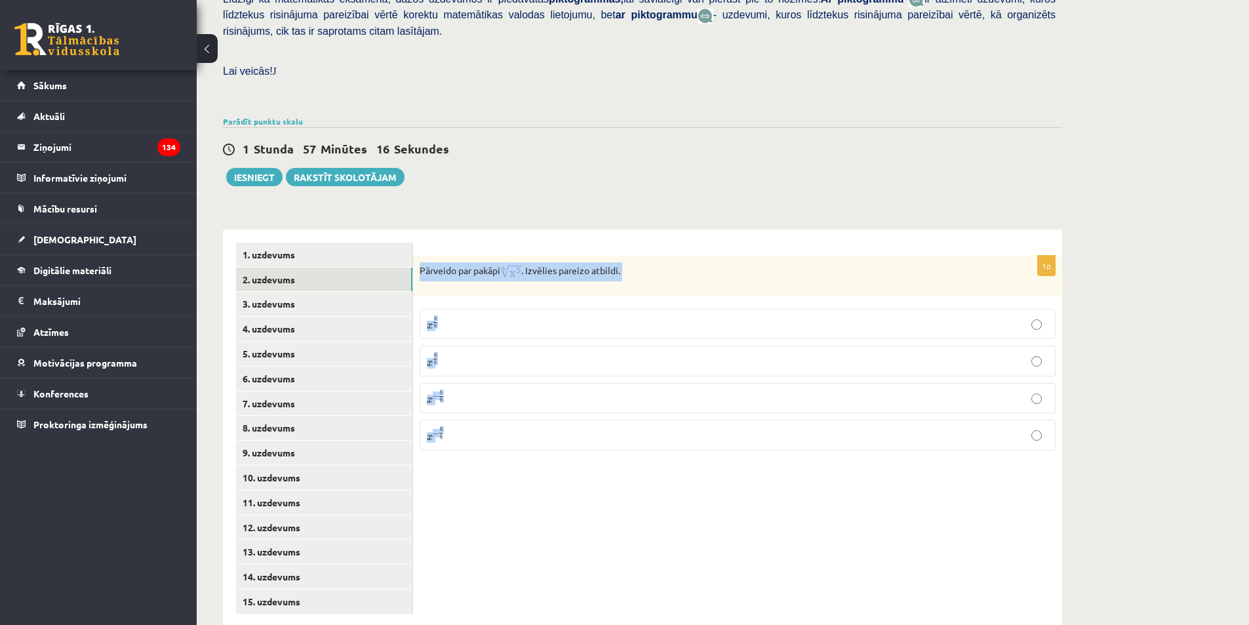
drag, startPoint x: 417, startPoint y: 237, endPoint x: 587, endPoint y: 414, distance: 245.2
click at [591, 421] on div "1p Pārveido par pakāpi . Izvēlies pareizo atbildi. x 5 6 x 5 6 x 6 5 x 6 5 x − …" at bounding box center [737, 358] width 649 height 205
copy div "Pārveido par pakāpi . Izvēlies pareizo atbildi. x 5 6 x 5 6 x 6 5 x 6 5 x − 5 6…"
click at [491, 488] on div "1p Pārveido par pakāpi . Izvēlies pareizo atbildi. x 5 6 x 5 6 x 6 5 x 6 5 x − …" at bounding box center [737, 428] width 649 height 398
click at [450, 316] on p "x 5 6 x 5 6" at bounding box center [737, 324] width 621 height 16
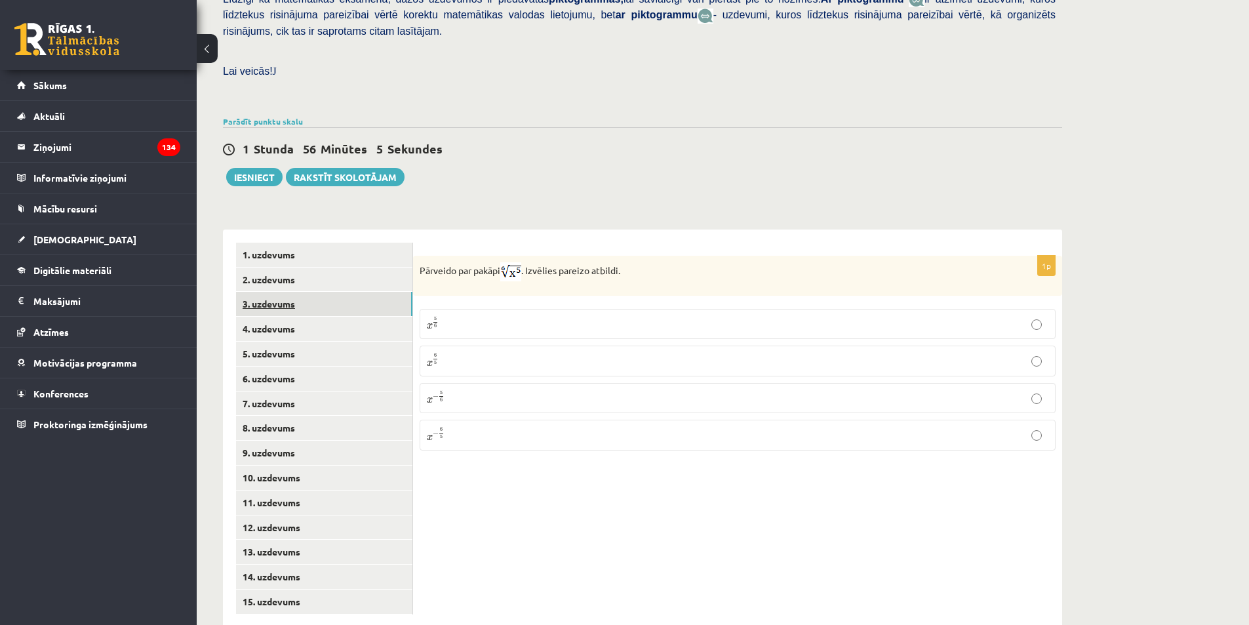
click at [328, 292] on link "3. uzdevums" at bounding box center [324, 304] width 176 height 24
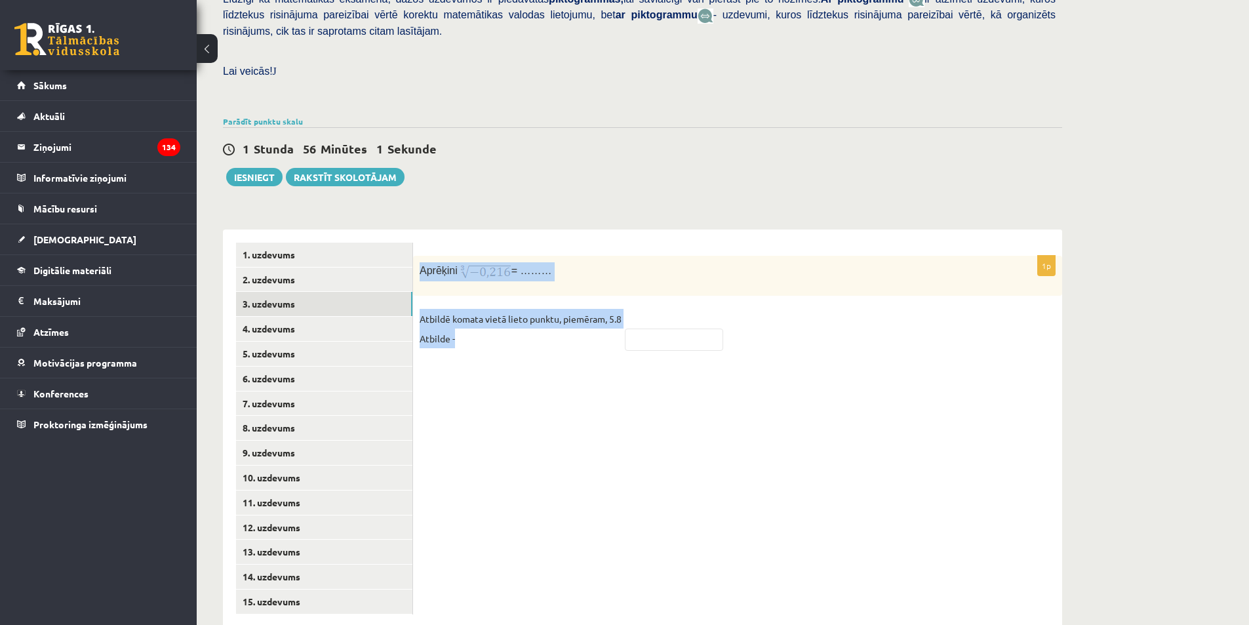
drag, startPoint x: 416, startPoint y: 241, endPoint x: 608, endPoint y: 309, distance: 203.1
click at [608, 309] on div "1p Aprēķini = ……… Atbildē komata vietā lieto punktu, piemēram, 5.8 Atbilde -" at bounding box center [737, 309] width 649 height 107
click at [558, 309] on p "Atbildē komata vietā lieto punktu, piemēram, 5.8 Atbilde -" at bounding box center [520, 328] width 202 height 39
drag, startPoint x: 418, startPoint y: 241, endPoint x: 514, endPoint y: 240, distance: 95.7
click at [523, 256] on div "Aprēķini = ………" at bounding box center [737, 276] width 649 height 40
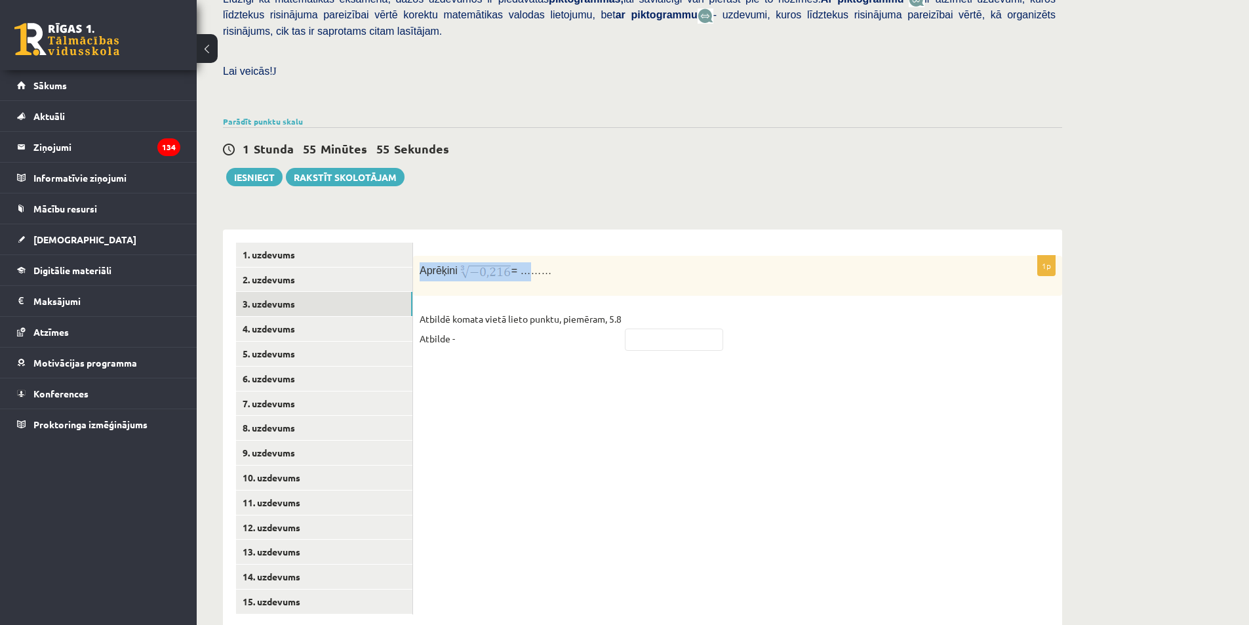
copy p "Aprēķini ="
click at [467, 262] on img at bounding box center [485, 271] width 52 height 19
click at [457, 262] on p "Aprēķini = ………" at bounding box center [704, 271] width 570 height 19
drag, startPoint x: 421, startPoint y: 241, endPoint x: 523, endPoint y: 240, distance: 102.2
click at [523, 262] on p "Aprēķini = ………" at bounding box center [704, 271] width 570 height 19
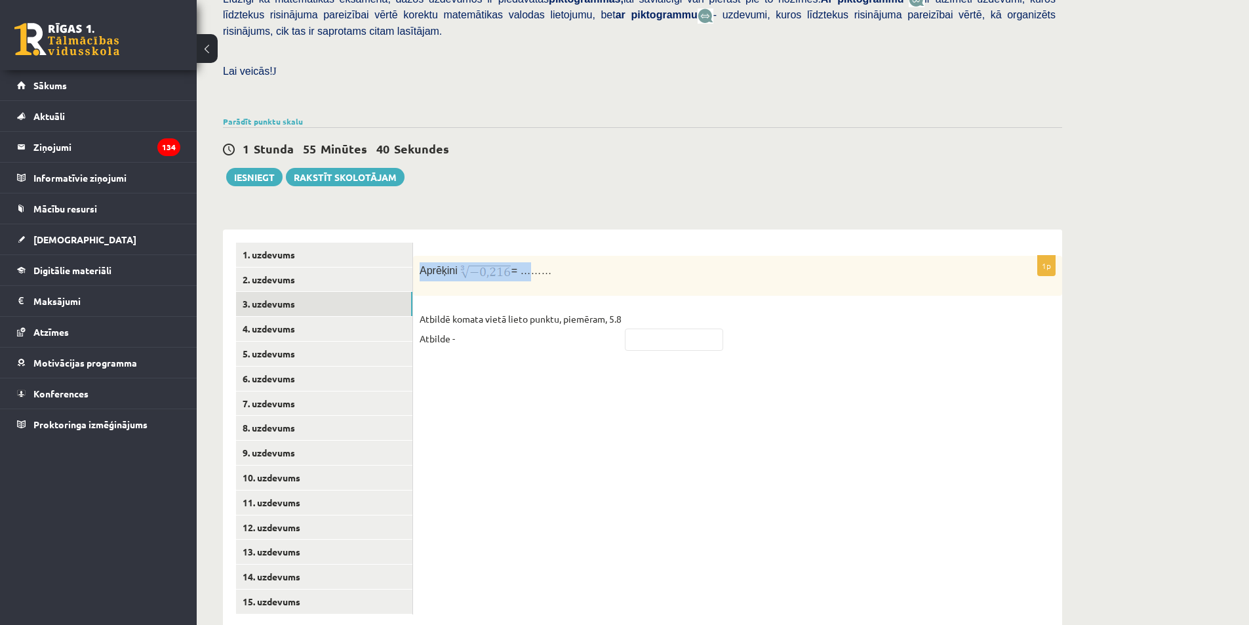
copy p "Aprēķini ="
click at [644, 328] on input "text" at bounding box center [674, 339] width 98 height 22
click at [603, 355] on div "1p Aprēķini = ……… Atbildē komata vietā lieto punktu, piemēram, 5.8 Atbilde - **…" at bounding box center [737, 428] width 649 height 398
click at [638, 328] on input "****" at bounding box center [674, 339] width 98 height 22
click at [640, 328] on input "****" at bounding box center [674, 339] width 98 height 22
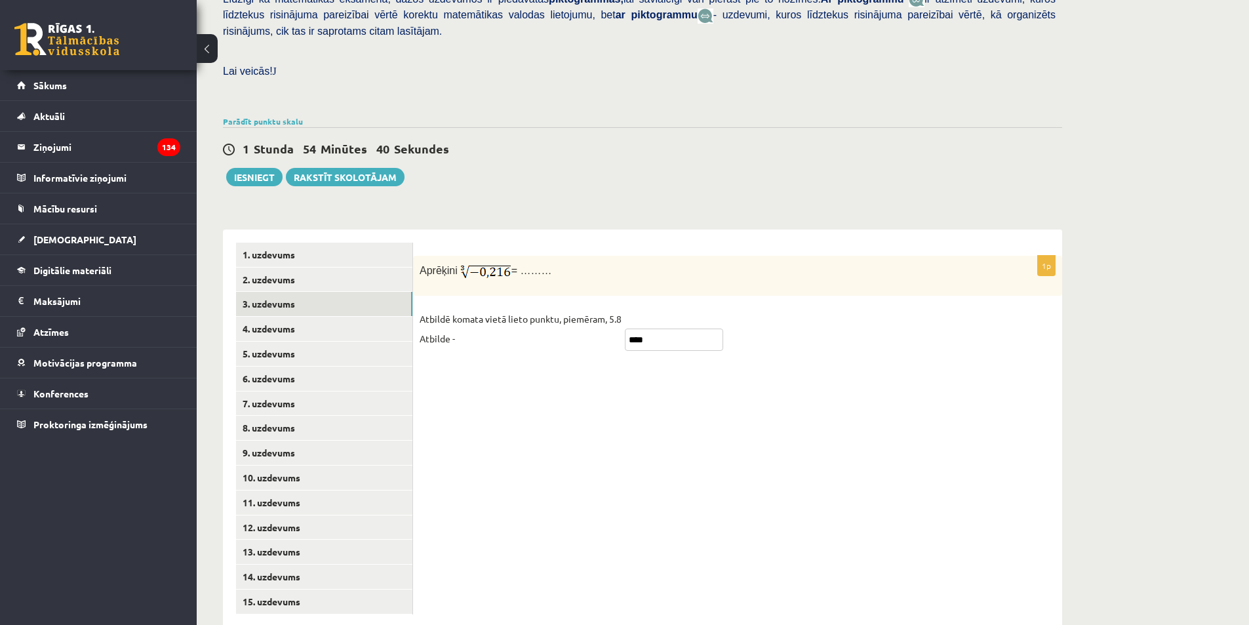
type input "****"
click at [684, 411] on div "1p Aprēķini = ……… Atbildē komata vietā lieto punktu, piemēram, 5.8 Atbilde - **…" at bounding box center [737, 428] width 649 height 398
click at [343, 317] on link "4. uzdevums" at bounding box center [324, 329] width 176 height 24
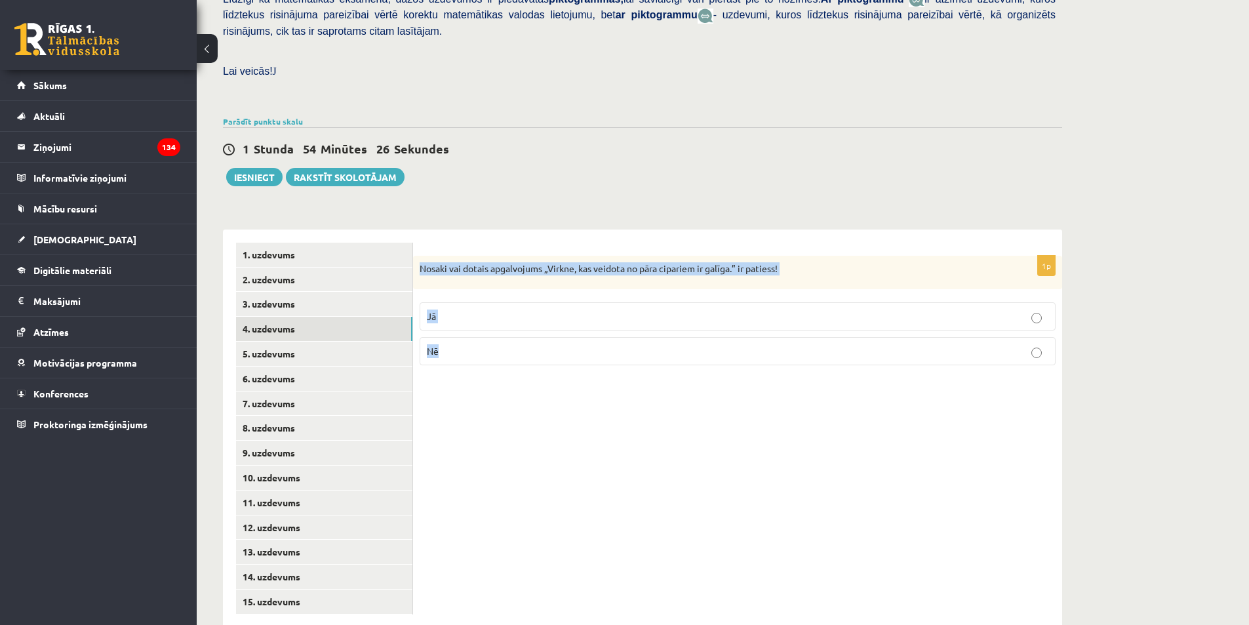
drag, startPoint x: 416, startPoint y: 237, endPoint x: 518, endPoint y: 309, distance: 126.0
click at [518, 309] on div "1p Nosaki vai dotais apgalvojums „Virkne, kas veidota no pāra cipariem ir galīg…" at bounding box center [737, 316] width 649 height 121
copy div "Nosaki vai dotais apgalvojums „Virkne, kas veidota no pāra cipariem ir galīga.”…"
click at [463, 344] on p "Nē" at bounding box center [737, 351] width 621 height 14
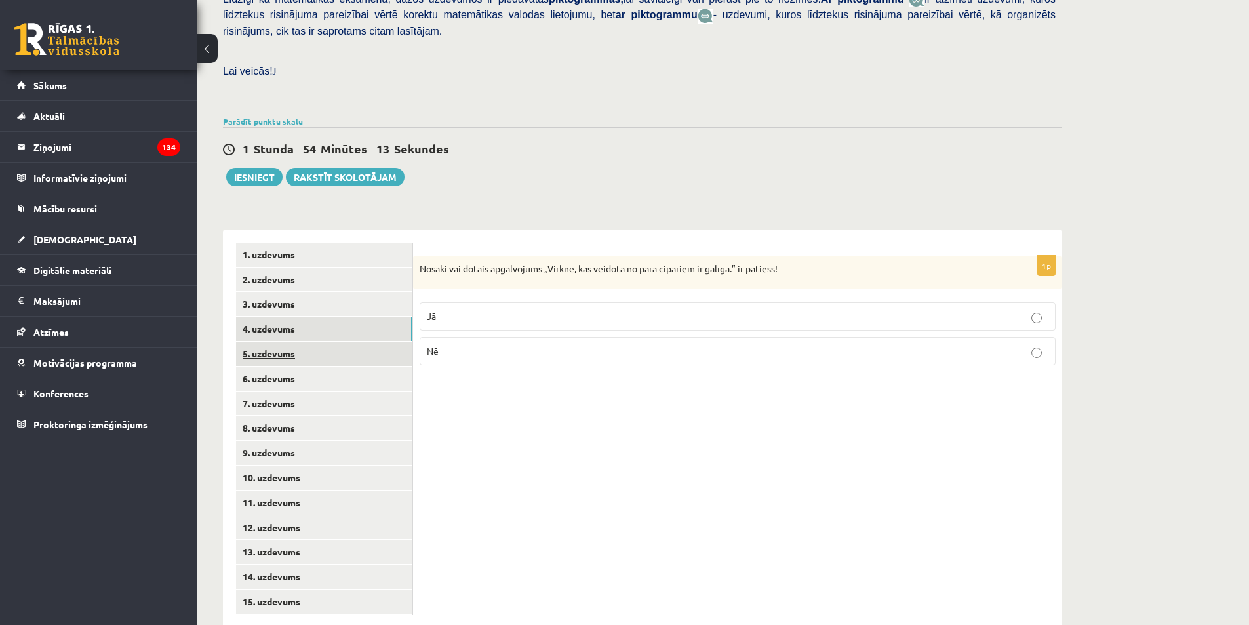
click at [339, 341] on link "5. uzdevums" at bounding box center [324, 353] width 176 height 24
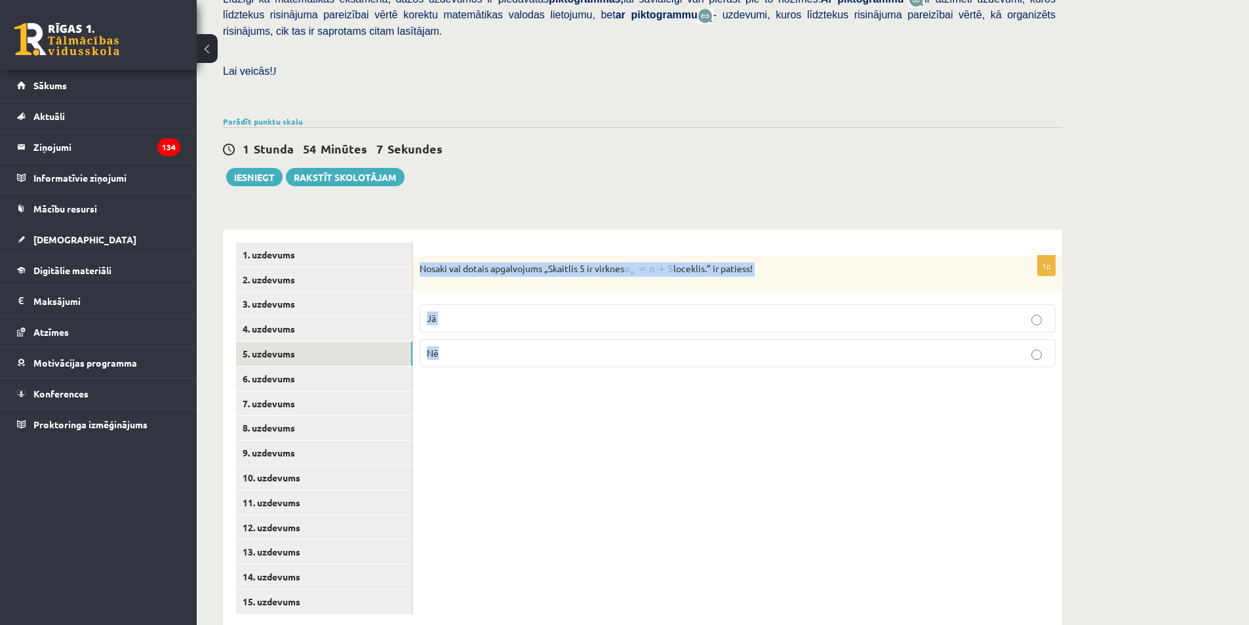
drag, startPoint x: 415, startPoint y: 237, endPoint x: 773, endPoint y: 334, distance: 370.6
click at [773, 334] on div "1p Nosaki vai dotais apgalvojums „Skaitlis 5 ir virknes loceklis.” ir patiess! …" at bounding box center [737, 317] width 649 height 122
copy div "Nosaki vai dotais apgalvojums „Skaitlis 5 ir virknes loceklis.” ir patiess! Jā …"
click at [455, 346] on p "Nē" at bounding box center [737, 353] width 621 height 14
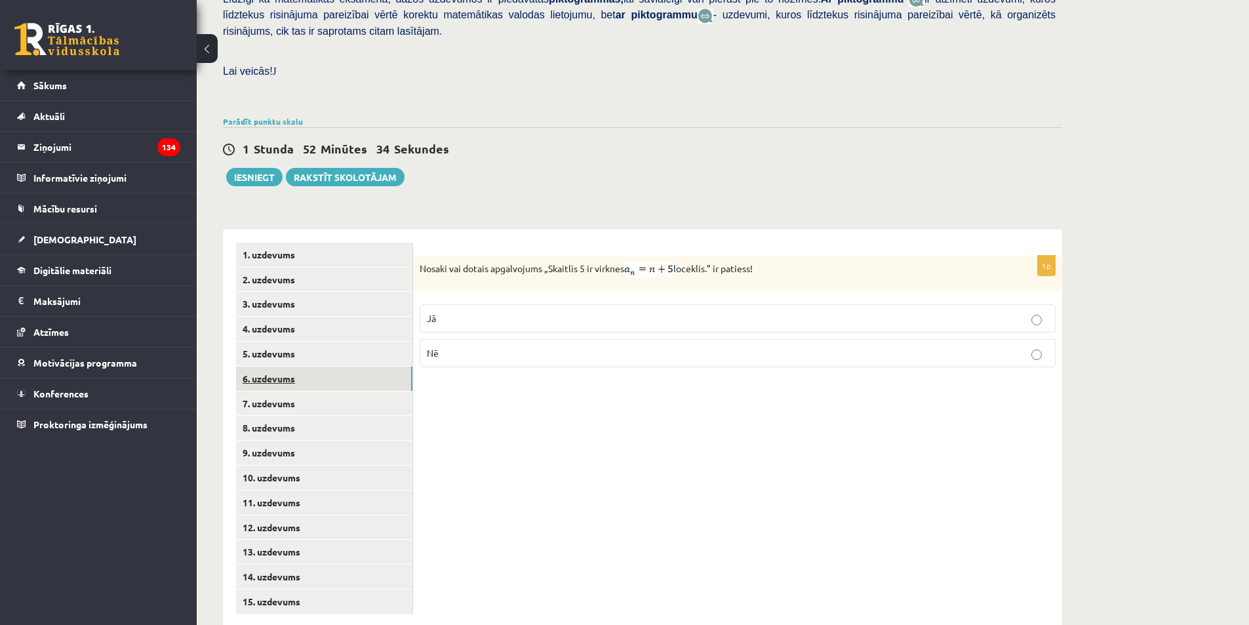
click at [331, 366] on link "6. uzdevums" at bounding box center [324, 378] width 176 height 24
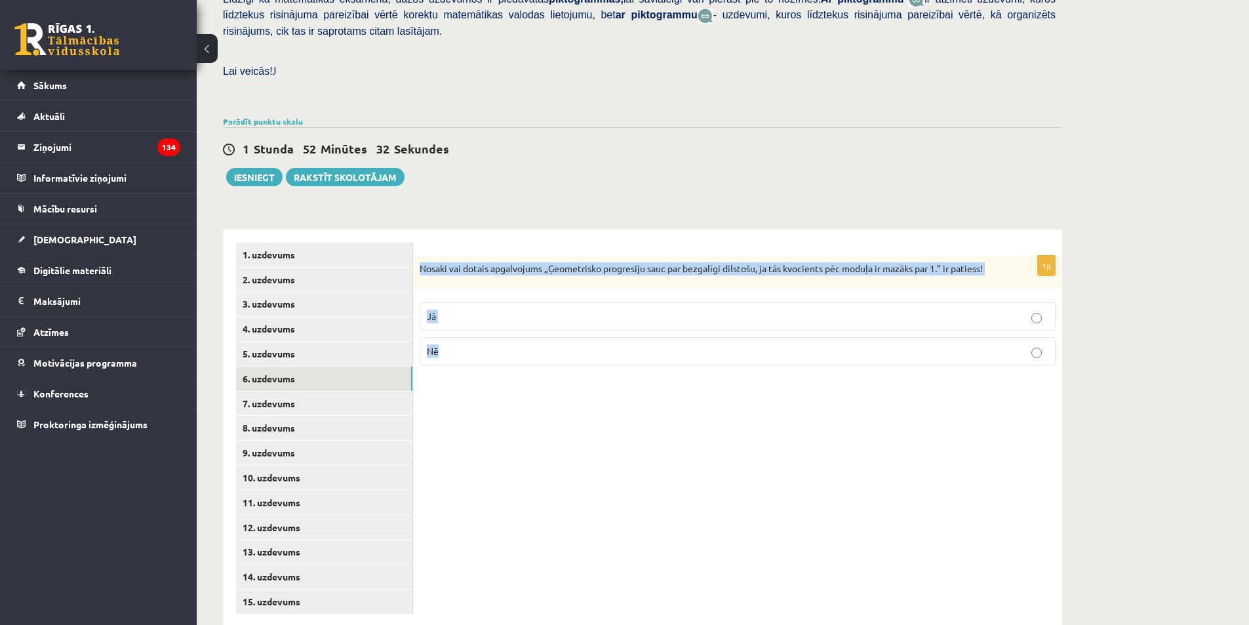
drag, startPoint x: 419, startPoint y: 233, endPoint x: 563, endPoint y: 315, distance: 165.5
click at [563, 327] on div "1p Nosaki vai dotais apgalvojums „Ģeometrisko progresiju sauc par bezgalīgi dil…" at bounding box center [737, 316] width 649 height 121
copy div "Nosaki vai dotais apgalvojums „Ģeometrisko progresiju sauc par bezgalīgi dilsto…"
click at [457, 344] on p "Nē" at bounding box center [737, 351] width 621 height 14
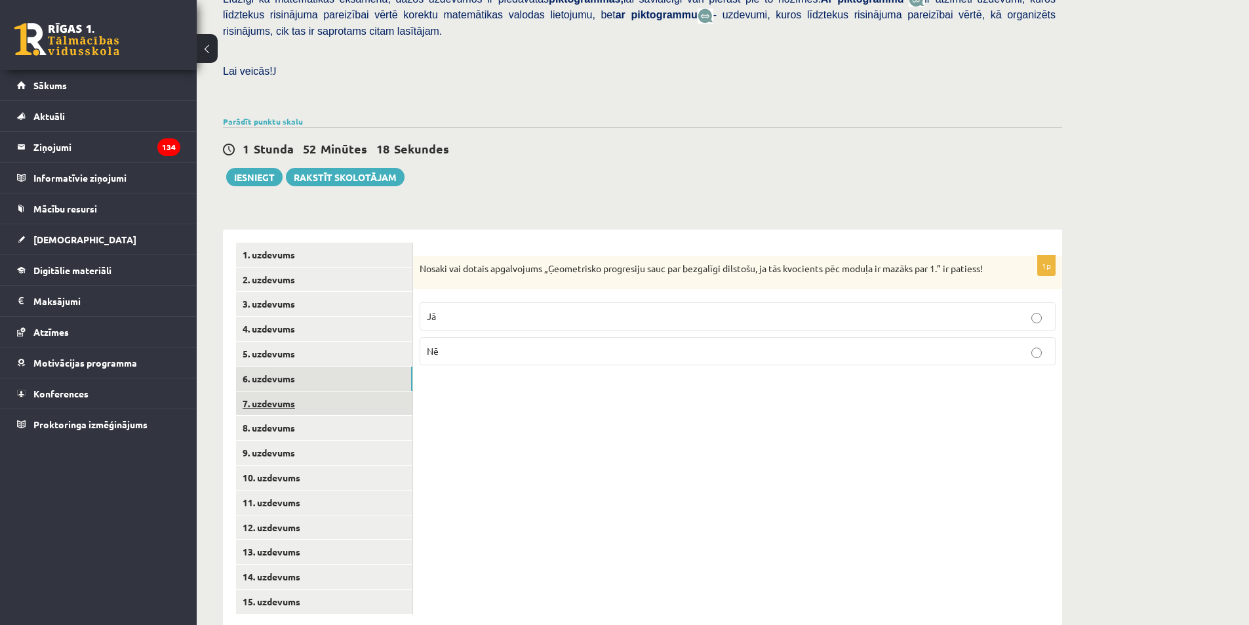
click at [324, 391] on link "7. uzdevums" at bounding box center [324, 403] width 176 height 24
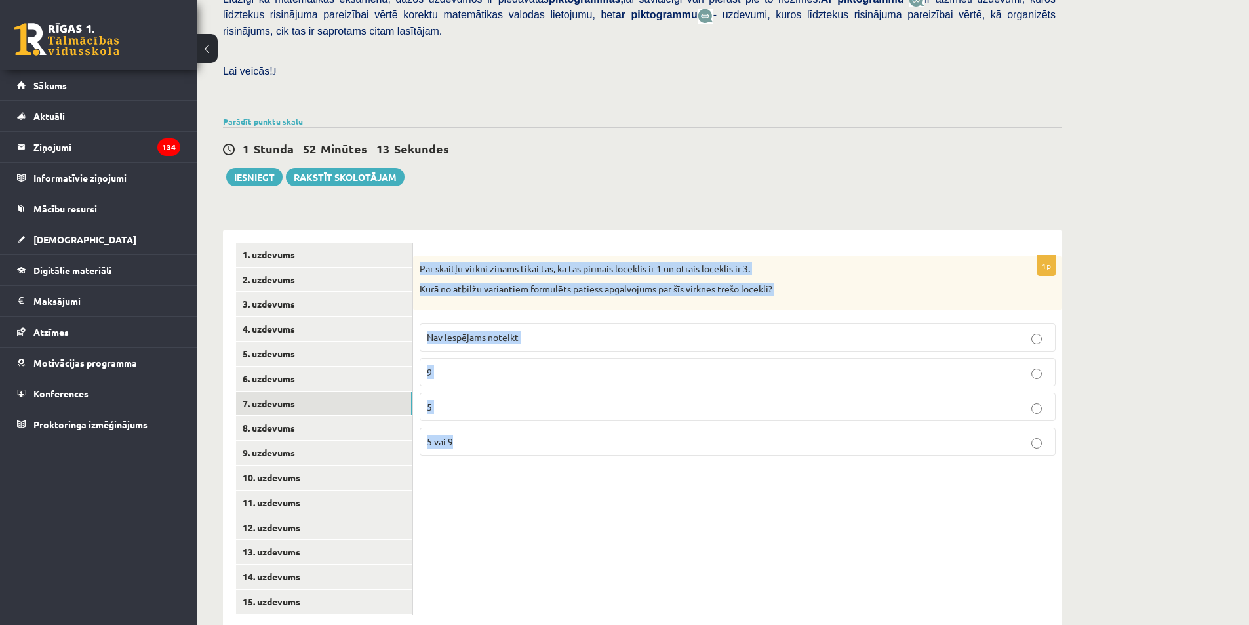
drag, startPoint x: 417, startPoint y: 239, endPoint x: 547, endPoint y: 436, distance: 237.0
click at [547, 436] on div "1p Par skaitļu virkni zināms tikai tas, ka tās pirmais loceklis ir 1 un otrais …" at bounding box center [737, 361] width 649 height 210
copy div "Par skaitļu virkni zināms tikai tas, ka tās pirmais loceklis ir 1 un otrais loc…"
click at [477, 331] on span "Nav iespējams noteikt" at bounding box center [473, 337] width 92 height 12
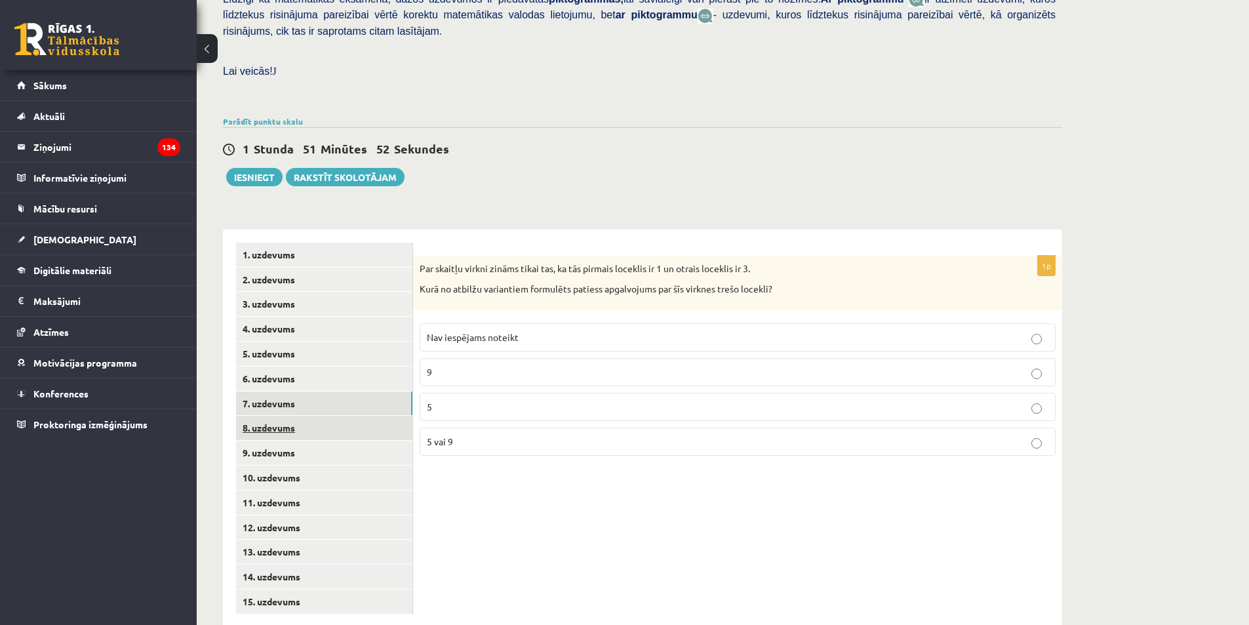
click at [355, 416] on link "8. uzdevums" at bounding box center [324, 428] width 176 height 24
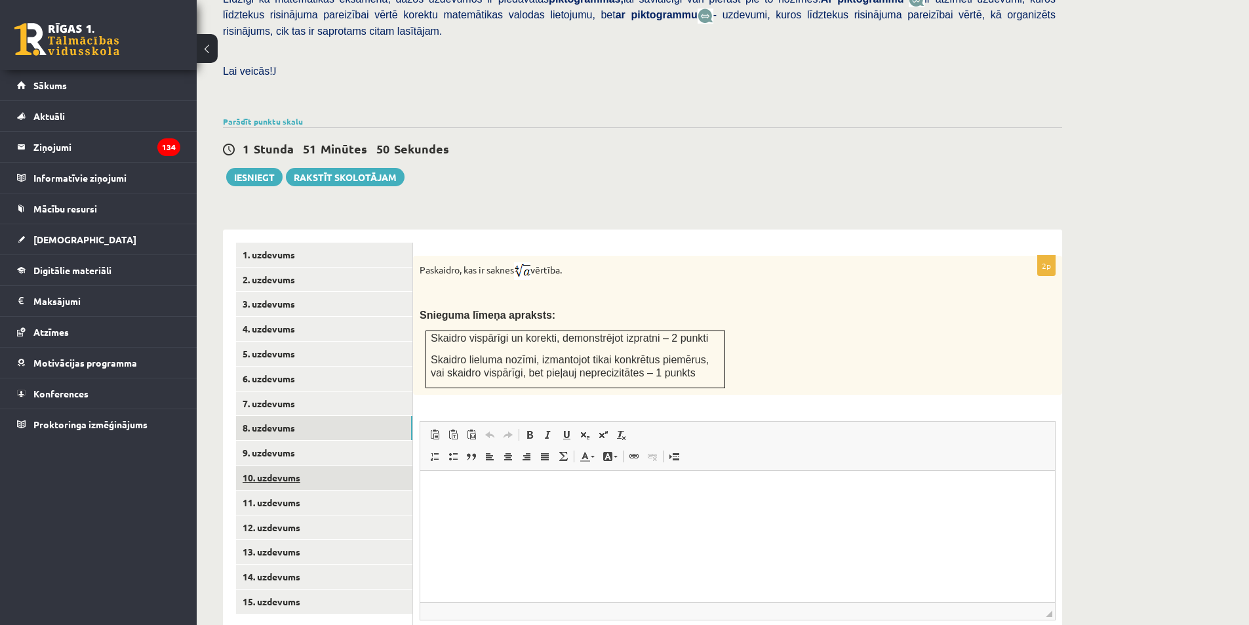
scroll to position [0, 0]
click at [304, 440] on link "9. uzdevums" at bounding box center [324, 452] width 176 height 24
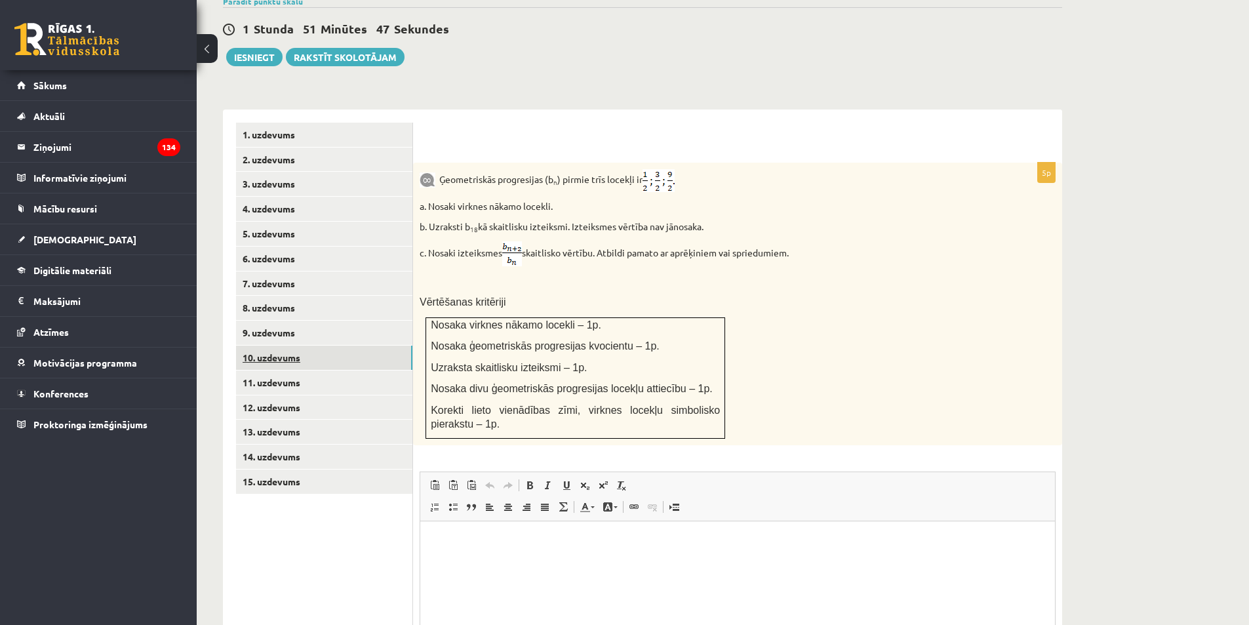
click at [299, 345] on link "10. uzdevums" at bounding box center [324, 357] width 176 height 24
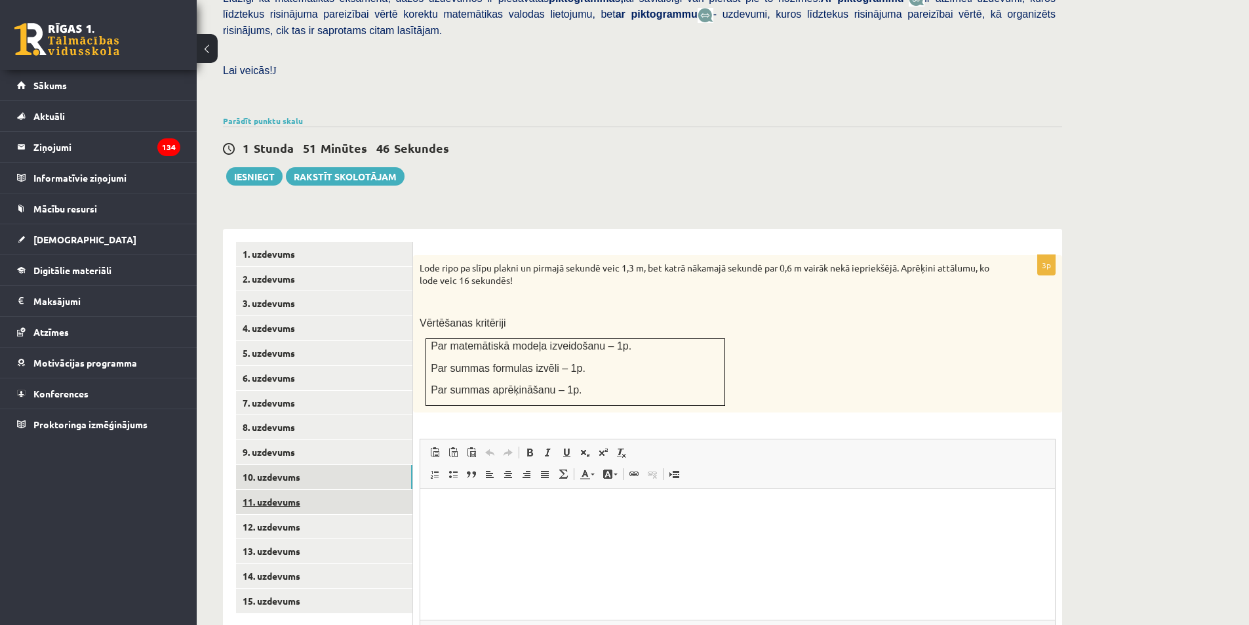
click at [287, 490] on link "11. uzdevums" at bounding box center [324, 502] width 176 height 24
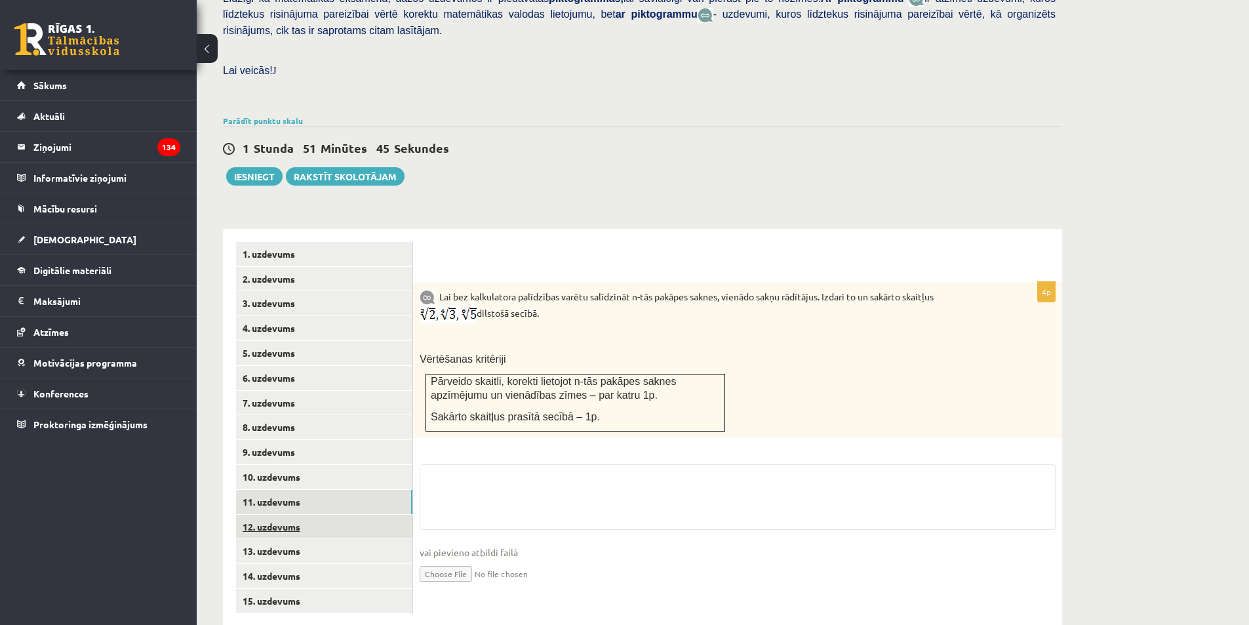
click at [287, 514] on link "12. uzdevums" at bounding box center [324, 526] width 176 height 24
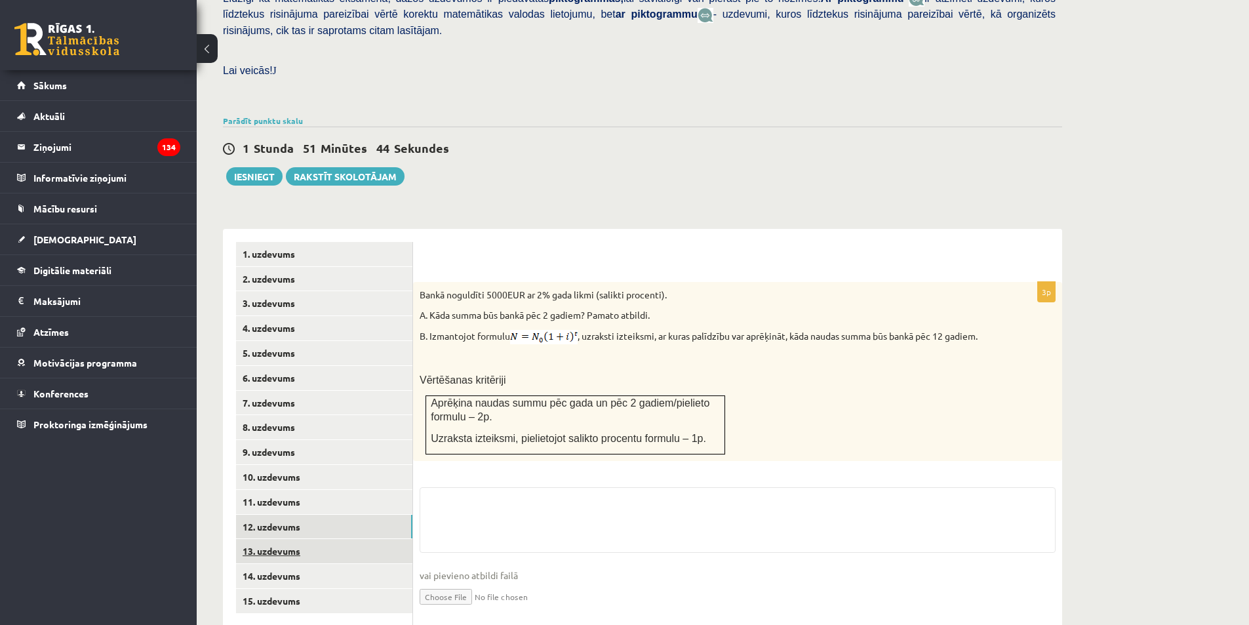
click at [285, 539] on link "13. uzdevums" at bounding box center [324, 551] width 176 height 24
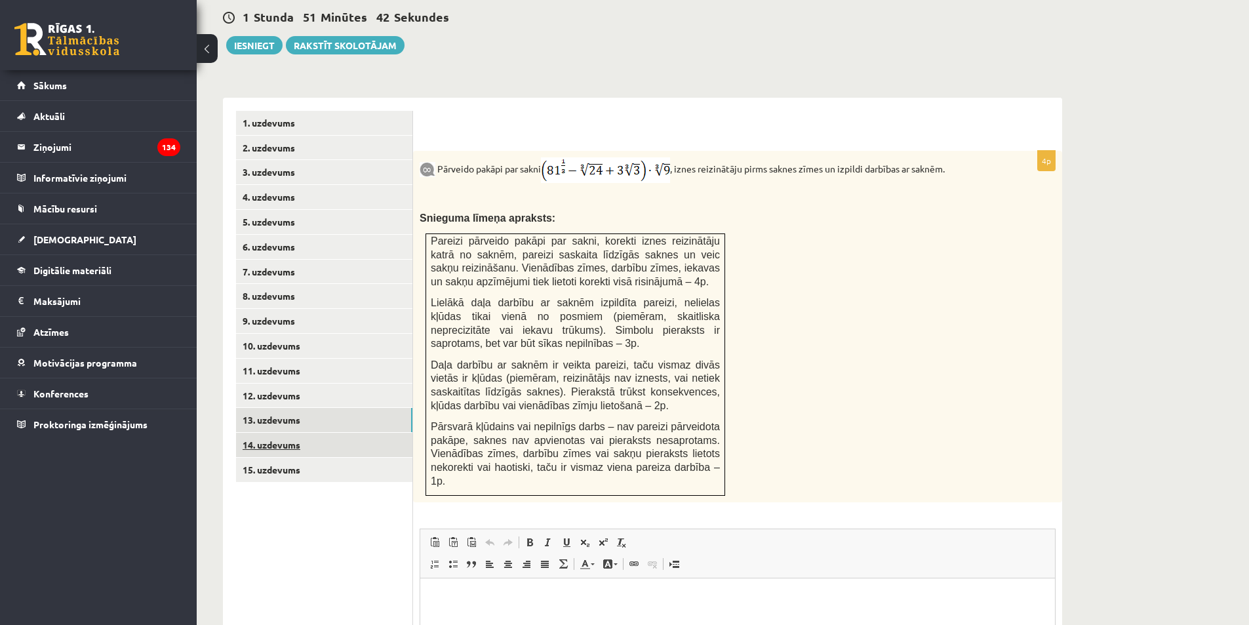
click at [291, 433] on link "14. uzdevums" at bounding box center [324, 445] width 176 height 24
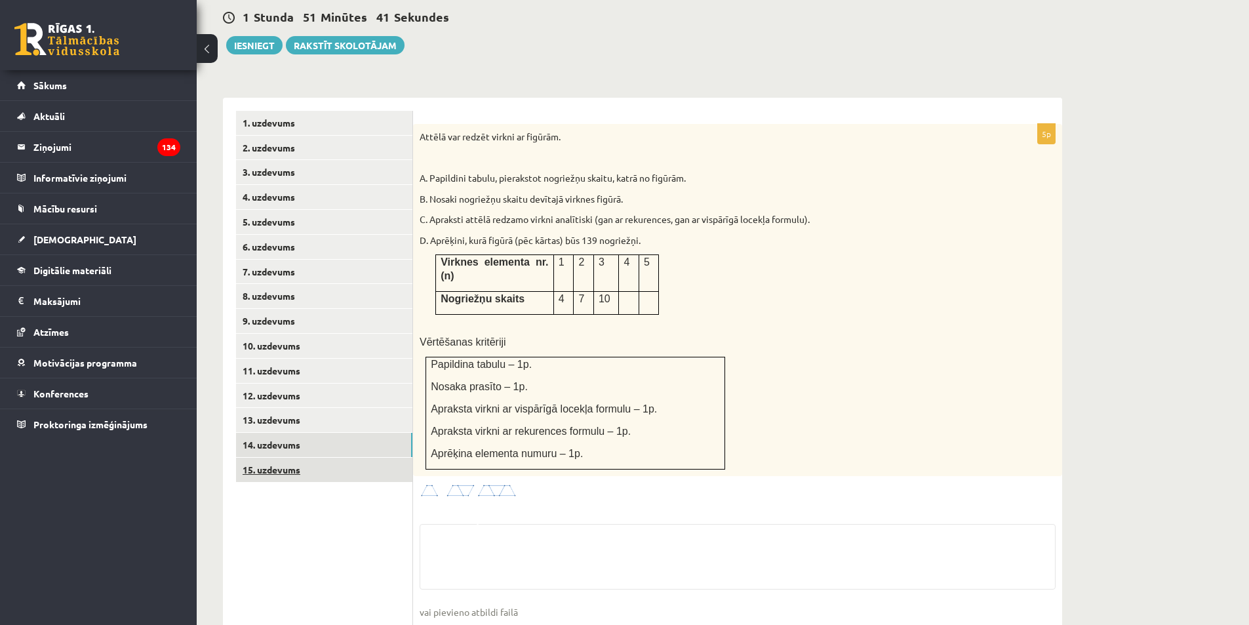
click at [294, 457] on link "15. uzdevums" at bounding box center [324, 469] width 176 height 24
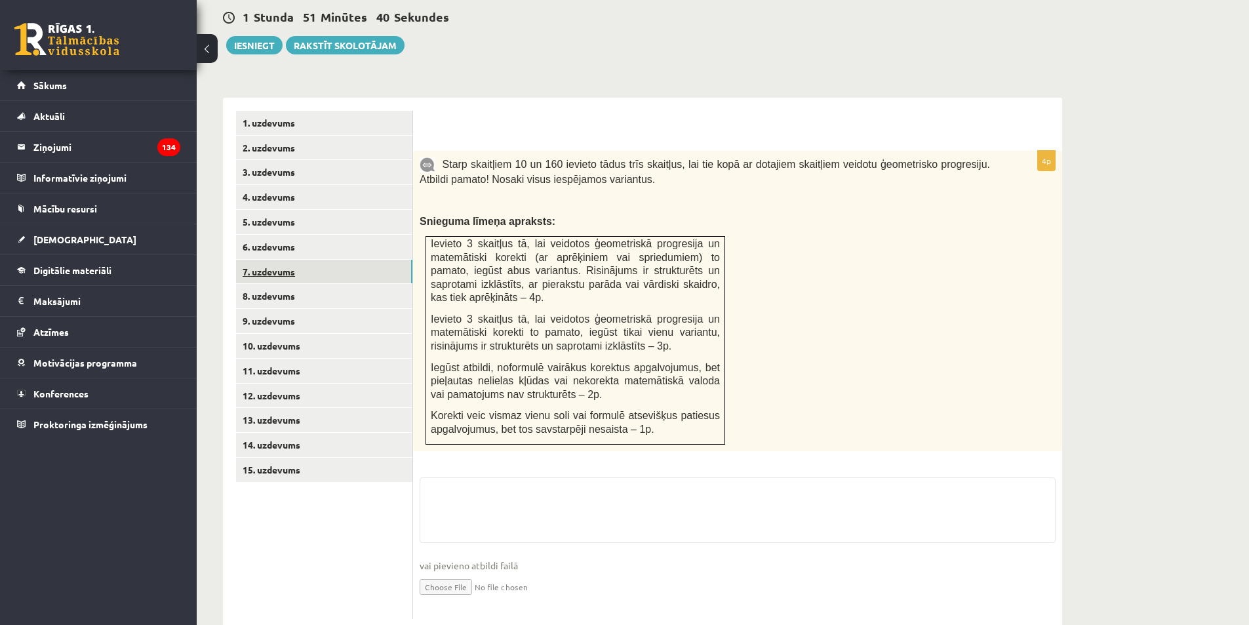
click at [276, 260] on link "7. uzdevums" at bounding box center [324, 272] width 176 height 24
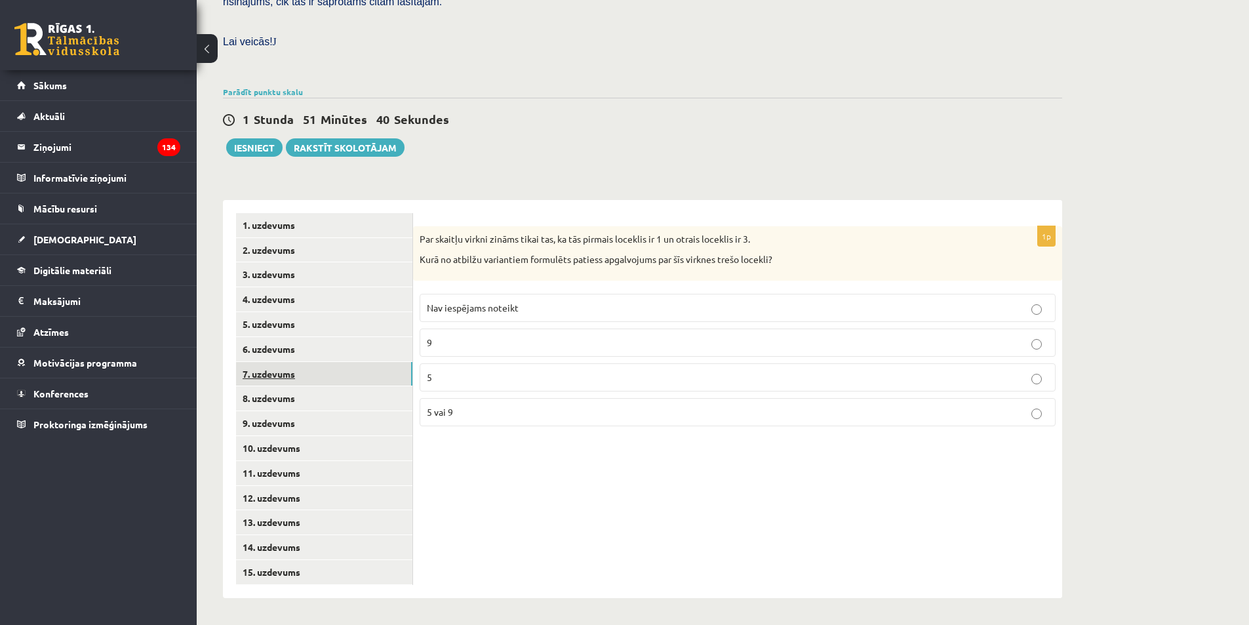
scroll to position [340, 0]
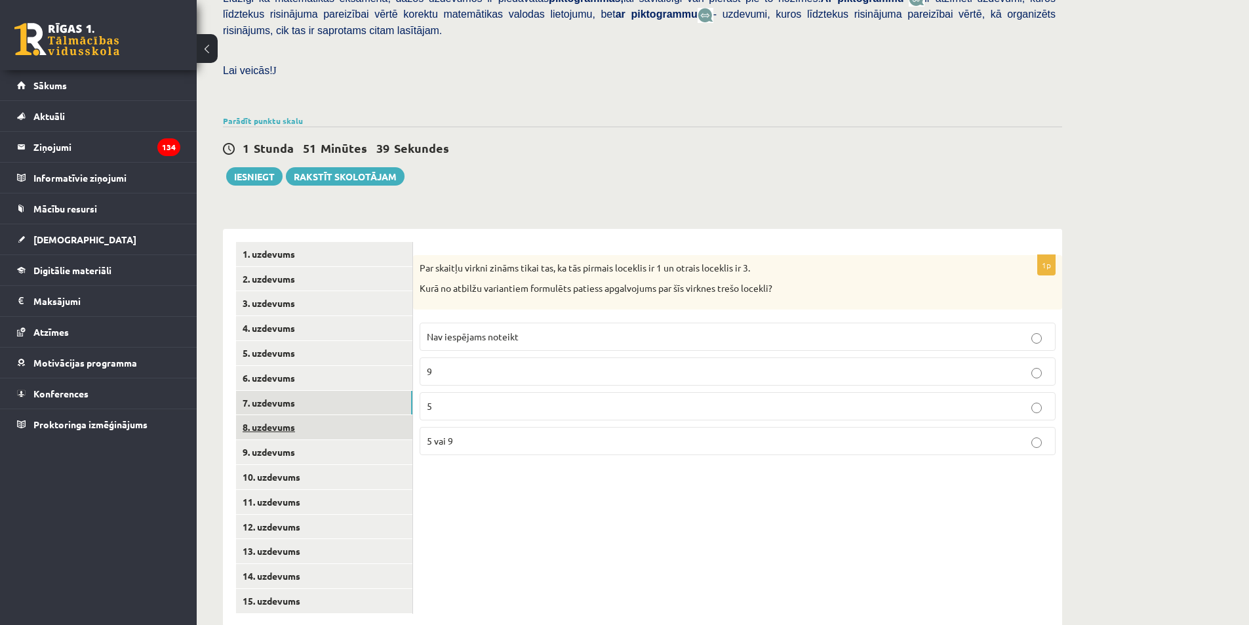
click at [281, 415] on link "8. uzdevums" at bounding box center [324, 427] width 176 height 24
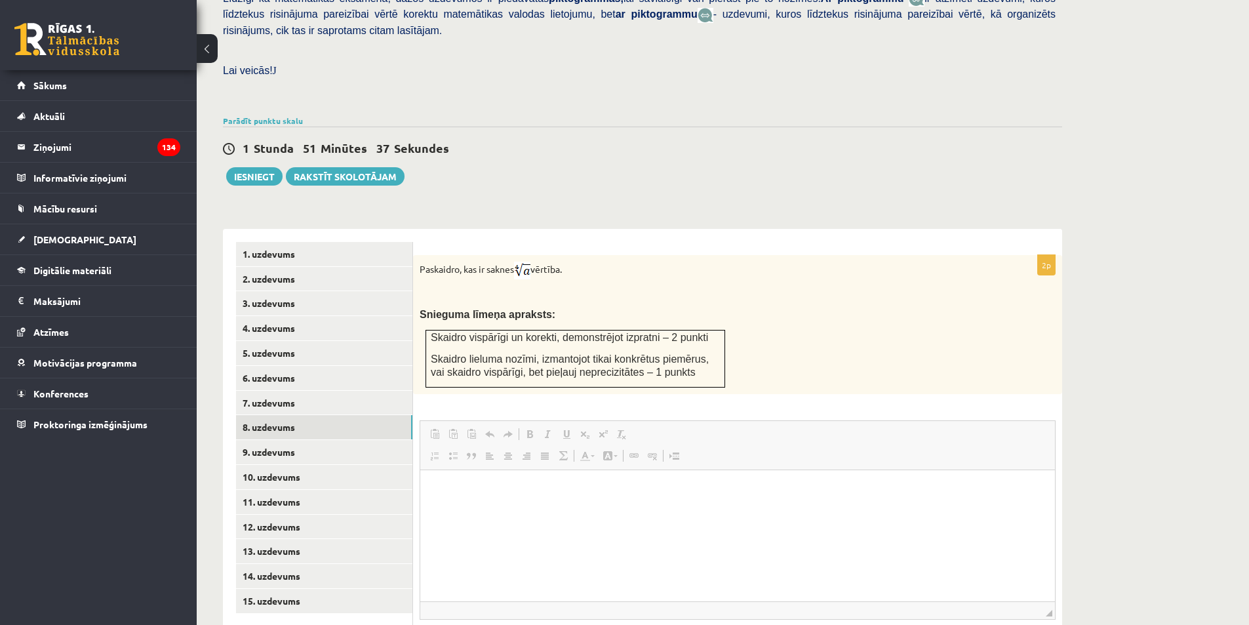
scroll to position [0, 0]
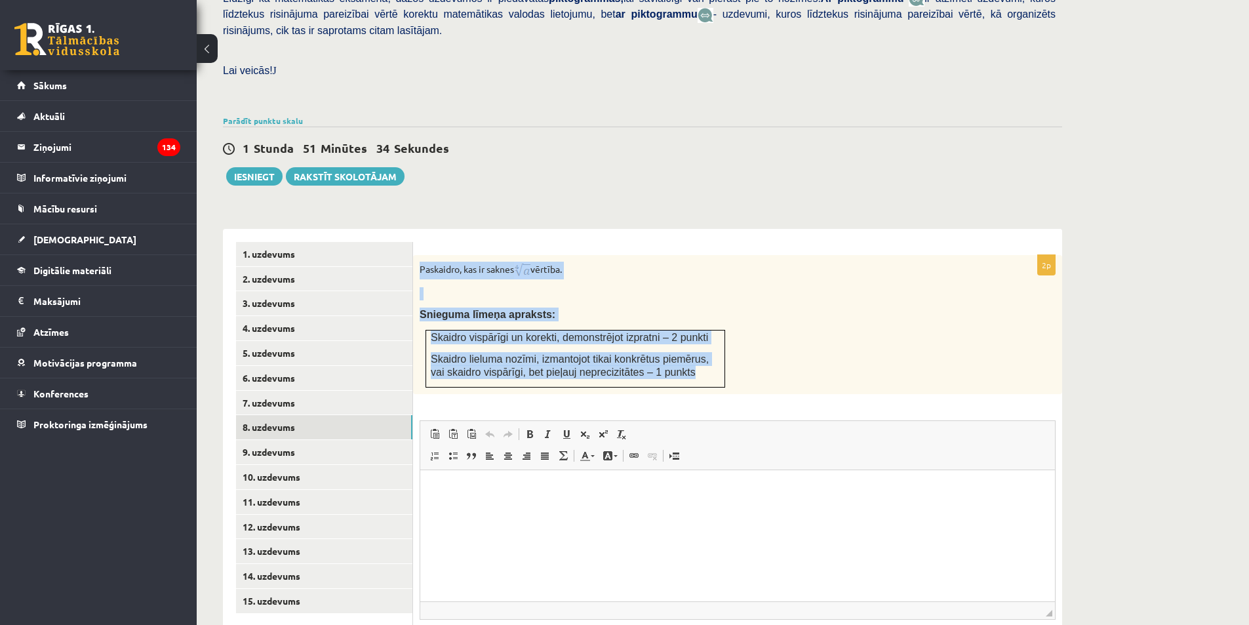
drag, startPoint x: 418, startPoint y: 235, endPoint x: 701, endPoint y: 358, distance: 308.2
click at [701, 358] on div "Paskaidro, kas ir saknes vērtība. Snieguma līmeņa apraksts: Skaidro vispārīgi u…" at bounding box center [737, 324] width 649 height 139
copy div "Paskaidro, kas ir saknes vērtība. Snieguma līmeņa apraksts: Skaidro vispārīgi u…"
click at [557, 307] on p "Snieguma līmeņa apraksts:" at bounding box center [704, 314] width 570 height 14
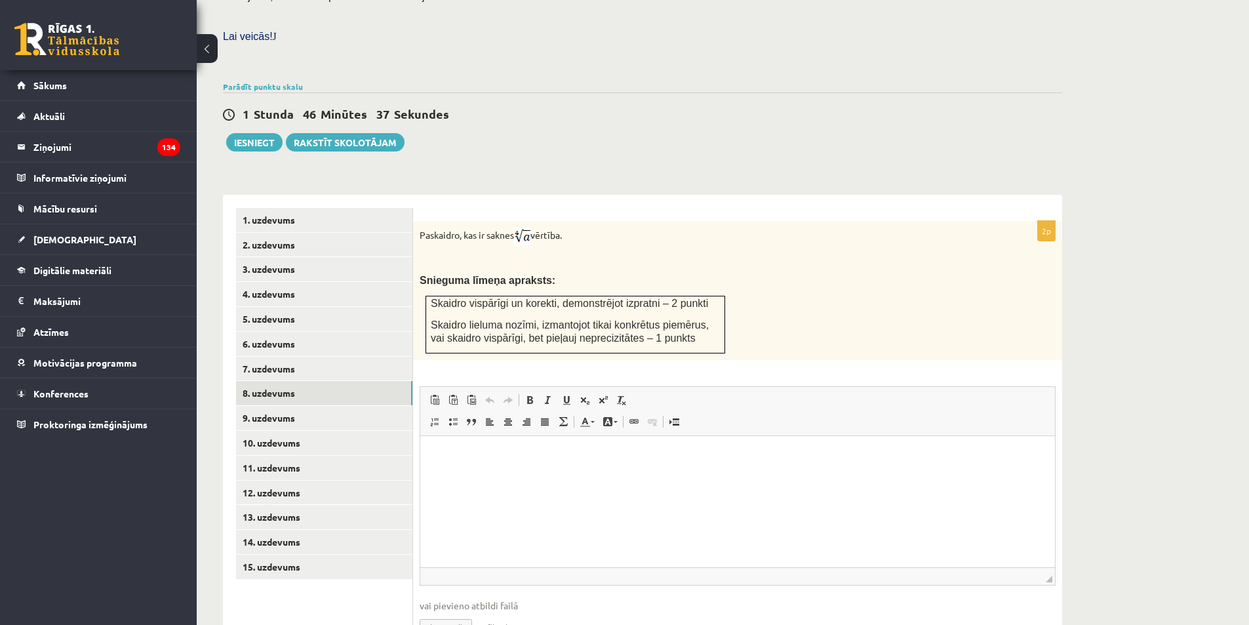
scroll to position [406, 0]
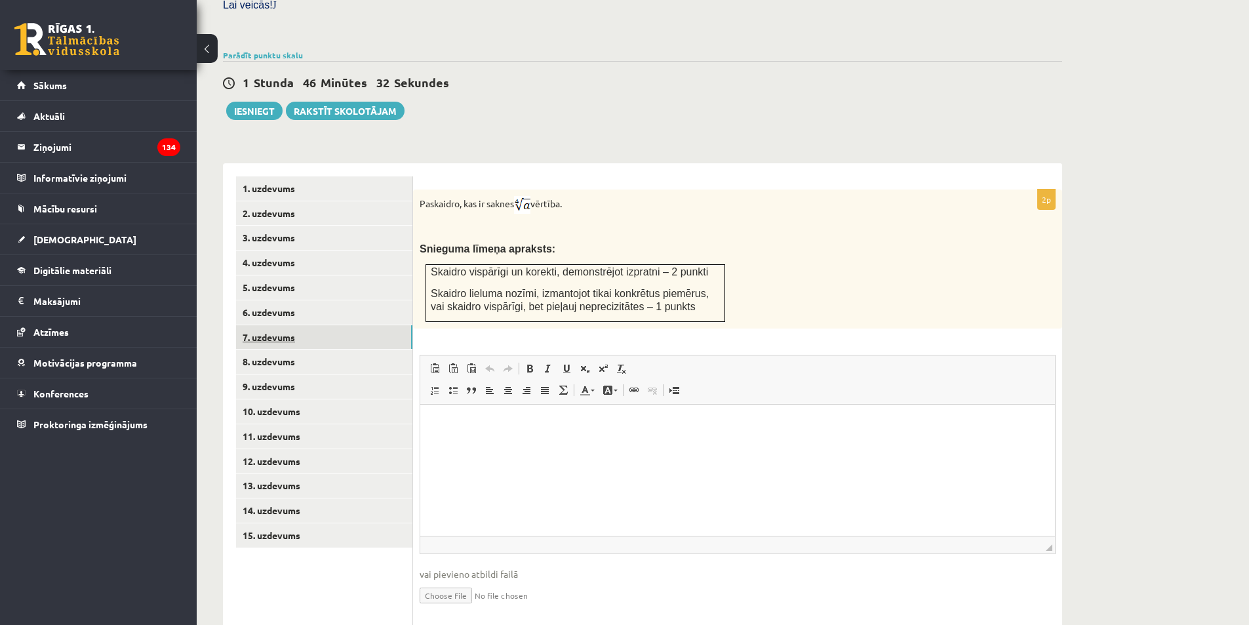
click at [313, 325] on link "7. uzdevums" at bounding box center [324, 337] width 176 height 24
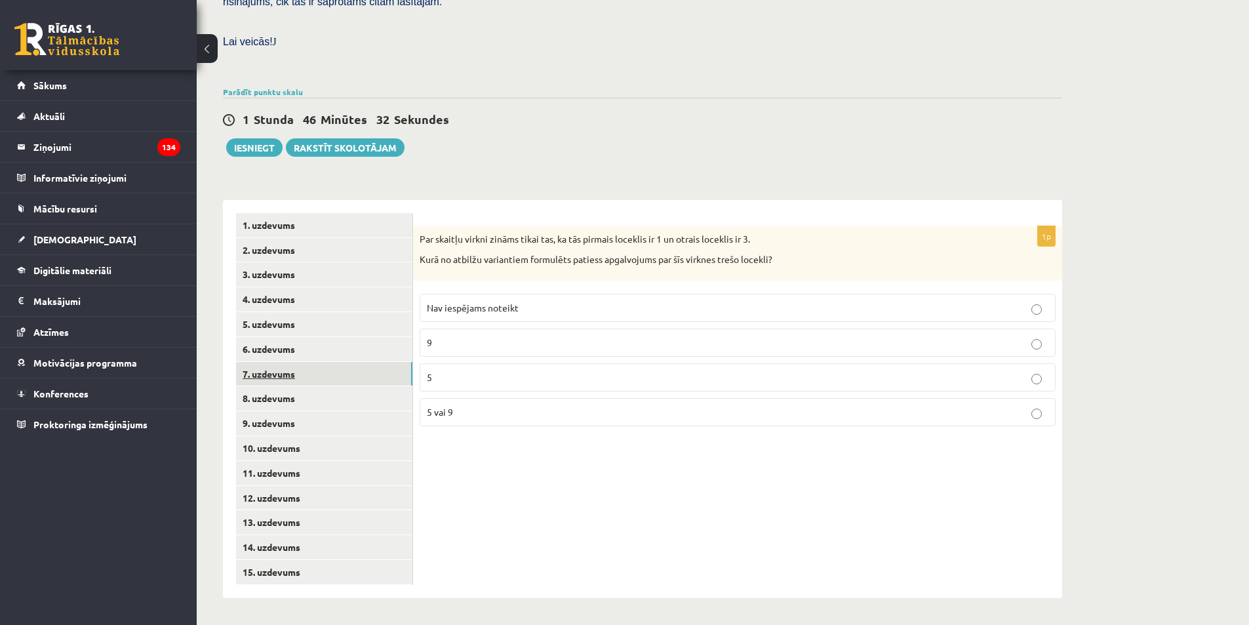
scroll to position [340, 0]
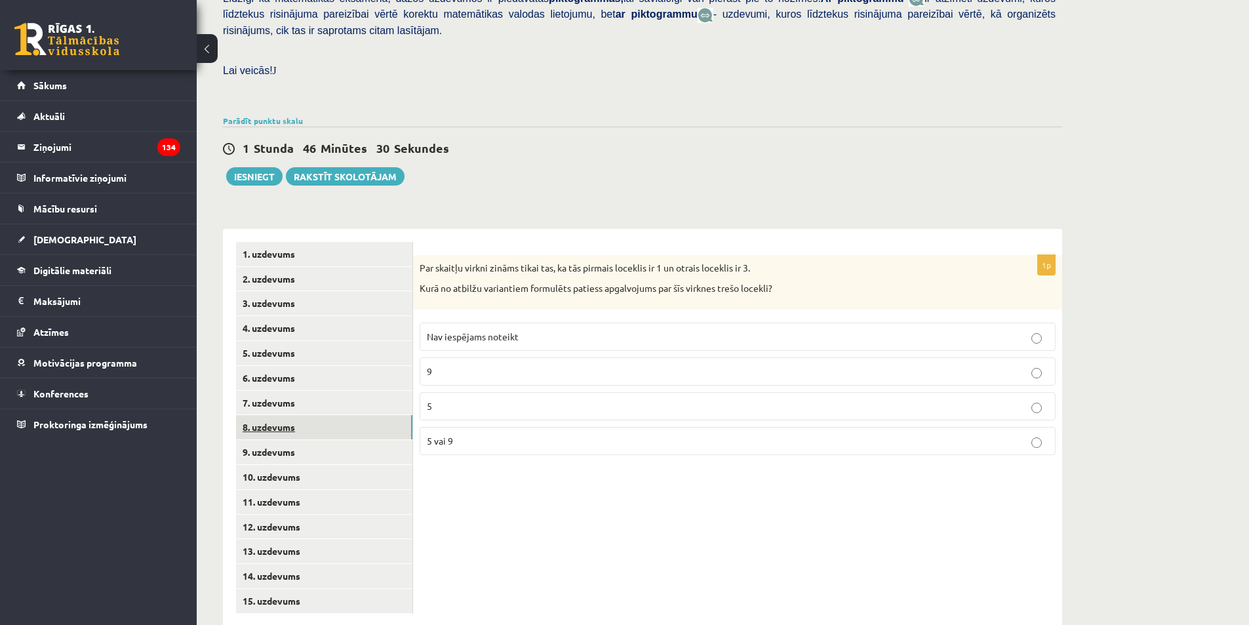
click at [319, 415] on link "8. uzdevums" at bounding box center [324, 427] width 176 height 24
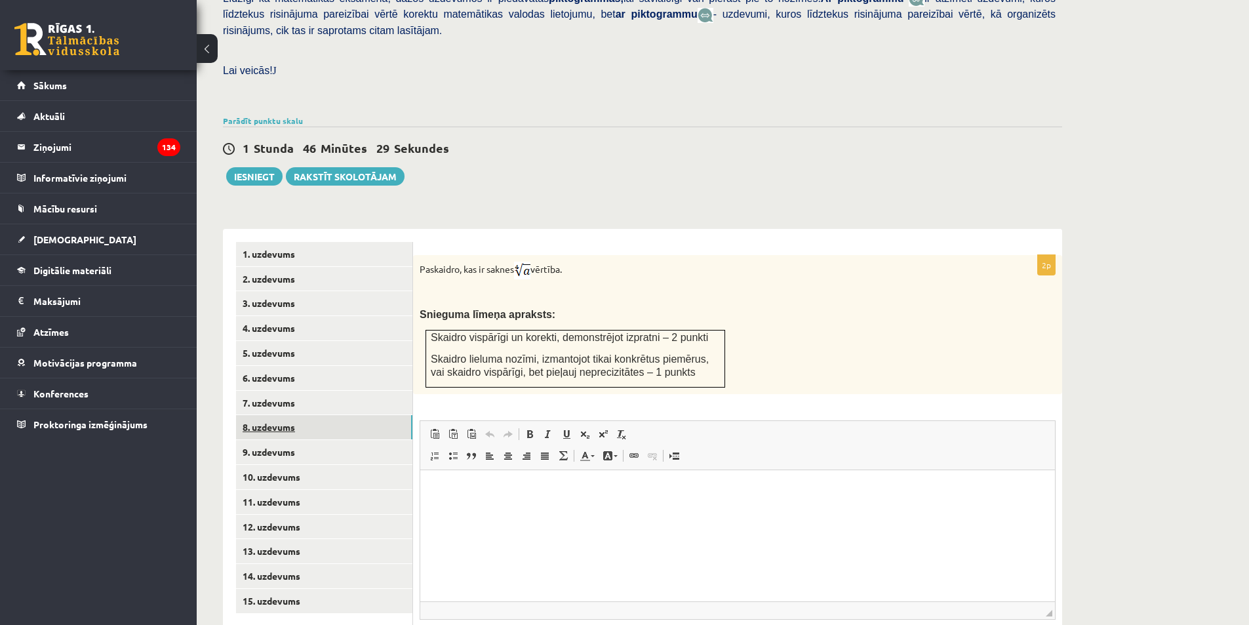
scroll to position [0, 0]
click at [350, 440] on link "9. uzdevums" at bounding box center [324, 452] width 176 height 24
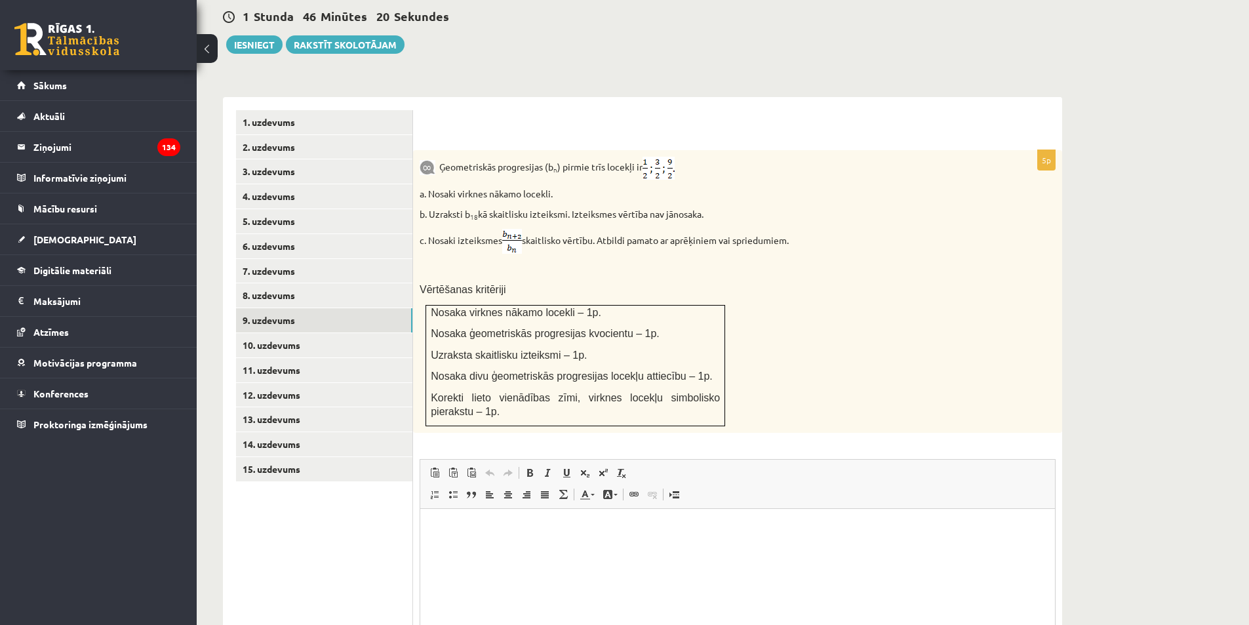
scroll to position [471, 0]
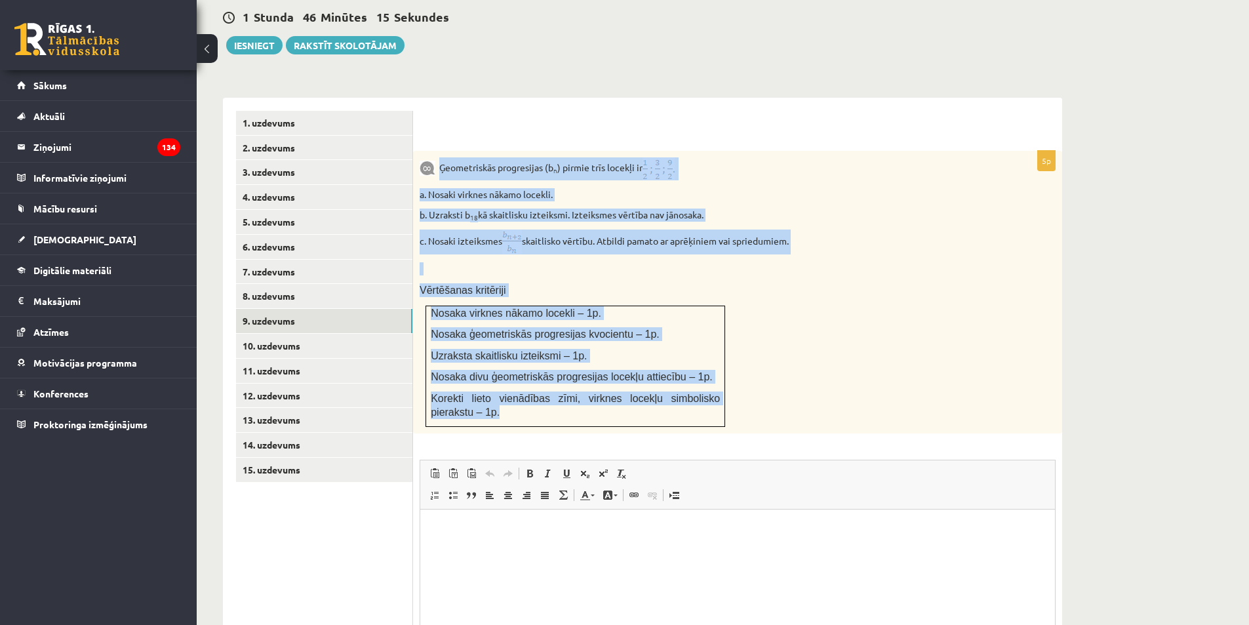
drag, startPoint x: 449, startPoint y: 138, endPoint x: 724, endPoint y: 383, distance: 369.0
click at [724, 383] on div "Ģeometriskās progresijas (b n ) pirmie trīs locekļi ir a. Nosaki virknes nākamo…" at bounding box center [737, 292] width 649 height 282
copy div "Ģeometriskās progresijas (b n ) pirmie trīs locekļi ir a. Nosaki virknes nākamo…"
click at [298, 334] on link "10. uzdevums" at bounding box center [324, 346] width 176 height 24
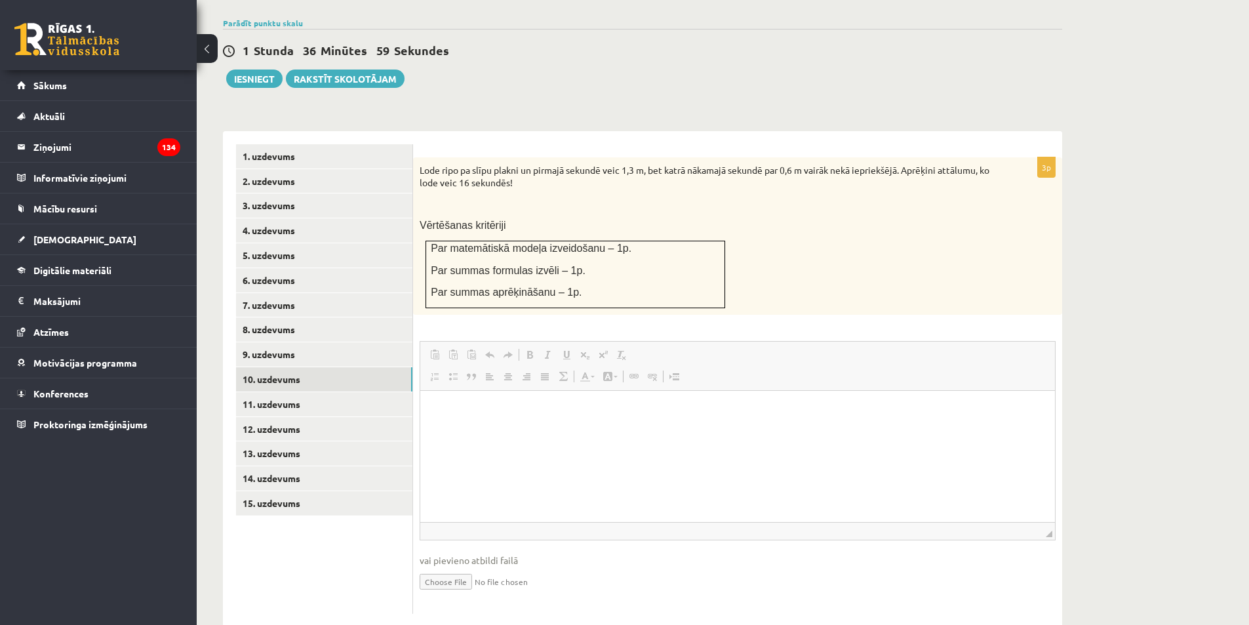
scroll to position [0, 0]
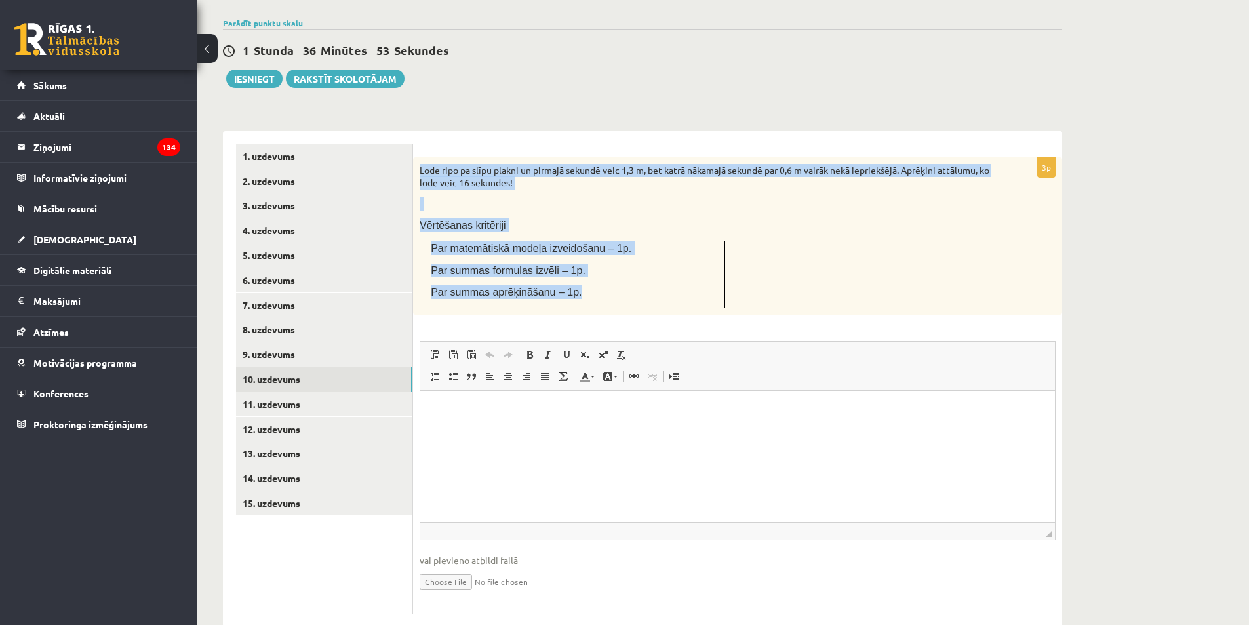
drag, startPoint x: 417, startPoint y: 138, endPoint x: 617, endPoint y: 264, distance: 235.6
click at [617, 264] on div "Lode ripo pa slīpu plakni un pirmajā sekundē veic 1,3 m, bet katrā nākamajā sek…" at bounding box center [737, 235] width 649 height 157
click at [734, 197] on p at bounding box center [704, 203] width 570 height 13
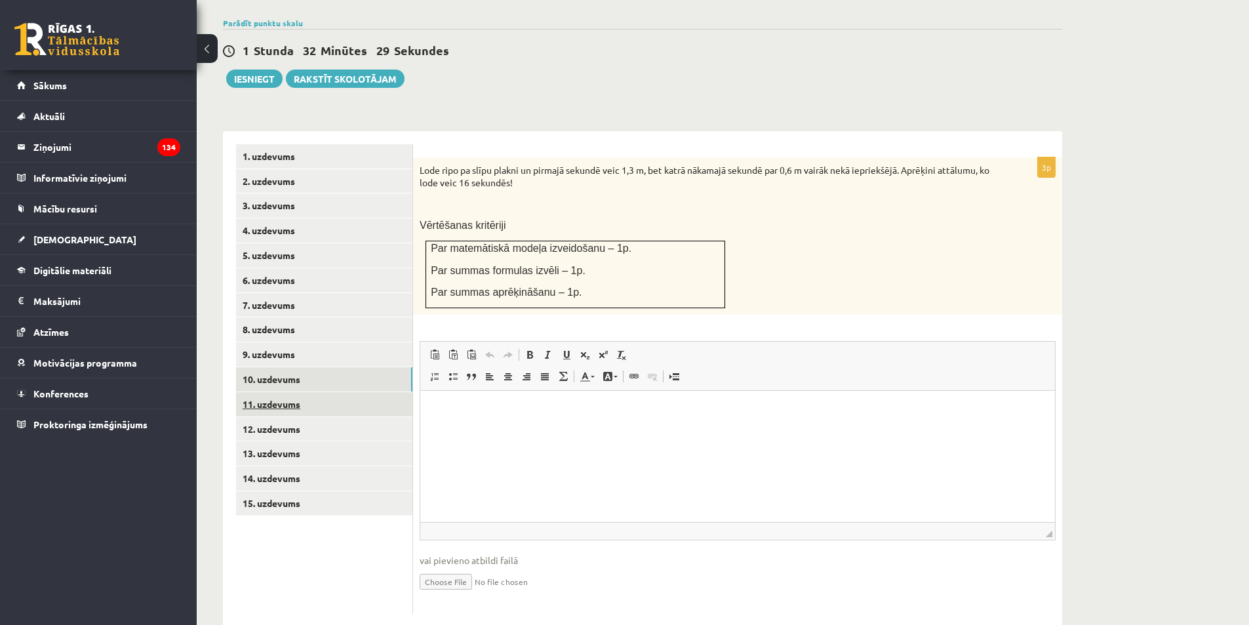
click at [305, 392] on link "11. uzdevums" at bounding box center [324, 404] width 176 height 24
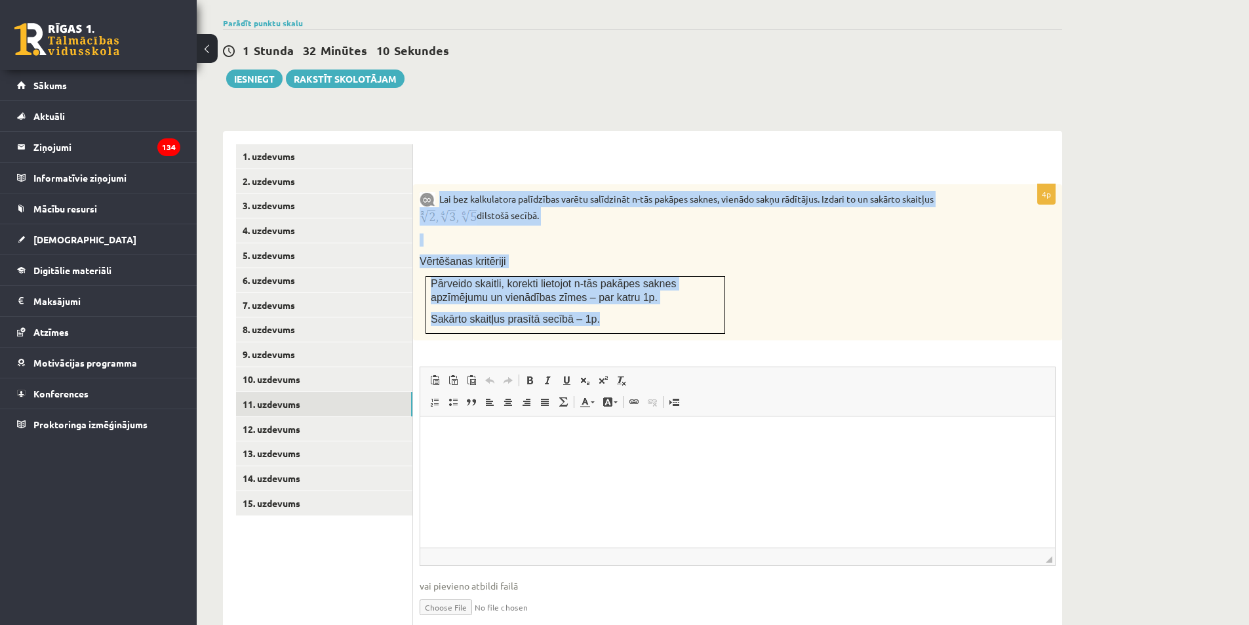
drag, startPoint x: 440, startPoint y: 172, endPoint x: 577, endPoint y: 223, distance: 146.2
click at [627, 284] on div "Lai bez kalkulatora palīdzības varētu salīdzināt n-tās pakāpes saknes, vienādo …" at bounding box center [737, 262] width 649 height 156
click at [350, 417] on link "12. uzdevums" at bounding box center [324, 429] width 176 height 24
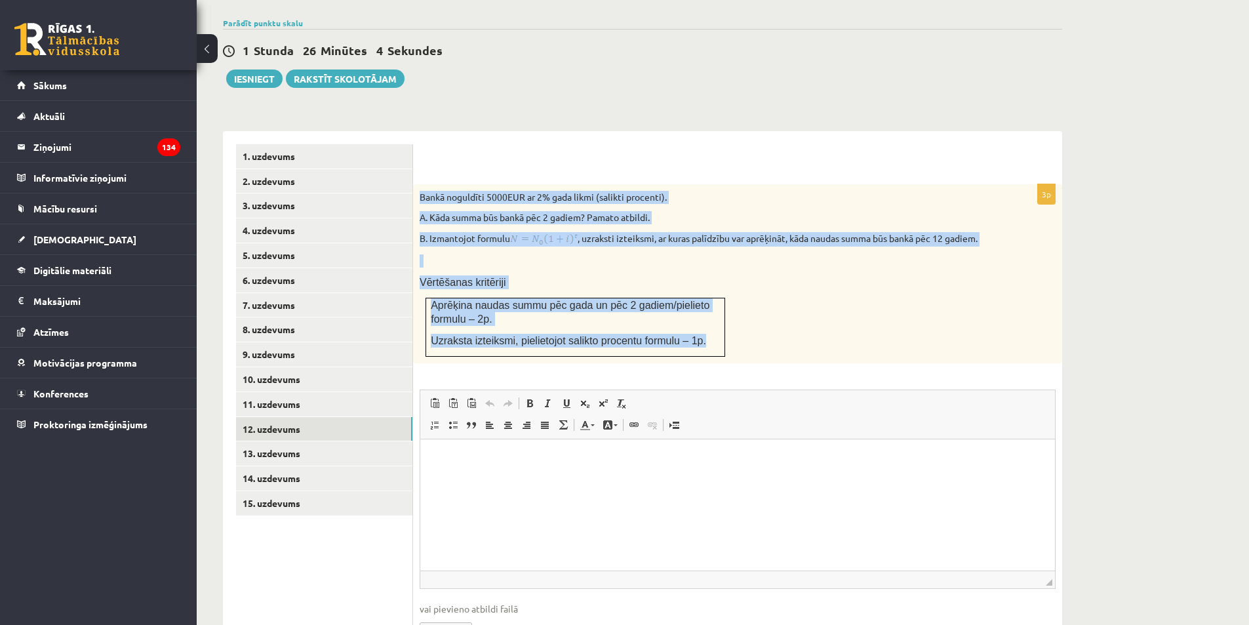
drag, startPoint x: 417, startPoint y: 163, endPoint x: 689, endPoint y: 317, distance: 312.9
click at [689, 317] on div "Bankā noguldīti 5000EUR ar 2% gada likmi (salikti procenti). A. Kāda summa būs …" at bounding box center [737, 274] width 649 height 180
click at [765, 315] on div "Bankā noguldīti 5000EUR ar 2% gada likmi (salikti procenti). A. Kāda summa būs …" at bounding box center [737, 274] width 649 height 180
click at [850, 315] on div "Bankā noguldīti 5000EUR ar 2% gada likmi (salikti procenti). A. Kāda summa būs …" at bounding box center [737, 274] width 649 height 180
click at [787, 275] on p "Vērtēšanas kritēriji" at bounding box center [704, 282] width 570 height 14
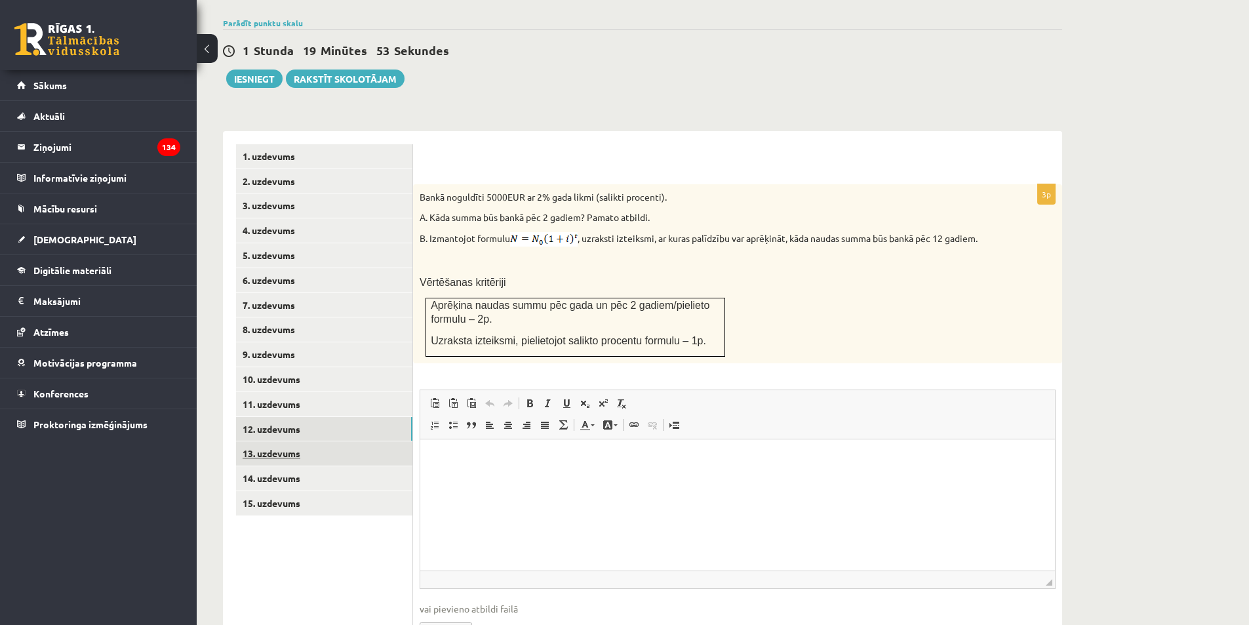
click at [350, 441] on link "13. uzdevums" at bounding box center [324, 453] width 176 height 24
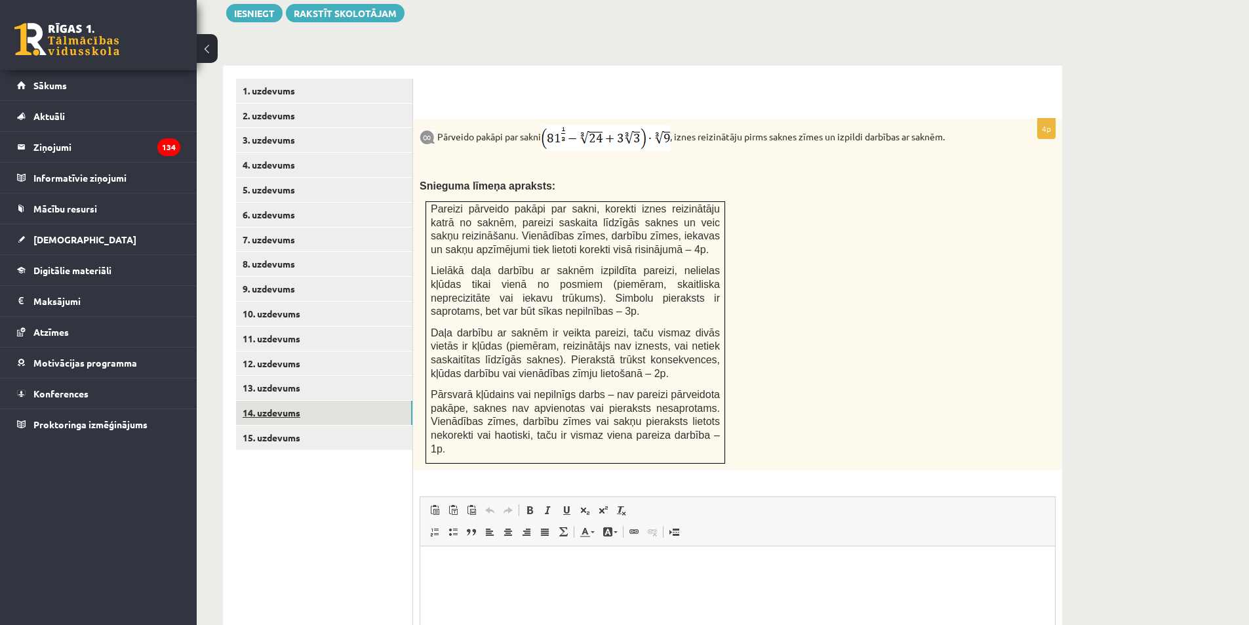
click at [358, 400] on link "14. uzdevums" at bounding box center [324, 412] width 176 height 24
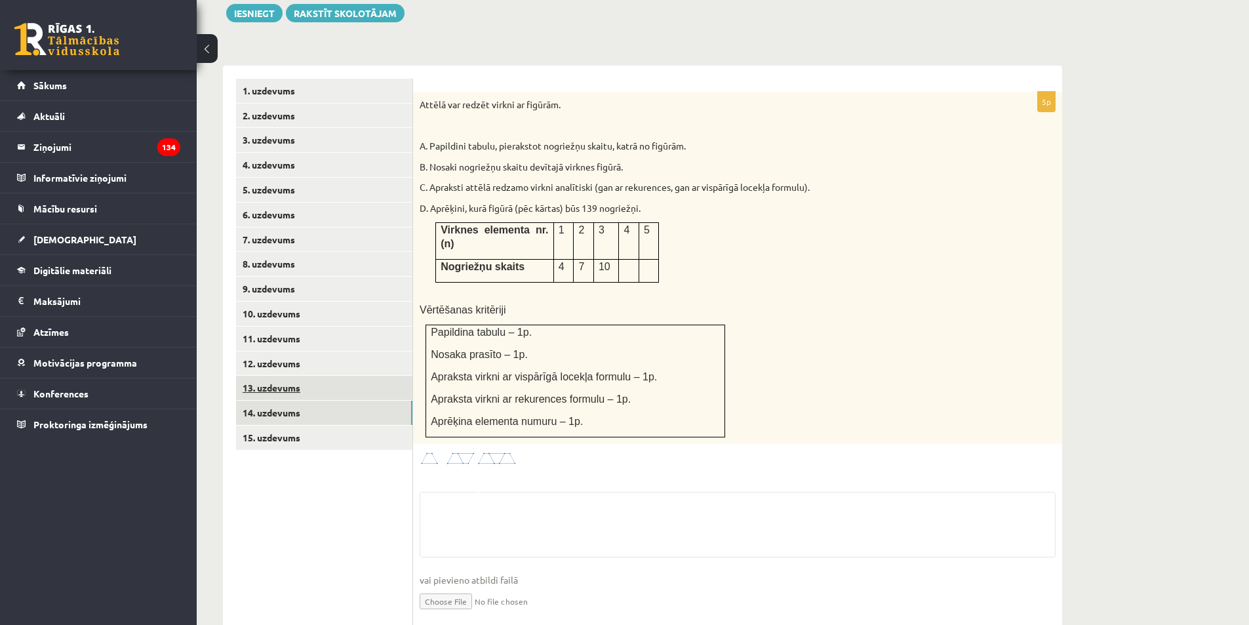
click at [341, 376] on link "13. uzdevums" at bounding box center [324, 388] width 176 height 24
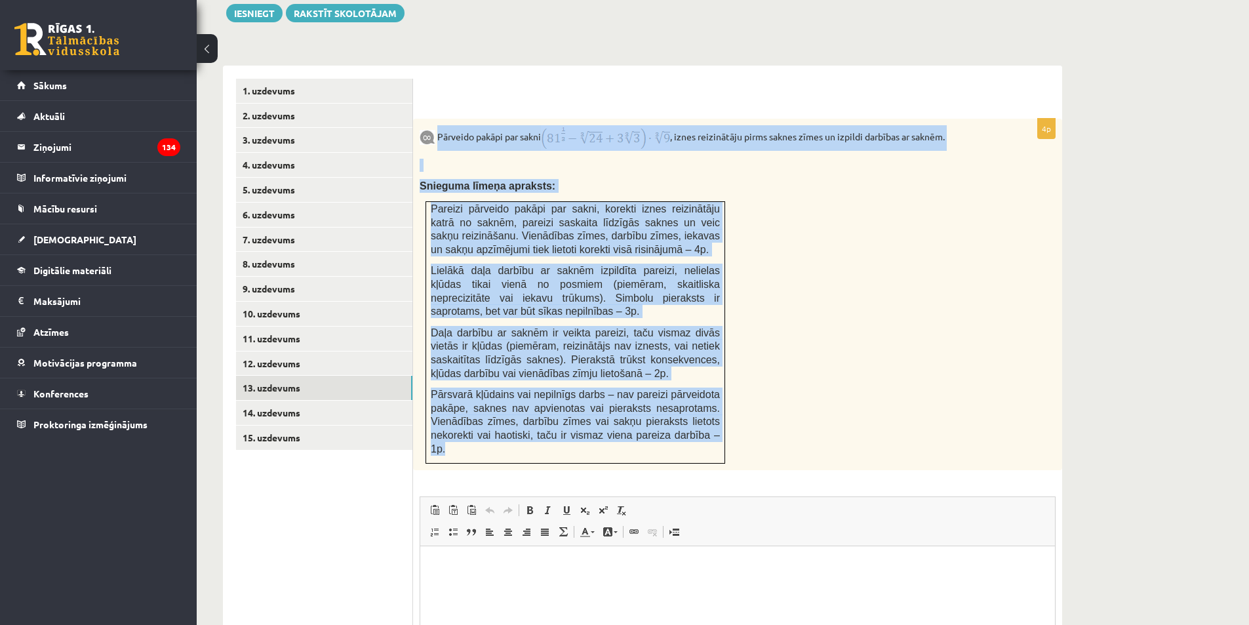
drag, startPoint x: 438, startPoint y: 107, endPoint x: 703, endPoint y: 418, distance: 408.6
click at [703, 418] on div "Pārveido pakāpi par sakni , iznes reizinātāju pirms saknes zīmes un izpildi dar…" at bounding box center [737, 294] width 649 height 351
click at [593, 149] on div "Pārveido pakāpi par sakni , iznes reizinātāju pirms saknes zīmes un izpildi dar…" at bounding box center [737, 294] width 649 height 351
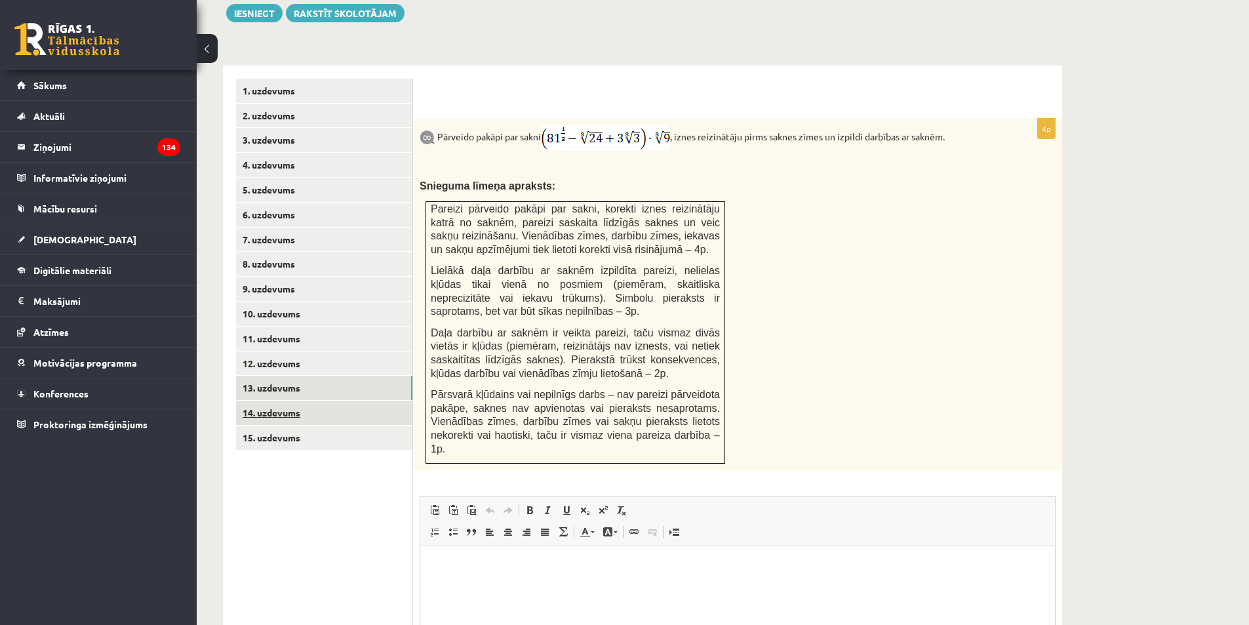
click at [283, 400] on link "14. uzdevums" at bounding box center [324, 412] width 176 height 24
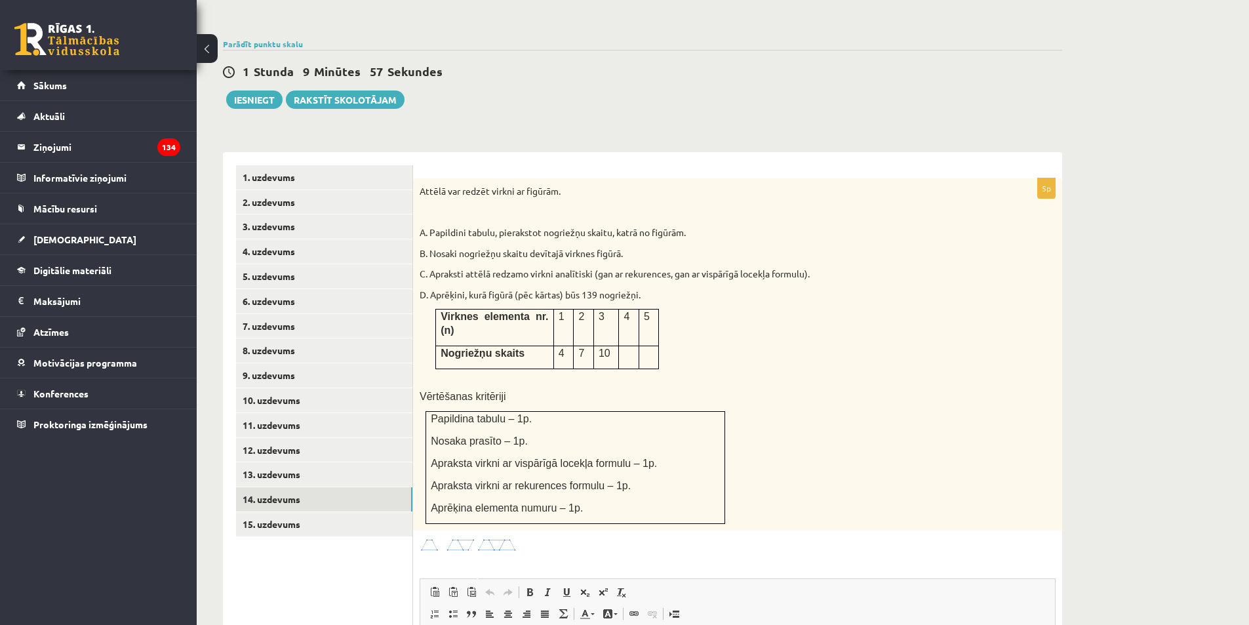
scroll to position [438, 0]
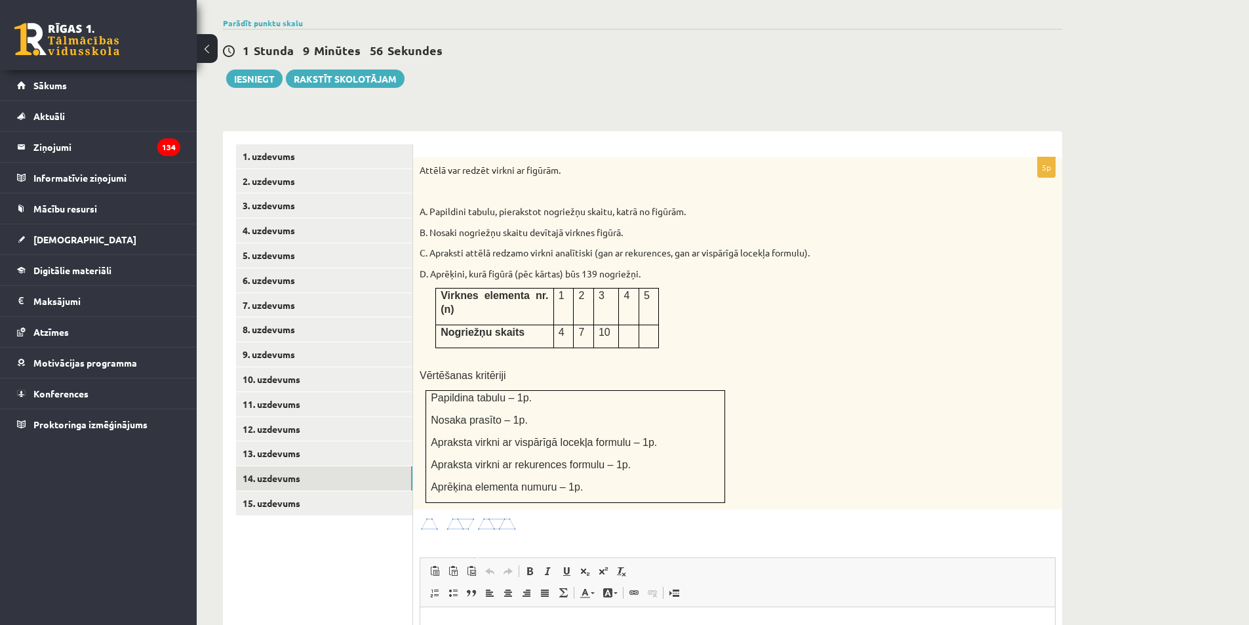
click at [421, 164] on p "Attēlā var redzēt virkni ar figūrām." at bounding box center [704, 170] width 570 height 13
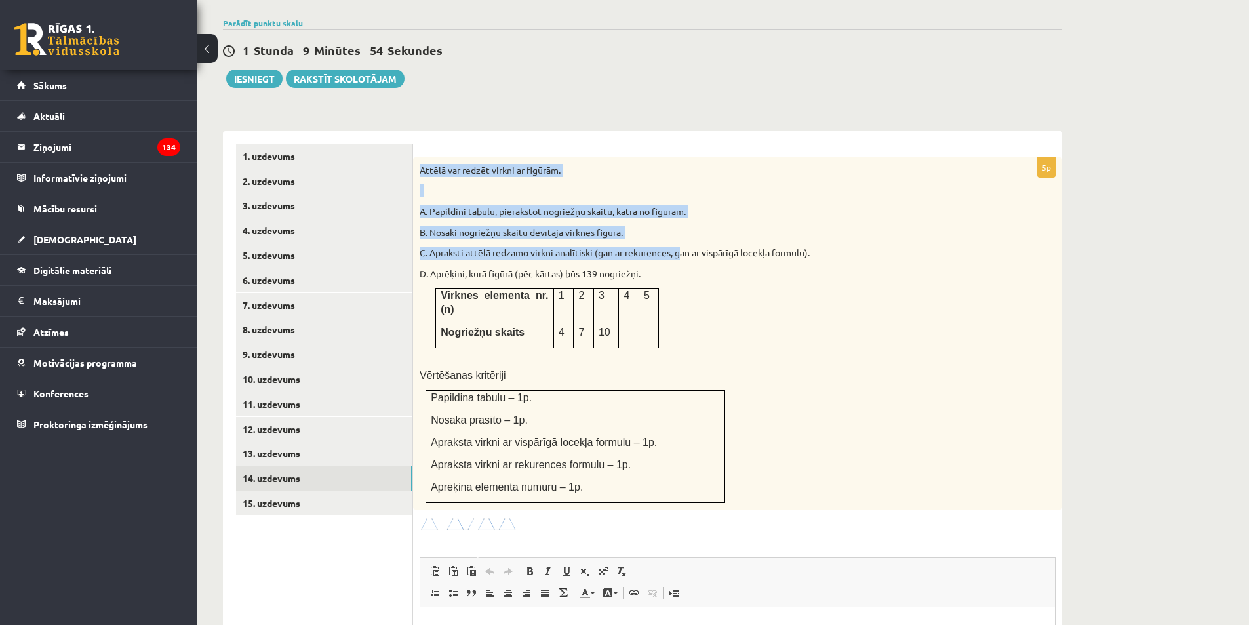
drag, startPoint x: 421, startPoint y: 138, endPoint x: 683, endPoint y: 218, distance: 274.3
click at [683, 218] on div "Attēlā var redzēt virkni ar figūrām. A. Papildini tabulu, pierakstot nogriežņu …" at bounding box center [737, 333] width 649 height 352
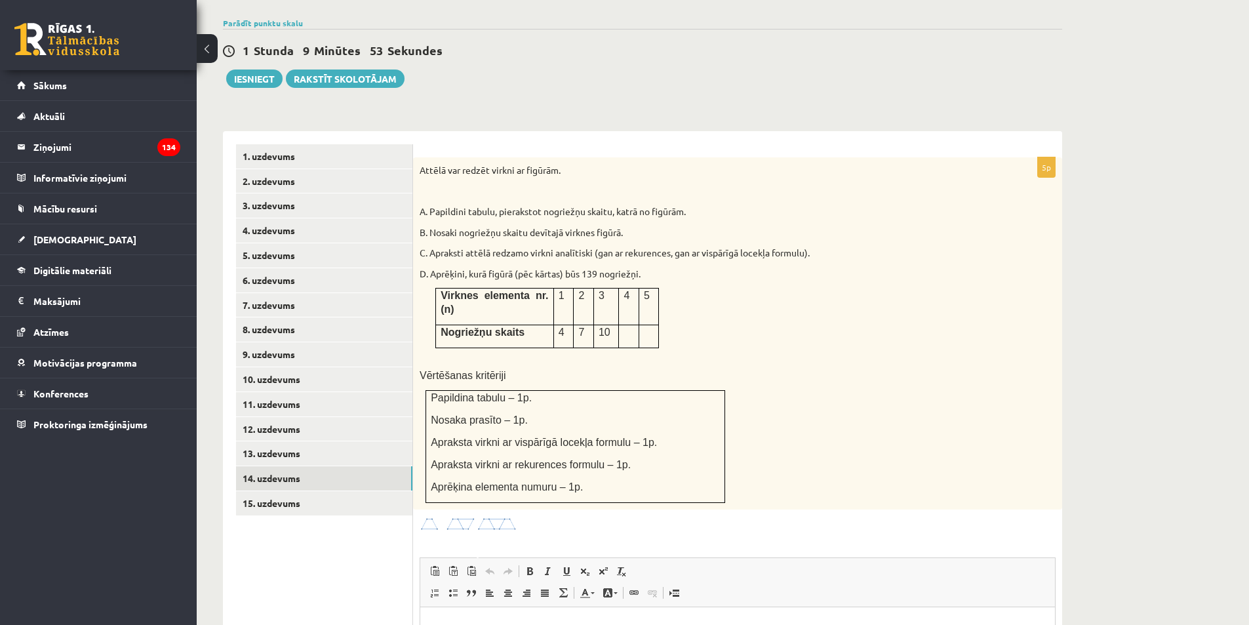
click at [735, 348] on p at bounding box center [704, 354] width 570 height 13
click at [339, 491] on link "15. uzdevums" at bounding box center [324, 503] width 176 height 24
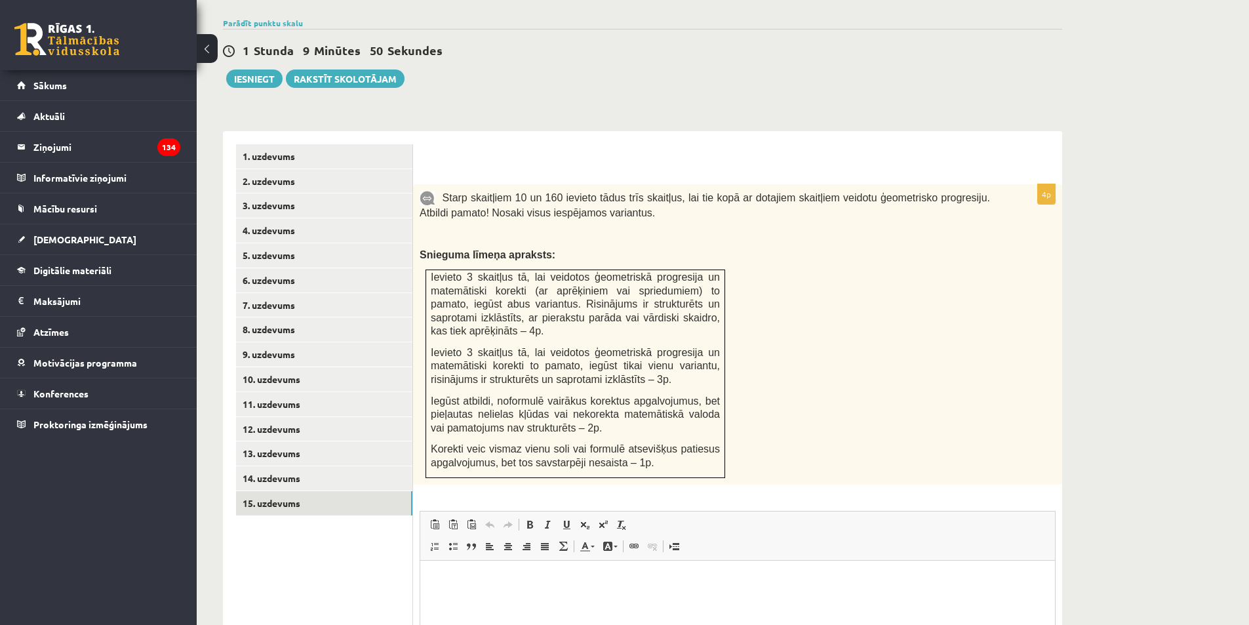
scroll to position [503, 0]
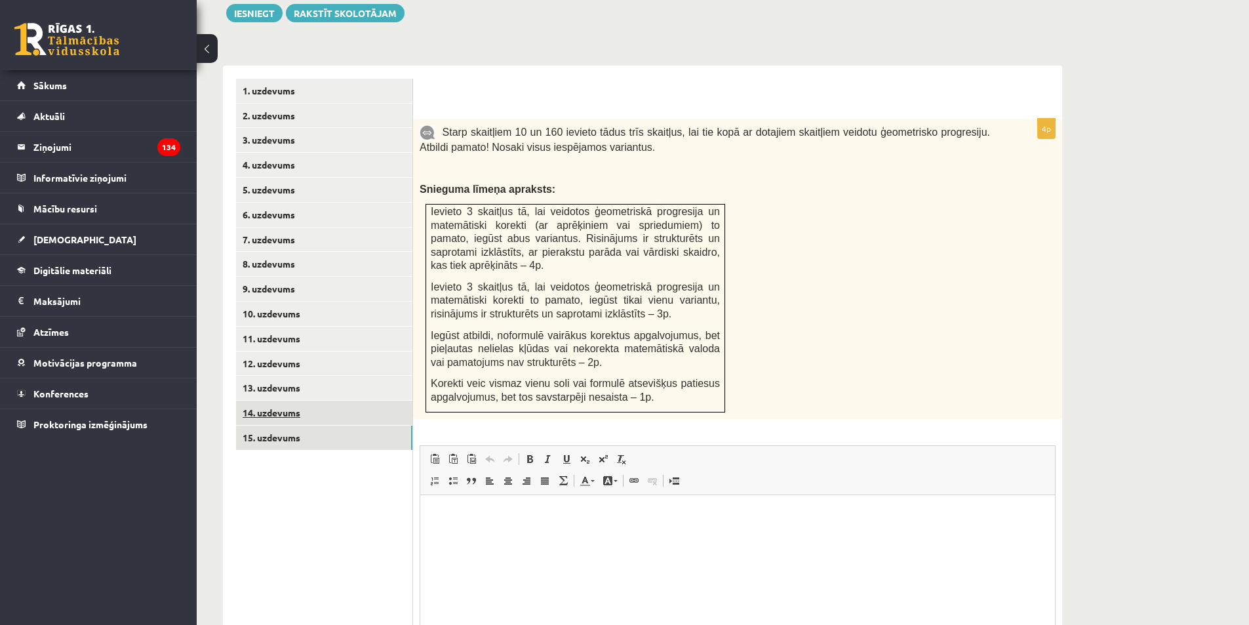
click at [347, 400] on link "14. uzdevums" at bounding box center [324, 412] width 176 height 24
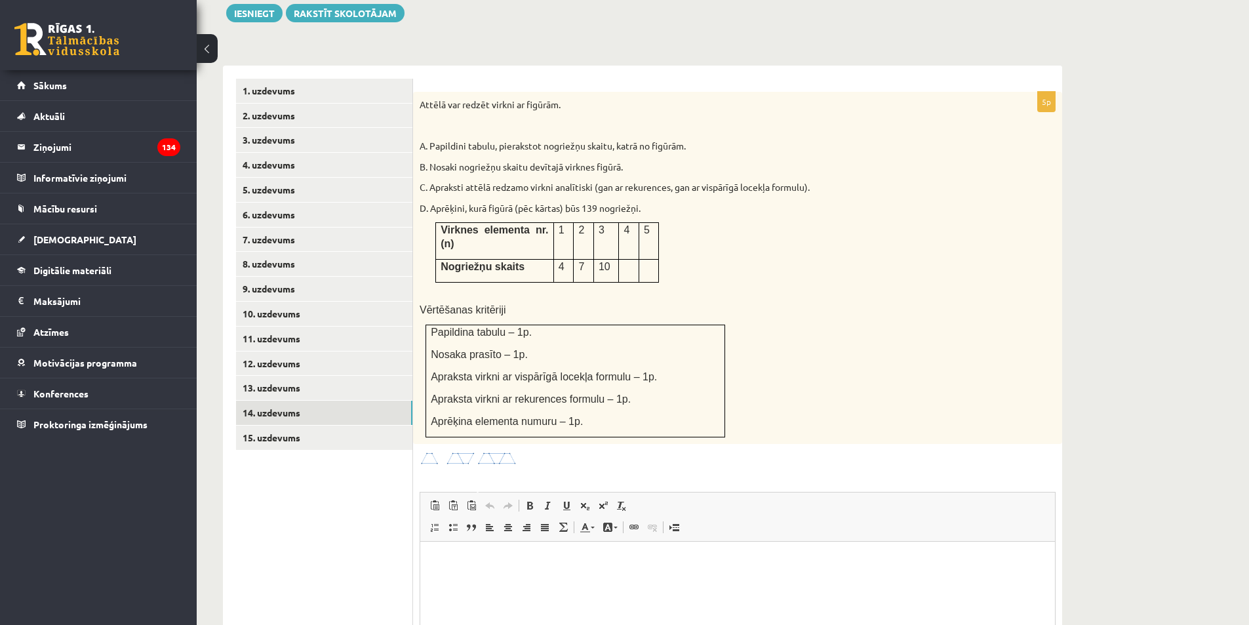
scroll to position [0, 0]
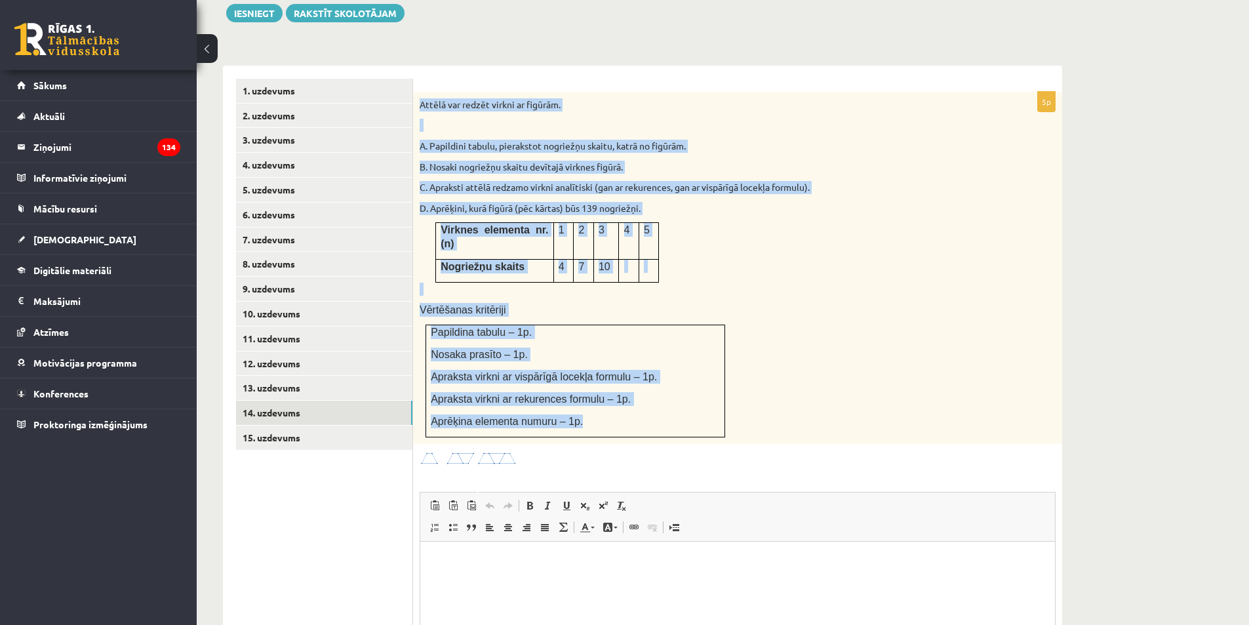
drag, startPoint x: 416, startPoint y: 70, endPoint x: 710, endPoint y: 378, distance: 426.0
click at [710, 378] on div "Attēlā var redzēt virkni ar figūrām. A. Papildini tabulu, pierakstot nogriežņu …" at bounding box center [737, 268] width 649 height 352
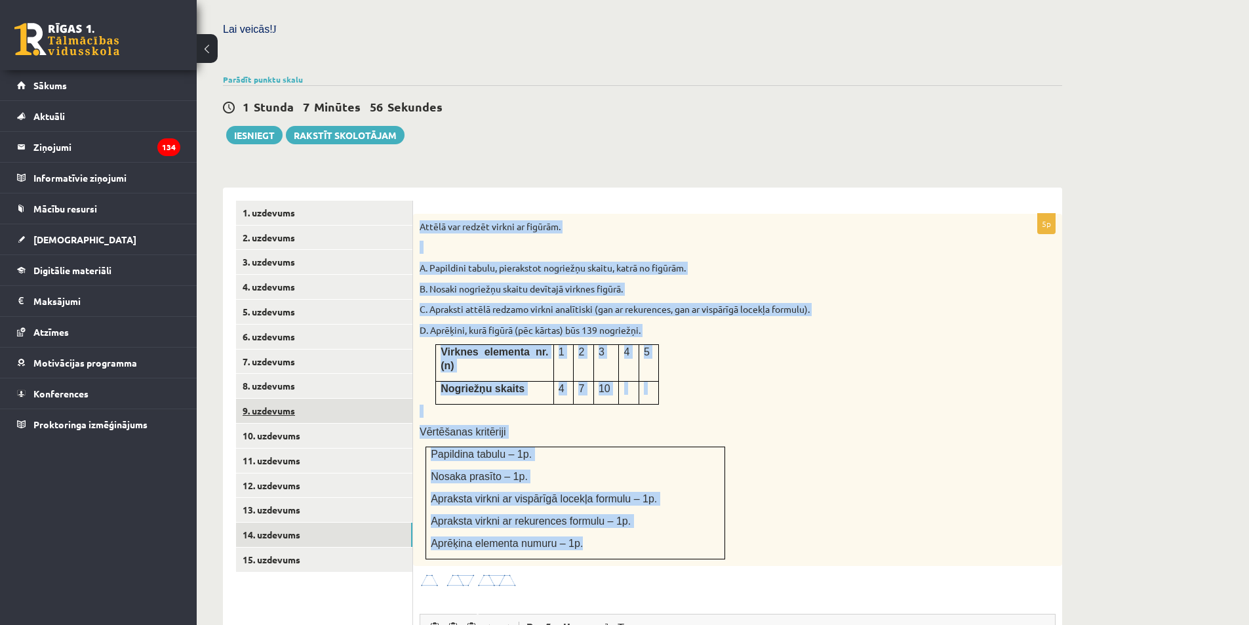
scroll to position [438, 0]
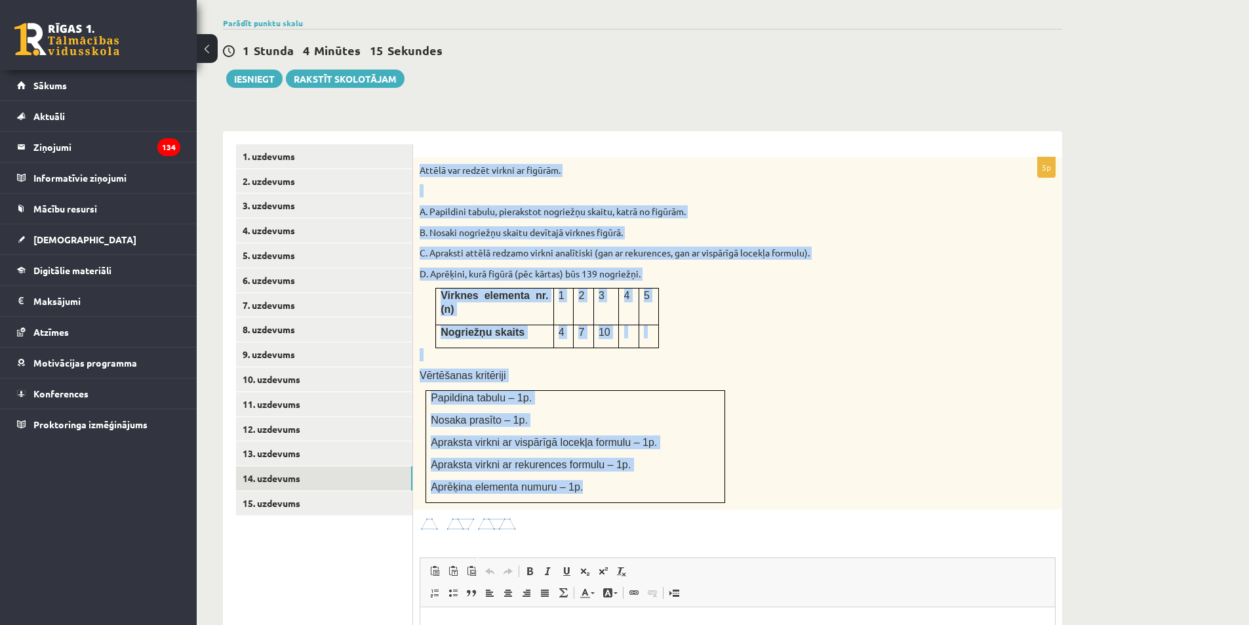
click at [490, 345] on div "Attēlā var redzēt virkni ar figūrām. A. Papildini tabulu, pierakstot nogriežņu …" at bounding box center [737, 333] width 649 height 352
click at [499, 392] on span "Papildina tabulu – 1p." at bounding box center [481, 397] width 101 height 11
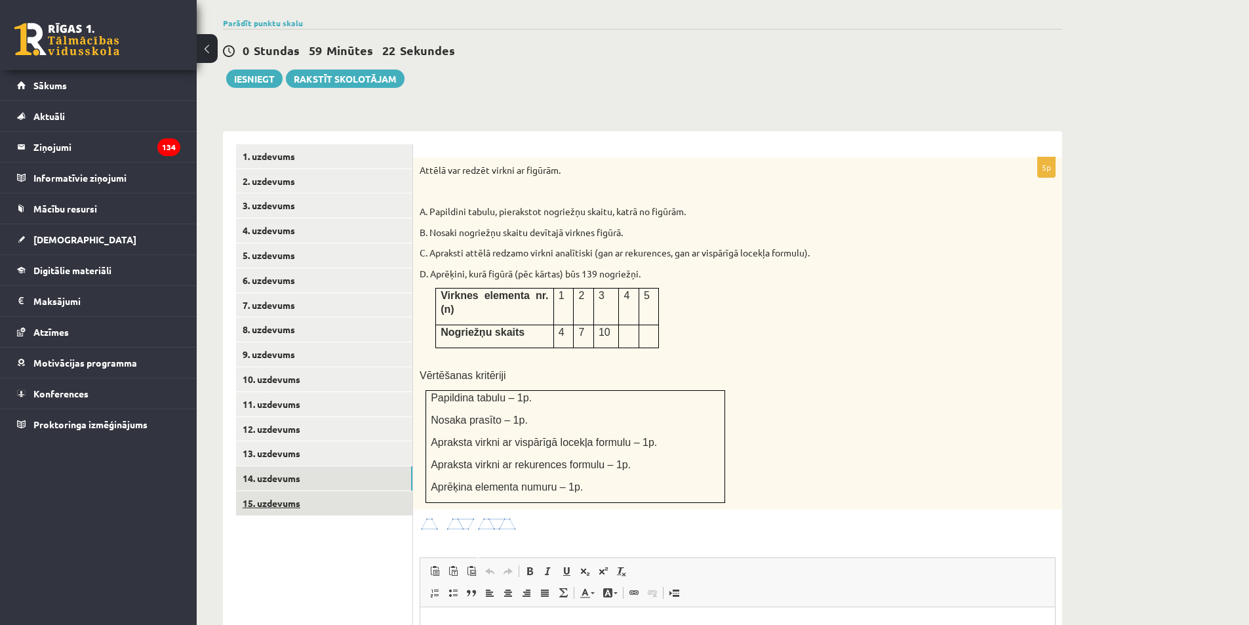
click at [318, 491] on link "15. uzdevums" at bounding box center [324, 503] width 176 height 24
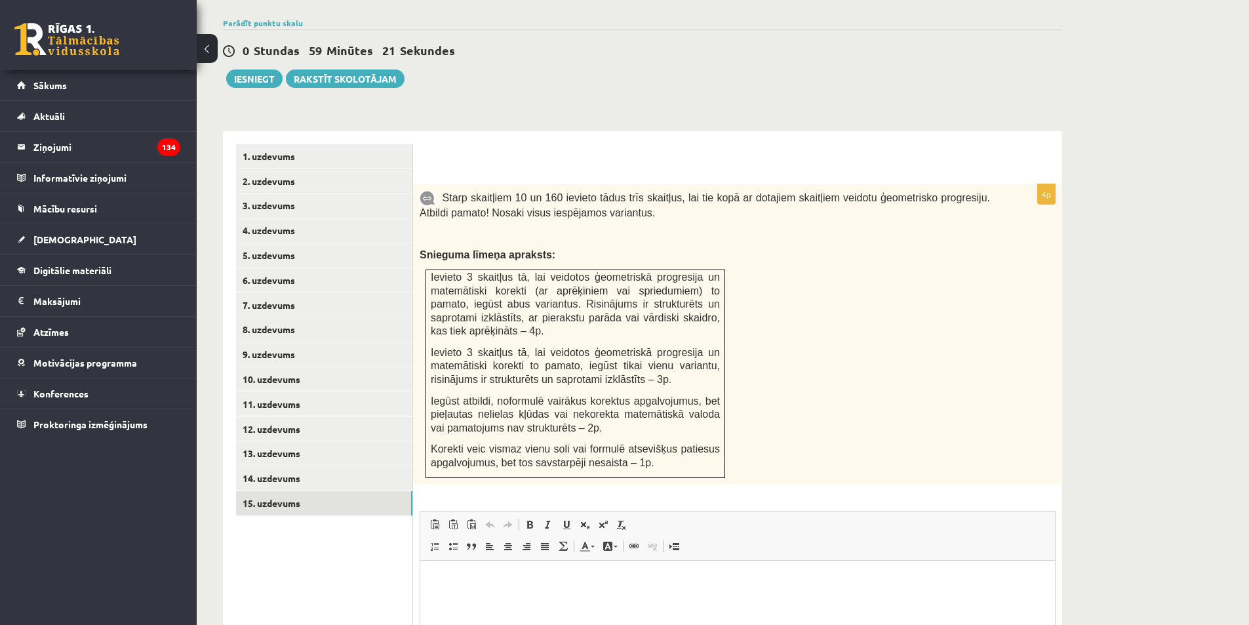
scroll to position [0, 0]
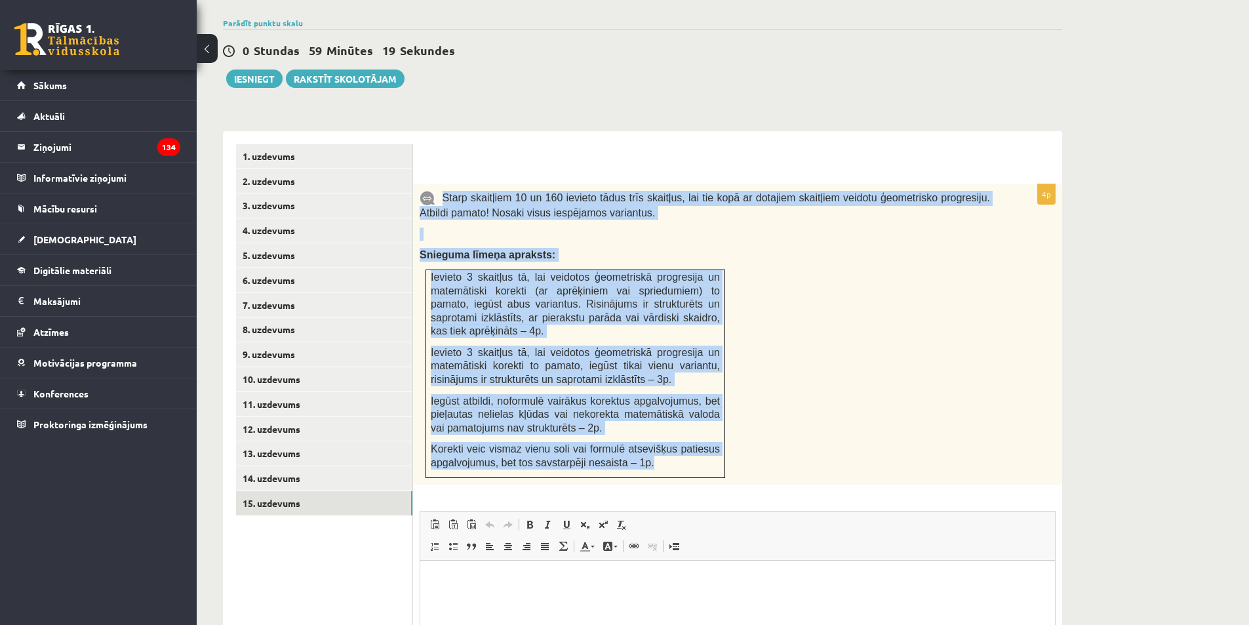
drag, startPoint x: 444, startPoint y: 166, endPoint x: 703, endPoint y: 438, distance: 375.5
click at [703, 438] on div "Starp skaitļiem 10 un 160 ievieto tādus trīs skaitļus, lai tie kopā ar dotajiem…" at bounding box center [737, 334] width 649 height 300
click at [623, 353] on span "Ievieto 3 skaitļus tā, lai veidotos ģeometriskā progresija un matemātiski korek…" at bounding box center [575, 366] width 289 height 38
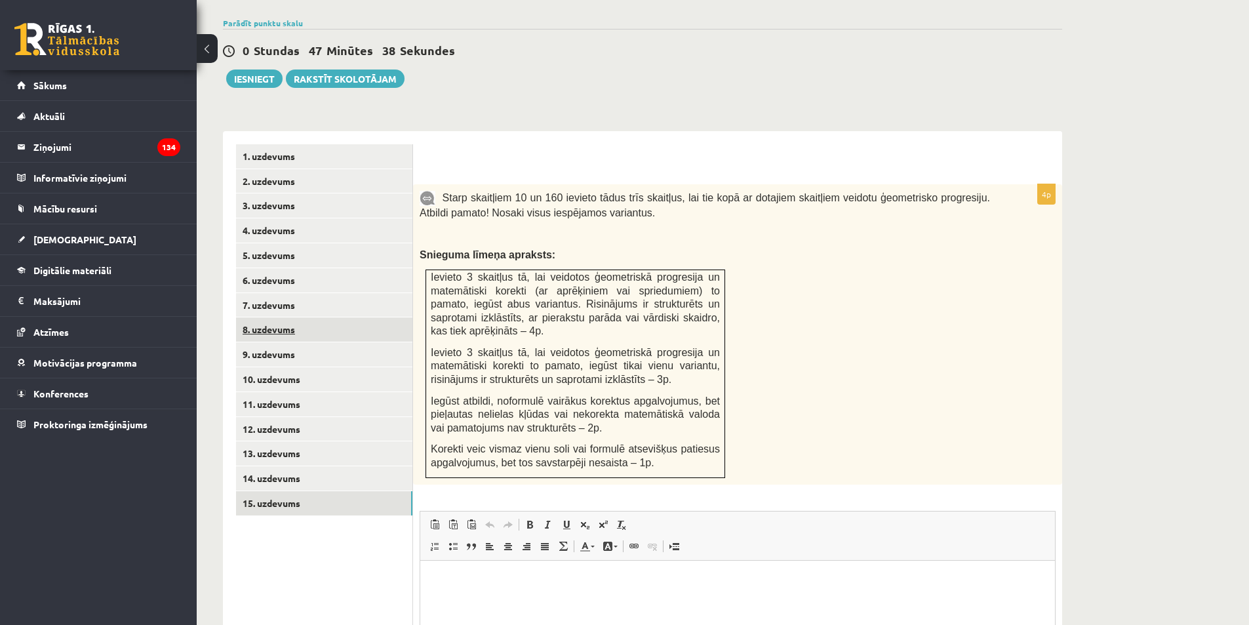
click at [332, 317] on link "8. uzdevums" at bounding box center [324, 329] width 176 height 24
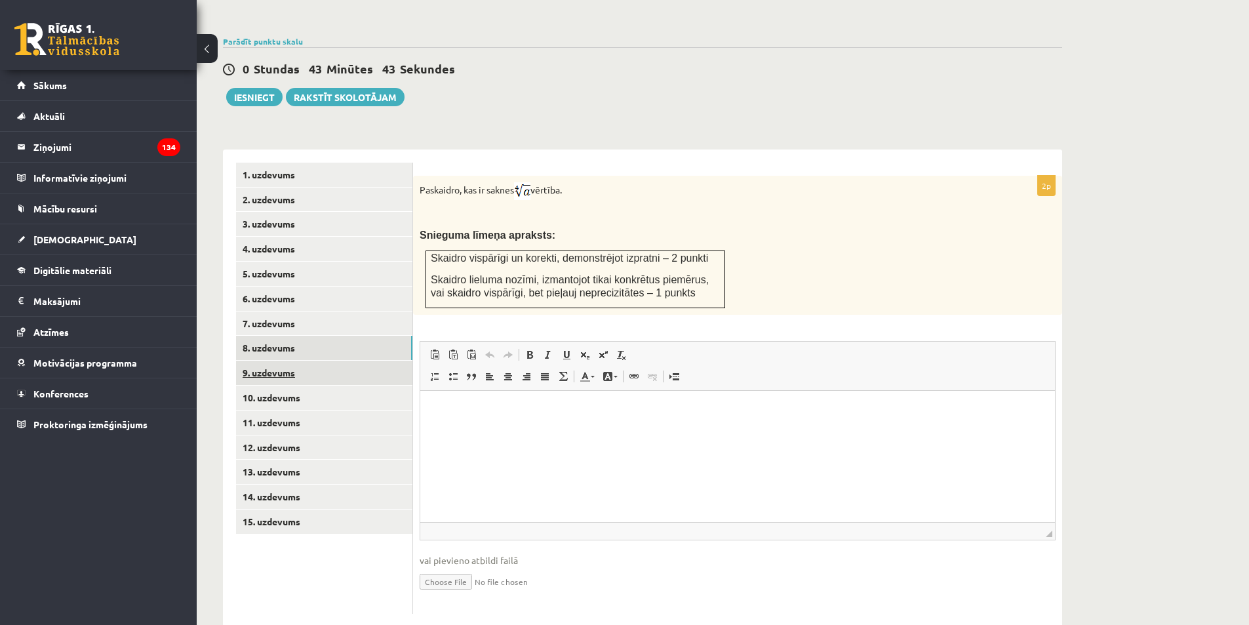
click at [343, 360] on link "9. uzdevums" at bounding box center [324, 372] width 176 height 24
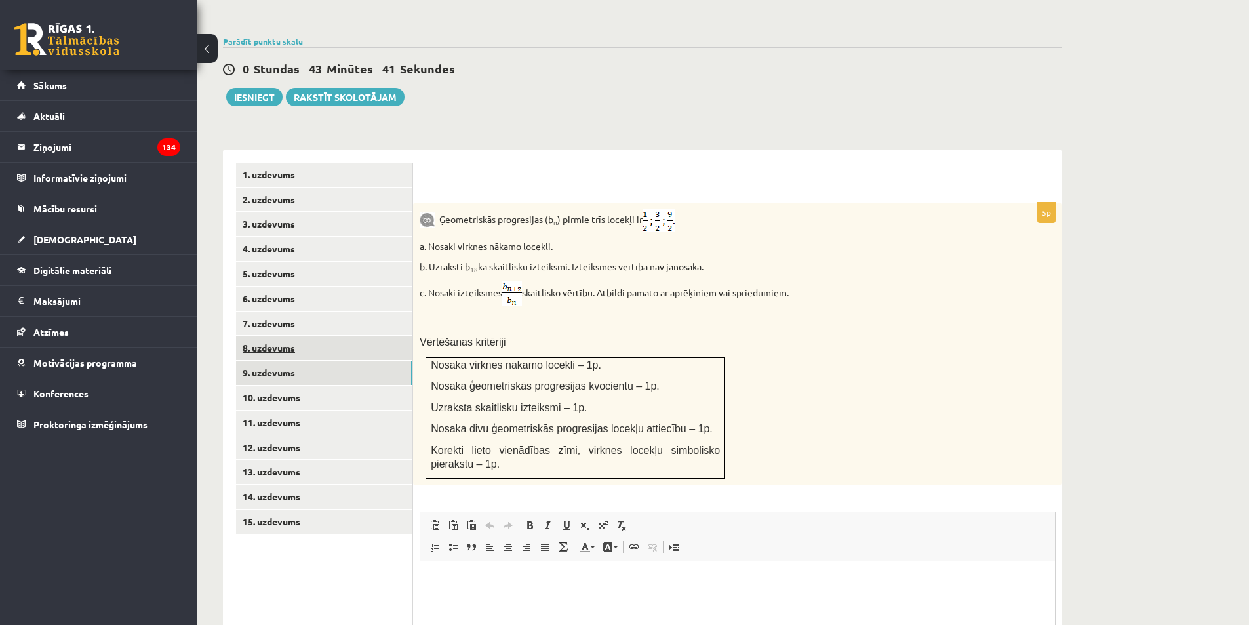
click at [328, 336] on link "8. uzdevums" at bounding box center [324, 348] width 176 height 24
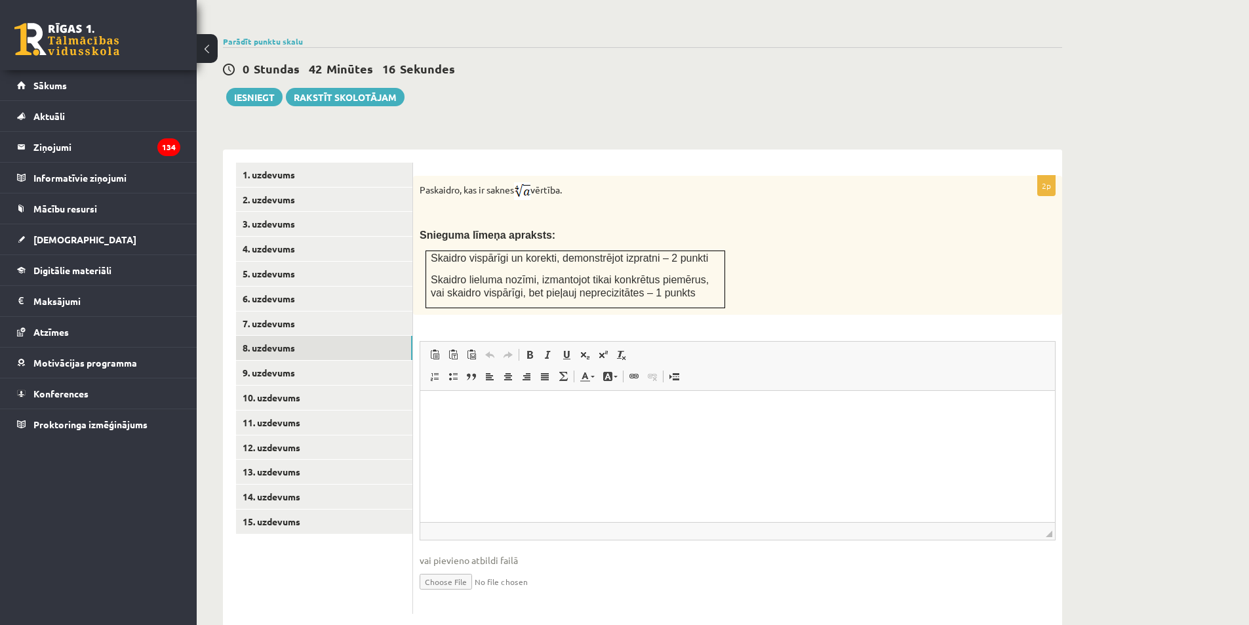
click at [461, 567] on input "file" at bounding box center [737, 580] width 636 height 27
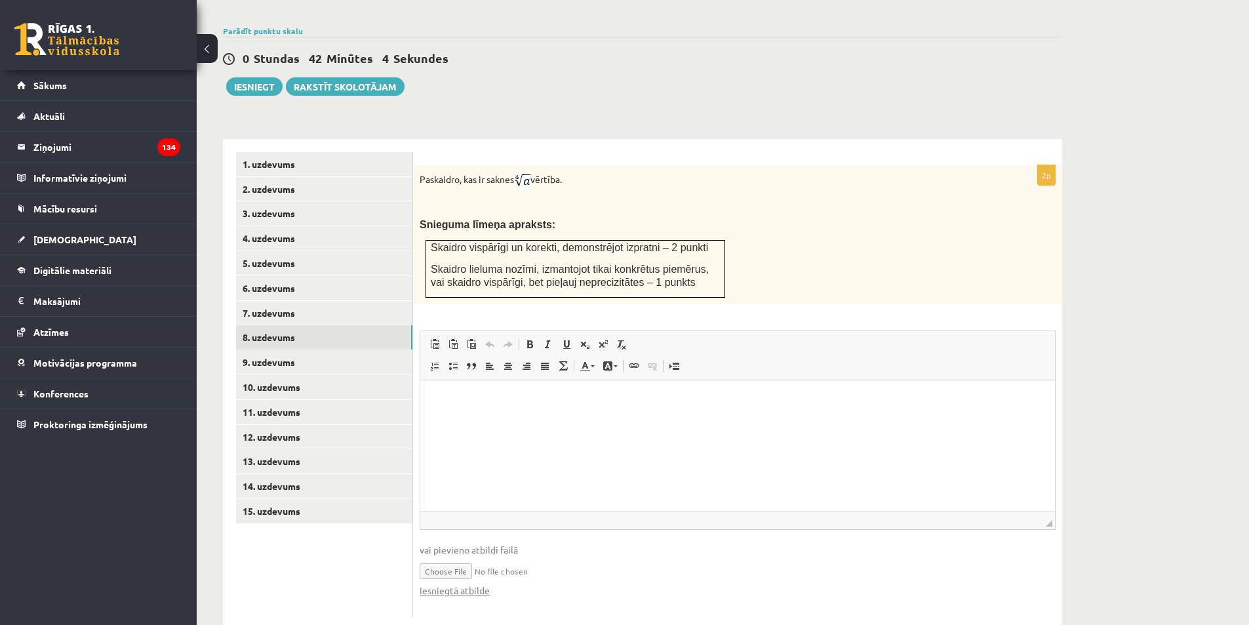
scroll to position [433, 0]
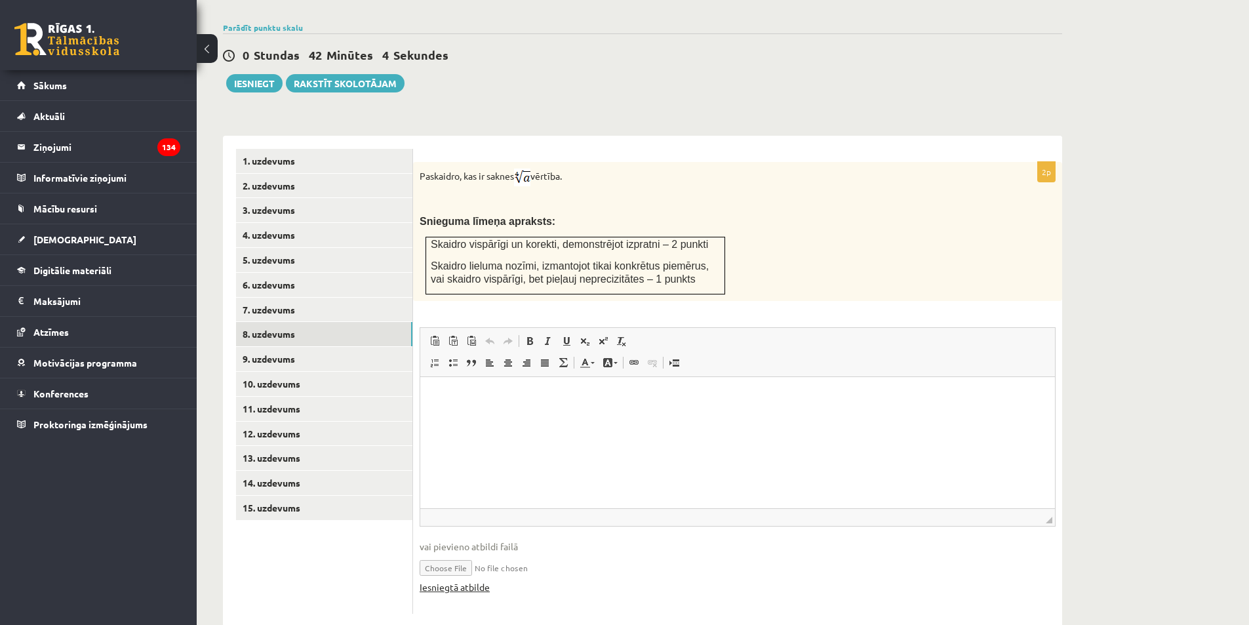
click at [472, 580] on link "Iesniegtā atbilde" at bounding box center [454, 587] width 70 height 14
drag, startPoint x: 510, startPoint y: 536, endPoint x: 511, endPoint y: 549, distance: 13.2
drag, startPoint x: 511, startPoint y: 549, endPoint x: 475, endPoint y: 539, distance: 37.5
drag, startPoint x: 475, startPoint y: 539, endPoint x: 477, endPoint y: 553, distance: 14.6
drag, startPoint x: 477, startPoint y: 553, endPoint x: 498, endPoint y: 568, distance: 25.8
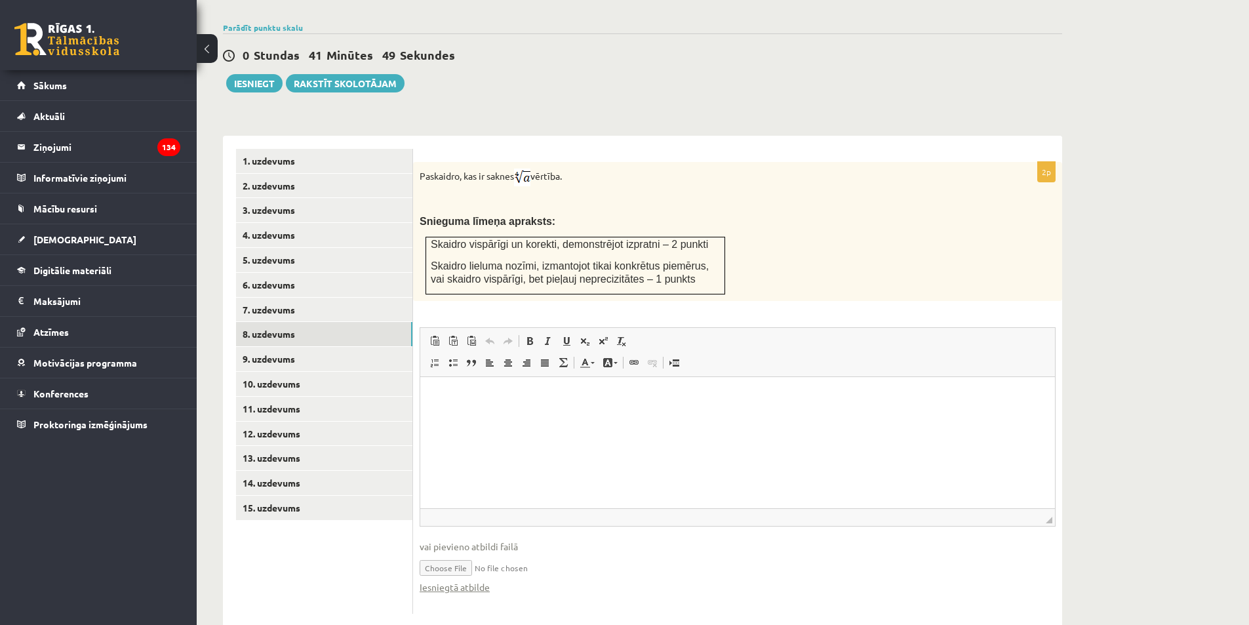
drag, startPoint x: 498, startPoint y: 568, endPoint x: 452, endPoint y: 549, distance: 50.5
drag, startPoint x: 452, startPoint y: 549, endPoint x: 432, endPoint y: 555, distance: 20.7
click at [432, 580] on link "Iesniegtā atbilde" at bounding box center [454, 587] width 70 height 14
click at [1111, 347] on div "Matemātika JK 12.a1 klase 1. ieskaite_2025 , Katrīna Kopeika (12.a1 JK klase) P…" at bounding box center [723, 135] width 1052 height 1036
click at [448, 553] on input "file" at bounding box center [737, 566] width 636 height 27
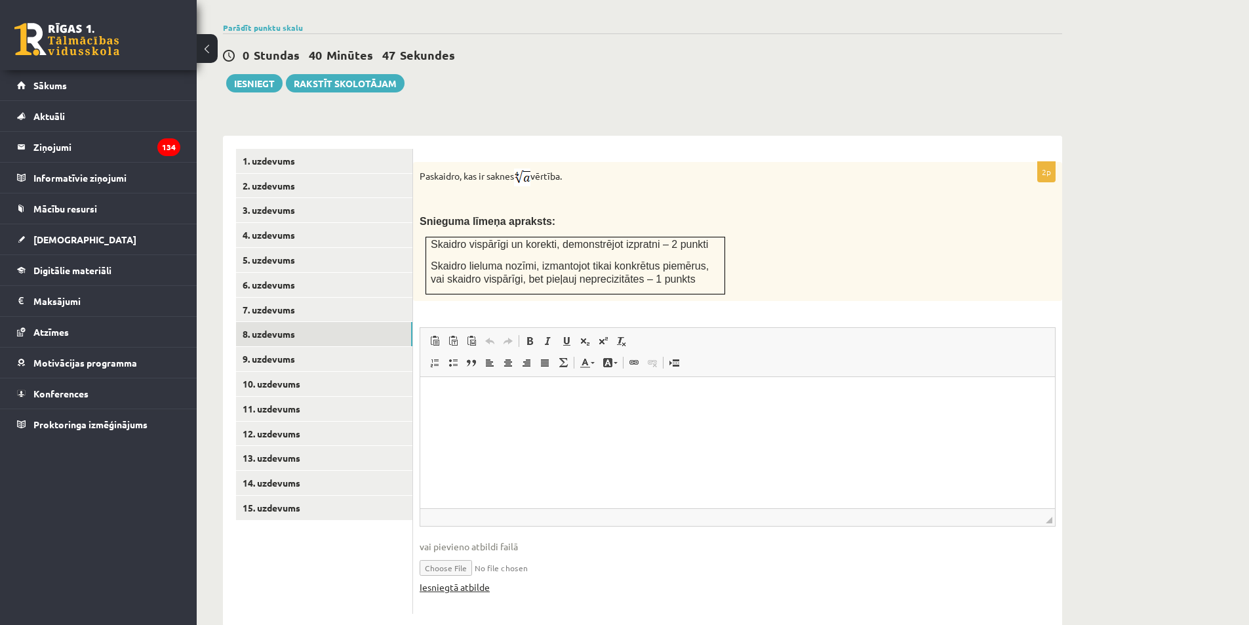
click at [457, 580] on link "Iesniegtā atbilde" at bounding box center [454, 587] width 70 height 14
click at [458, 553] on input "file" at bounding box center [737, 566] width 636 height 27
type input "**********"
click at [453, 580] on link "Iesniegtā atbilde" at bounding box center [454, 587] width 70 height 14
click at [356, 347] on link "9. uzdevums" at bounding box center [324, 359] width 176 height 24
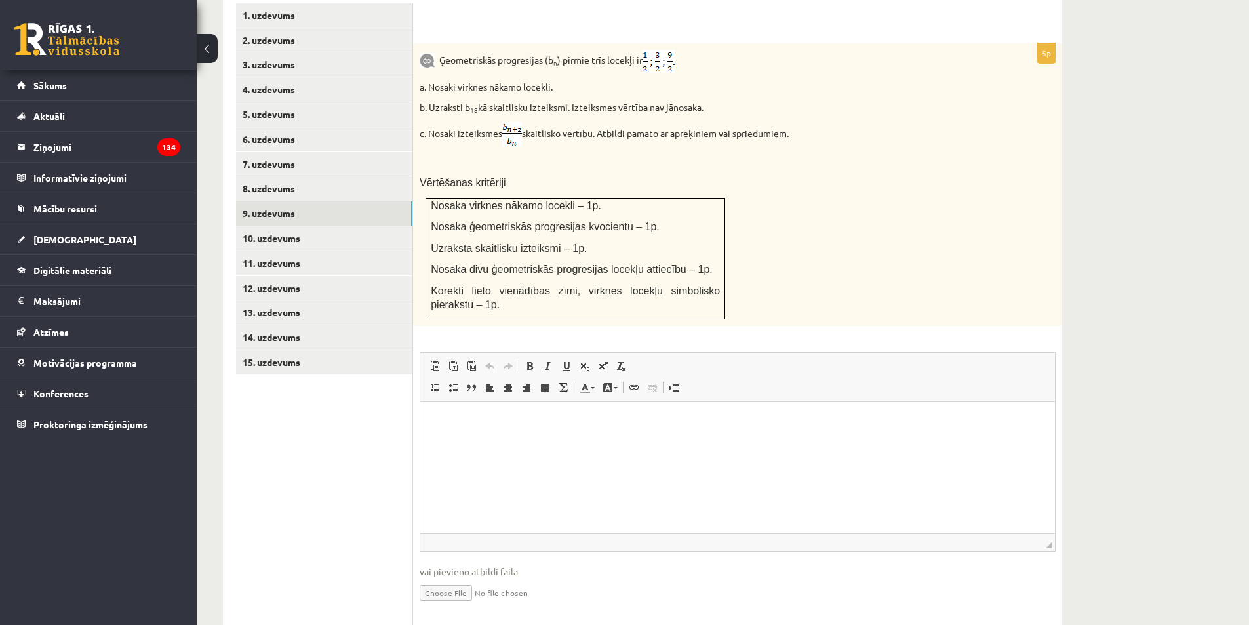
scroll to position [590, 0]
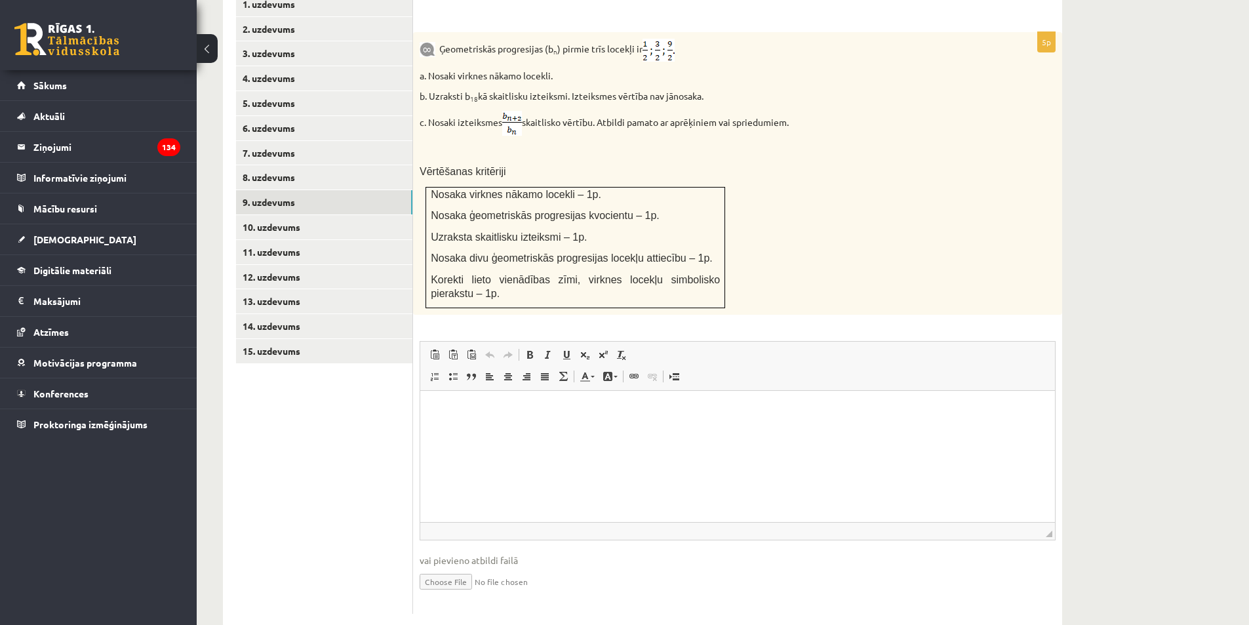
click at [454, 567] on input "file" at bounding box center [737, 580] width 636 height 27
click at [298, 215] on link "10. uzdevums" at bounding box center [324, 227] width 176 height 24
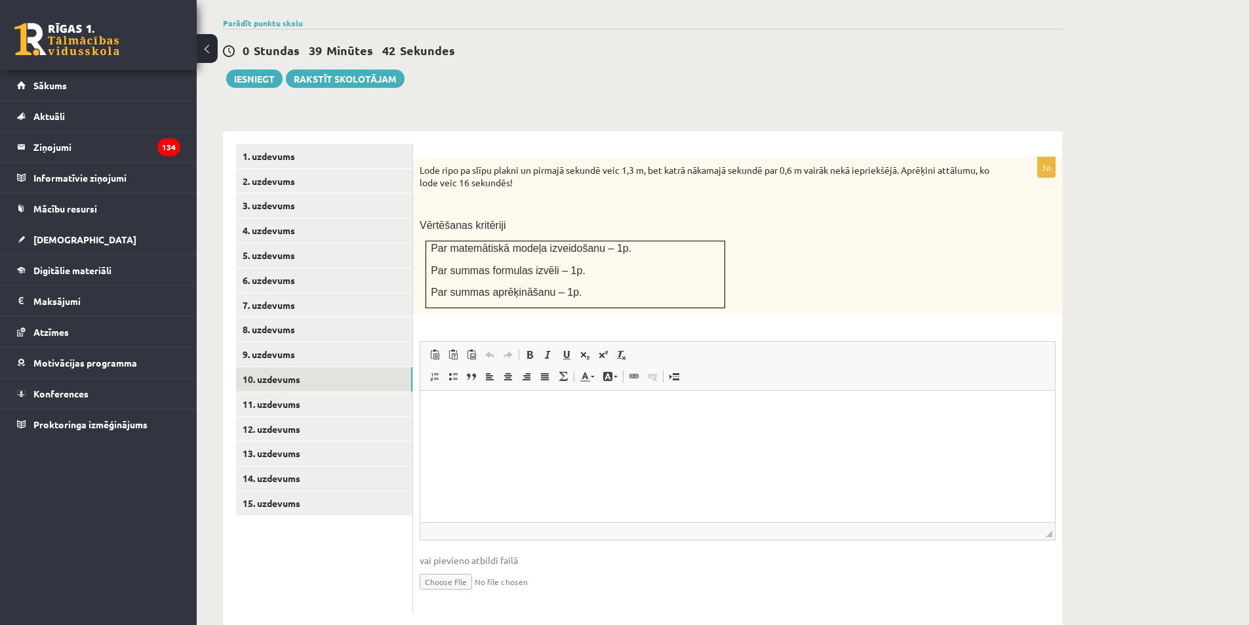
scroll to position [0, 0]
click at [452, 567] on input "file" at bounding box center [737, 580] width 636 height 27
type input "**********"
click at [475, 594] on link "Iesniegtā atbilde" at bounding box center [454, 601] width 70 height 14
click at [332, 392] on link "11. uzdevums" at bounding box center [324, 404] width 176 height 24
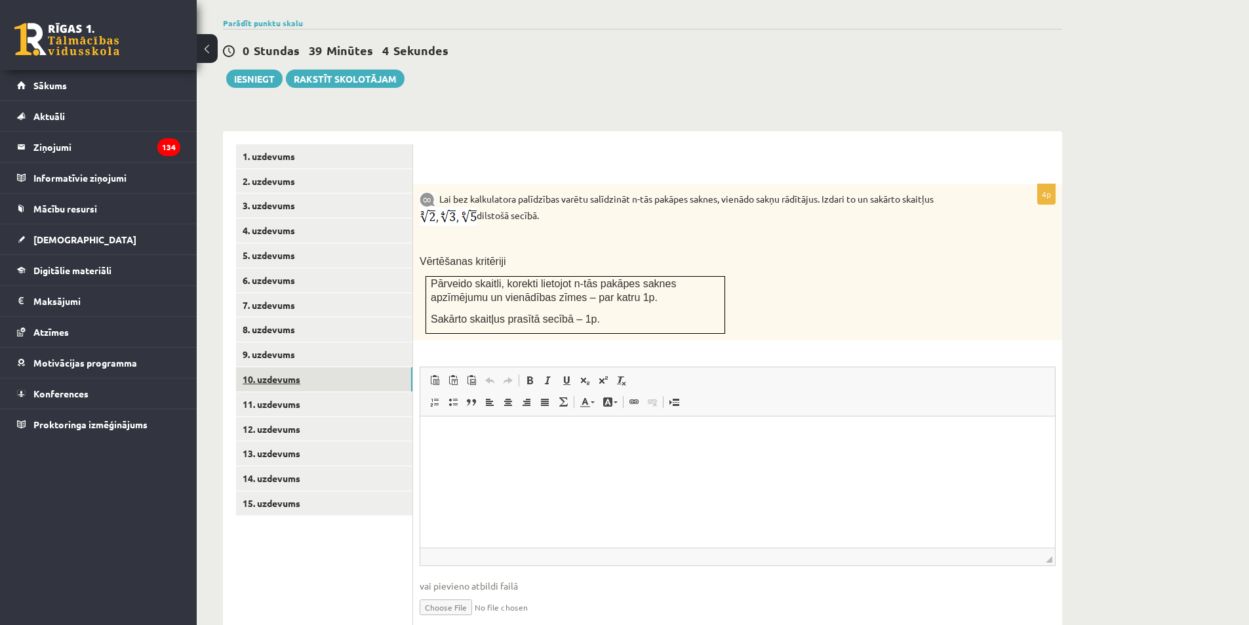
click at [353, 367] on link "10. uzdevums" at bounding box center [324, 379] width 176 height 24
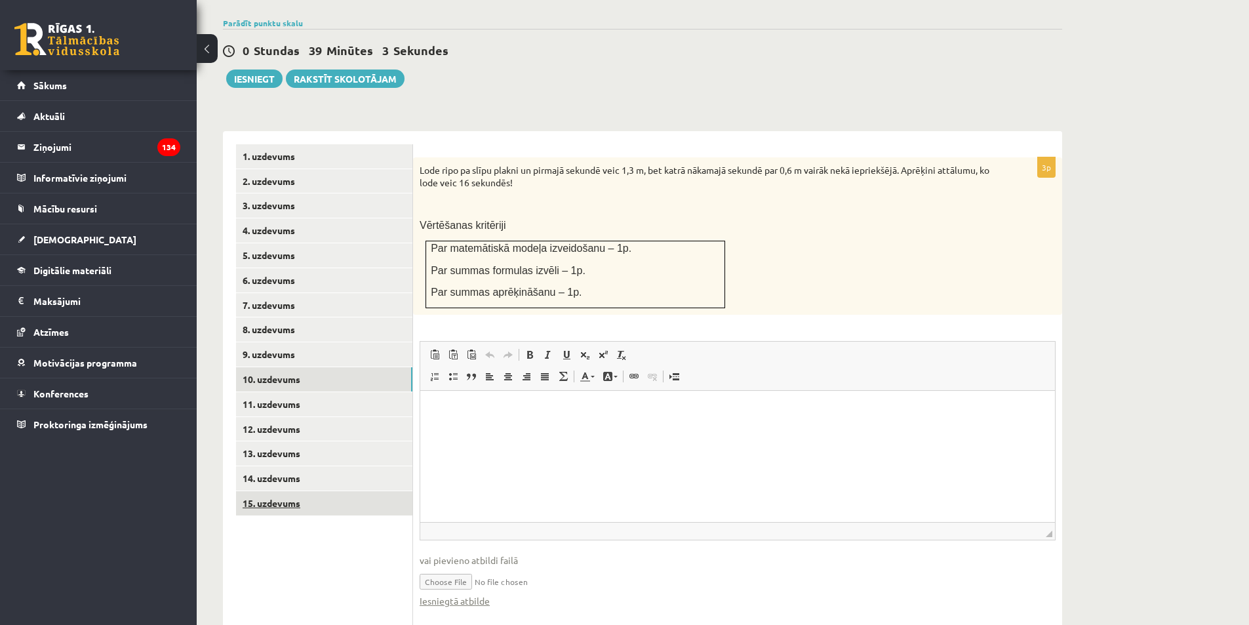
scroll to position [452, 0]
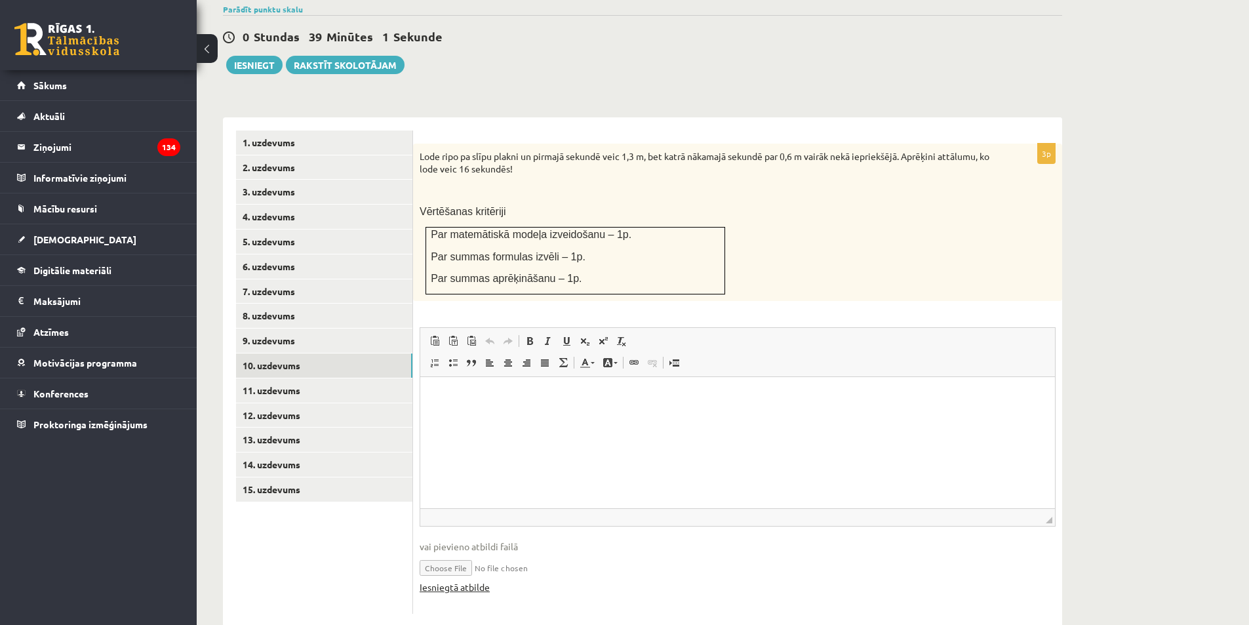
click at [446, 580] on link "Iesniegtā atbilde" at bounding box center [454, 587] width 70 height 14
click at [376, 378] on link "11. uzdevums" at bounding box center [324, 390] width 176 height 24
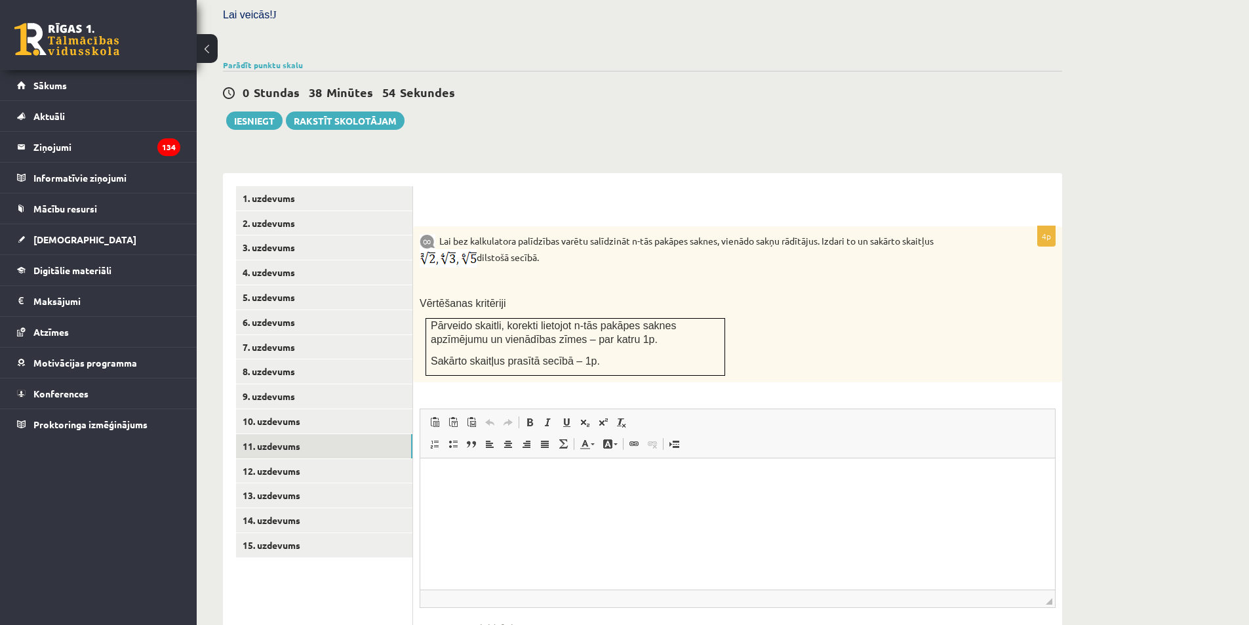
scroll to position [463, 0]
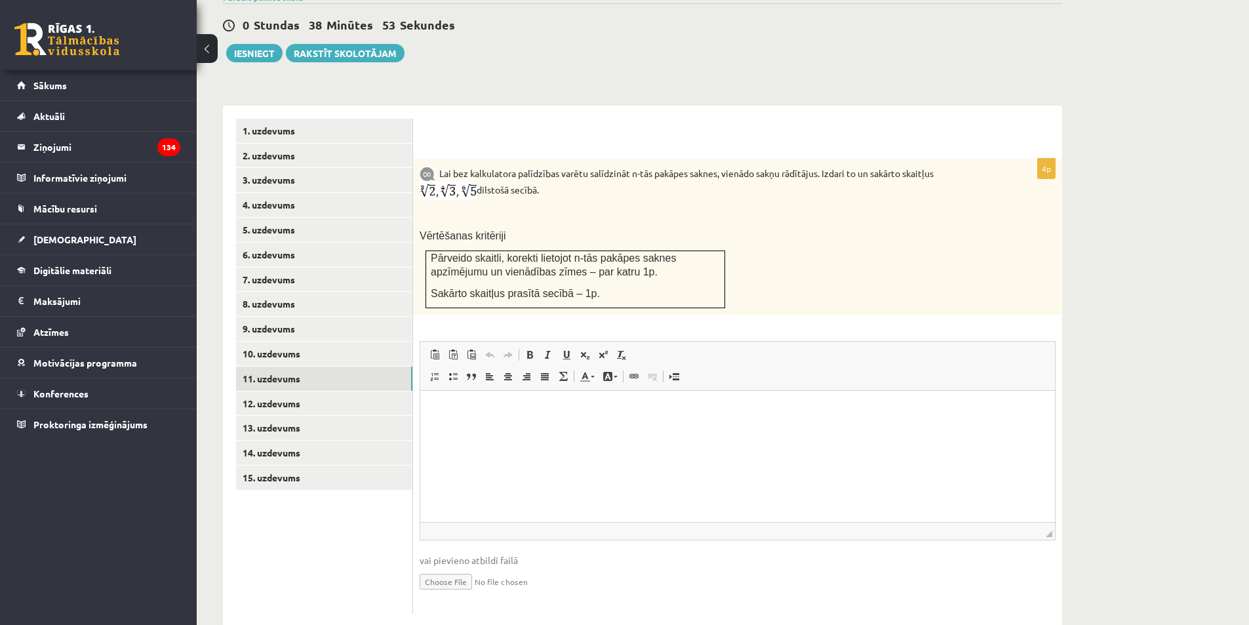
click at [448, 567] on input "file" at bounding box center [737, 580] width 636 height 27
click at [472, 594] on link "Iesniegtā atbilde" at bounding box center [454, 601] width 70 height 14
click at [458, 567] on input "file" at bounding box center [737, 580] width 636 height 27
type input "**********"
click at [465, 594] on link "Iesniegtā atbilde" at bounding box center [454, 601] width 70 height 14
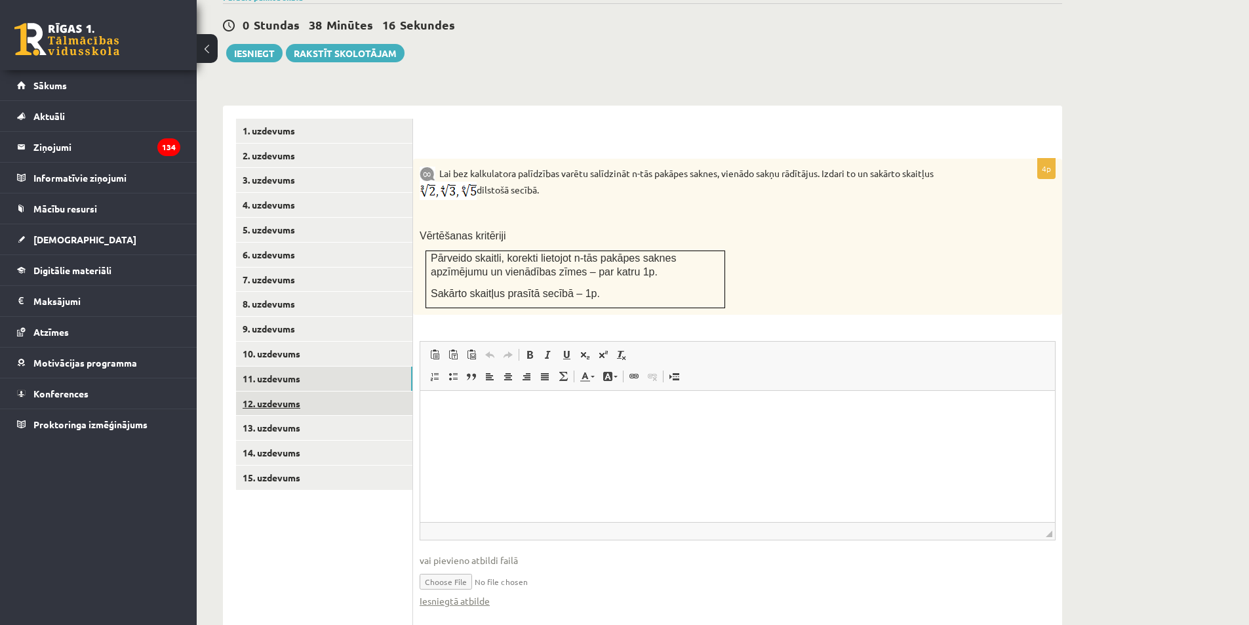
click at [345, 391] on link "12. uzdevums" at bounding box center [324, 403] width 176 height 24
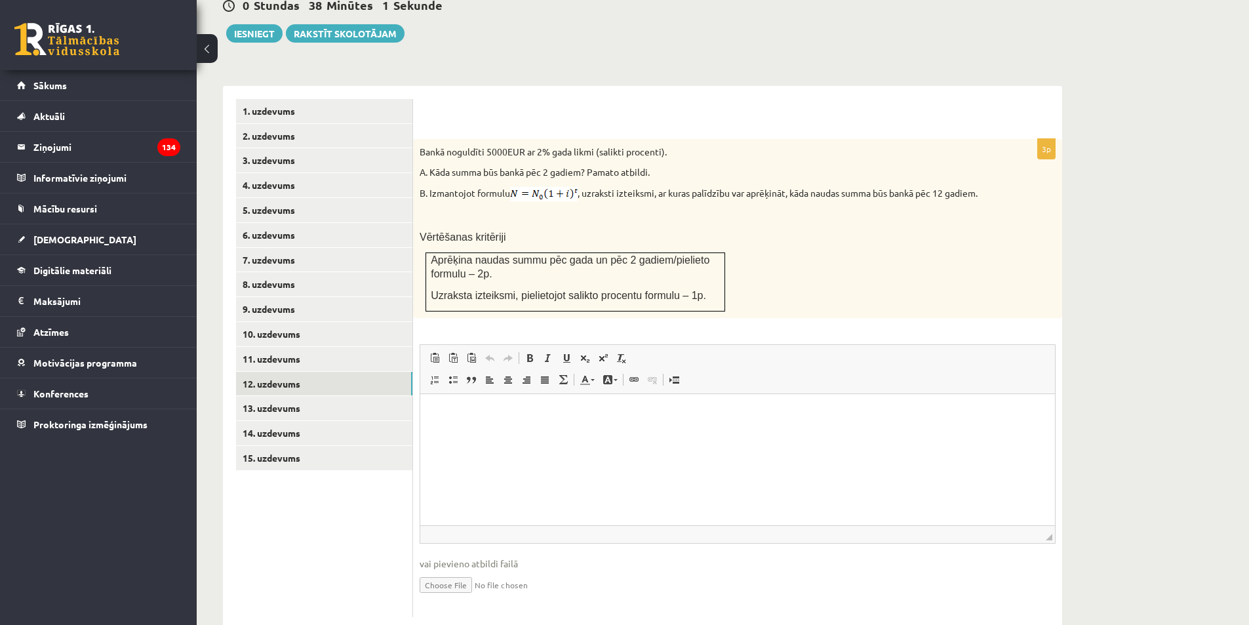
scroll to position [486, 0]
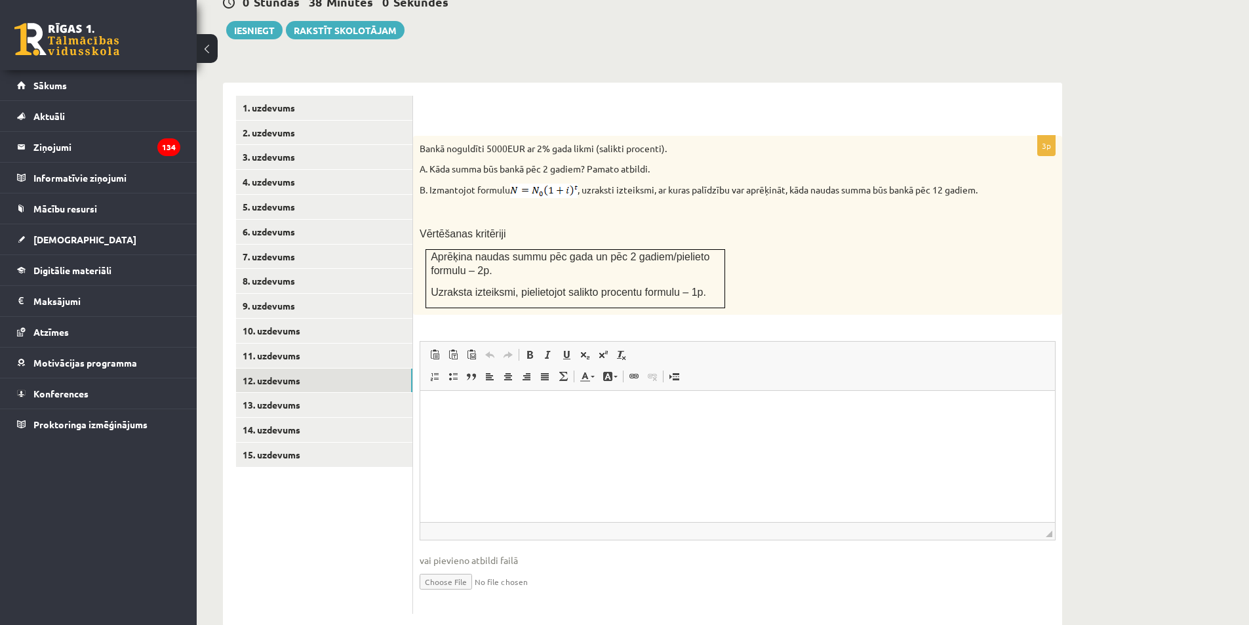
click at [464, 567] on input "file" at bounding box center [737, 580] width 636 height 27
type input "**********"
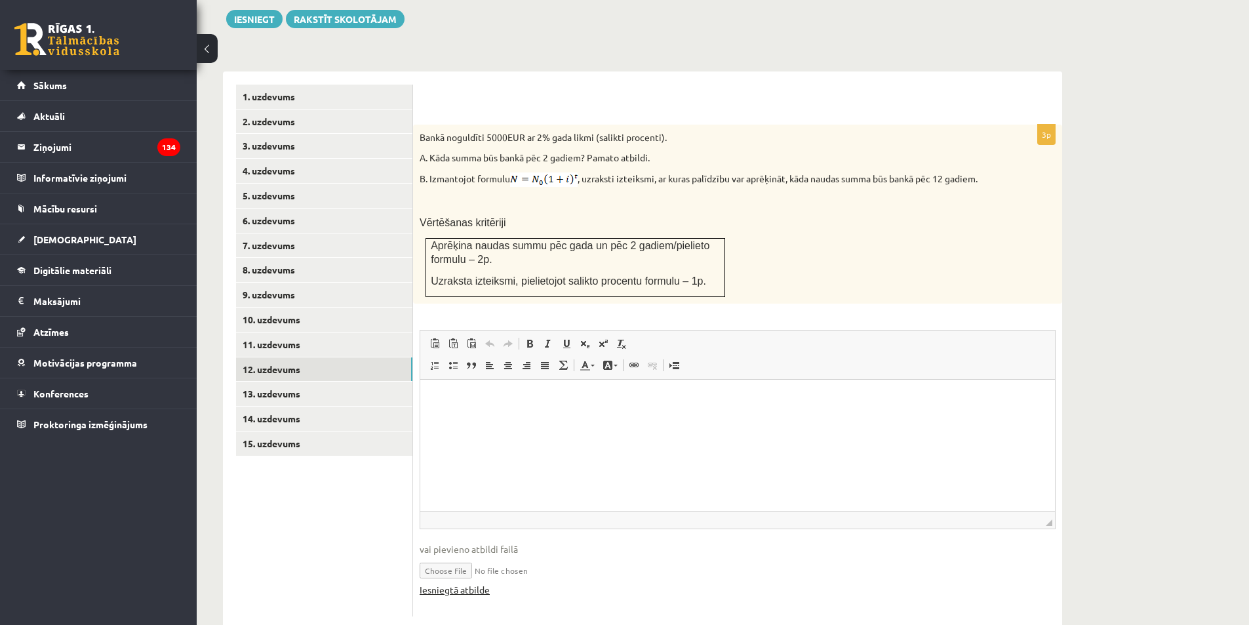
scroll to position [500, 0]
click at [470, 580] on link "Iesniegtā atbilde" at bounding box center [454, 587] width 70 height 14
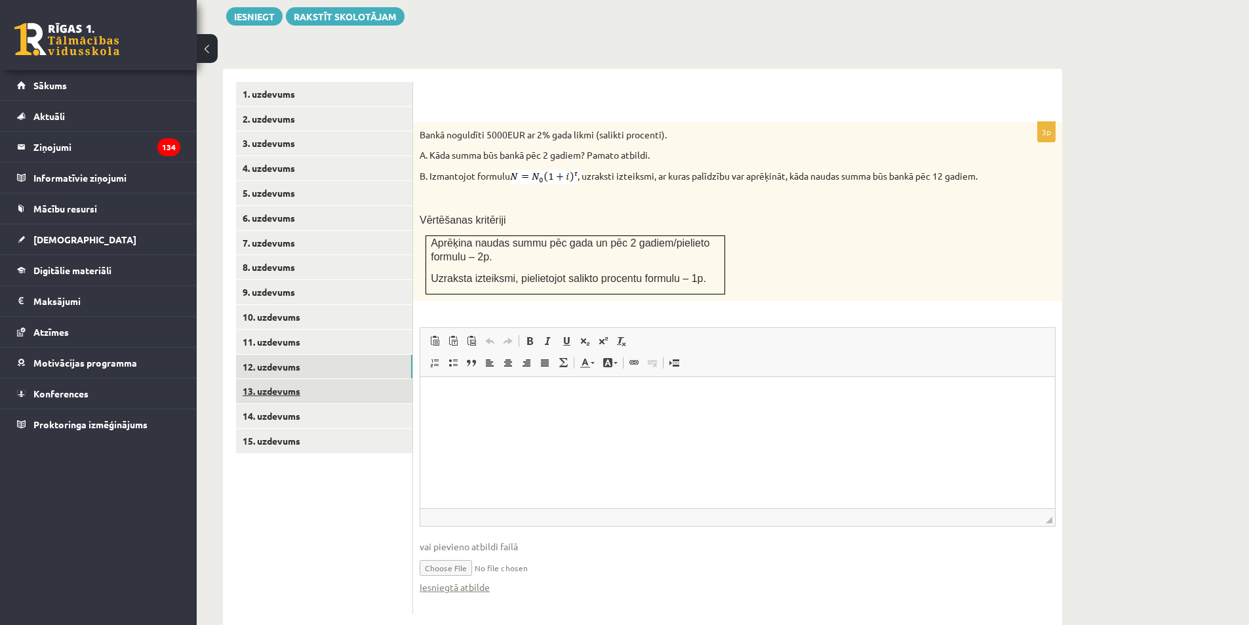
click at [341, 379] on link "13. uzdevums" at bounding box center [324, 391] width 176 height 24
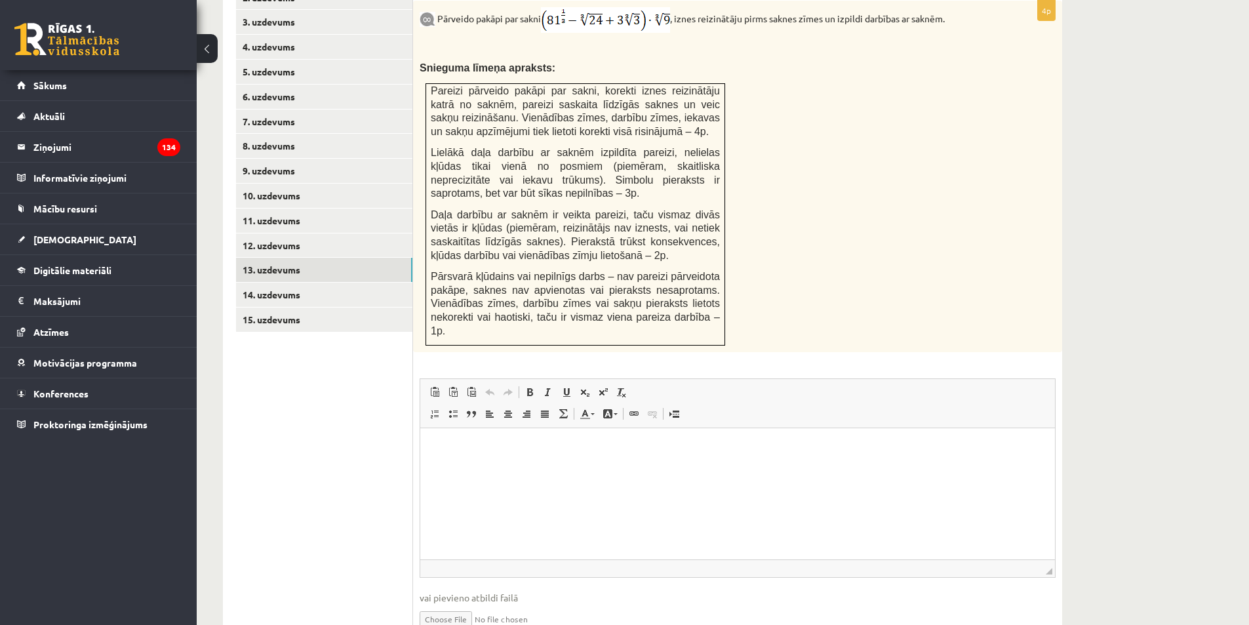
scroll to position [631, 0]
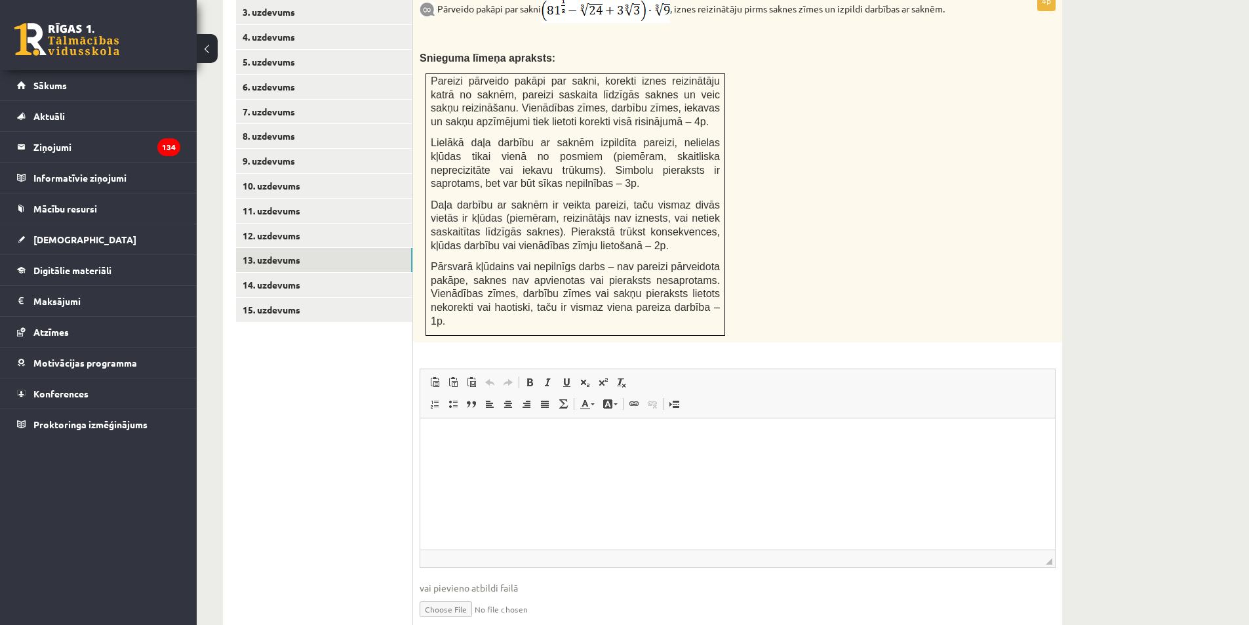
click at [465, 594] on input "file" at bounding box center [737, 607] width 636 height 27
type input "**********"
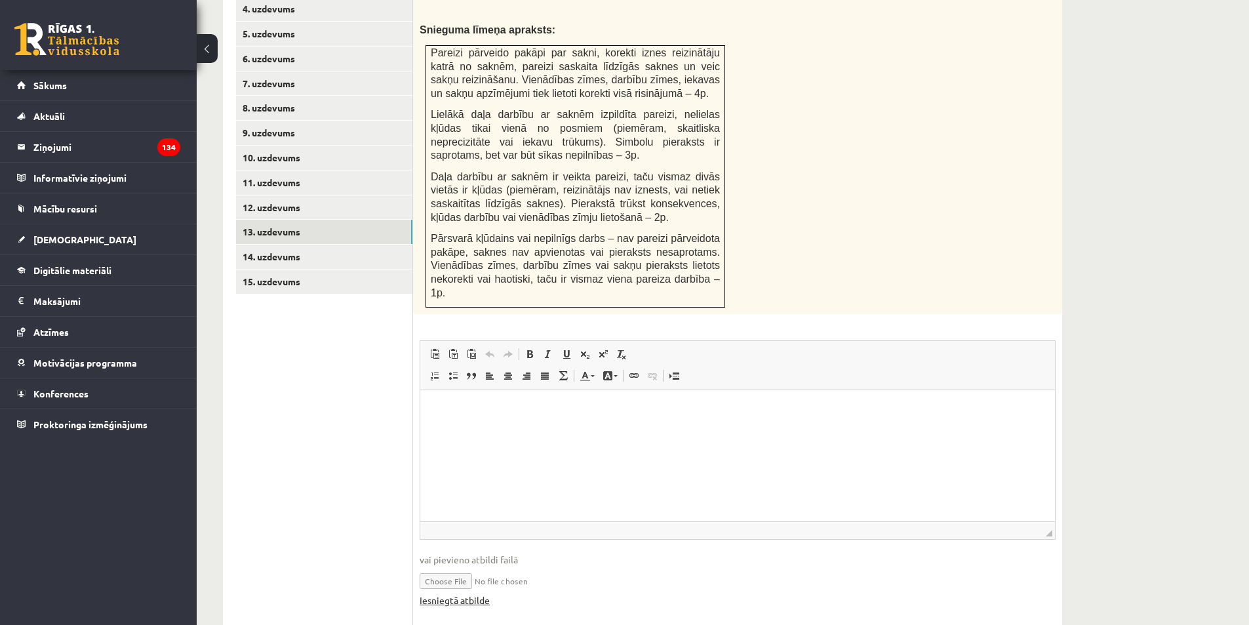
click at [471, 593] on link "Iesniegtā atbilde" at bounding box center [454, 600] width 70 height 14
click at [351, 244] on link "14. uzdevums" at bounding box center [324, 256] width 176 height 24
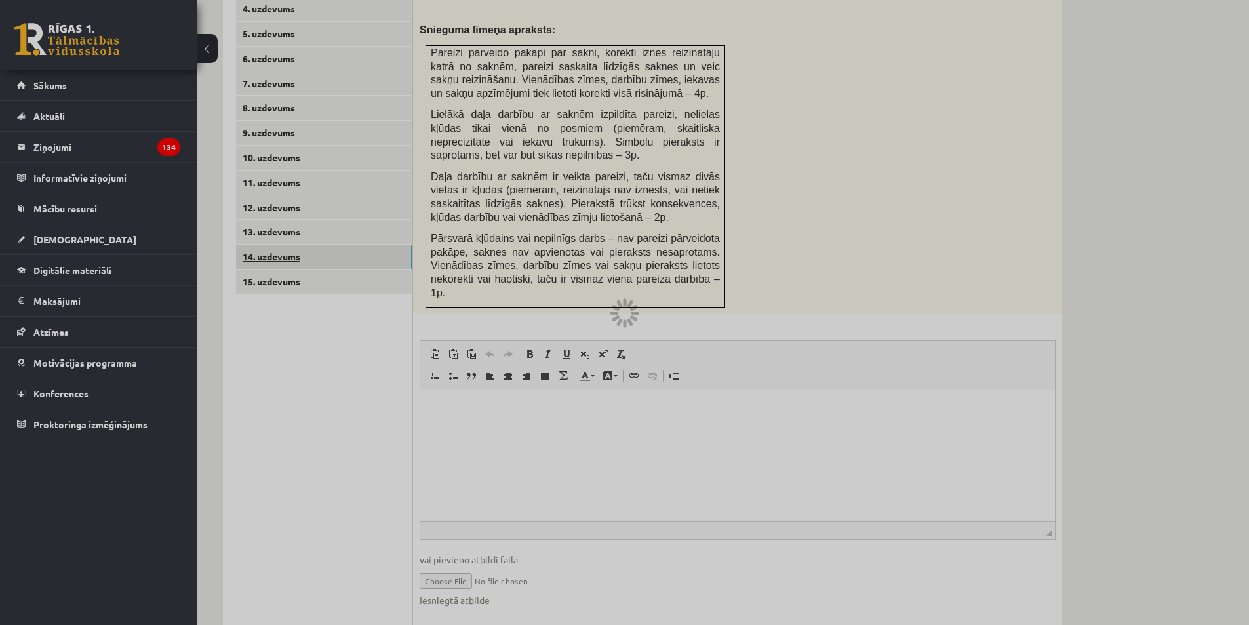
click at [351, 223] on div at bounding box center [624, 312] width 1249 height 625
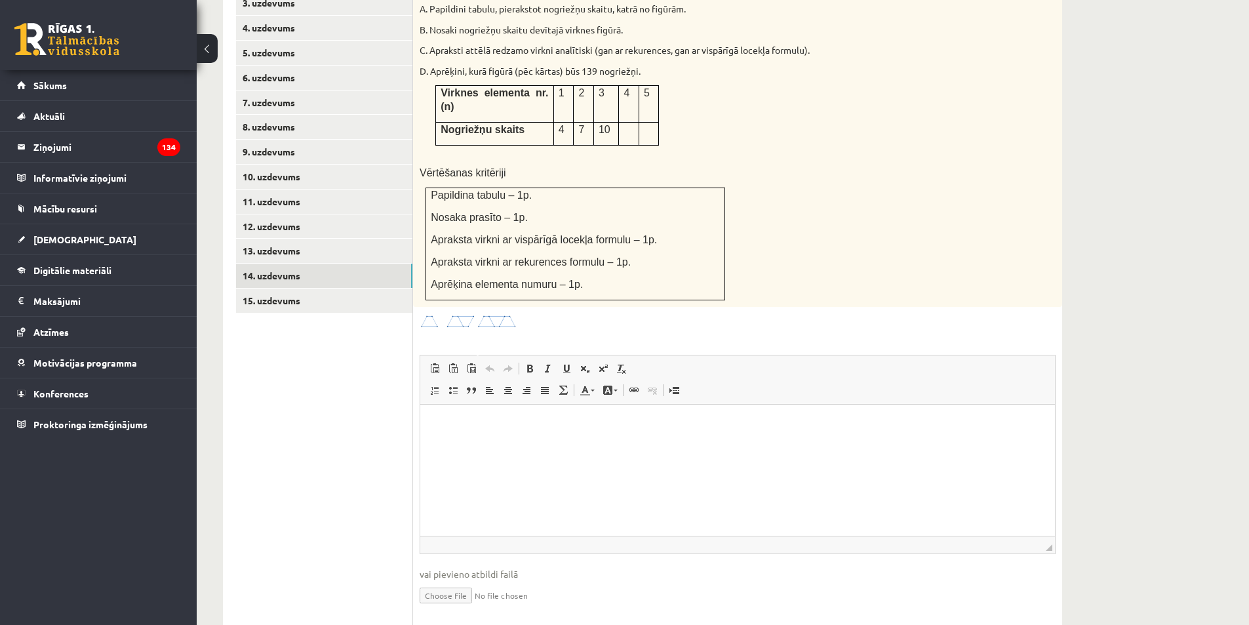
scroll to position [0, 0]
click at [442, 581] on input "file" at bounding box center [737, 594] width 636 height 27
type input "**********"
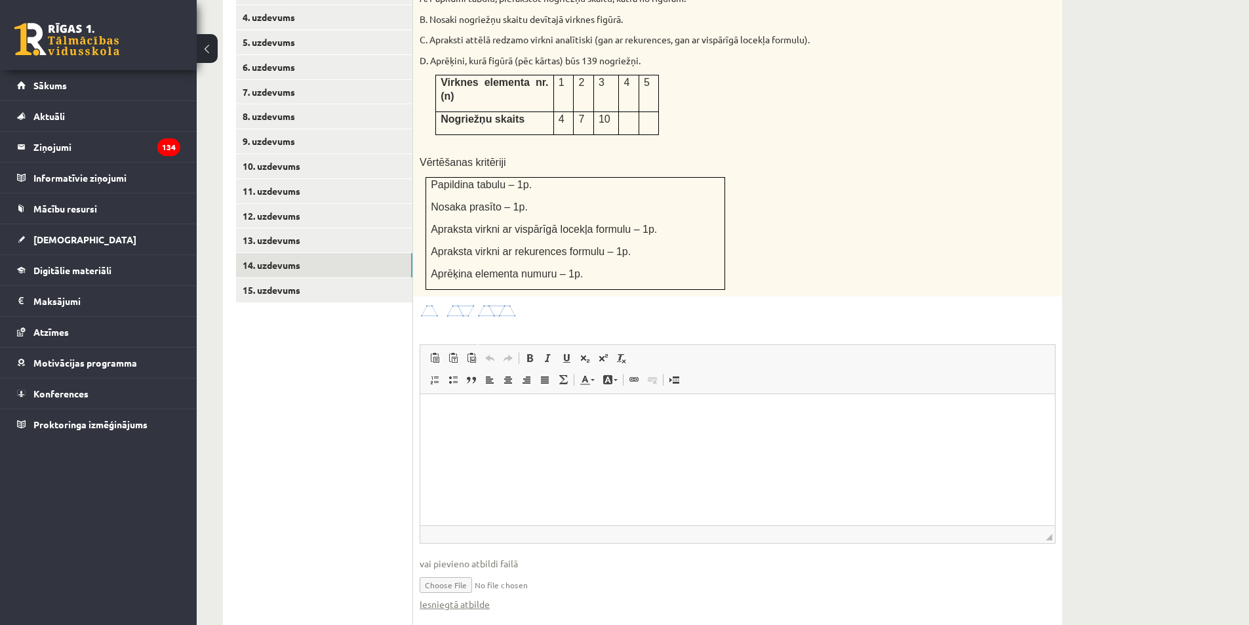
scroll to position [654, 0]
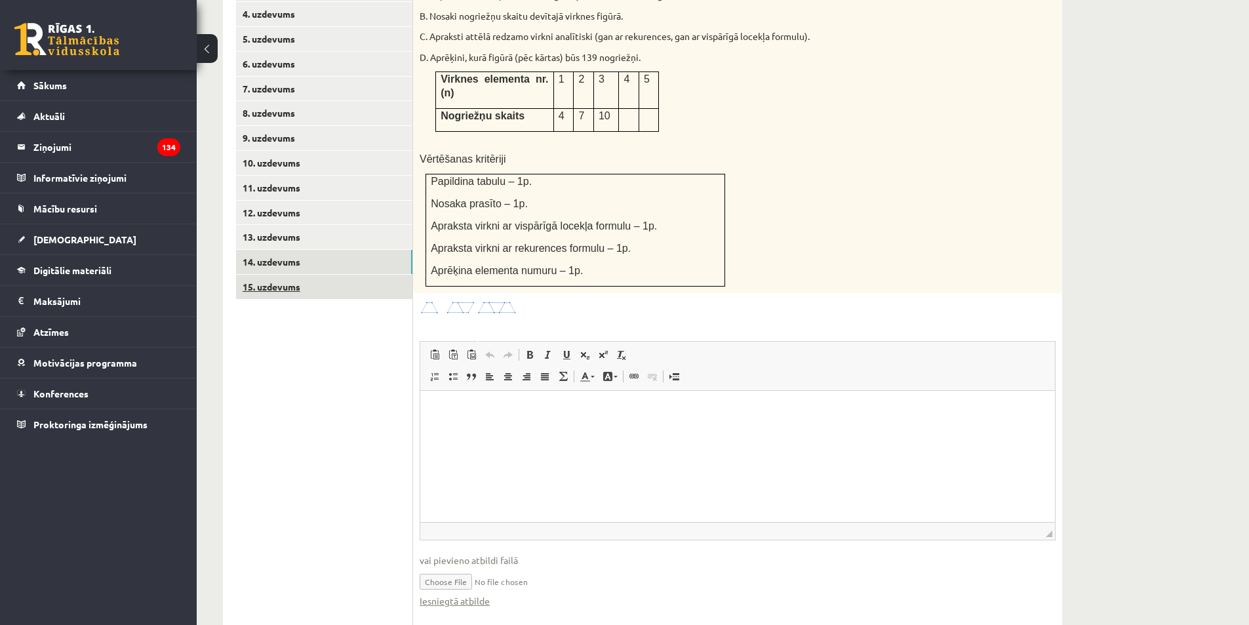
click at [294, 275] on link "15. uzdevums" at bounding box center [324, 287] width 176 height 24
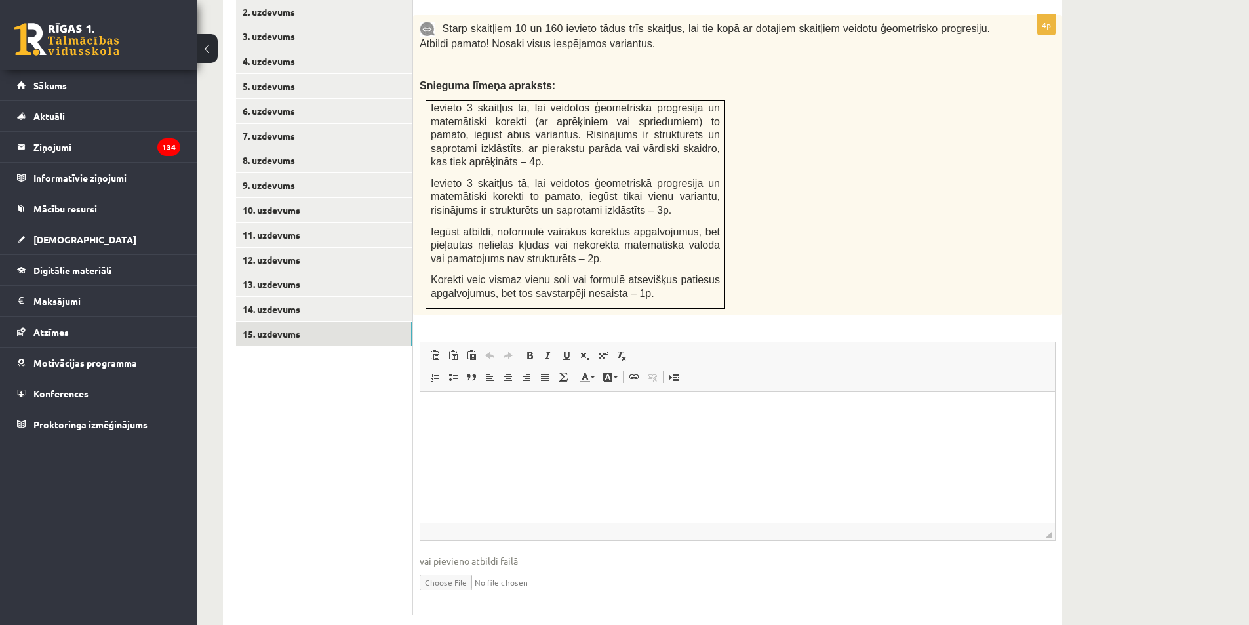
scroll to position [0, 0]
click at [458, 568] on input "file" at bounding box center [737, 581] width 636 height 27
type input "**********"
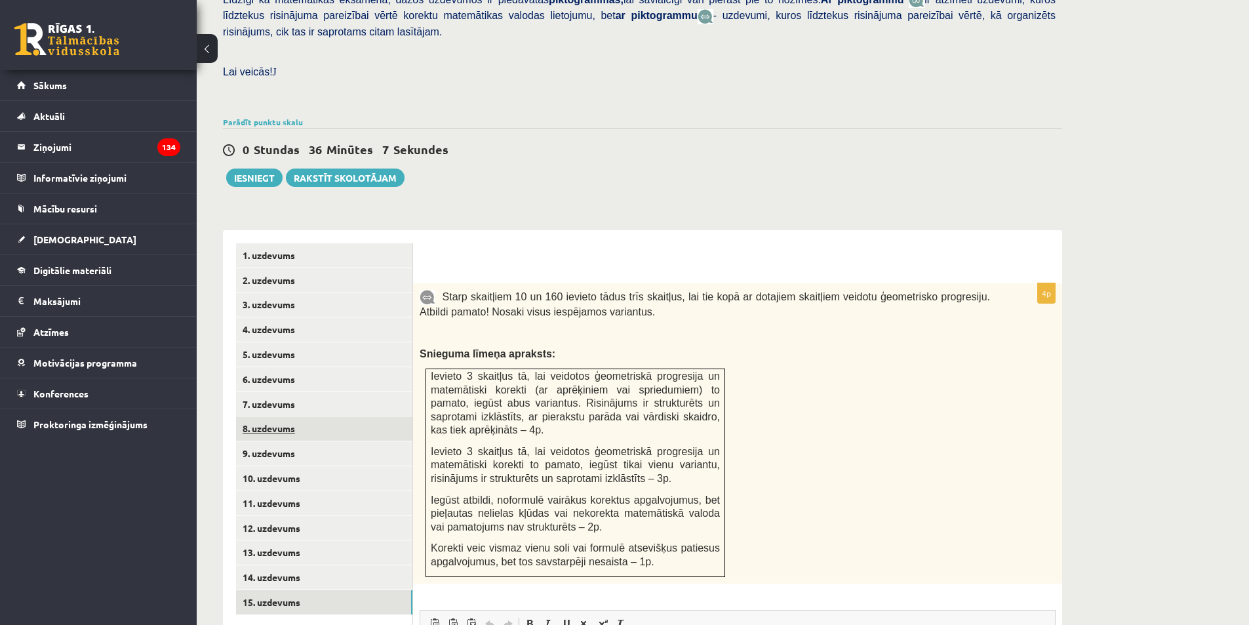
scroll to position [358, 0]
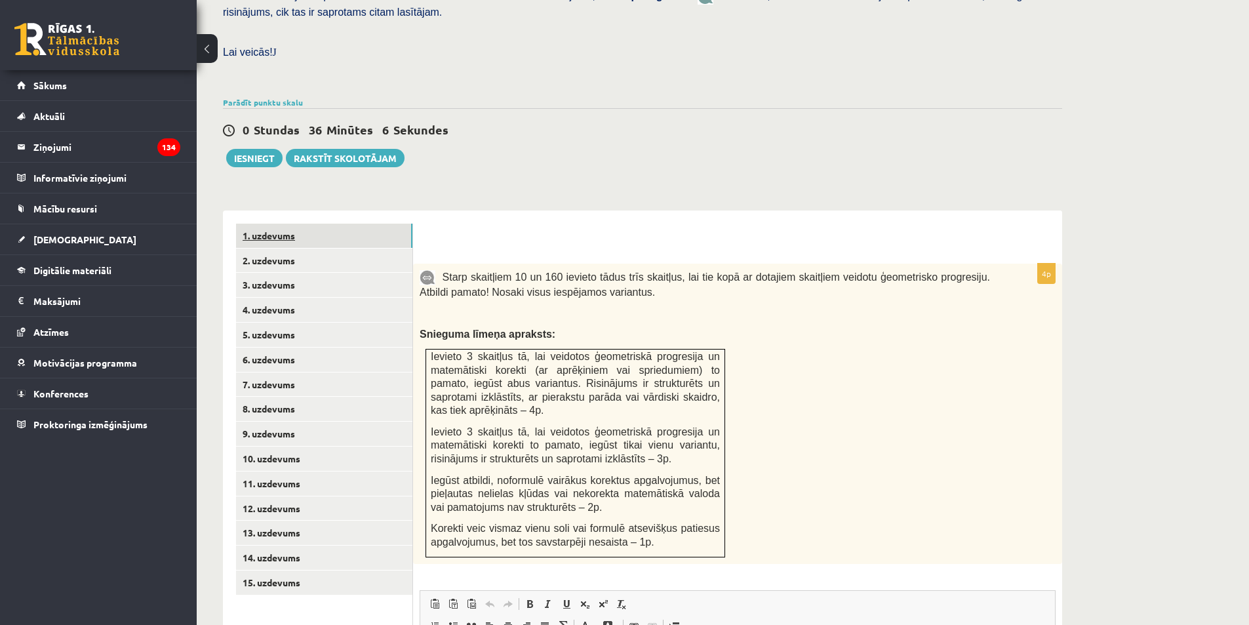
click at [310, 223] on link "1. uzdevums" at bounding box center [324, 235] width 176 height 24
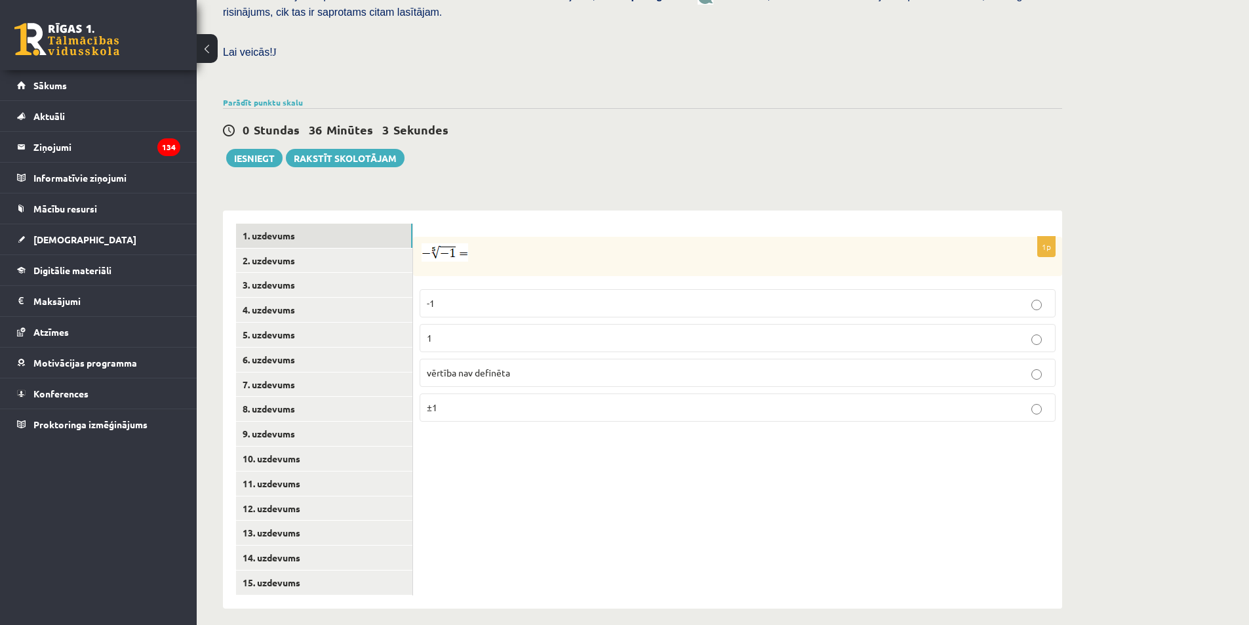
scroll to position [340, 0]
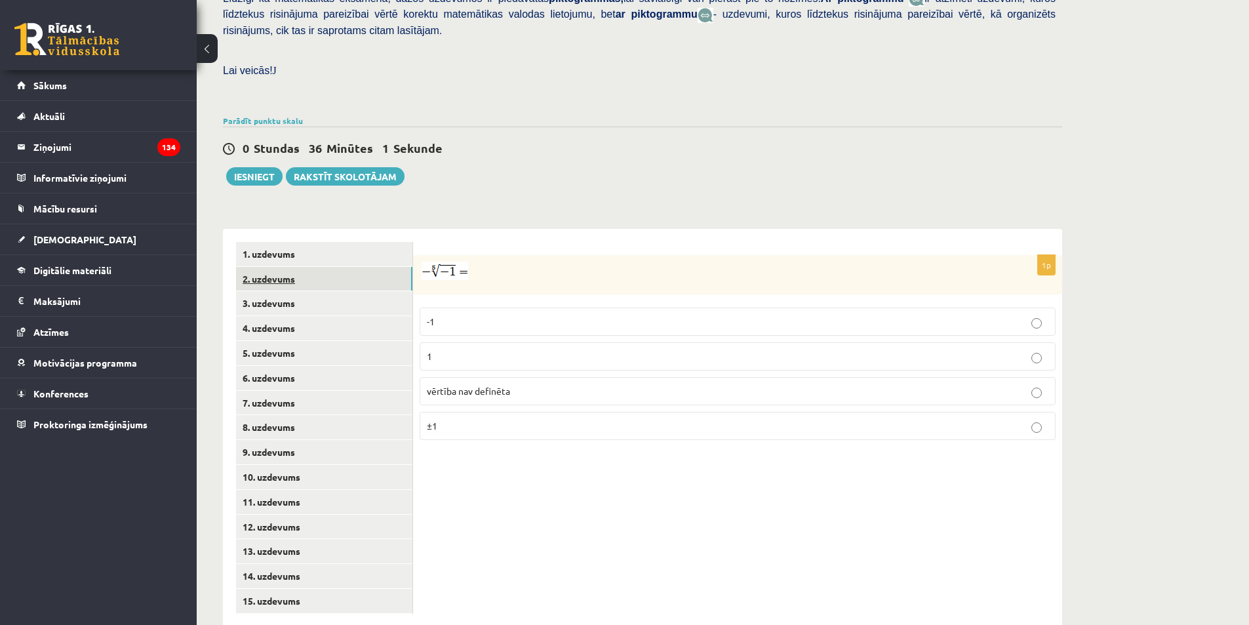
click at [305, 267] on link "2. uzdevums" at bounding box center [324, 279] width 176 height 24
click at [292, 291] on link "3. uzdevums" at bounding box center [324, 303] width 176 height 24
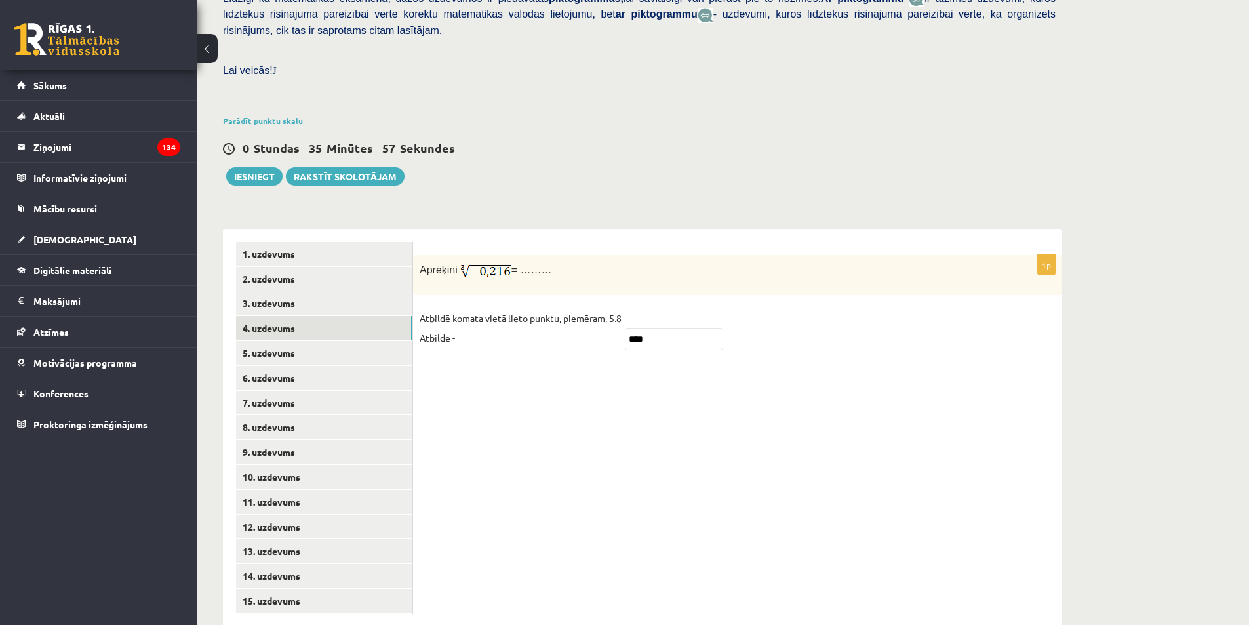
click at [283, 316] on link "4. uzdevums" at bounding box center [324, 328] width 176 height 24
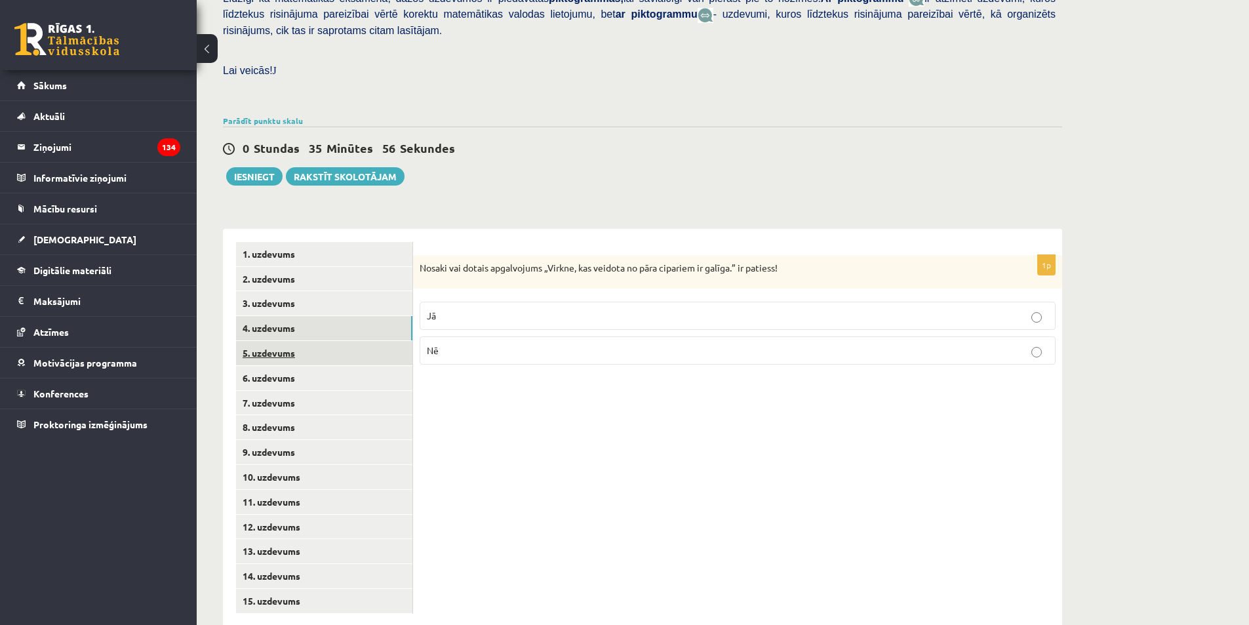
click at [278, 341] on link "5. uzdevums" at bounding box center [324, 353] width 176 height 24
click at [275, 366] on link "6. uzdevums" at bounding box center [324, 378] width 176 height 24
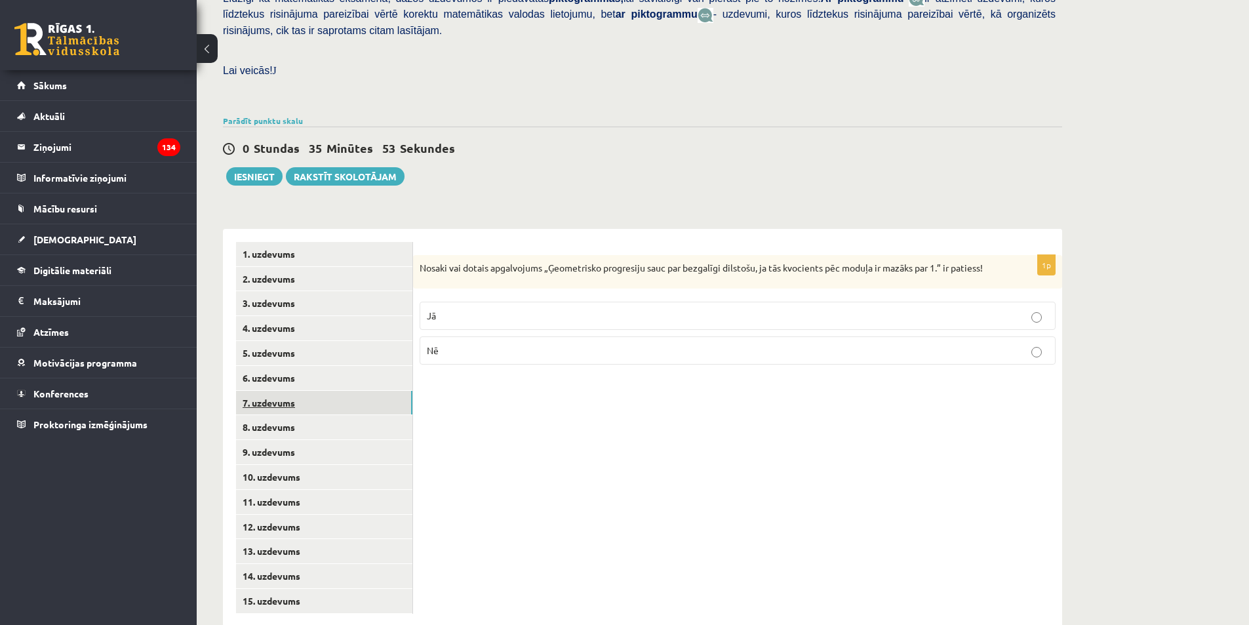
click at [273, 391] on link "7. uzdevums" at bounding box center [324, 403] width 176 height 24
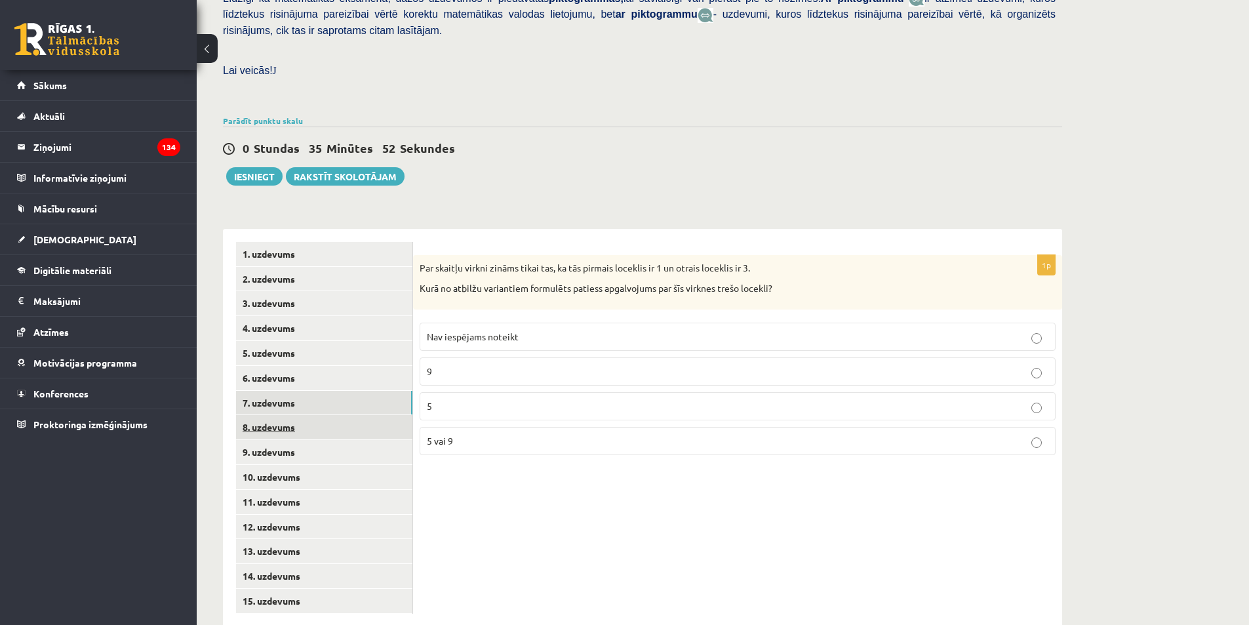
click at [273, 415] on link "8. uzdevums" at bounding box center [324, 427] width 176 height 24
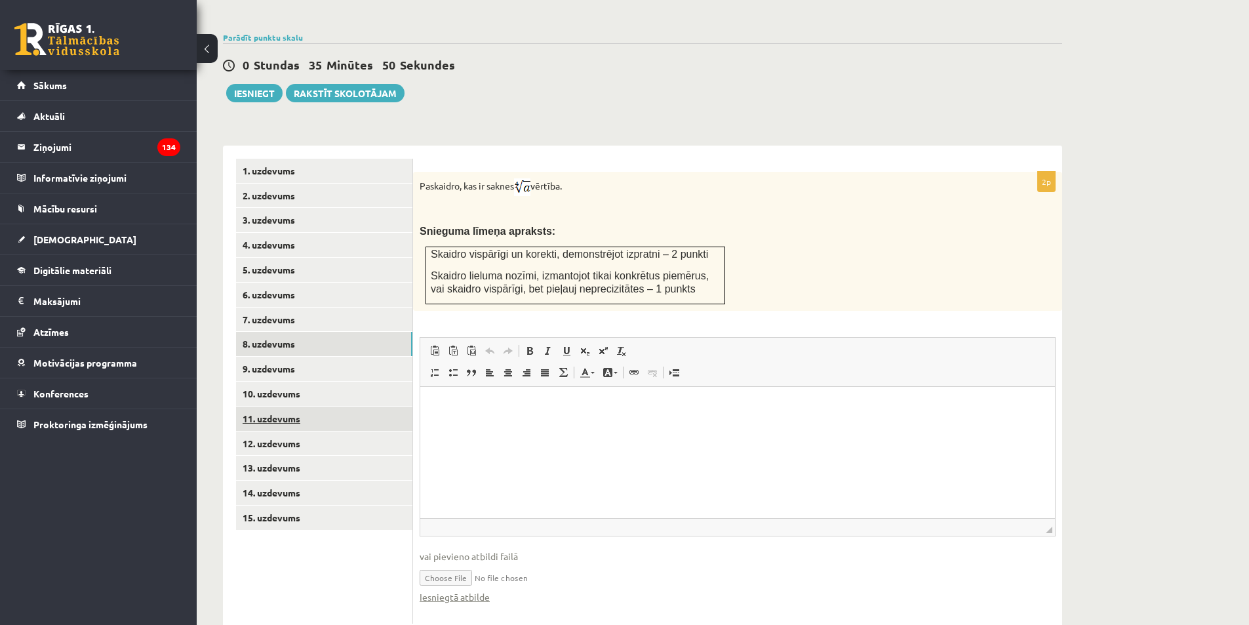
scroll to position [433, 0]
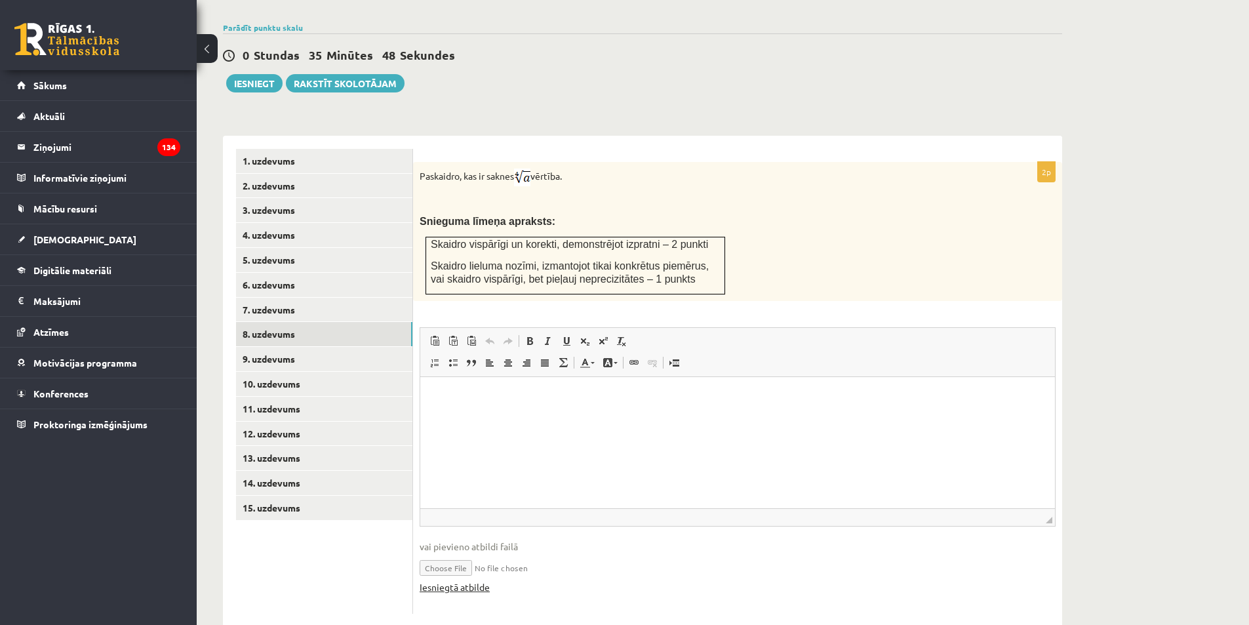
click at [468, 580] on link "Iesniegtā atbilde" at bounding box center [454, 587] width 70 height 14
click at [315, 347] on link "9. uzdevums" at bounding box center [324, 359] width 176 height 24
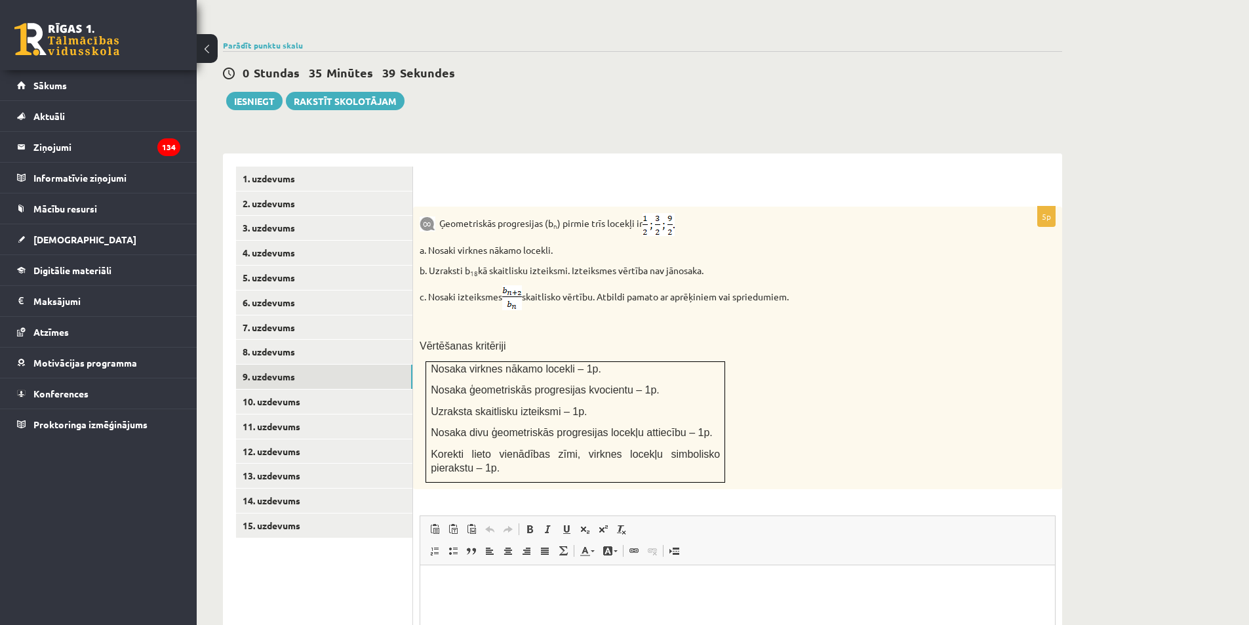
scroll to position [393, 0]
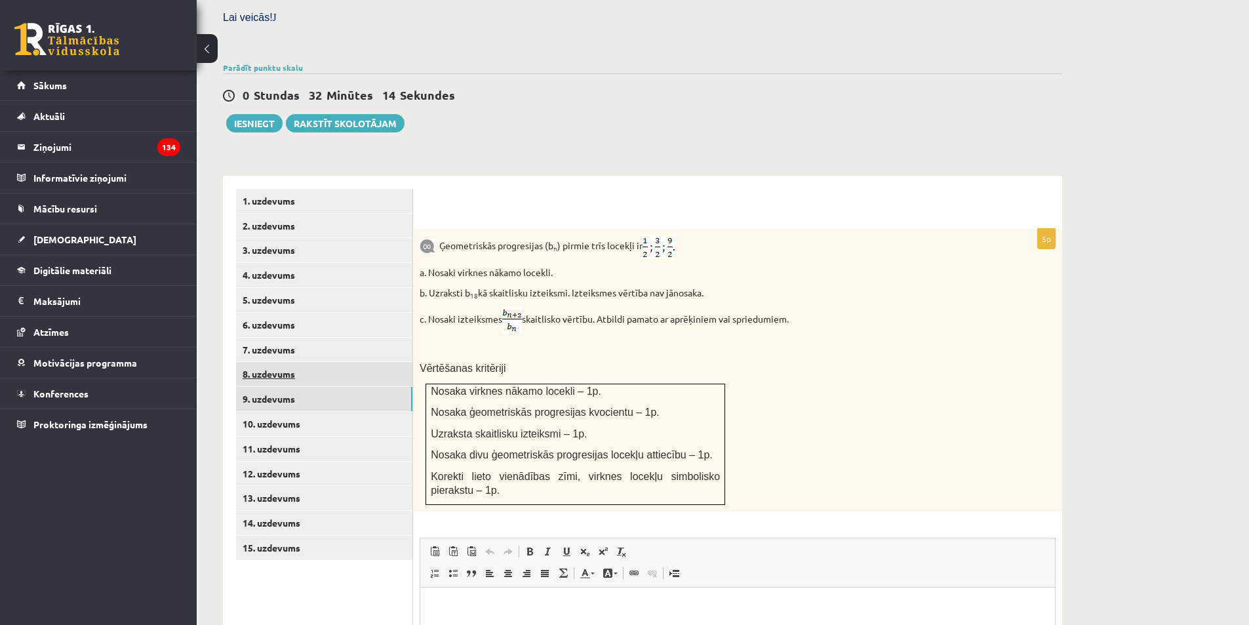
click at [379, 362] on link "8. uzdevums" at bounding box center [324, 374] width 176 height 24
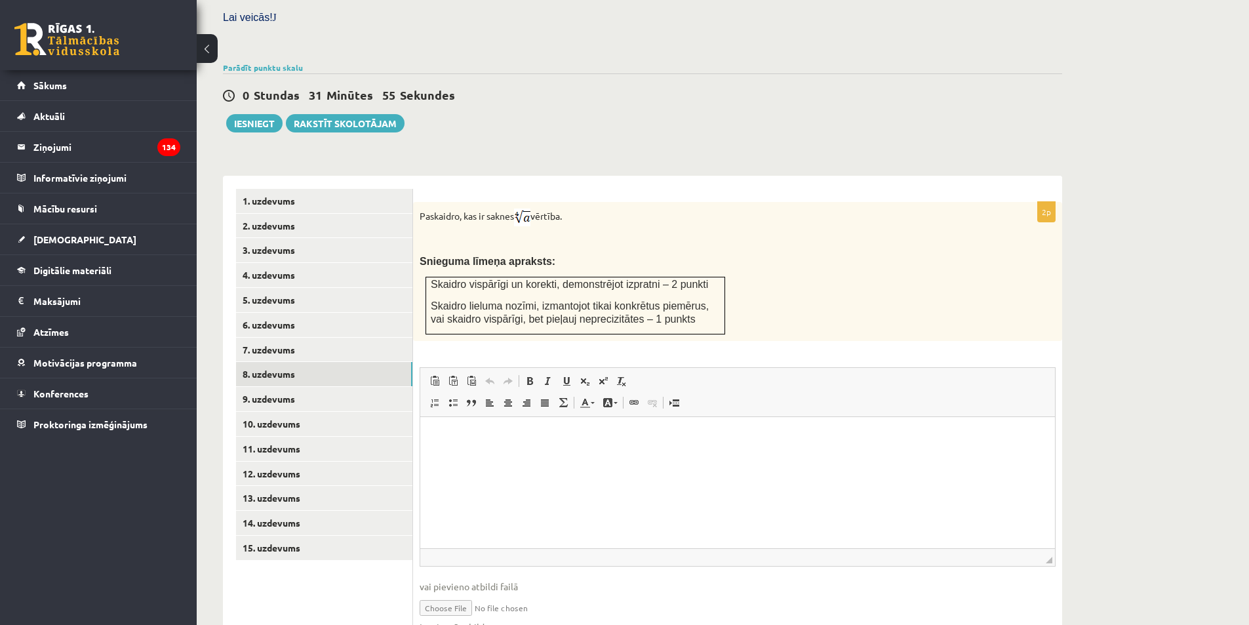
scroll to position [433, 0]
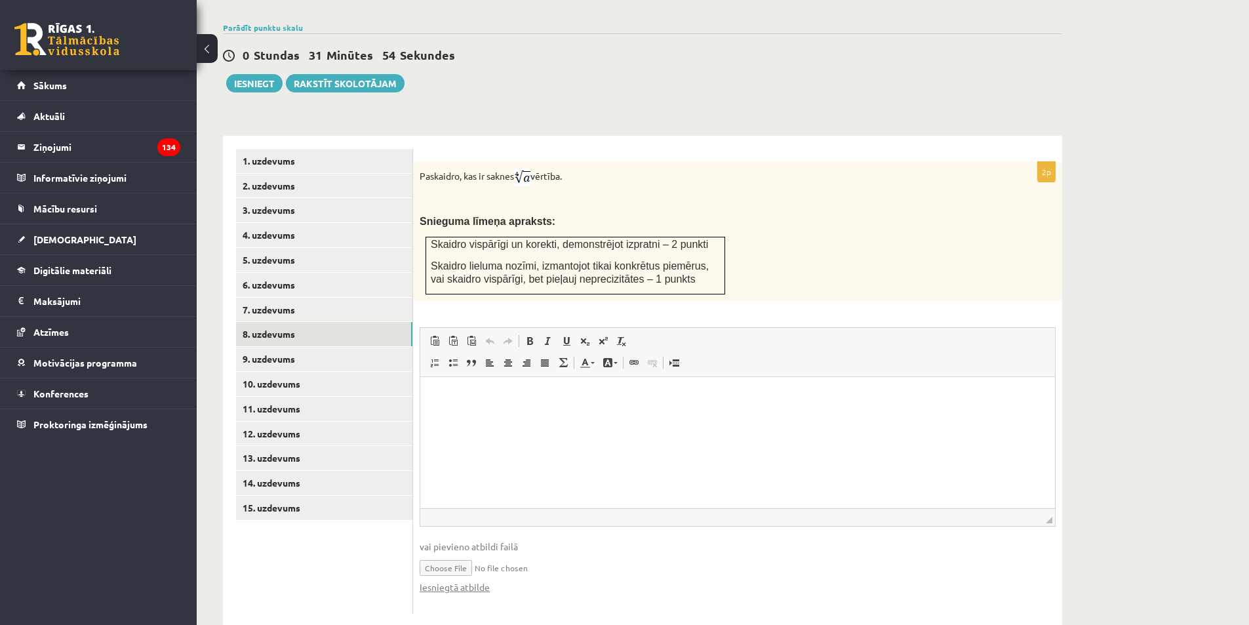
click at [460, 553] on input "file" at bounding box center [737, 566] width 636 height 27
type input "**********"
click at [469, 580] on link "Iesniegtā atbilde" at bounding box center [454, 587] width 70 height 14
click at [345, 347] on link "9. uzdevums" at bounding box center [324, 359] width 176 height 24
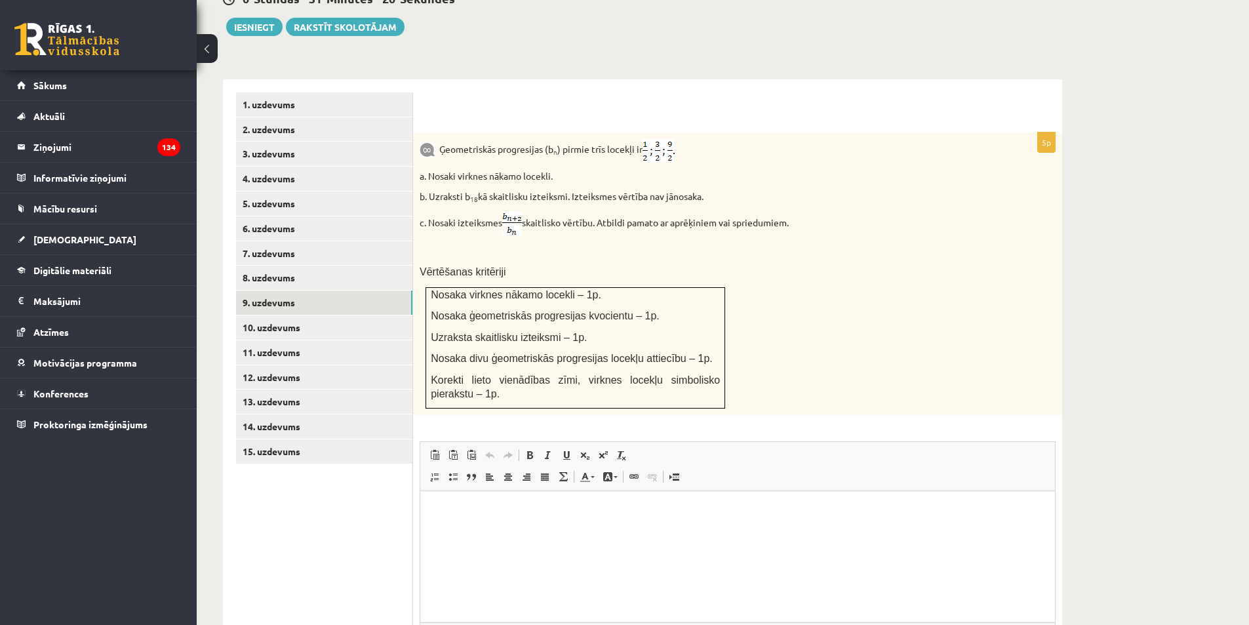
scroll to position [590, 0]
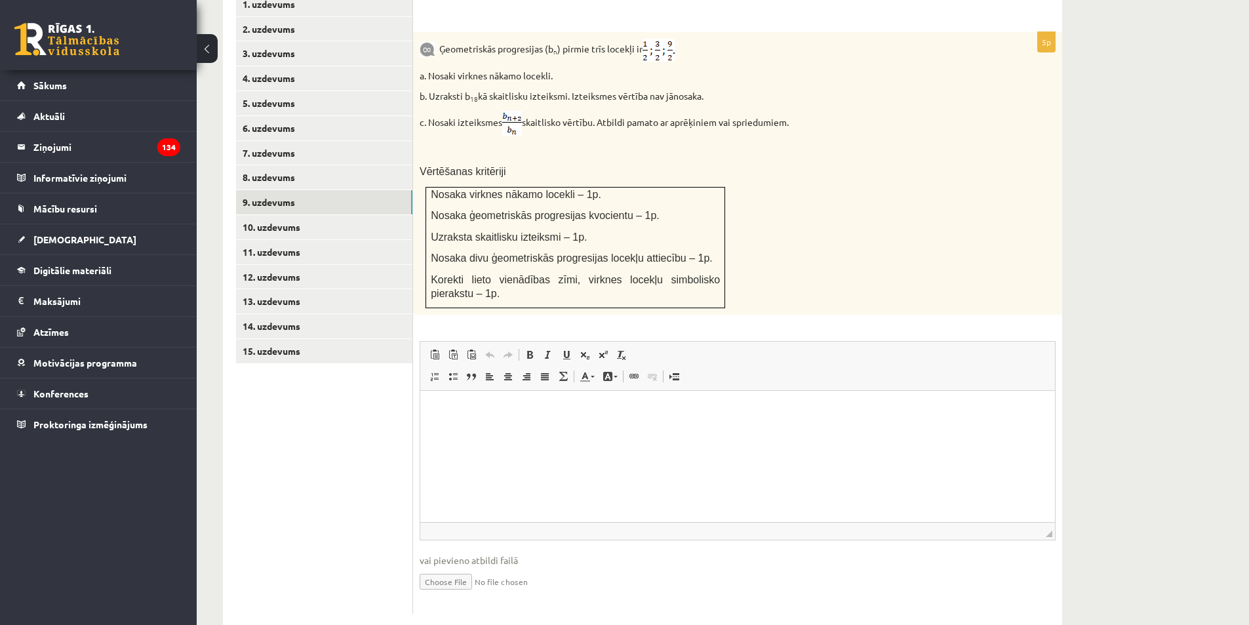
click at [447, 567] on input "file" at bounding box center [737, 580] width 636 height 27
type input "**********"
click at [485, 594] on link "Iesniegtā atbilde" at bounding box center [454, 601] width 70 height 14
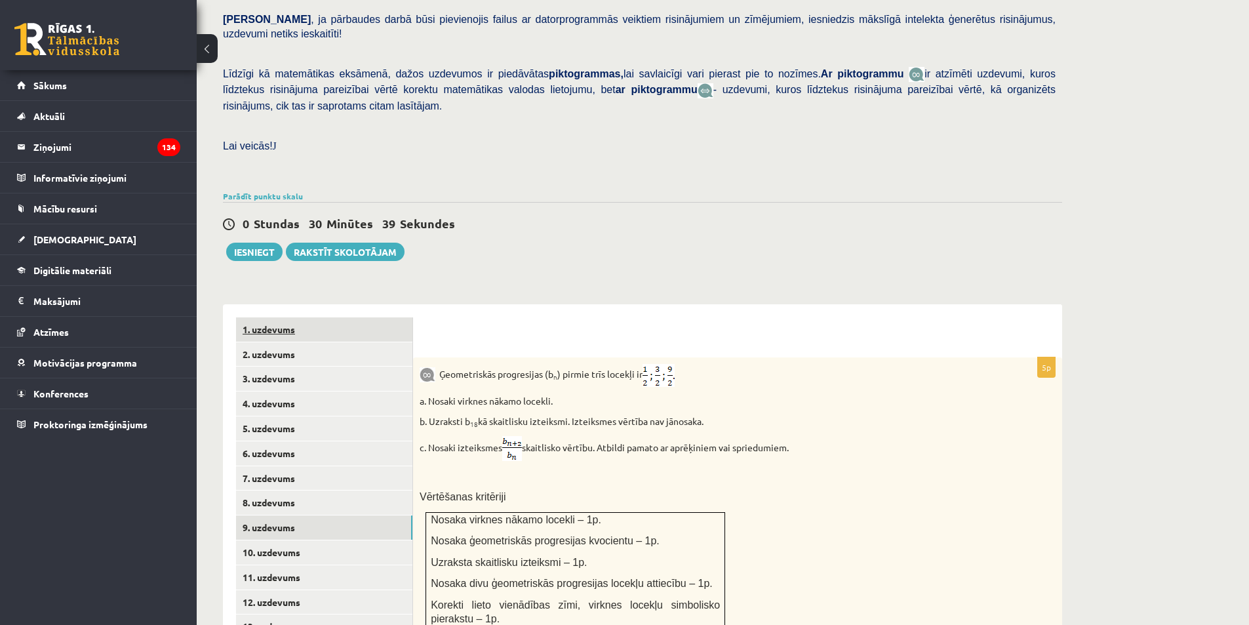
scroll to position [262, 0]
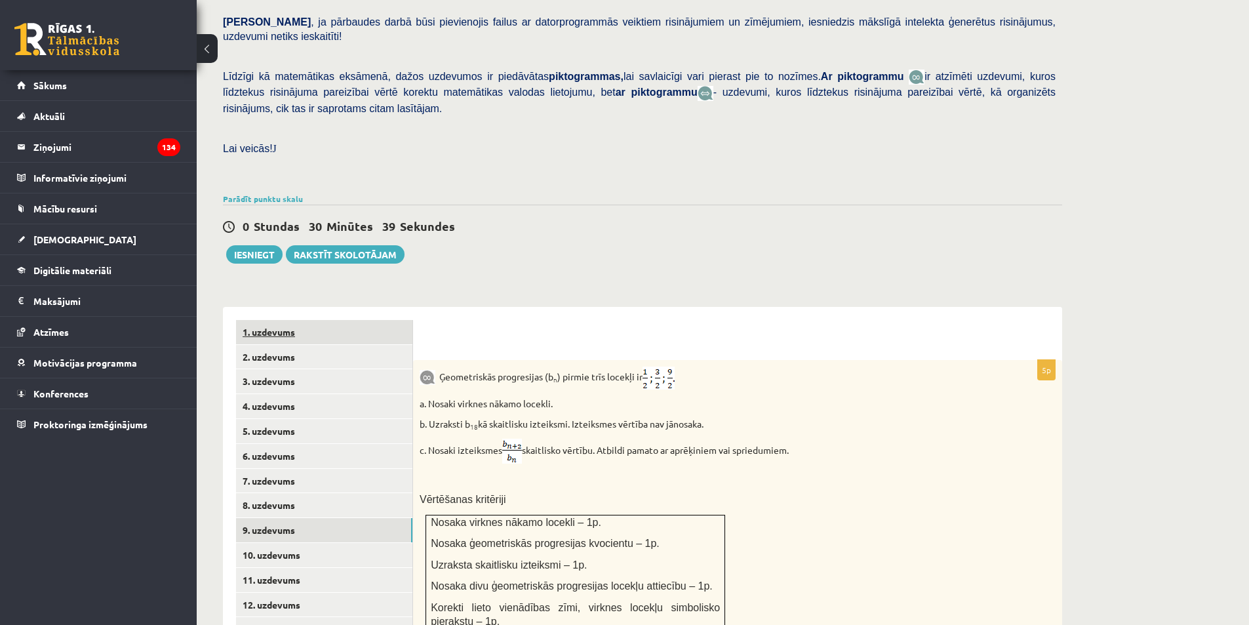
click at [341, 320] on link "1. uzdevums" at bounding box center [324, 332] width 176 height 24
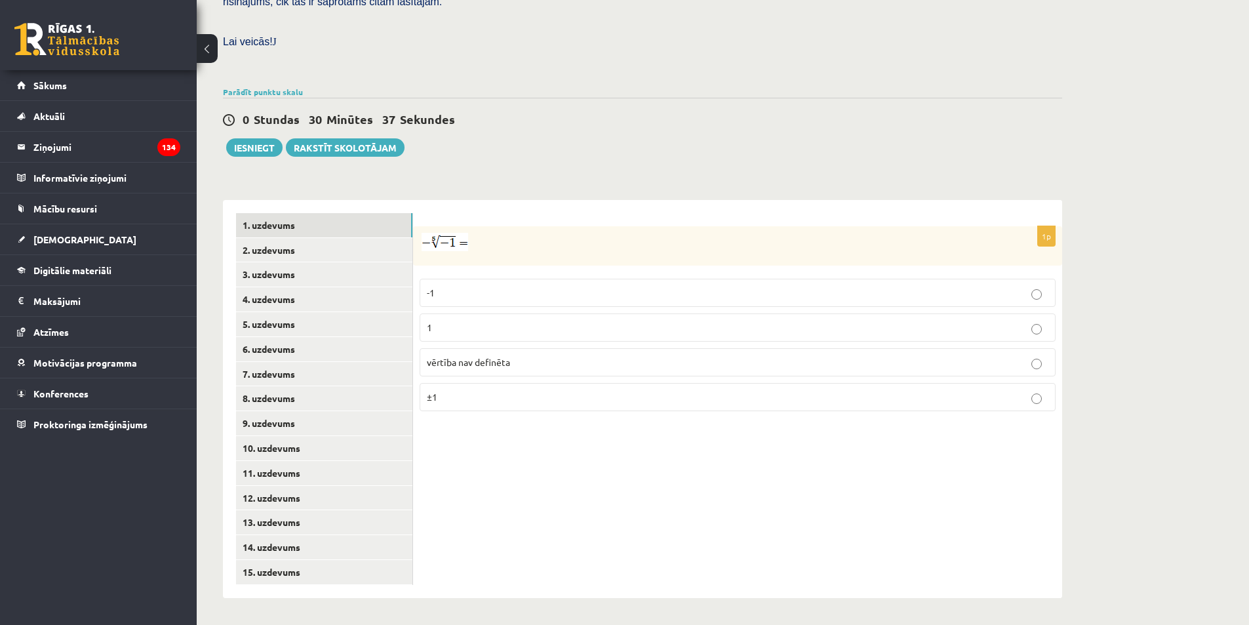
scroll to position [340, 0]
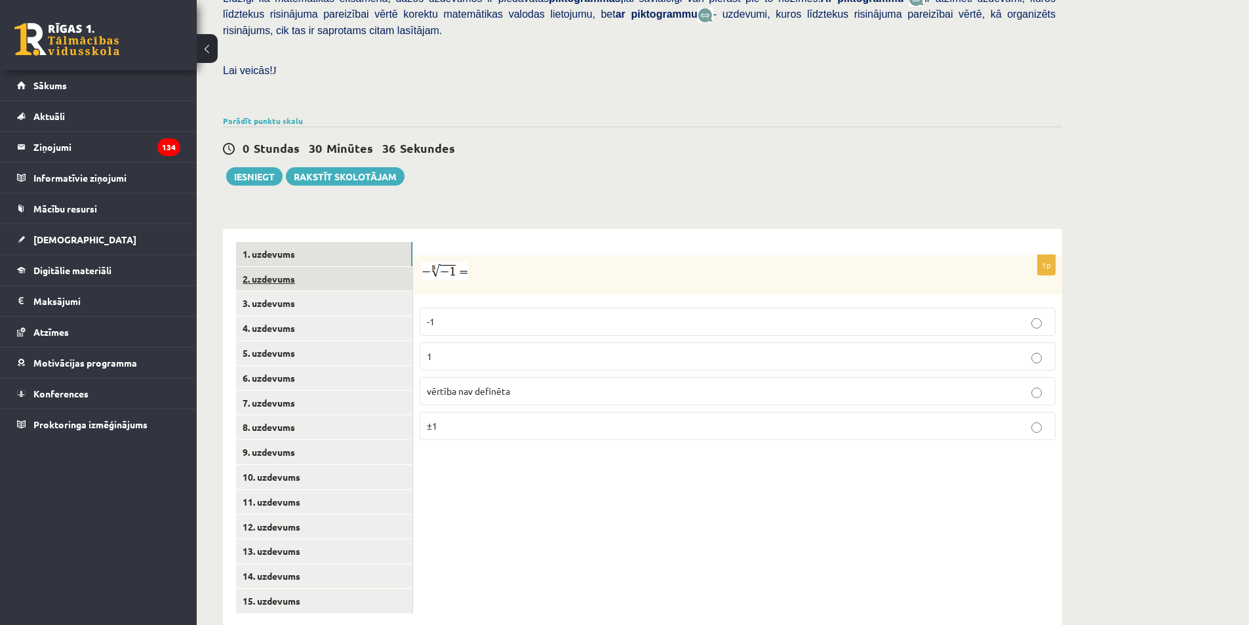
click at [296, 267] on link "2. uzdevums" at bounding box center [324, 279] width 176 height 24
click at [290, 291] on link "3. uzdevums" at bounding box center [324, 303] width 176 height 24
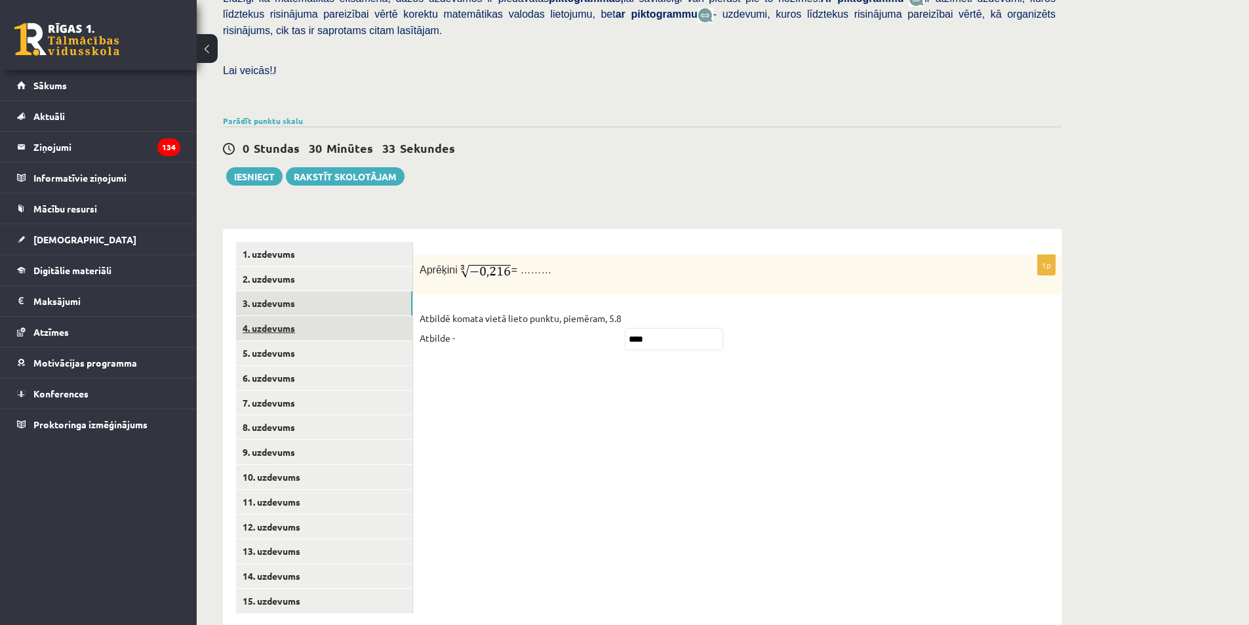
click at [282, 316] on link "4. uzdevums" at bounding box center [324, 328] width 176 height 24
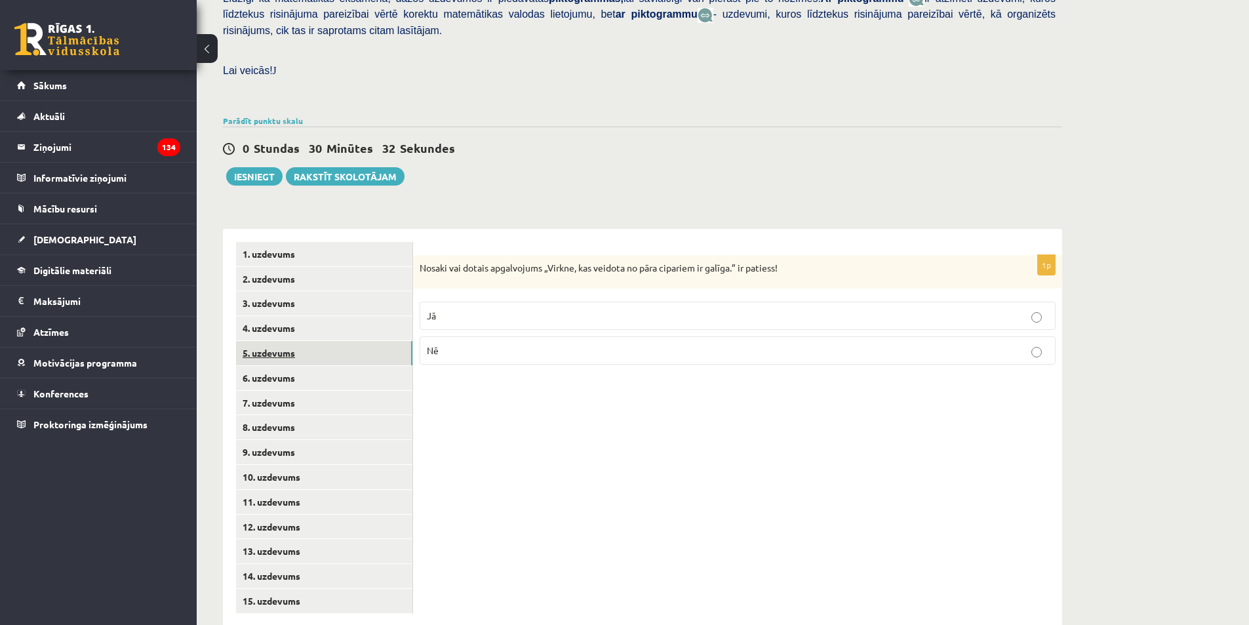
click at [279, 341] on link "5. uzdevums" at bounding box center [324, 353] width 176 height 24
click at [278, 366] on link "6. uzdevums" at bounding box center [324, 378] width 176 height 24
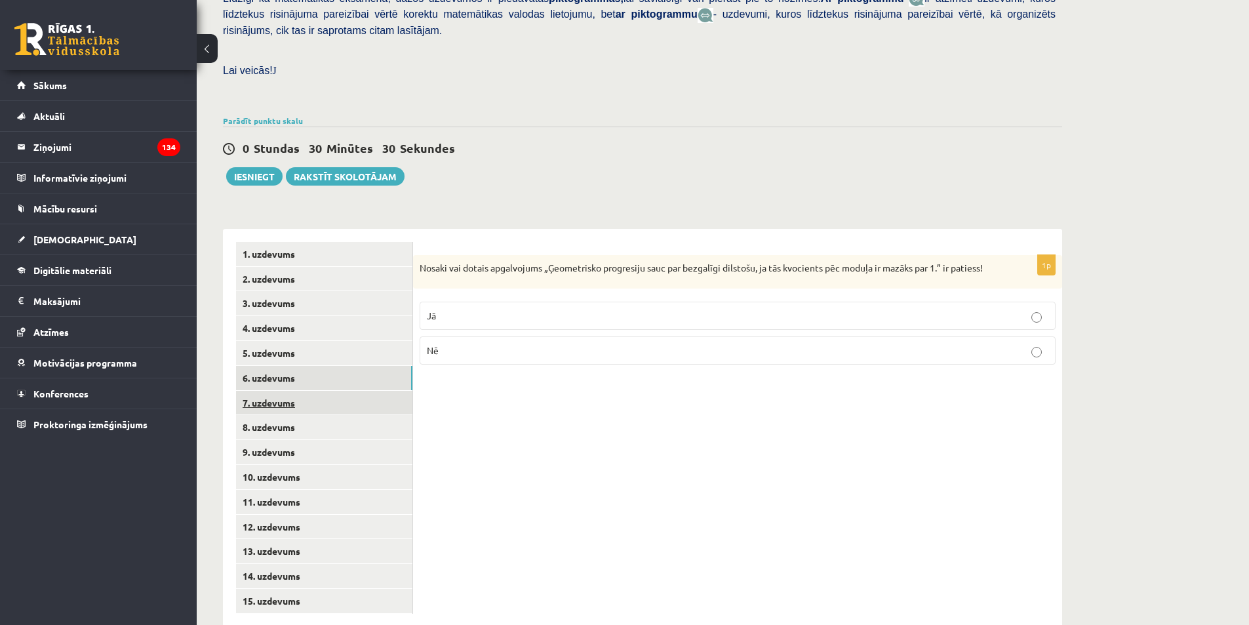
click at [275, 391] on link "7. uzdevums" at bounding box center [324, 403] width 176 height 24
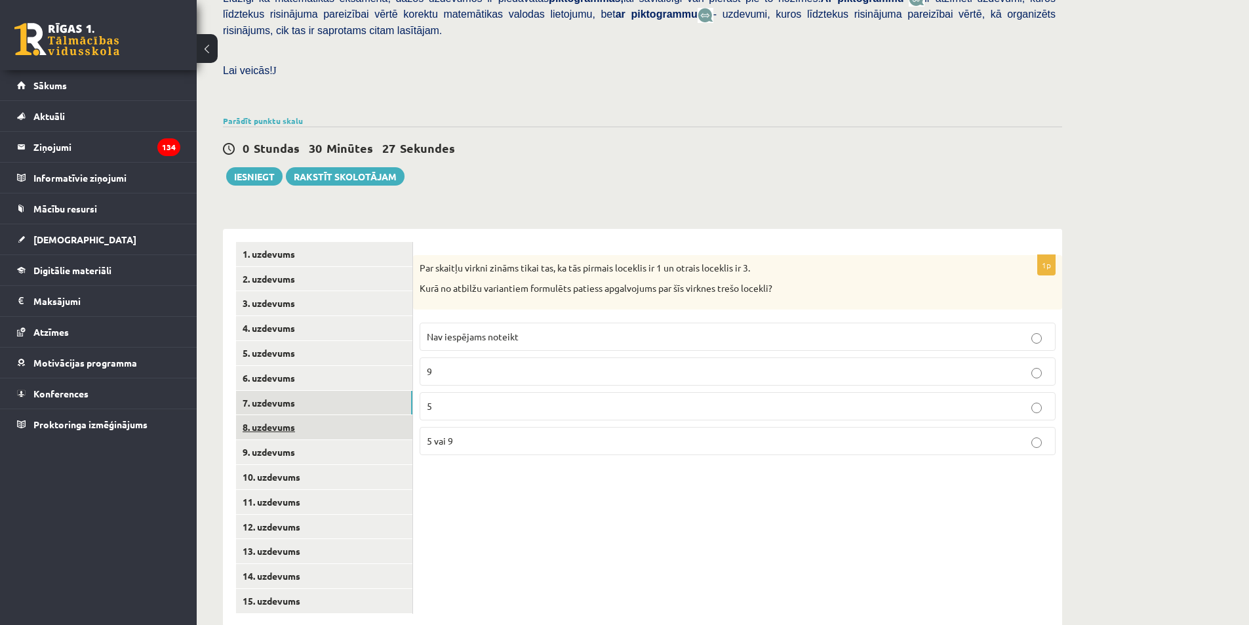
click at [272, 415] on link "8. uzdevums" at bounding box center [324, 427] width 176 height 24
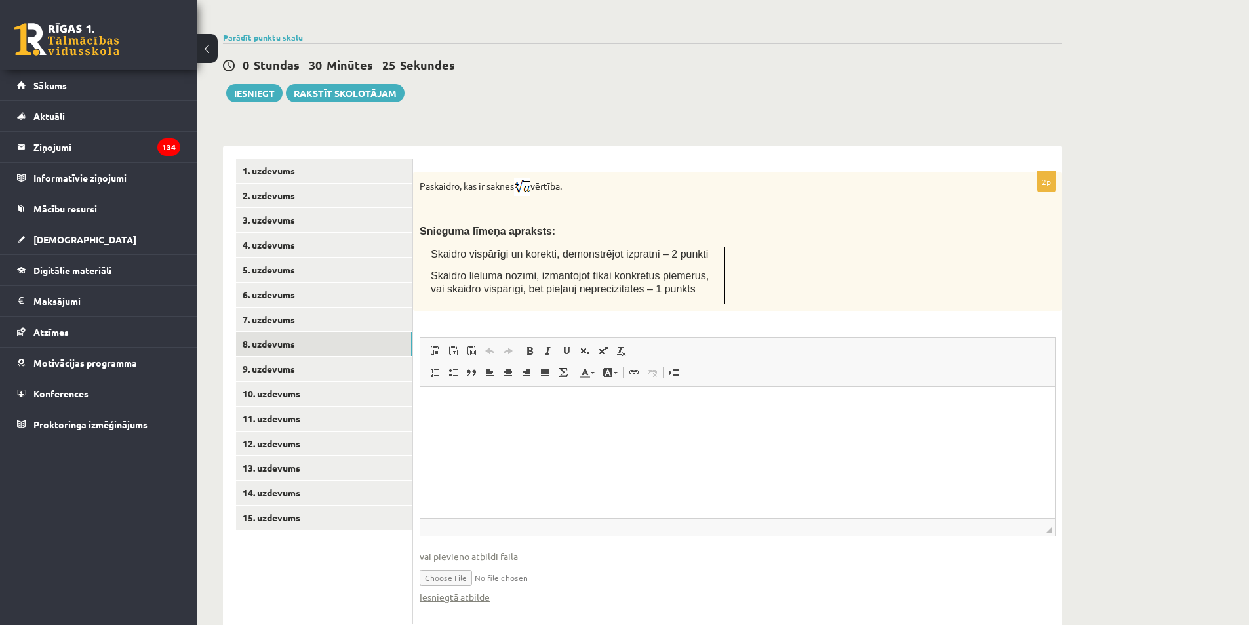
scroll to position [433, 0]
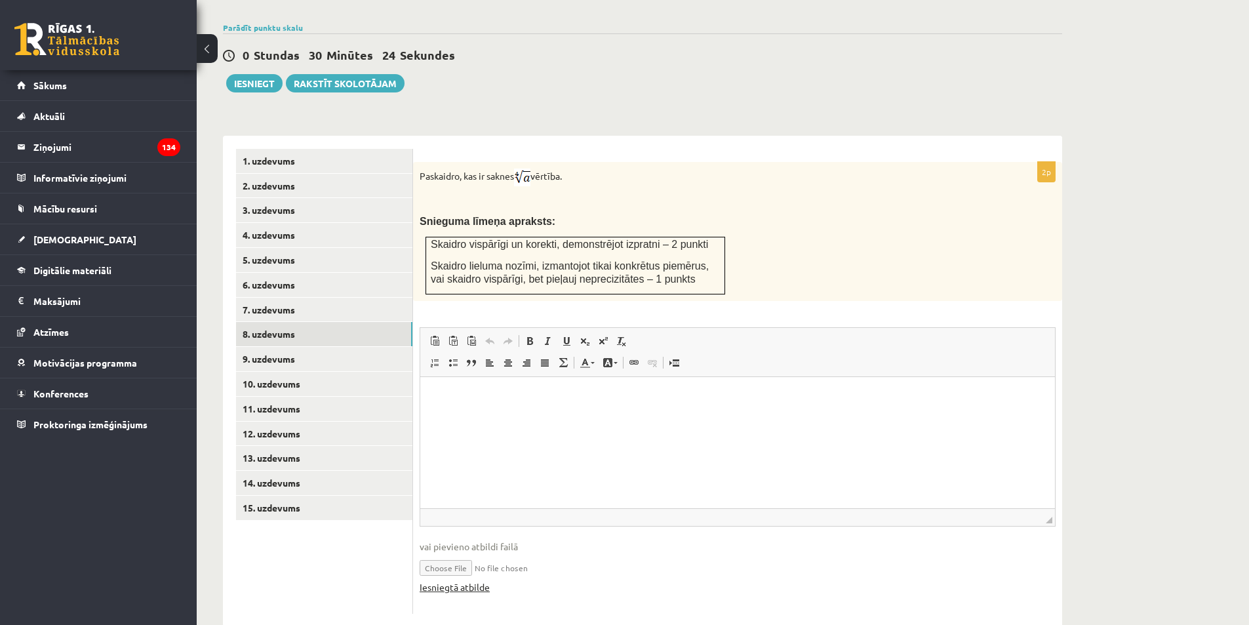
click at [476, 580] on link "Iesniegtā atbilde" at bounding box center [454, 587] width 70 height 14
click at [355, 347] on link "9. uzdevums" at bounding box center [324, 359] width 176 height 24
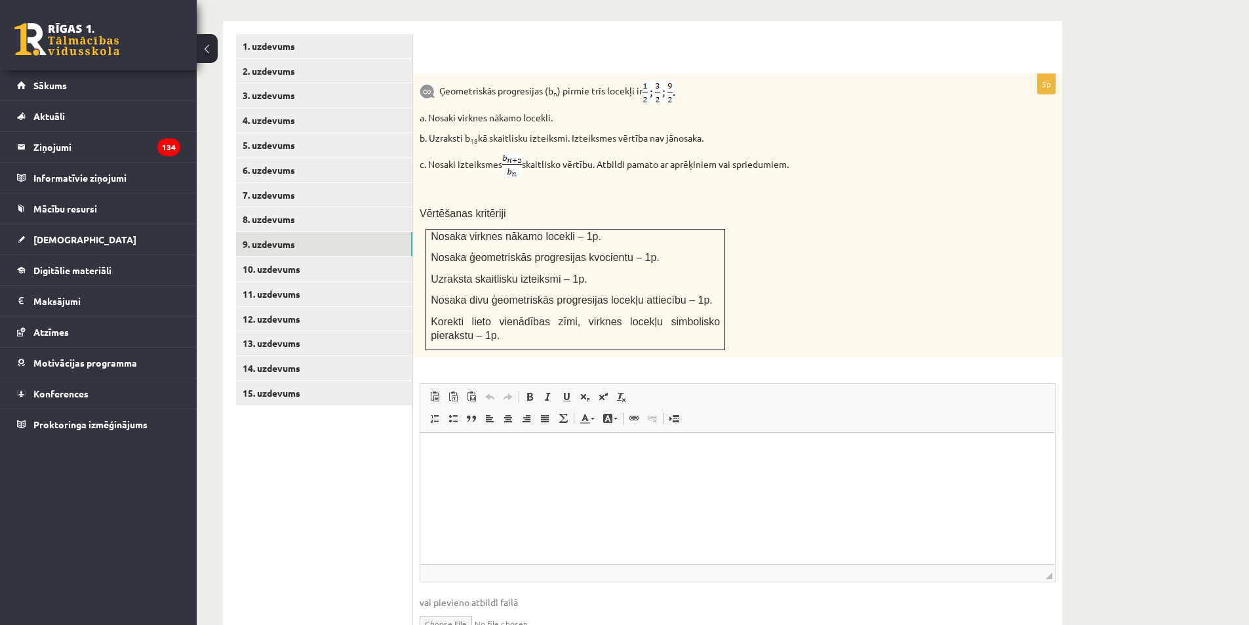
scroll to position [604, 0]
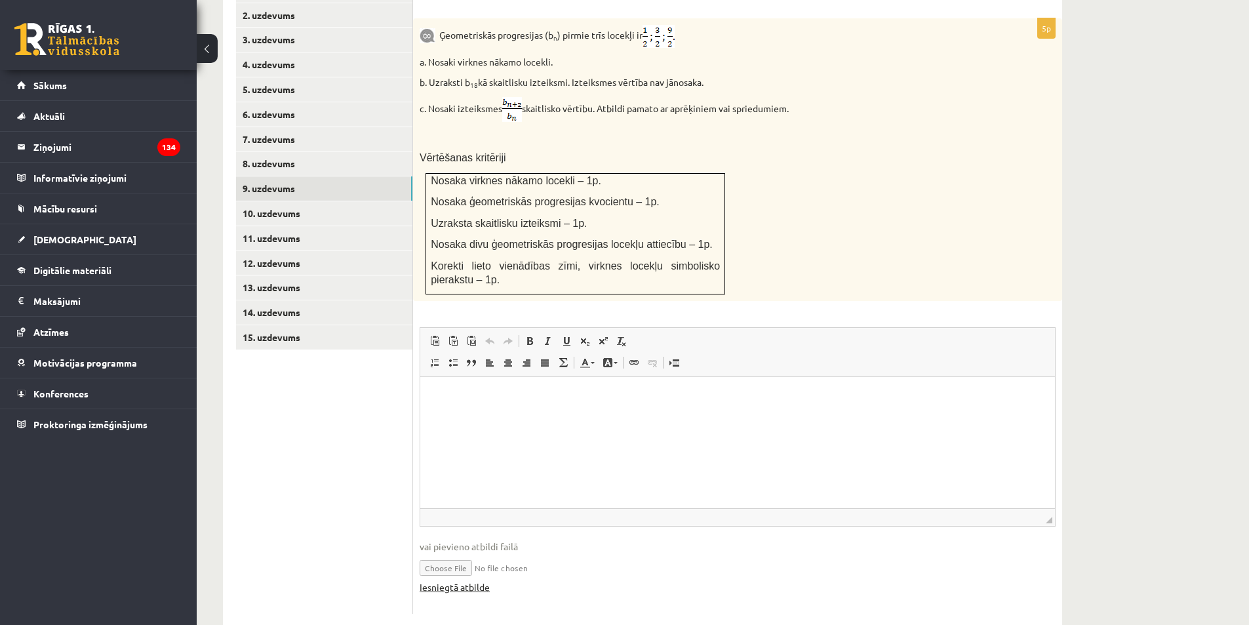
click at [474, 580] on link "Iesniegtā atbilde" at bounding box center [454, 587] width 70 height 14
click at [297, 201] on link "10. uzdevums" at bounding box center [324, 213] width 176 height 24
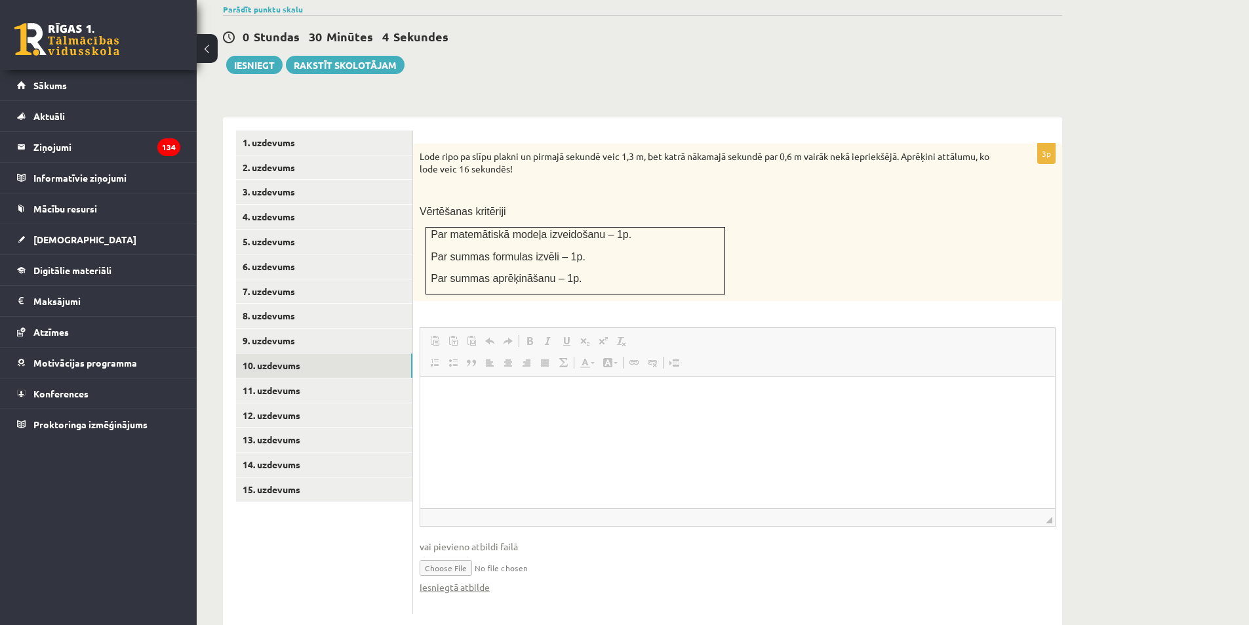
scroll to position [0, 0]
click at [475, 580] on link "Iesniegtā atbilde" at bounding box center [454, 587] width 70 height 14
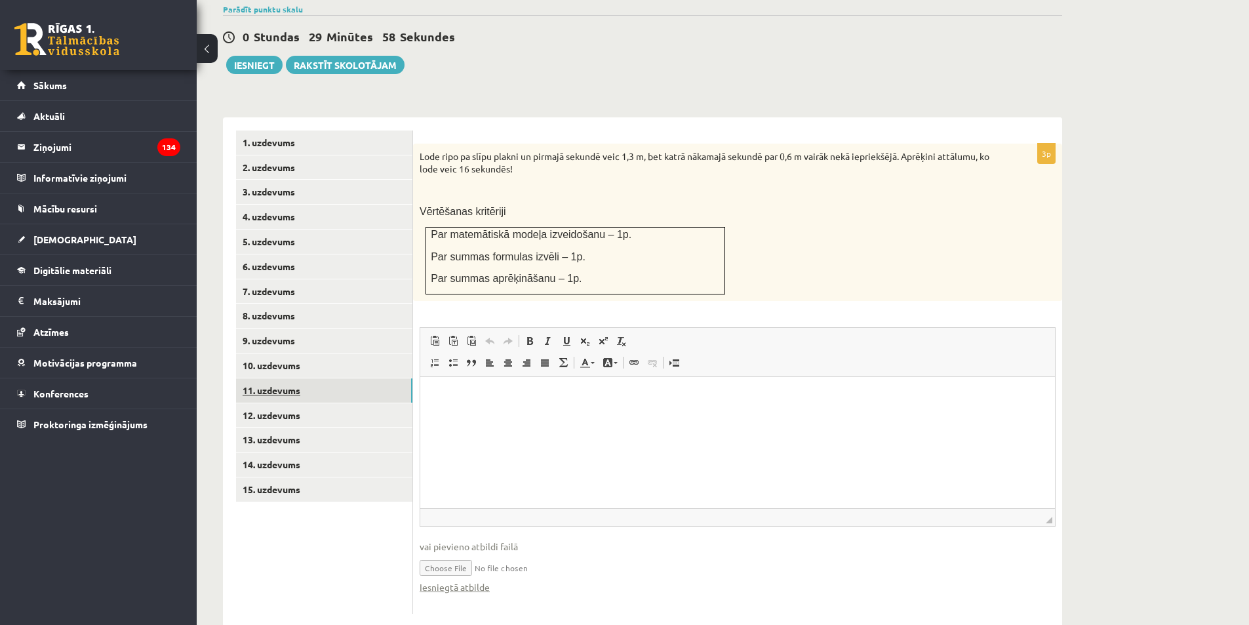
click at [334, 378] on link "11. uzdevums" at bounding box center [324, 390] width 176 height 24
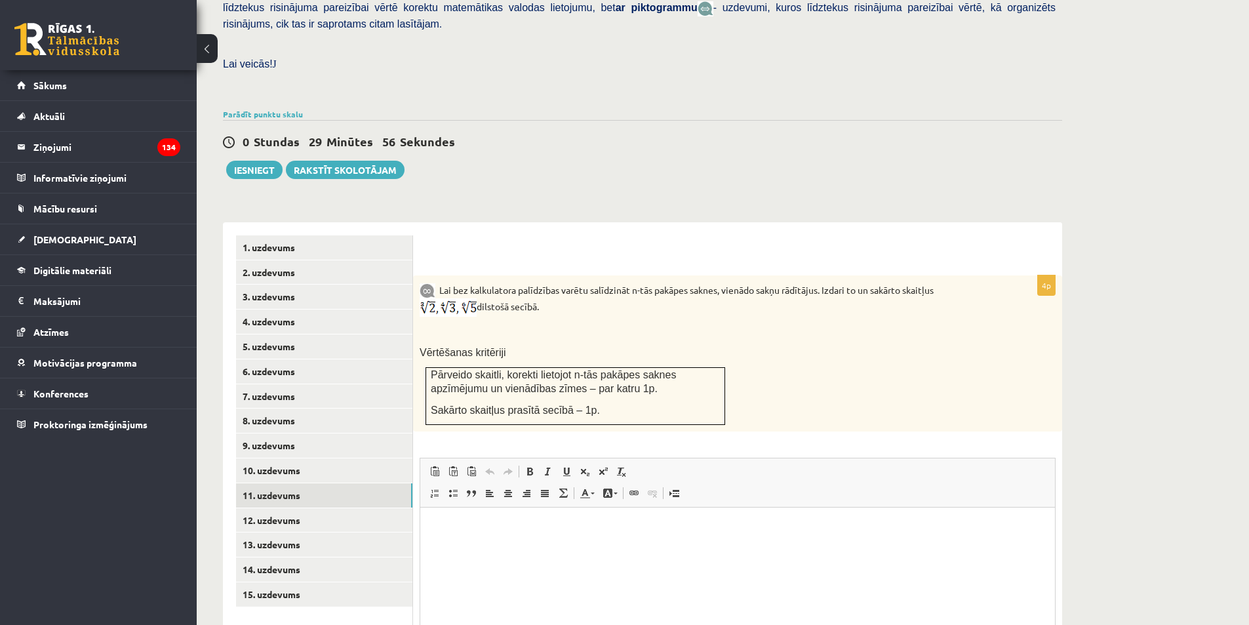
scroll to position [477, 0]
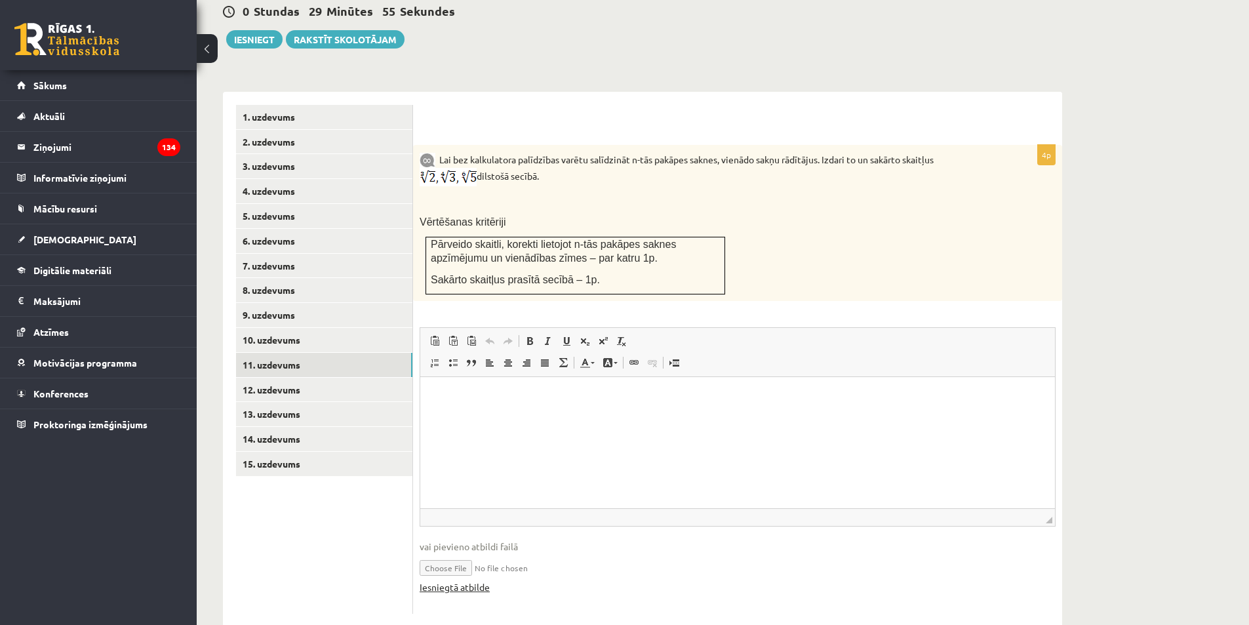
click at [466, 580] on link "Iesniegtā atbilde" at bounding box center [454, 587] width 70 height 14
click at [324, 378] on link "12. uzdevums" at bounding box center [324, 390] width 176 height 24
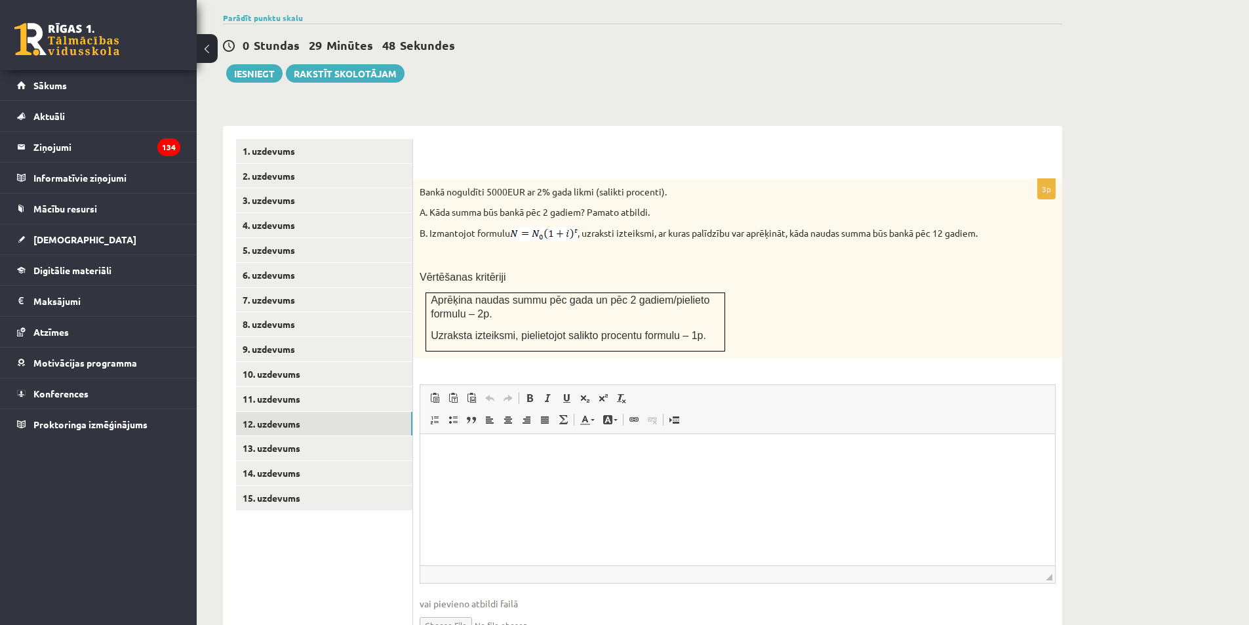
scroll to position [500, 0]
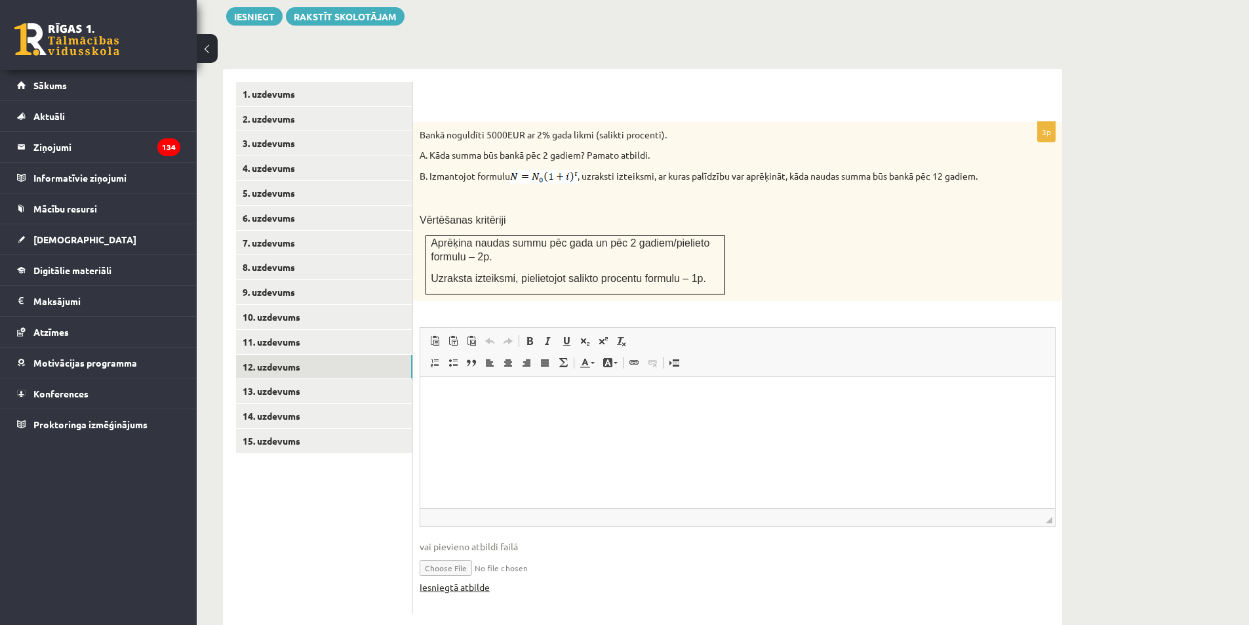
click at [474, 580] on link "Iesniegtā atbilde" at bounding box center [454, 587] width 70 height 14
click at [364, 379] on link "13. uzdevums" at bounding box center [324, 391] width 176 height 24
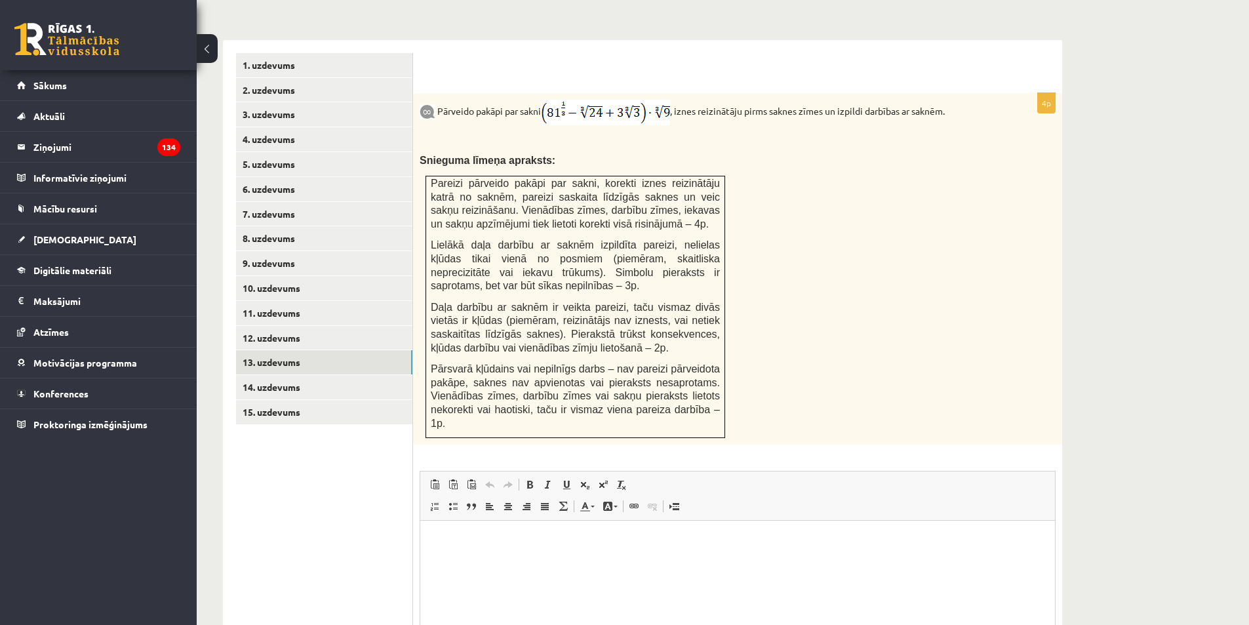
scroll to position [659, 0]
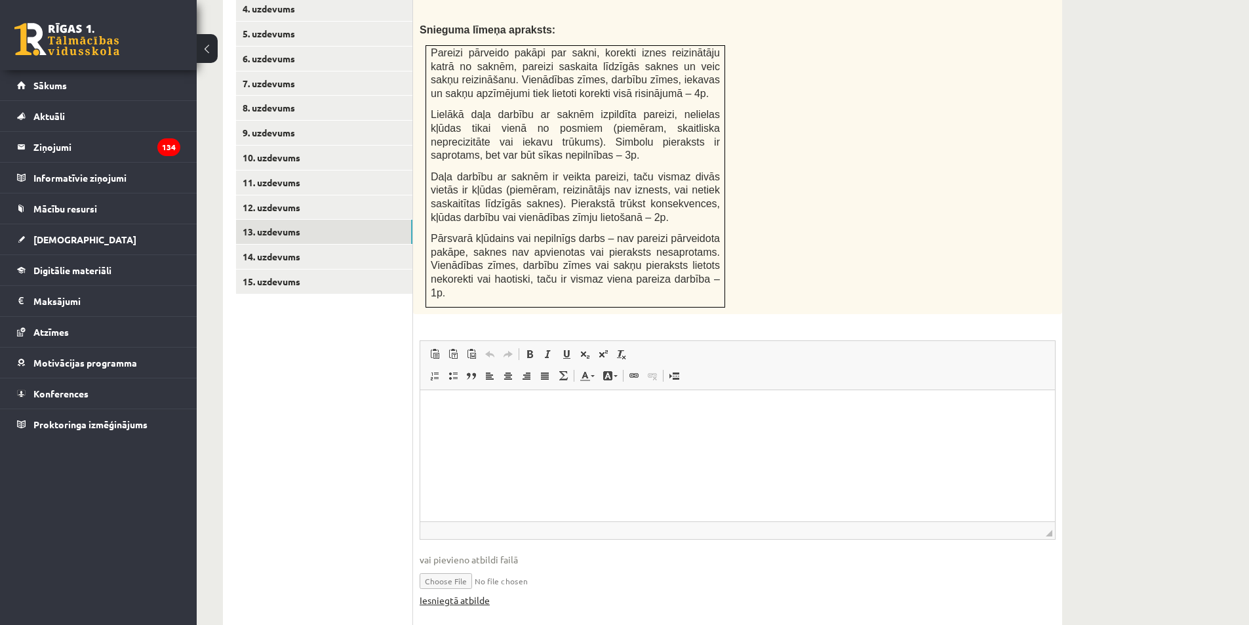
click at [465, 593] on link "Iesniegtā atbilde" at bounding box center [454, 600] width 70 height 14
click at [302, 244] on link "14. uzdevums" at bounding box center [324, 256] width 176 height 24
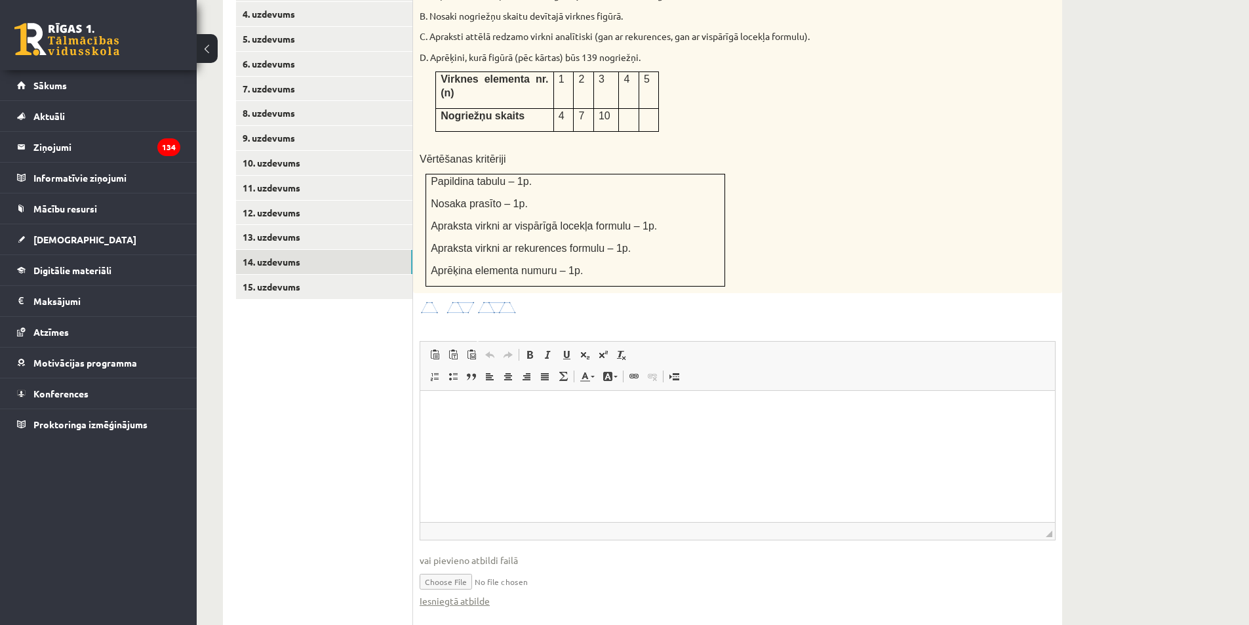
scroll to position [0, 0]
click at [478, 594] on link "Iesniegtā atbilde" at bounding box center [454, 601] width 70 height 14
click at [338, 275] on link "15. uzdevums" at bounding box center [324, 287] width 176 height 24
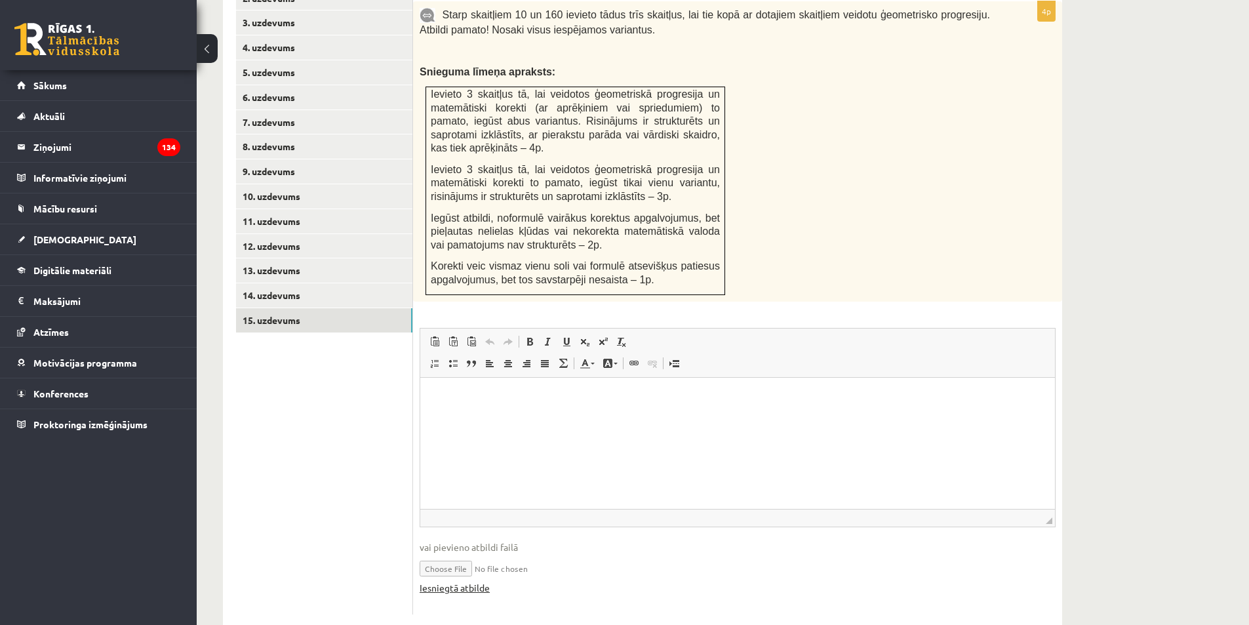
click at [463, 581] on link "Iesniegtā atbilde" at bounding box center [454, 588] width 70 height 14
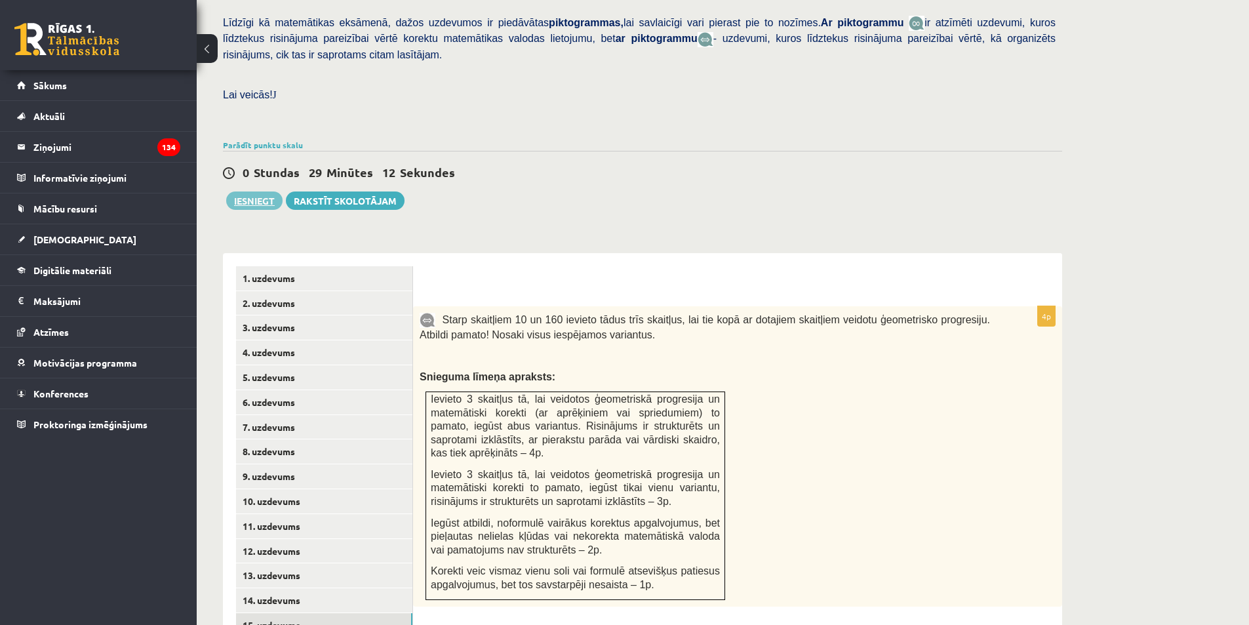
scroll to position [293, 0]
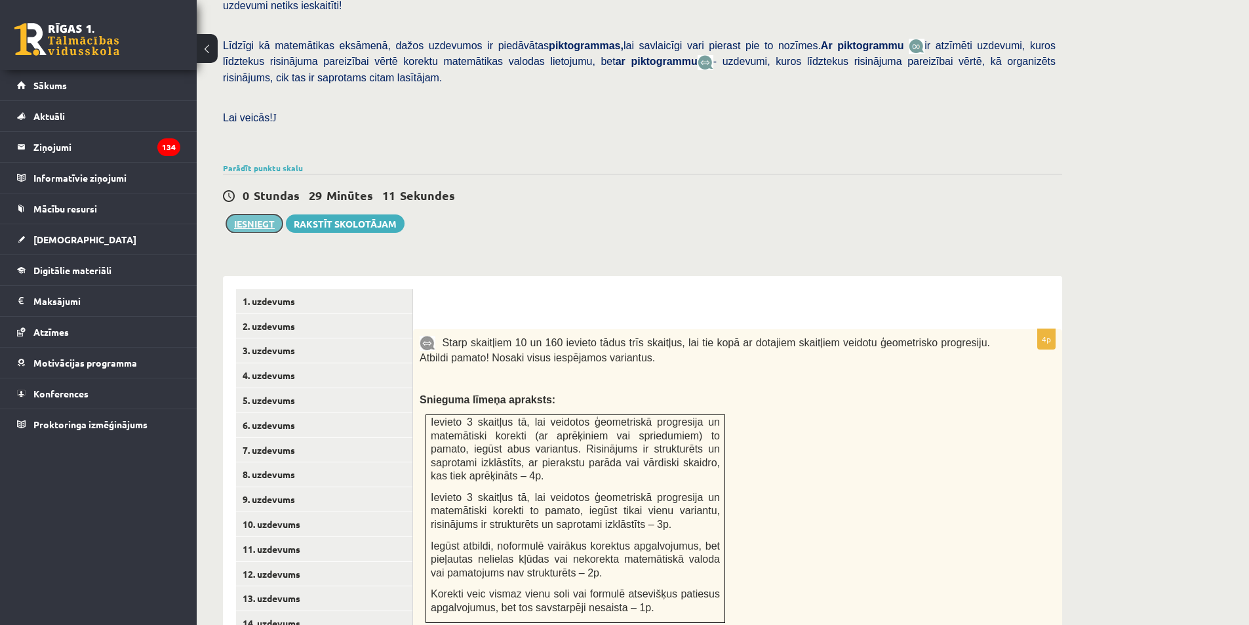
click at [244, 214] on button "Iesniegt" at bounding box center [254, 223] width 56 height 18
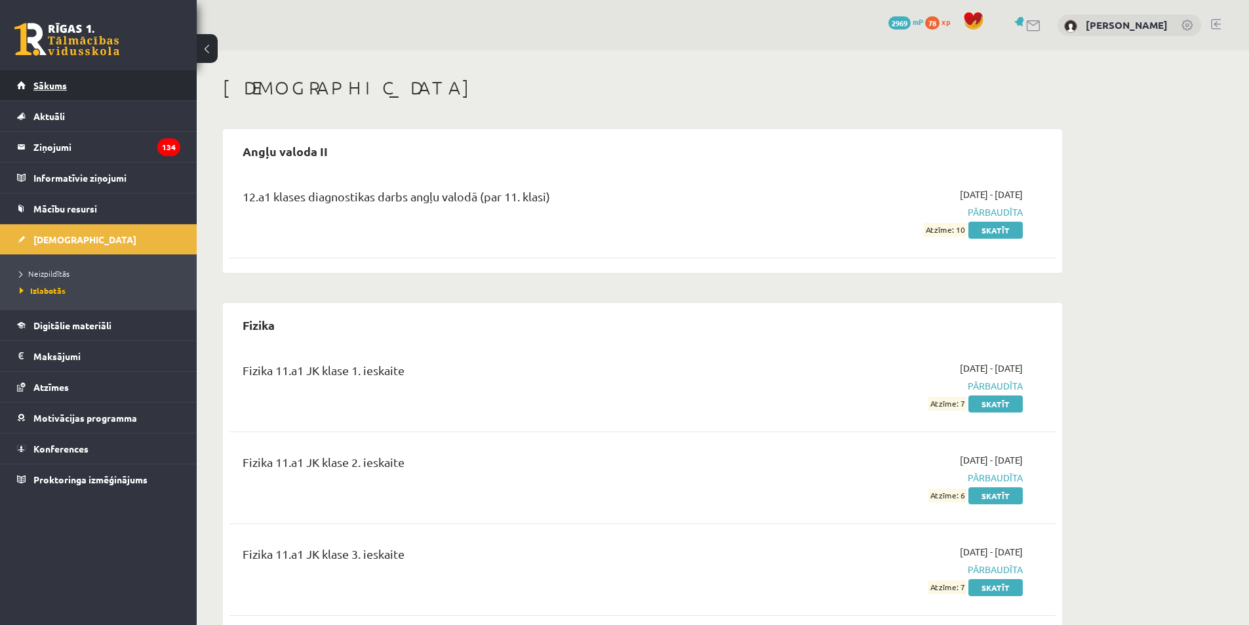
click at [83, 87] on link "Sākums" at bounding box center [98, 85] width 163 height 30
